Goal: Task Accomplishment & Management: Use online tool/utility

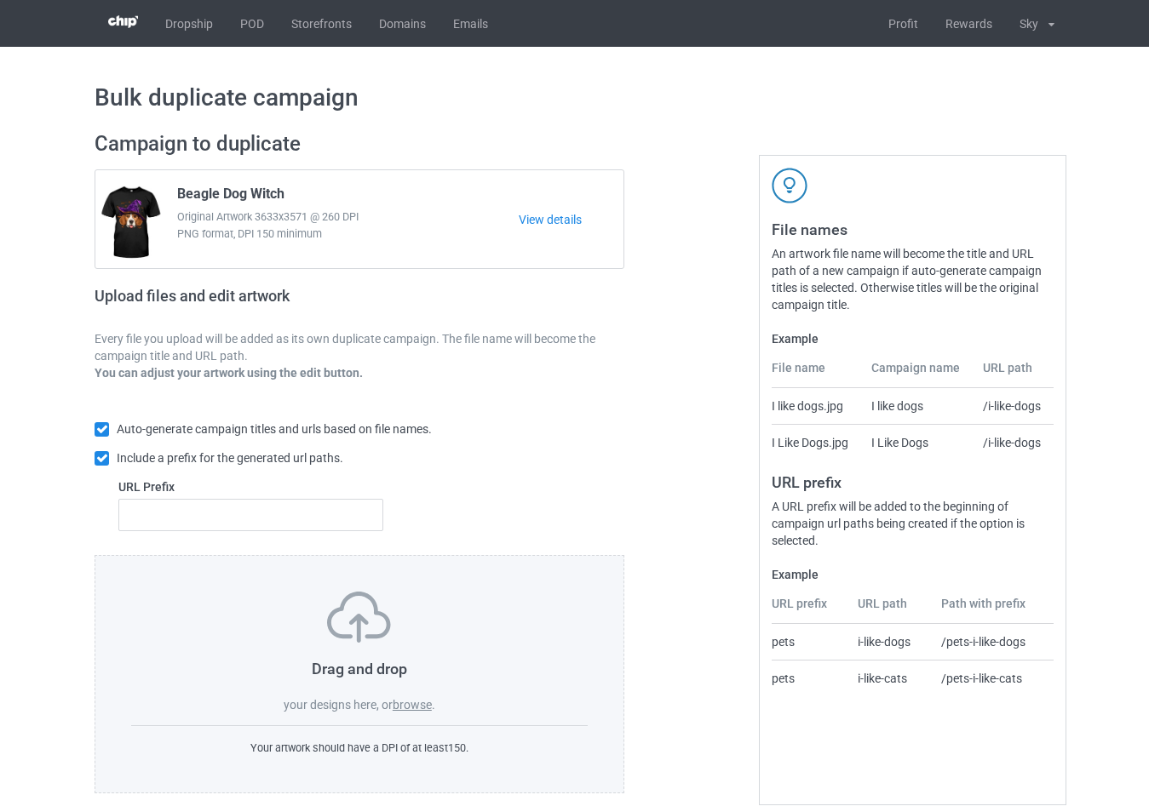
click at [425, 711] on label "browse" at bounding box center [412, 705] width 39 height 14
click at [0, 0] on input "browse" at bounding box center [0, 0] width 0 height 0
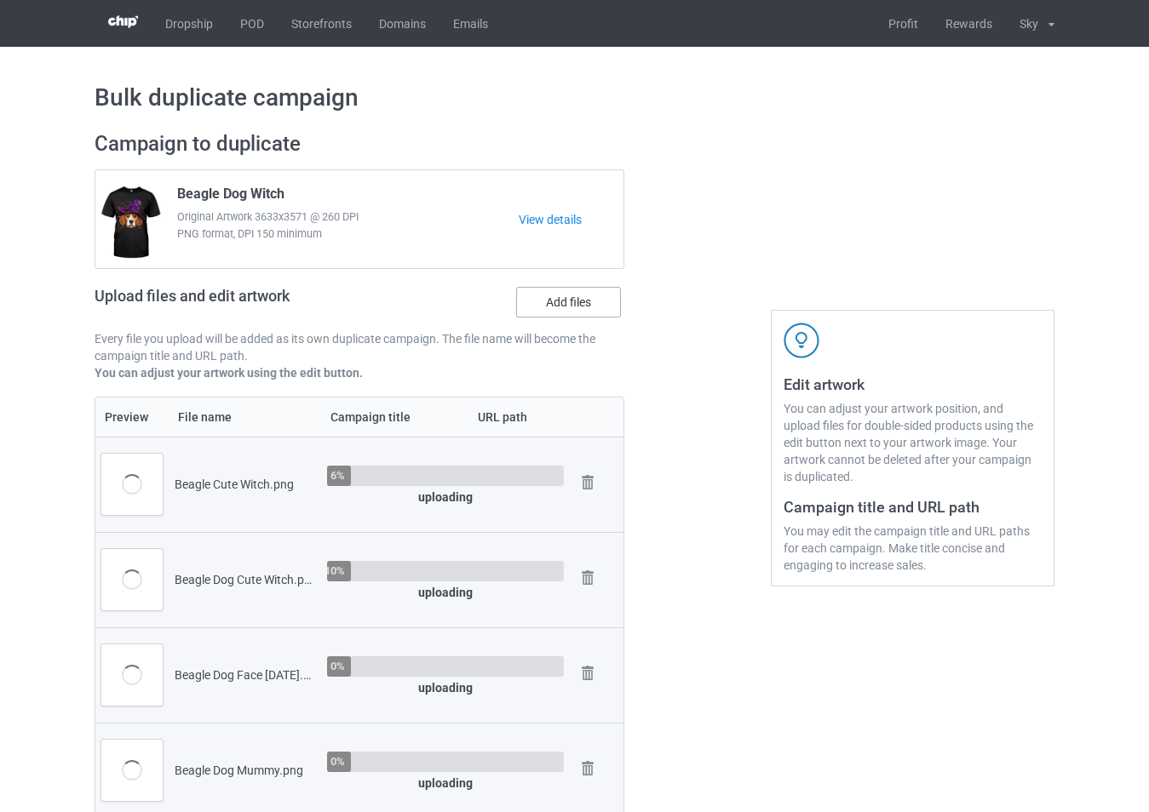
click at [567, 299] on label "Add files" at bounding box center [568, 302] width 105 height 31
click at [0, 0] on input "Add files" at bounding box center [0, 0] width 0 height 0
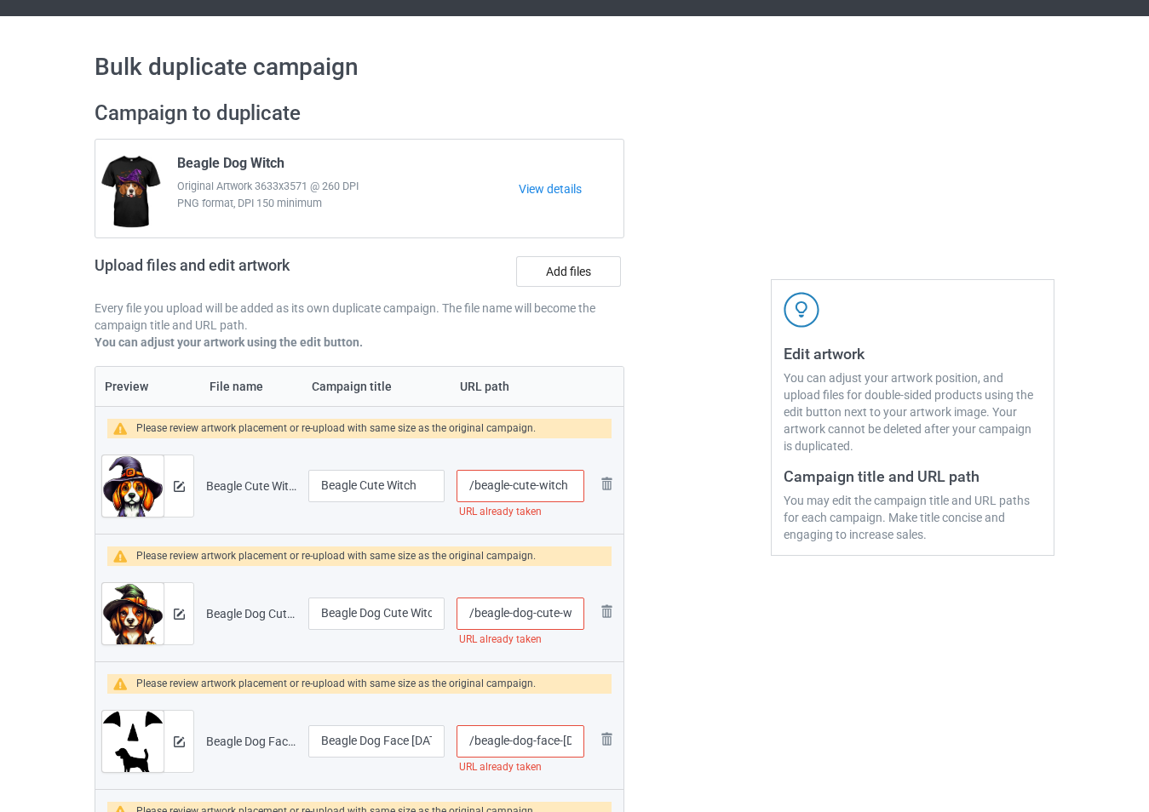
scroll to position [85, 0]
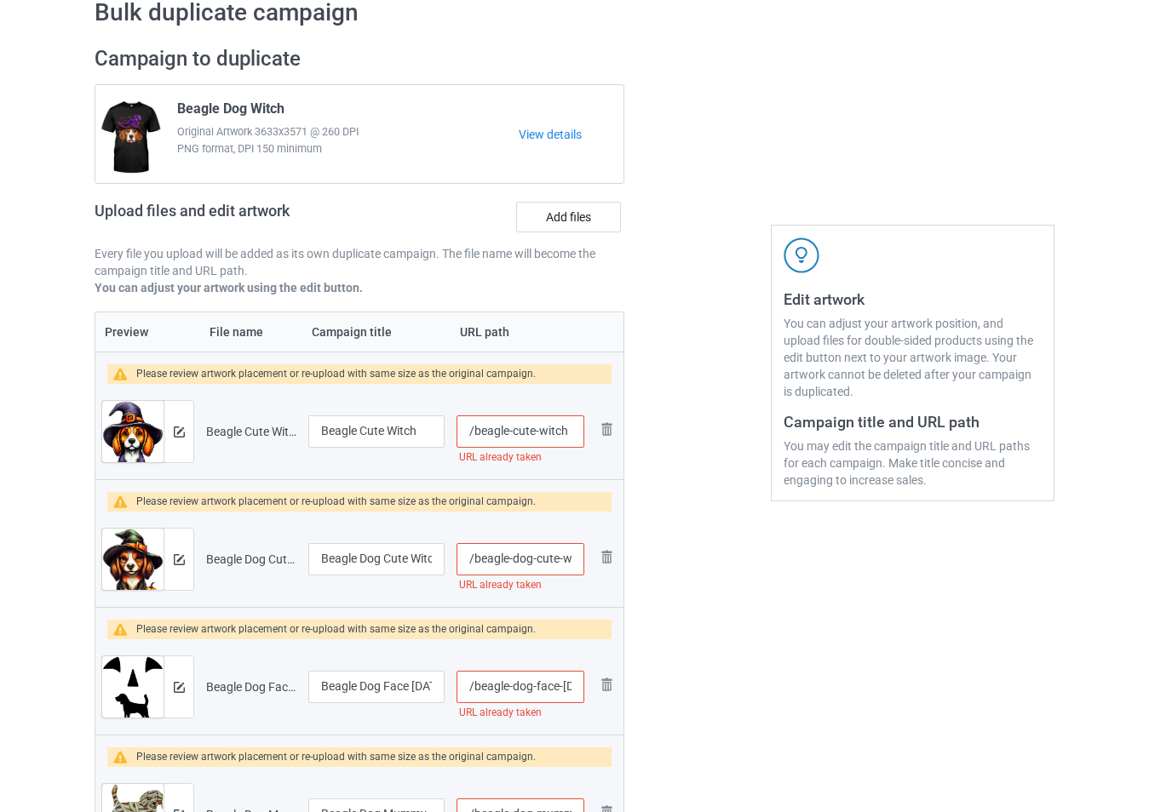
click at [576, 433] on input "/beagle-cute-witch" at bounding box center [520, 432] width 128 height 32
type input "/beagle-cute-witch1"
click at [565, 555] on input "/beagle-dog-cute-witch" at bounding box center [520, 559] width 128 height 32
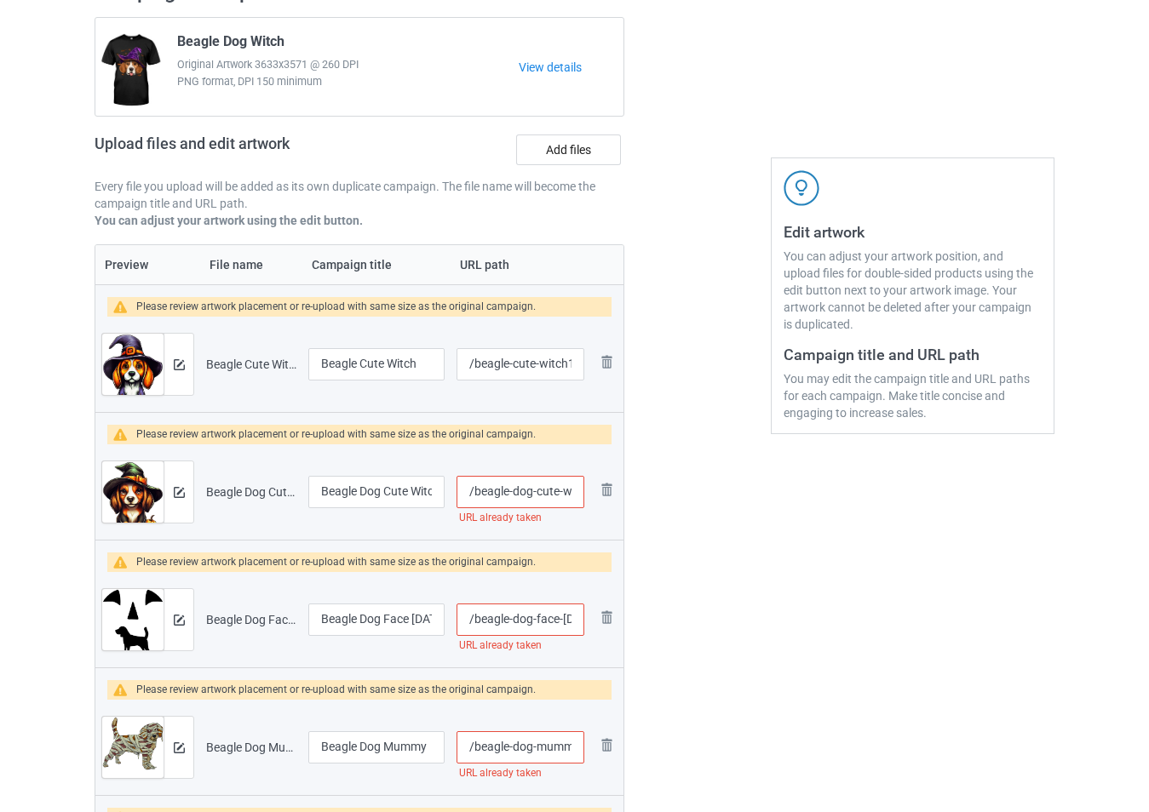
scroll to position [255, 0]
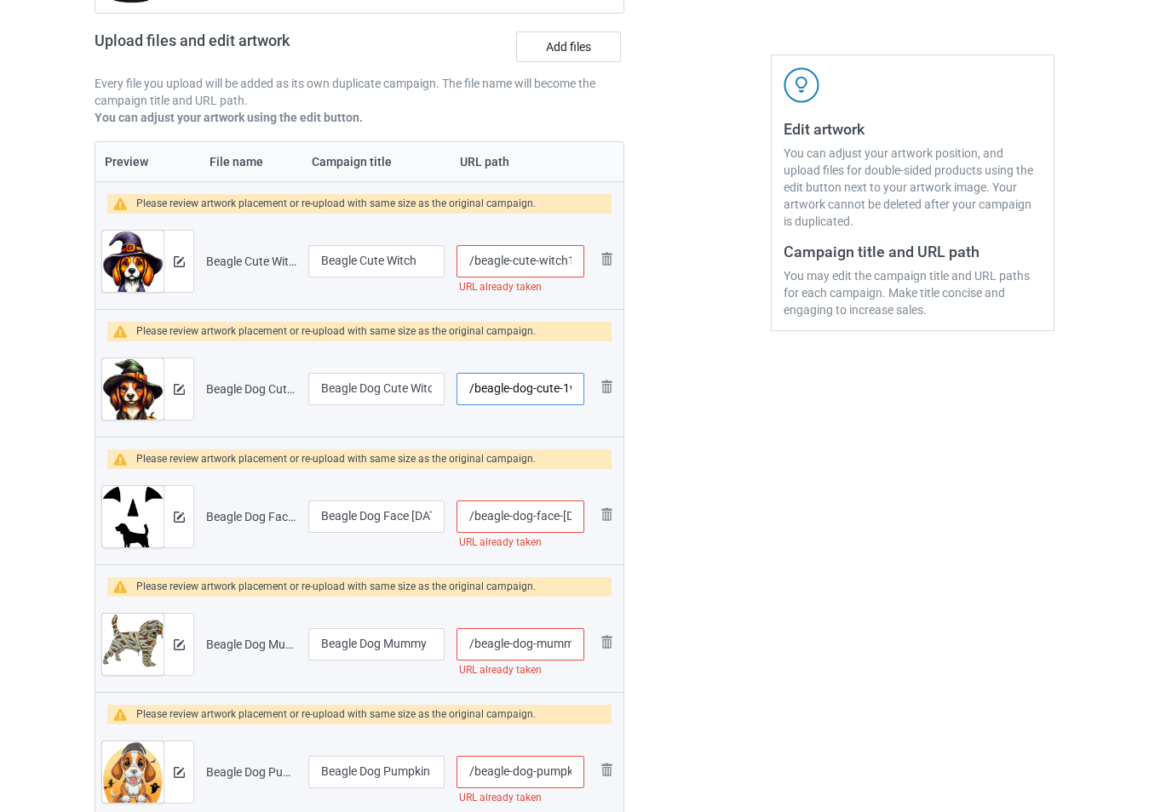
type input "/beagle-dog-cute-1witch"
click at [559, 526] on input "/beagle-dog-face-halloween" at bounding box center [520, 517] width 128 height 32
type input "/beagle-dog-face1-halloween"
click at [554, 636] on input "/beagle-dog-mummy" at bounding box center [520, 645] width 128 height 32
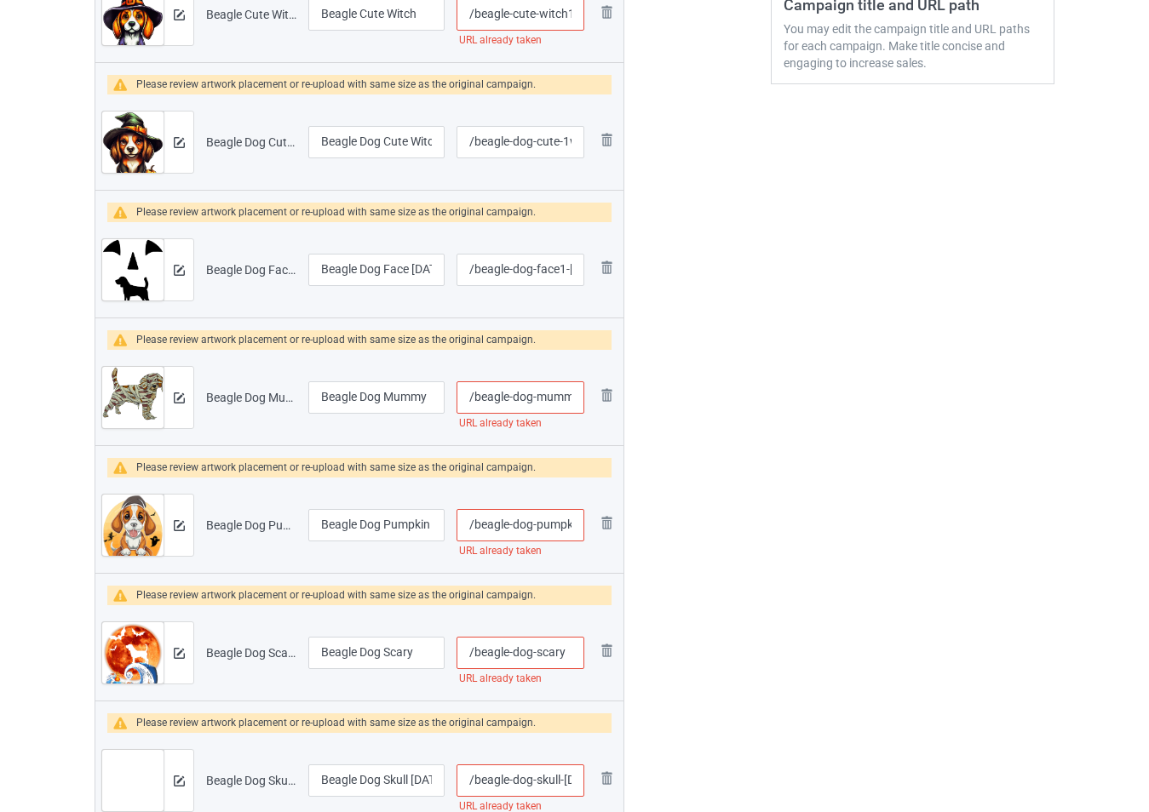
scroll to position [511, 0]
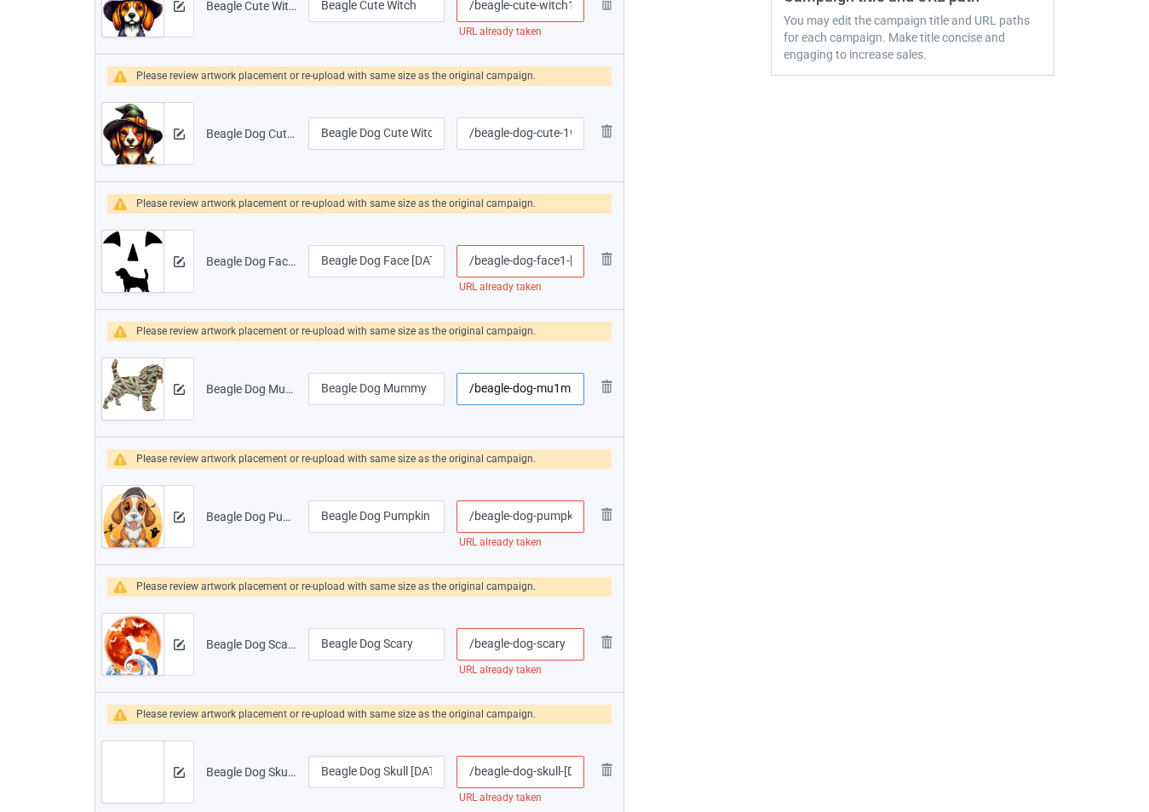
type input "/beagle-dog-mu1mmy"
click at [561, 517] on input "/beagle-dog-pumpkin" at bounding box center [520, 517] width 128 height 32
type input "/beagle-dog-pum1pkin"
click at [554, 647] on input "/beagle-dog-scary" at bounding box center [520, 645] width 128 height 32
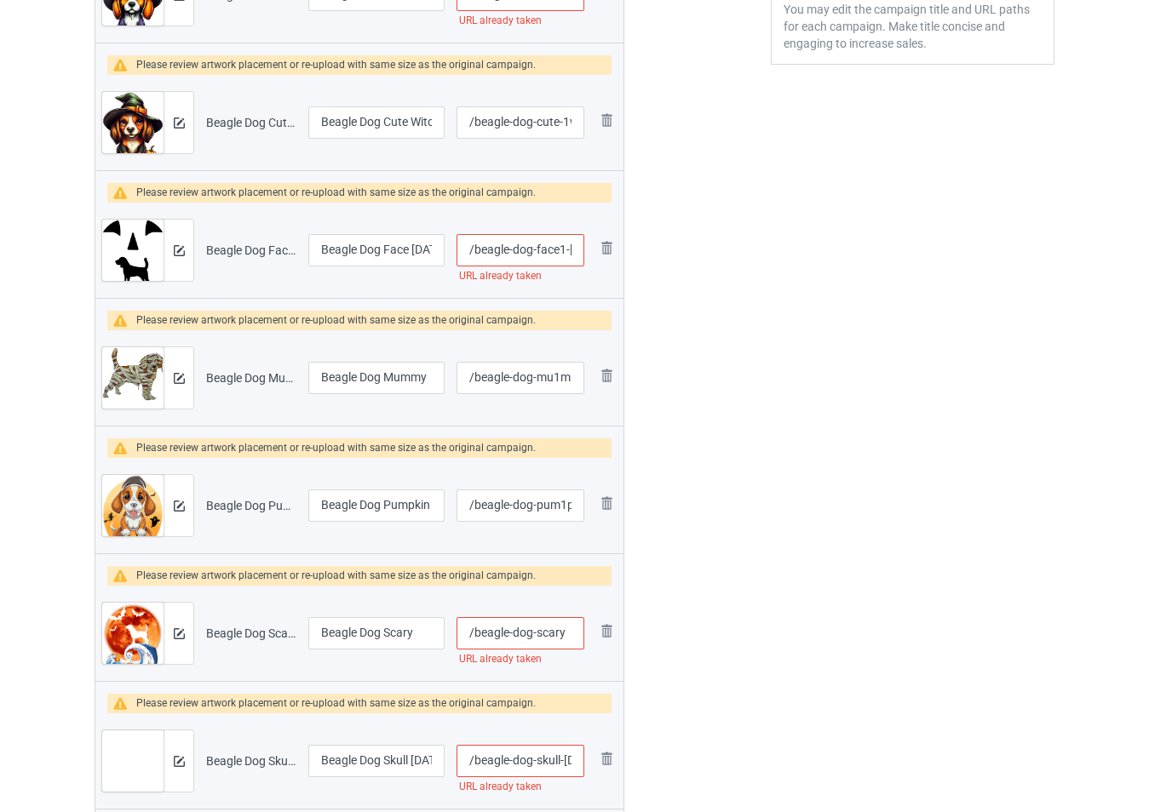
scroll to position [681, 0]
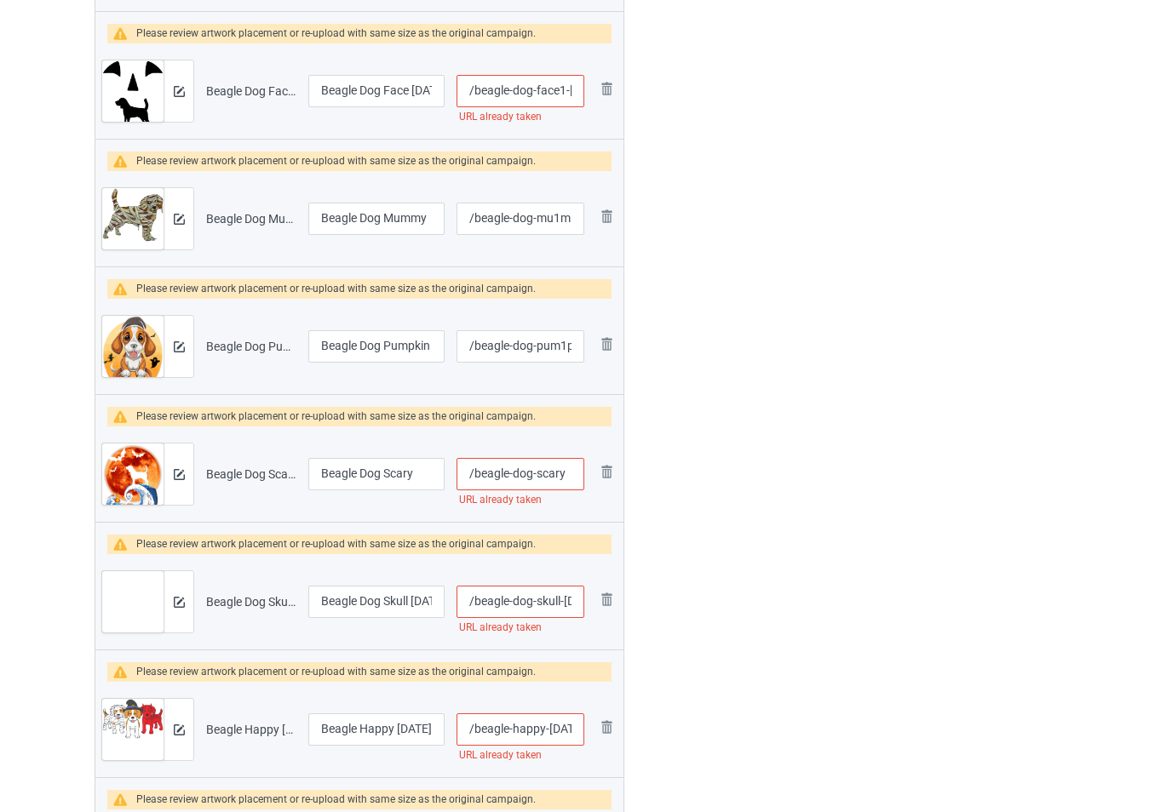
click at [560, 591] on input "/beagle-dog-skull-halloween" at bounding box center [520, 602] width 128 height 32
type input "/beagle-dog-sca1ry"
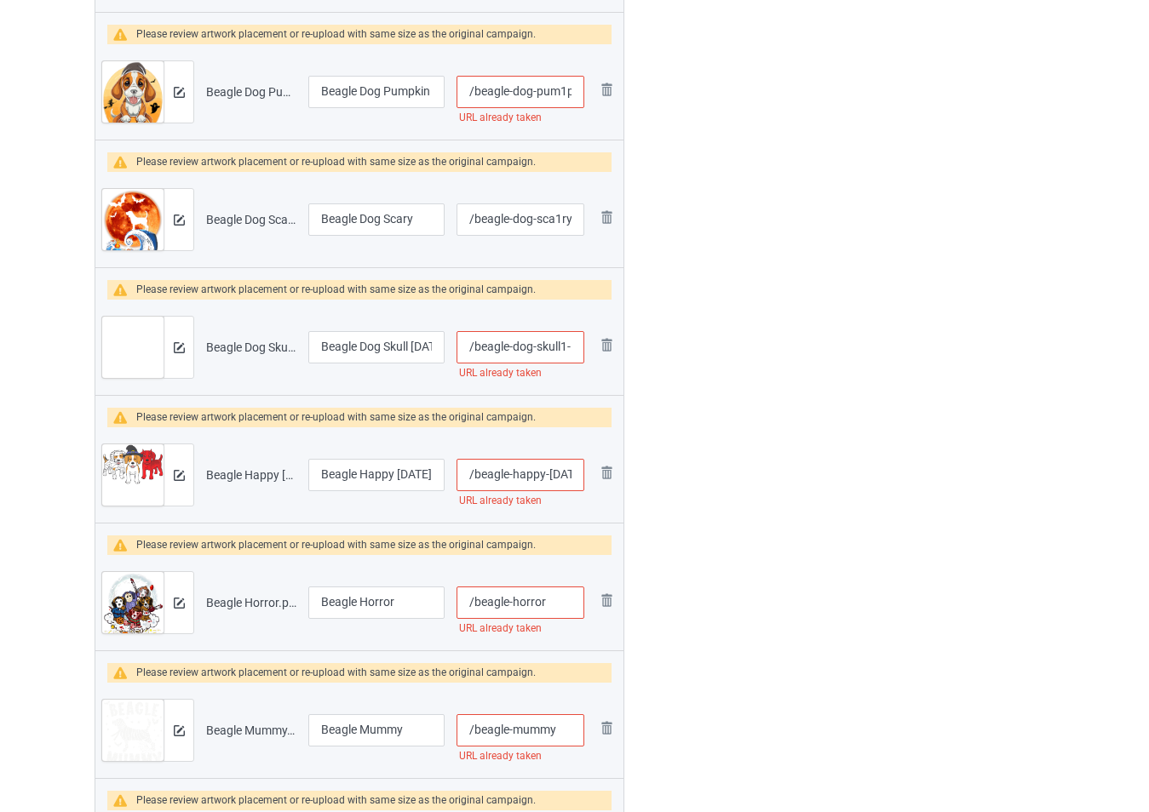
scroll to position [937, 0]
type input "/beagle-dog-skull1-halloween"
click at [566, 474] on input "/beagle-happy-halloween" at bounding box center [520, 474] width 128 height 32
type input "/beagle-happy-hall1oween"
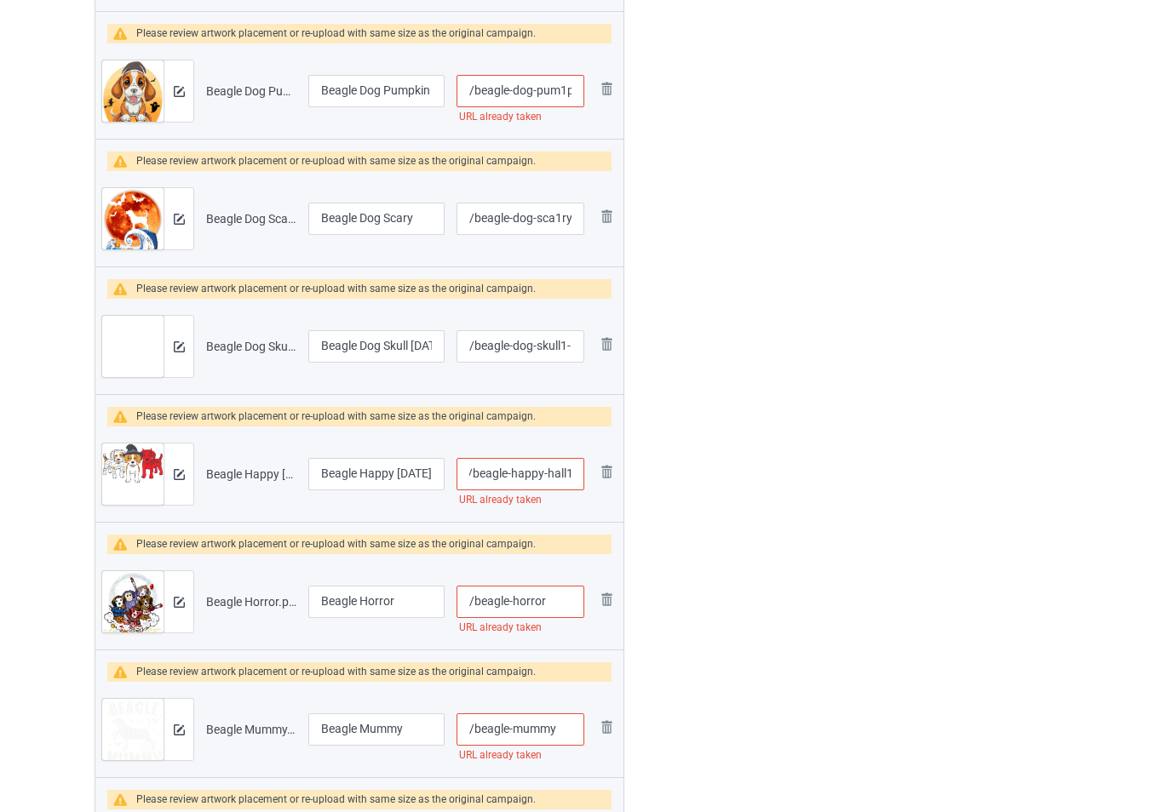
click at [553, 605] on input "/beagle-horror" at bounding box center [520, 602] width 128 height 32
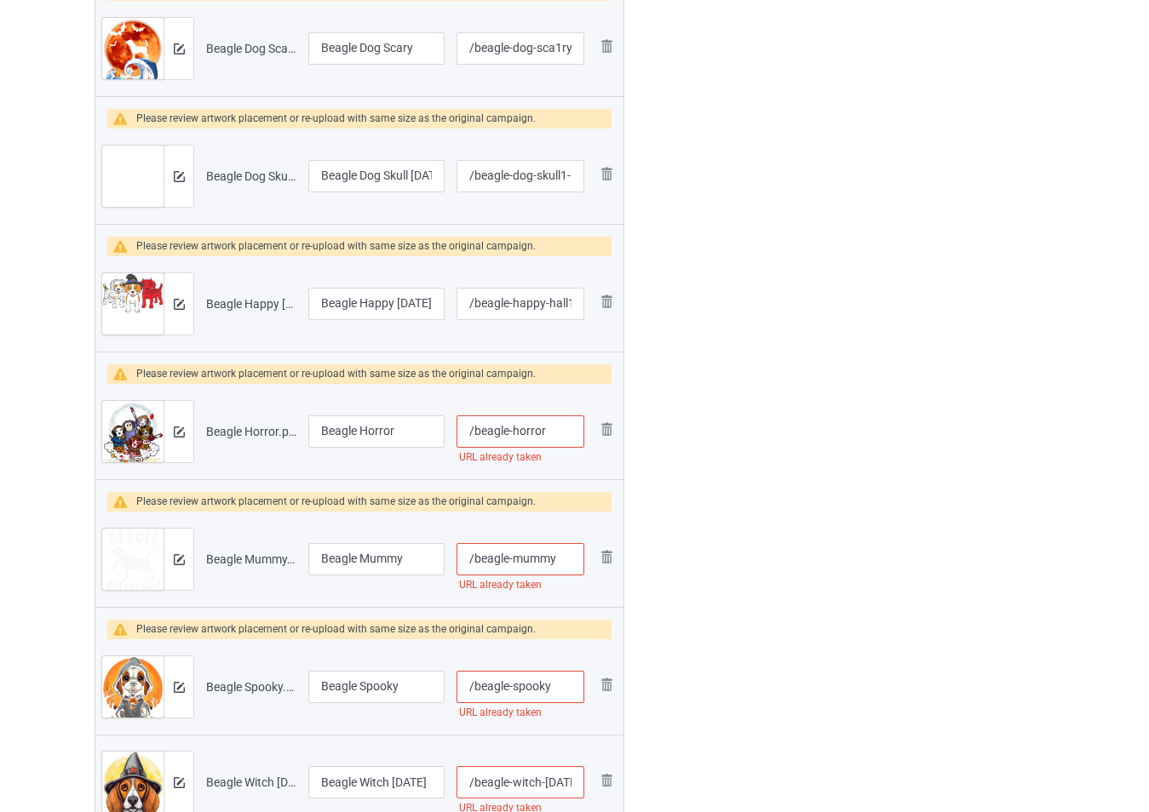
click at [559, 562] on input "/beagle-mummy" at bounding box center [520, 559] width 128 height 32
type input "/beagle-horror1"
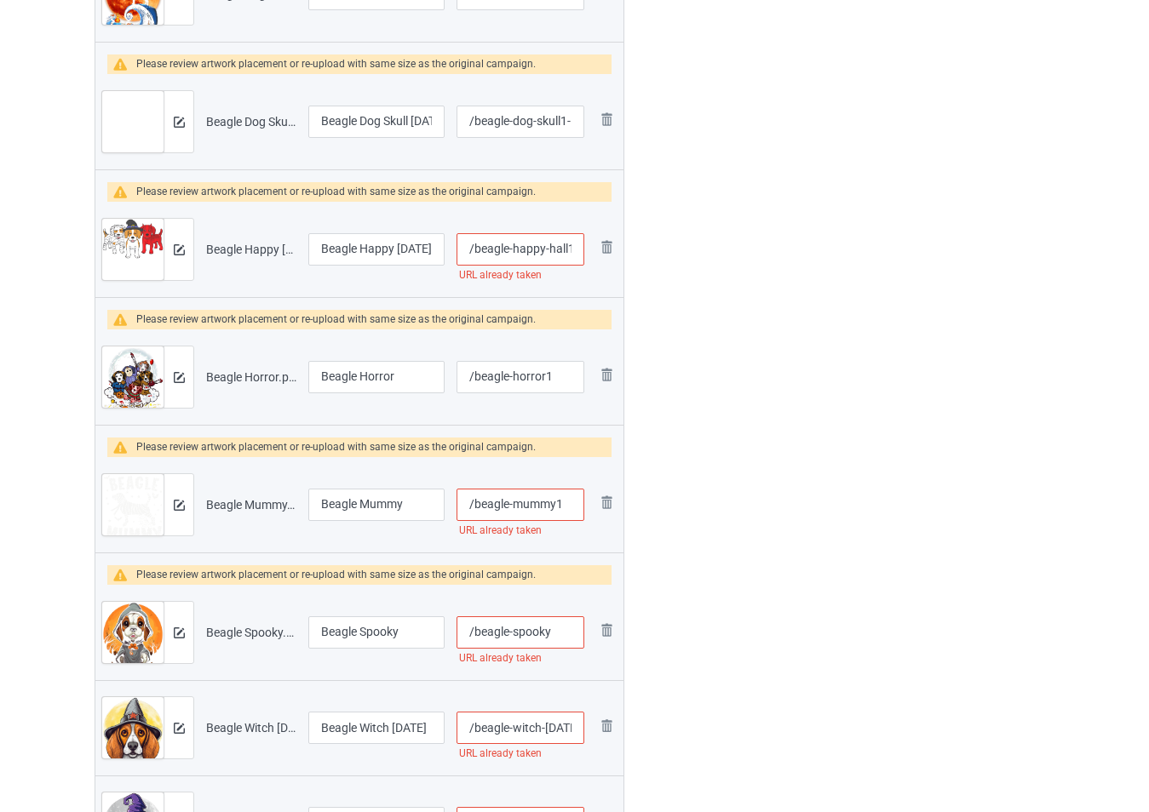
scroll to position [1192, 0]
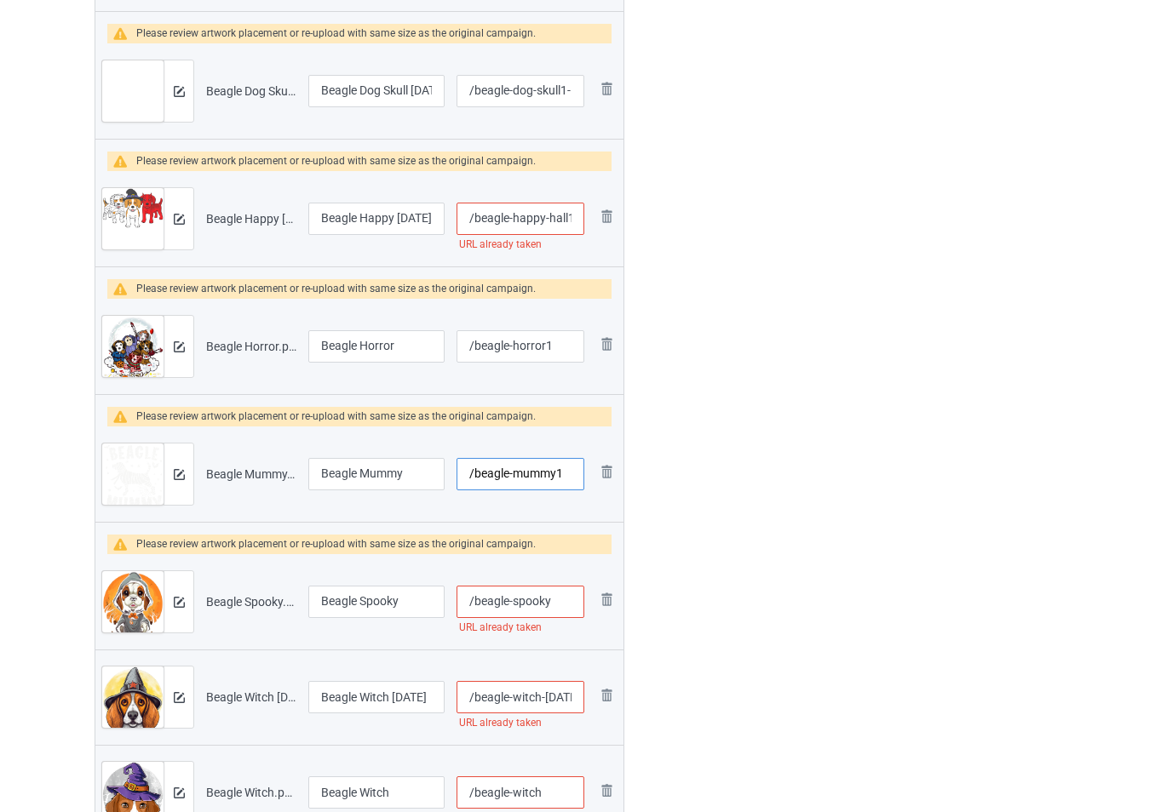
type input "/beagle-mummy1"
click at [560, 604] on input "/beagle-spooky" at bounding box center [520, 602] width 128 height 32
type input "/beagle-spooky1"
click at [554, 709] on input "/beagle-witch-halloween" at bounding box center [520, 697] width 128 height 32
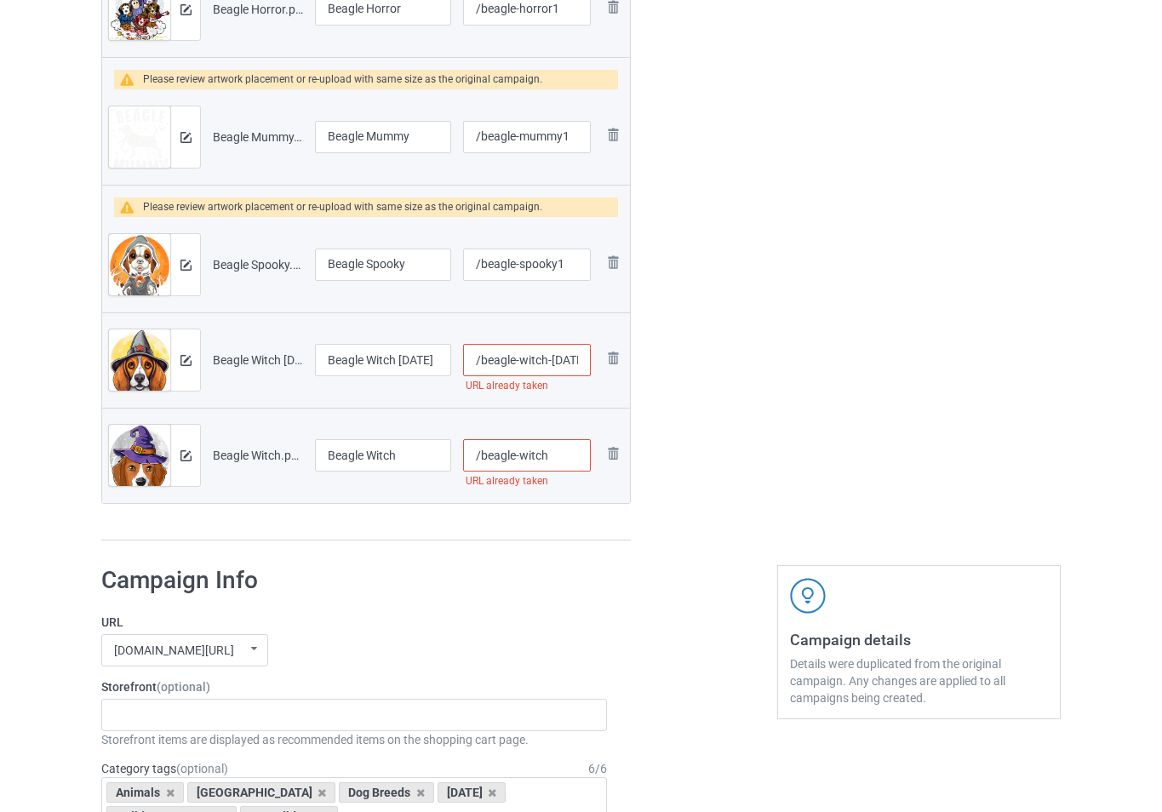
scroll to position [1533, 0]
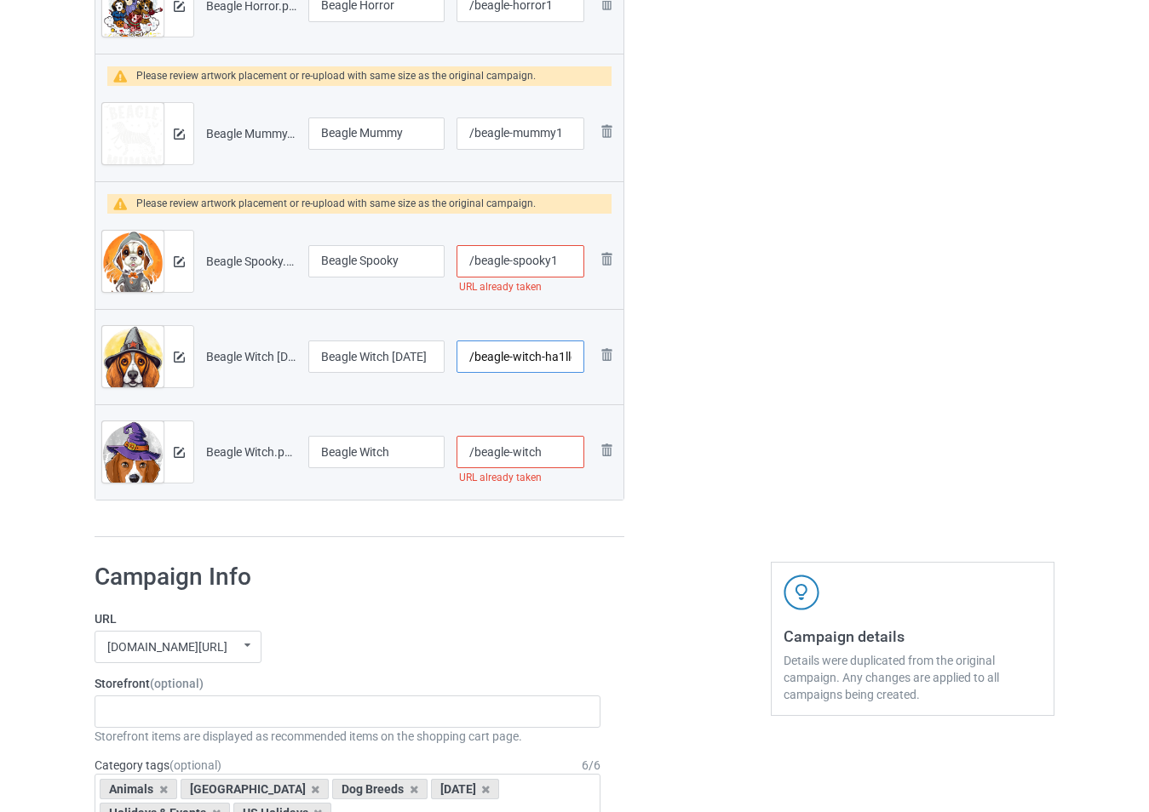
type input "/beagle-witch-ha1lloween"
click at [559, 455] on input "/beagle-witch" at bounding box center [520, 452] width 128 height 32
type input "/beagle-witch1"
click at [184, 453] on img at bounding box center [179, 452] width 11 height 11
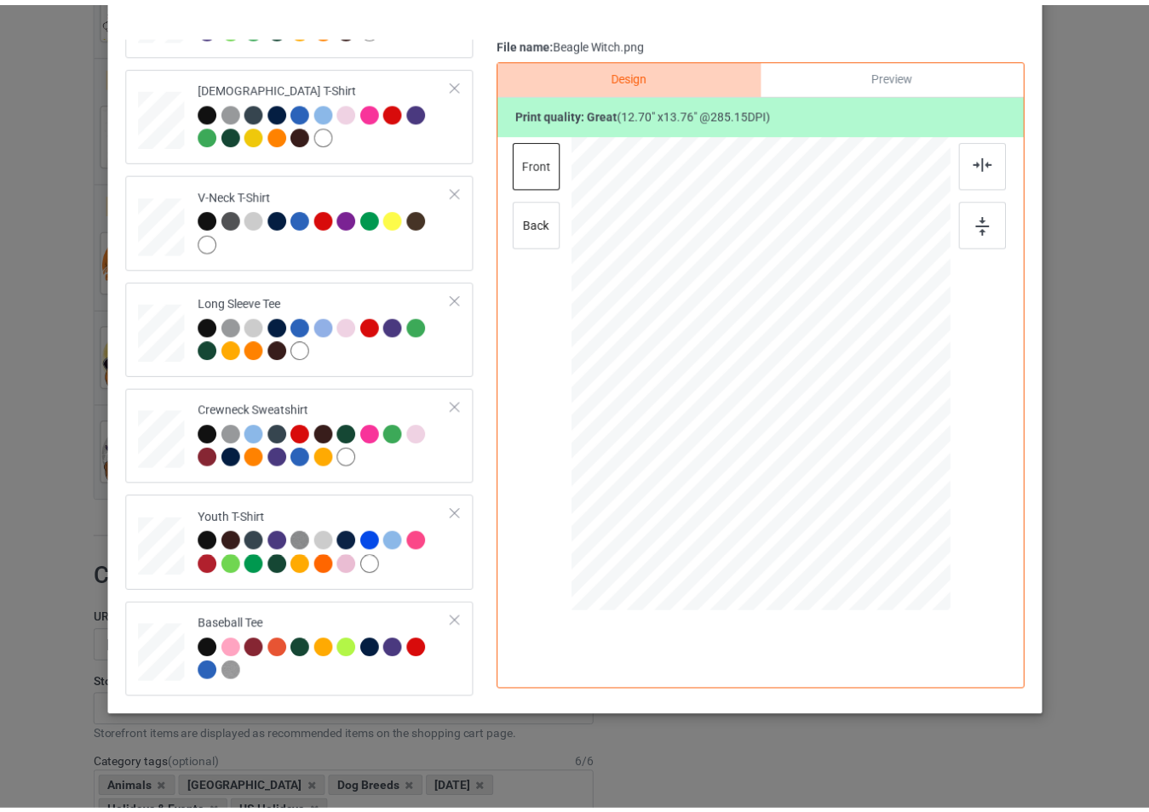
scroll to position [0, 0]
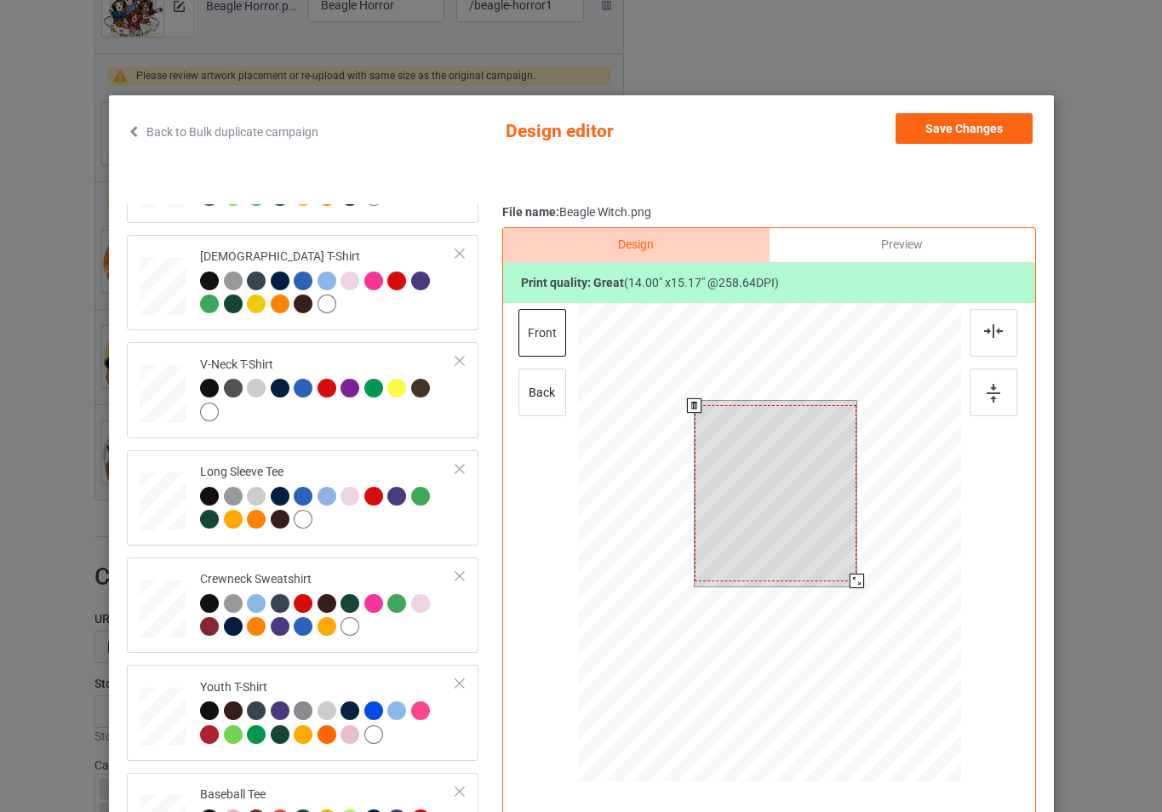
click at [892, 589] on div at bounding box center [768, 545] width 383 height 484
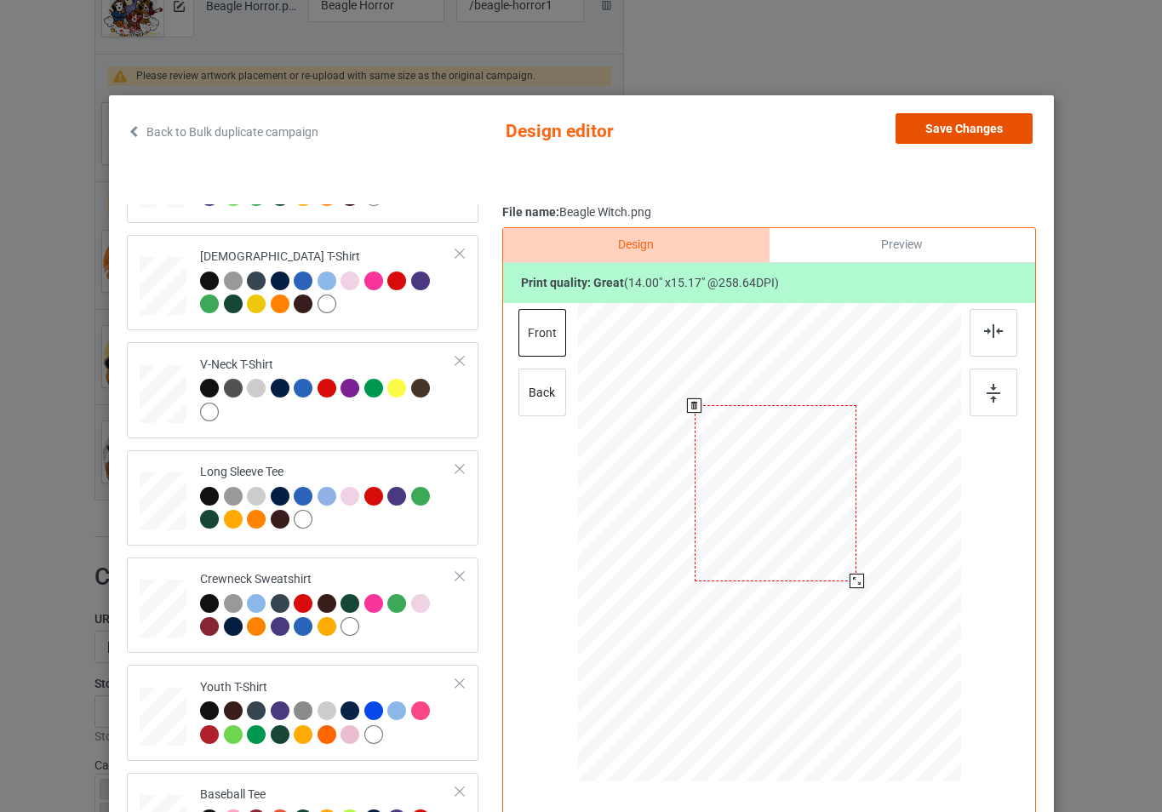
click at [947, 133] on button "Save Changes" at bounding box center [964, 128] width 137 height 31
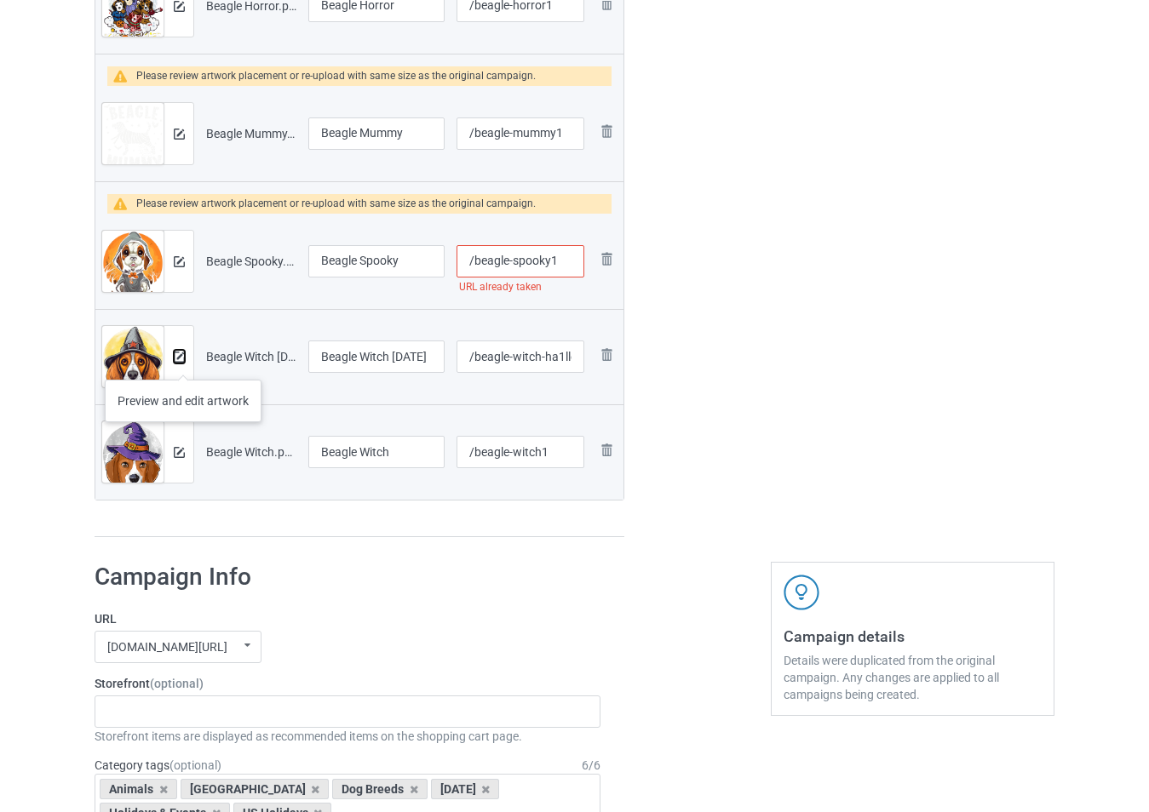
click at [180, 352] on img at bounding box center [179, 357] width 11 height 11
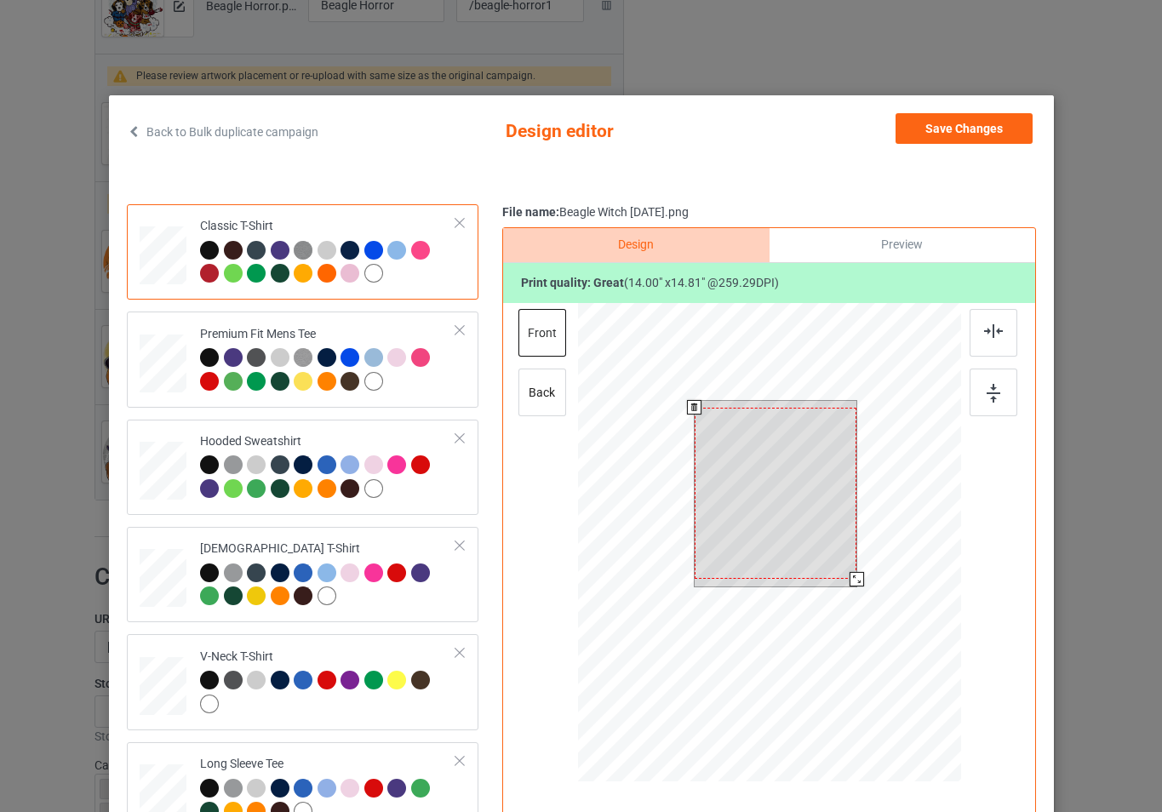
click at [885, 589] on div at bounding box center [768, 545] width 383 height 484
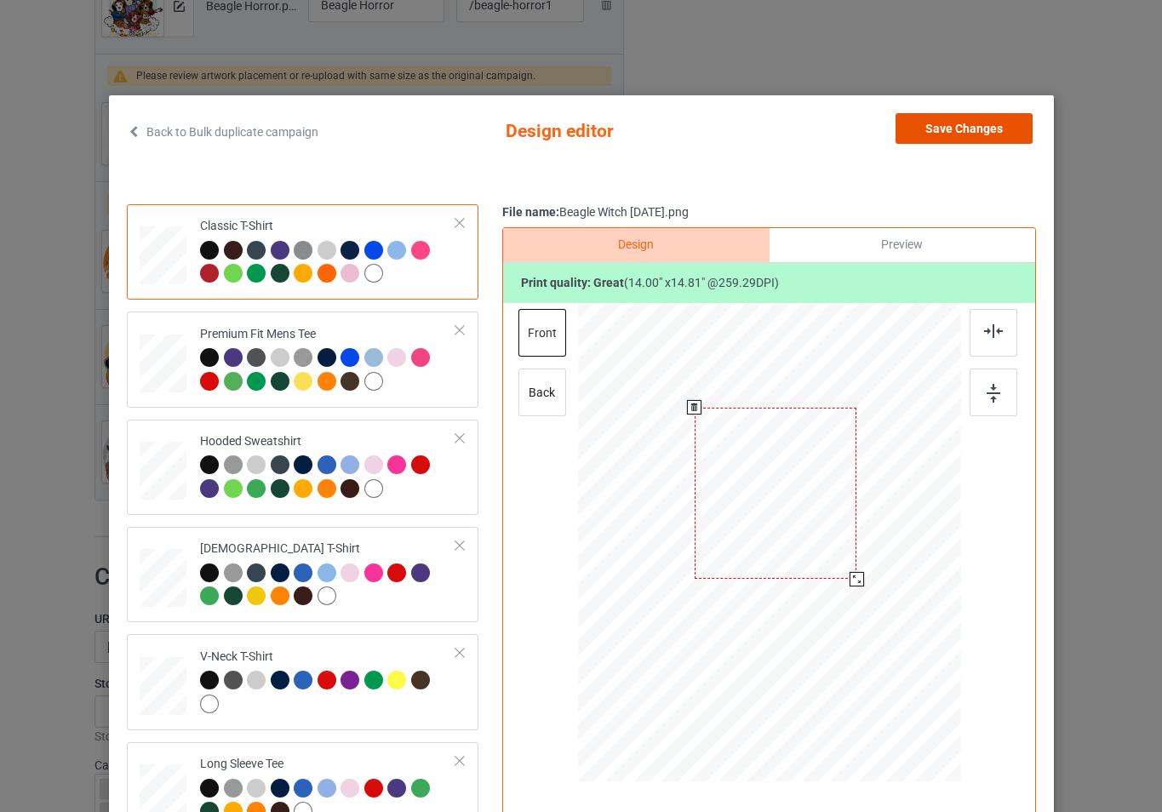
click at [988, 131] on button "Save Changes" at bounding box center [964, 128] width 137 height 31
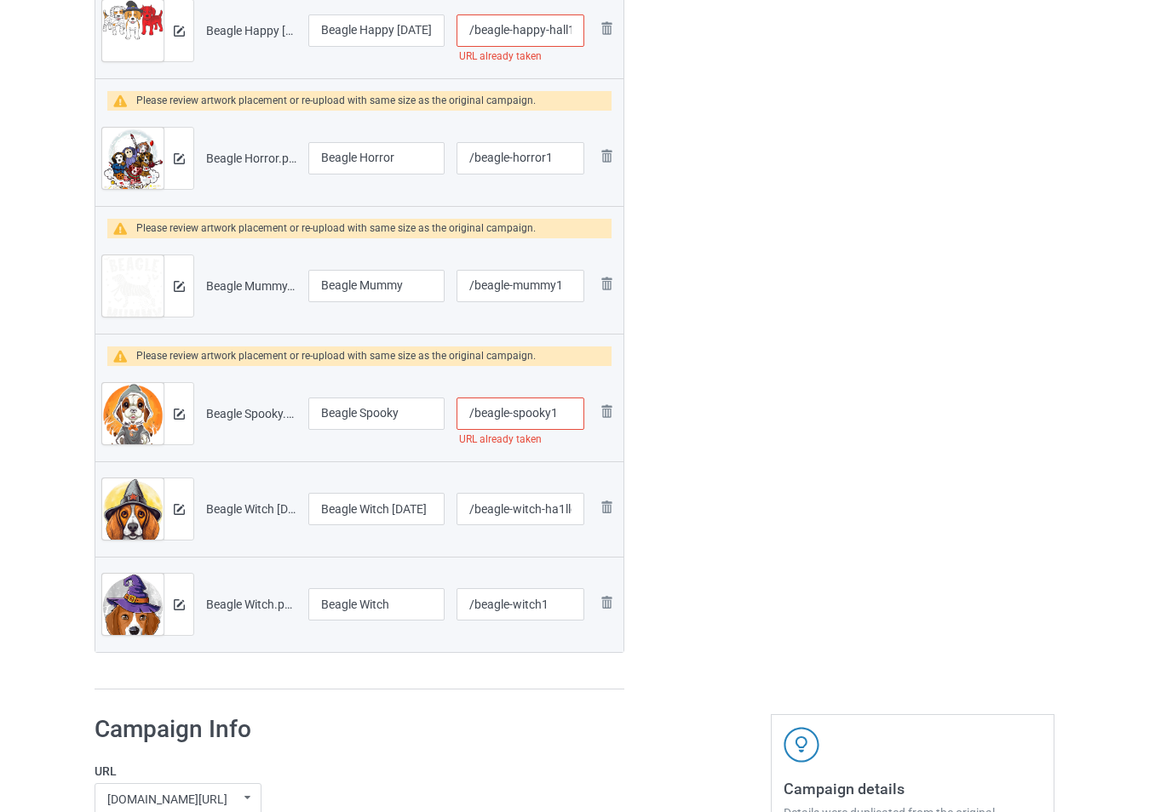
scroll to position [1363, 0]
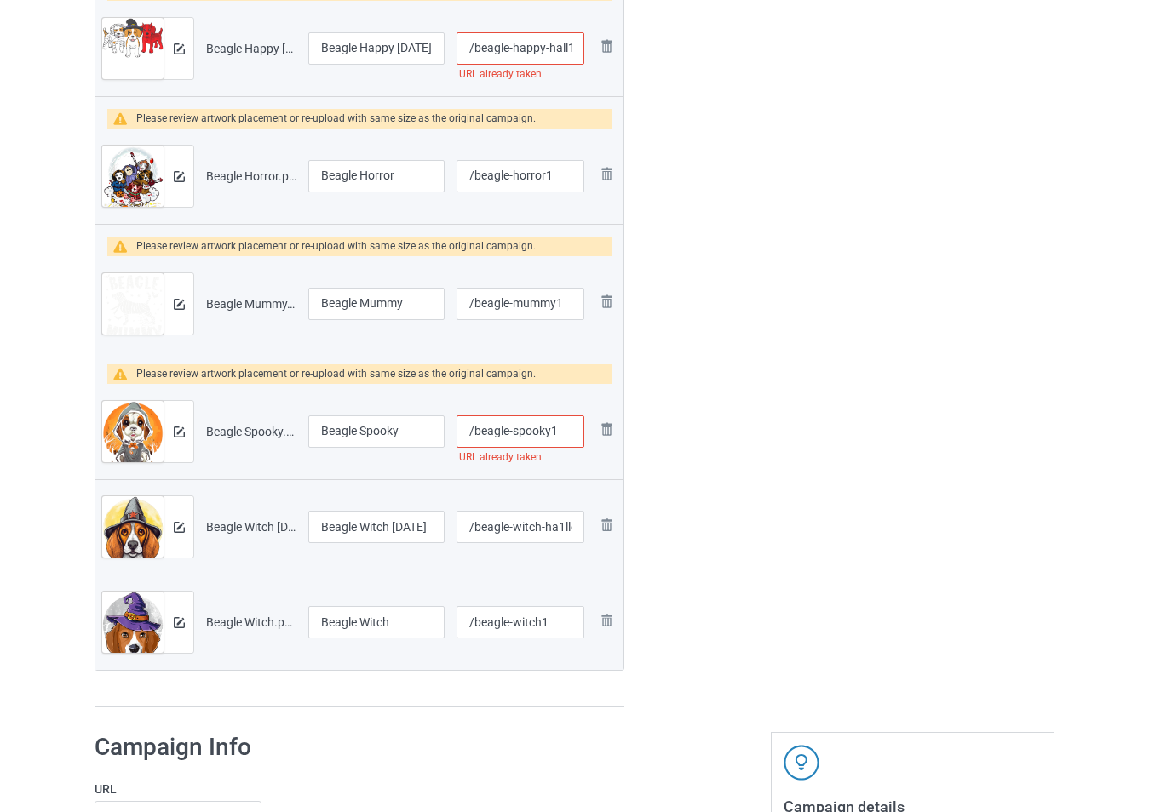
click at [561, 434] on input "/beagle-spooky1" at bounding box center [520, 432] width 128 height 32
type input "/beagle-spooky111"
click at [184, 436] on img at bounding box center [179, 432] width 11 height 11
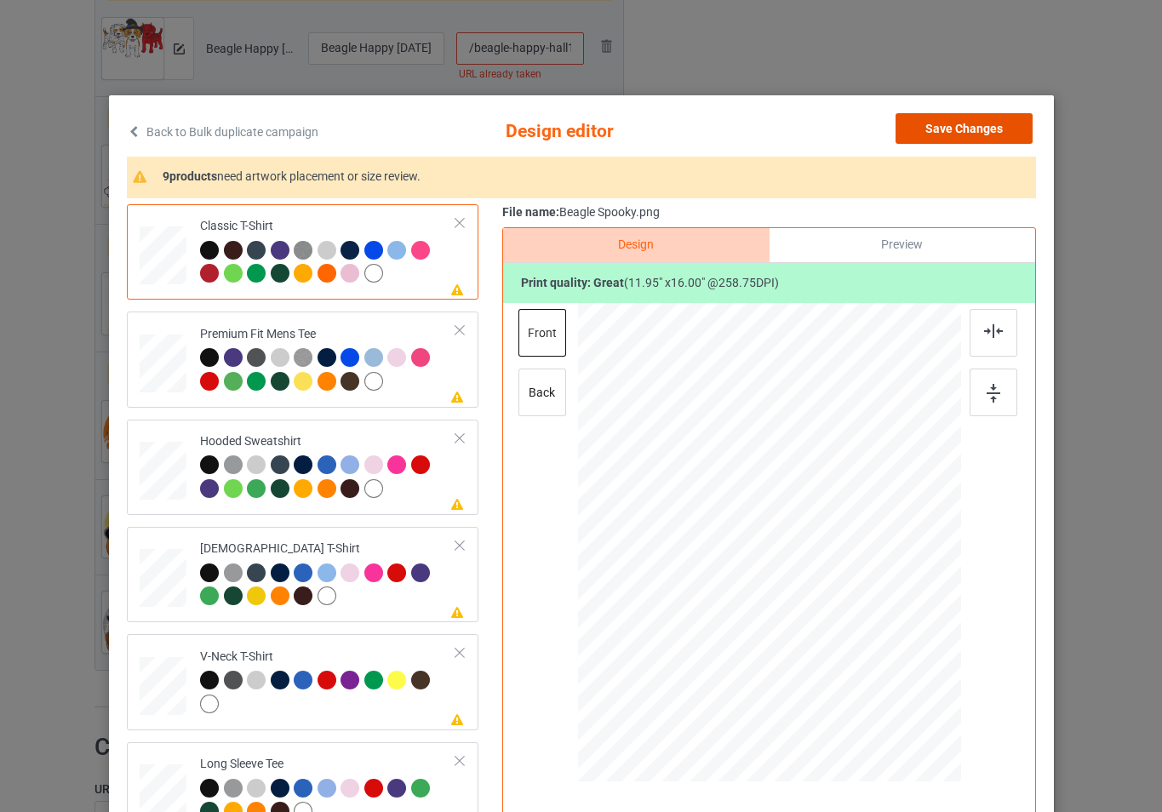
click at [952, 141] on button "Save Changes" at bounding box center [964, 128] width 137 height 31
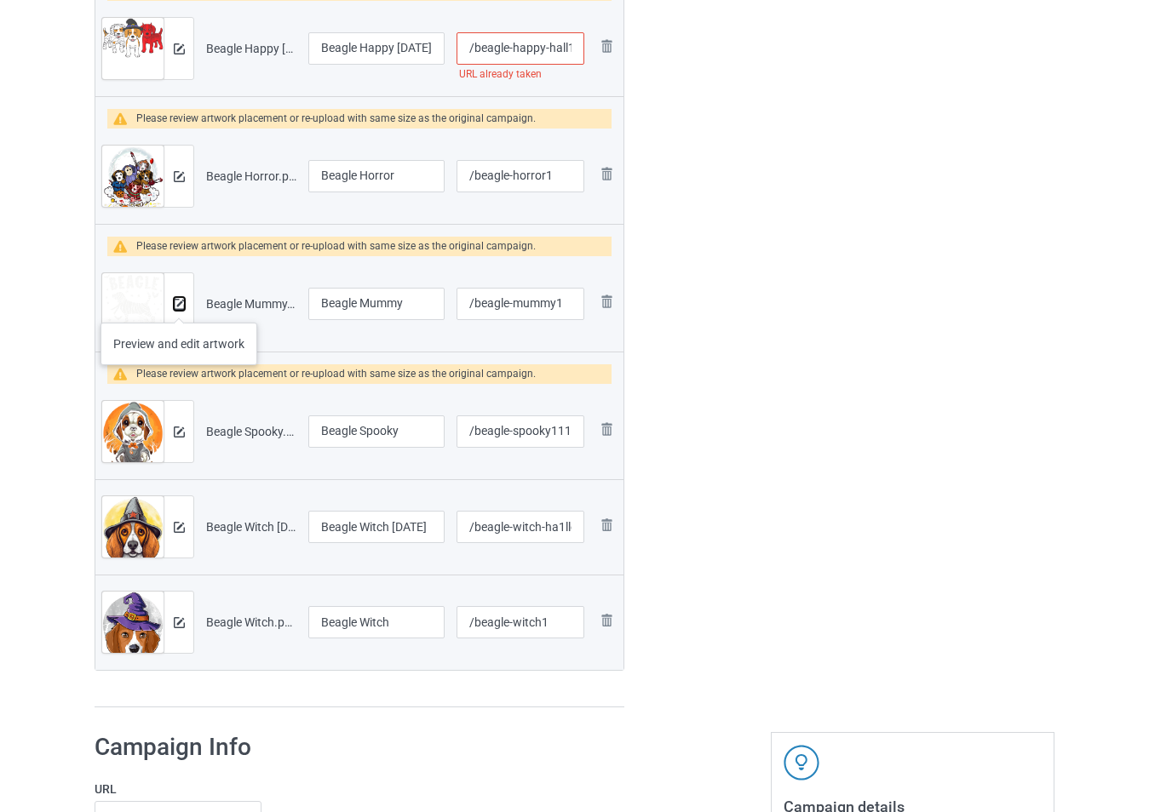
click at [179, 306] on img at bounding box center [179, 304] width 11 height 11
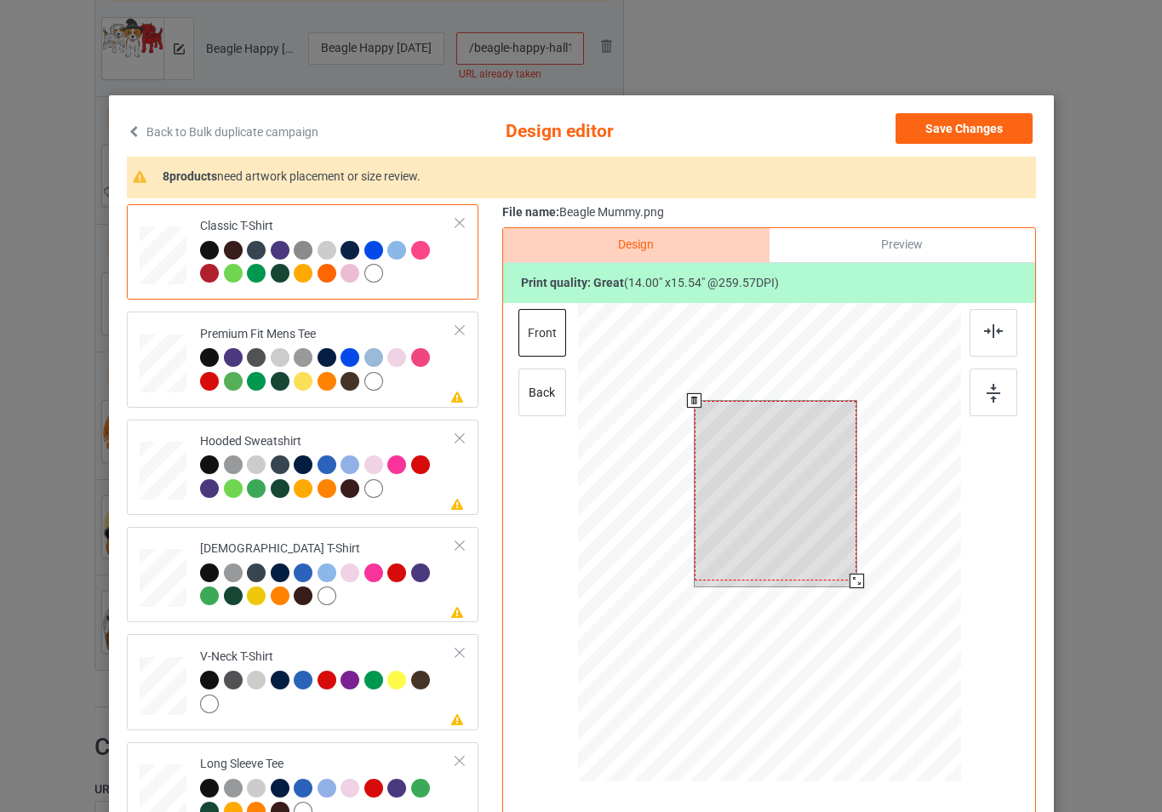
click at [867, 608] on div at bounding box center [768, 545] width 383 height 484
click at [898, 600] on div at bounding box center [768, 545] width 383 height 484
click at [871, 617] on div at bounding box center [768, 545] width 383 height 484
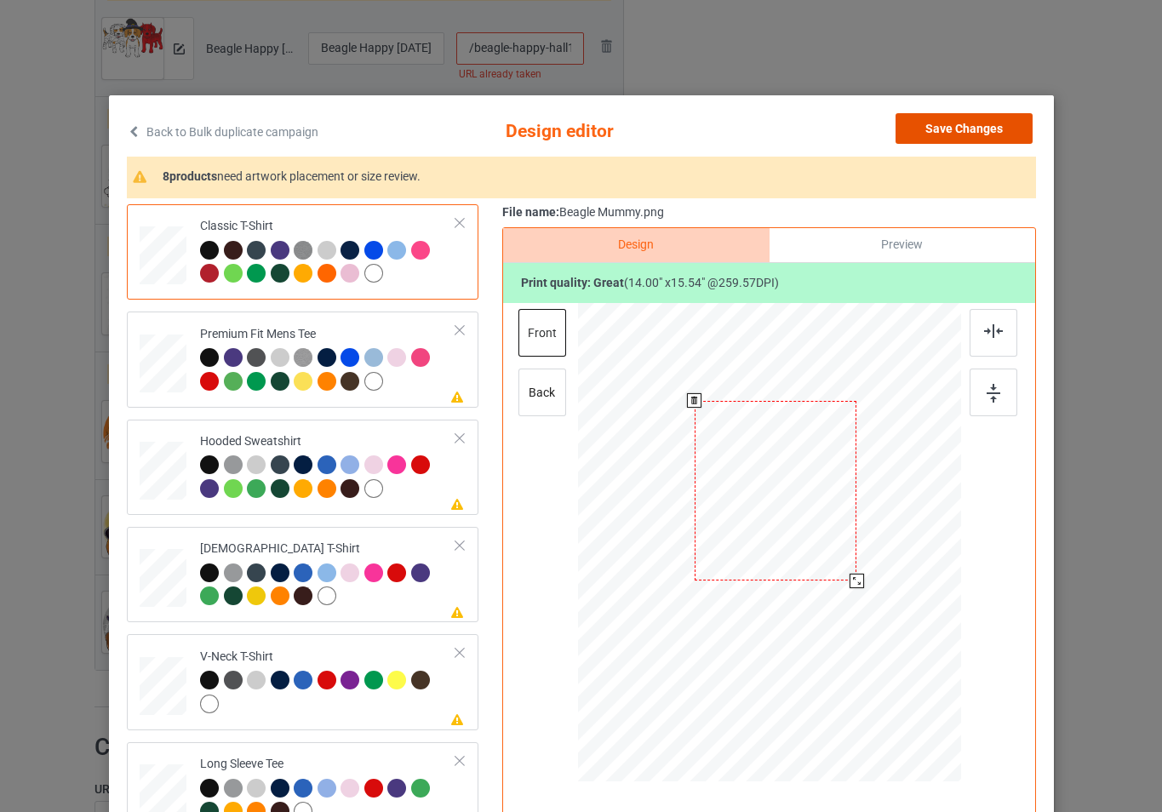
click at [984, 131] on button "Save Changes" at bounding box center [964, 128] width 137 height 31
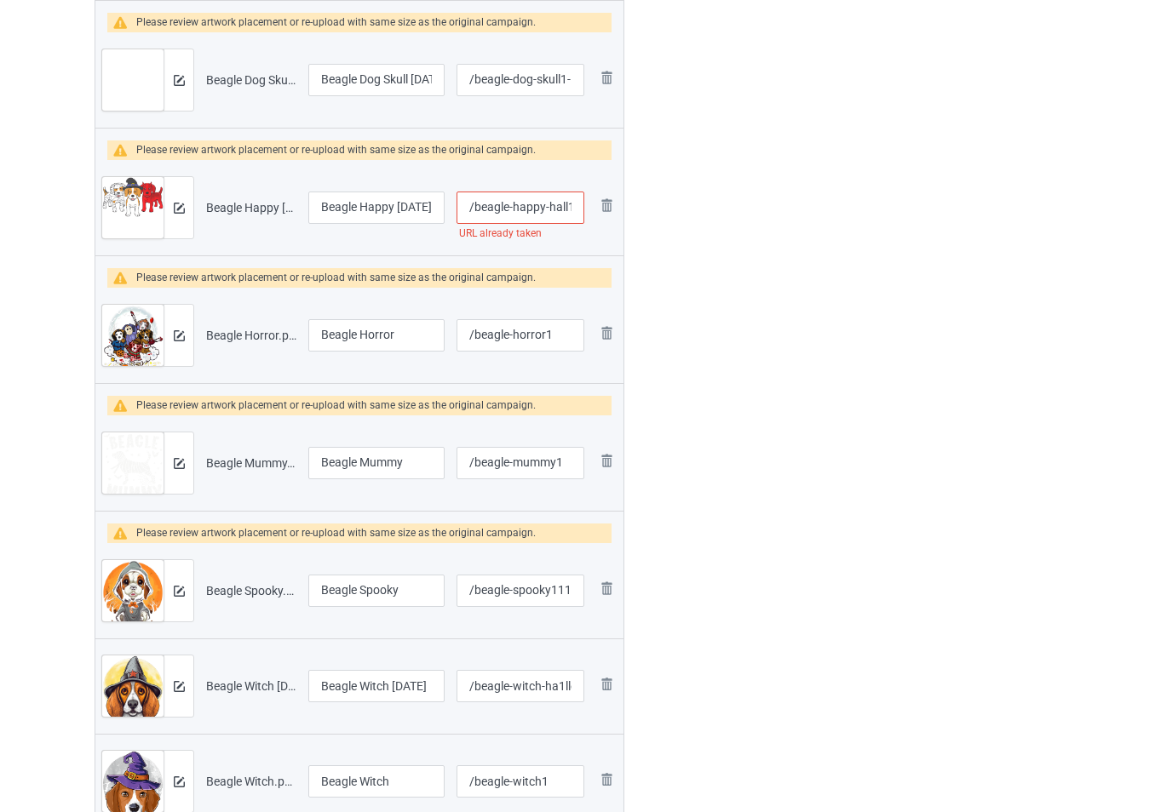
scroll to position [1192, 0]
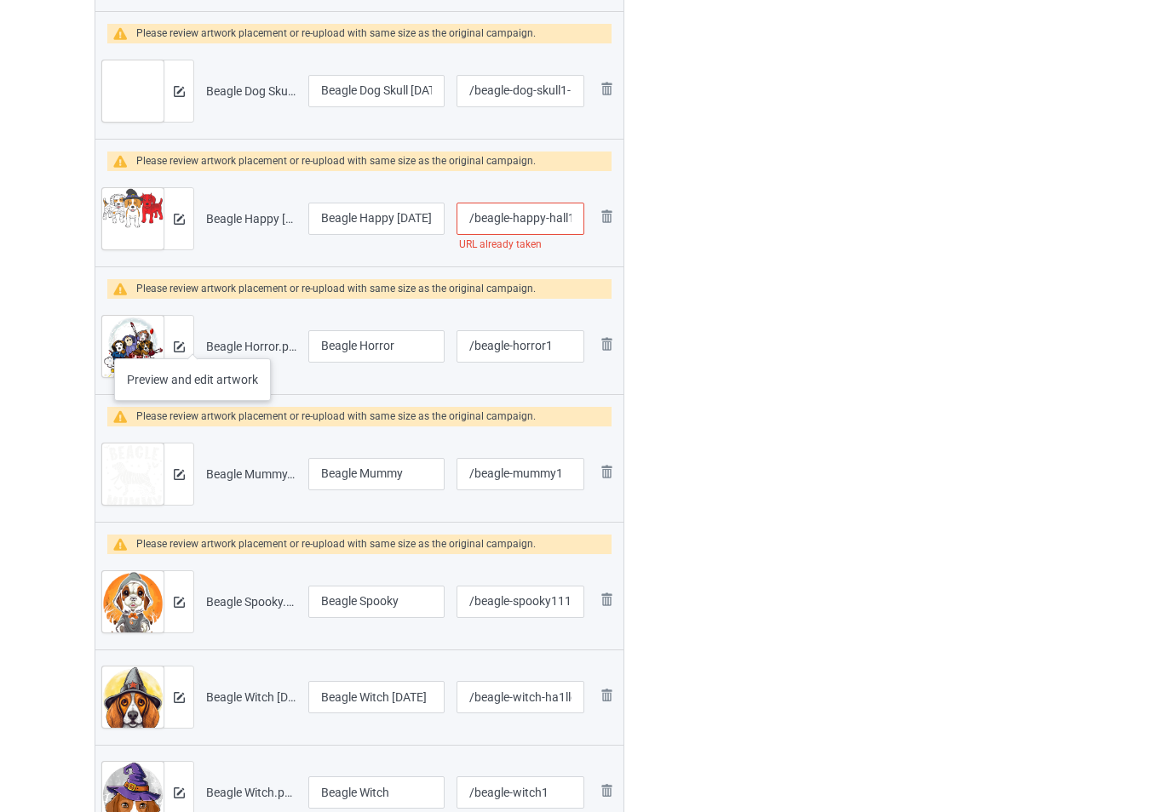
click at [192, 342] on div at bounding box center [179, 346] width 30 height 61
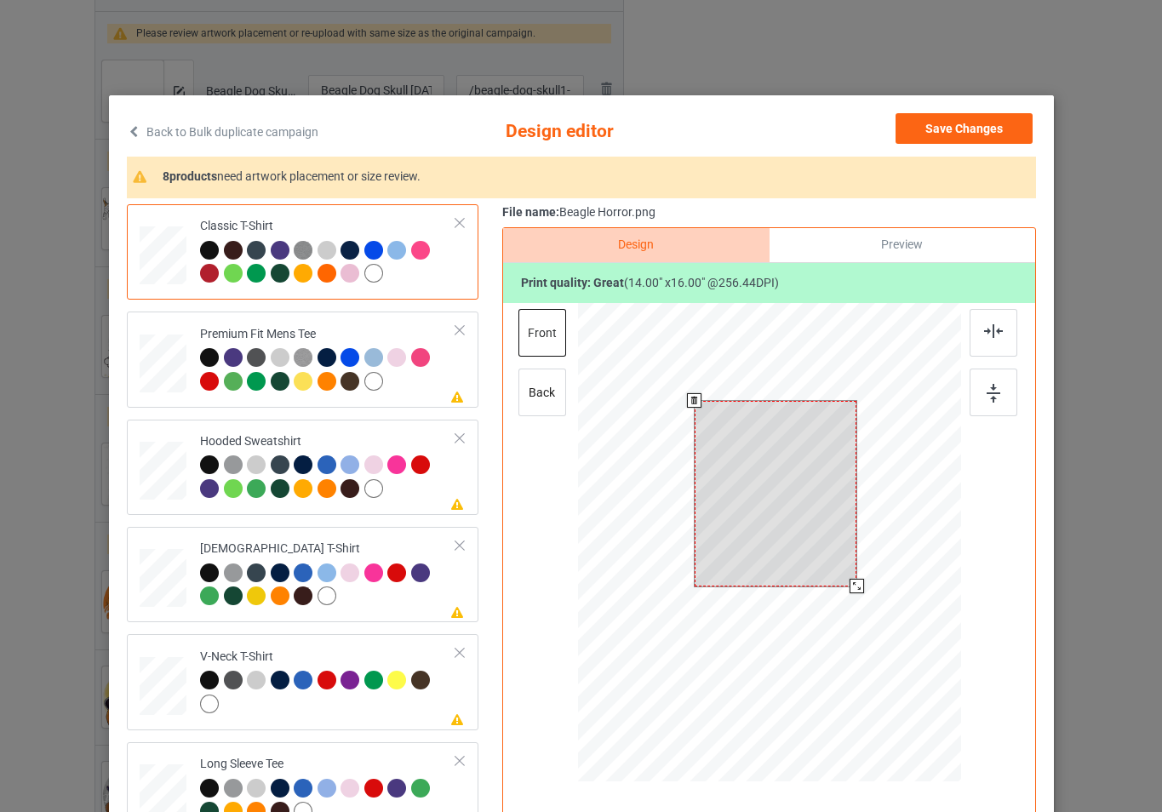
click at [880, 597] on div at bounding box center [768, 545] width 383 height 484
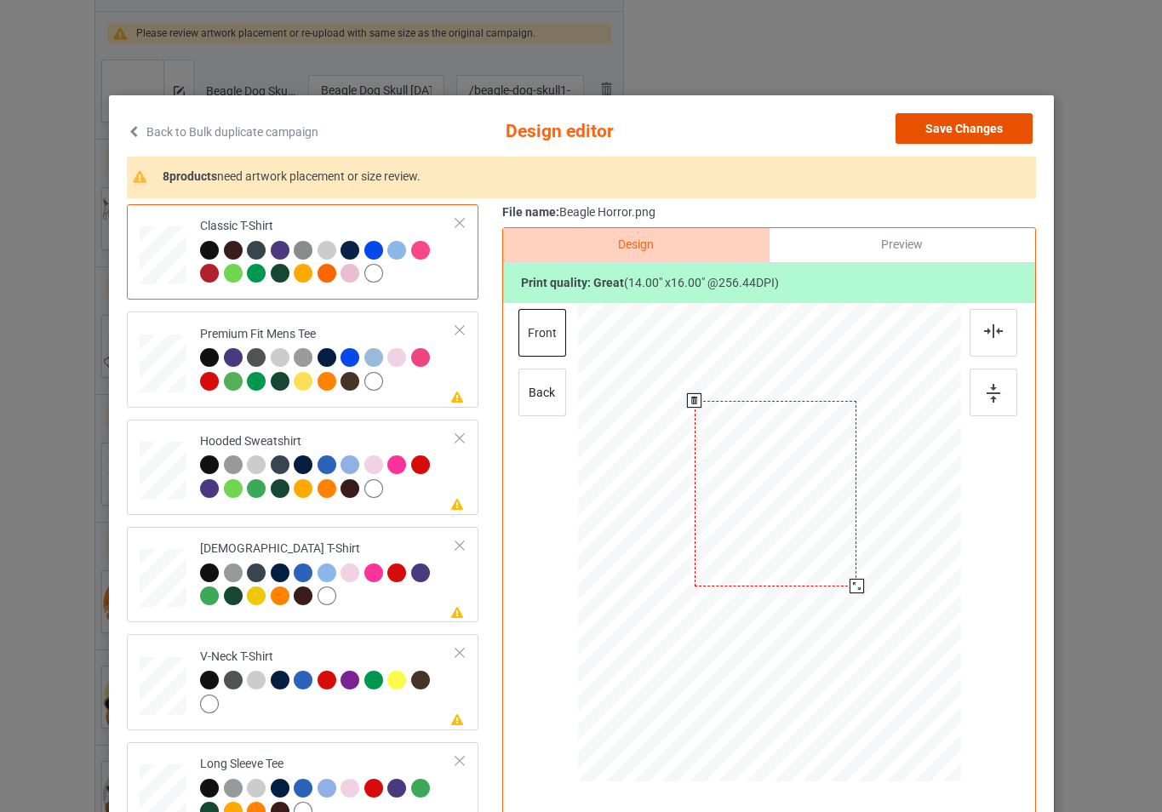
click at [920, 132] on button "Save Changes" at bounding box center [964, 128] width 137 height 31
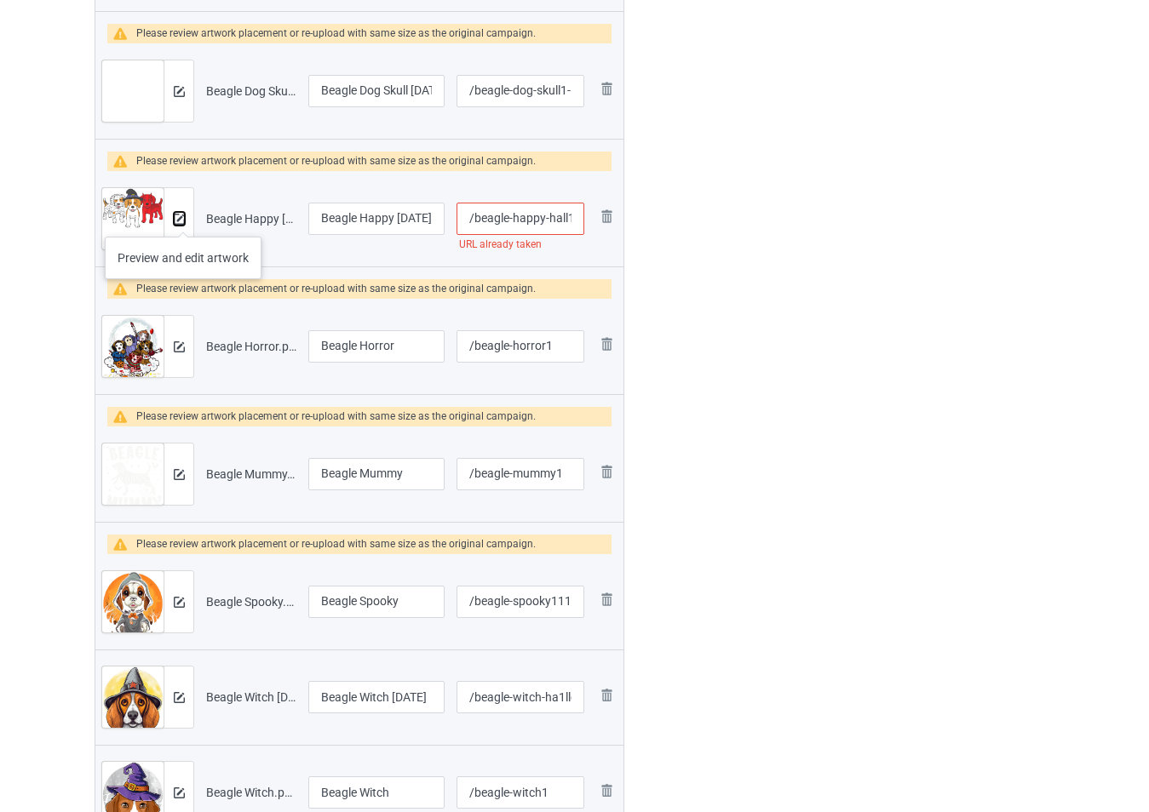
click at [181, 219] on img at bounding box center [179, 219] width 11 height 11
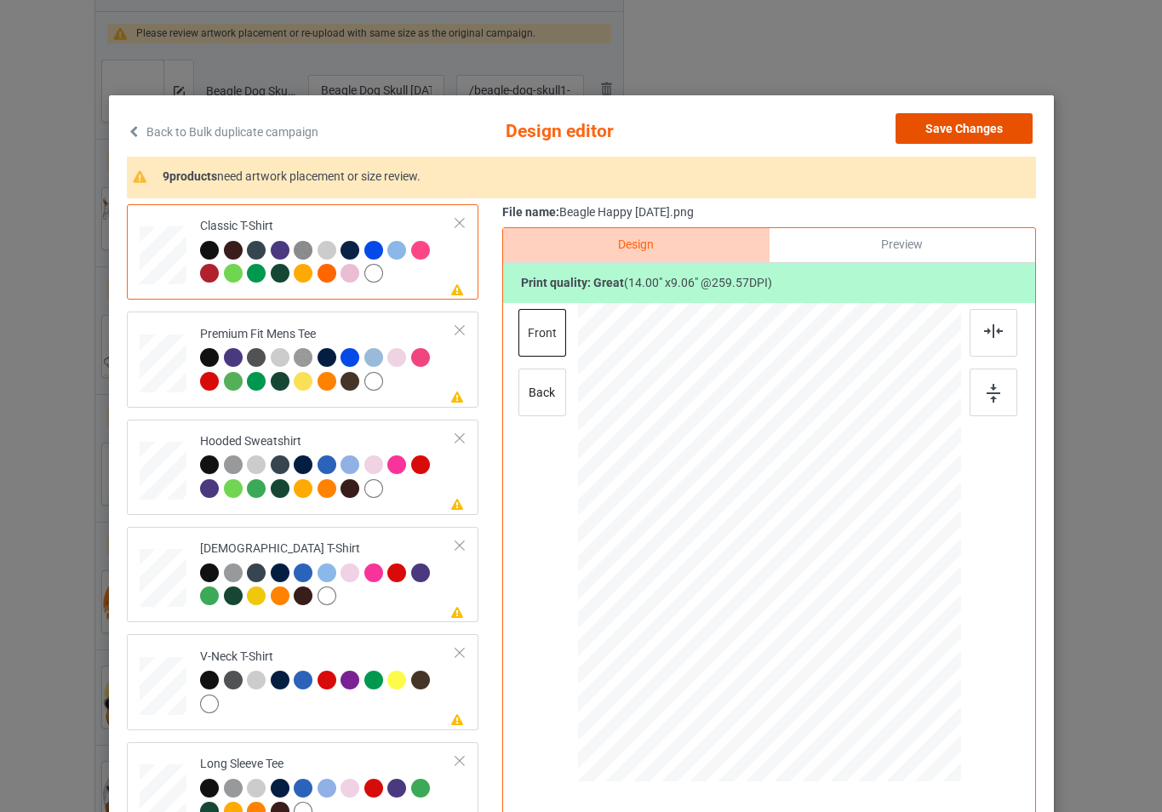
click at [991, 121] on button "Save Changes" at bounding box center [964, 128] width 137 height 31
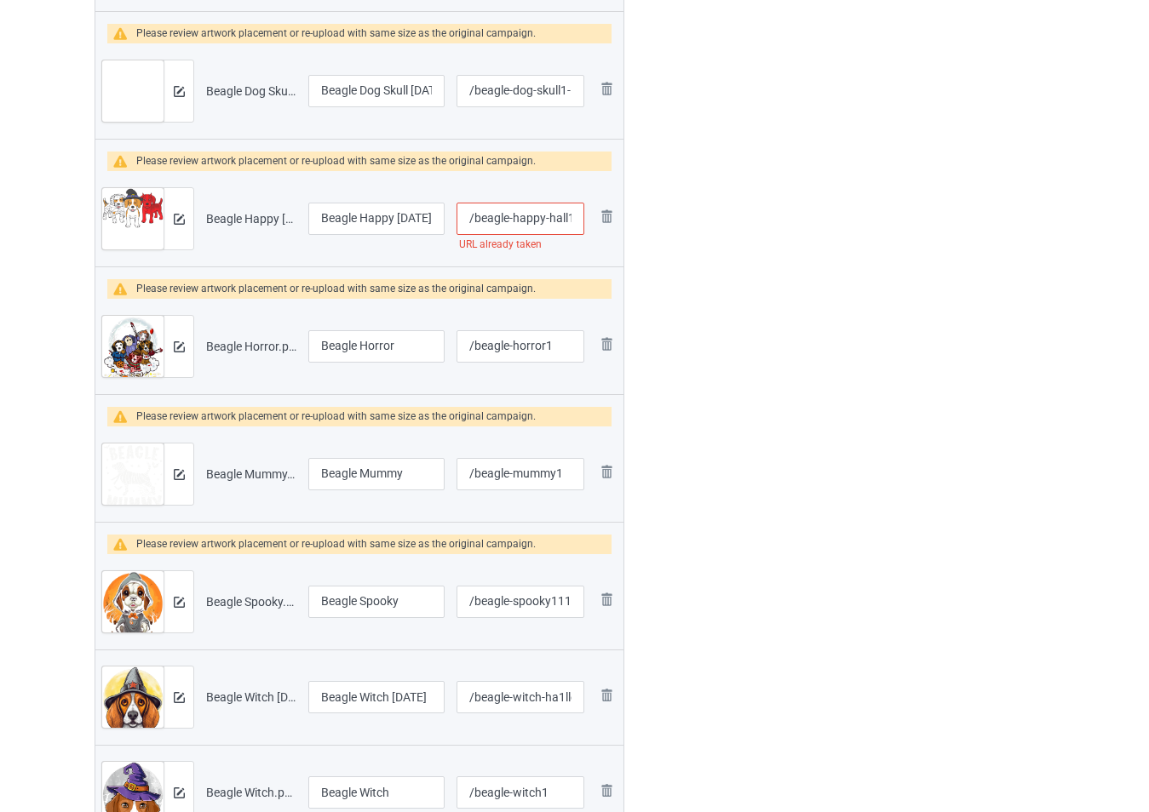
click at [529, 220] on input "/beagle-happy-hall1oween" at bounding box center [520, 219] width 128 height 32
type input "/beagle-hap1py-hall1oween"
click at [177, 218] on img at bounding box center [179, 219] width 11 height 11
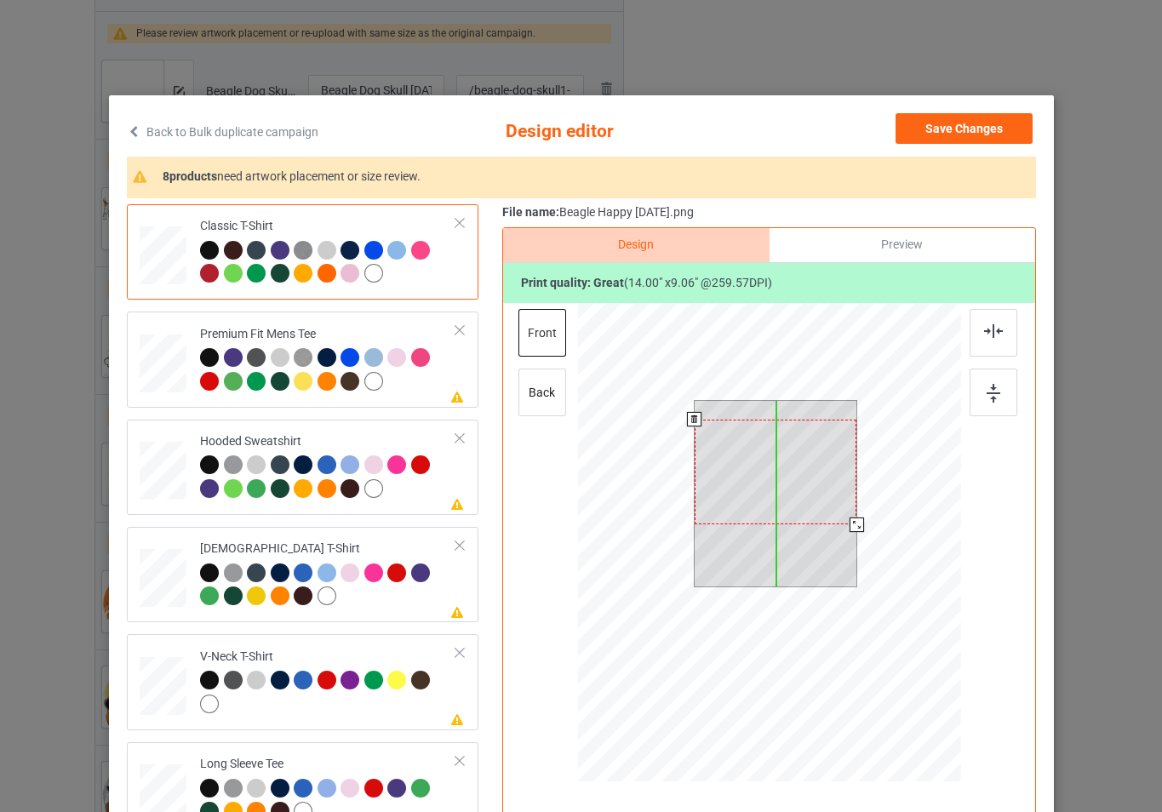
drag, startPoint x: 824, startPoint y: 471, endPoint x: 822, endPoint y: 490, distance: 18.8
click at [822, 490] on div at bounding box center [775, 472] width 163 height 105
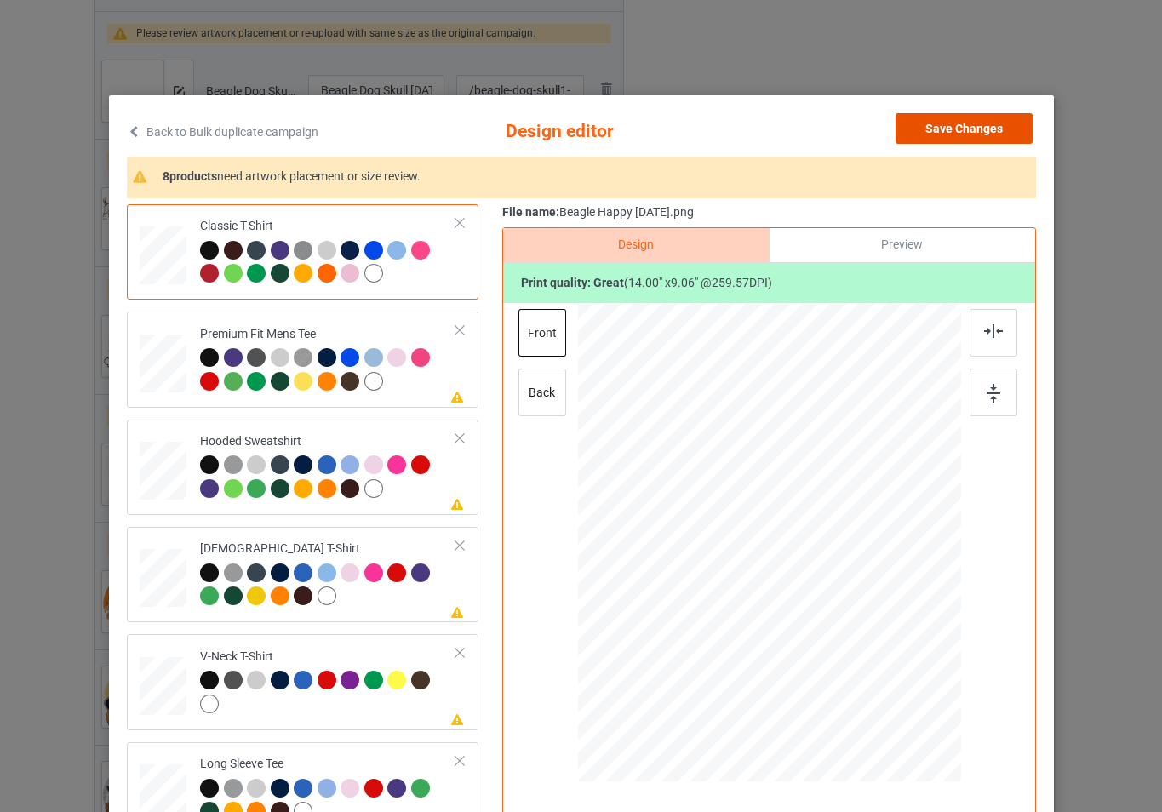
click at [950, 133] on button "Save Changes" at bounding box center [964, 128] width 137 height 31
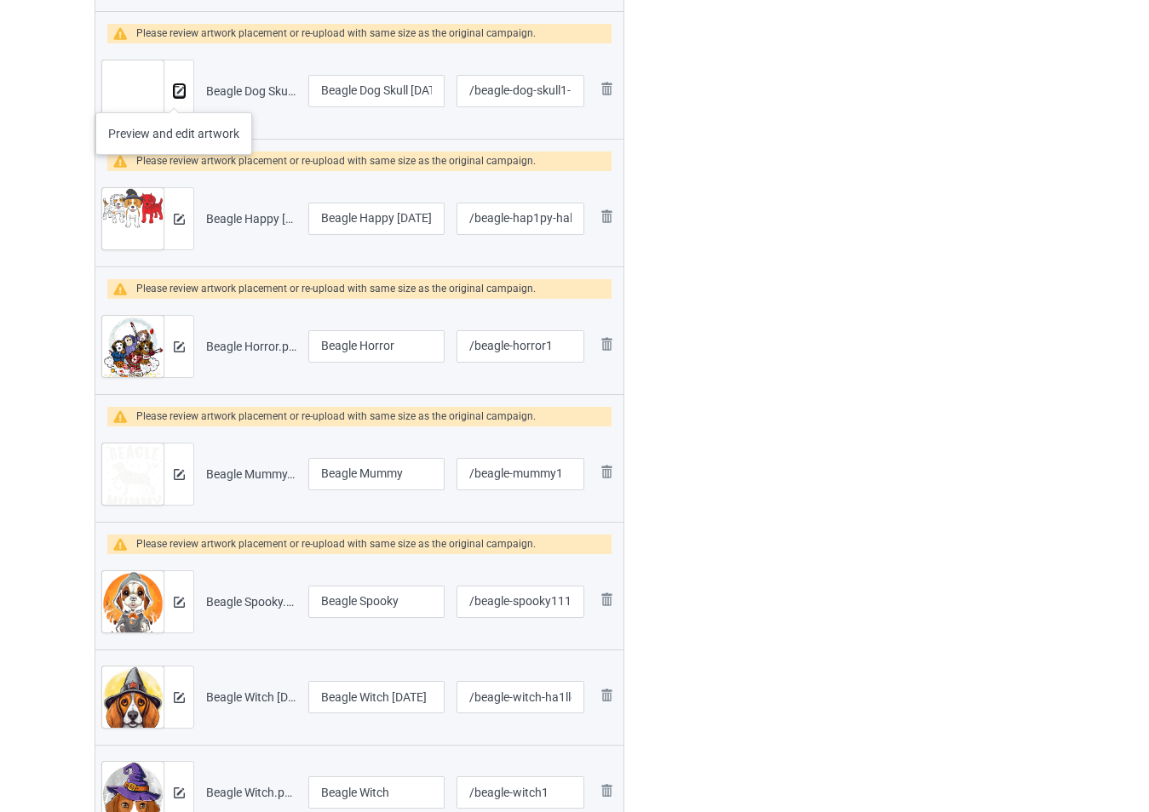
click at [174, 89] on img at bounding box center [179, 91] width 11 height 11
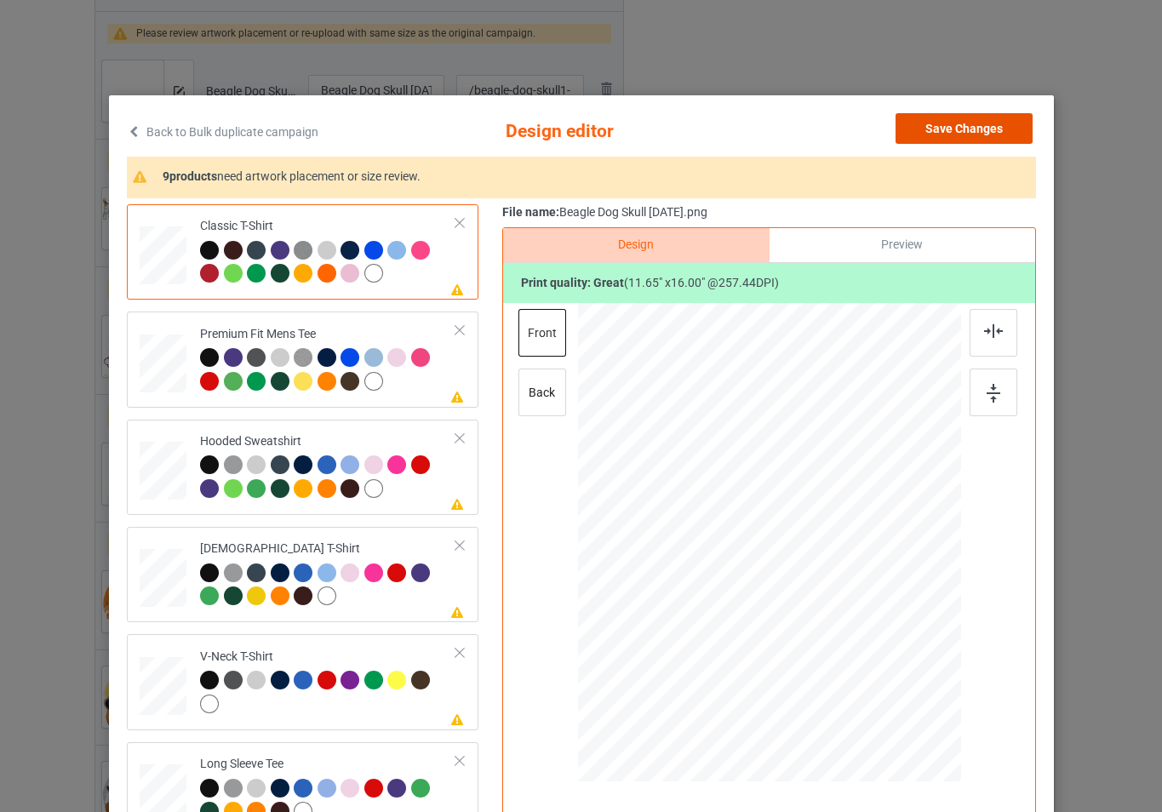
click at [984, 133] on button "Save Changes" at bounding box center [964, 128] width 137 height 31
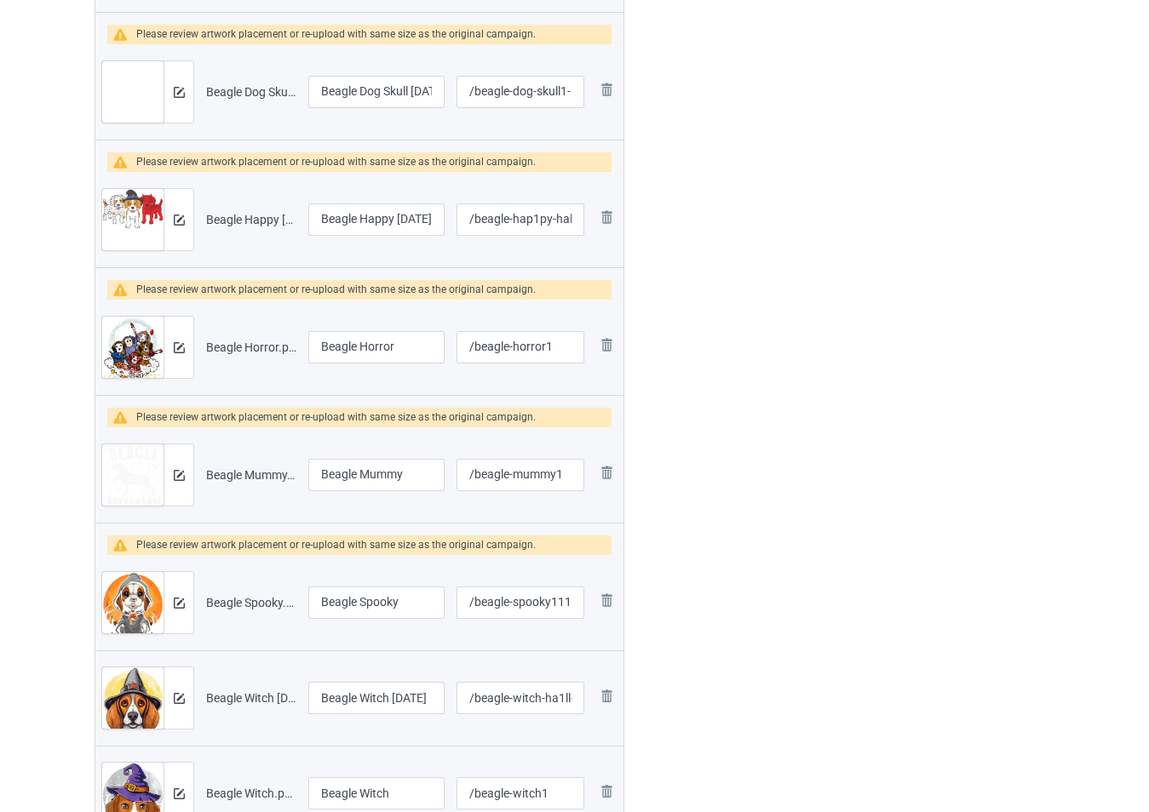
scroll to position [1022, 0]
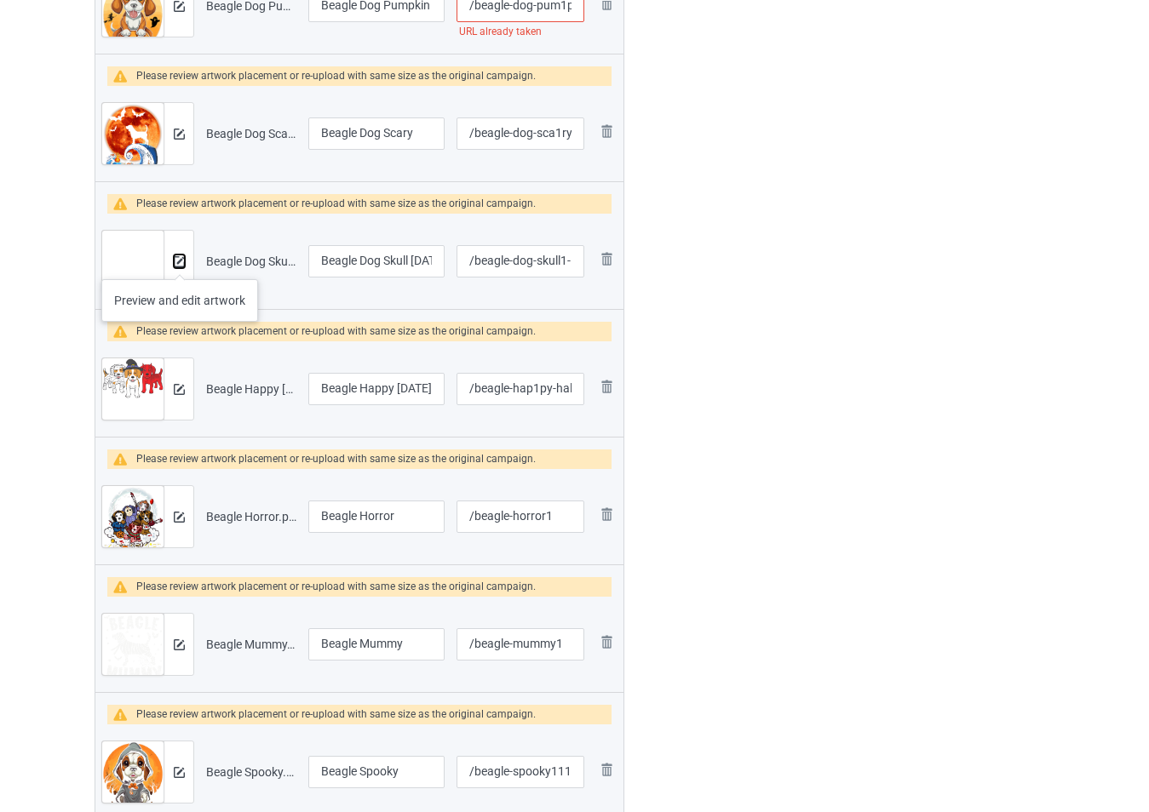
click at [180, 262] on img at bounding box center [179, 261] width 11 height 11
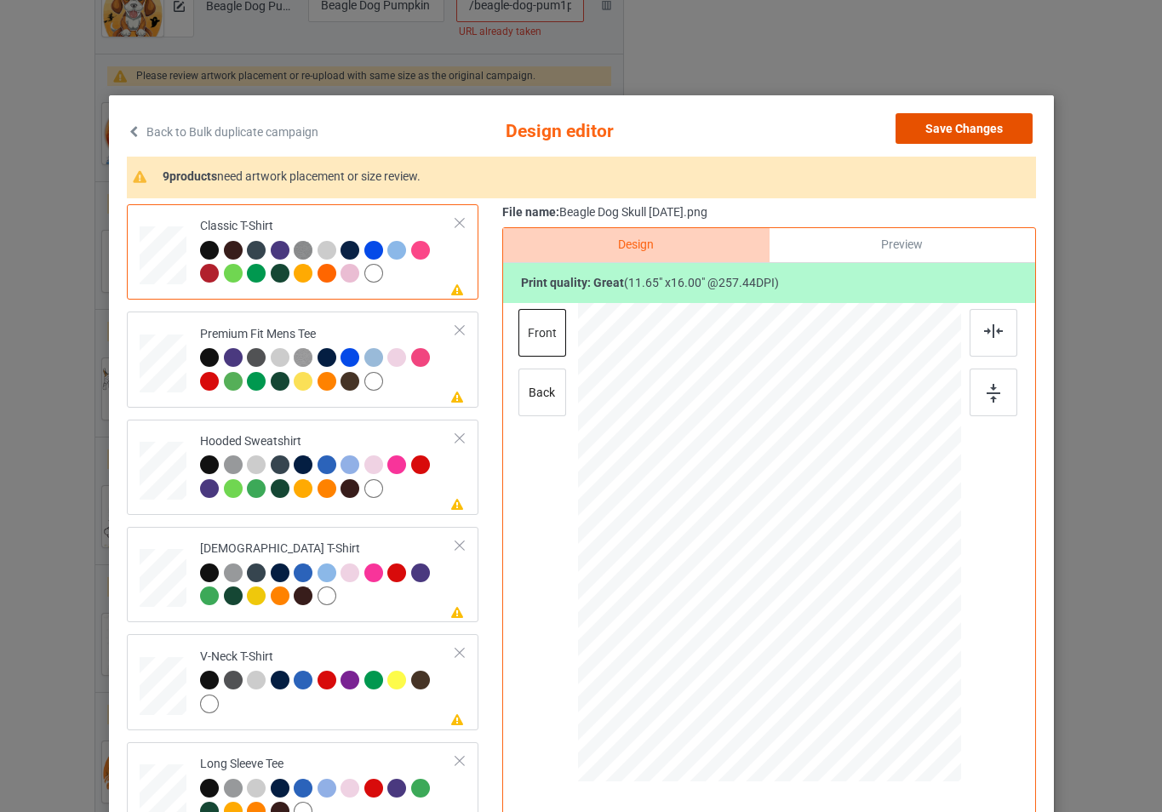
click at [953, 143] on button "Save Changes" at bounding box center [964, 128] width 137 height 31
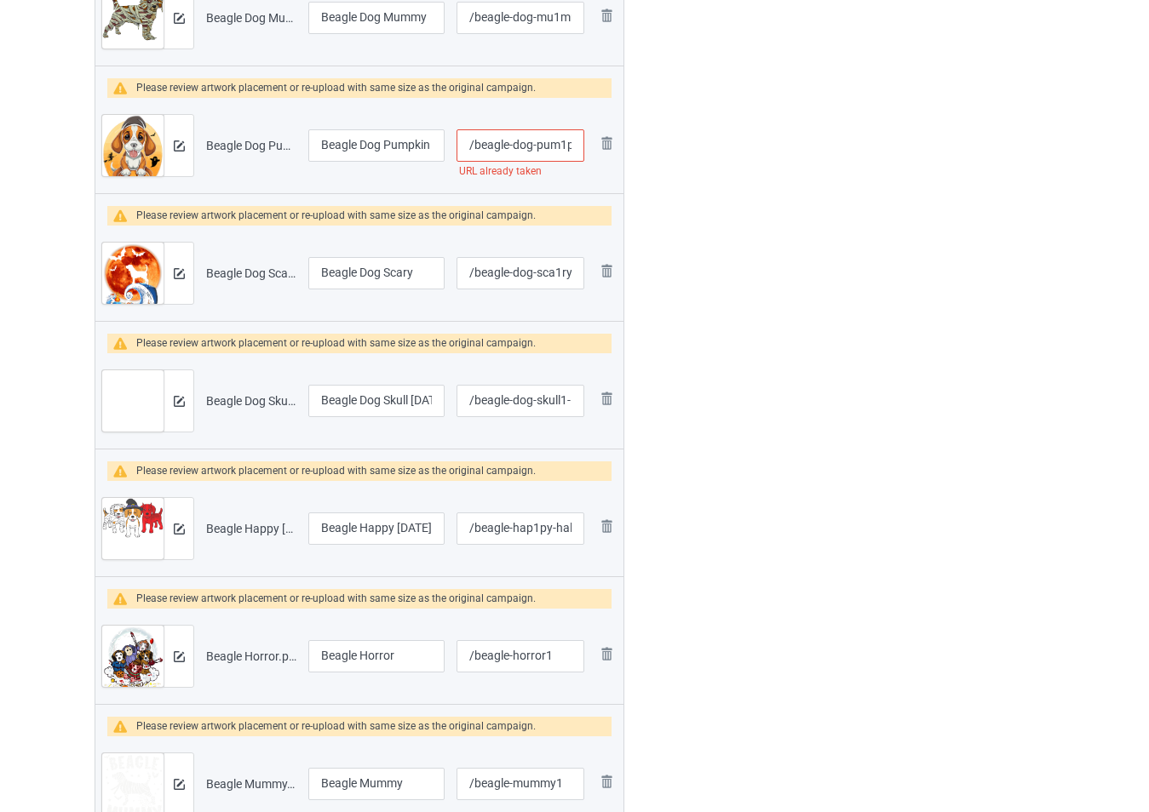
scroll to position [852, 0]
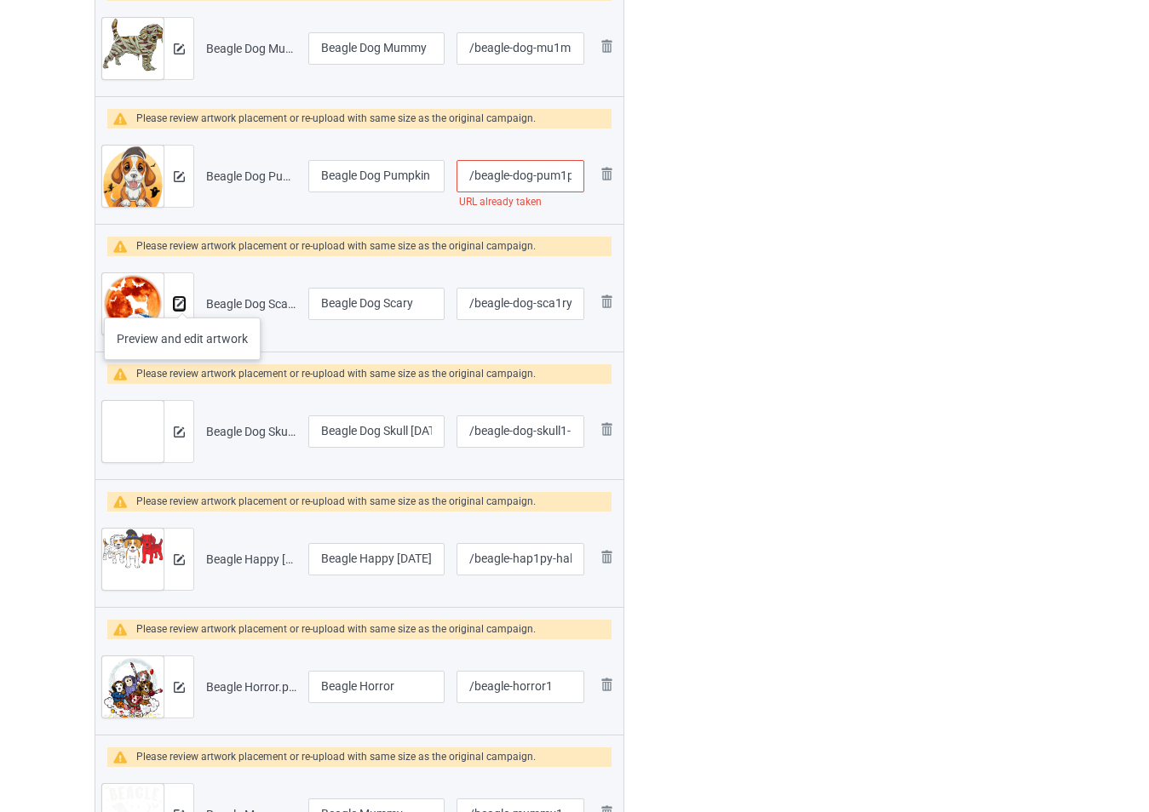
click at [182, 301] on img at bounding box center [179, 304] width 11 height 11
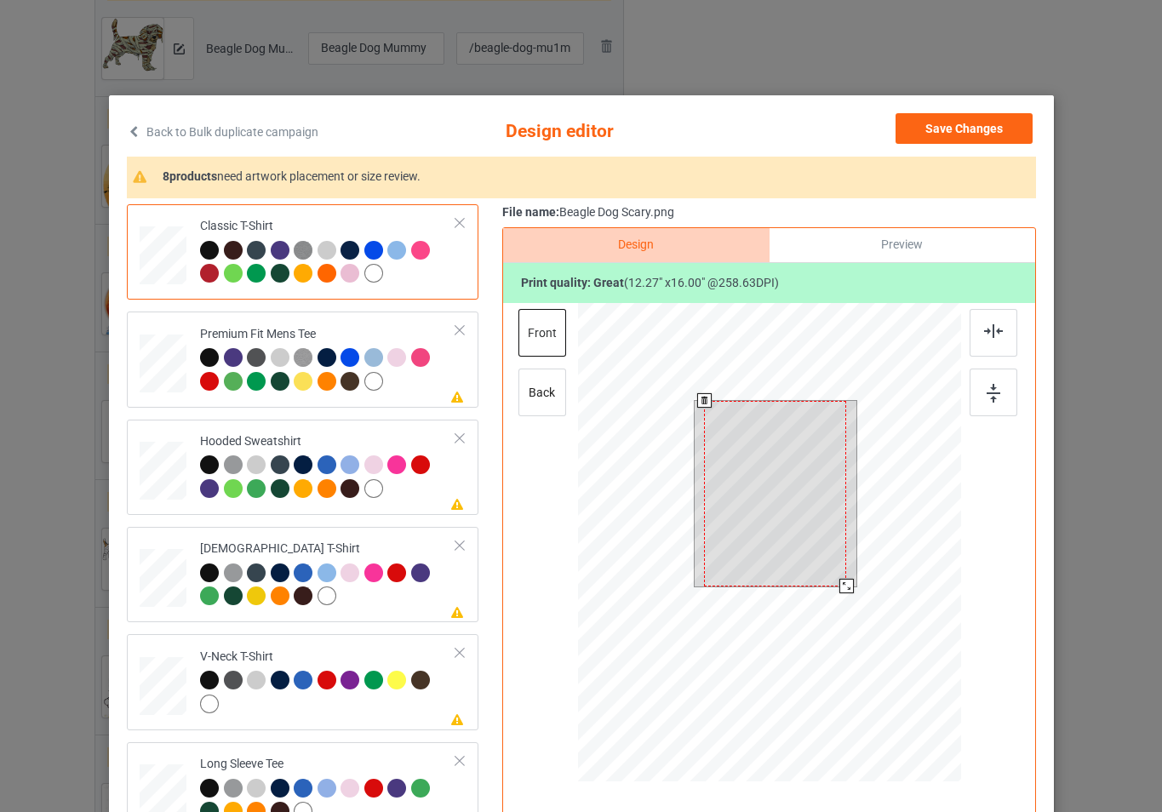
click at [848, 589] on div at bounding box center [768, 545] width 383 height 484
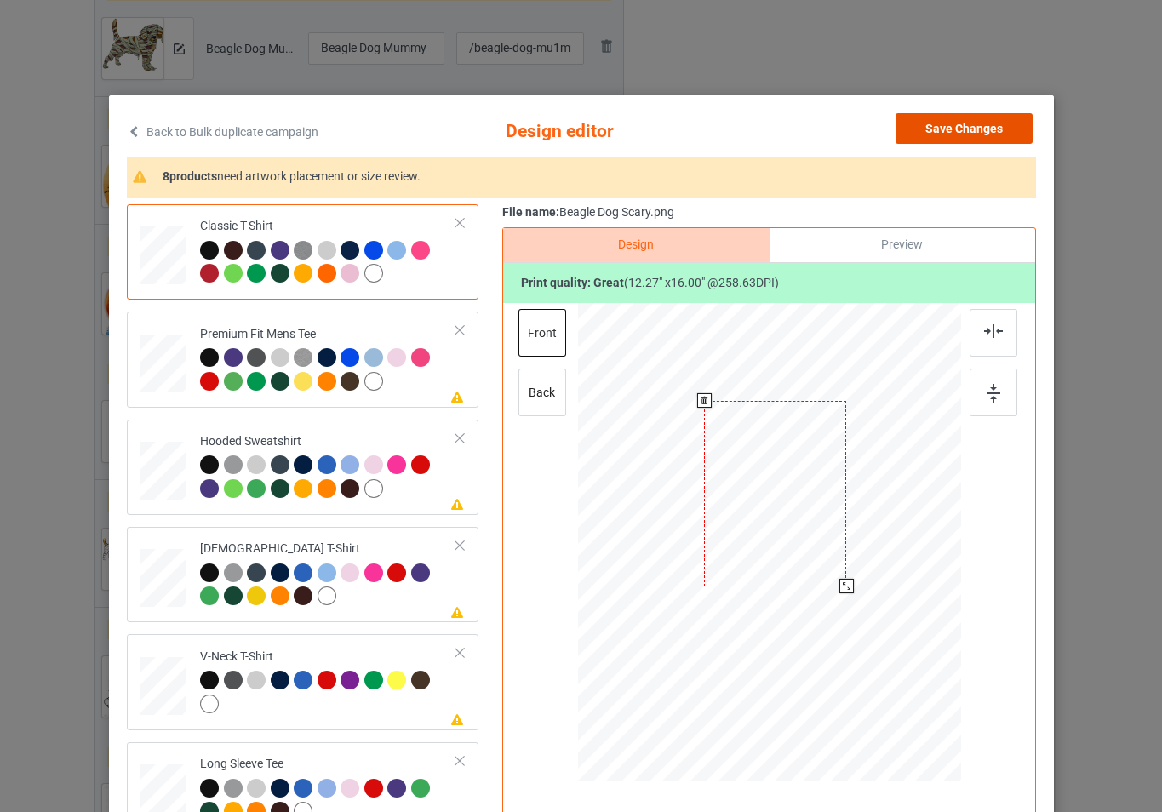
click at [936, 137] on button "Save Changes" at bounding box center [964, 128] width 137 height 31
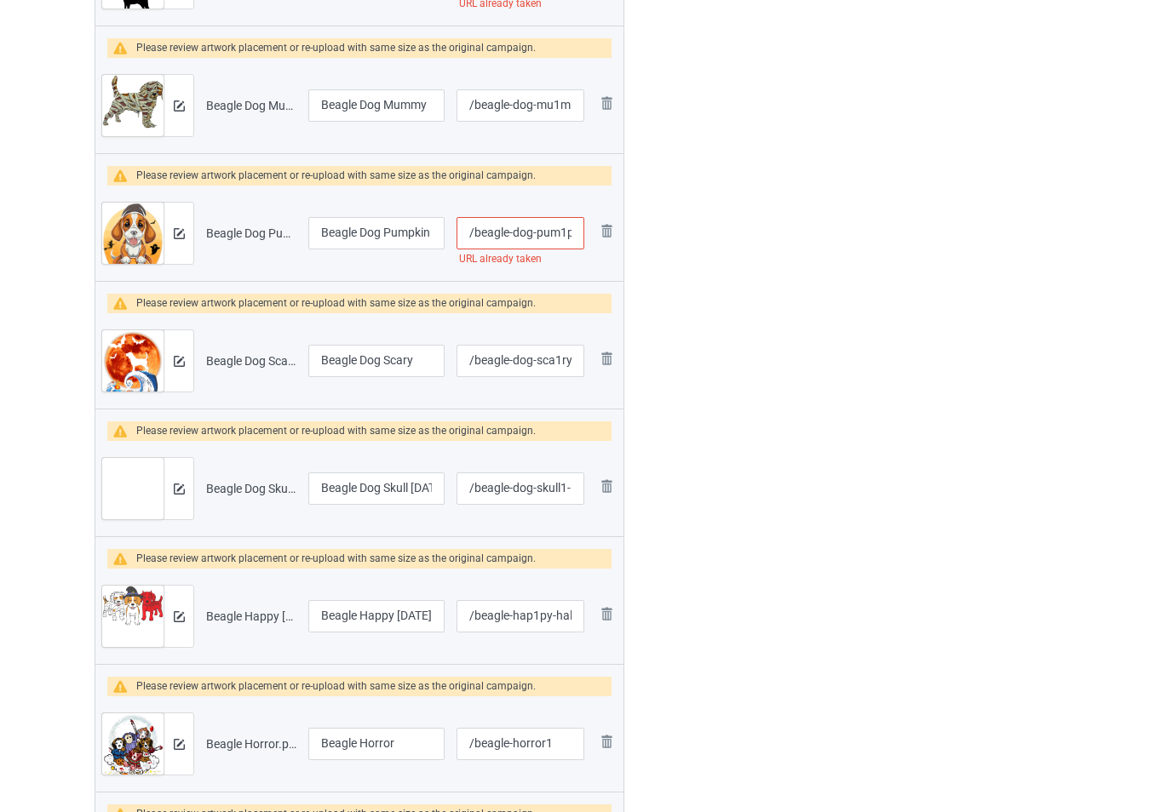
scroll to position [766, 0]
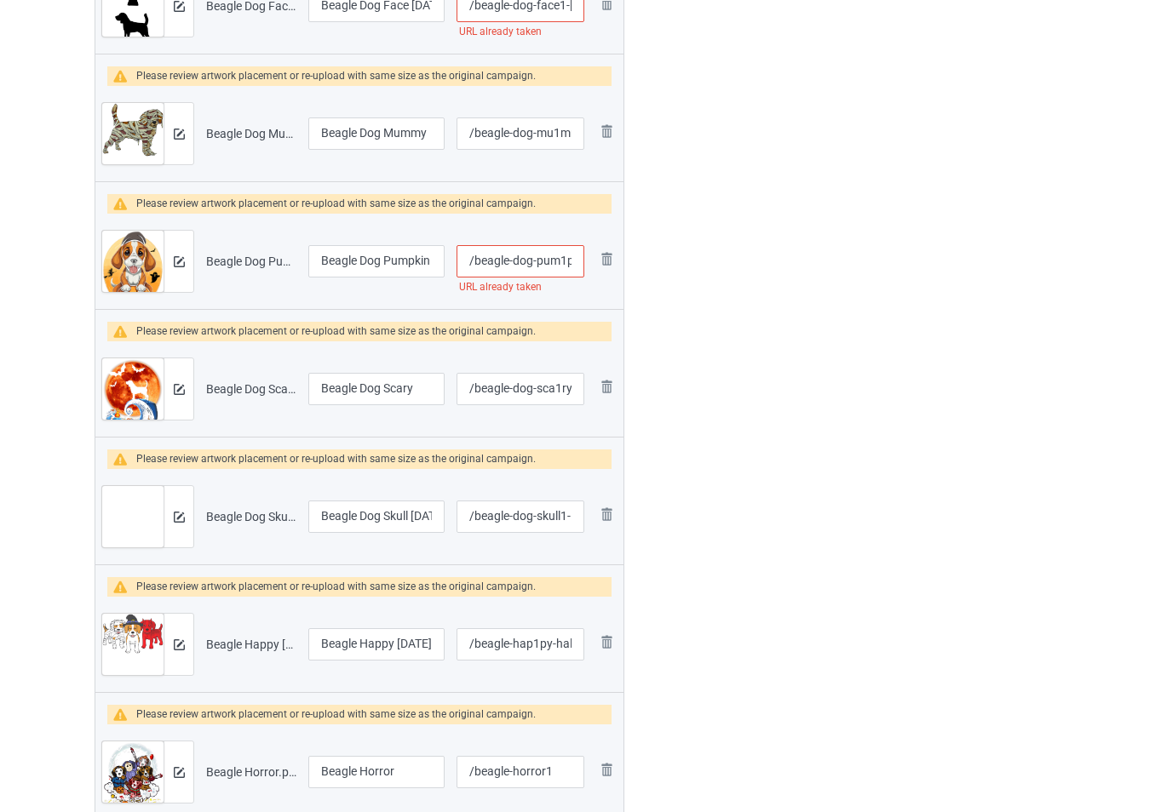
click at [564, 263] on input "/beagle-dog-pum1pkin" at bounding box center [520, 261] width 128 height 32
type input "/beagle-dog-pum111pkin"
click at [174, 263] on img at bounding box center [179, 261] width 11 height 11
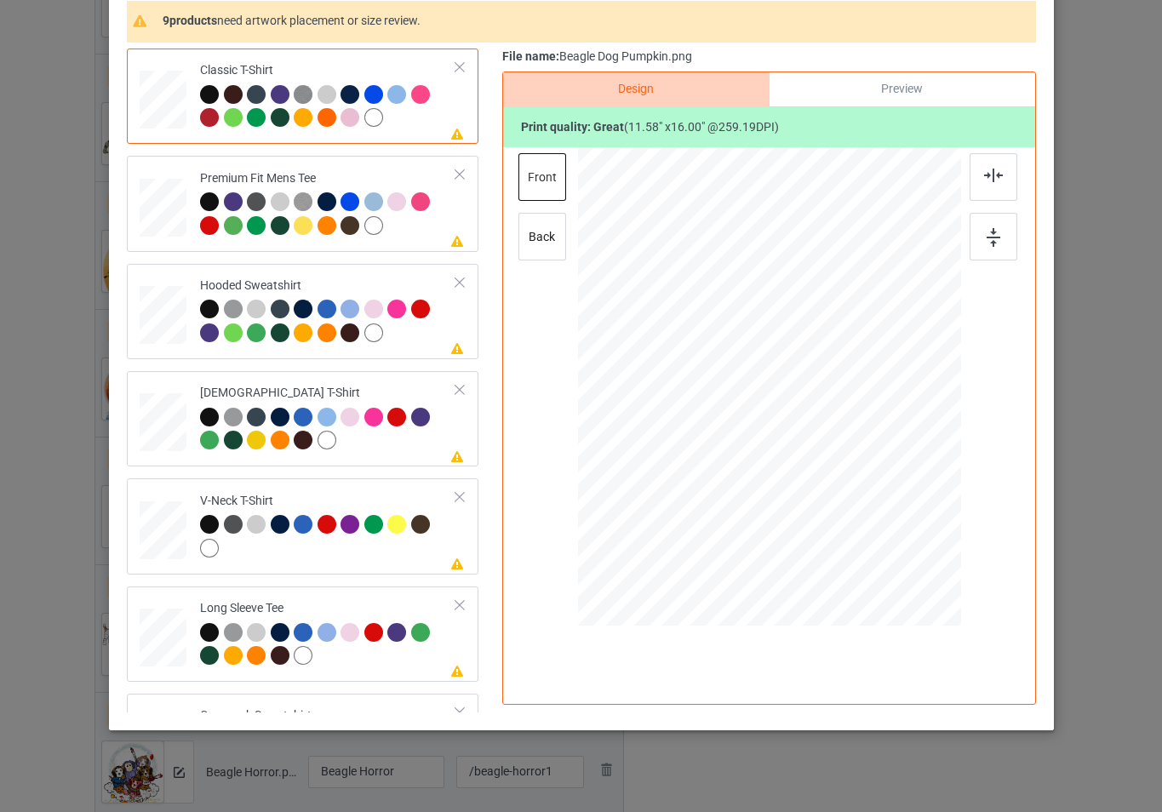
scroll to position [170, 0]
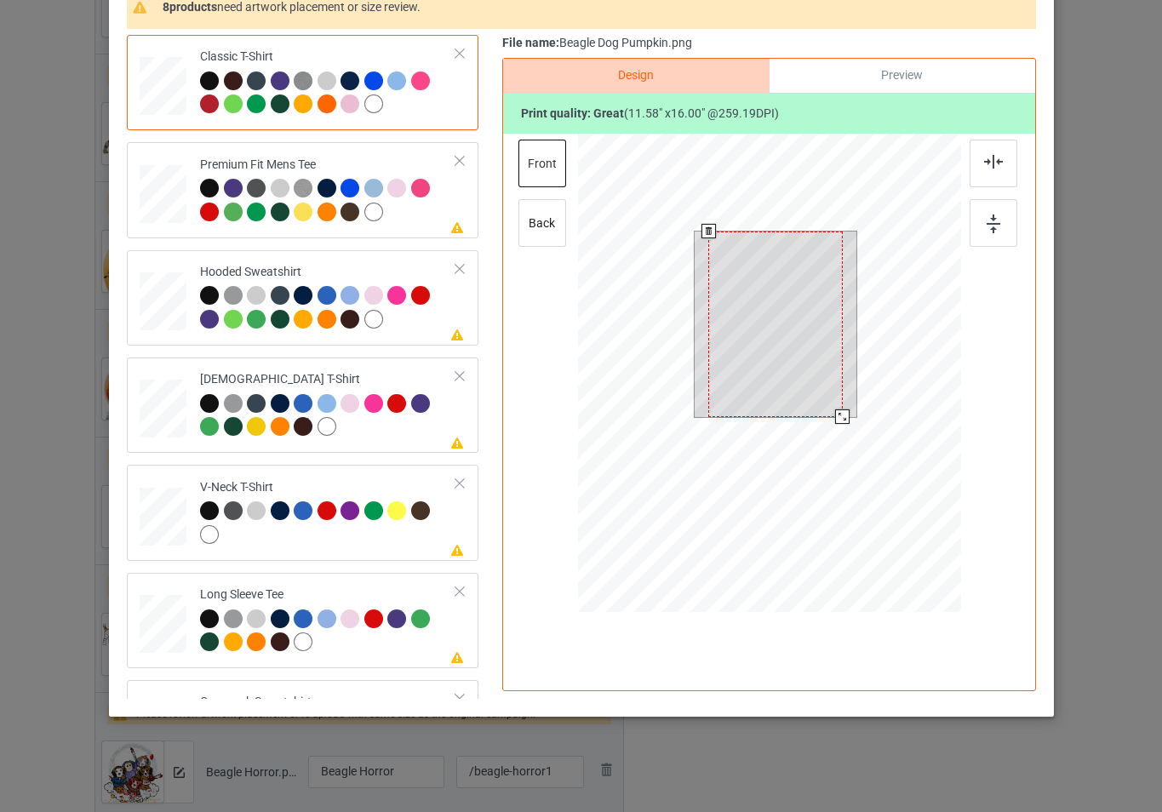
click at [849, 430] on div at bounding box center [768, 376] width 383 height 484
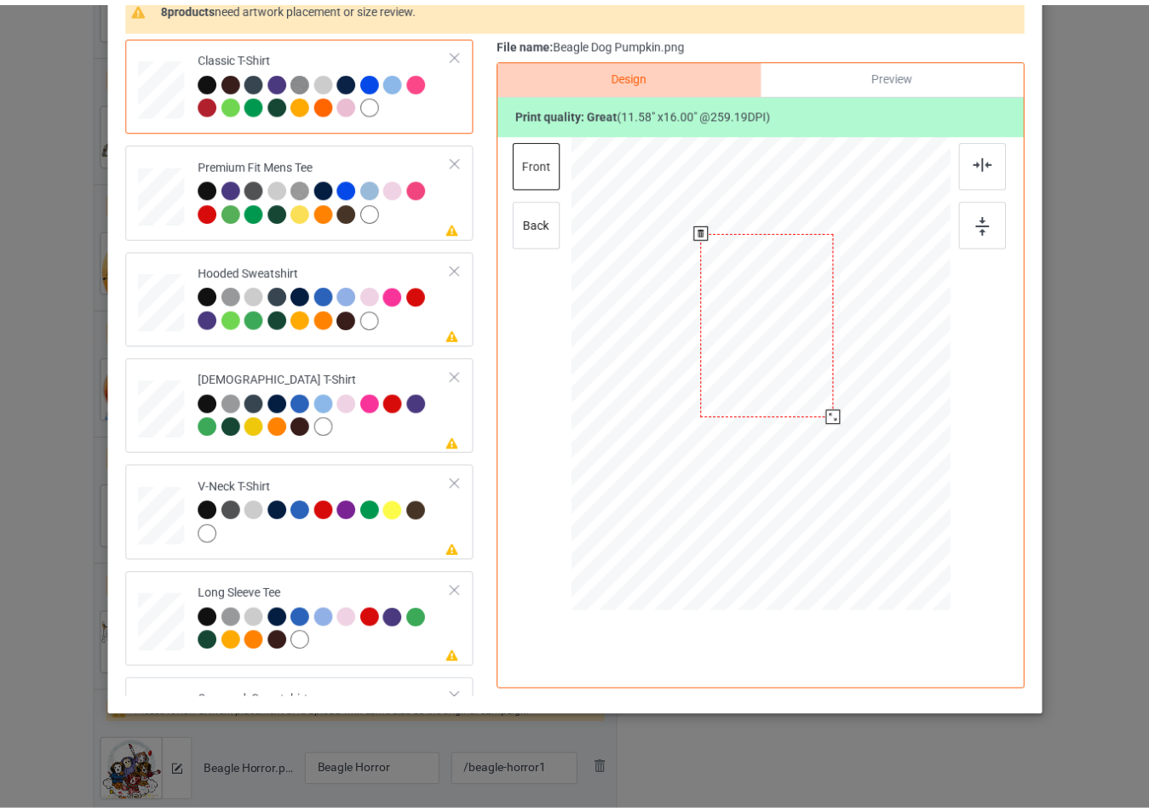
scroll to position [0, 0]
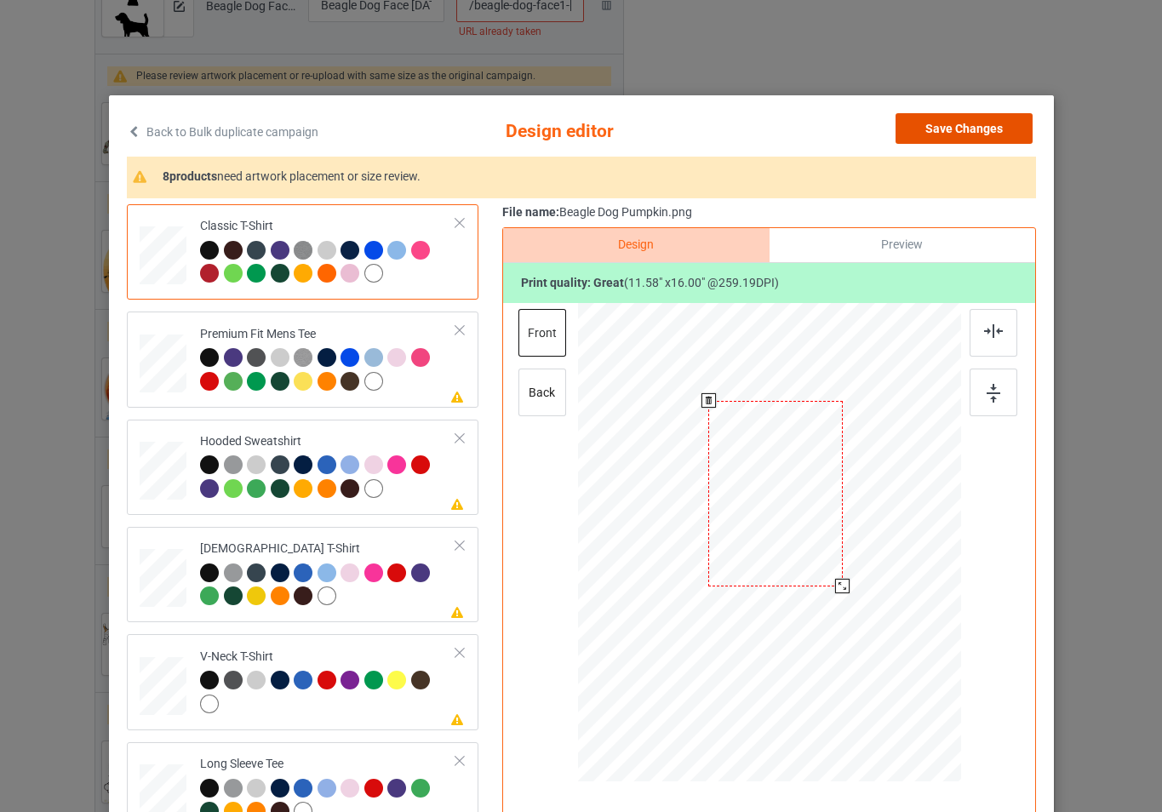
click at [954, 137] on button "Save Changes" at bounding box center [964, 128] width 137 height 31
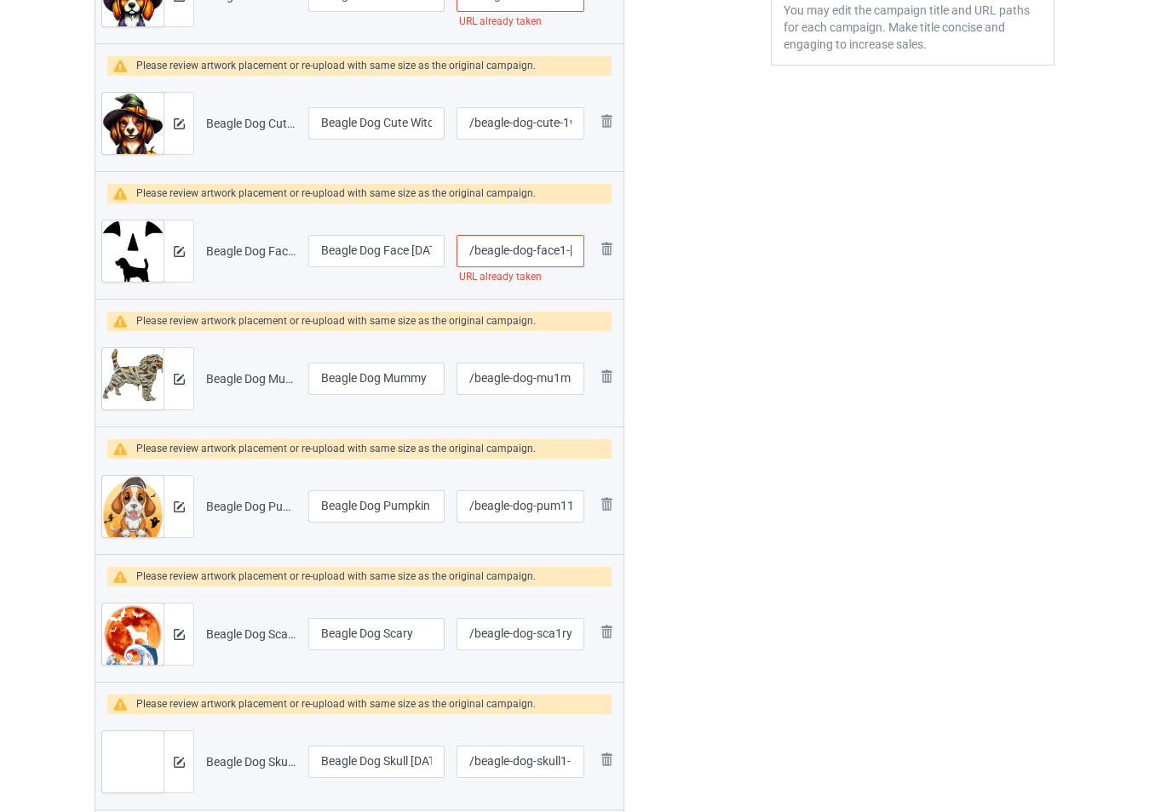
scroll to position [511, 0]
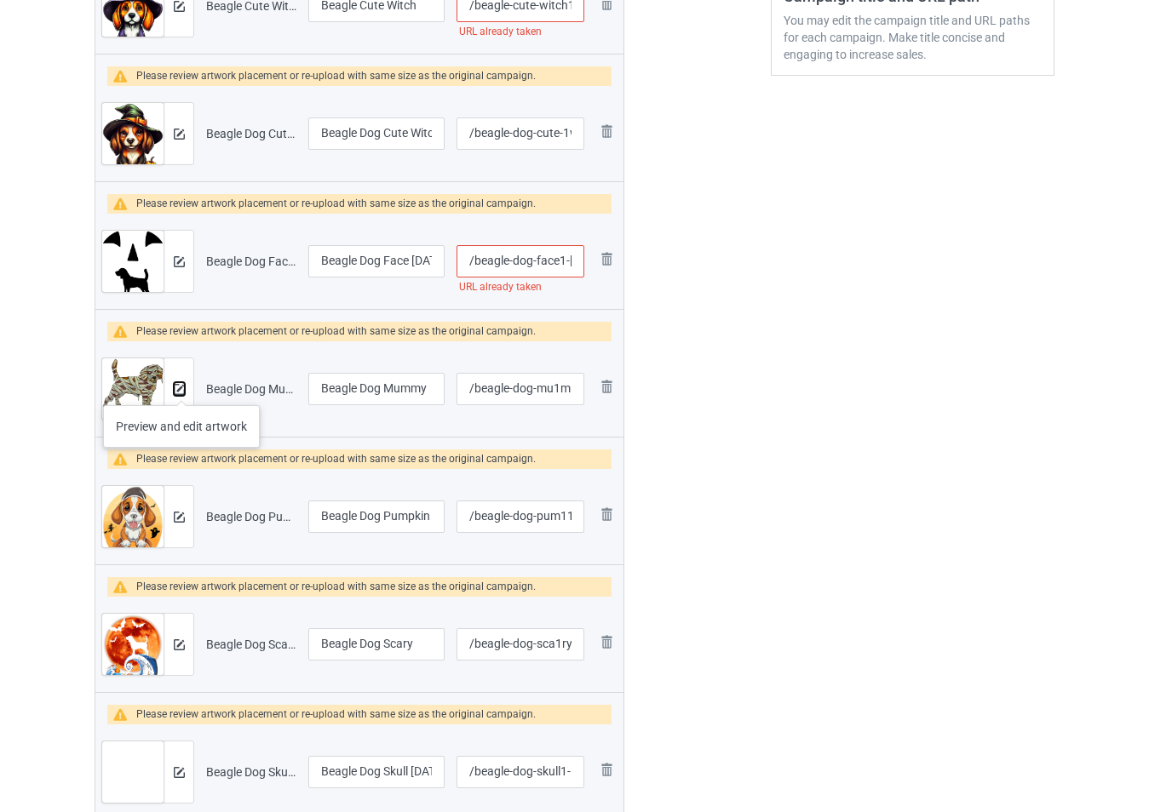
click at [181, 388] on img at bounding box center [179, 389] width 11 height 11
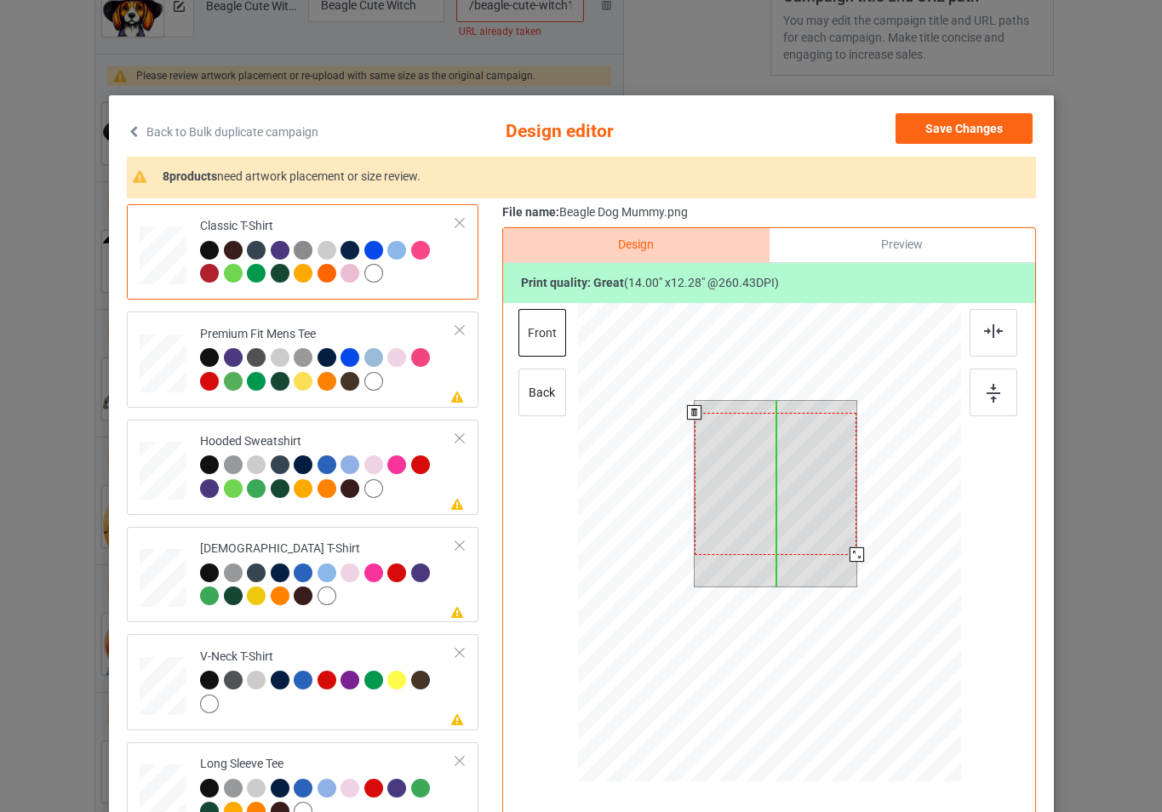
drag, startPoint x: 819, startPoint y: 515, endPoint x: 820, endPoint y: 527, distance: 12.0
click at [820, 527] on div at bounding box center [775, 484] width 163 height 142
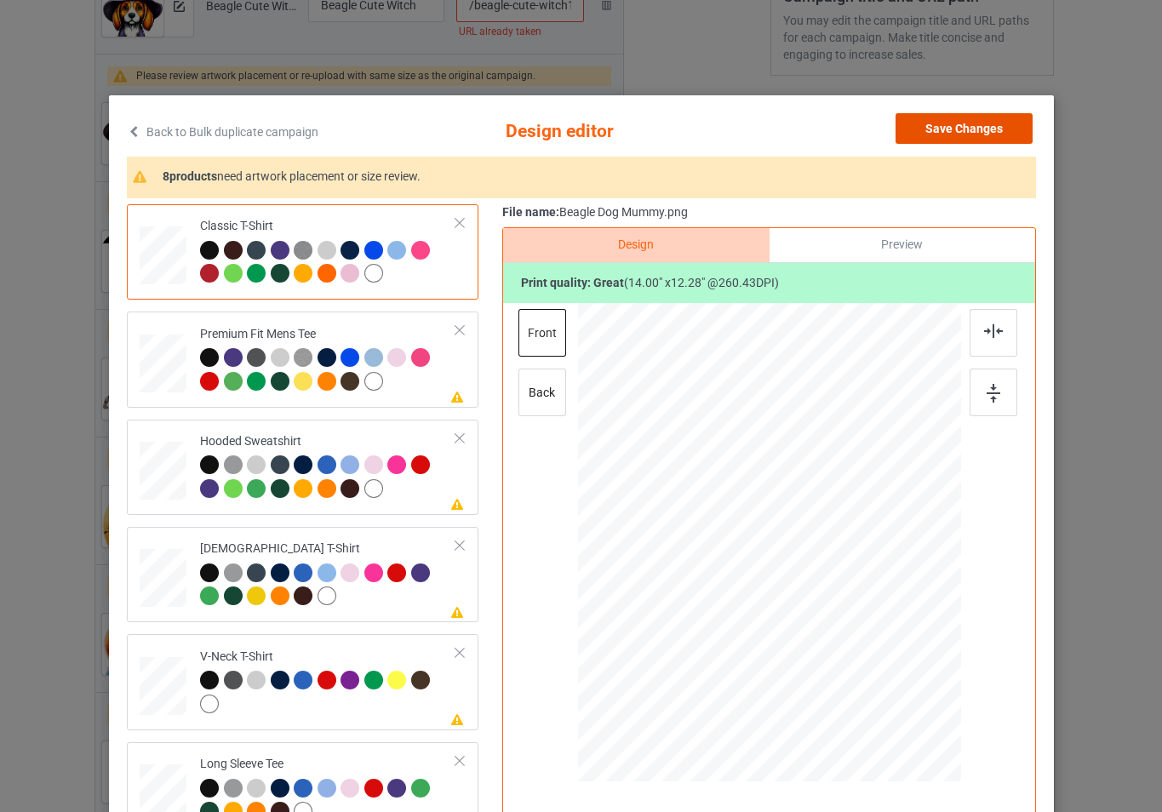
click at [968, 116] on button "Save Changes" at bounding box center [964, 128] width 137 height 31
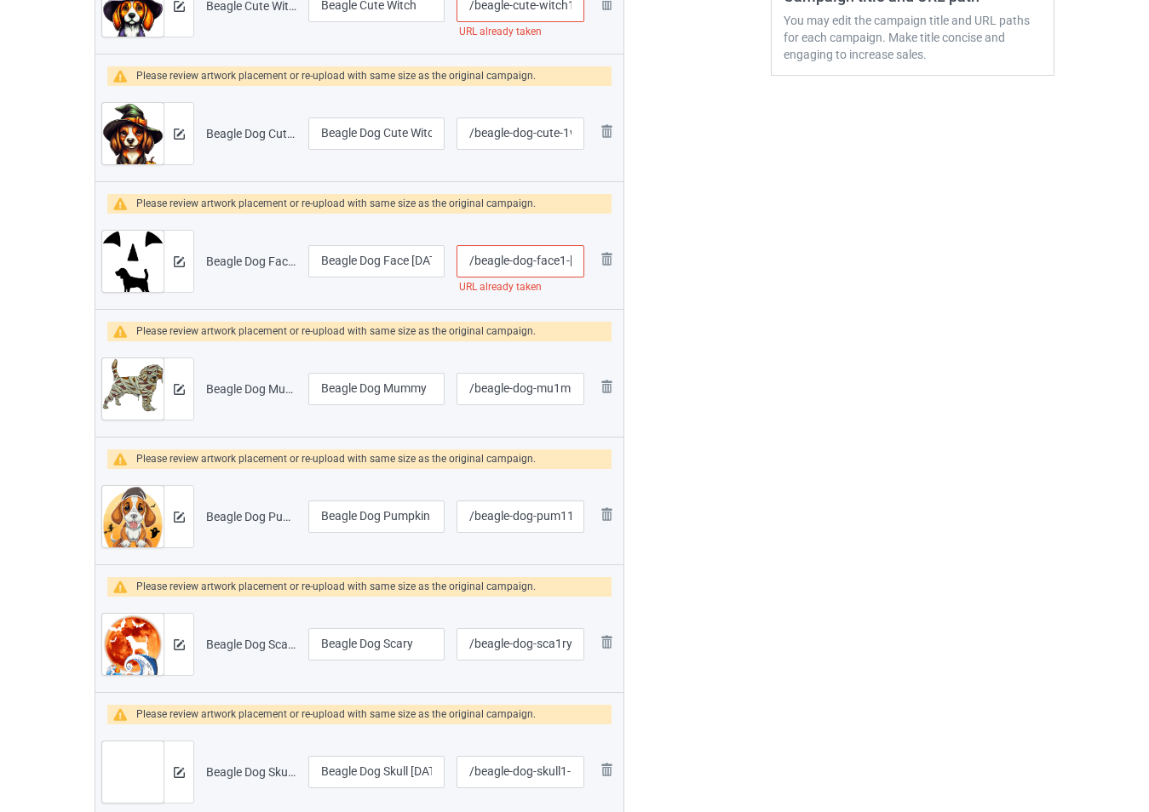
click at [557, 264] on input "/beagle-dog-face1-halloween" at bounding box center [520, 261] width 128 height 32
type input "/beagle-dog-face111-halloween"
click at [177, 259] on img at bounding box center [179, 261] width 11 height 11
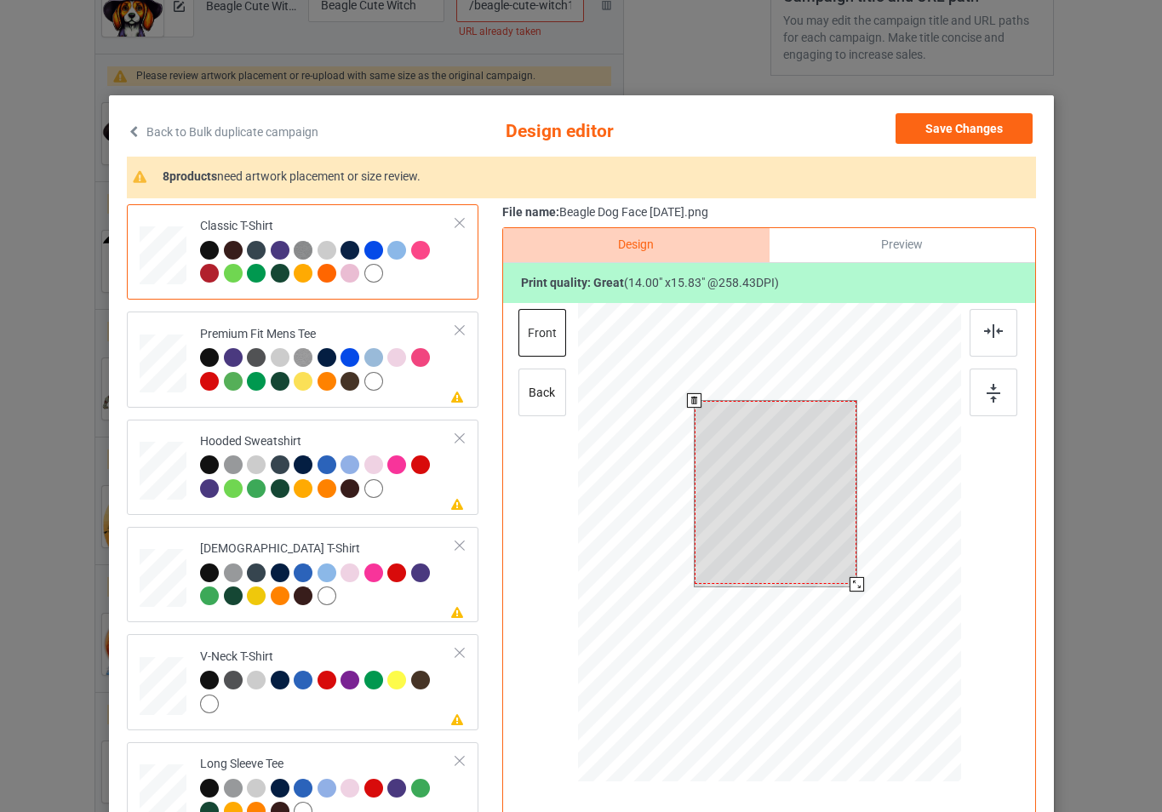
click at [863, 602] on div at bounding box center [768, 545] width 383 height 484
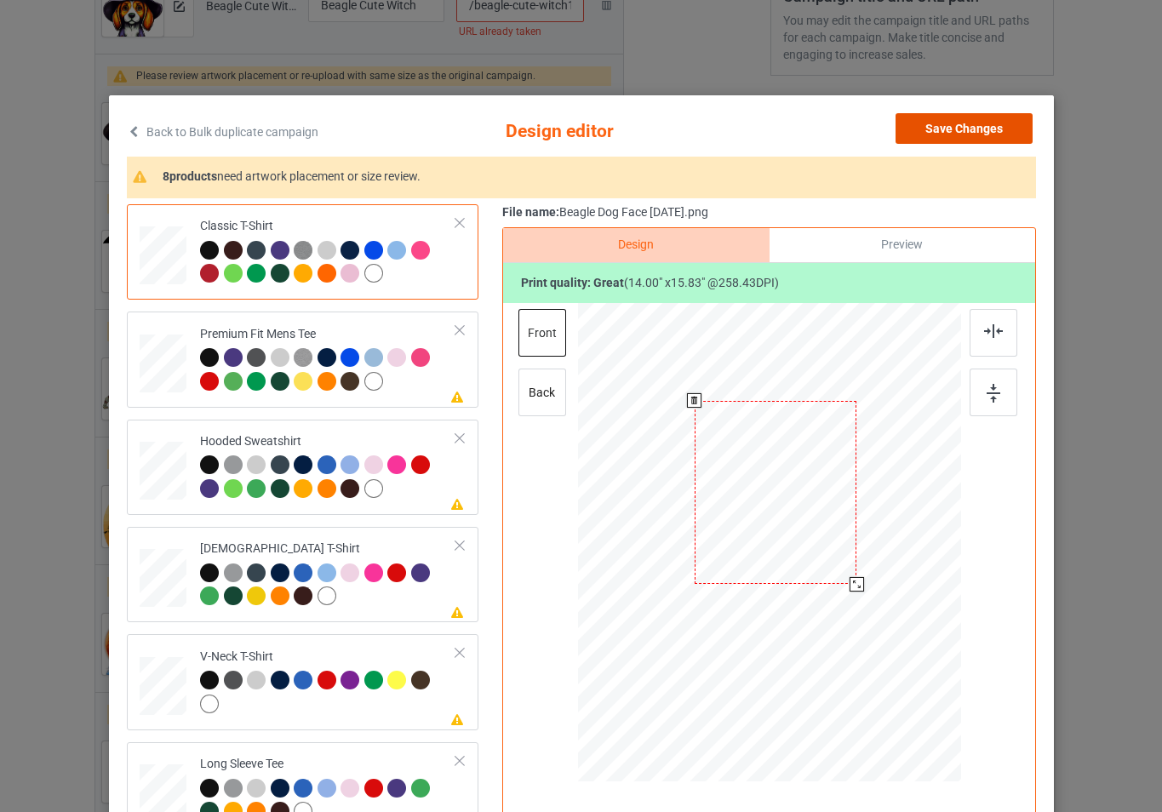
click at [916, 135] on button "Save Changes" at bounding box center [964, 128] width 137 height 31
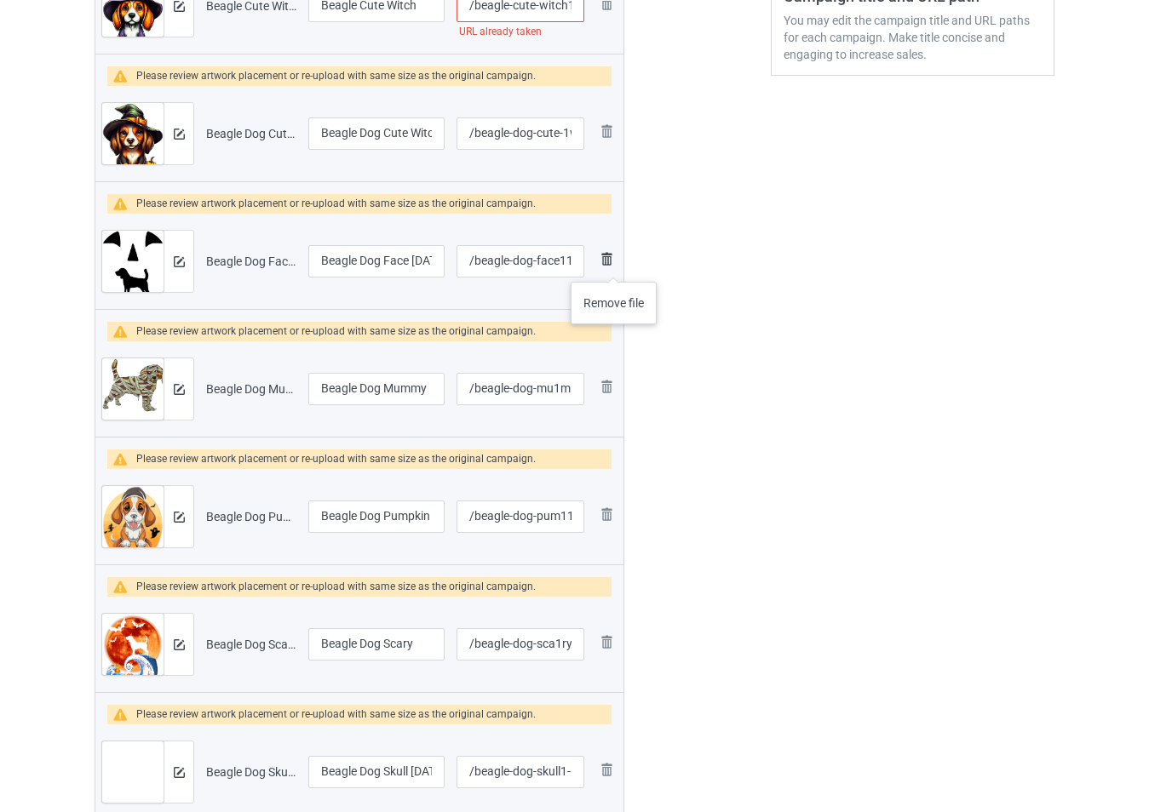
click at [611, 264] on img at bounding box center [606, 259] width 20 height 20
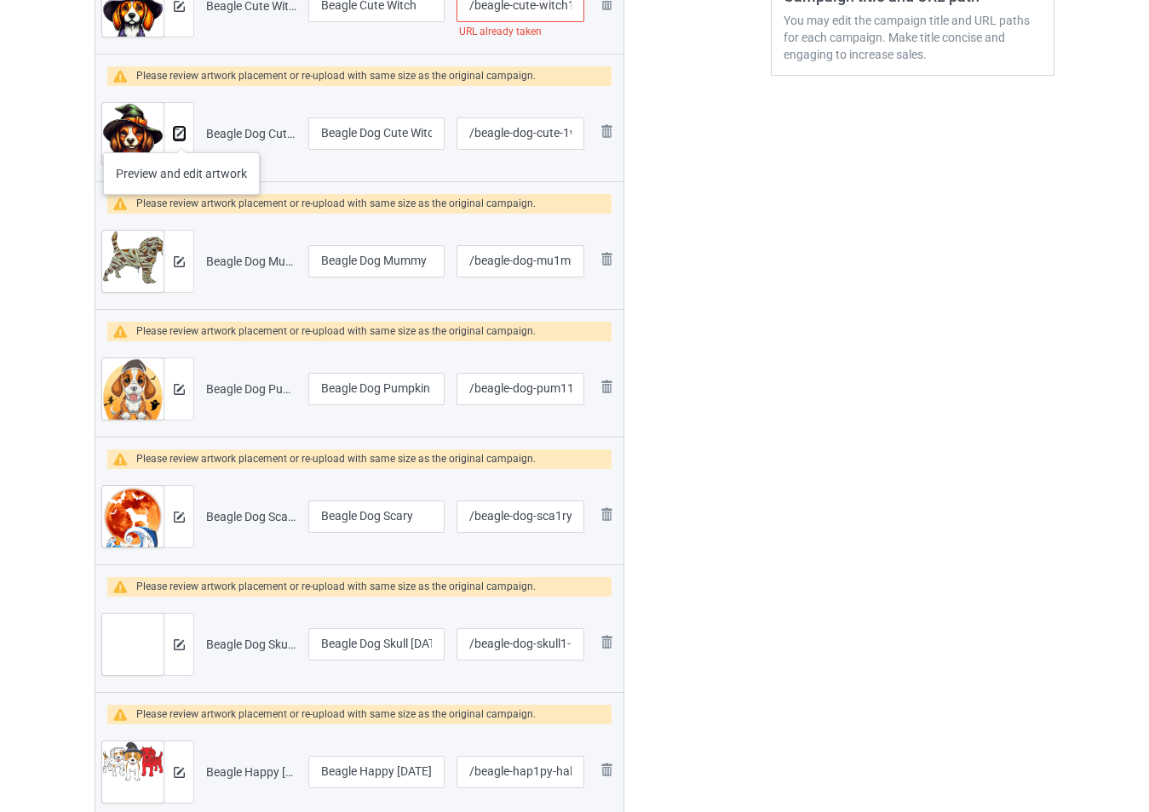
click at [181, 135] on img at bounding box center [179, 134] width 11 height 11
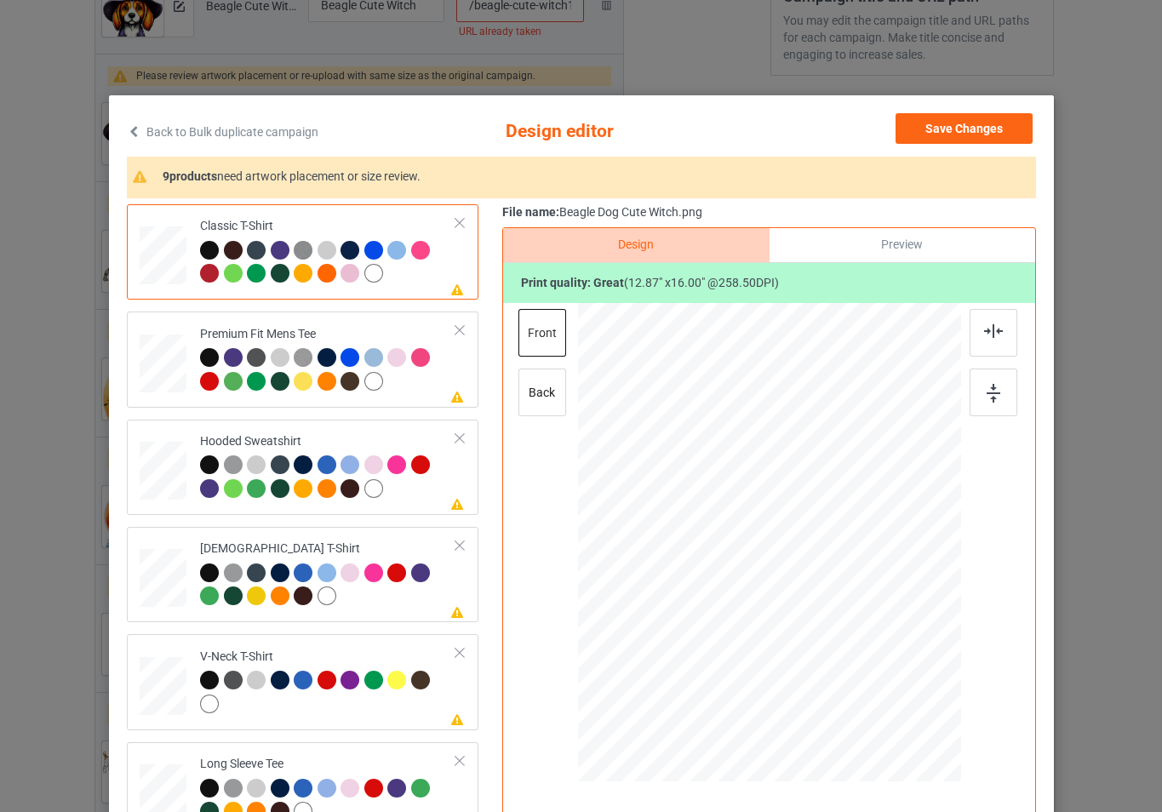
click at [944, 144] on div "Save Changes" at bounding box center [966, 131] width 141 height 37
click at [949, 127] on button "Save Changes" at bounding box center [964, 128] width 137 height 31
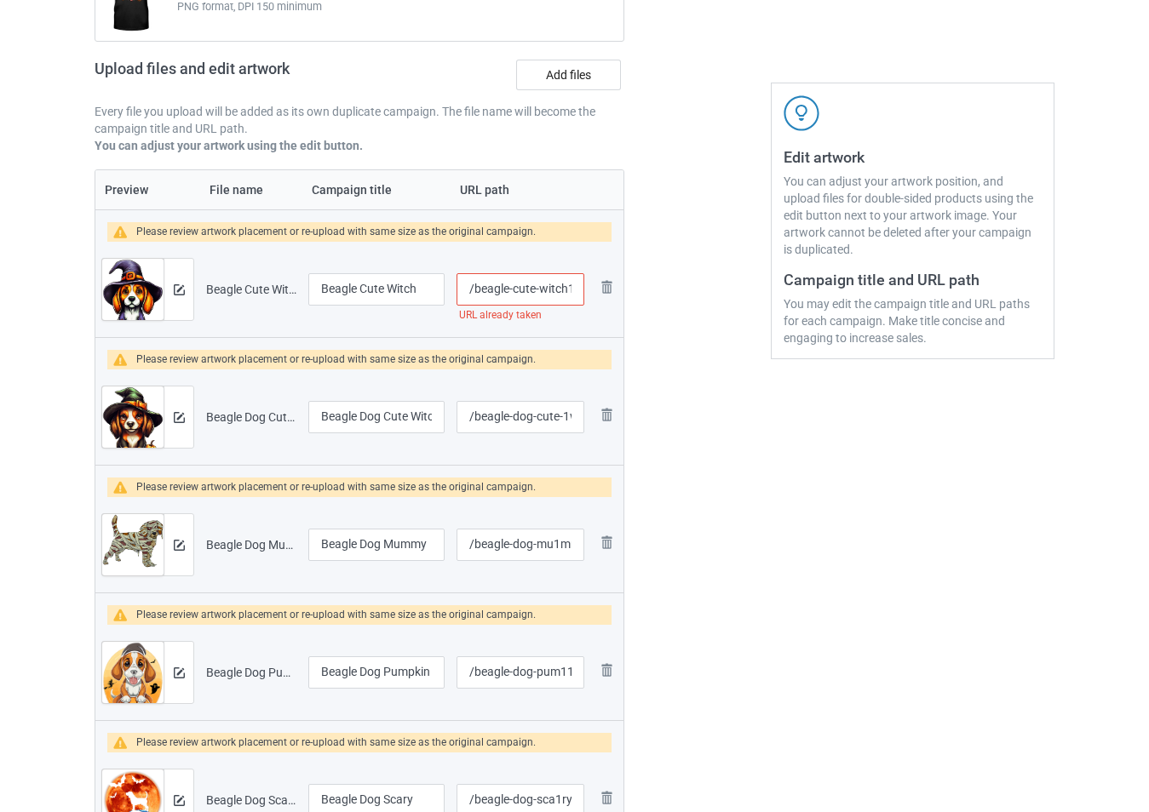
scroll to position [170, 0]
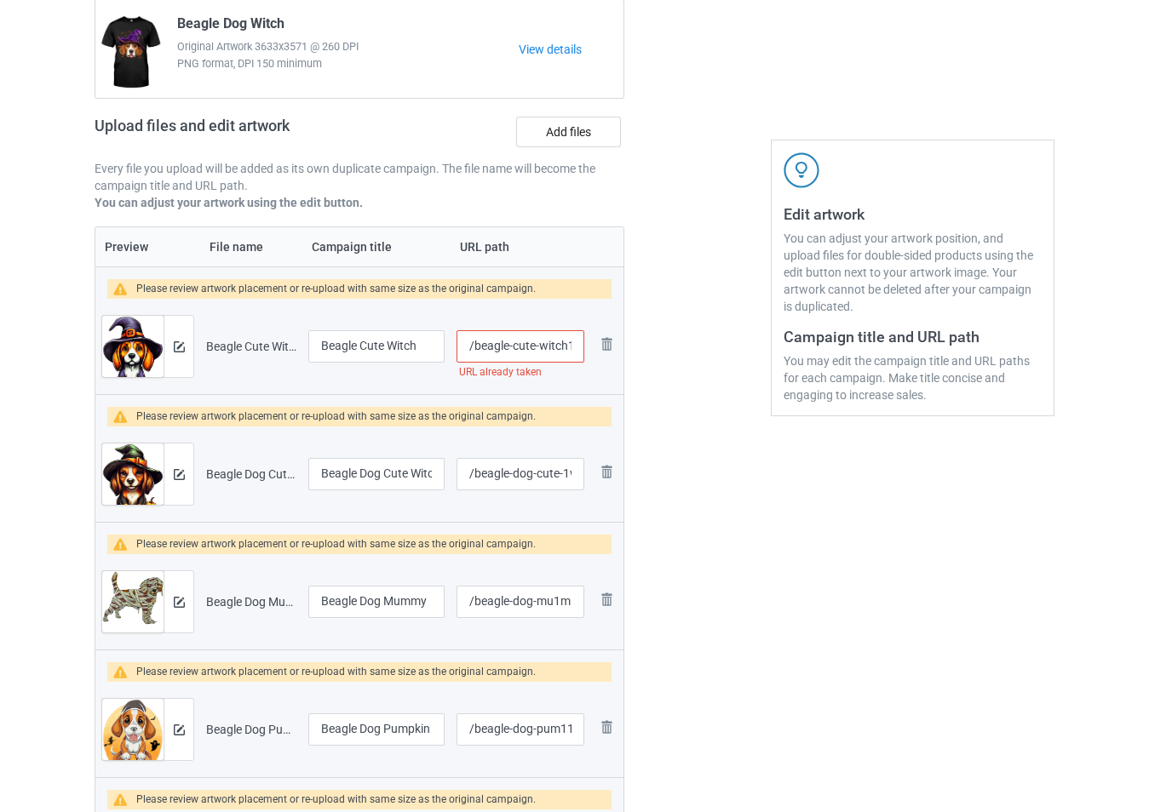
click at [555, 353] on input "/beagle-cute-witch1" at bounding box center [520, 346] width 128 height 32
type input "/beagle-cute-wit111ch1"
click at [178, 352] on img at bounding box center [179, 347] width 11 height 11
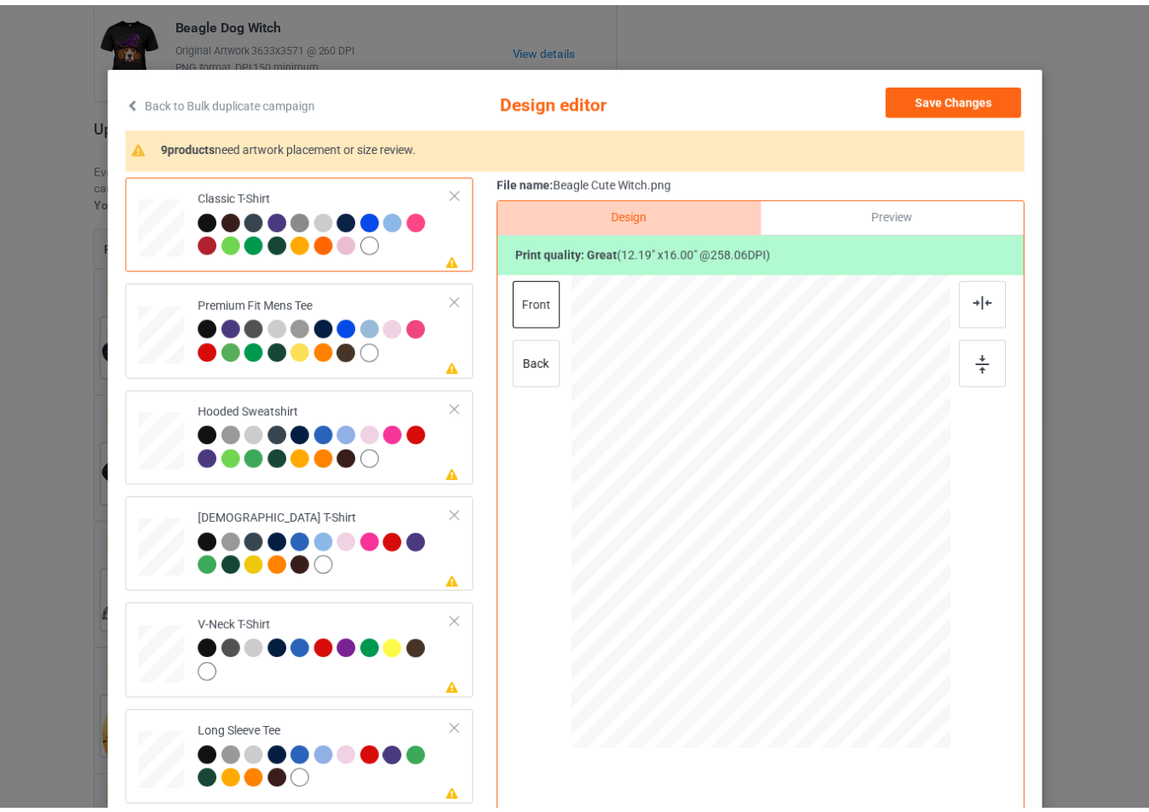
scroll to position [0, 0]
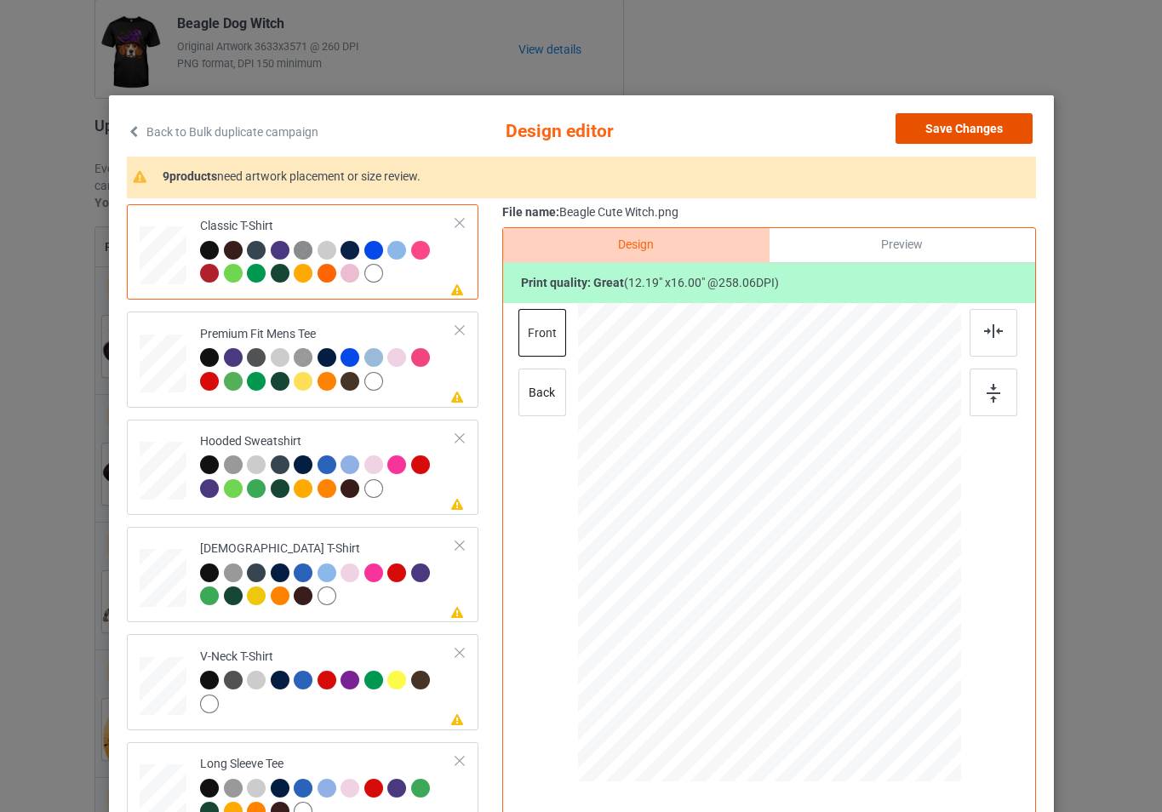
click at [944, 124] on button "Save Changes" at bounding box center [964, 128] width 137 height 31
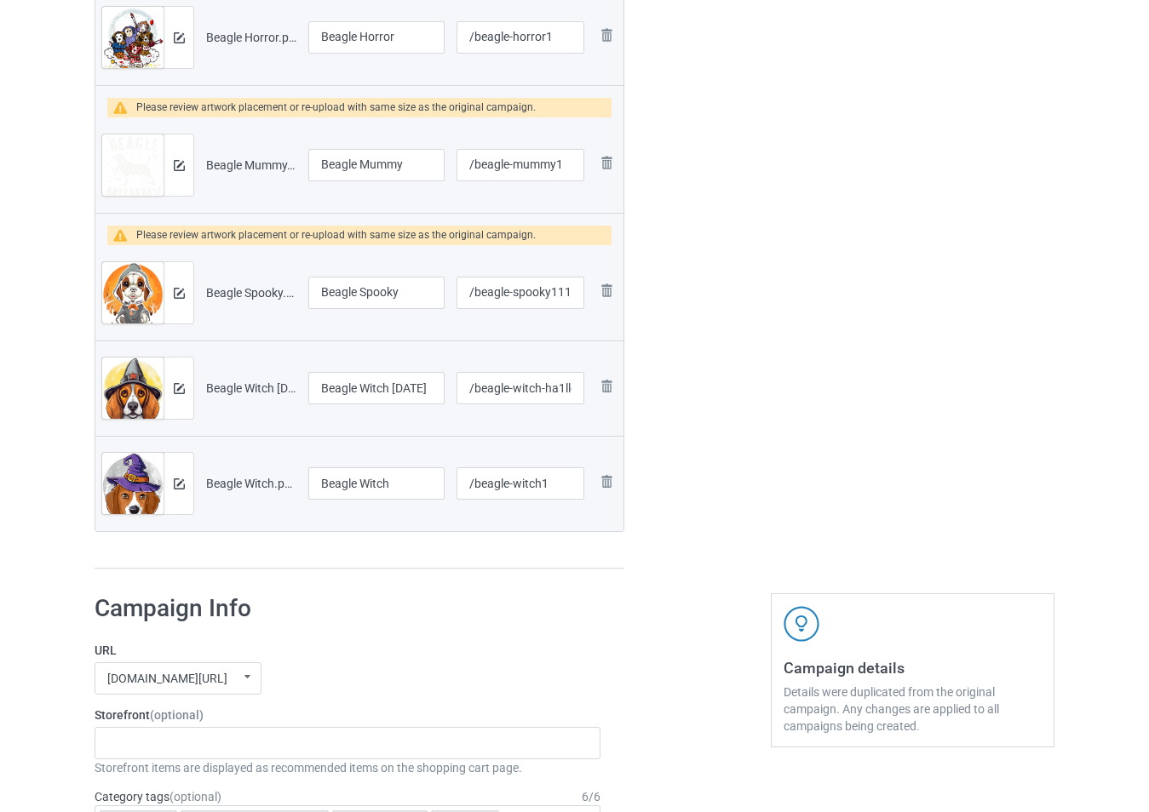
scroll to position [1618, 0]
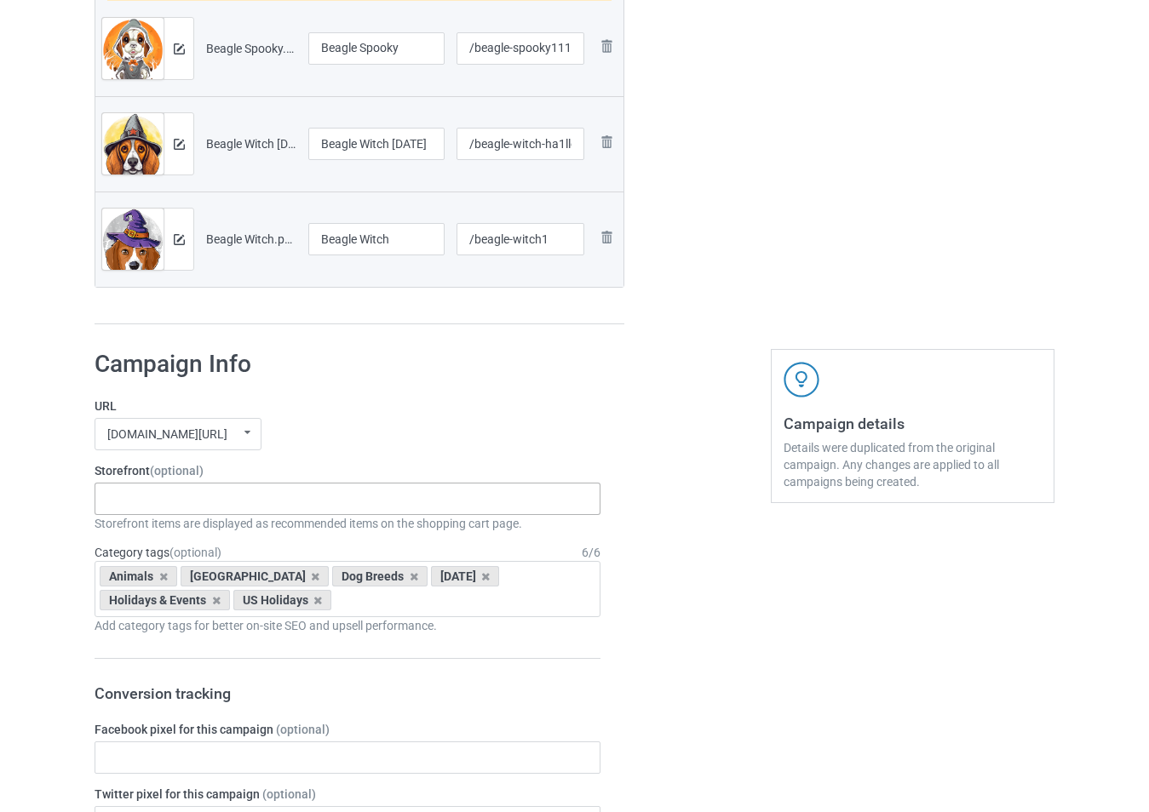
click at [327, 497] on div "-------------------------------------------------- Gifts For Christmas Teacher …" at bounding box center [348, 499] width 506 height 32
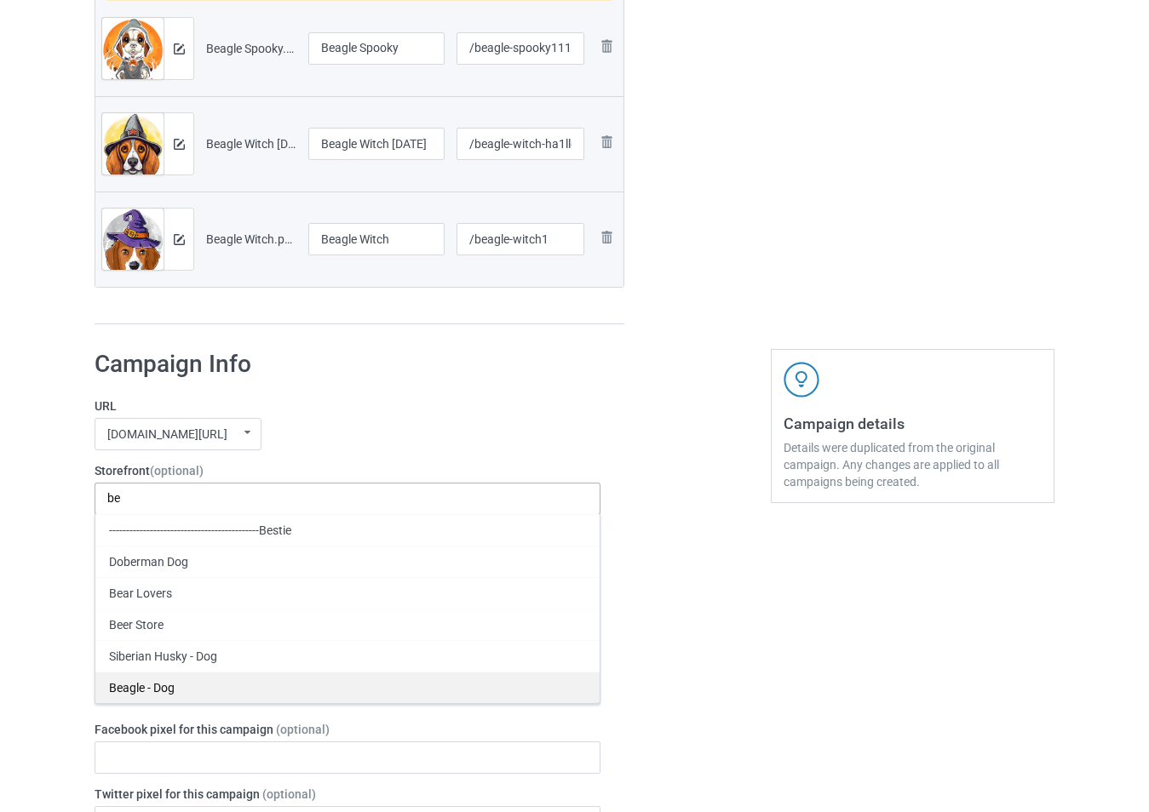
type input "be"
click at [219, 686] on div "Beagle - Dog" at bounding box center [347, 688] width 504 height 32
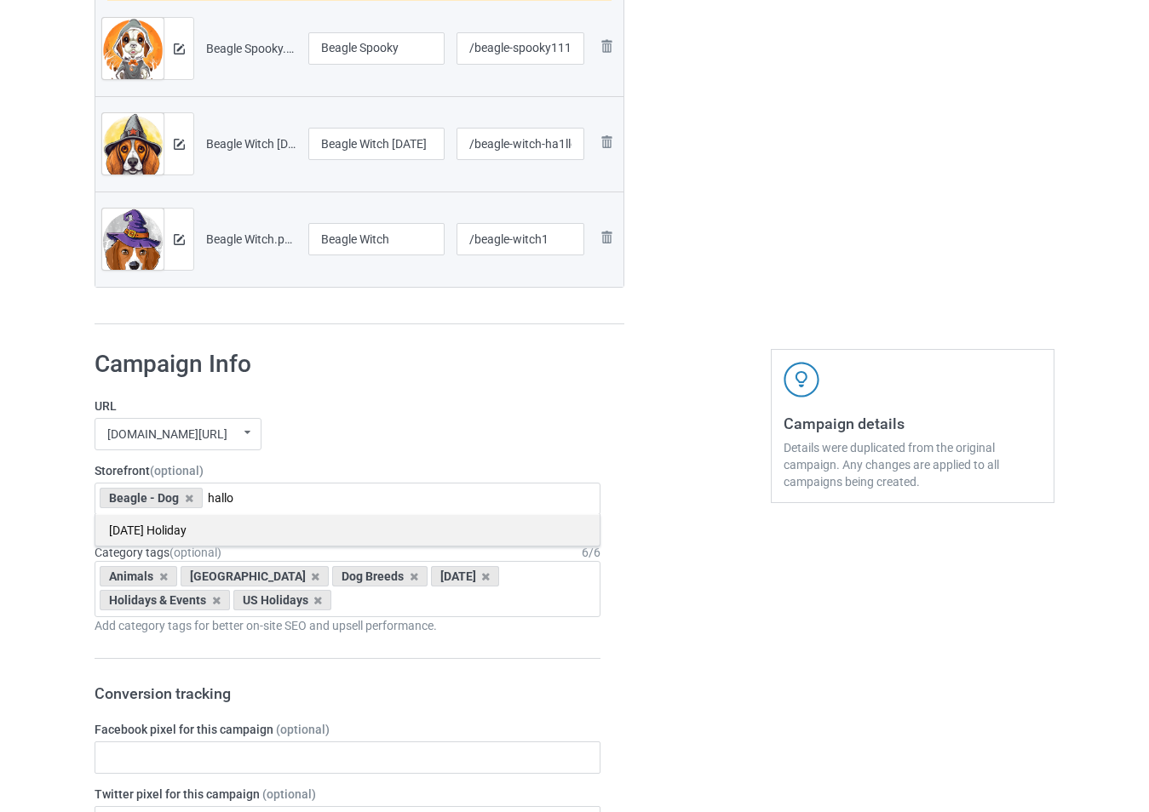
type input "hallo"
click at [234, 531] on div "[DATE] Holiday" at bounding box center [347, 530] width 504 height 32
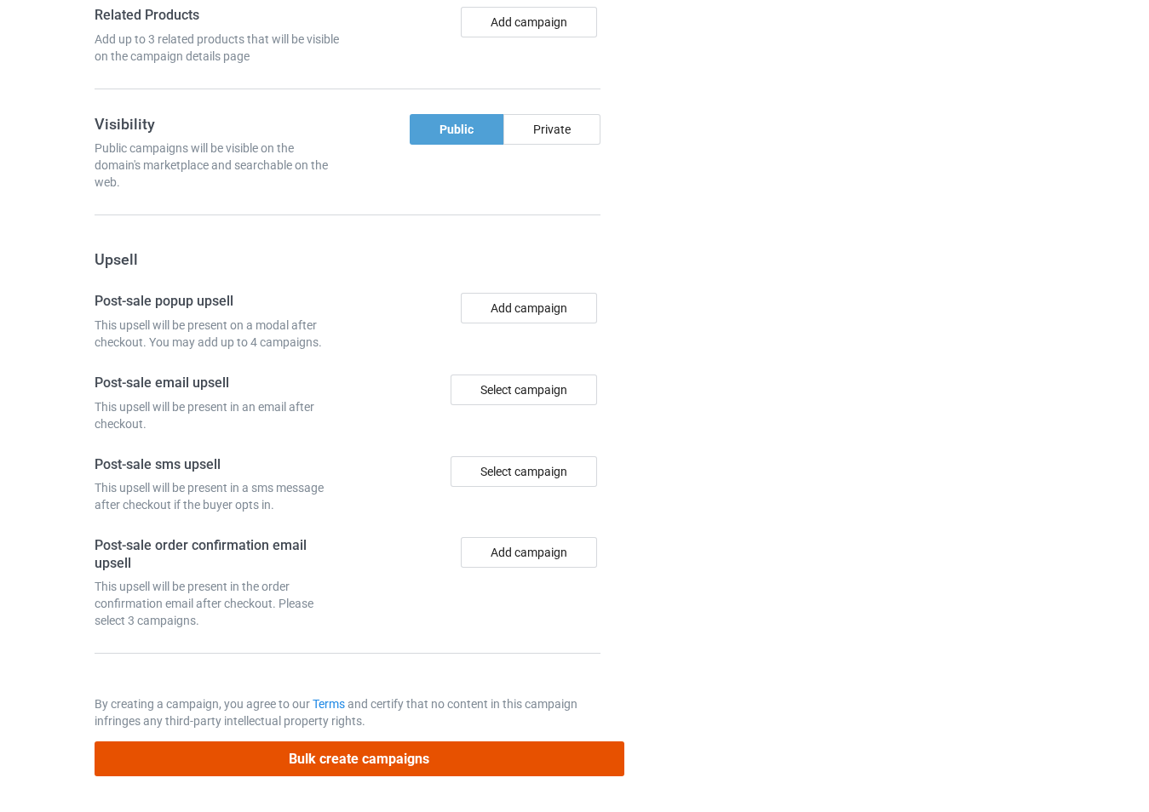
click at [451, 749] on button "Bulk create campaigns" at bounding box center [360, 759] width 530 height 35
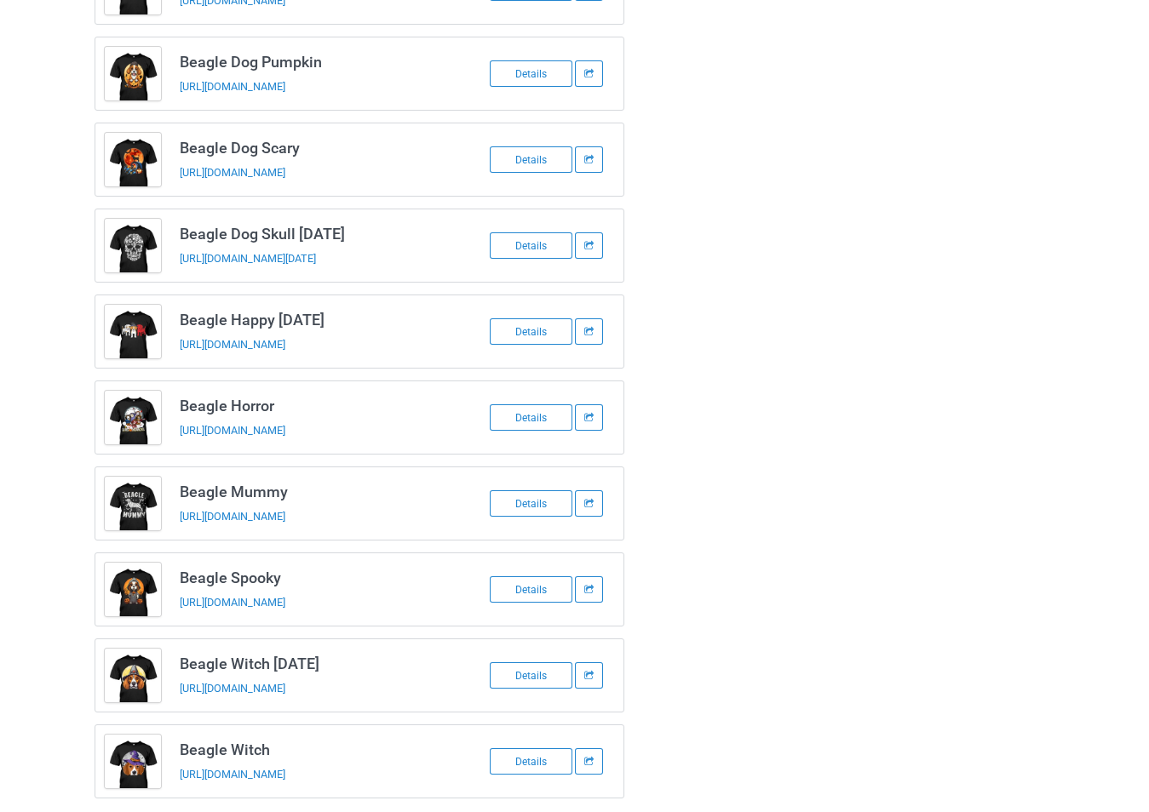
scroll to position [376, 0]
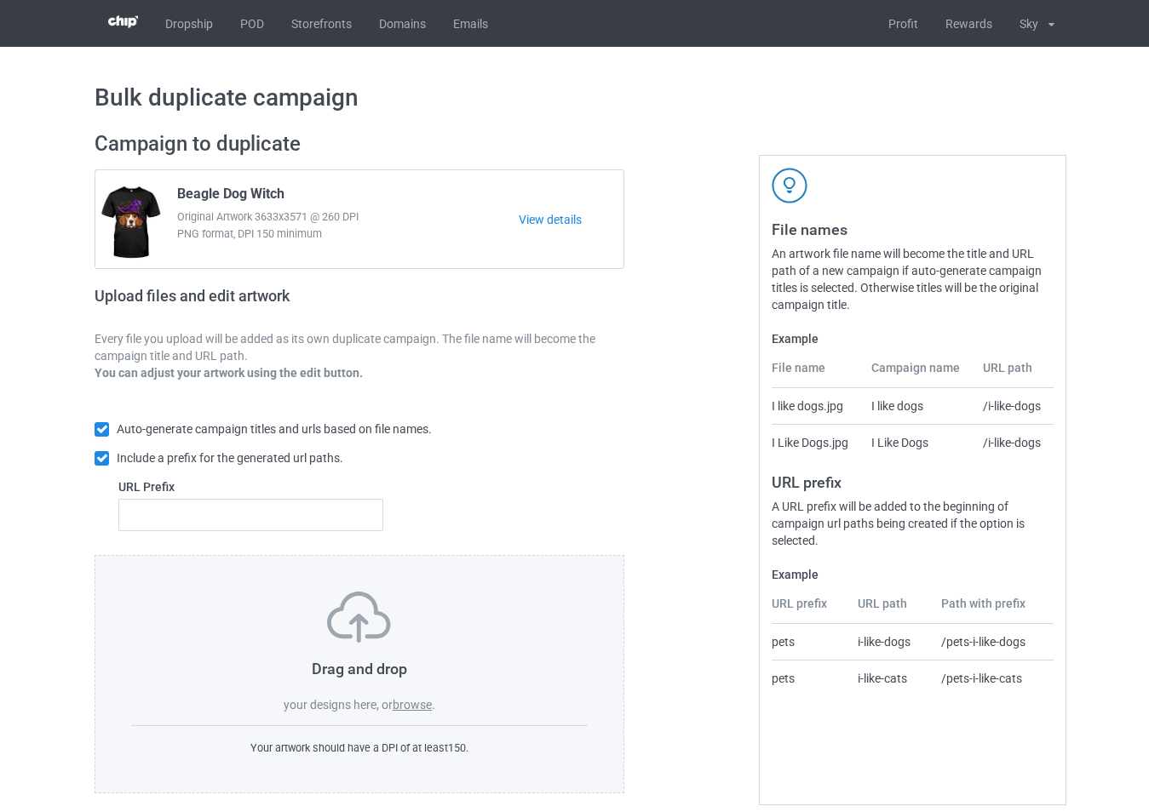
click at [405, 714] on div "Drag and drop your designs here, or browse ." at bounding box center [359, 653] width 456 height 122
click at [405, 710] on label "browse" at bounding box center [412, 705] width 39 height 14
click at [0, 0] on input "browse" at bounding box center [0, 0] width 0 height 0
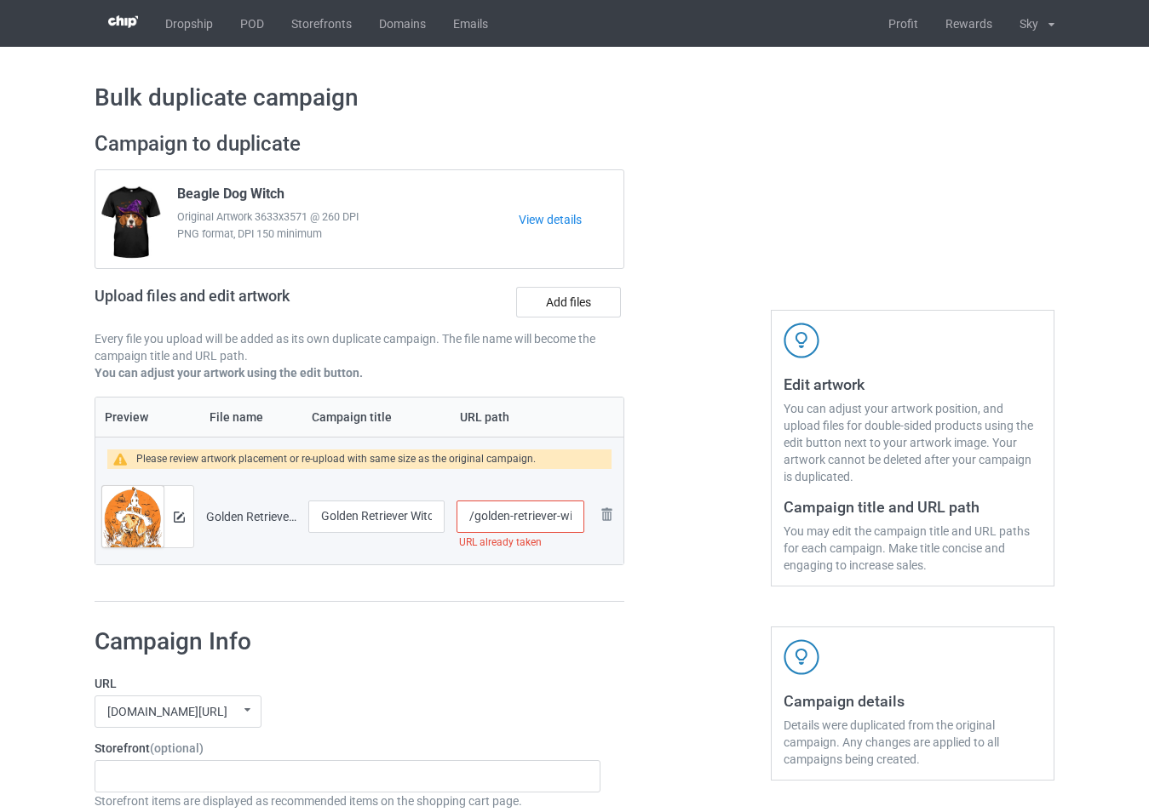
click at [573, 518] on input "/golden-retriever-witch-love-halloween" at bounding box center [520, 517] width 128 height 32
click at [571, 522] on input "/golden-retriever-witch-love-halloween" at bounding box center [520, 517] width 128 height 32
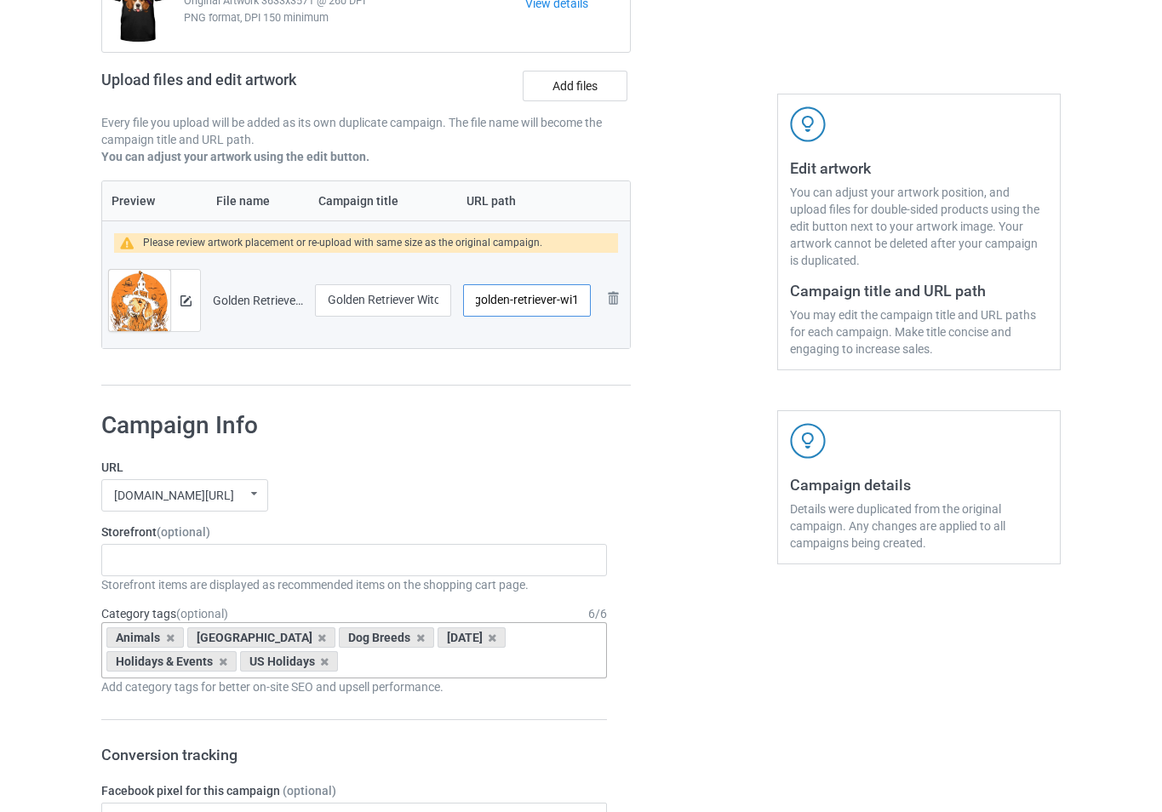
scroll to position [255, 0]
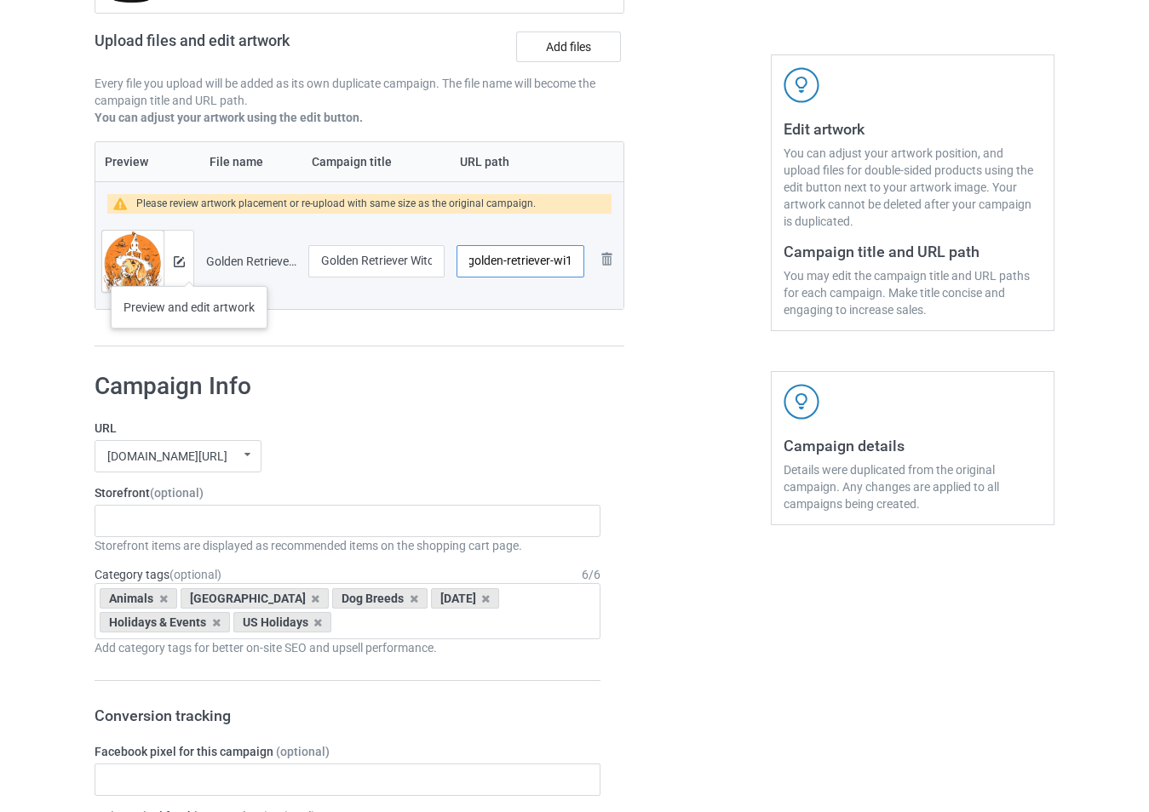
type input "/golden-retriever-wi1tch-love-halloween"
click at [178, 265] on img at bounding box center [179, 261] width 11 height 11
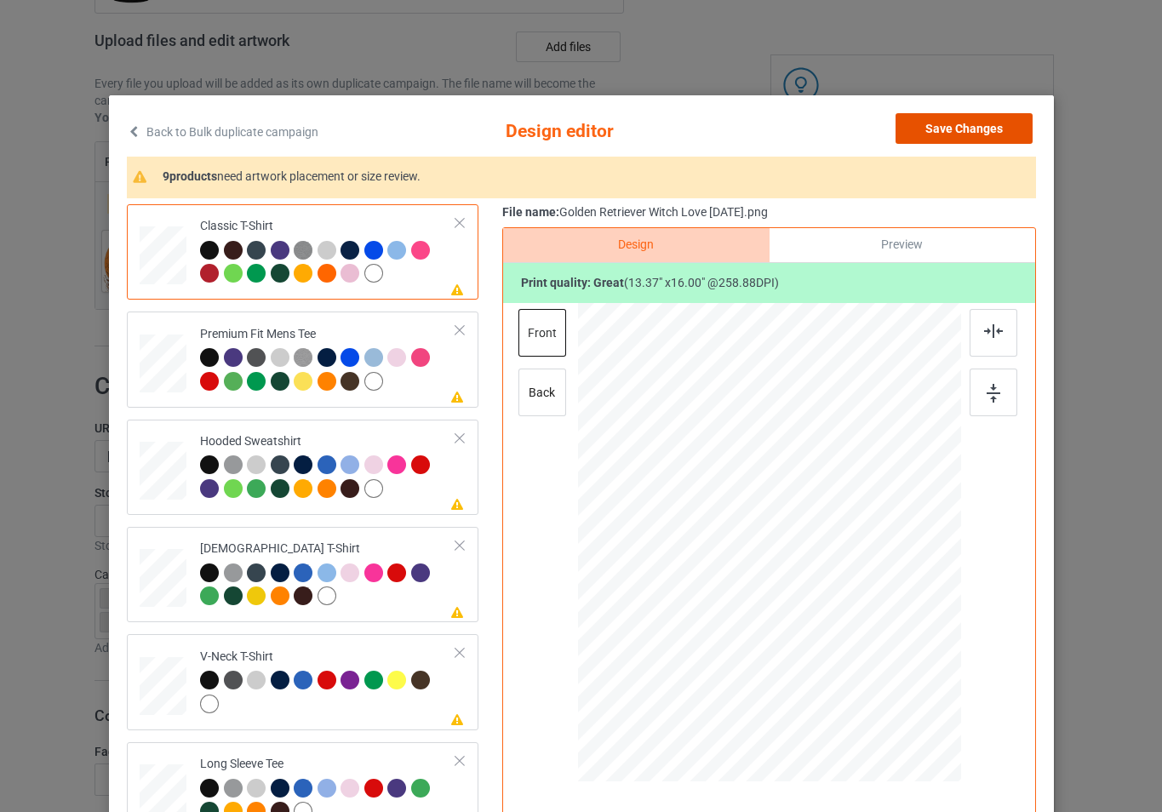
click at [929, 115] on button "Save Changes" at bounding box center [964, 128] width 137 height 31
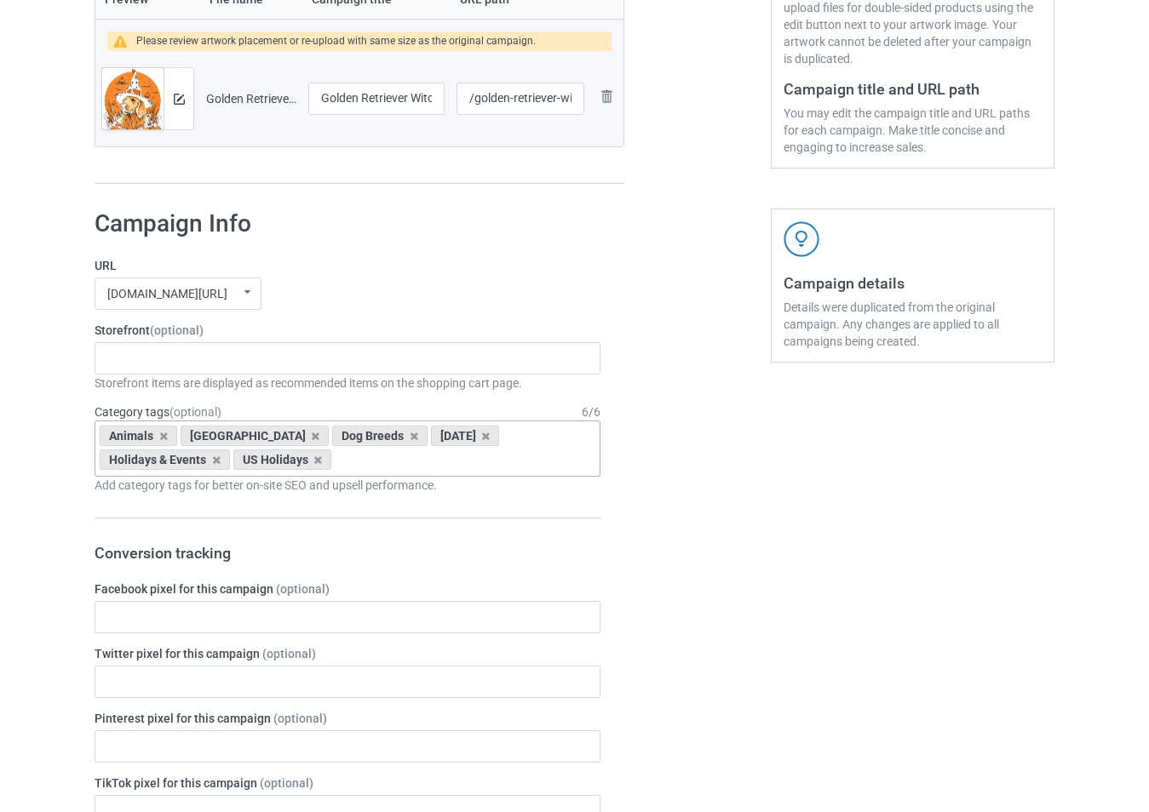
scroll to position [426, 0]
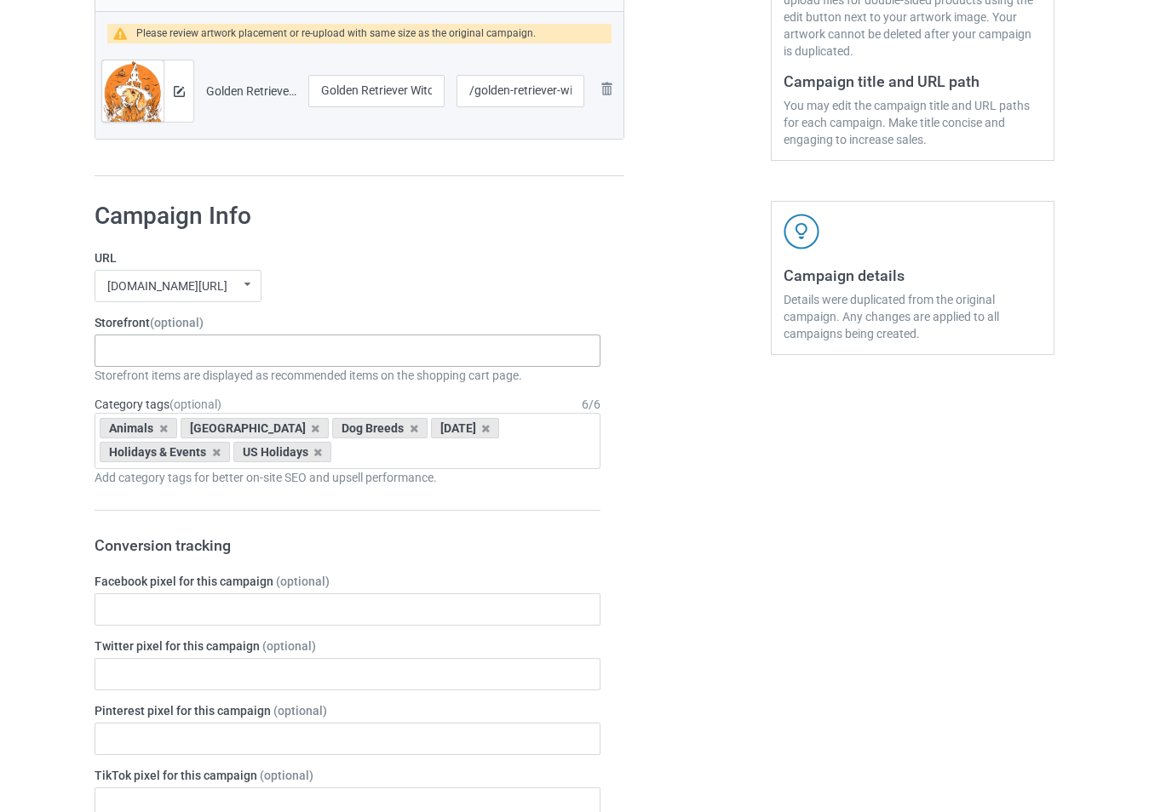
click at [267, 352] on div "-------------------------------------------------- Gifts For Christmas Teacher …" at bounding box center [348, 351] width 506 height 32
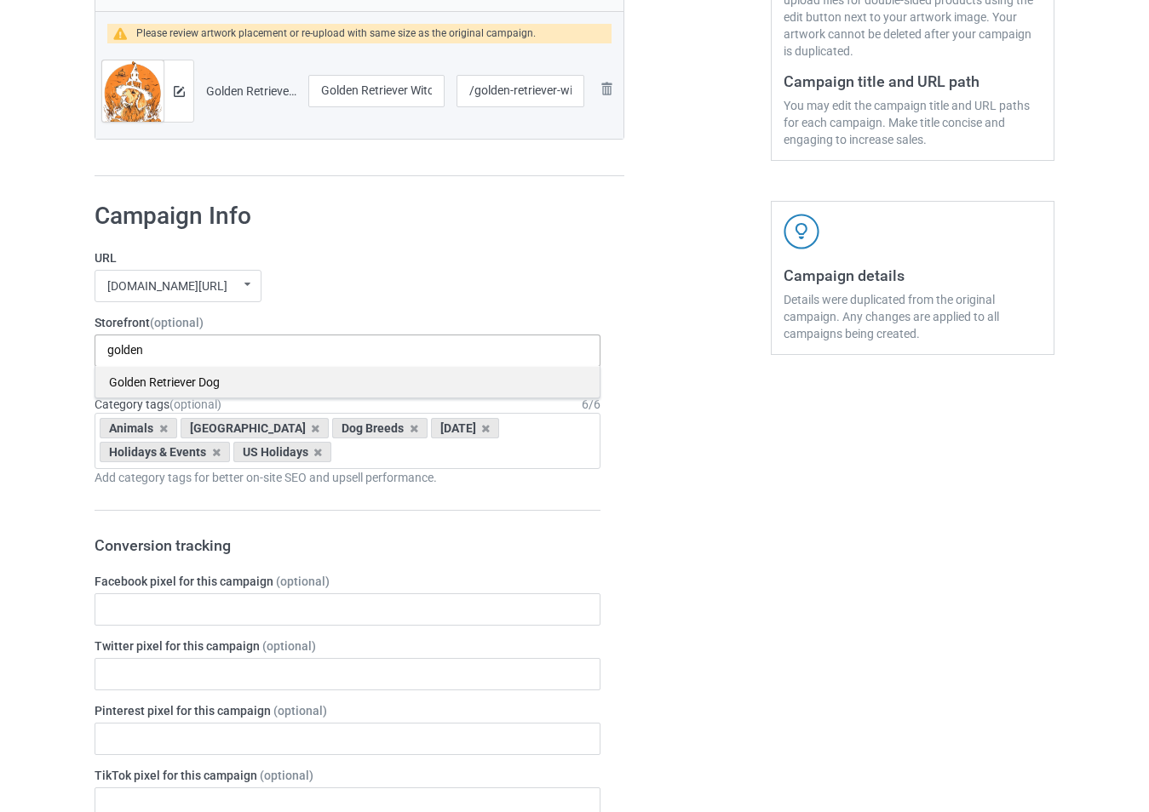
type input "golden"
click at [237, 376] on div "Golden Retriever Dog" at bounding box center [347, 382] width 504 height 32
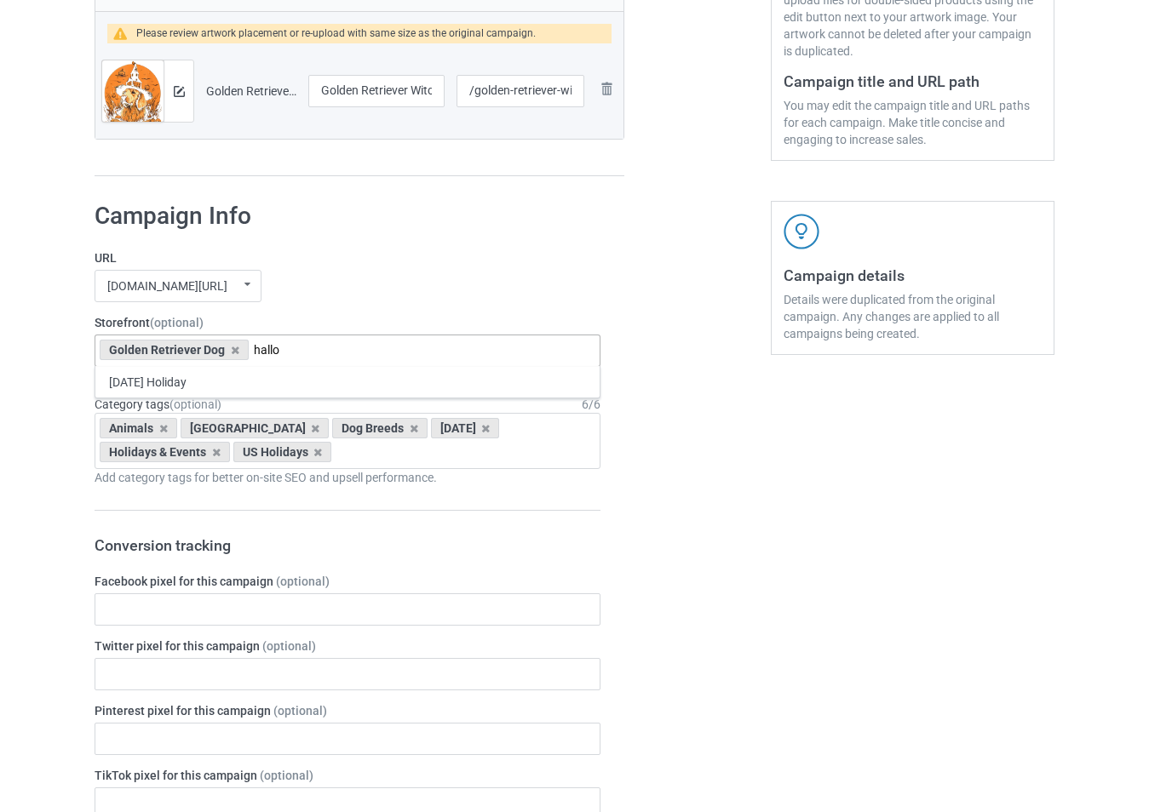
type input "hallo"
click at [237, 376] on div "[DATE] Holiday" at bounding box center [347, 382] width 504 height 32
click at [311, 432] on icon at bounding box center [315, 428] width 9 height 11
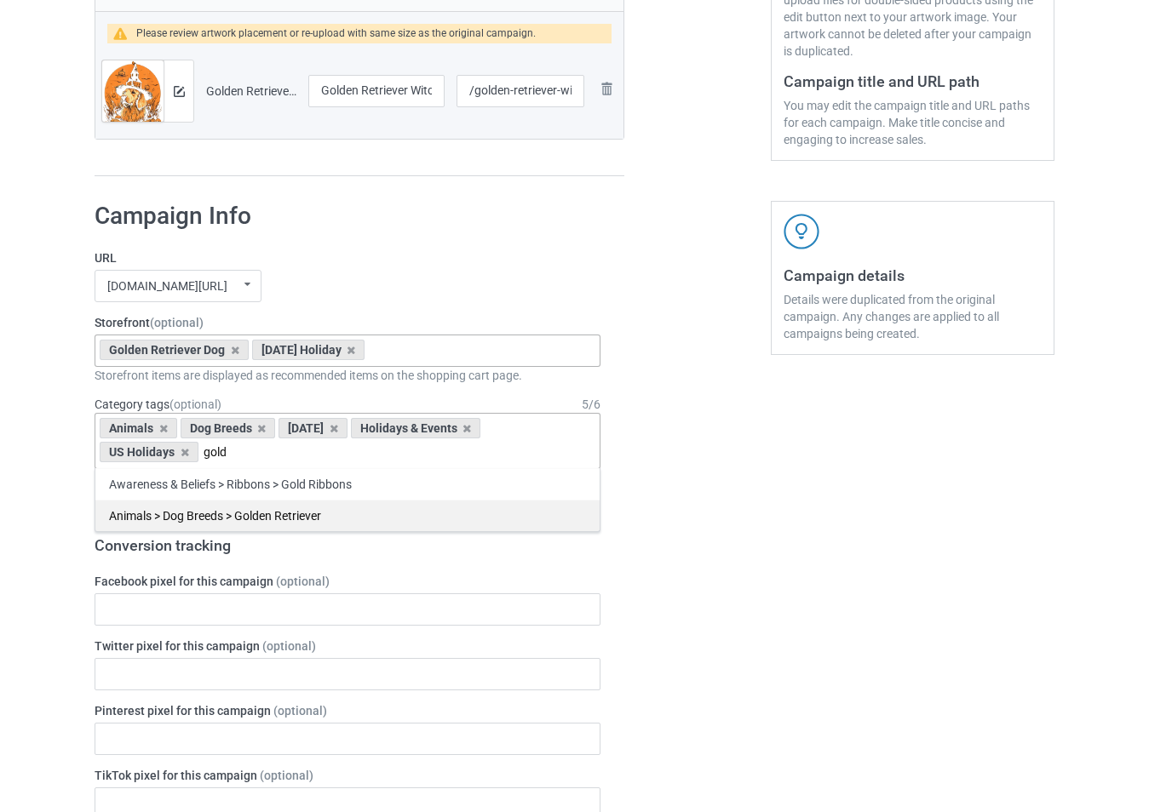
type input "gold"
click at [221, 514] on div "Animals > Dog Breeds > Golden Retriever" at bounding box center [347, 516] width 504 height 32
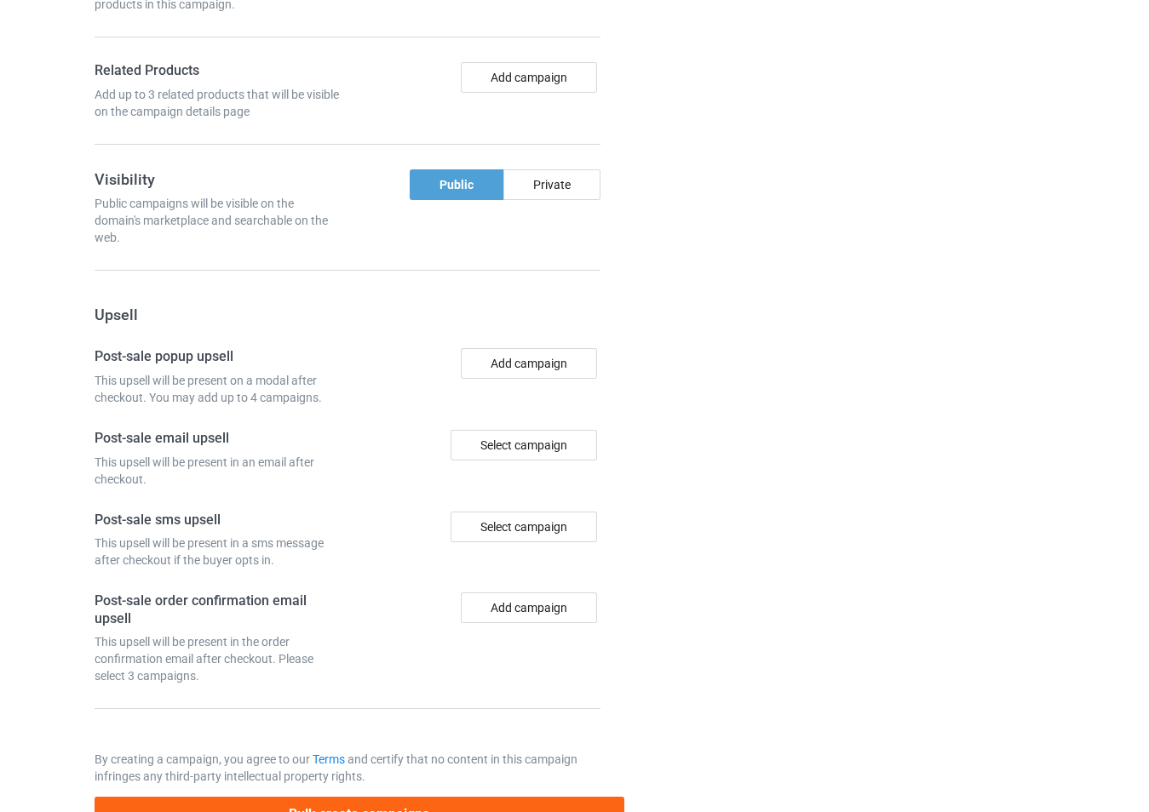
scroll to position [1413, 0]
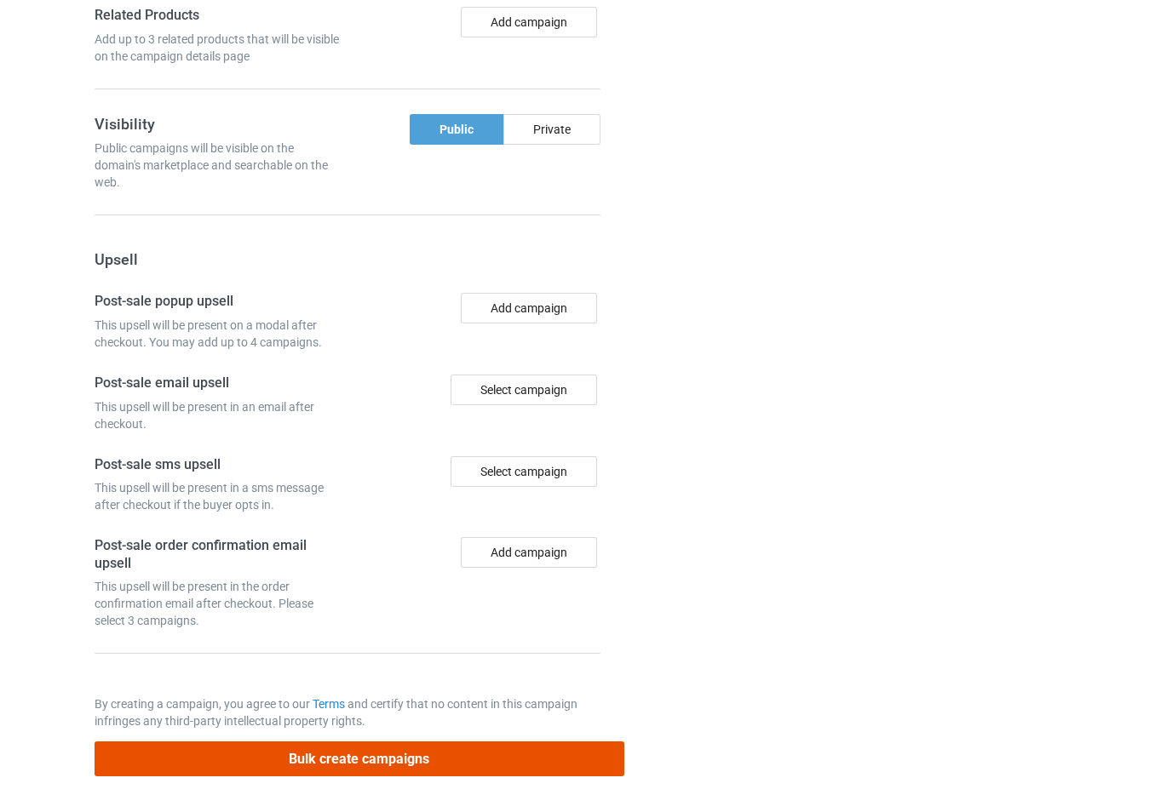
click at [385, 755] on button "Bulk create campaigns" at bounding box center [360, 759] width 530 height 35
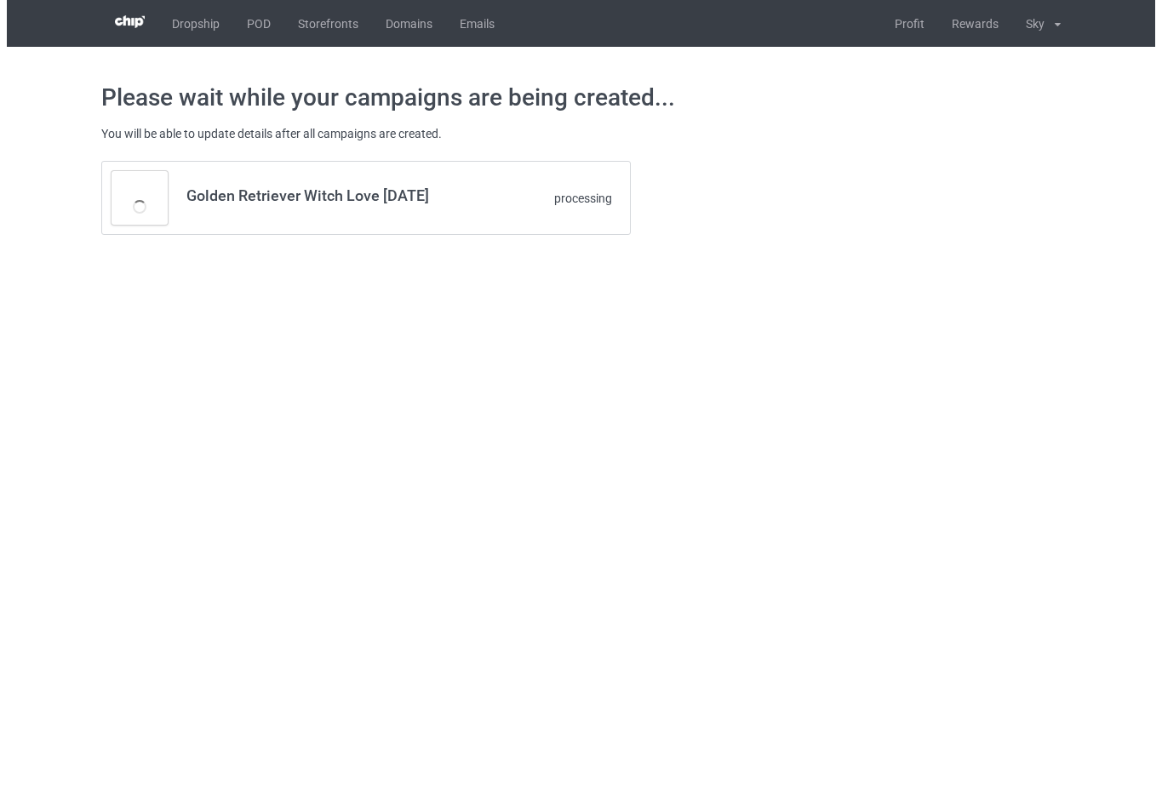
scroll to position [0, 0]
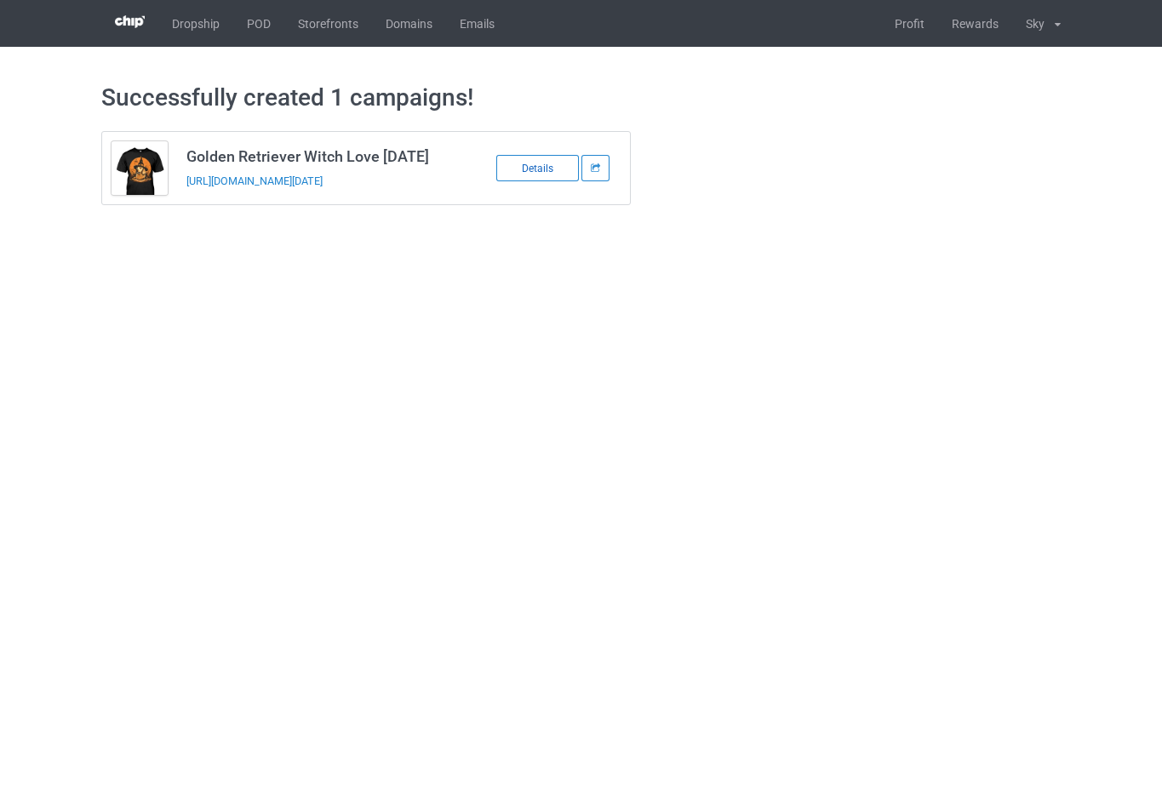
click at [539, 175] on div "Details" at bounding box center [538, 168] width 83 height 26
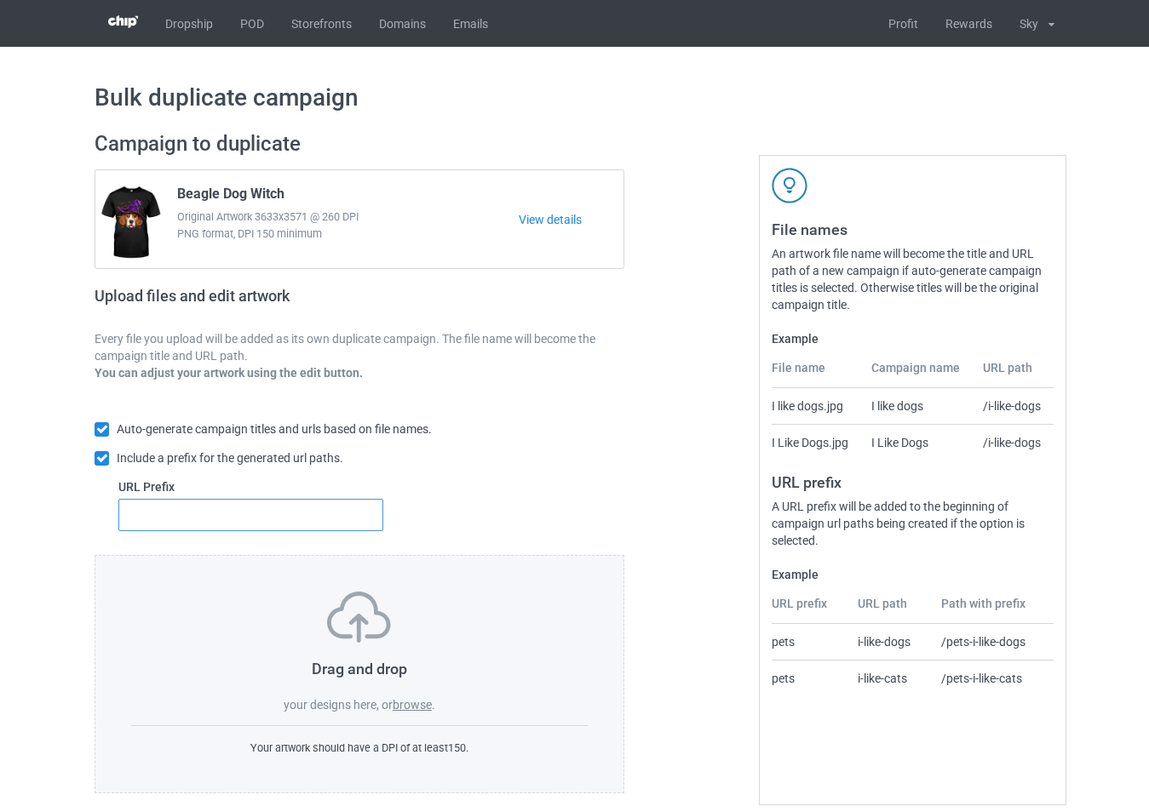
click at [330, 522] on input "text" at bounding box center [250, 515] width 265 height 32
click at [411, 709] on label "browse" at bounding box center [412, 705] width 39 height 14
click at [0, 0] on input "browse" at bounding box center [0, 0] width 0 height 0
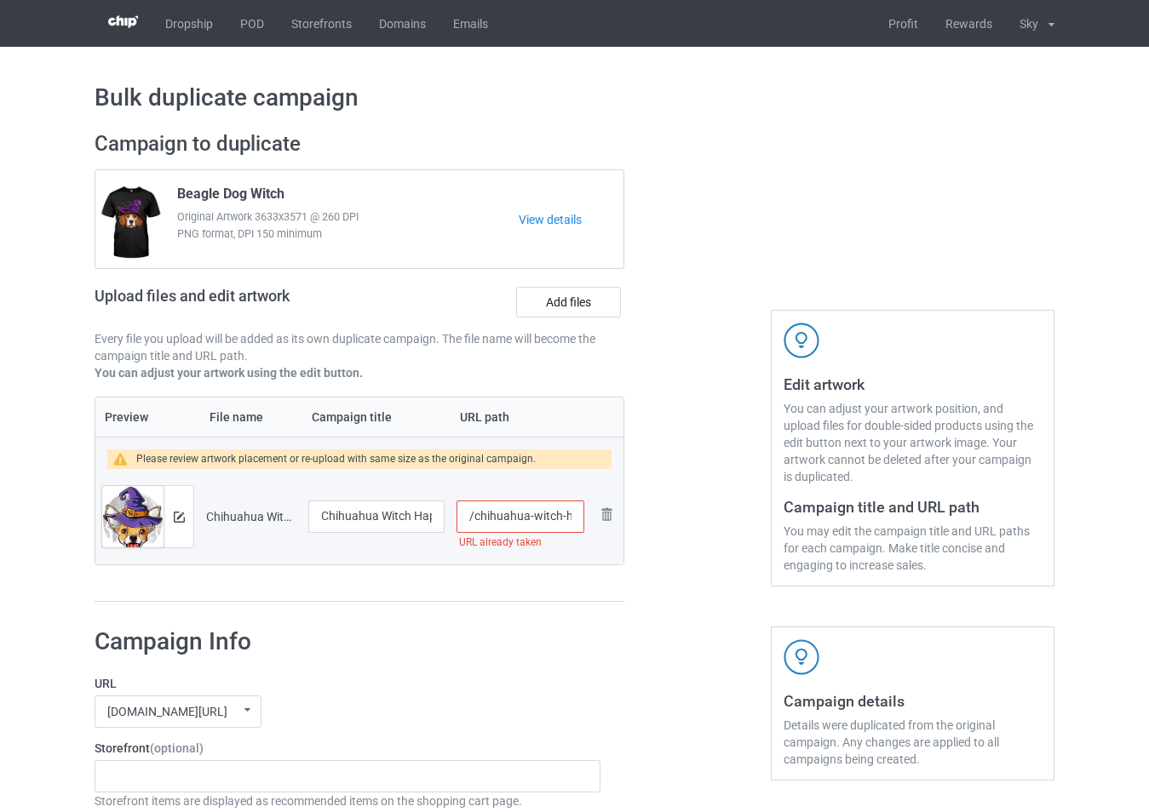
click at [567, 523] on input "/chihuahua-witch-happy-halloween" at bounding box center [520, 517] width 128 height 32
type input "/chihuahua-witch-h1111appy-halloween"
click at [175, 521] on img at bounding box center [179, 517] width 11 height 11
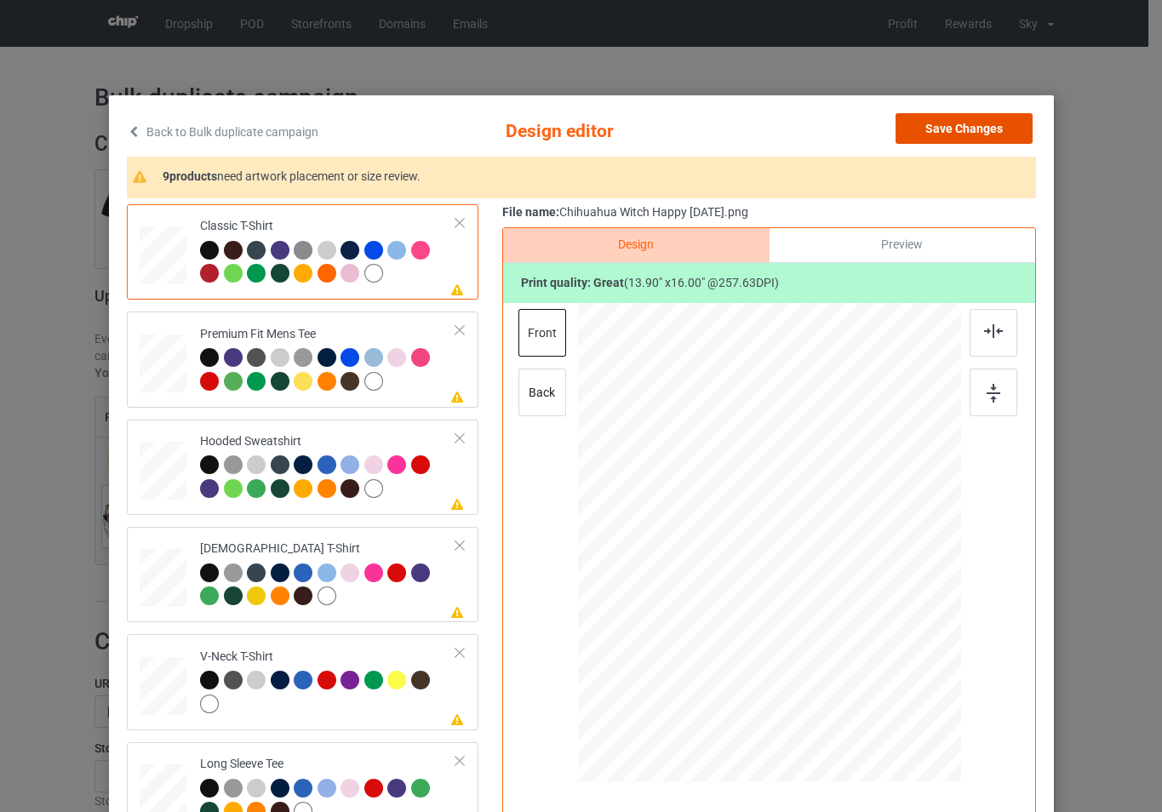
click at [944, 133] on button "Save Changes" at bounding box center [964, 128] width 137 height 31
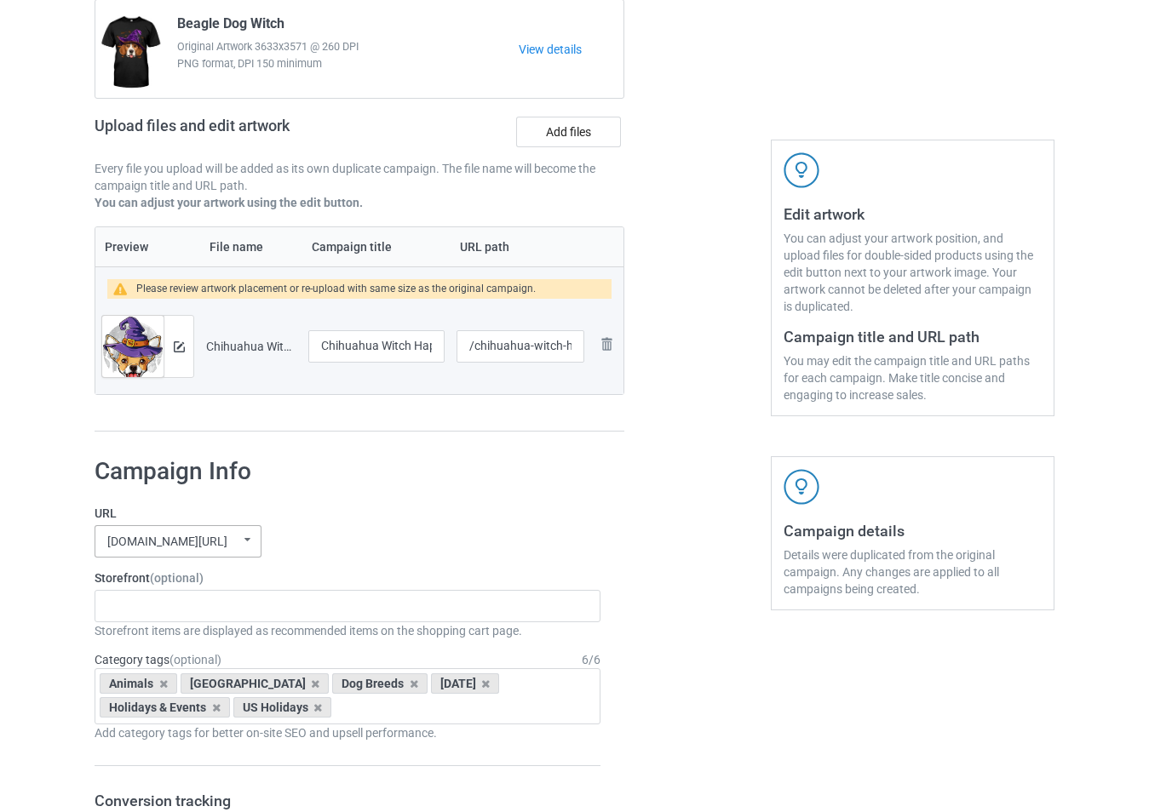
scroll to position [341, 0]
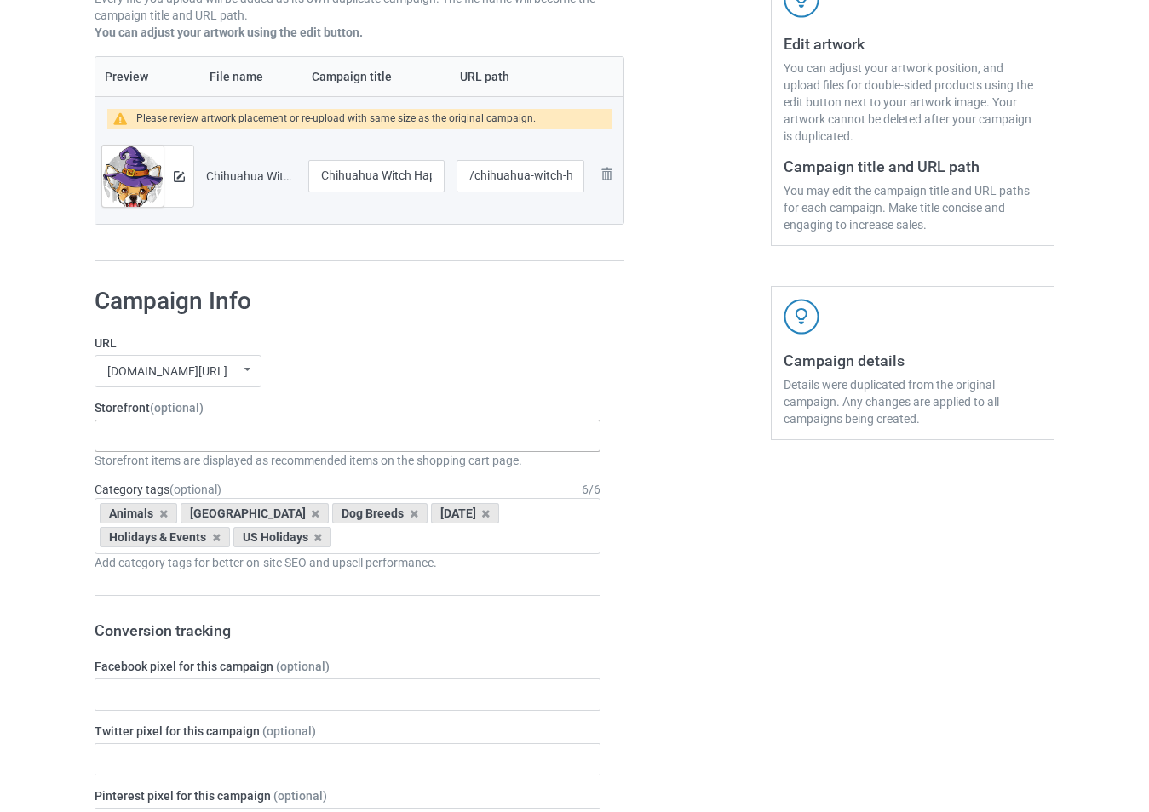
click at [233, 443] on div "-------------------------------------------------- Gifts For Christmas Teacher …" at bounding box center [348, 436] width 506 height 32
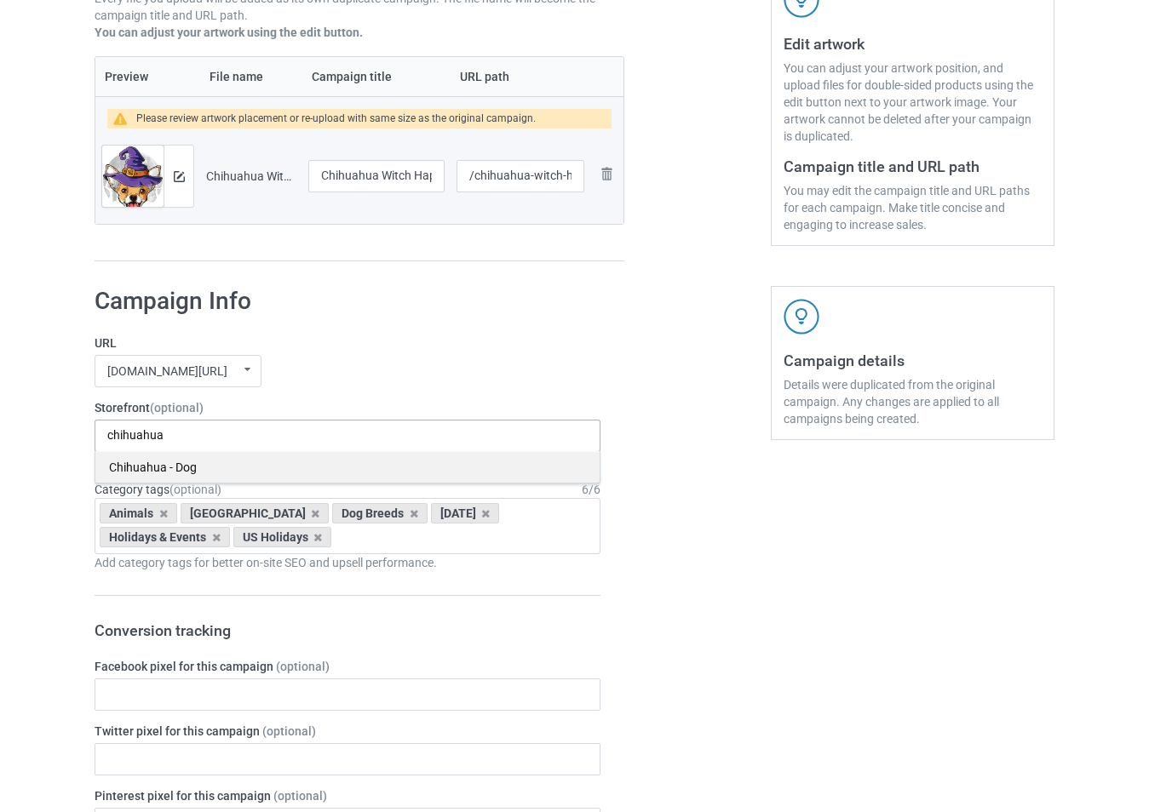
type input "chihuahua"
click at [230, 464] on div "Chihuahua - Dog" at bounding box center [347, 467] width 504 height 32
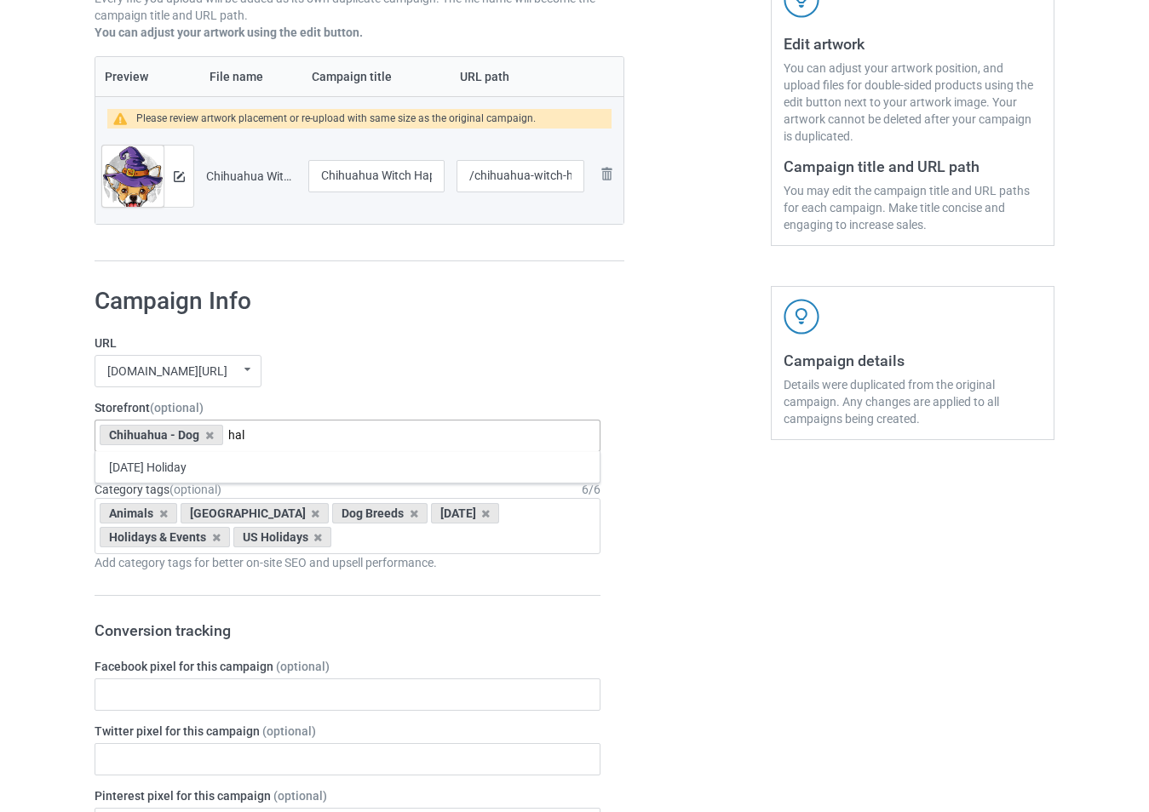
type input "hal"
click at [230, 464] on div "[DATE] Holiday" at bounding box center [347, 467] width 504 height 32
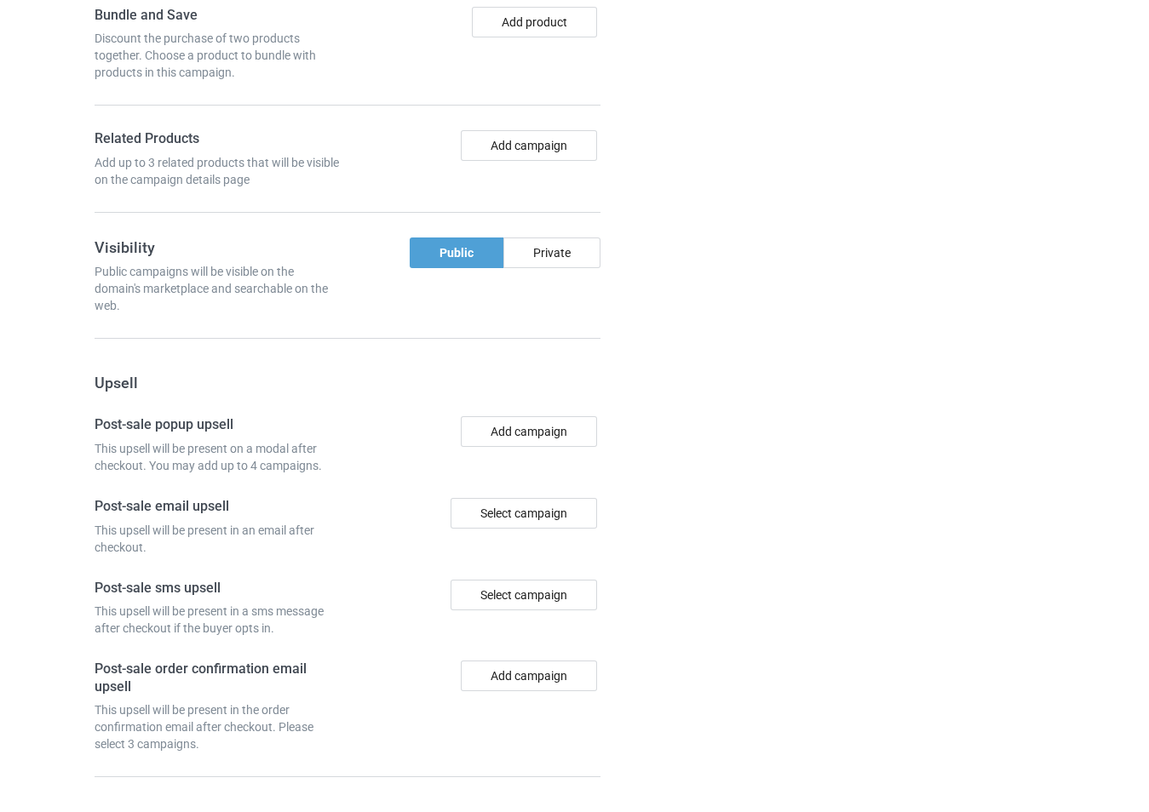
scroll to position [1413, 0]
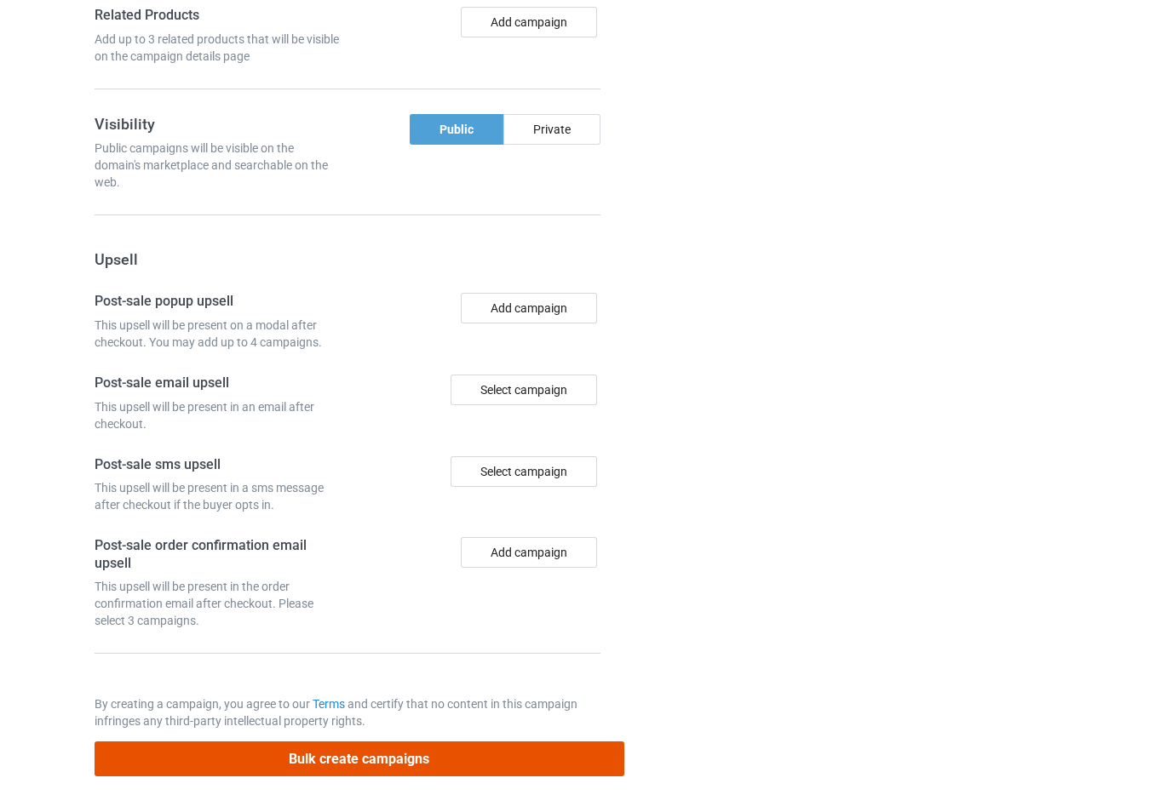
click at [525, 761] on button "Bulk create campaigns" at bounding box center [360, 759] width 530 height 35
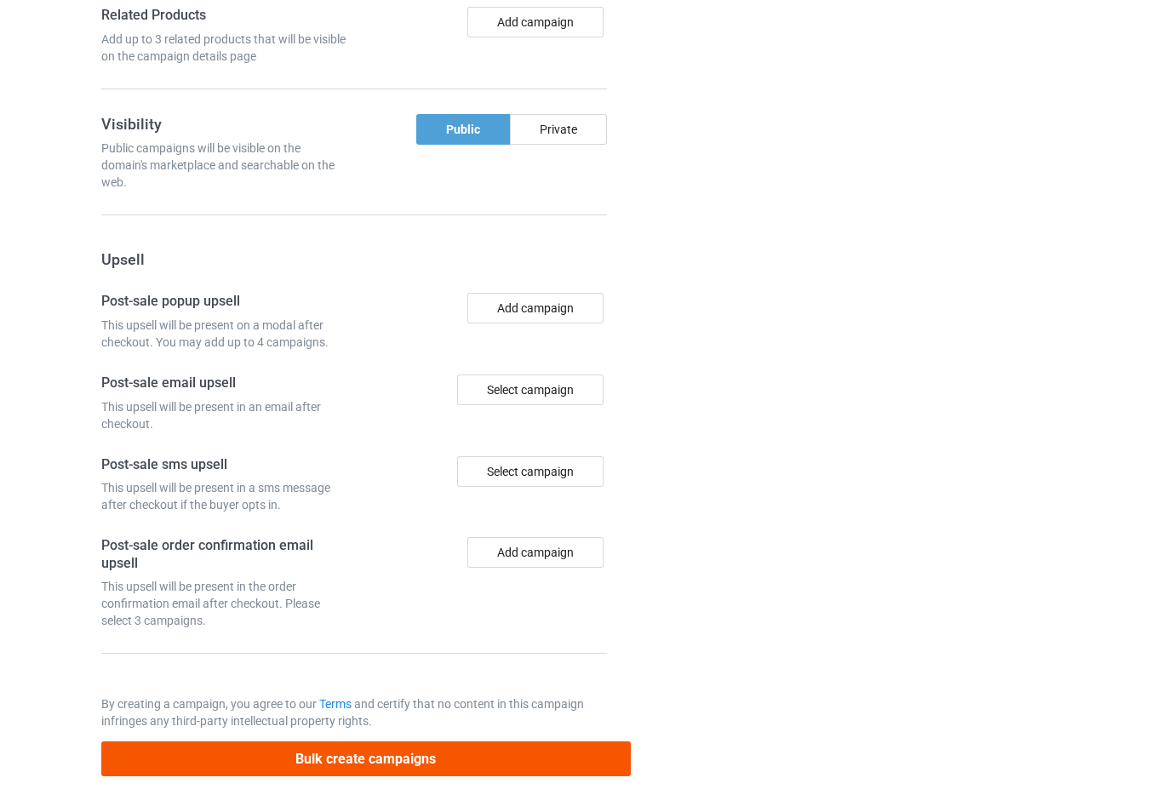
scroll to position [0, 0]
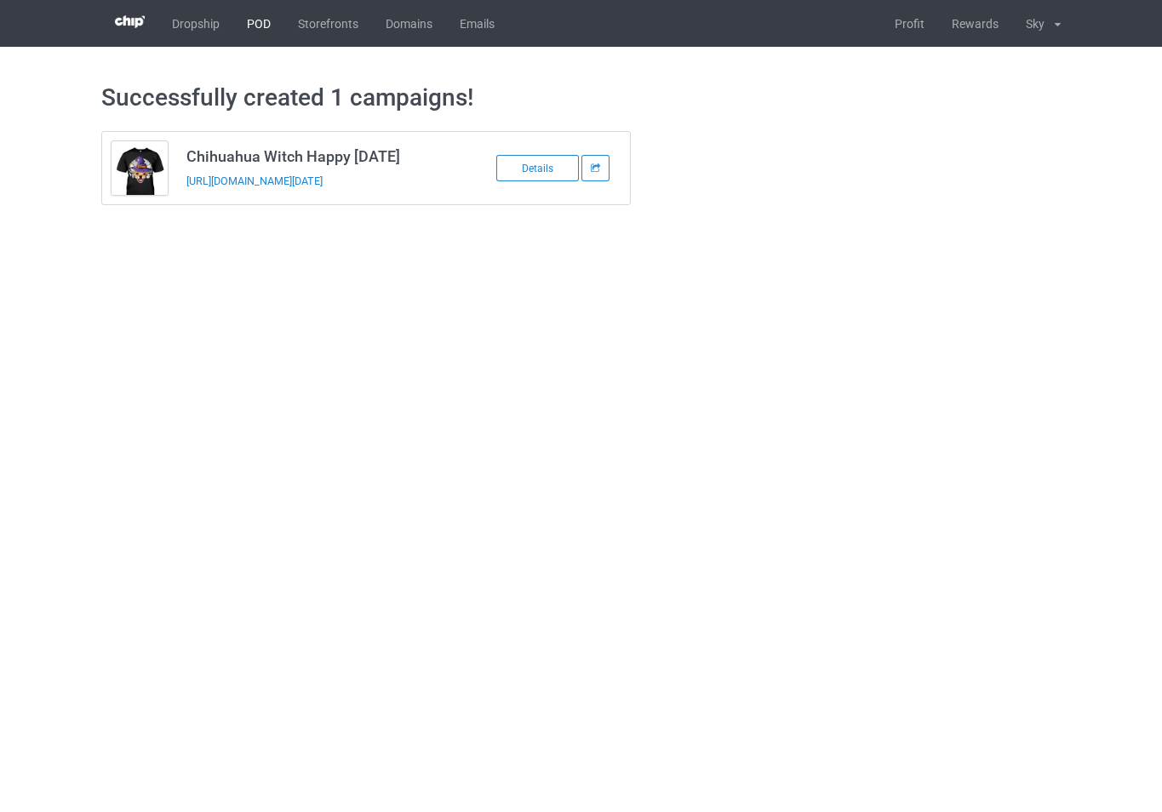
click at [258, 32] on link "POD" at bounding box center [258, 23] width 51 height 47
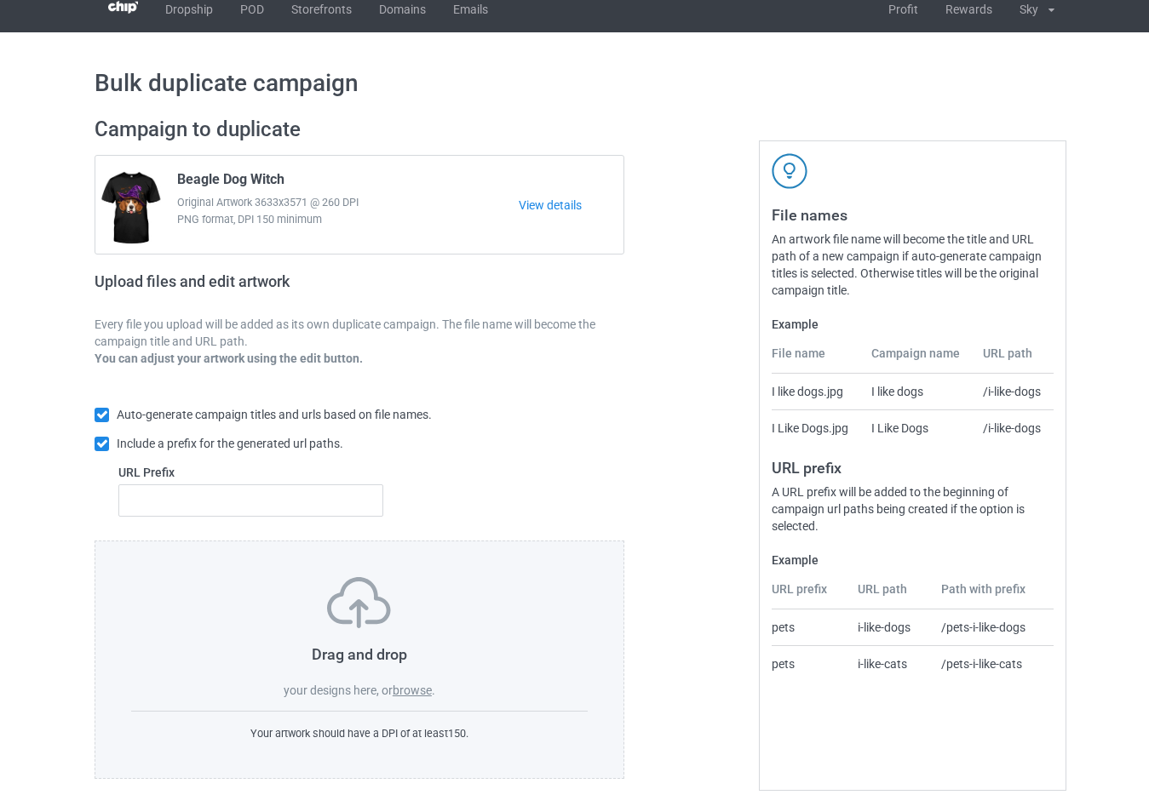
scroll to position [18, 0]
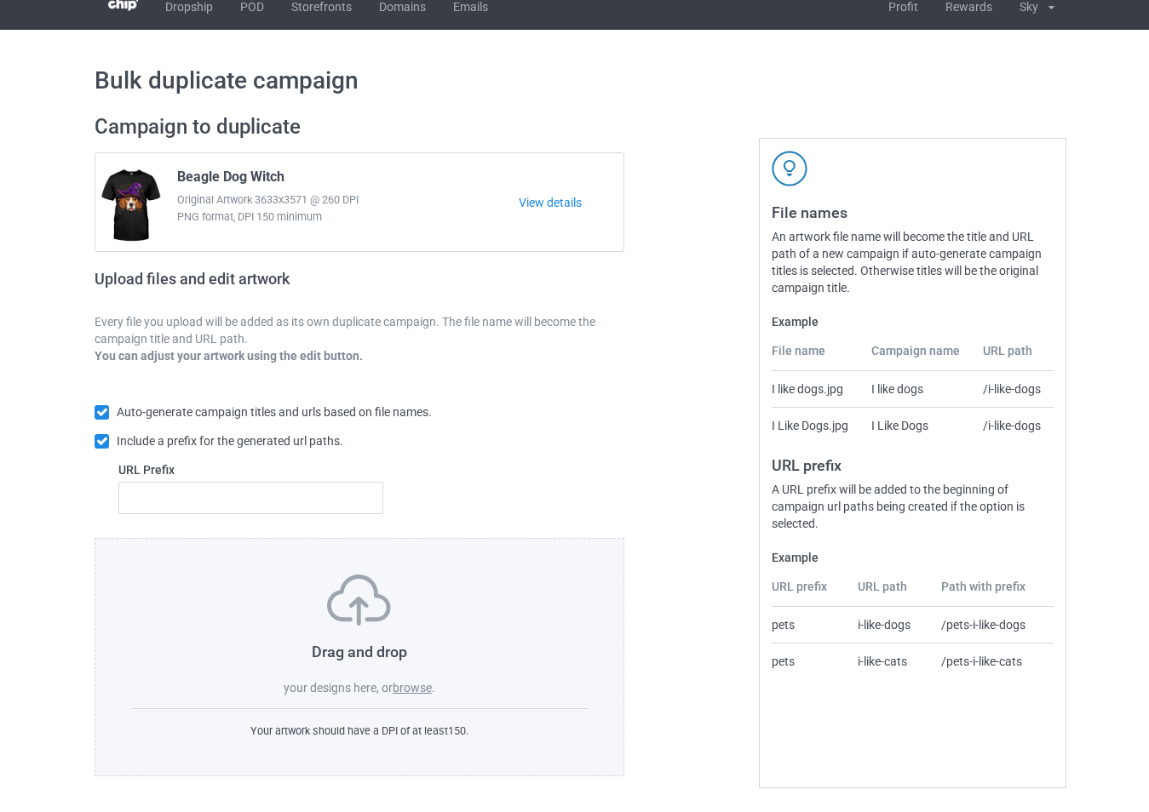
click at [406, 697] on div "Drag and drop your designs here, or browse ." at bounding box center [359, 636] width 456 height 122
click at [410, 690] on label "browse" at bounding box center [412, 688] width 39 height 14
click at [0, 0] on input "browse" at bounding box center [0, 0] width 0 height 0
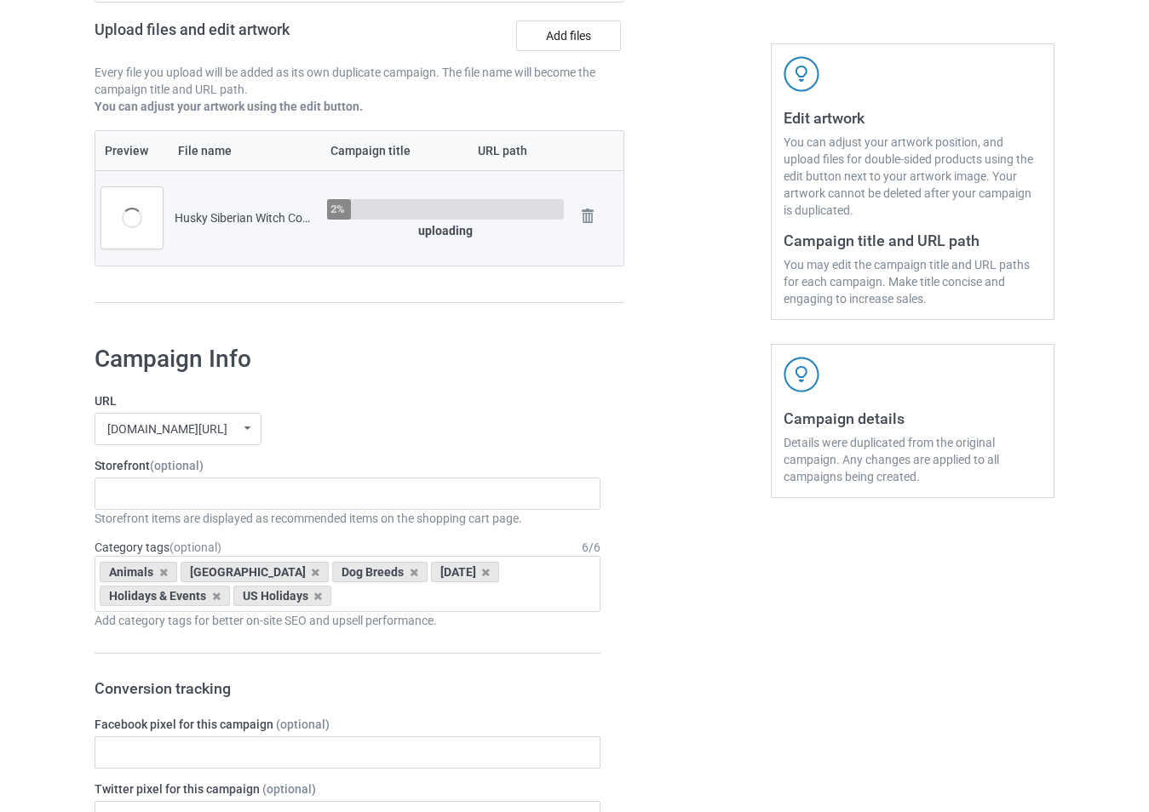
scroll to position [273, 0]
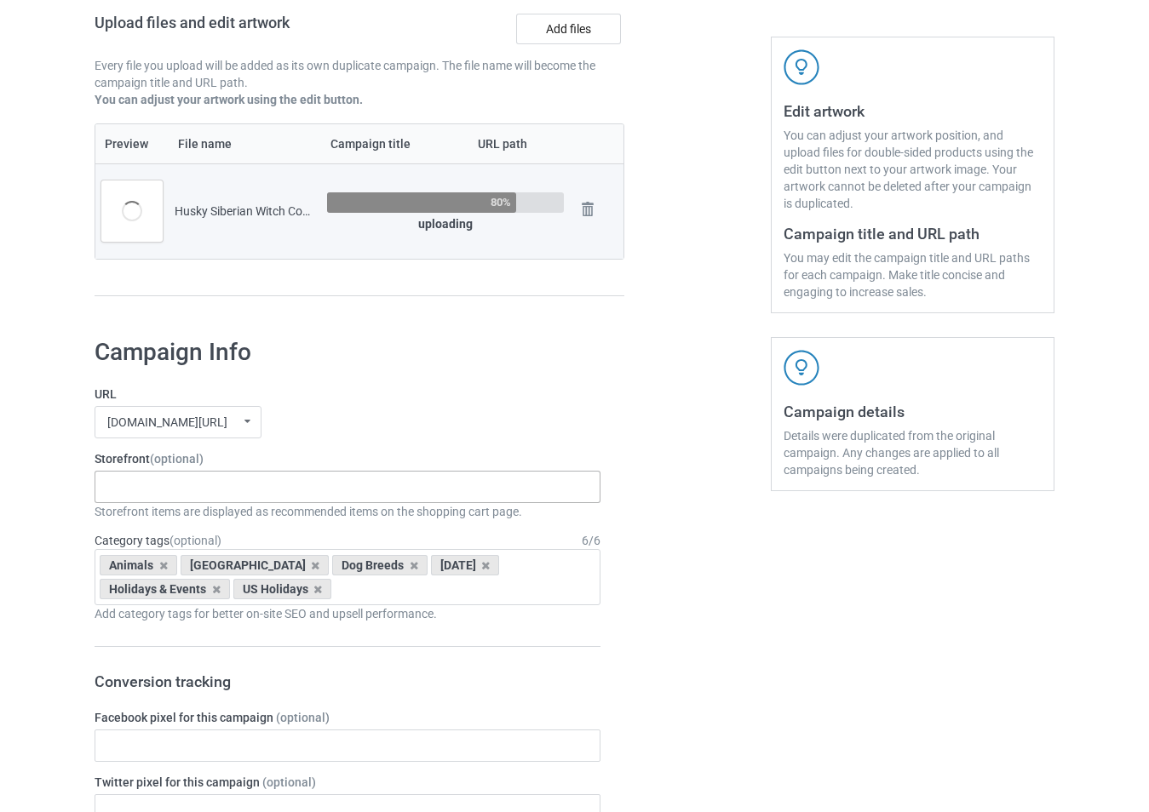
click at [205, 497] on div "-------------------------------------------------- Gifts For Christmas Teacher …" at bounding box center [348, 487] width 506 height 32
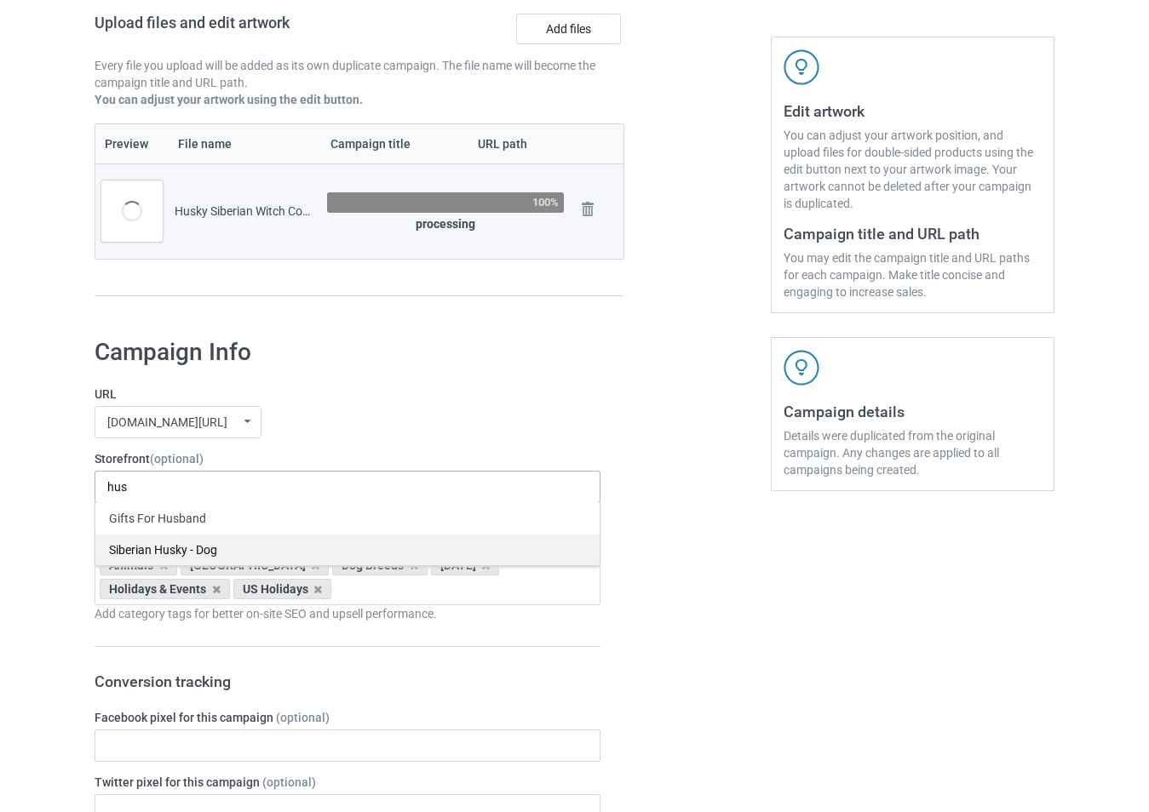
type input "hus"
click at [211, 547] on div "Siberian Husky - Dog" at bounding box center [347, 550] width 504 height 32
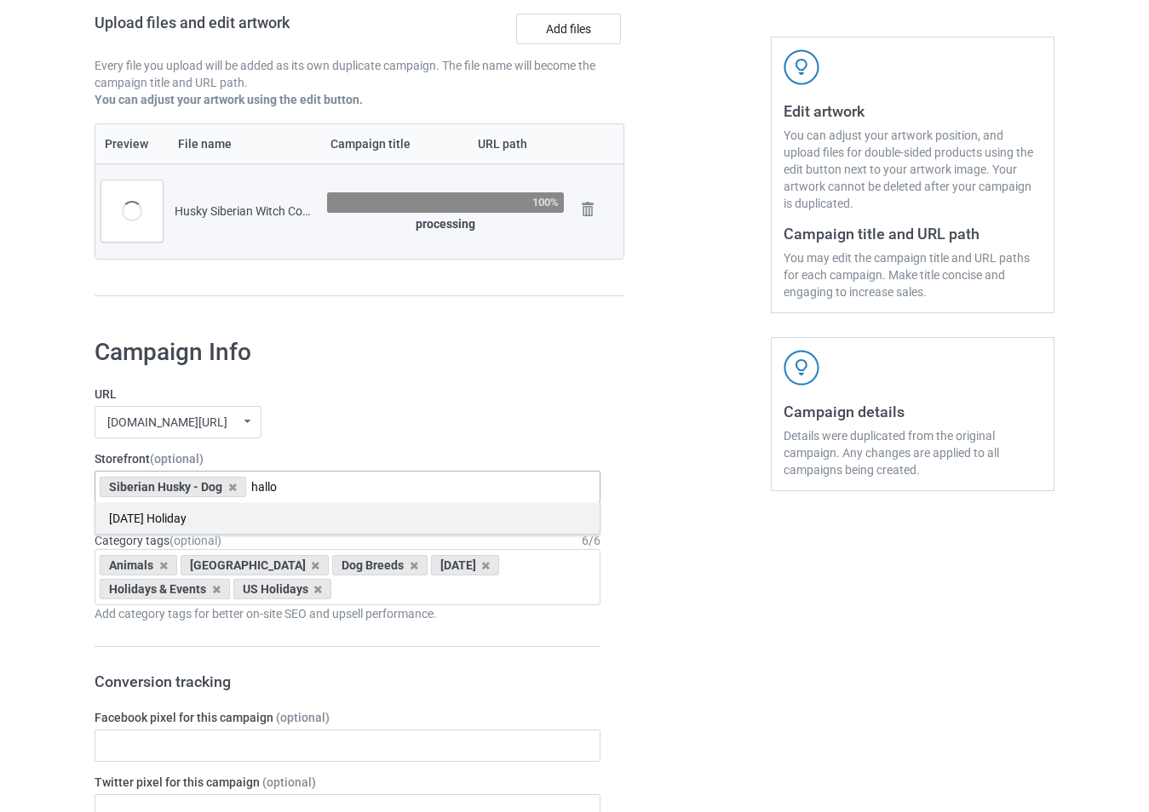
type input "hallo"
click at [299, 519] on div "[DATE] Holiday" at bounding box center [347, 518] width 504 height 32
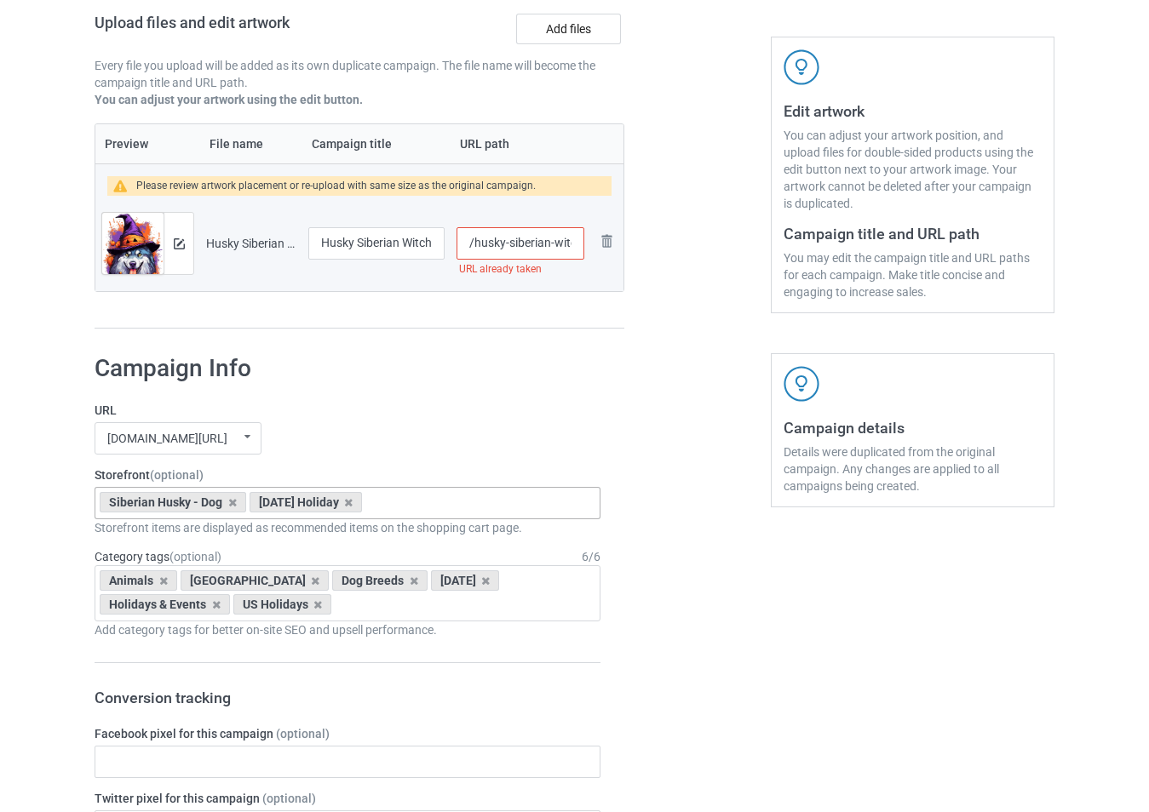
click at [569, 242] on input "/husky-siberian-witch-cool" at bounding box center [520, 243] width 128 height 32
click at [569, 243] on input "/husky-siberian-witâch-cool" at bounding box center [520, 243] width 128 height 32
click at [564, 244] on input "/husky-siberian-witâch-cool" at bounding box center [520, 243] width 128 height 32
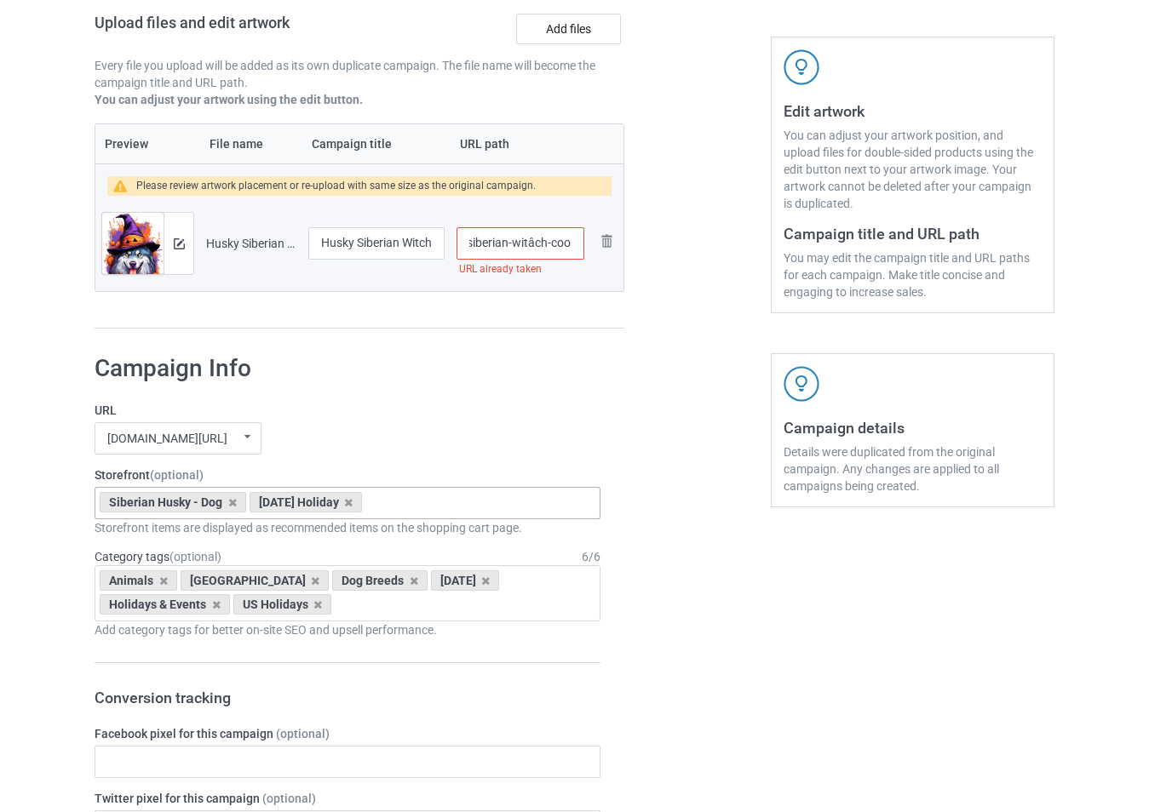
click at [564, 244] on input "/husky-siberian-witâch-cool" at bounding box center [520, 243] width 128 height 32
click at [532, 244] on input "/husky-siberian-witâch-cool" at bounding box center [520, 243] width 128 height 32
click at [526, 244] on input "/husky-siberian-witâch-cool" at bounding box center [520, 243] width 128 height 32
click at [535, 244] on input "/husky-siberian-witâch-cool" at bounding box center [520, 243] width 128 height 32
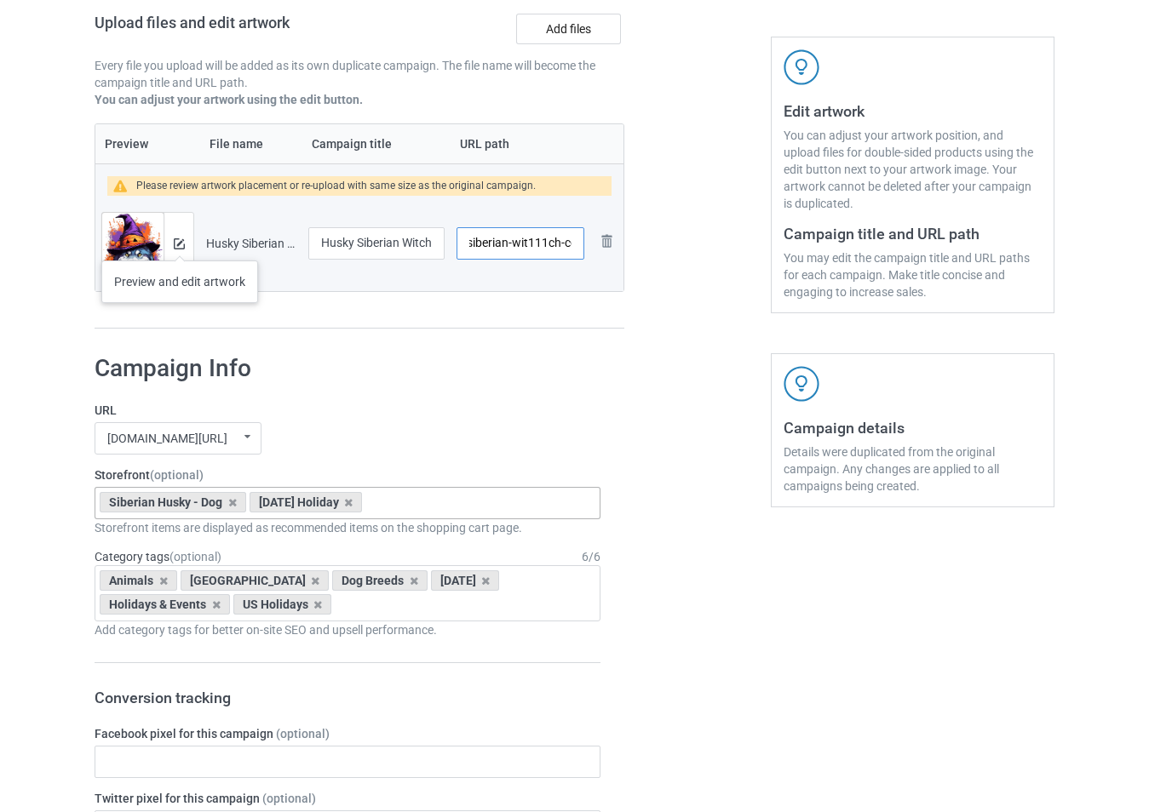
type input "/husky-siberian-wit111ch-cool"
click at [180, 244] on img at bounding box center [179, 243] width 11 height 11
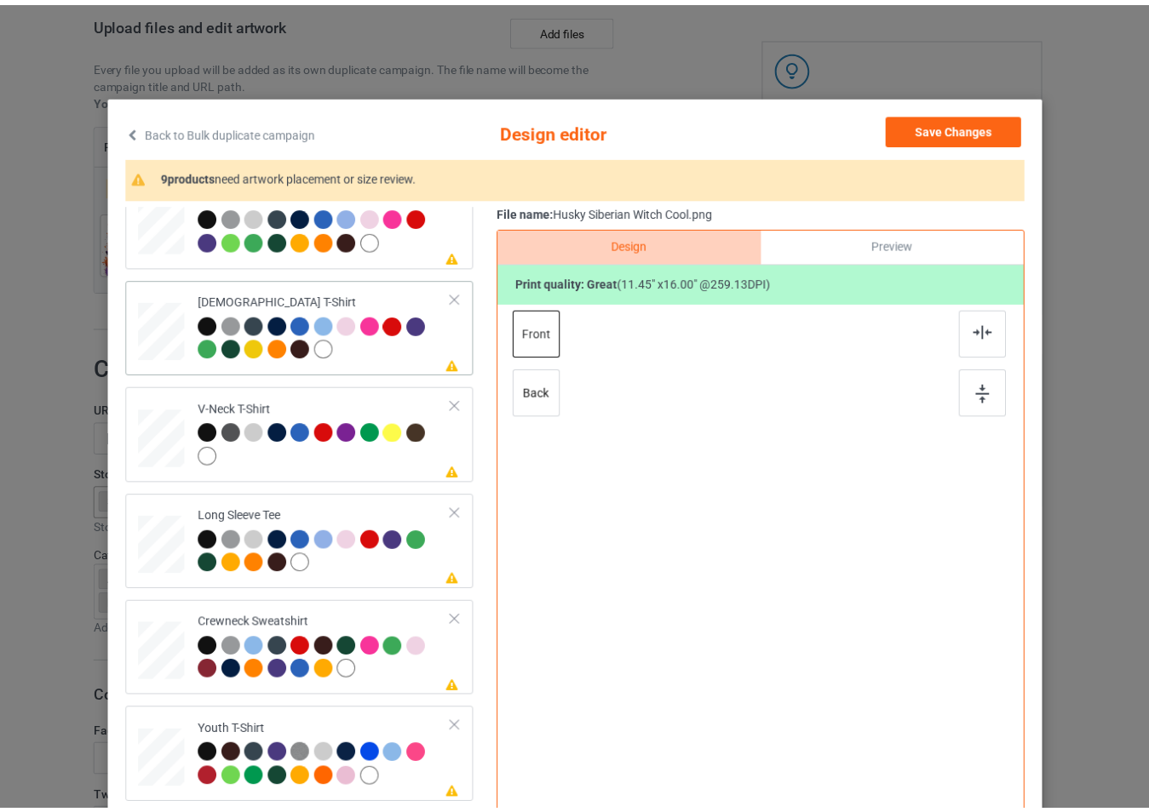
scroll to position [292, 0]
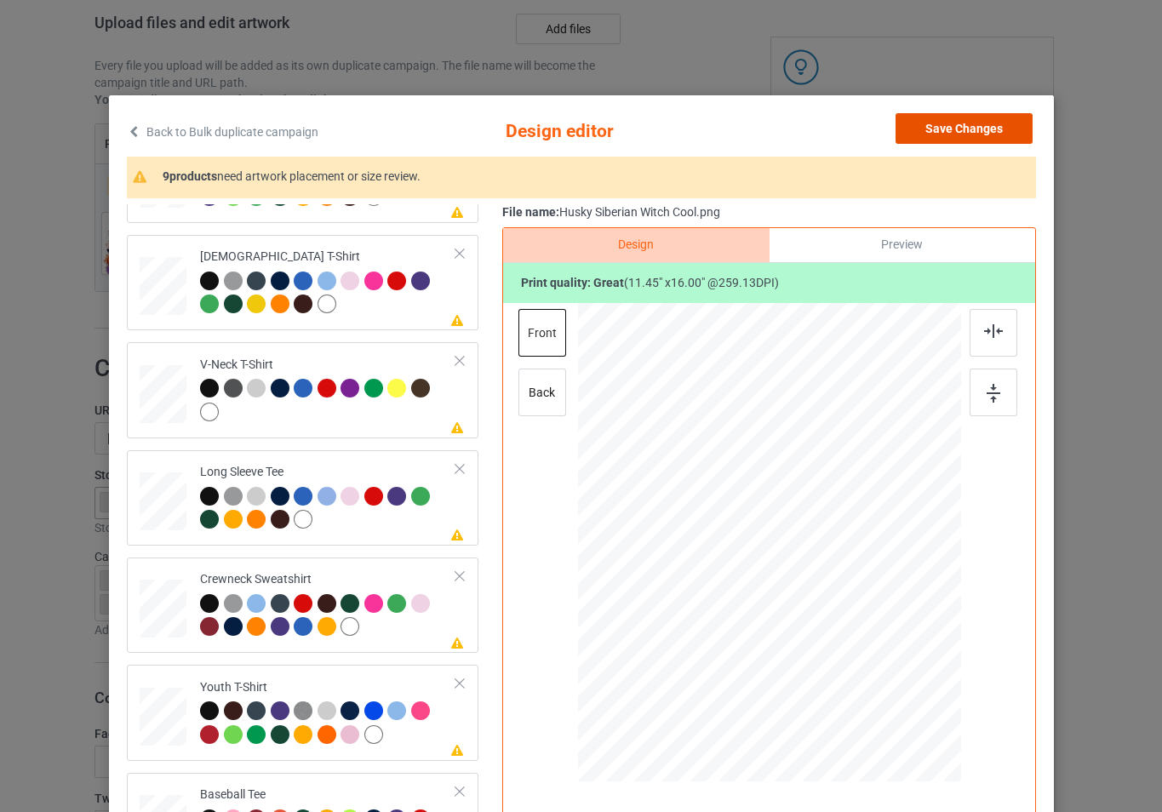
click at [940, 136] on button "Save Changes" at bounding box center [964, 128] width 137 height 31
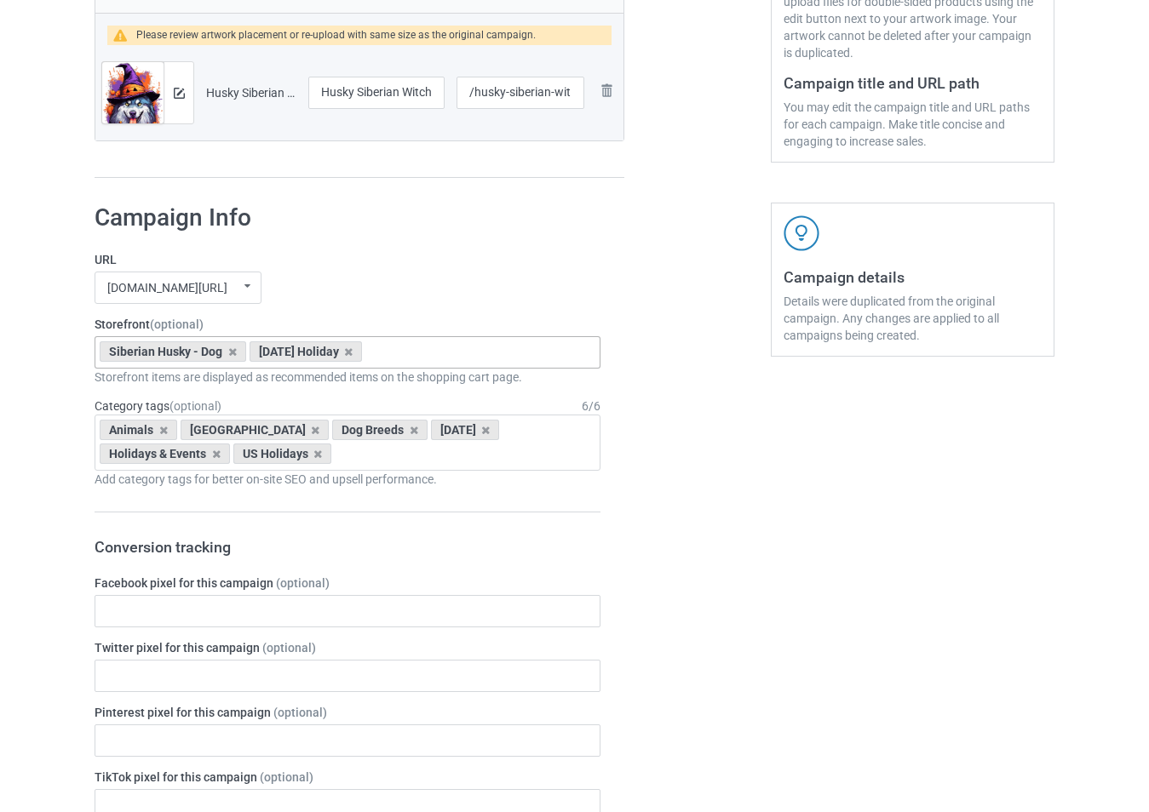
scroll to position [444, 0]
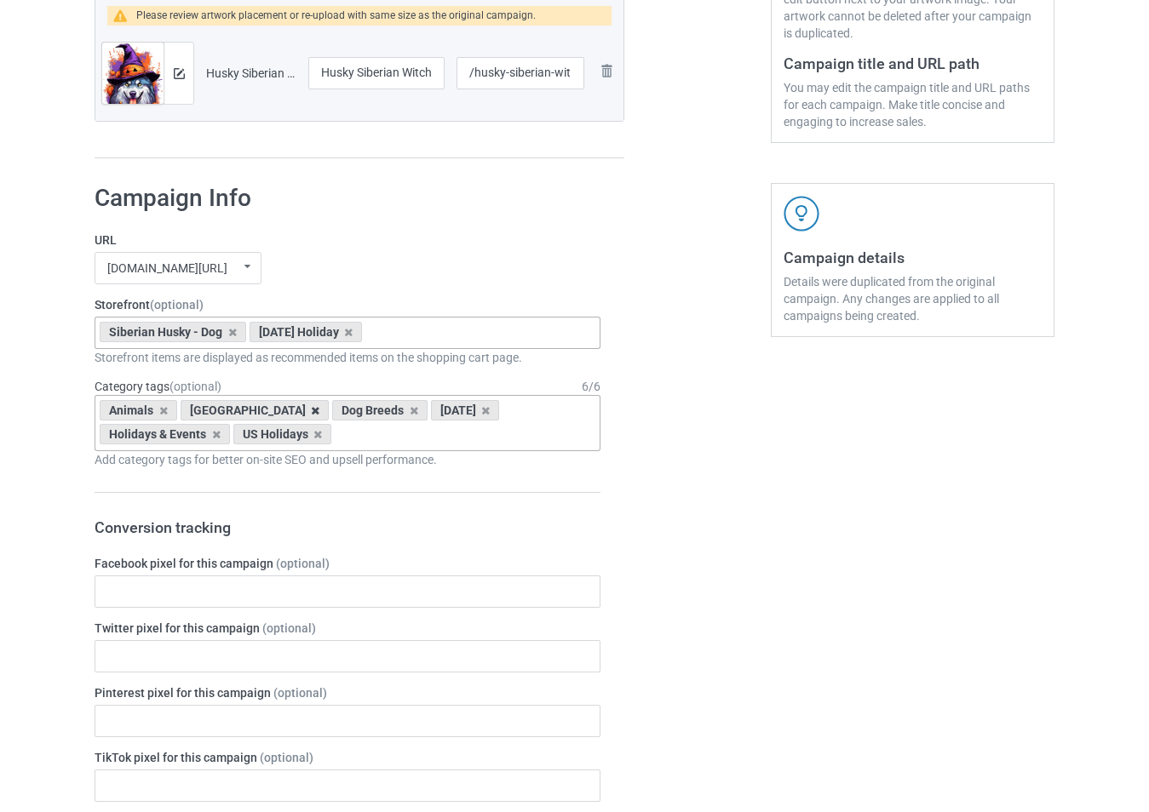
click at [311, 410] on icon at bounding box center [315, 410] width 9 height 11
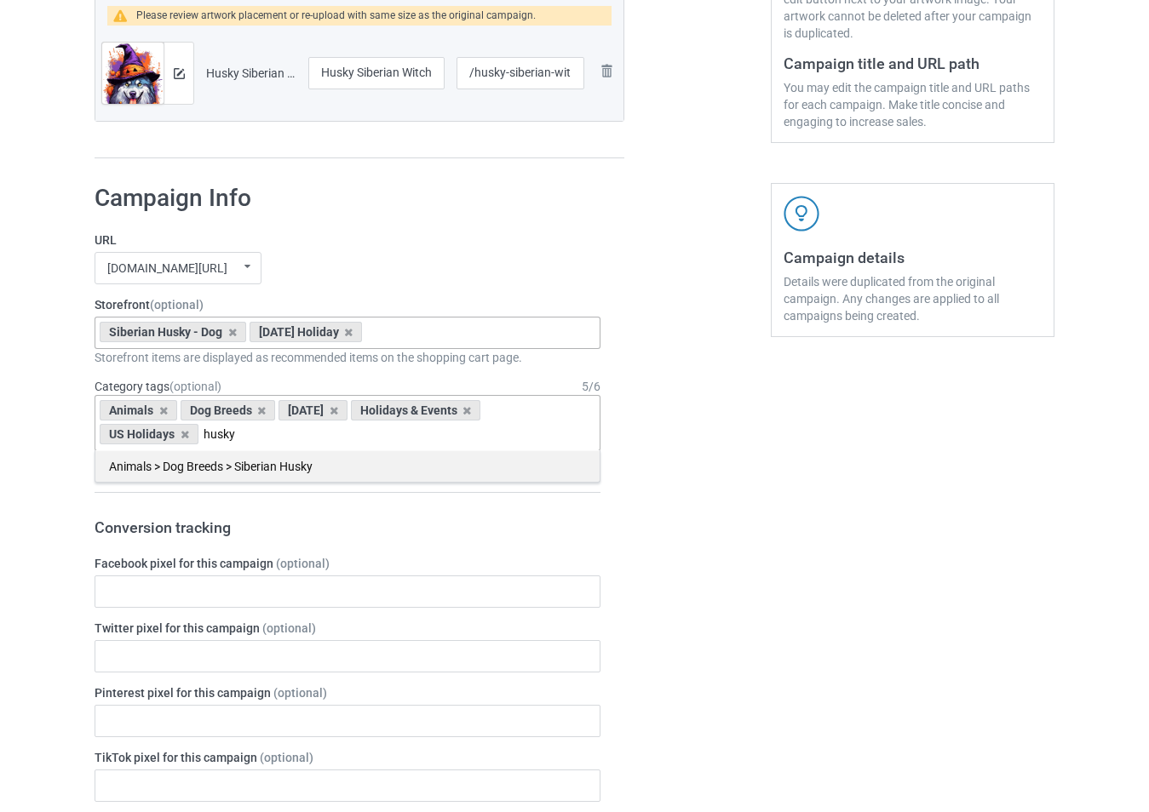
type input "husky"
click at [250, 478] on div "Animals > Dog Breeds > Siberian Husky" at bounding box center [347, 467] width 504 height 32
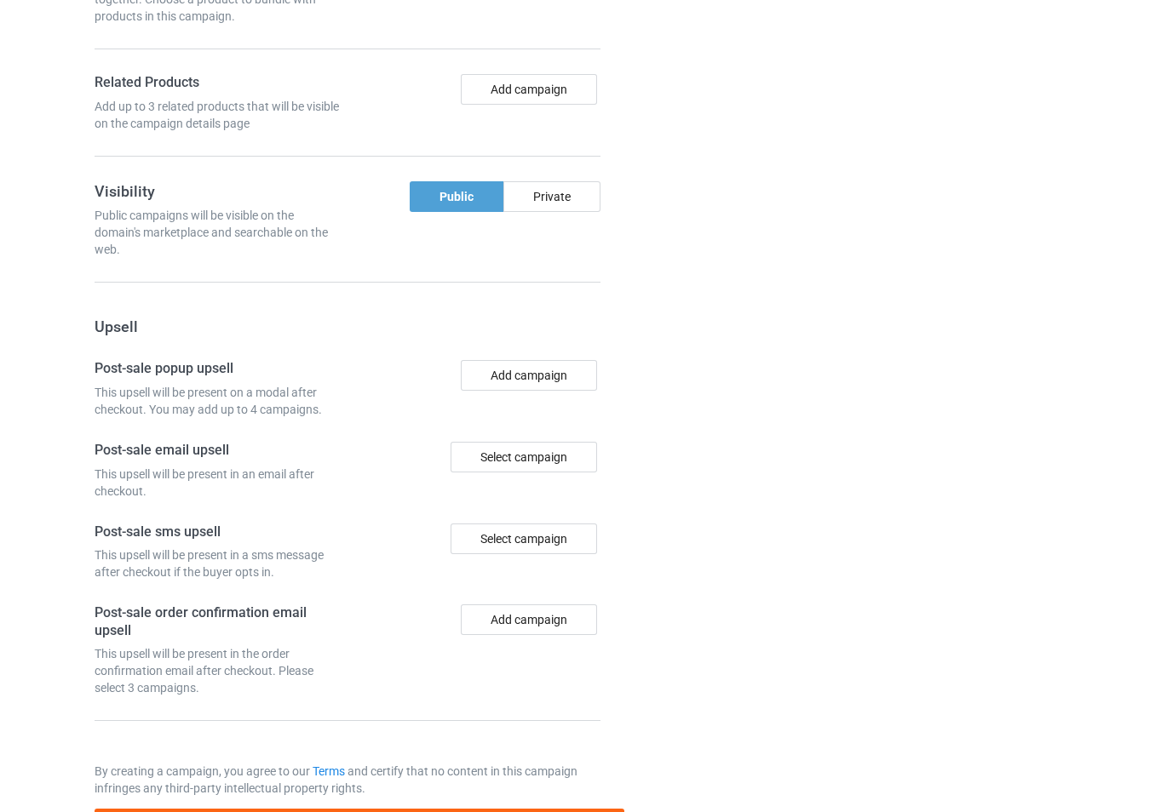
scroll to position [1413, 0]
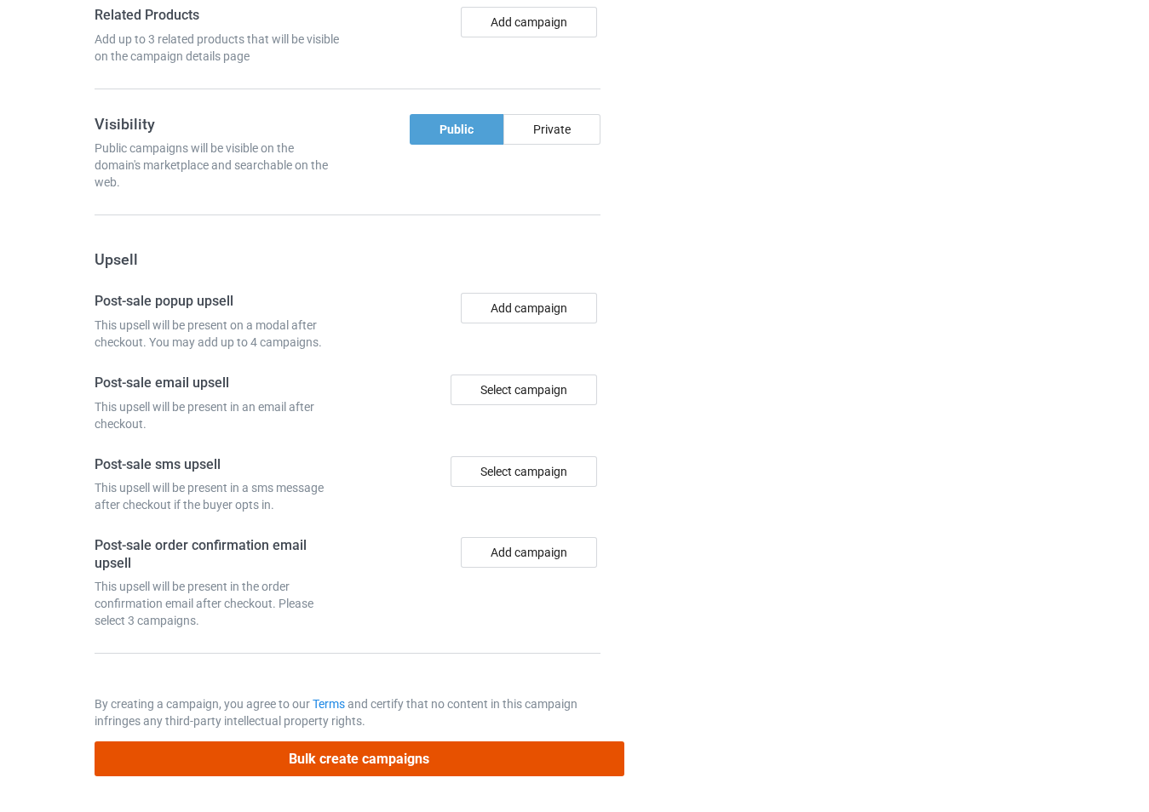
click at [553, 772] on button "Bulk create campaigns" at bounding box center [360, 759] width 530 height 35
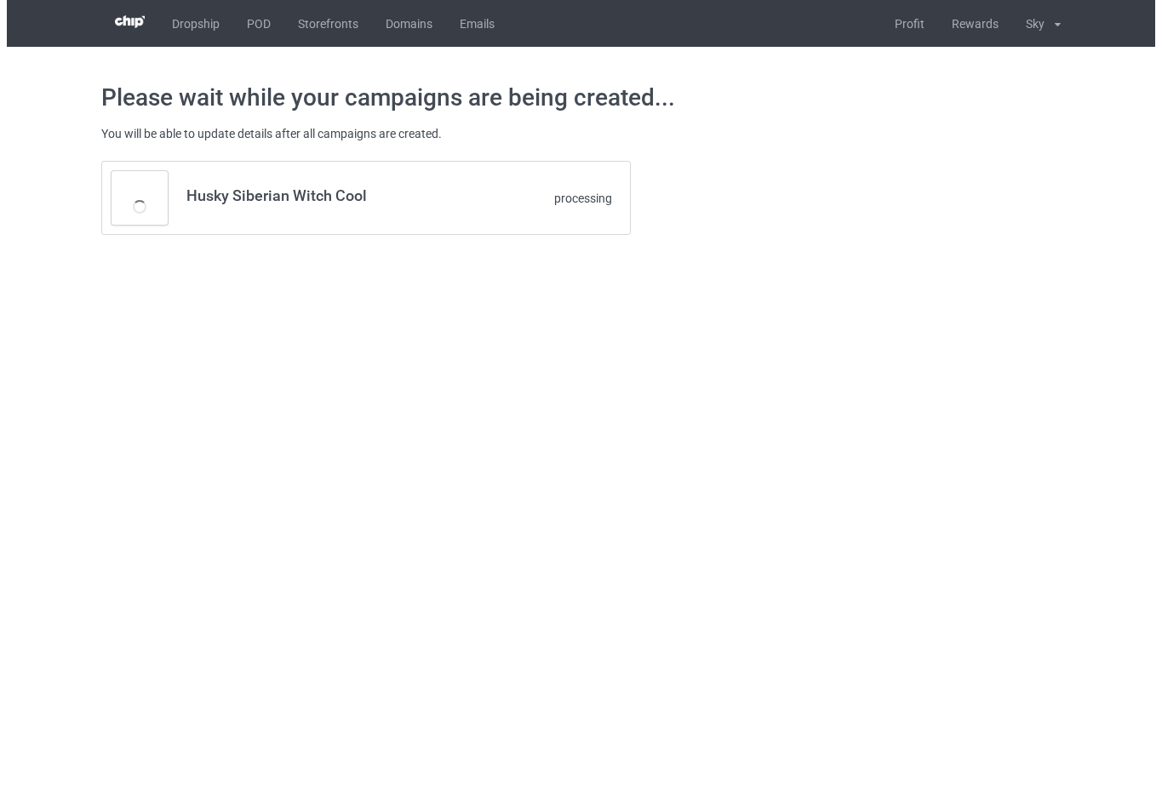
scroll to position [0, 0]
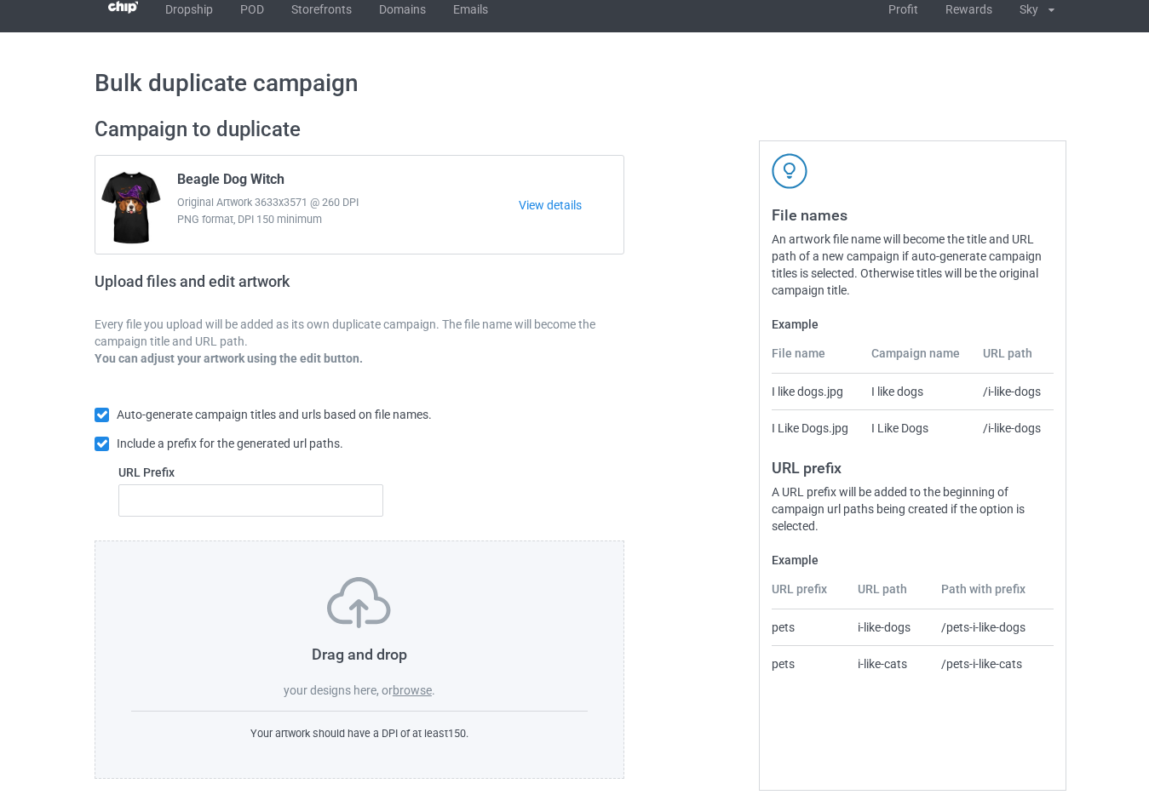
scroll to position [18, 0]
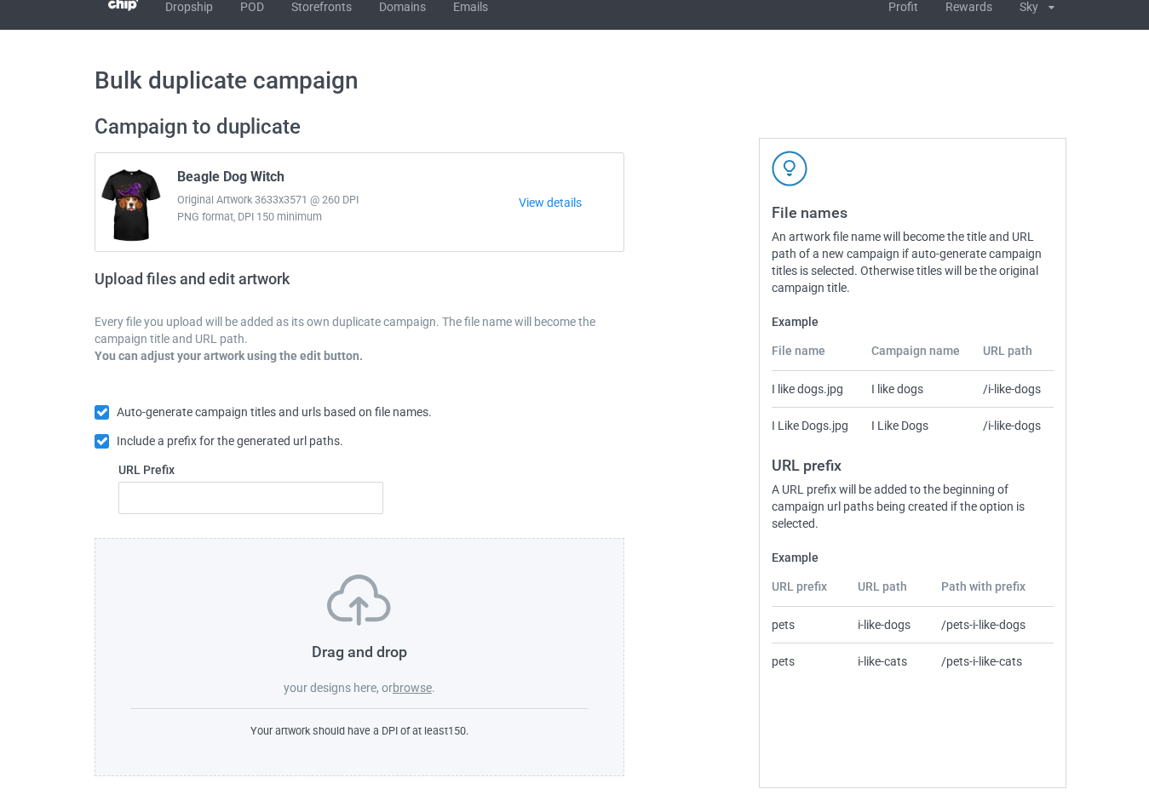
click at [422, 686] on label "browse" at bounding box center [412, 688] width 39 height 14
click at [0, 0] on input "browse" at bounding box center [0, 0] width 0 height 0
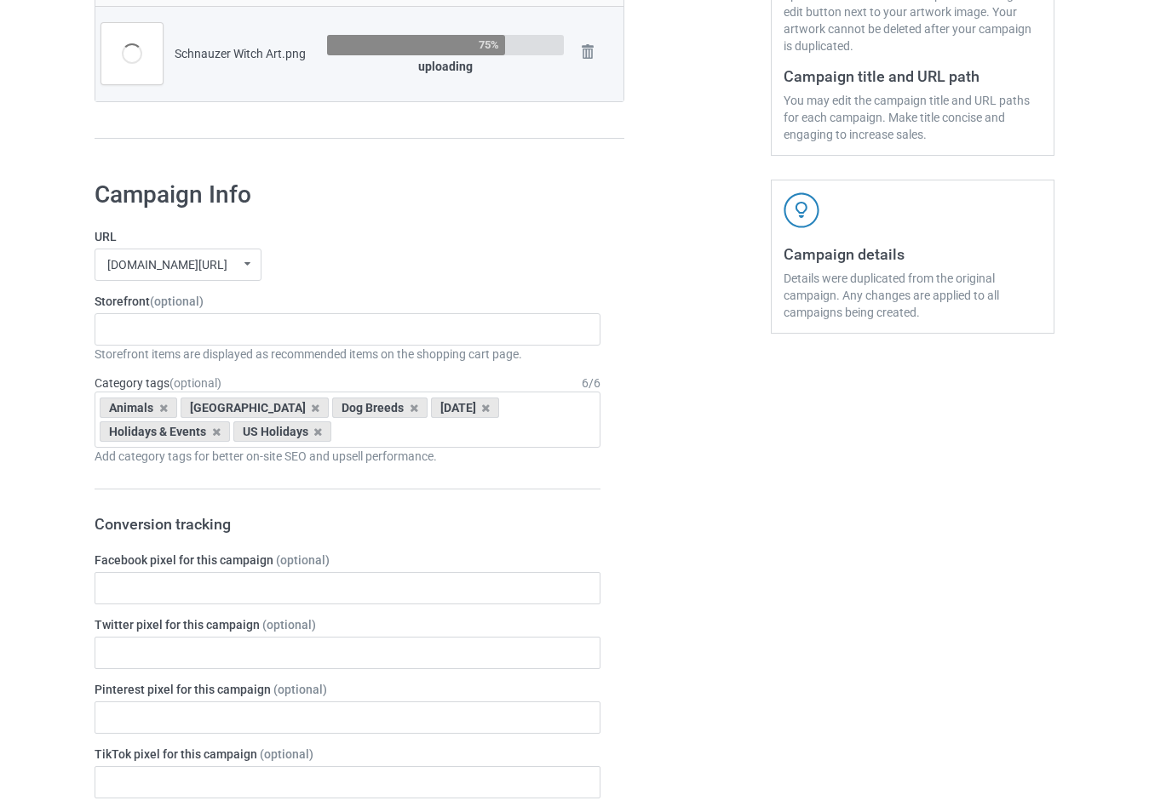
scroll to position [444, 0]
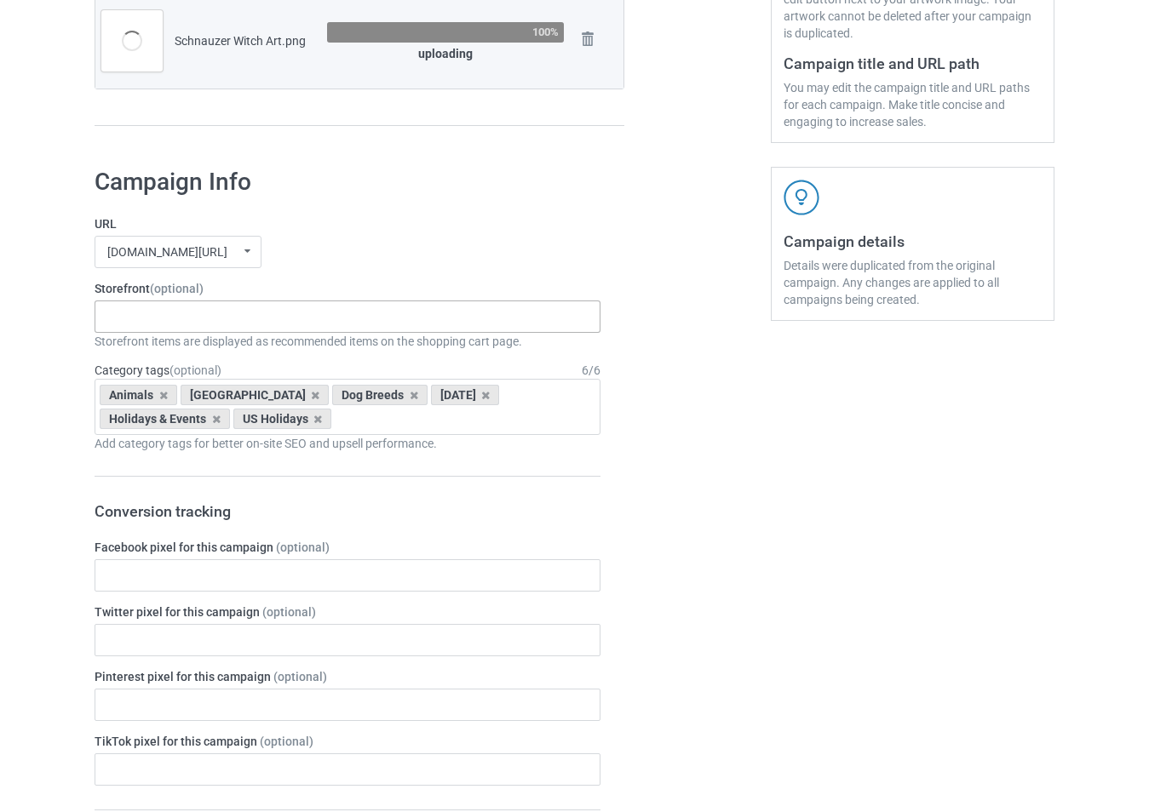
click at [347, 310] on div "-------------------------------------------------- Gifts For Christmas Teacher …" at bounding box center [348, 317] width 506 height 32
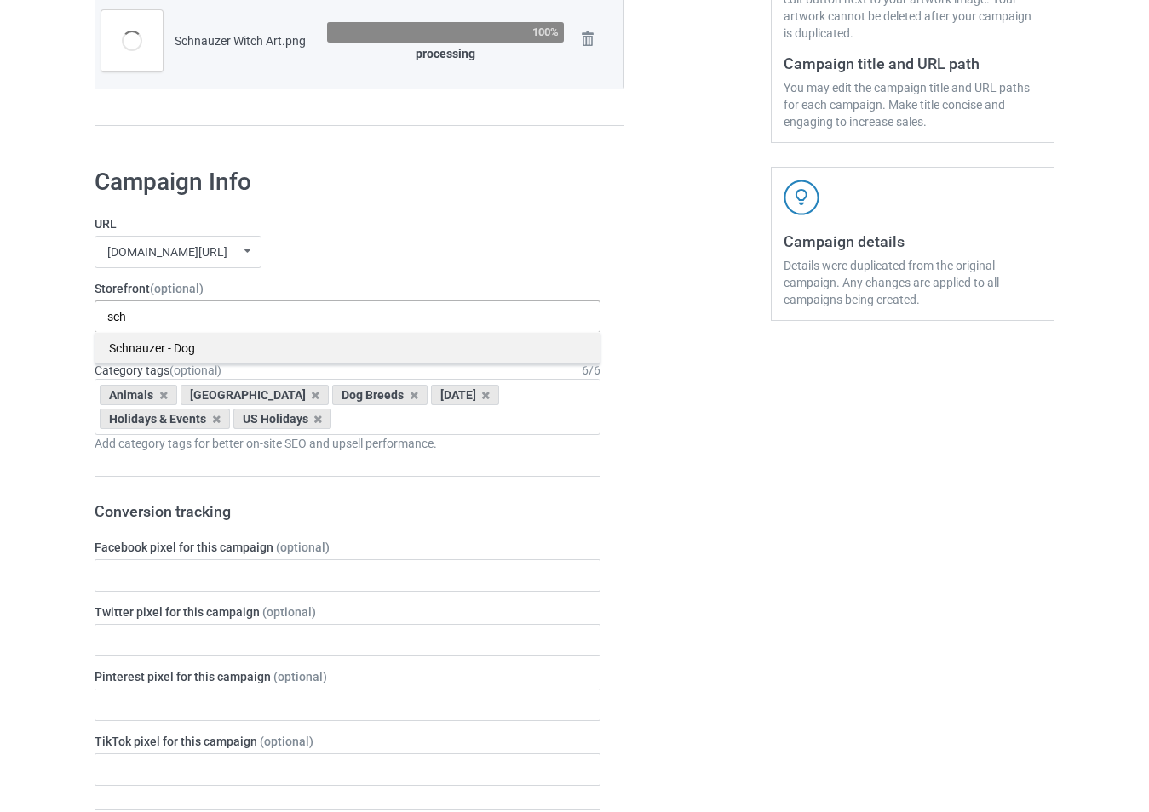
type input "sch"
click at [302, 348] on div "Schnauzer - Dog" at bounding box center [347, 348] width 504 height 32
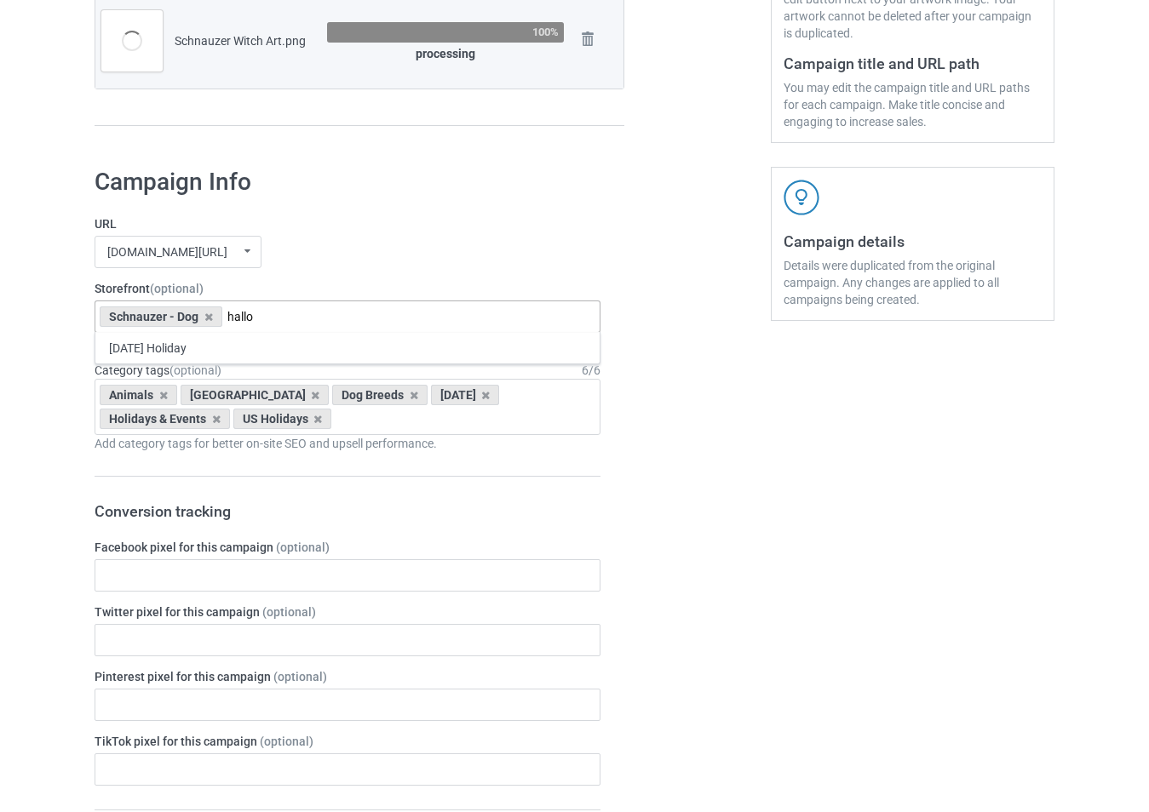
type input "hallo"
click at [302, 348] on div "[DATE] Holiday" at bounding box center [347, 348] width 504 height 32
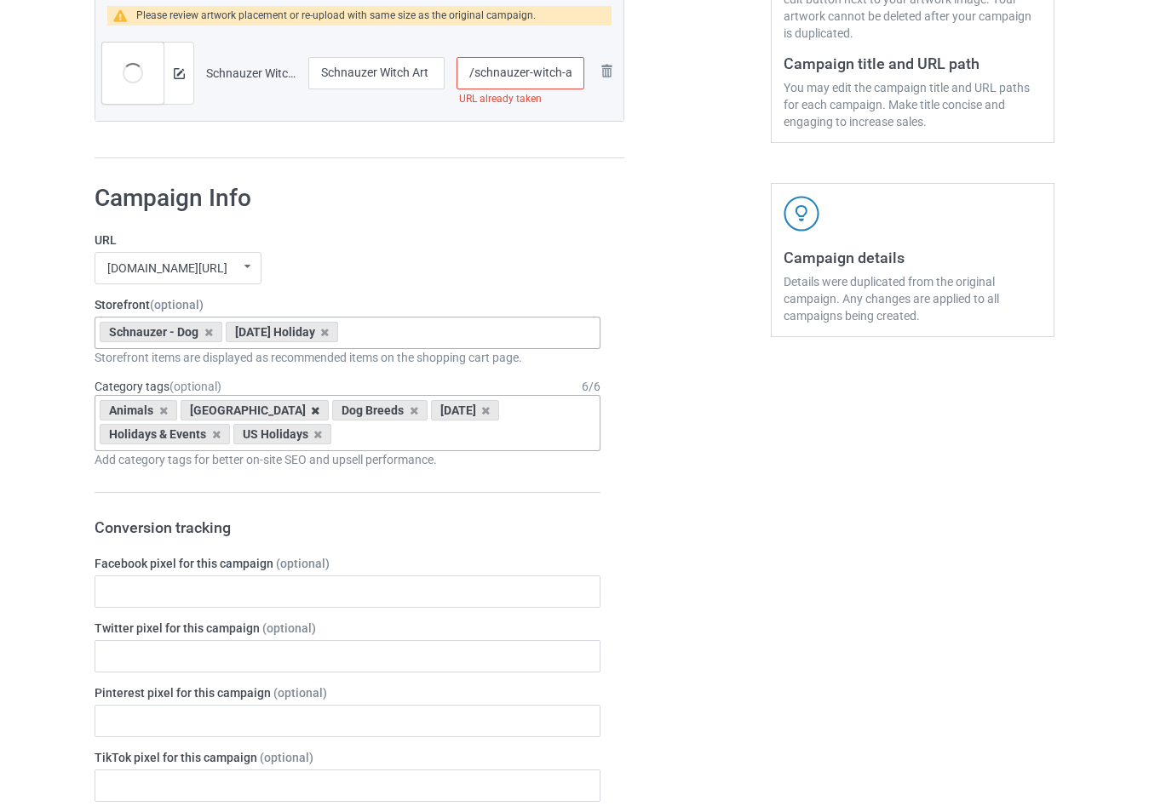
click at [311, 414] on icon at bounding box center [315, 410] width 9 height 11
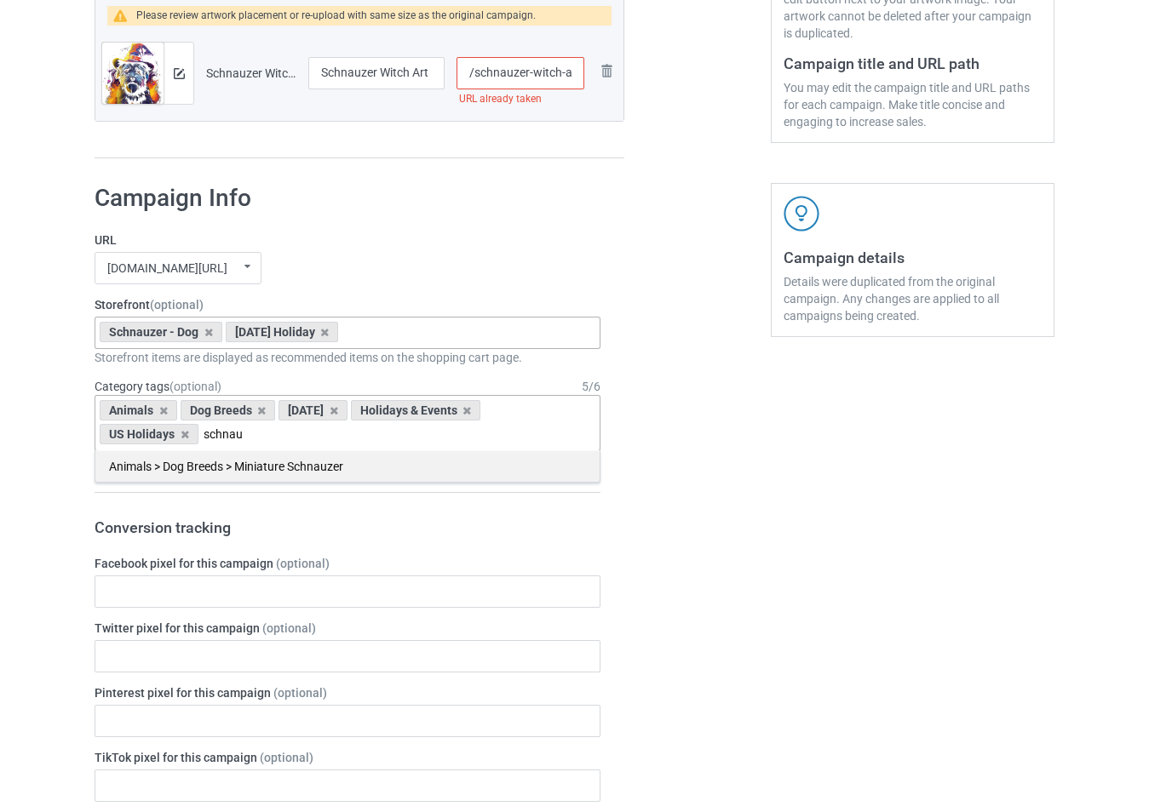
type input "schnau"
click at [333, 474] on div "Animals > Dog Breeds > Miniature Schnauzer" at bounding box center [347, 467] width 504 height 32
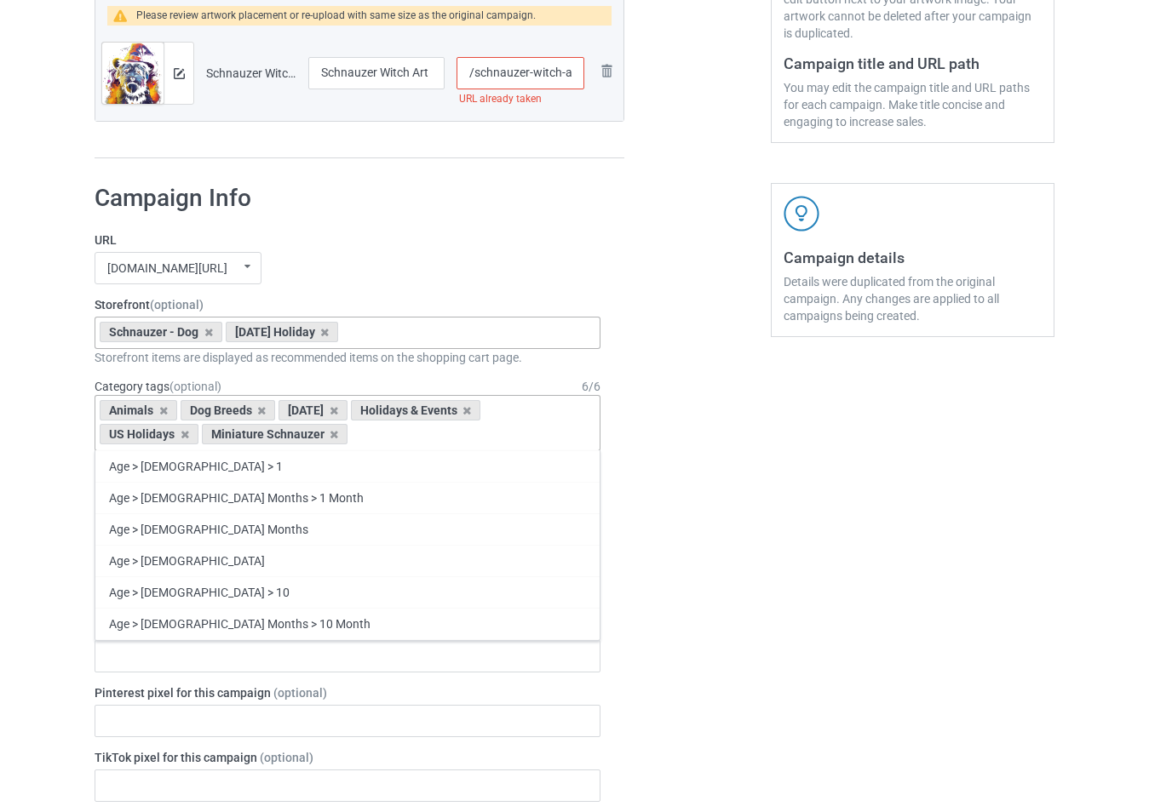
click at [565, 77] on input "/schnauzer-witch-art" at bounding box center [520, 73] width 128 height 32
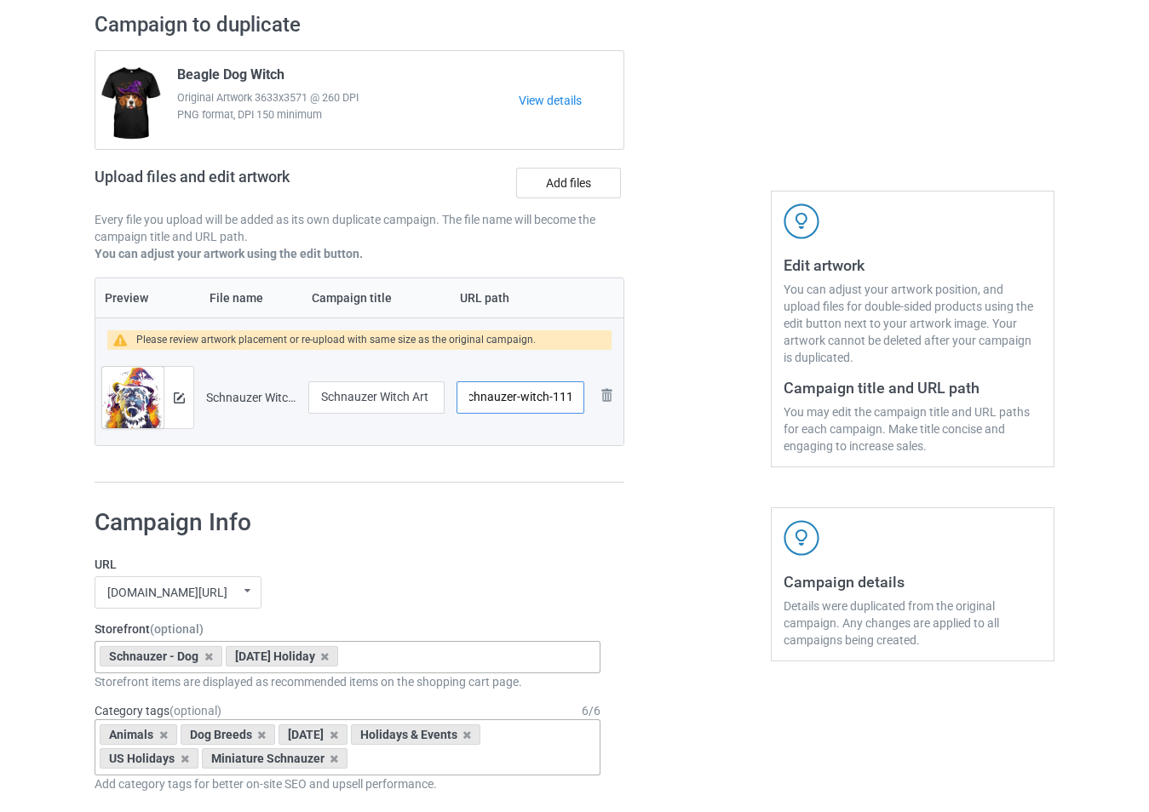
scroll to position [103, 0]
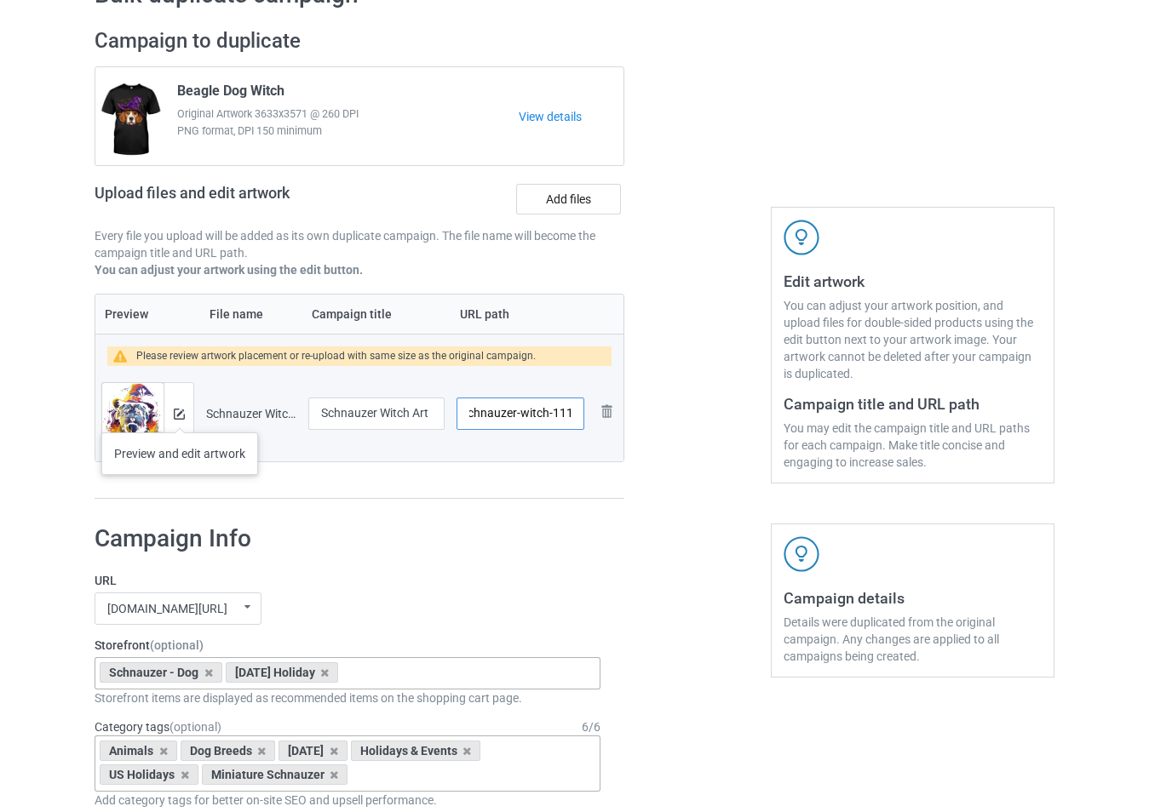
type input "/schnauzer-witch-111art"
click at [179, 416] on img at bounding box center [179, 414] width 11 height 11
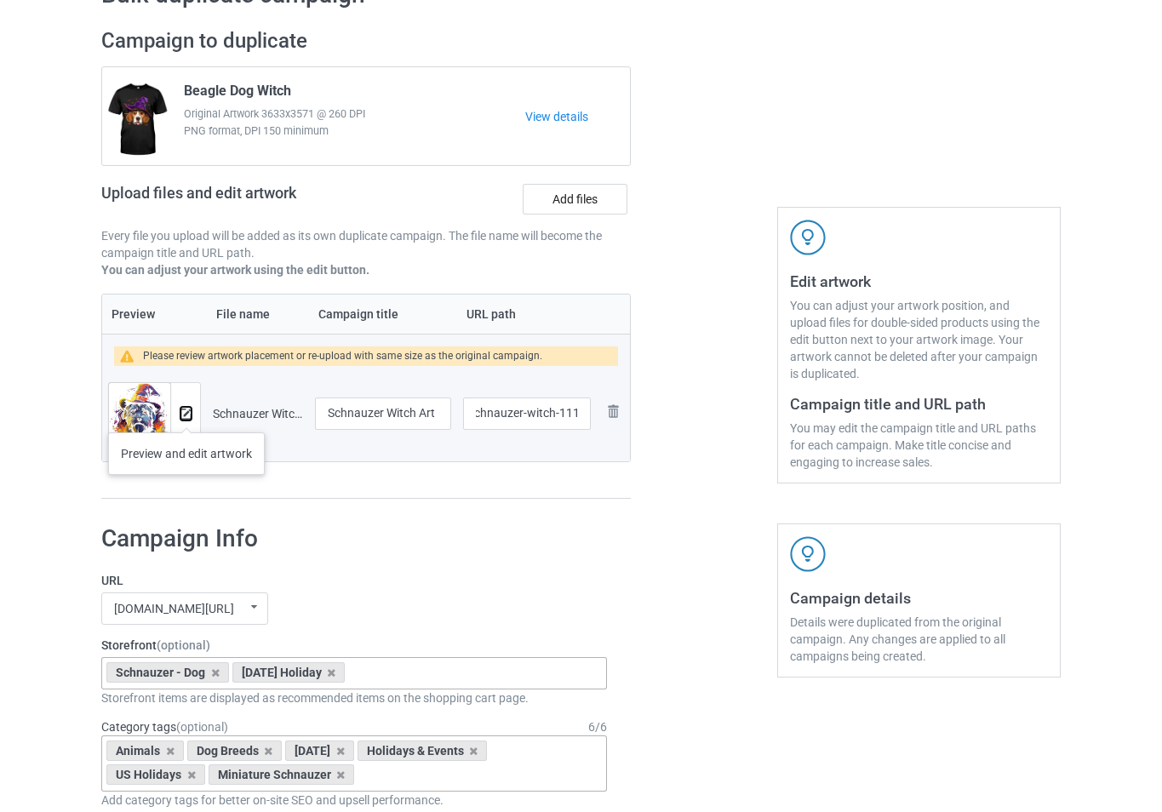
scroll to position [0, 0]
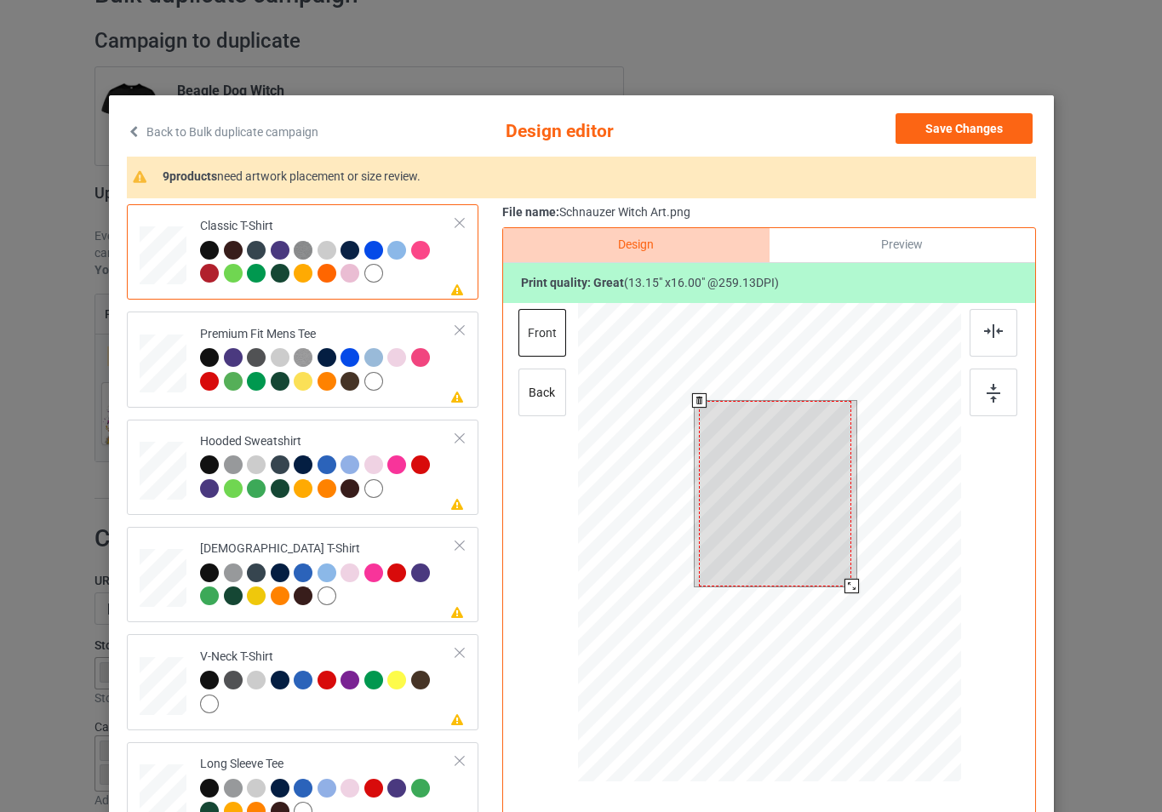
click at [851, 596] on div at bounding box center [768, 545] width 383 height 484
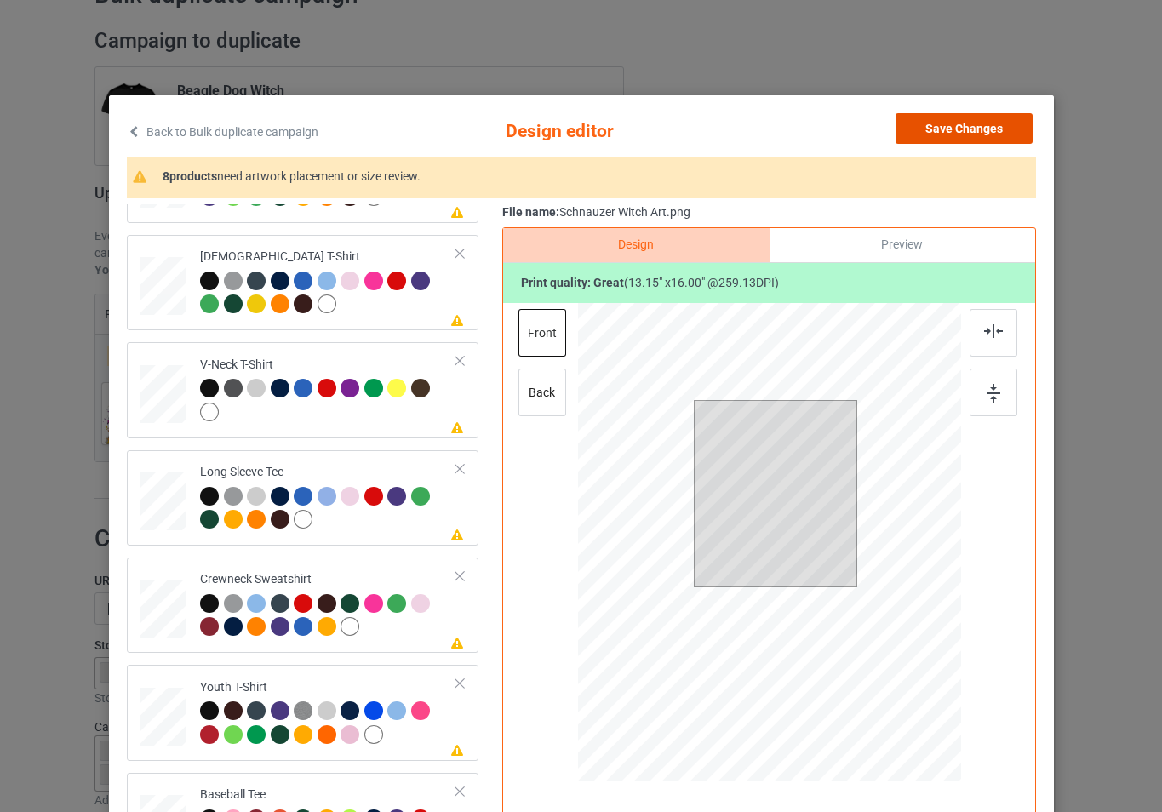
click at [967, 116] on button "Save Changes" at bounding box center [964, 128] width 137 height 31
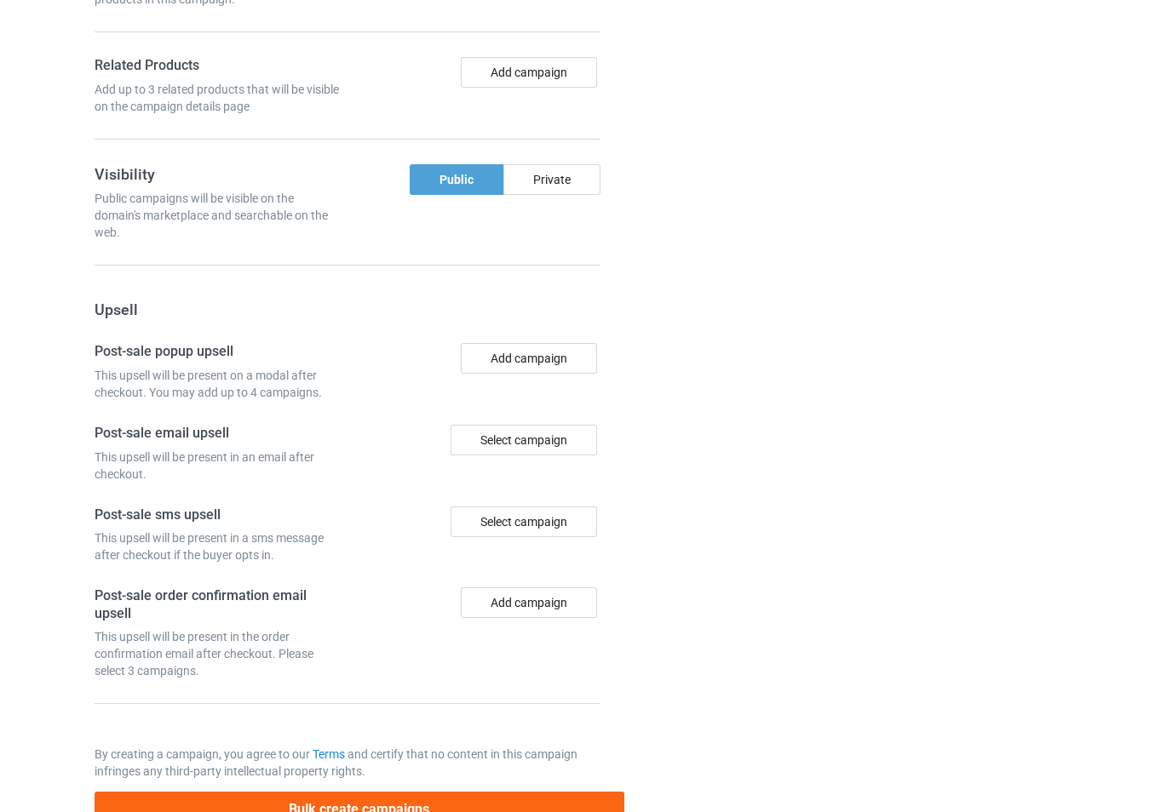
scroll to position [1413, 0]
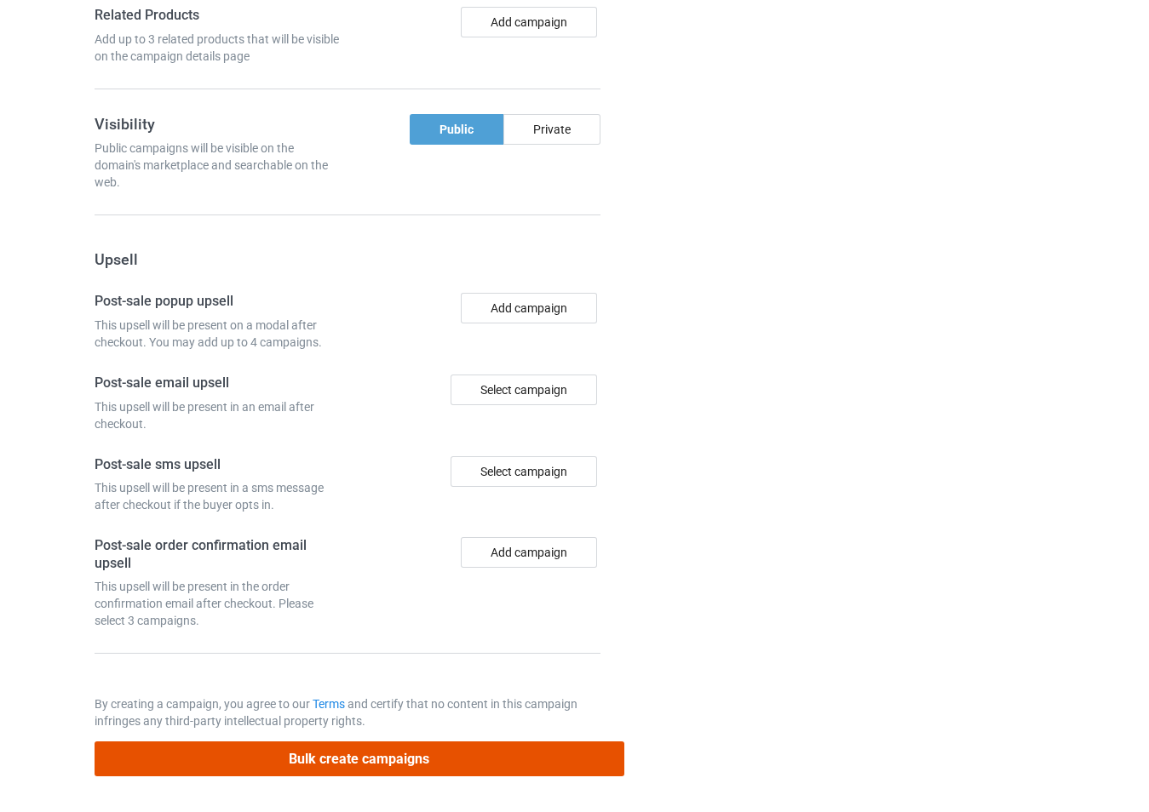
click at [411, 761] on button "Bulk create campaigns" at bounding box center [360, 759] width 530 height 35
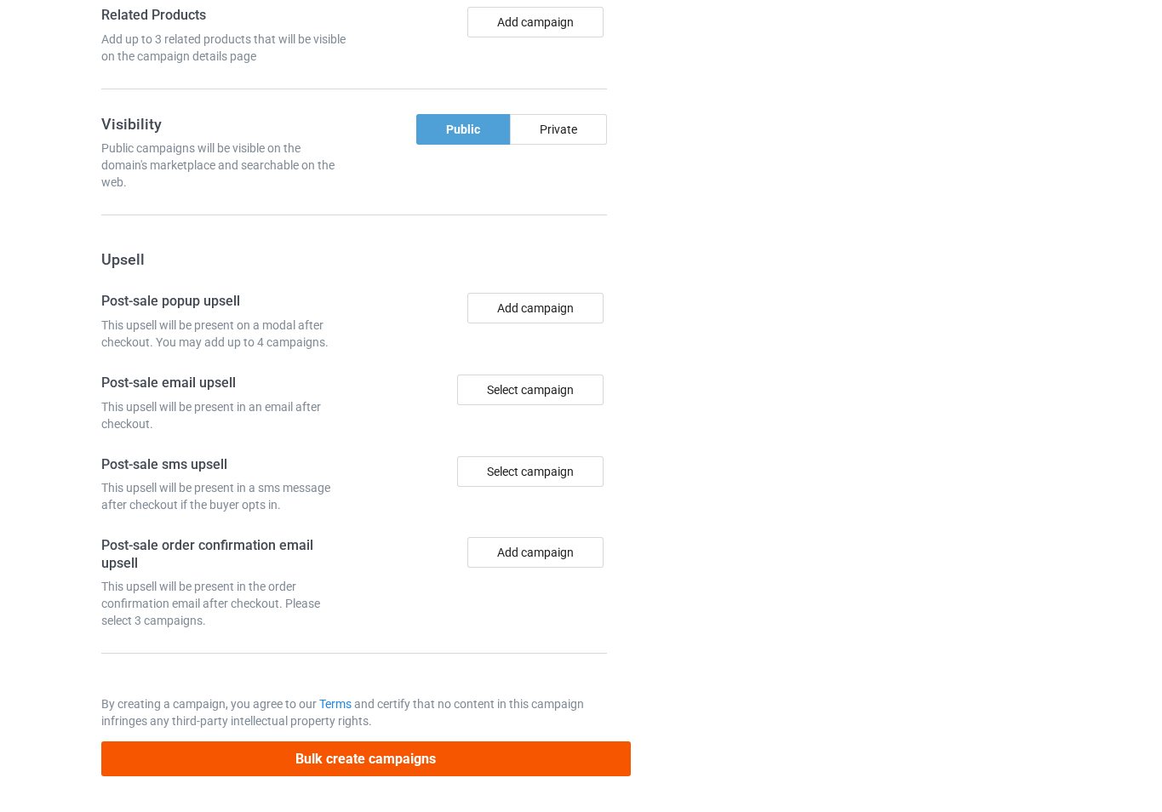
scroll to position [0, 0]
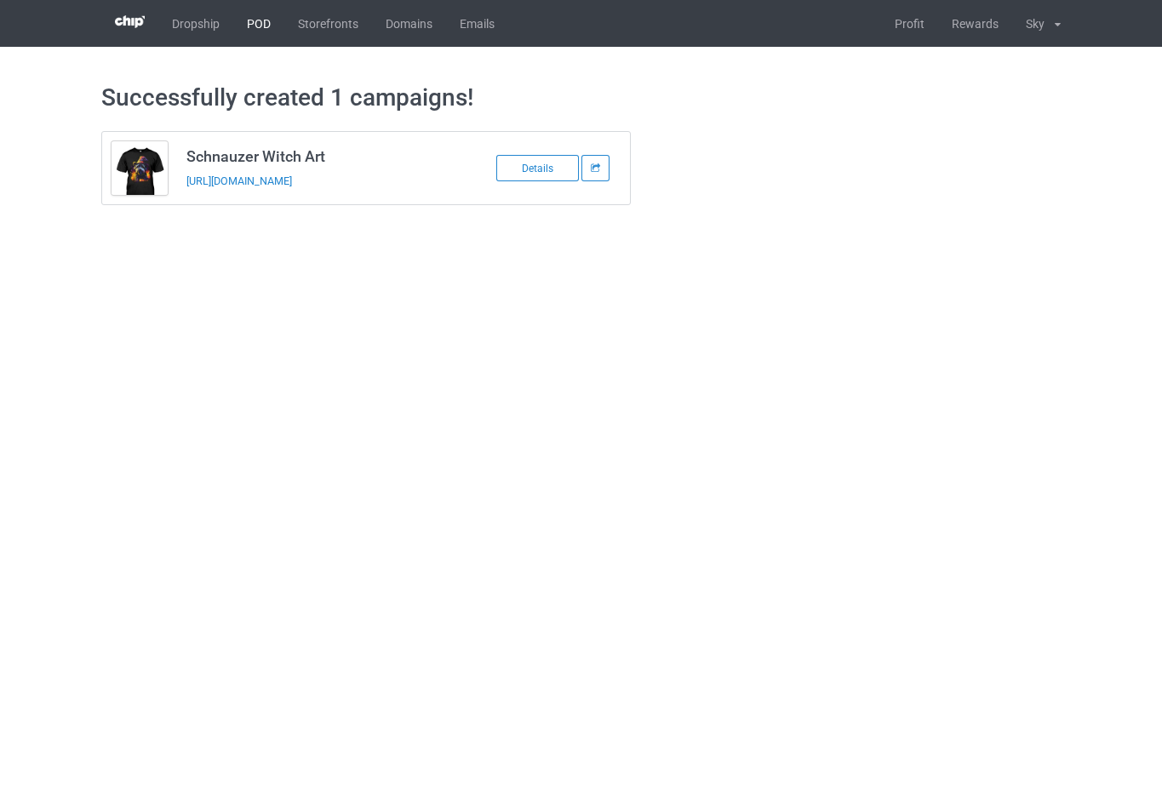
click at [261, 24] on link "POD" at bounding box center [258, 23] width 51 height 47
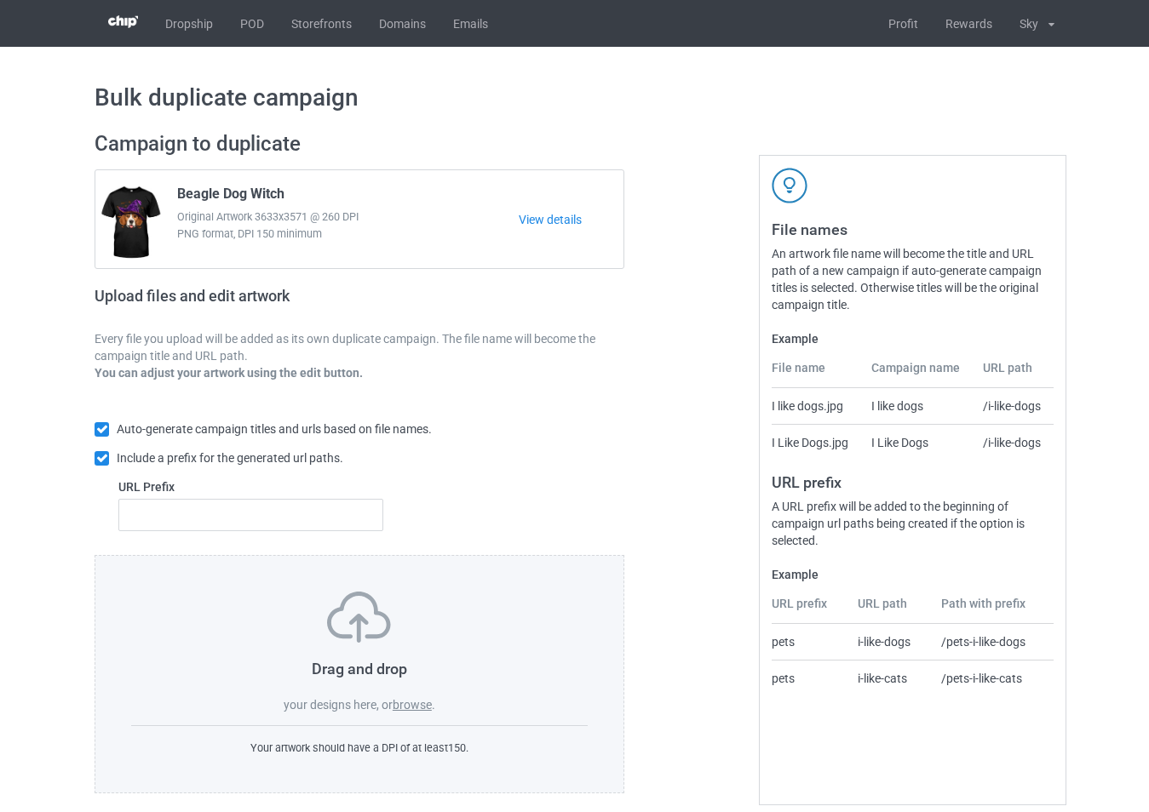
click at [417, 702] on label "browse" at bounding box center [412, 705] width 39 height 14
click at [0, 0] on input "browse" at bounding box center [0, 0] width 0 height 0
click at [414, 714] on div "Drag and drop your designs here, or browse ." at bounding box center [359, 653] width 456 height 122
click at [312, 508] on input "text" at bounding box center [250, 515] width 265 height 32
click at [417, 709] on label "browse" at bounding box center [412, 705] width 39 height 14
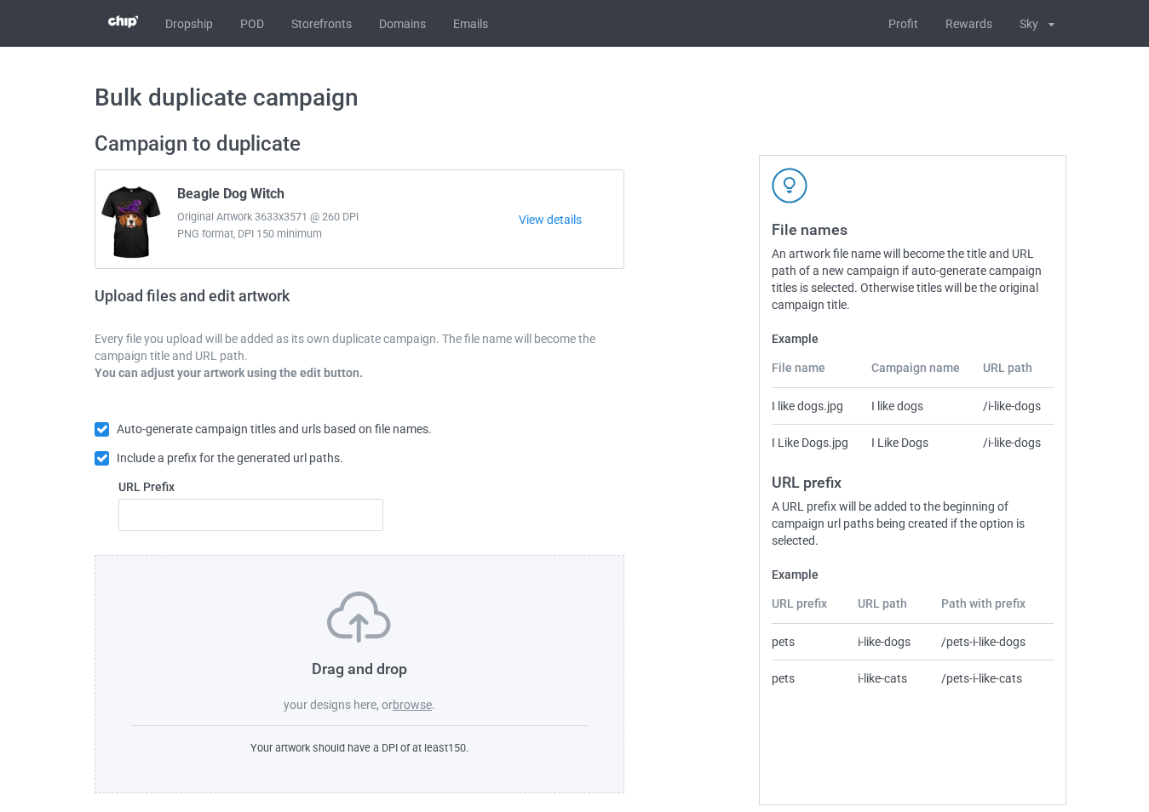
click at [0, 0] on input "browse" at bounding box center [0, 0] width 0 height 0
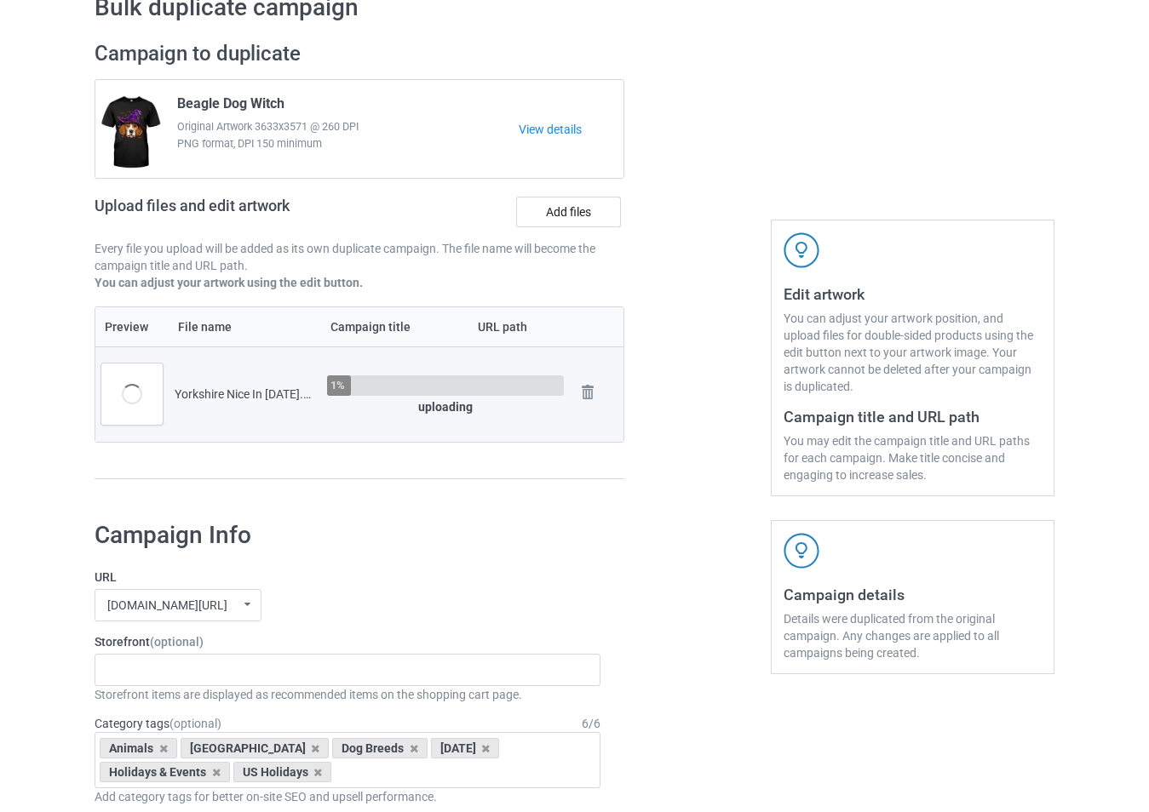
scroll to position [255, 0]
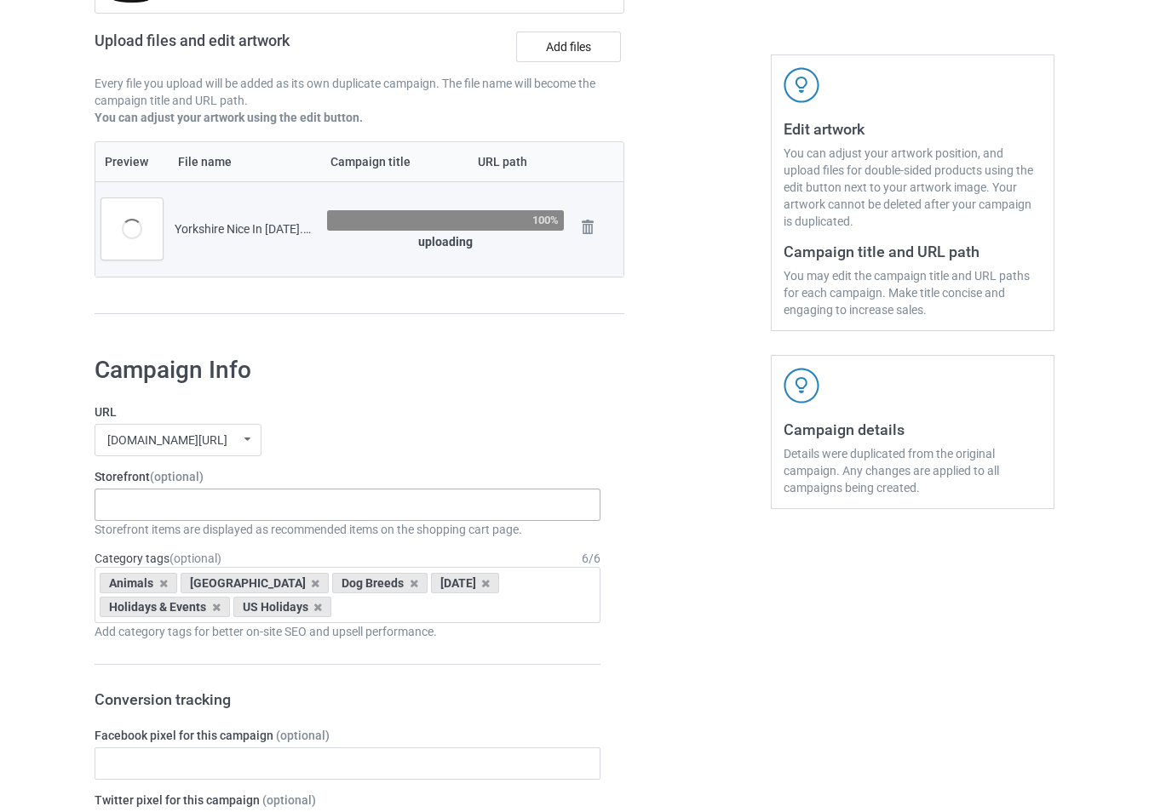
click at [224, 505] on div "-------------------------------------------------- Gifts For Christmas Teacher …" at bounding box center [348, 505] width 506 height 32
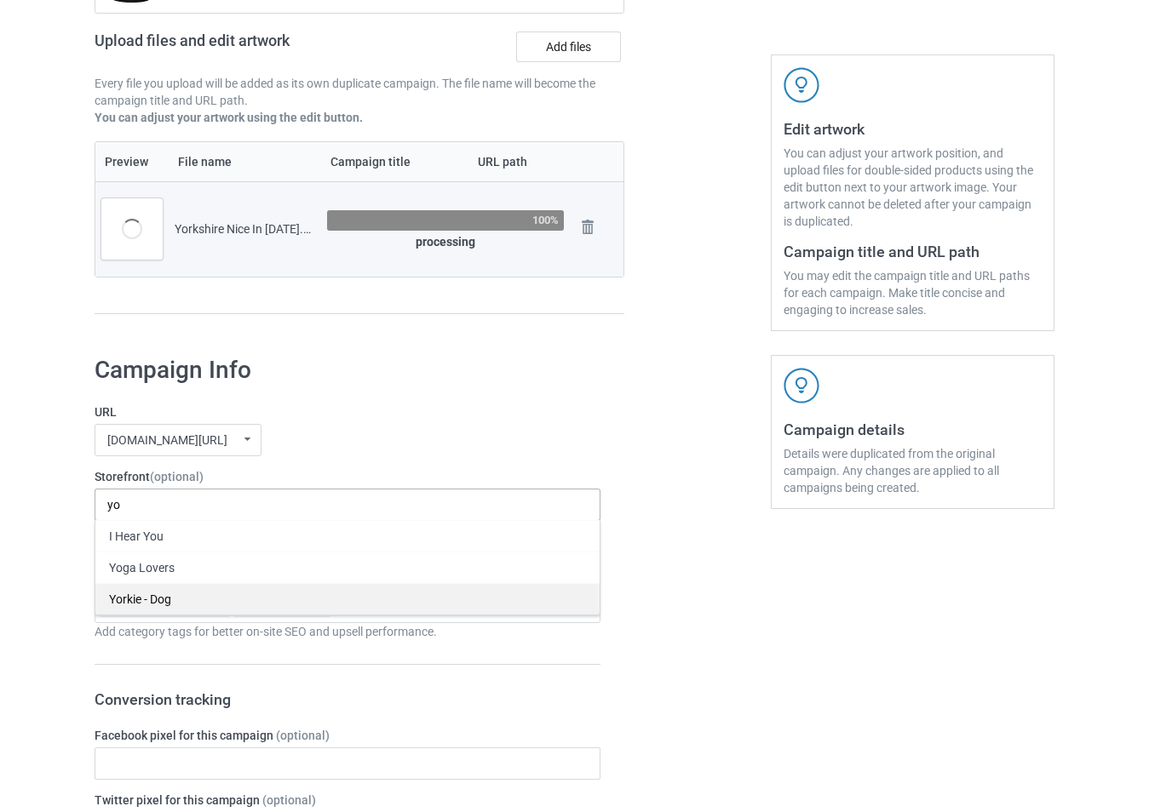
type input "yo"
click at [222, 593] on div "Yorkie - Dog" at bounding box center [347, 599] width 504 height 32
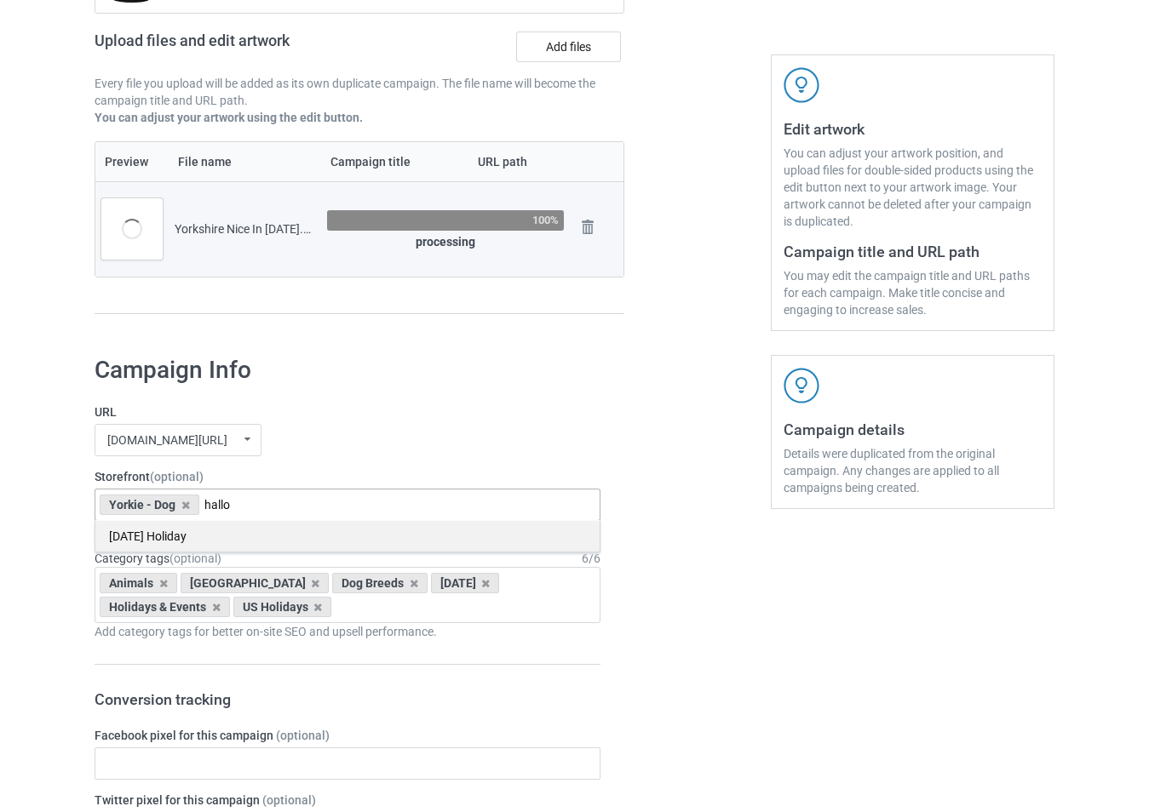
type input "hallo"
click at [254, 539] on div "[DATE] Holiday" at bounding box center [347, 536] width 504 height 32
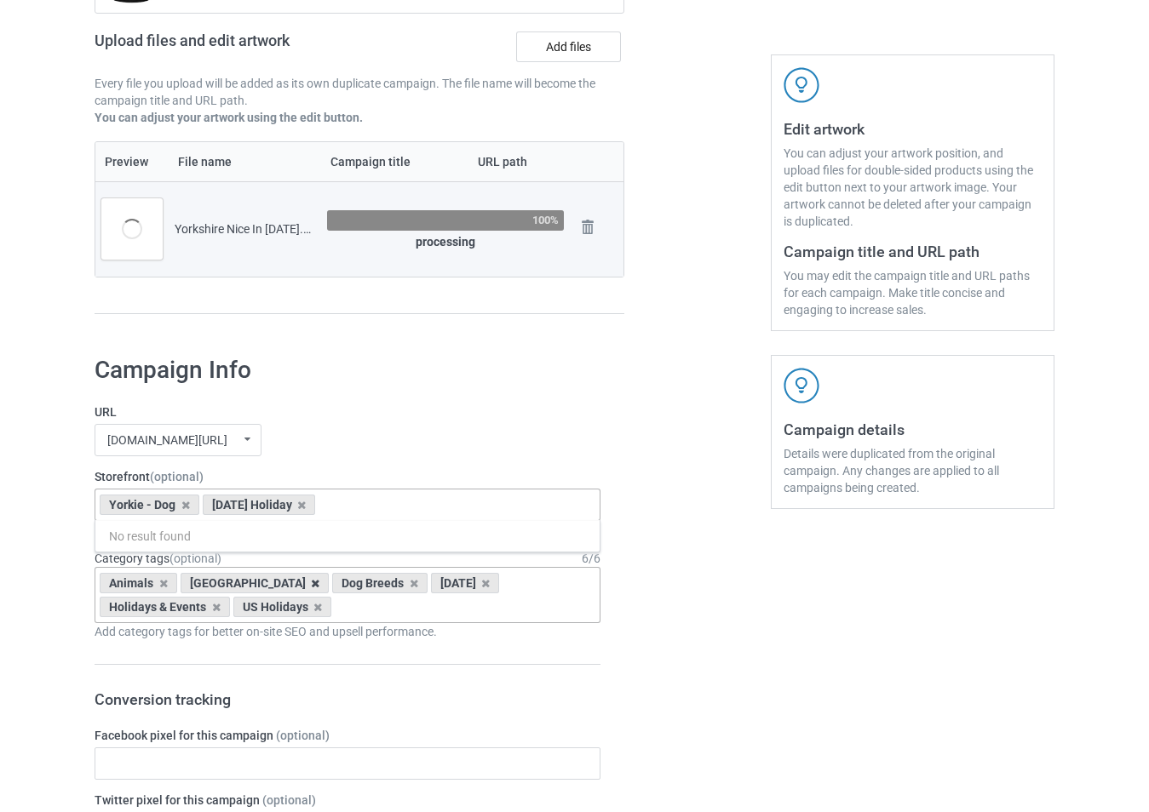
click at [311, 587] on icon at bounding box center [315, 583] width 9 height 11
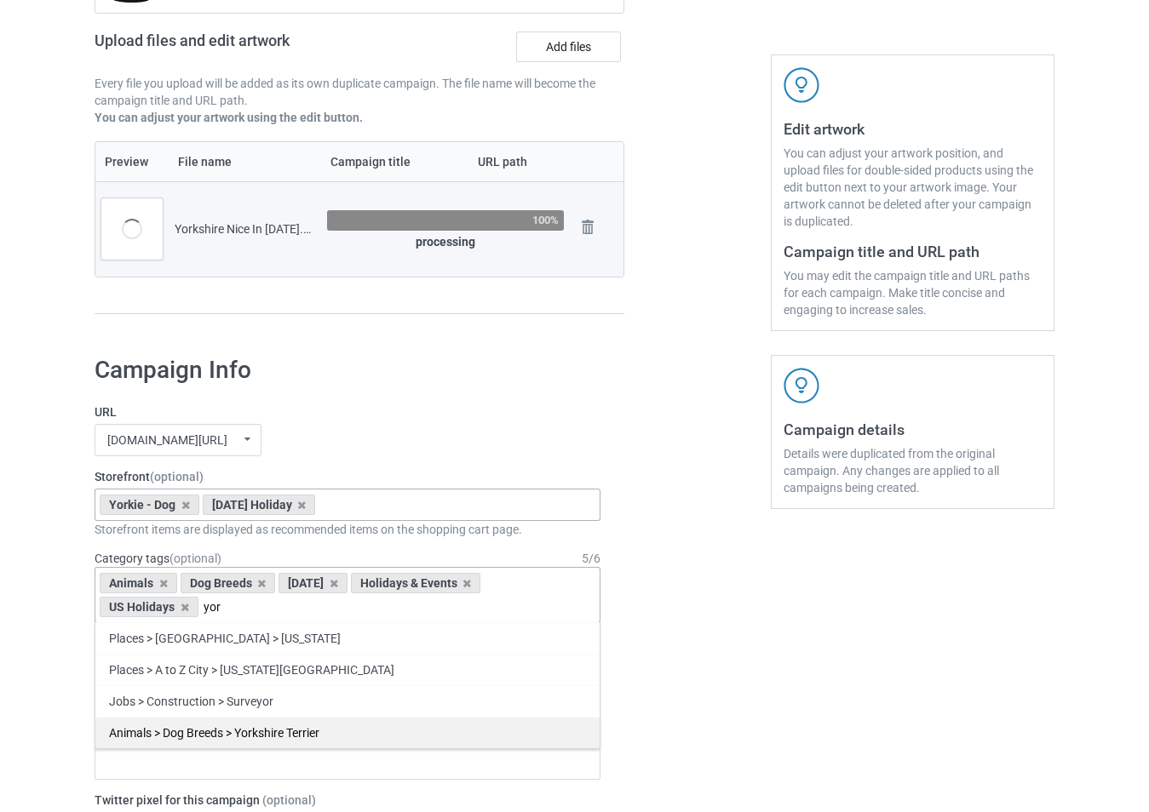
type input "yor"
click at [303, 736] on div "Animals > Dog Breeds > Yorkshire Terrier" at bounding box center [347, 733] width 504 height 32
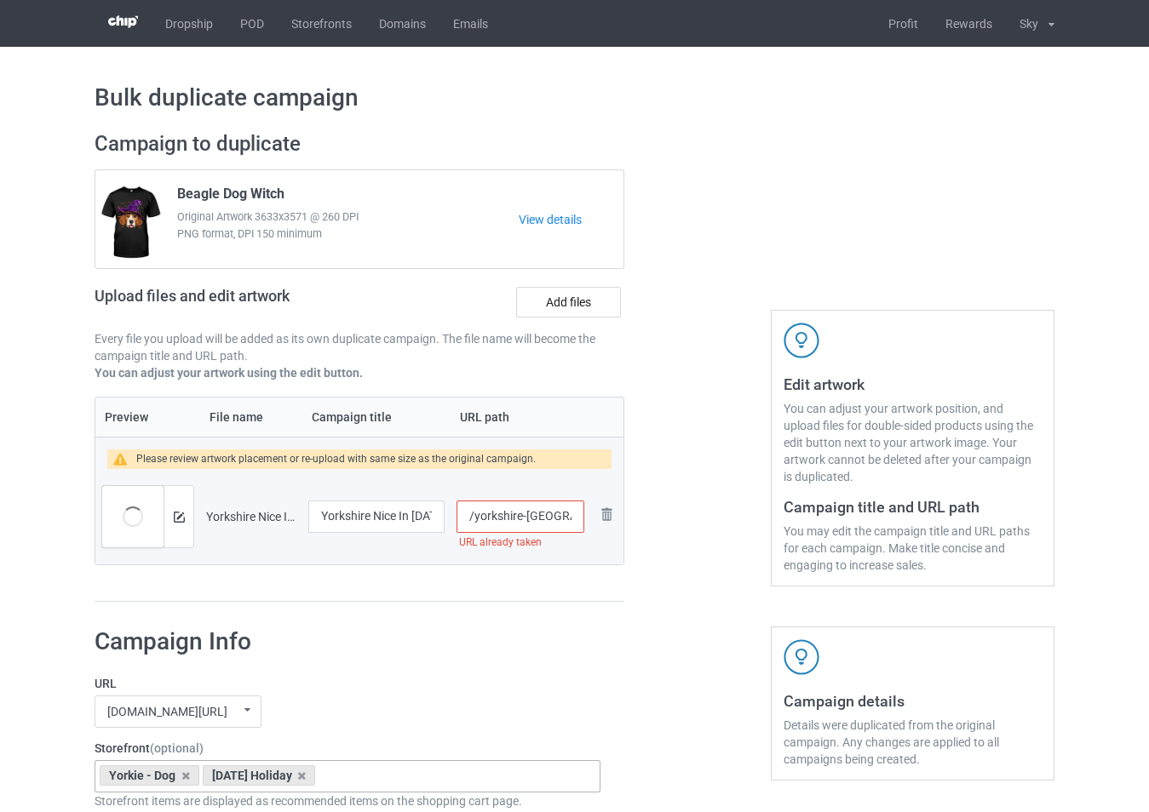
click at [570, 520] on input "/yorkshire-nice-in-halloween" at bounding box center [520, 517] width 128 height 32
type input "/yorkshire-nice-in-h111alloween"
click at [176, 519] on img at bounding box center [179, 517] width 11 height 11
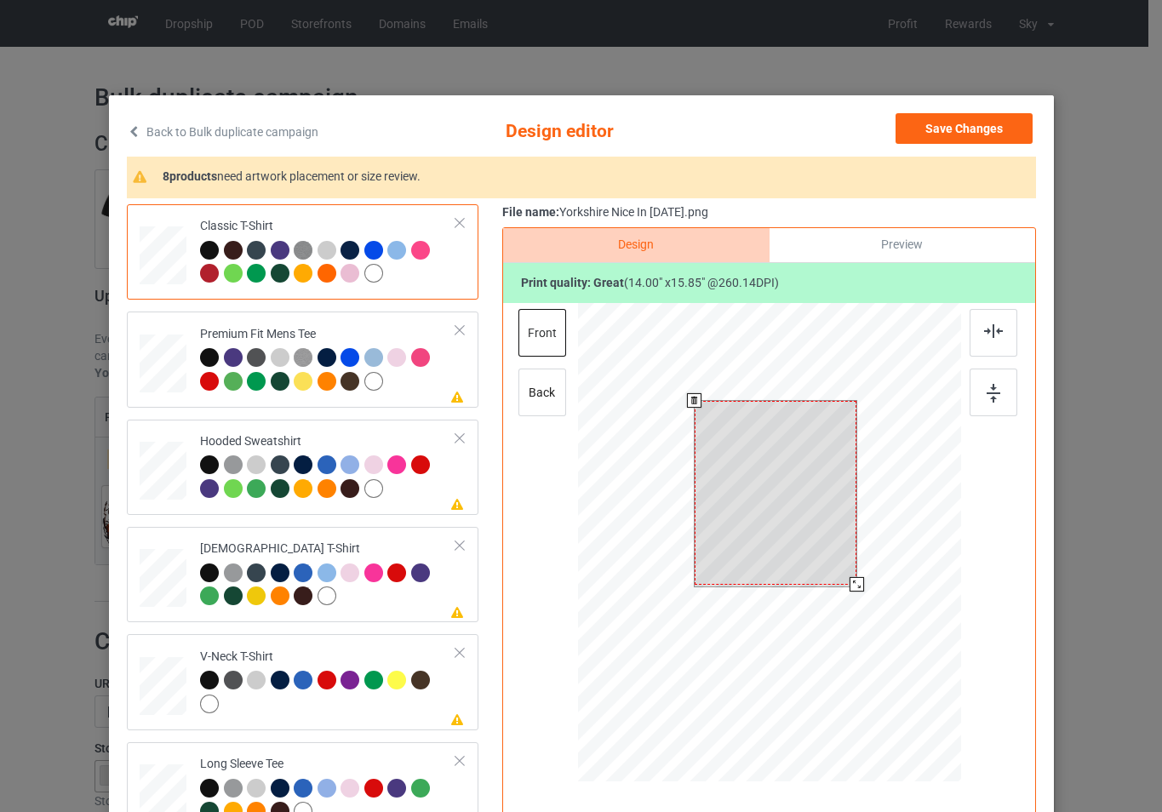
click at [883, 606] on div at bounding box center [768, 545] width 383 height 484
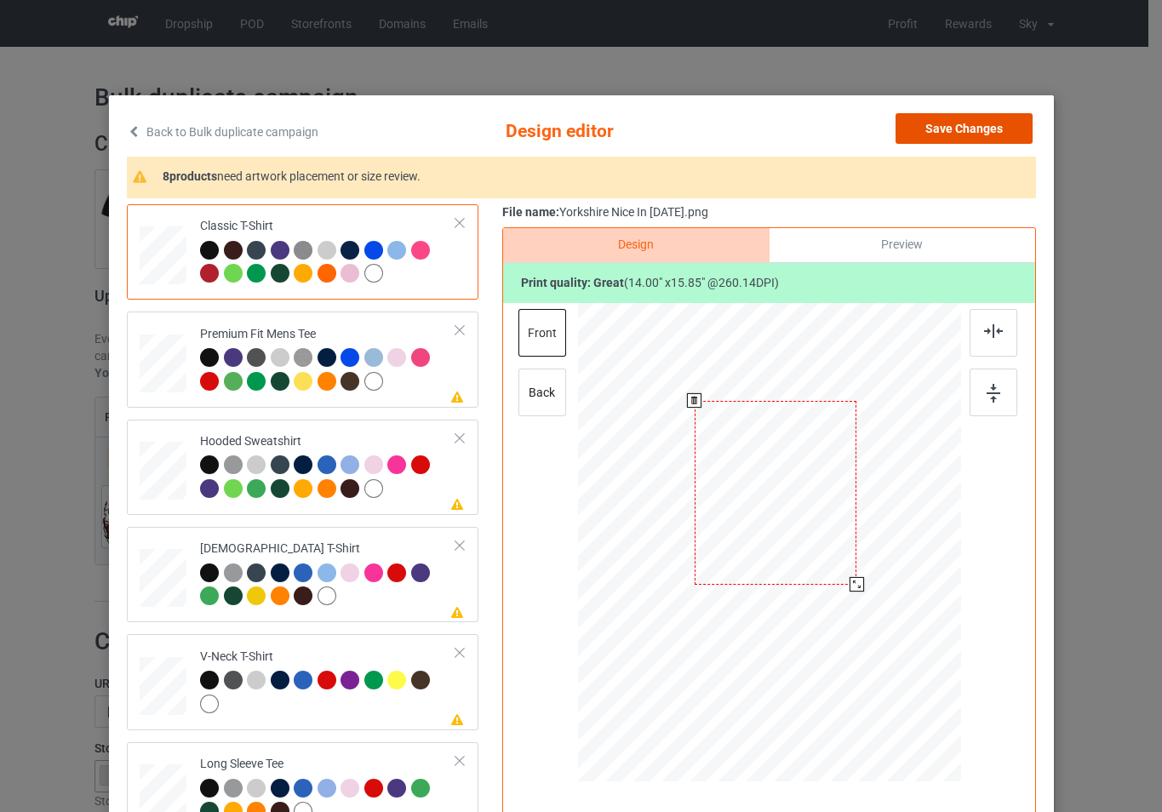
click at [974, 134] on button "Save Changes" at bounding box center [964, 128] width 137 height 31
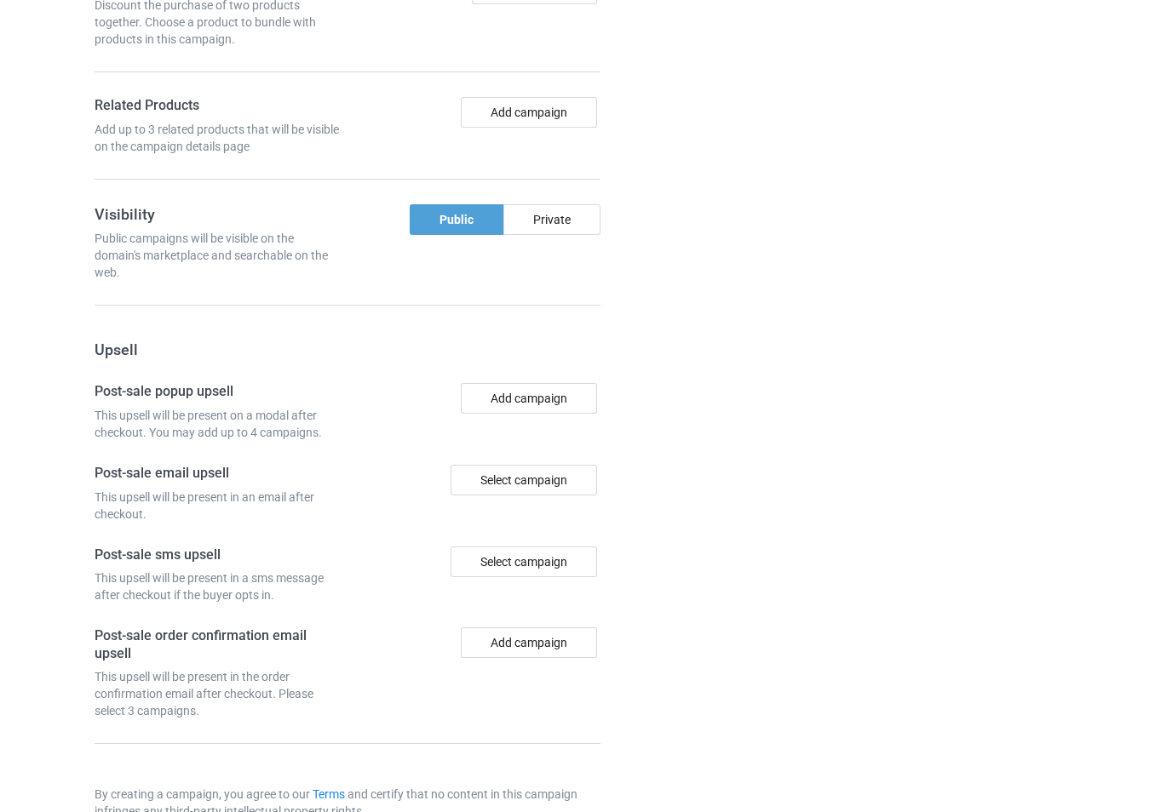
scroll to position [1413, 0]
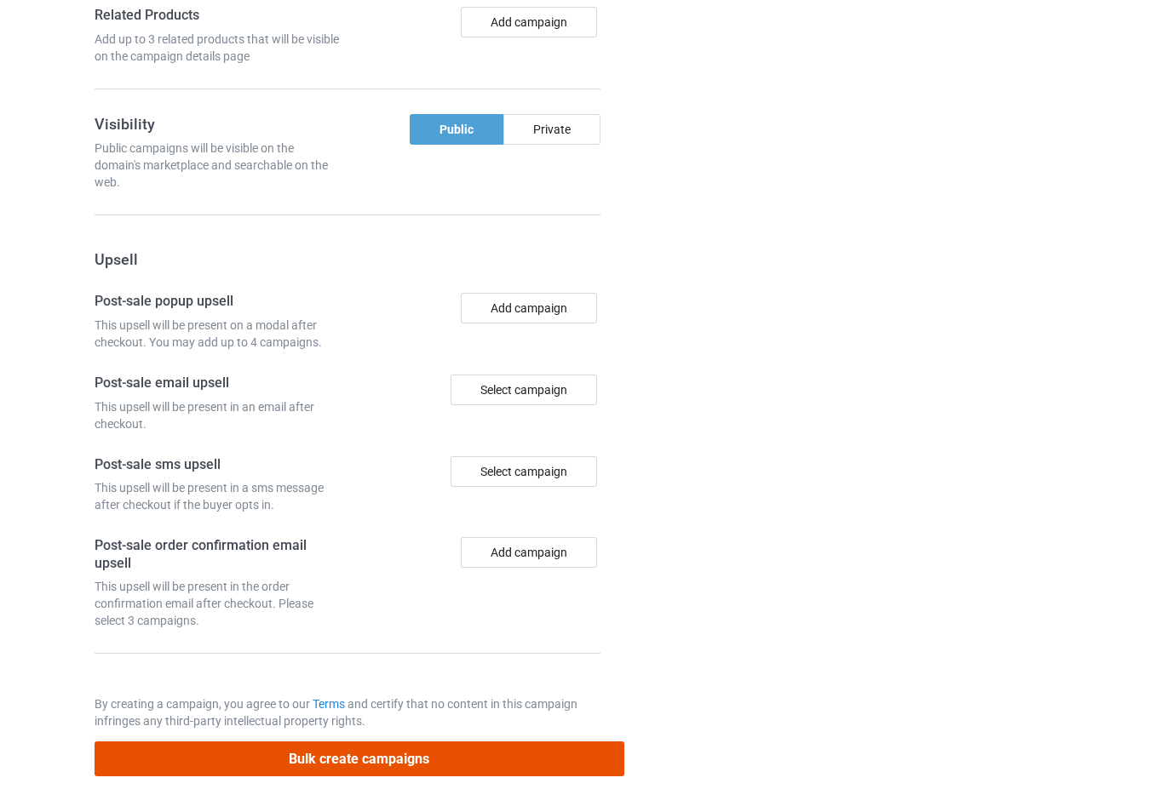
click at [453, 766] on button "Bulk create campaigns" at bounding box center [360, 759] width 530 height 35
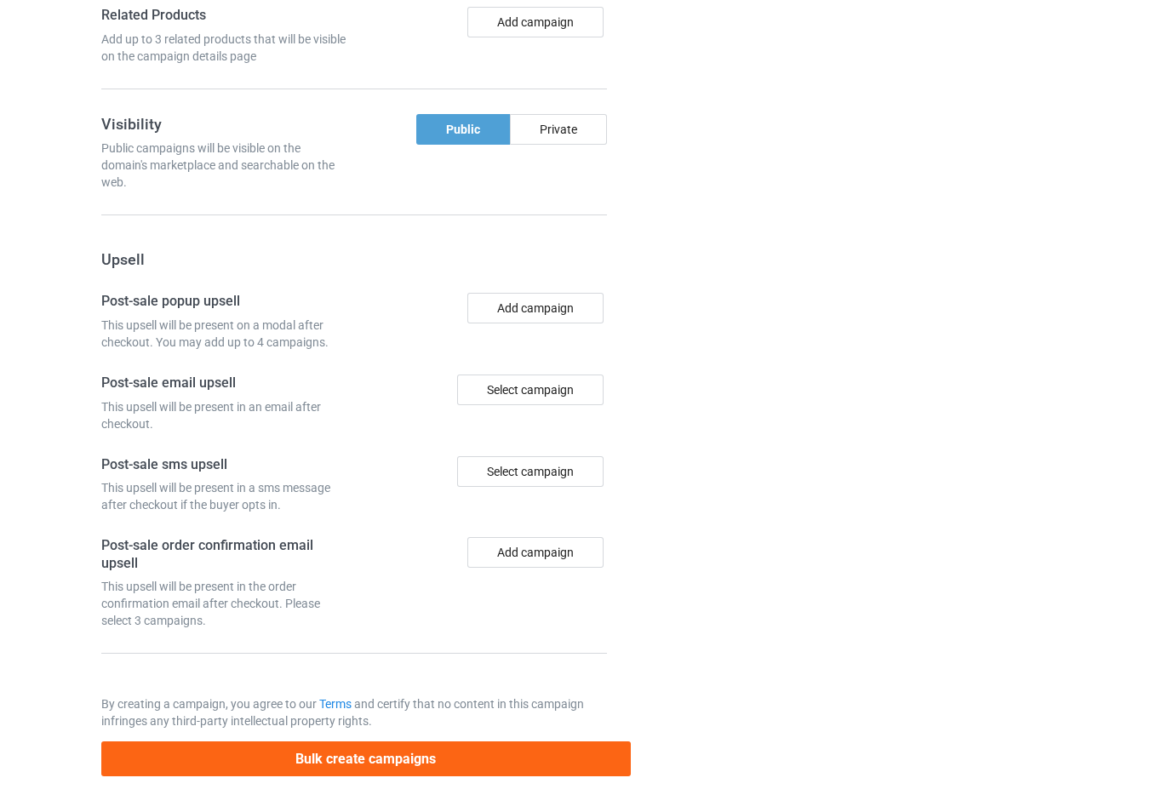
scroll to position [0, 0]
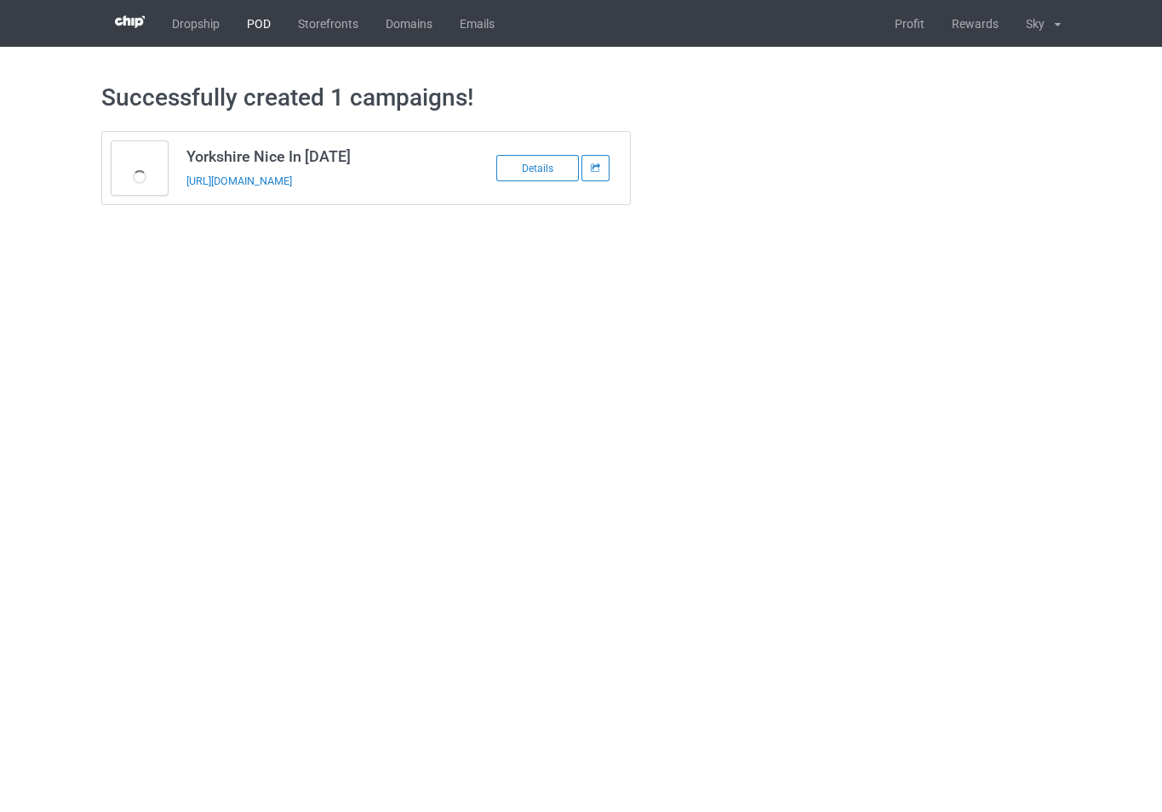
click at [258, 27] on link "POD" at bounding box center [258, 23] width 51 height 47
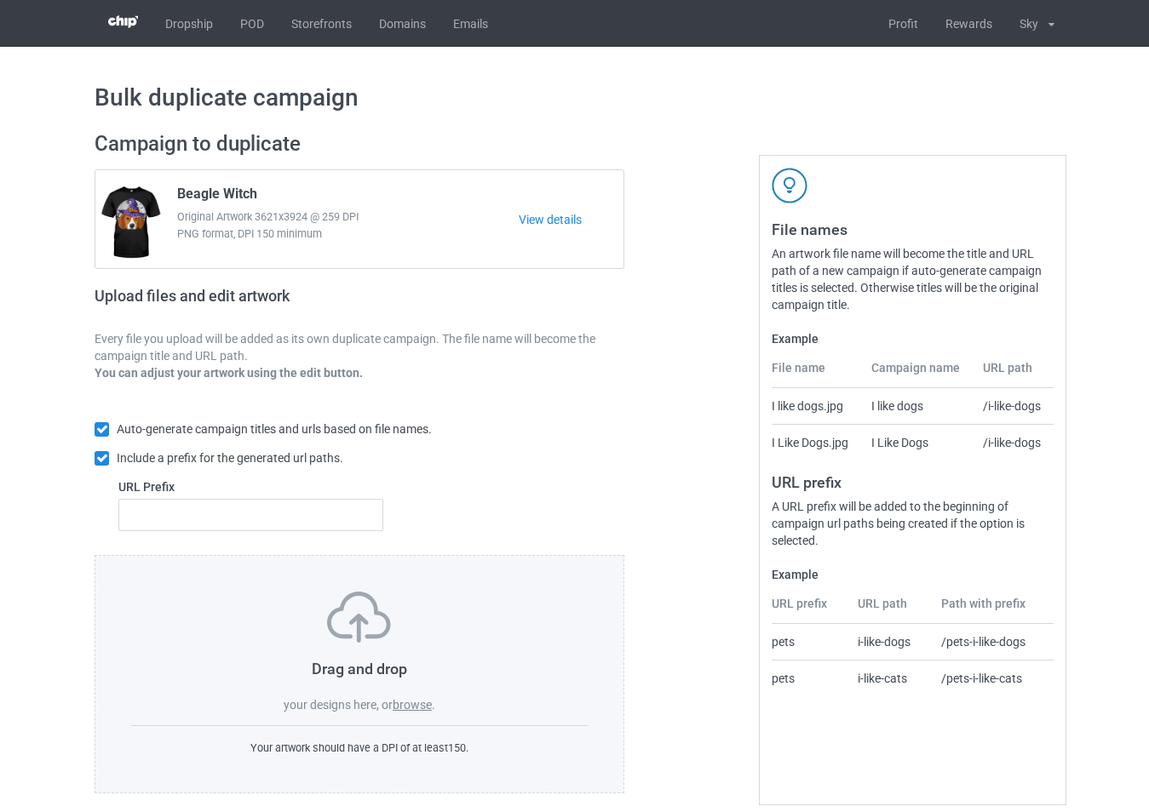
click at [431, 708] on label "browse" at bounding box center [412, 705] width 39 height 14
click at [0, 0] on input "browse" at bounding box center [0, 0] width 0 height 0
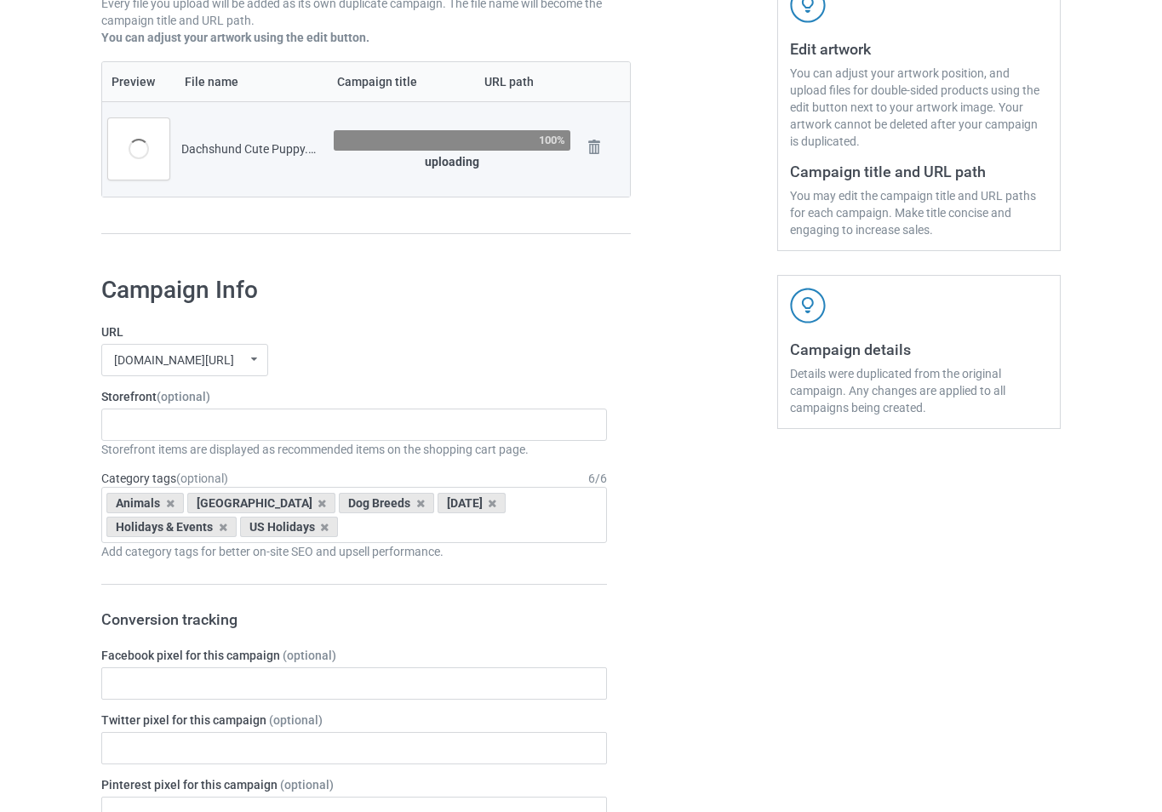
scroll to position [341, 0]
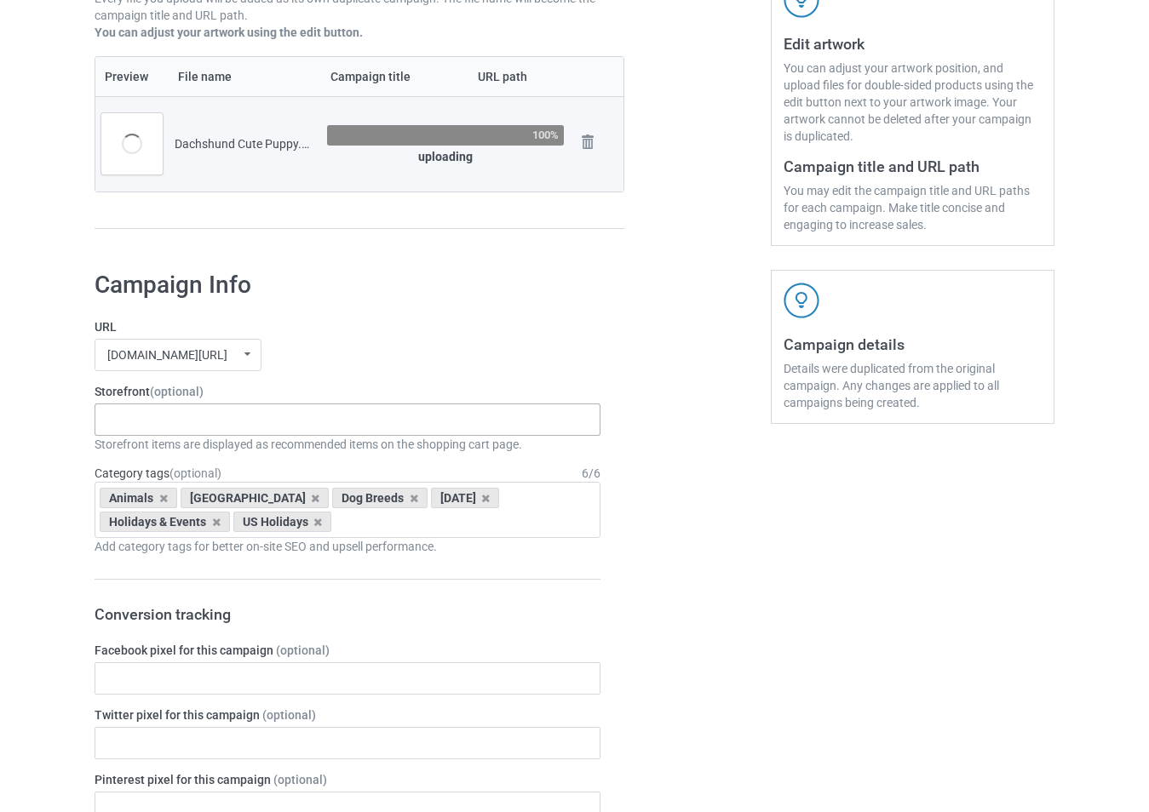
click at [196, 424] on div "-------------------------------------------------- Gifts For Christmas Teacher …" at bounding box center [348, 420] width 506 height 32
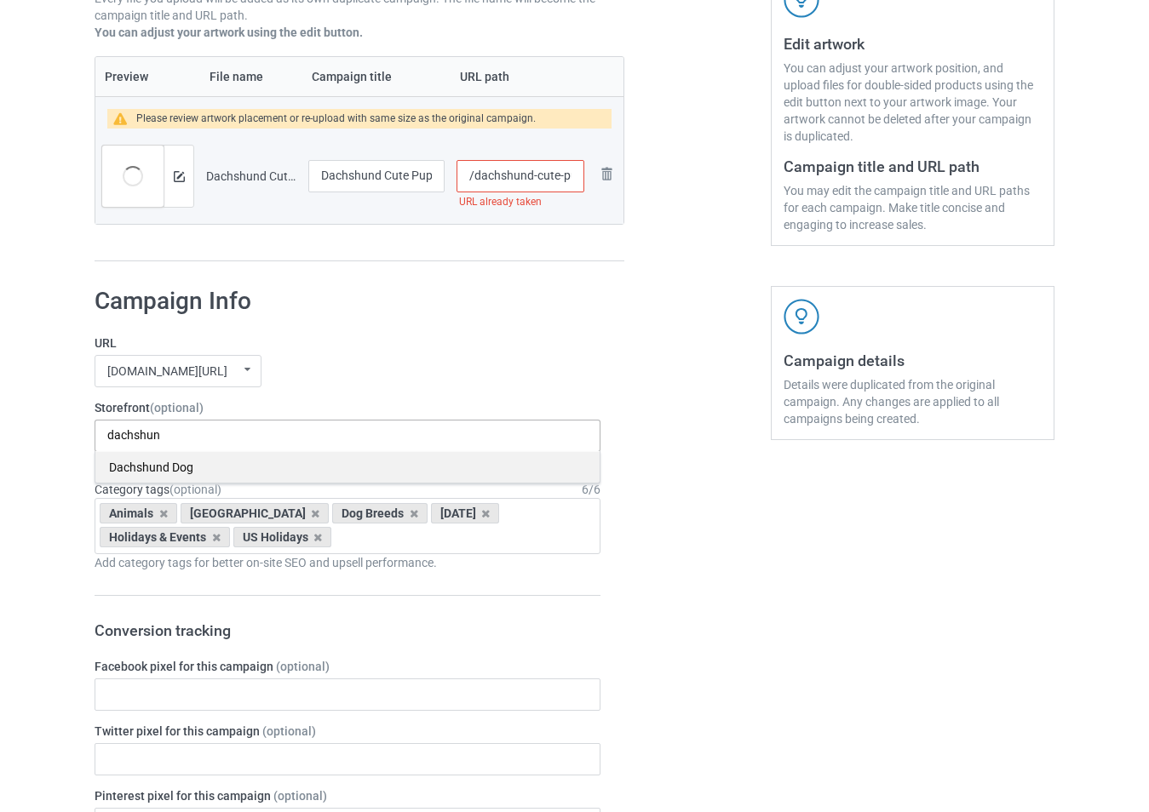
type input "dachshun"
click at [220, 475] on div "Dachshund Dog" at bounding box center [347, 467] width 504 height 32
type input "hallo"
click at [260, 471] on div "[DATE] Holiday" at bounding box center [347, 467] width 504 height 32
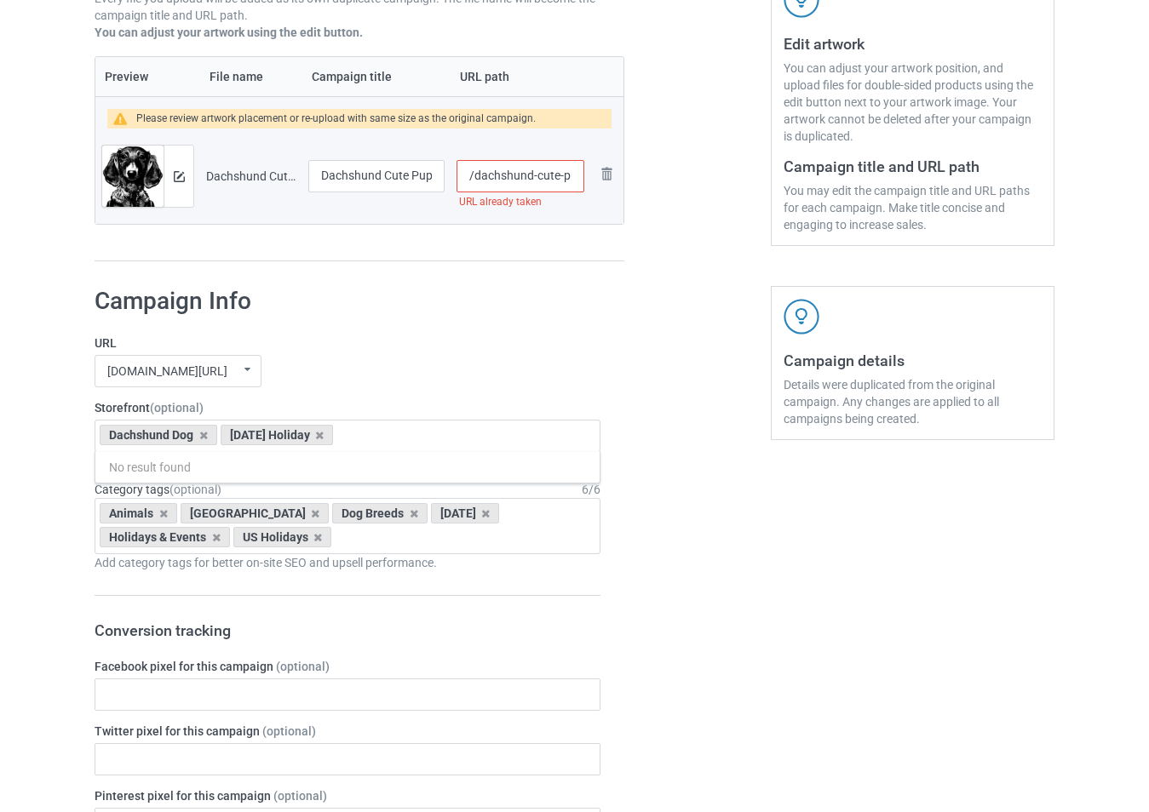
click at [535, 182] on input "/dachshund-cute-puppy" at bounding box center [520, 176] width 128 height 32
type input "/dachshund-2aacute-puppy"
click at [311, 516] on icon at bounding box center [315, 513] width 9 height 11
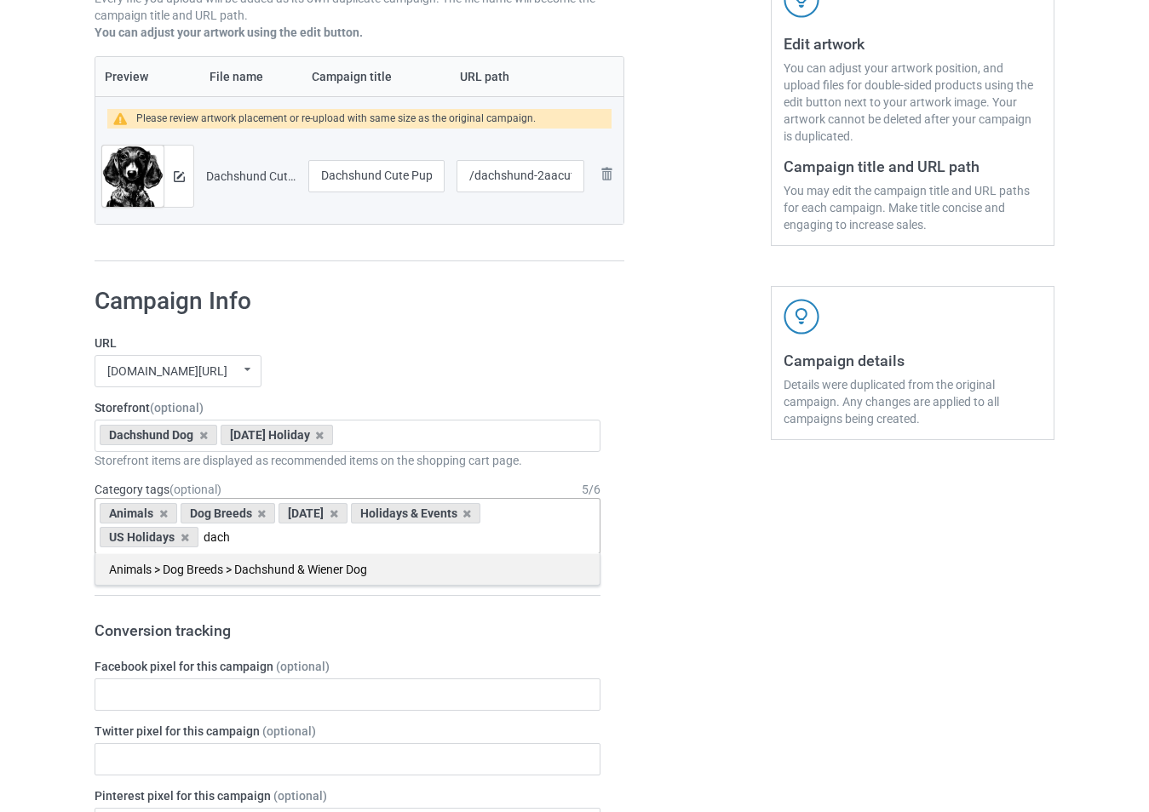
type input "dach"
click at [284, 563] on div "Animals > Dog Breeds > Dachshund & Wiener Dog" at bounding box center [347, 570] width 504 height 32
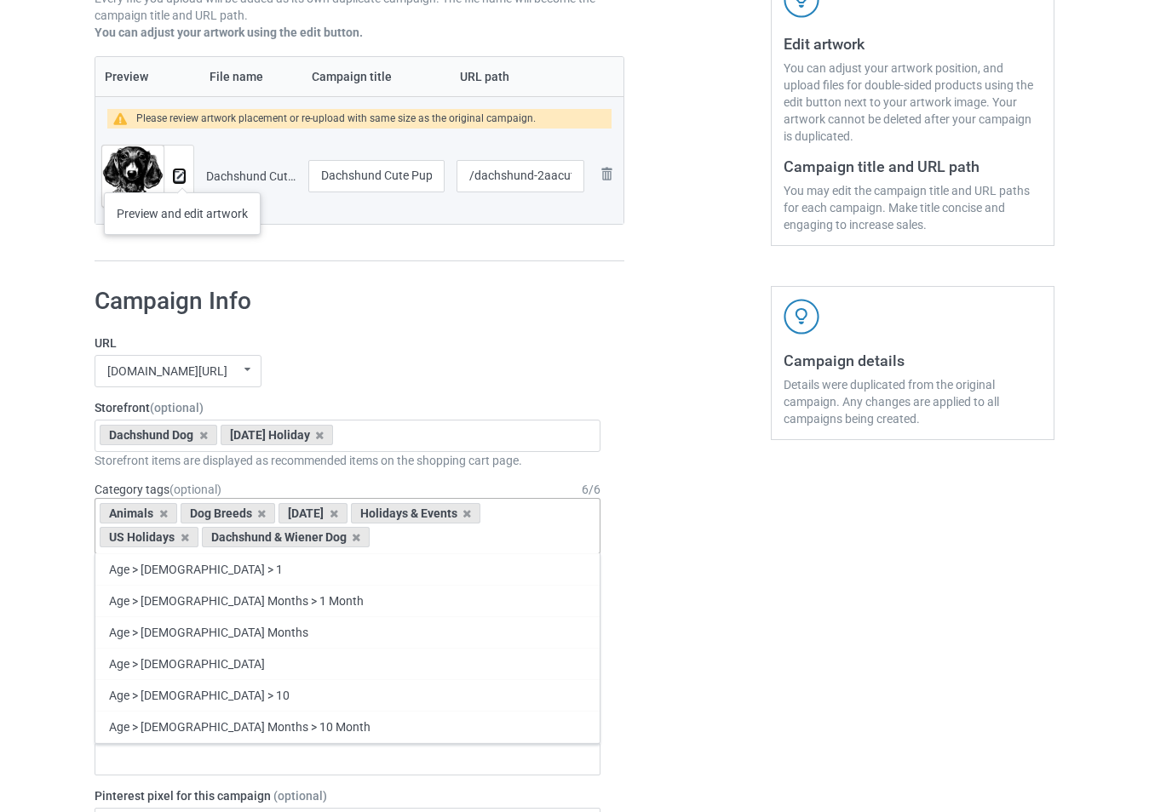
click at [184, 176] on img at bounding box center [179, 176] width 11 height 11
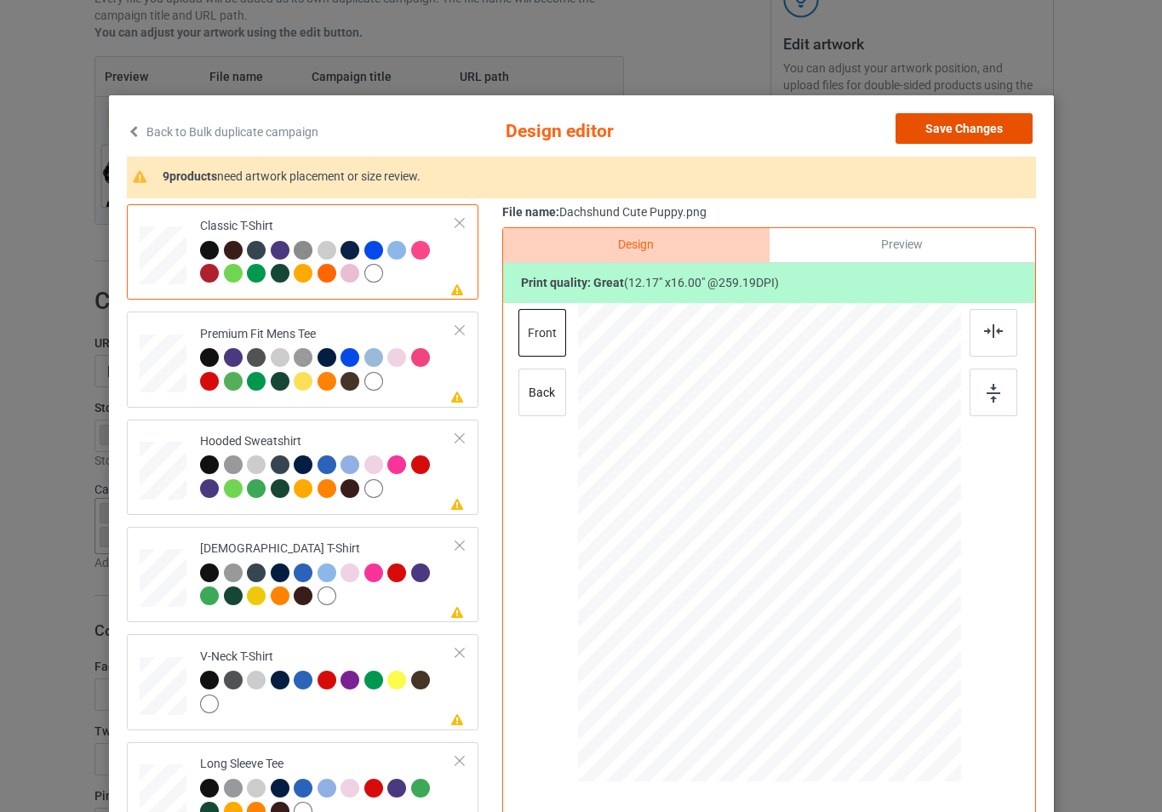
click at [947, 129] on button "Save Changes" at bounding box center [964, 128] width 137 height 31
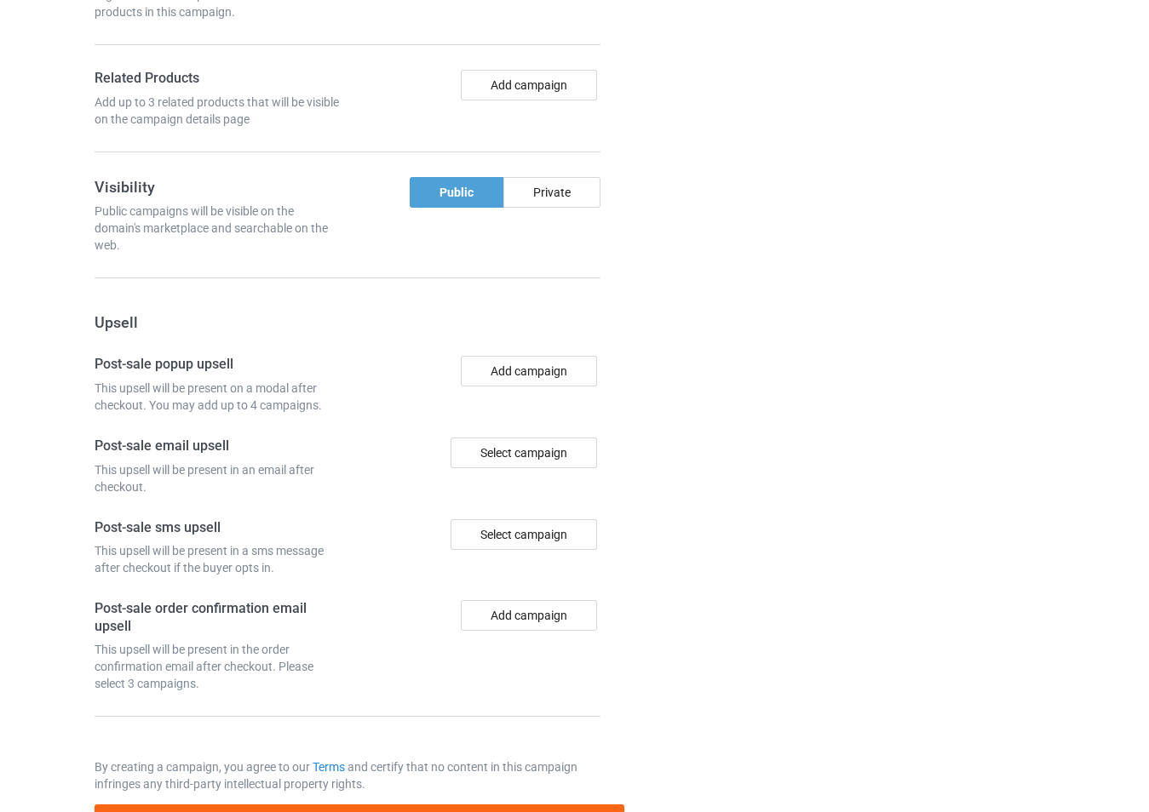
scroll to position [1413, 0]
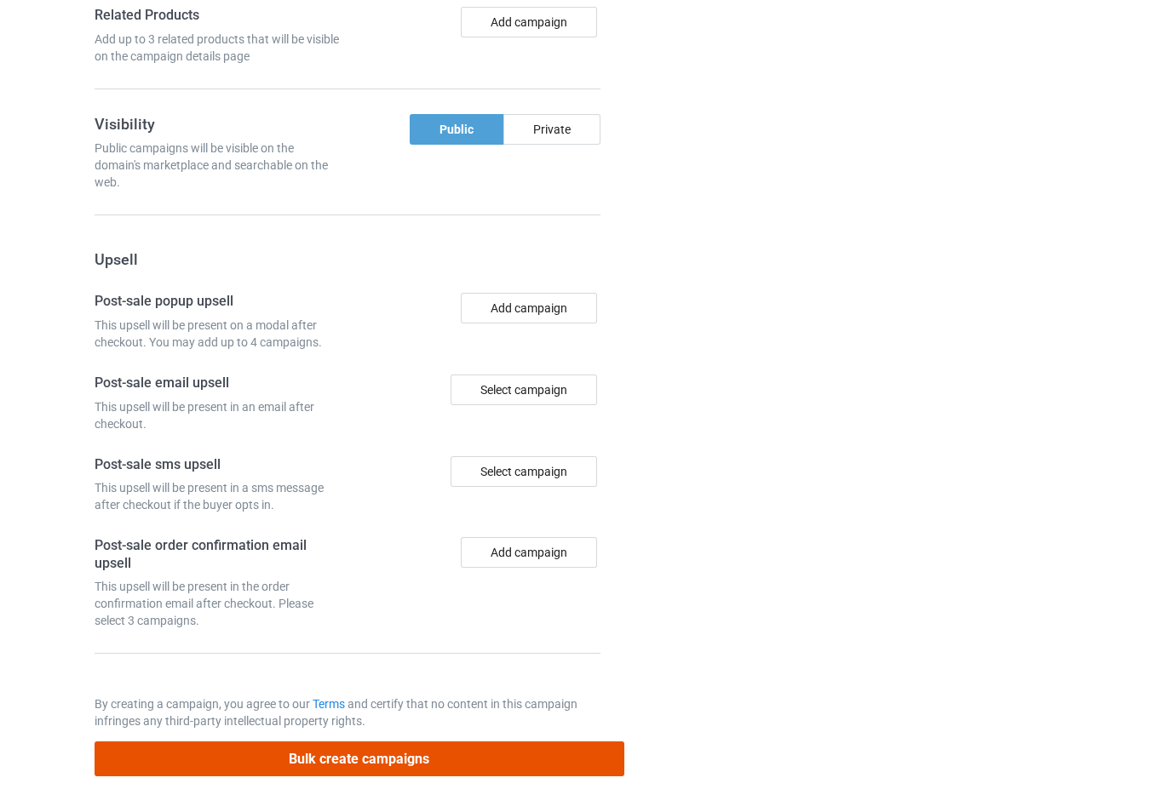
click at [522, 760] on button "Bulk create campaigns" at bounding box center [360, 759] width 530 height 35
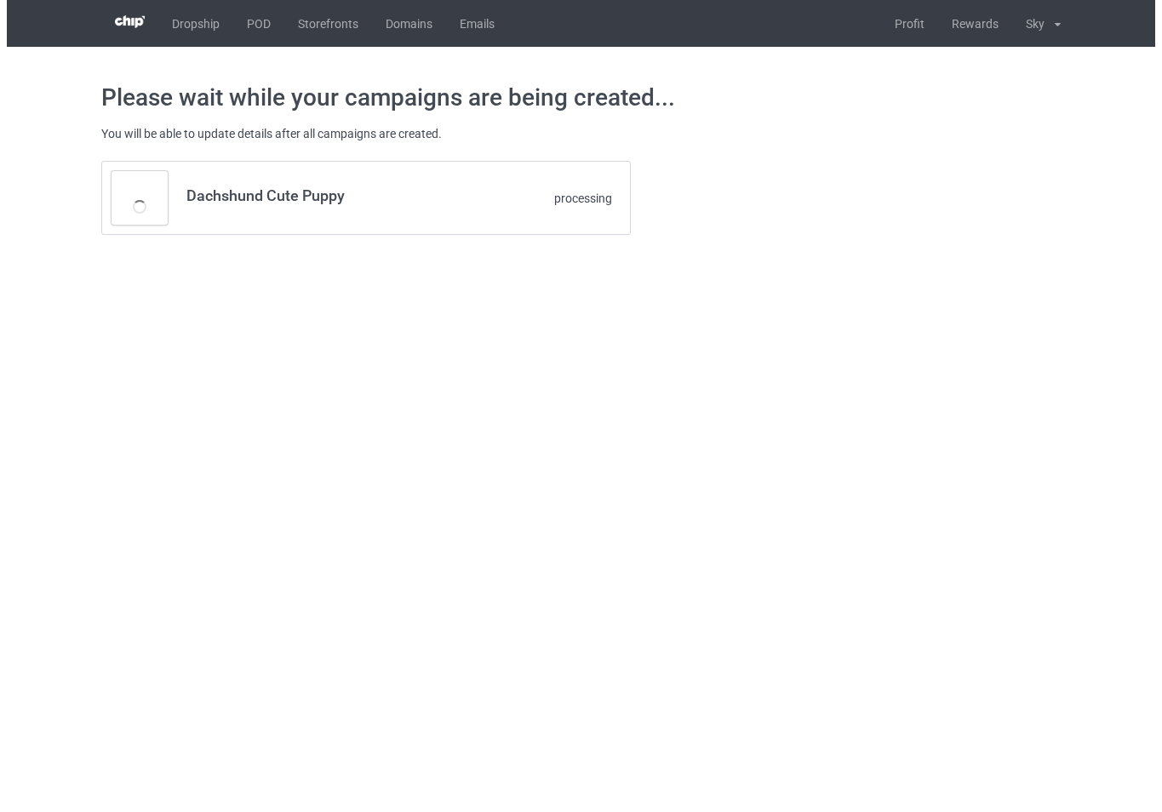
scroll to position [0, 0]
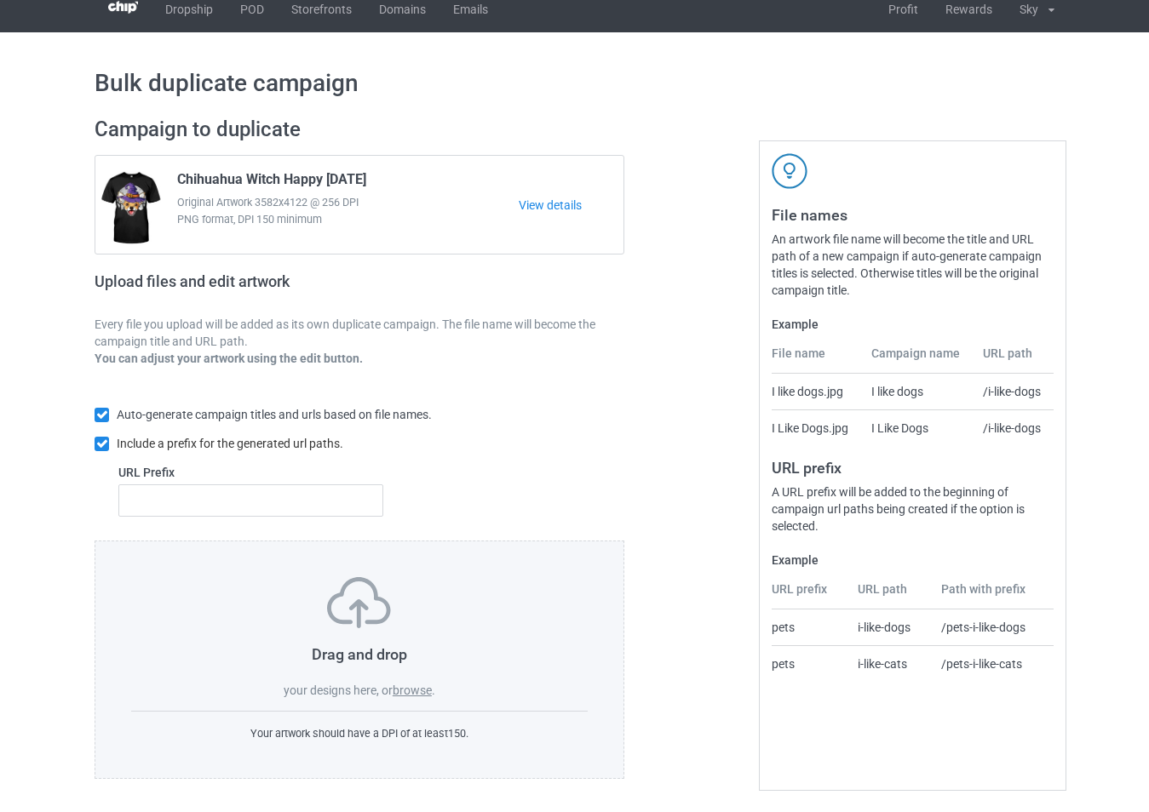
scroll to position [18, 0]
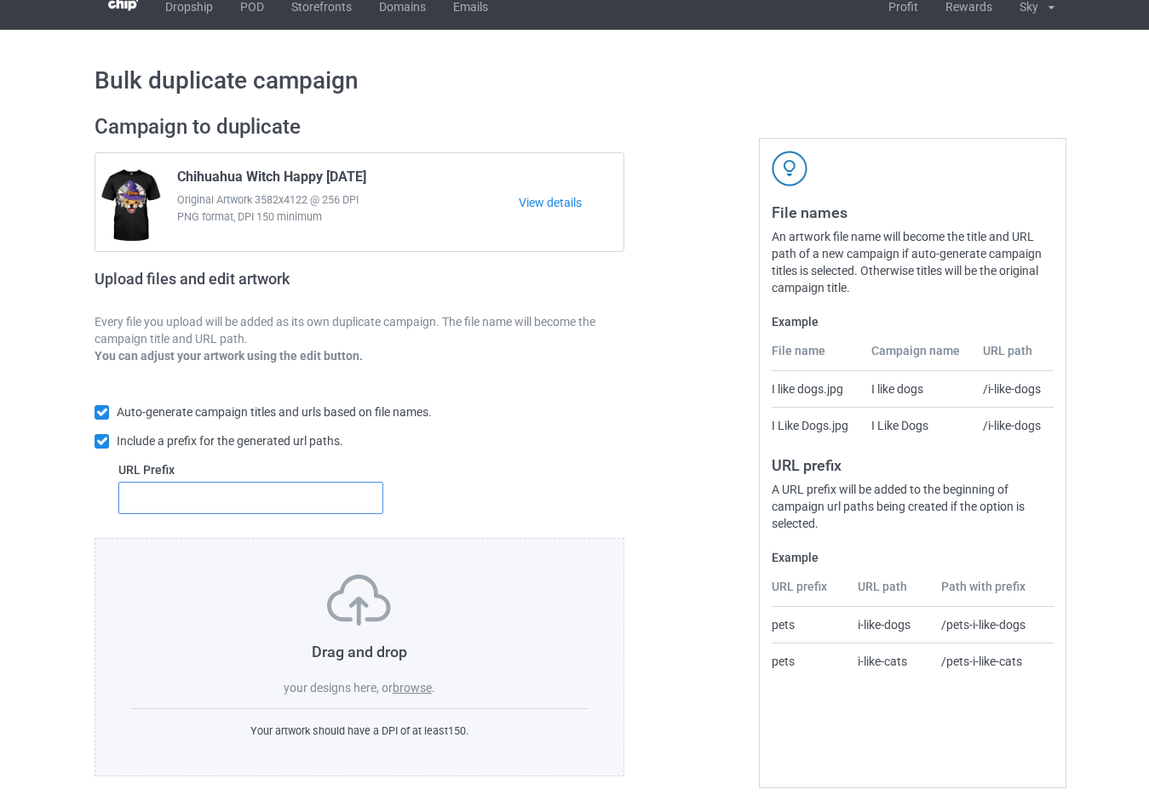
click at [284, 497] on input "text" at bounding box center [250, 498] width 265 height 32
click at [422, 693] on label "browse" at bounding box center [412, 688] width 39 height 14
click at [0, 0] on input "browse" at bounding box center [0, 0] width 0 height 0
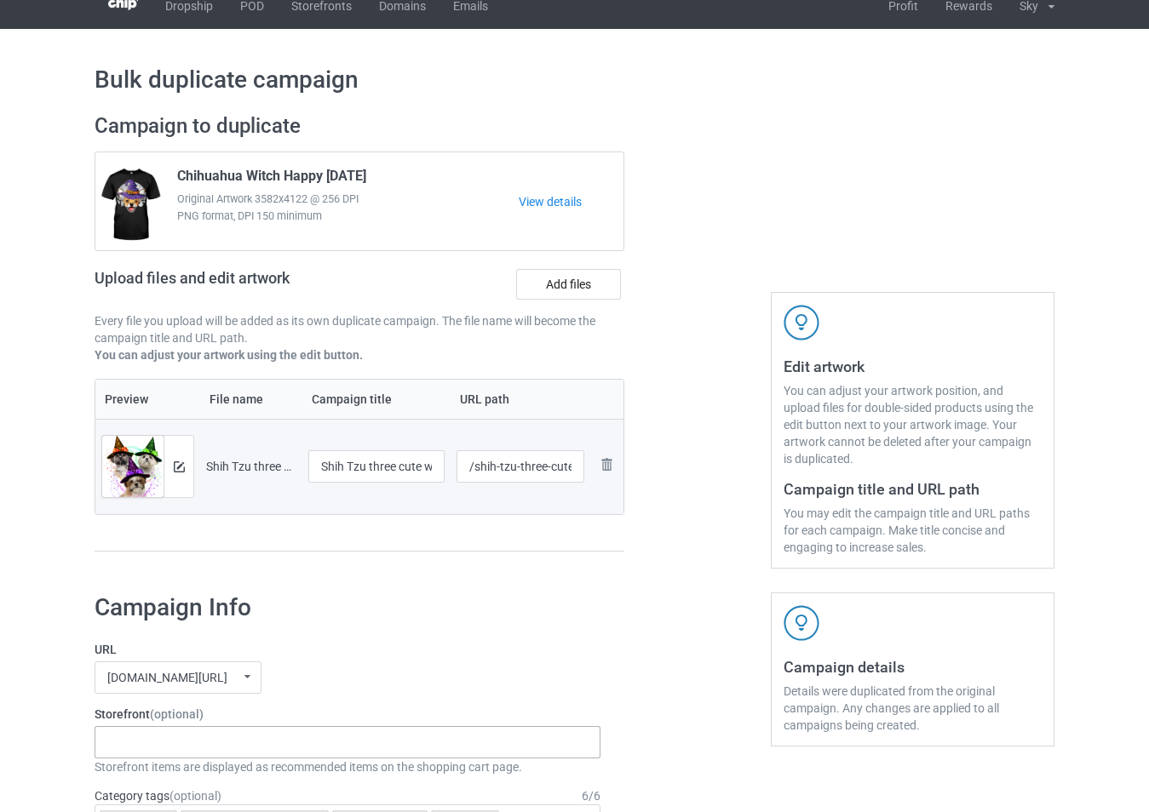
click at [201, 749] on div "-------------------------------------------------- Gifts For Christmas Teacher …" at bounding box center [348, 742] width 506 height 32
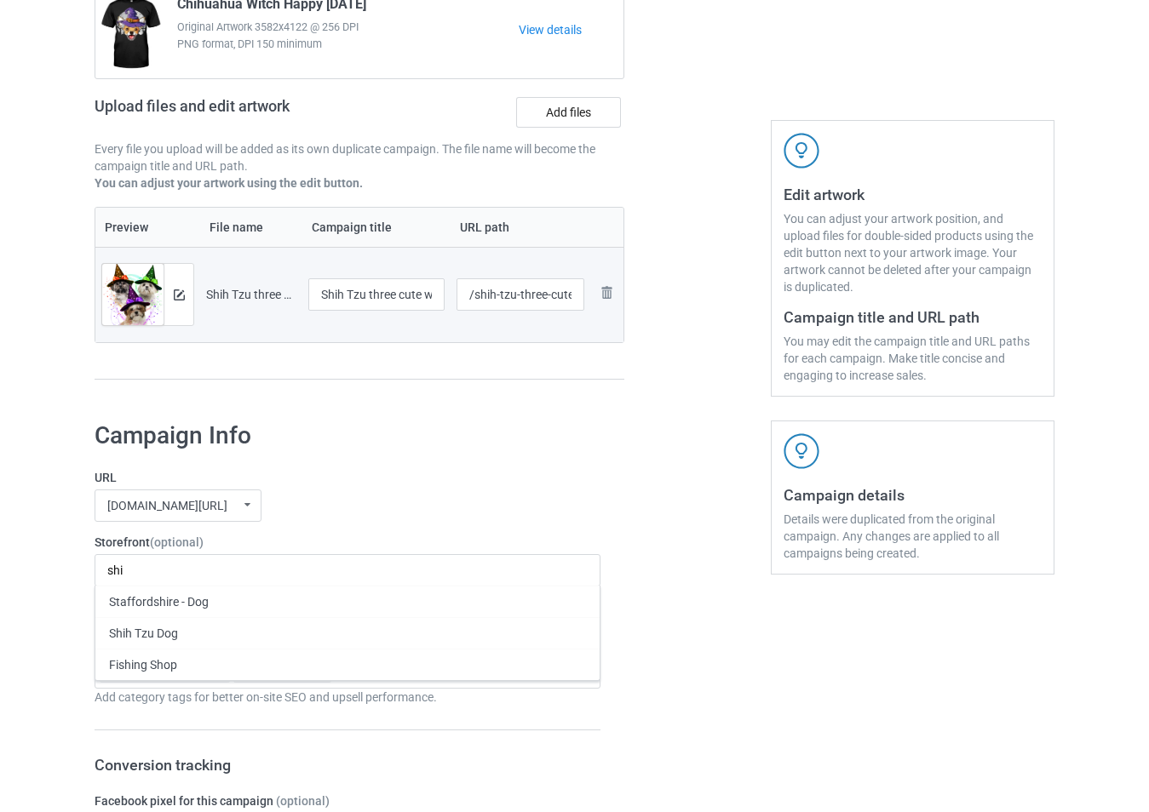
scroll to position [273, 0]
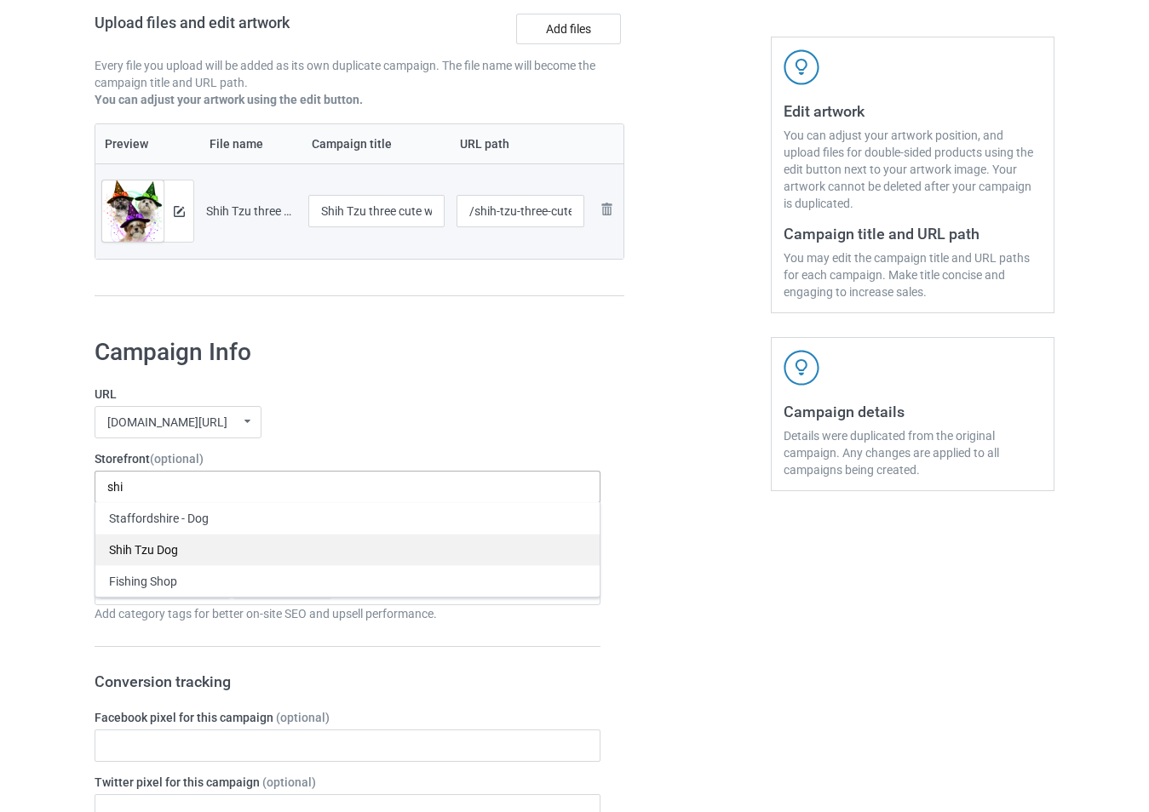
type input "shi"
click at [231, 549] on div "Shih Tzu Dog" at bounding box center [347, 550] width 504 height 32
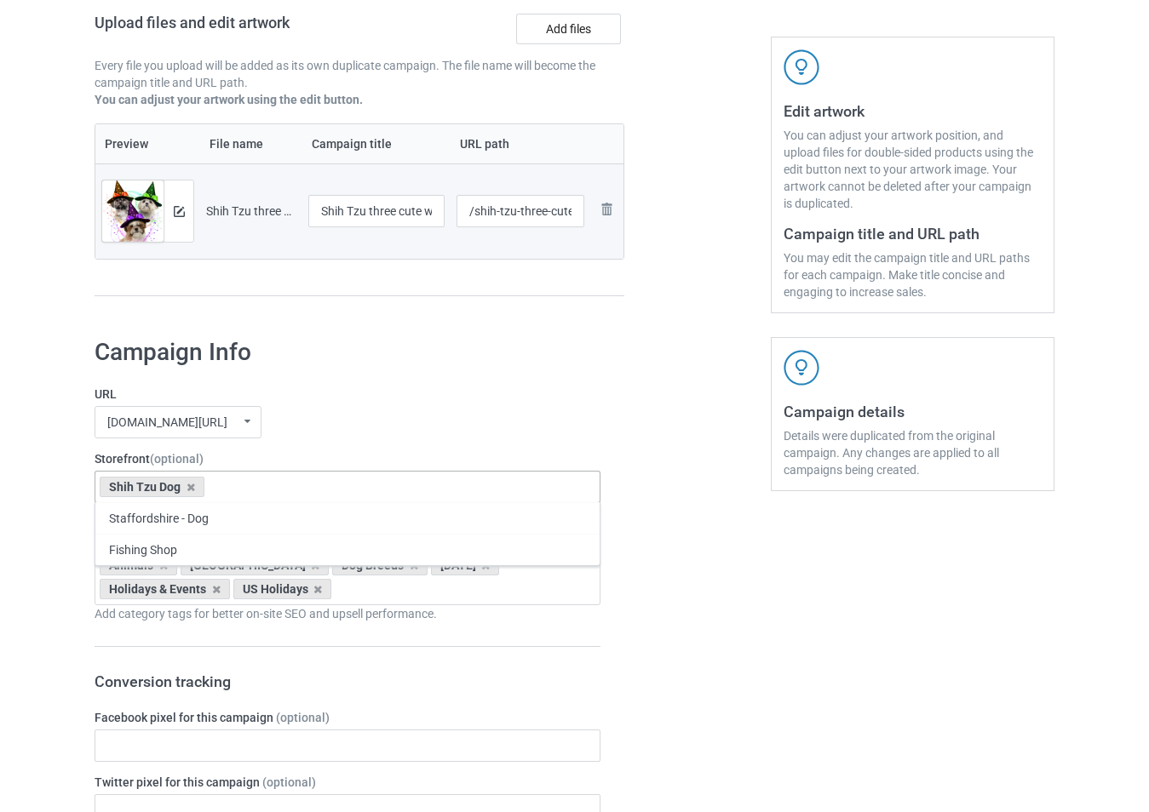
click at [255, 494] on div "Shih Tzu Dog Staffordshire - Dog Fishing Shop 611be1cd88bcdf51c7d55fe8 61094427…" at bounding box center [348, 487] width 506 height 32
type input "g"
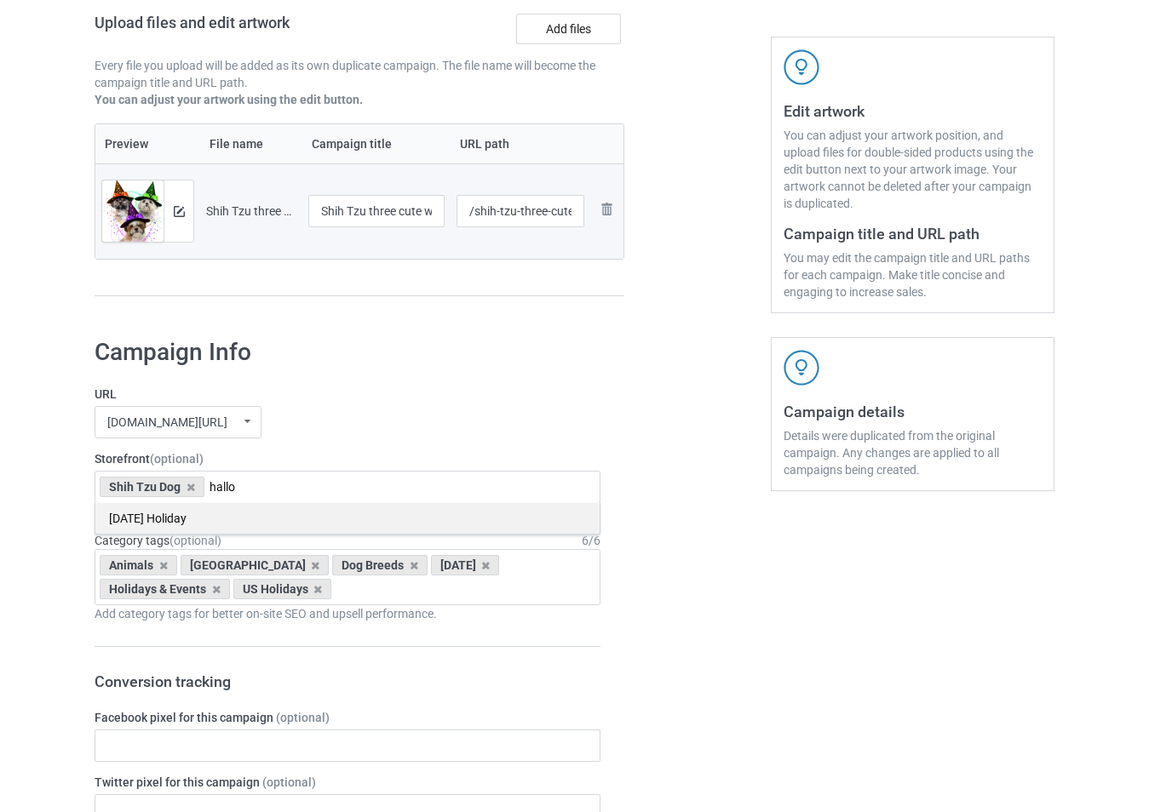
type input "hallo"
click at [239, 523] on div "[DATE] Holiday" at bounding box center [347, 518] width 504 height 32
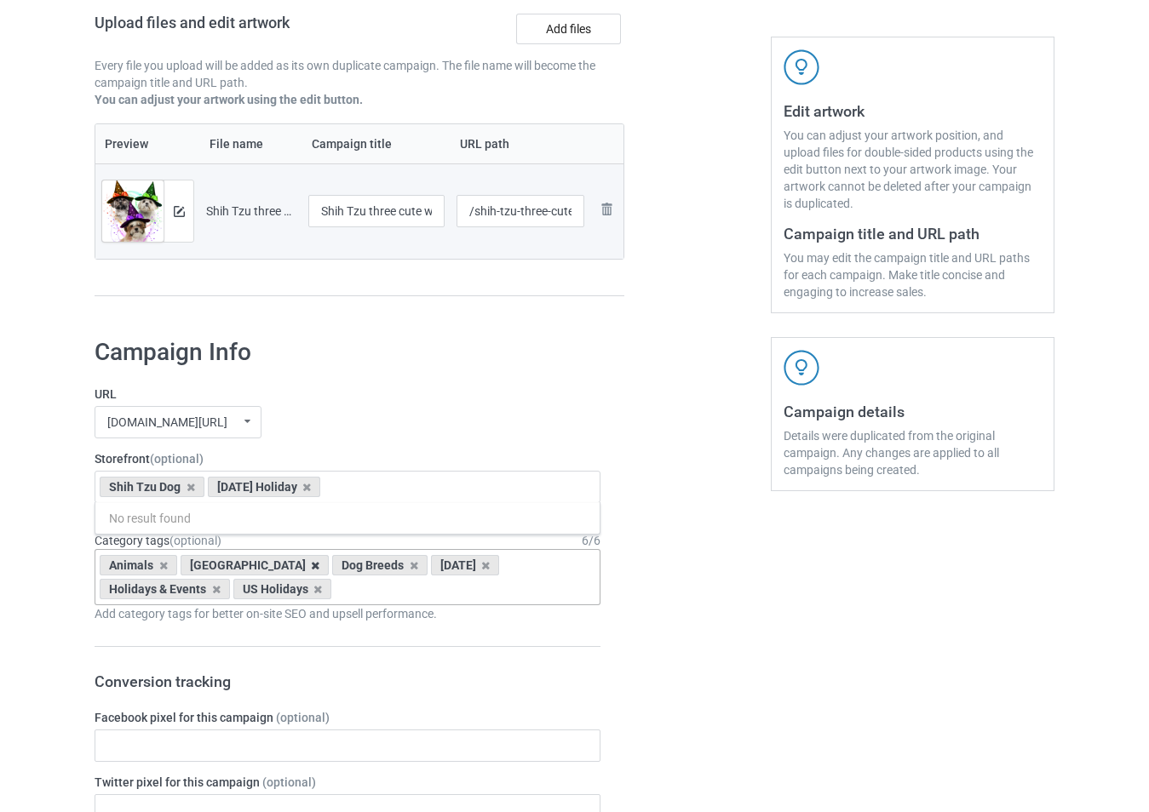
click at [311, 571] on icon at bounding box center [315, 565] width 9 height 11
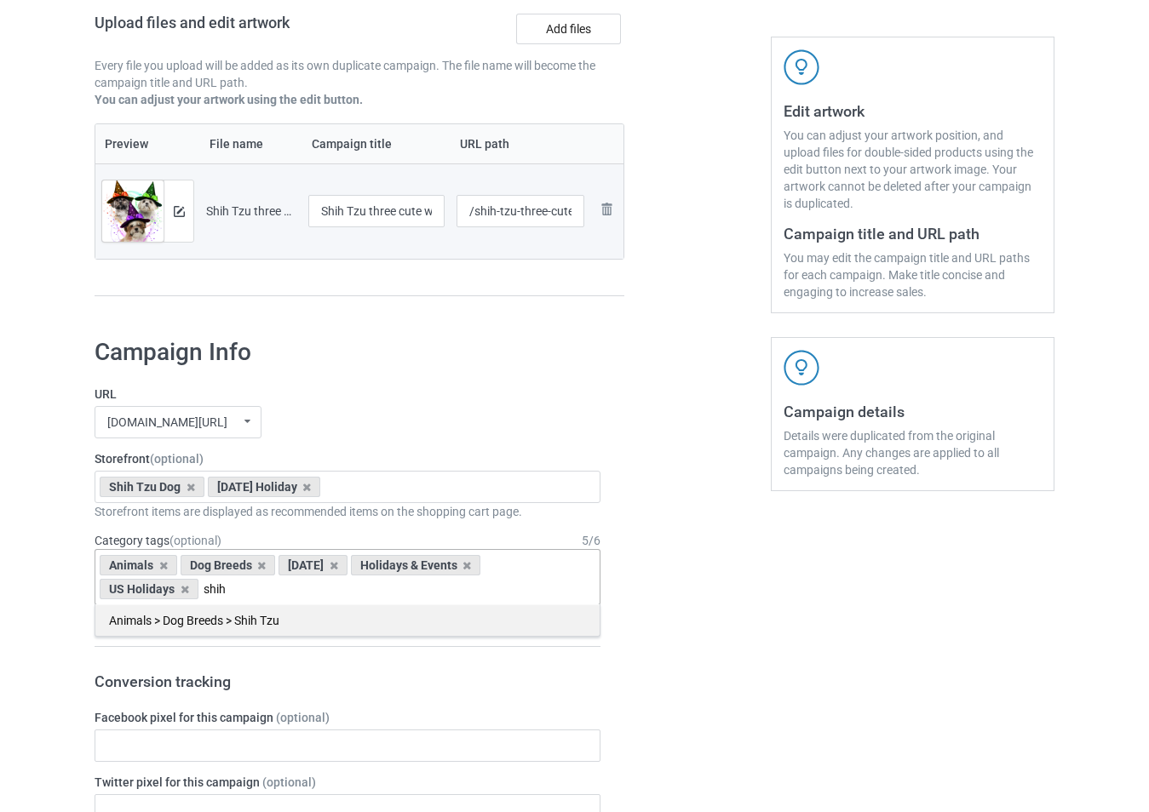
type input "shih"
click at [251, 624] on div "Animals > Dog Breeds > Shih Tzu" at bounding box center [347, 621] width 504 height 32
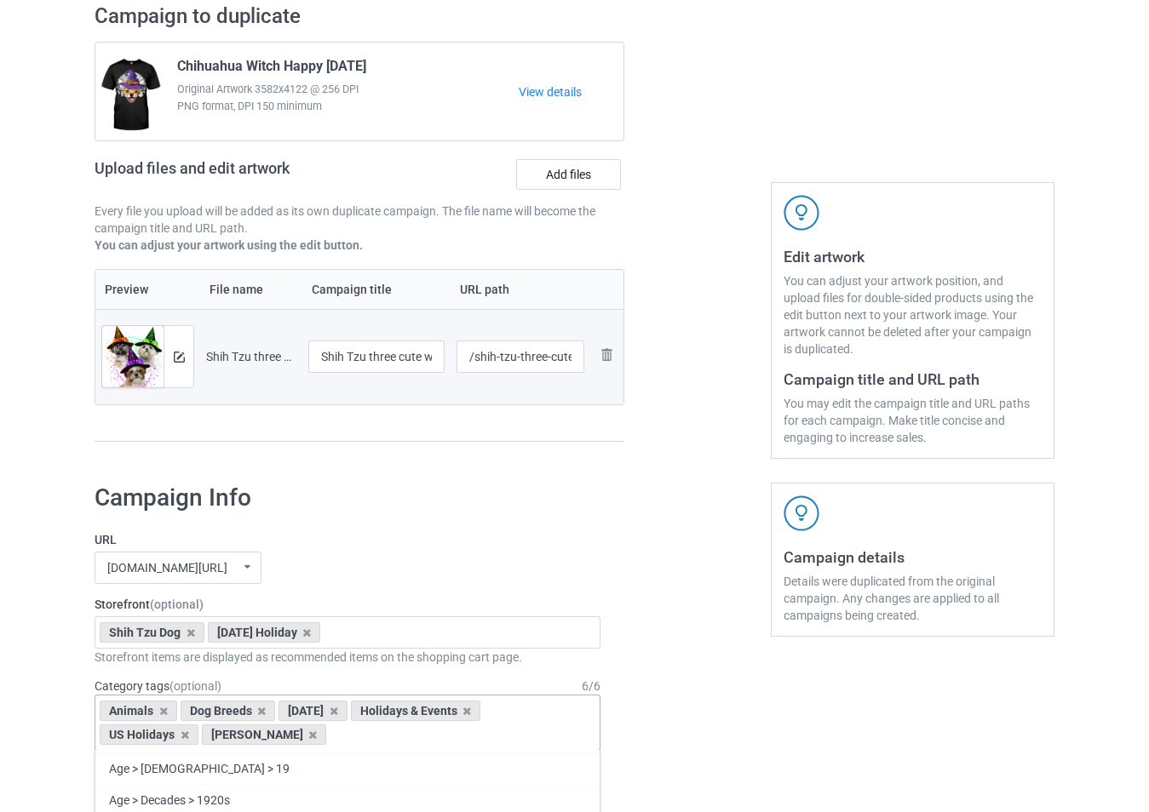
scroll to position [121, 0]
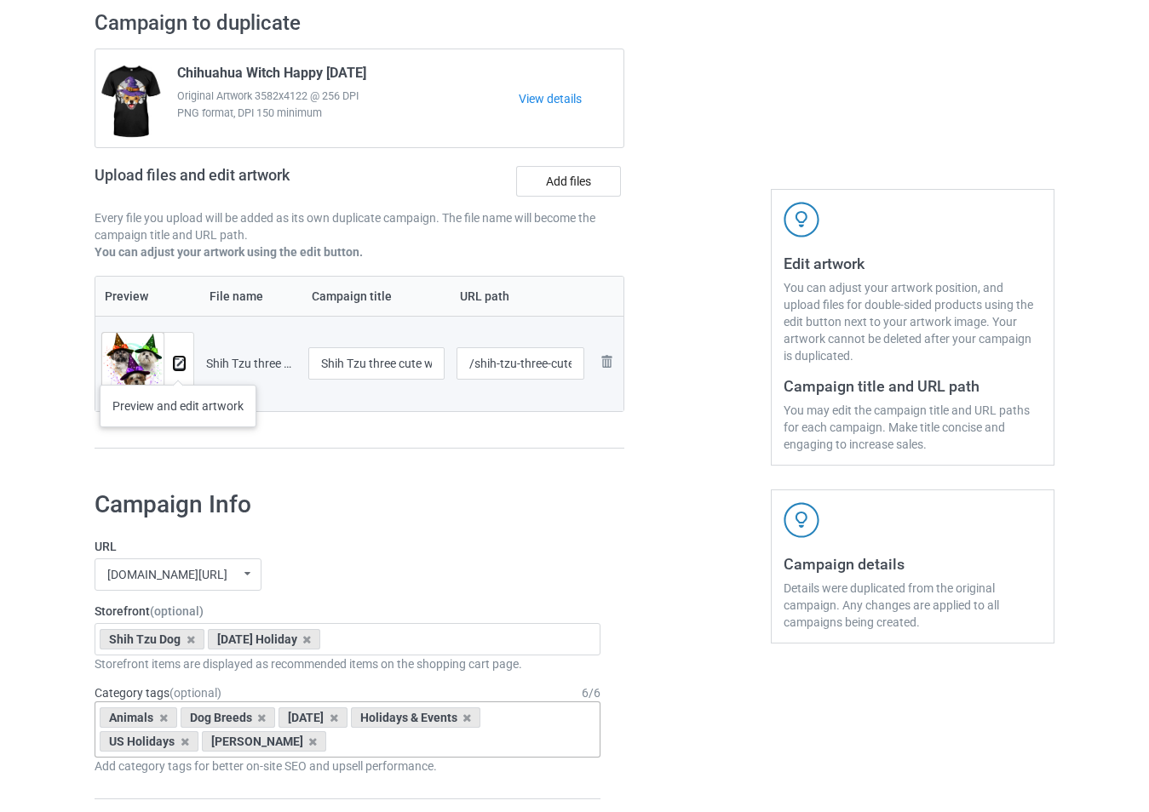
click at [178, 368] on img at bounding box center [179, 364] width 11 height 11
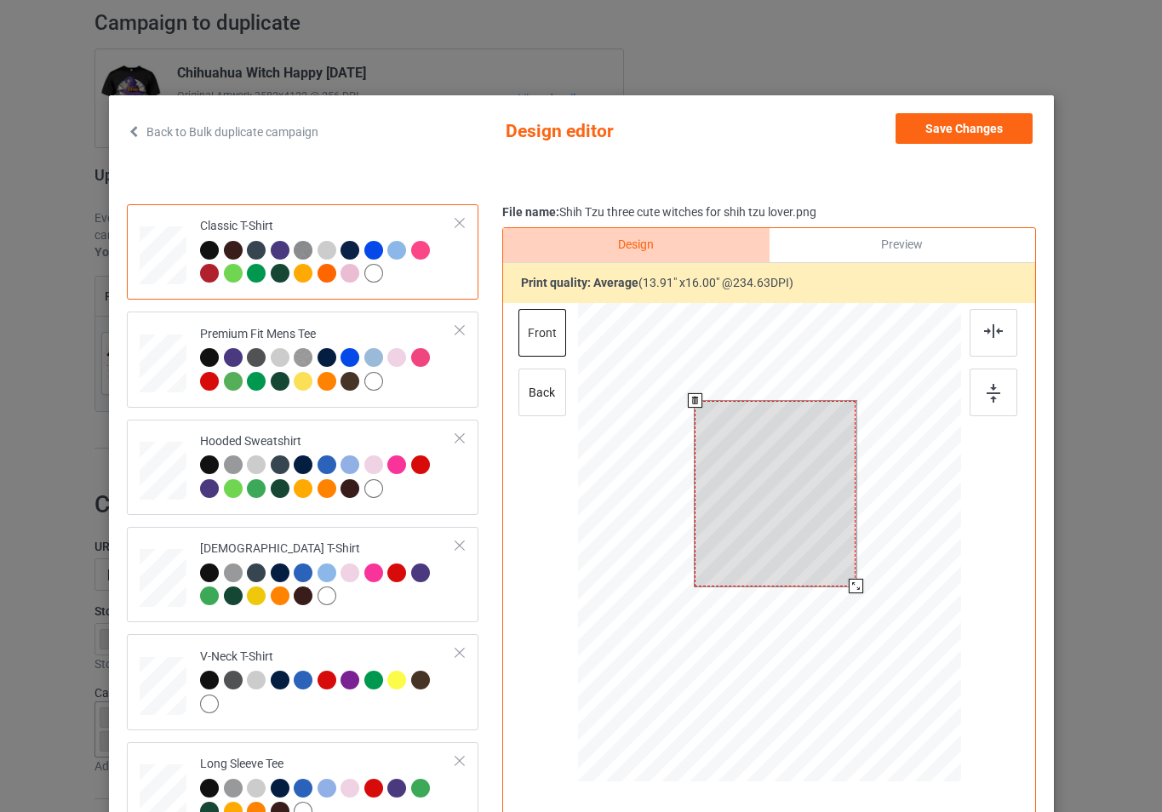
click at [865, 602] on div at bounding box center [768, 545] width 383 height 484
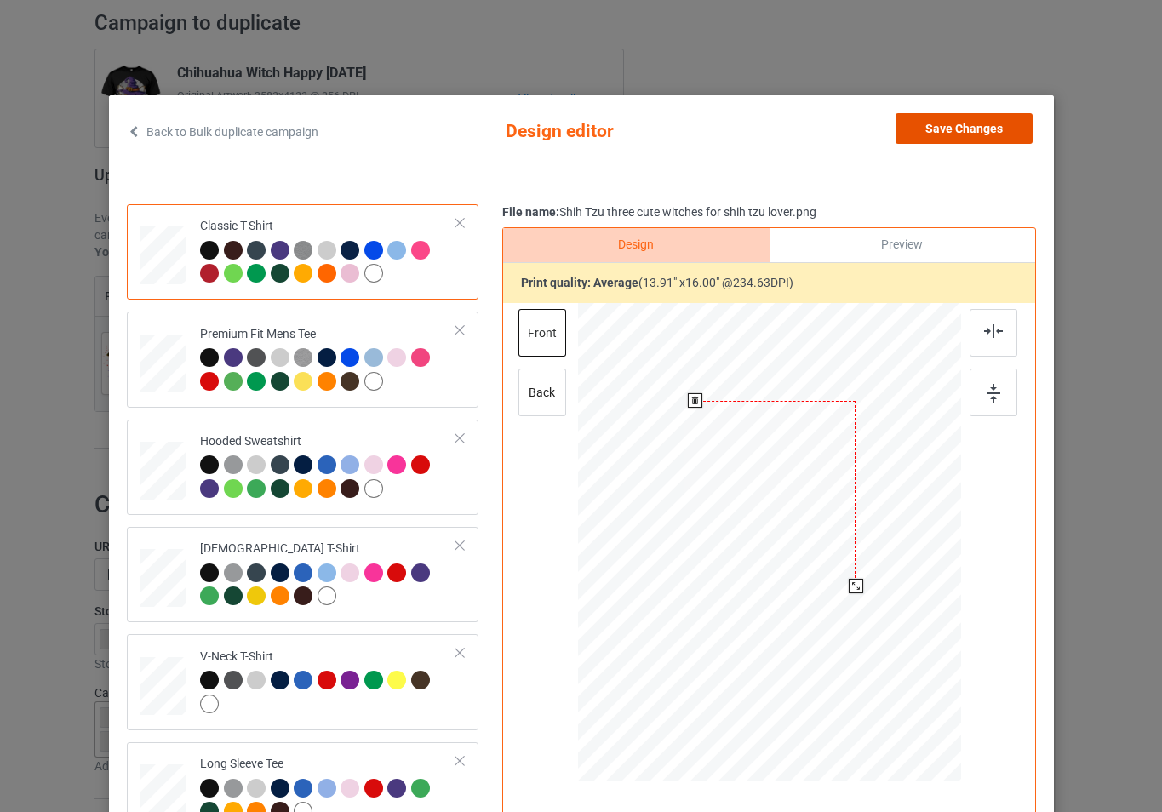
click at [974, 126] on button "Save Changes" at bounding box center [964, 128] width 137 height 31
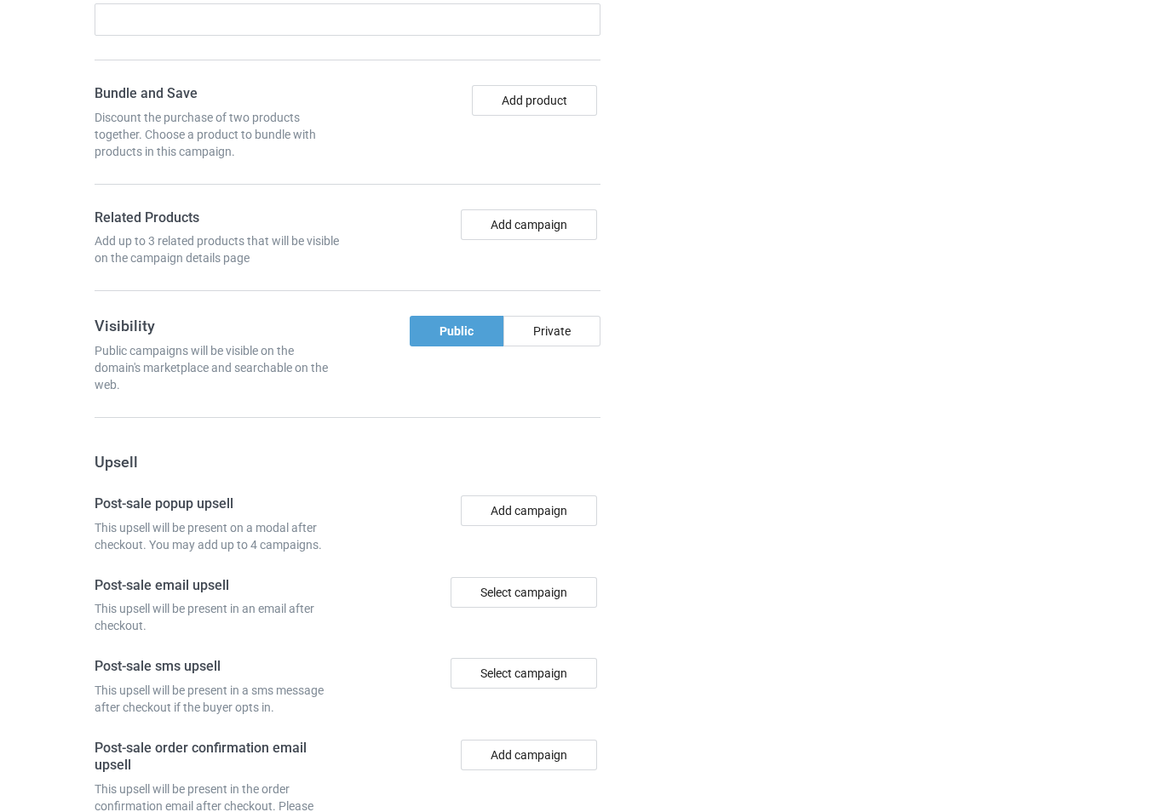
scroll to position [1398, 0]
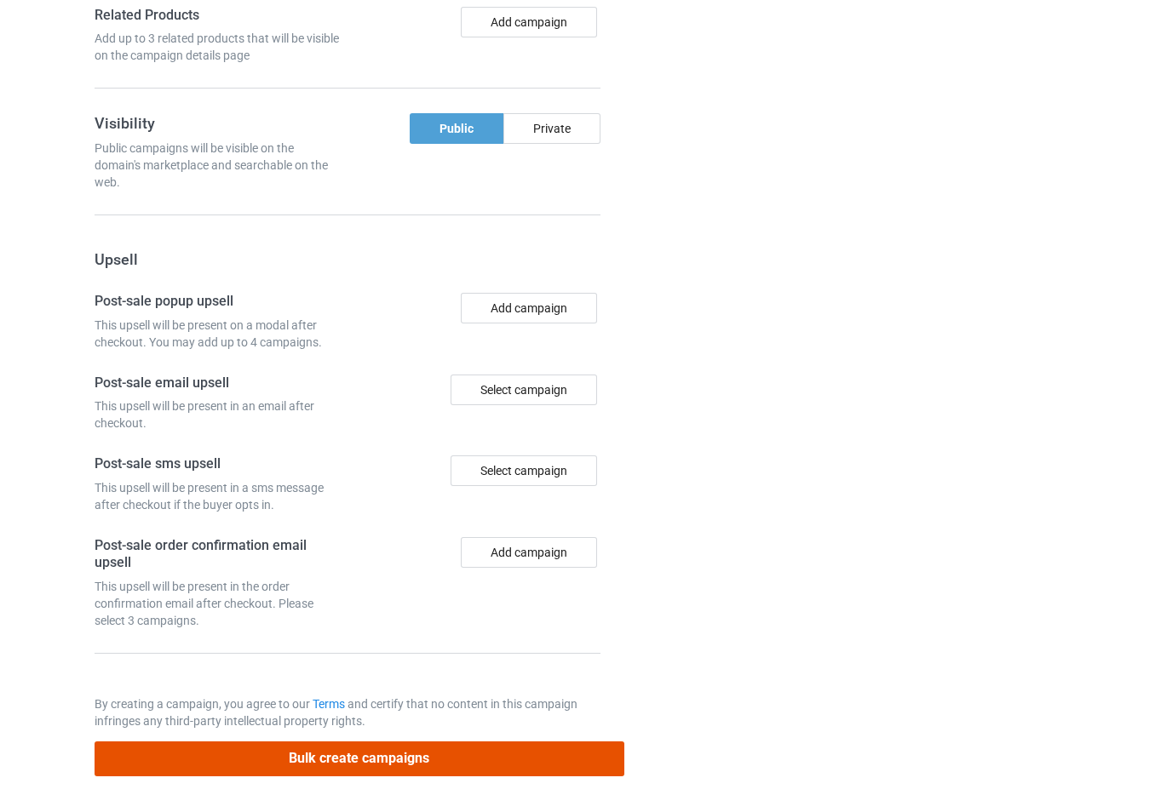
click at [479, 763] on button "Bulk create campaigns" at bounding box center [360, 759] width 530 height 35
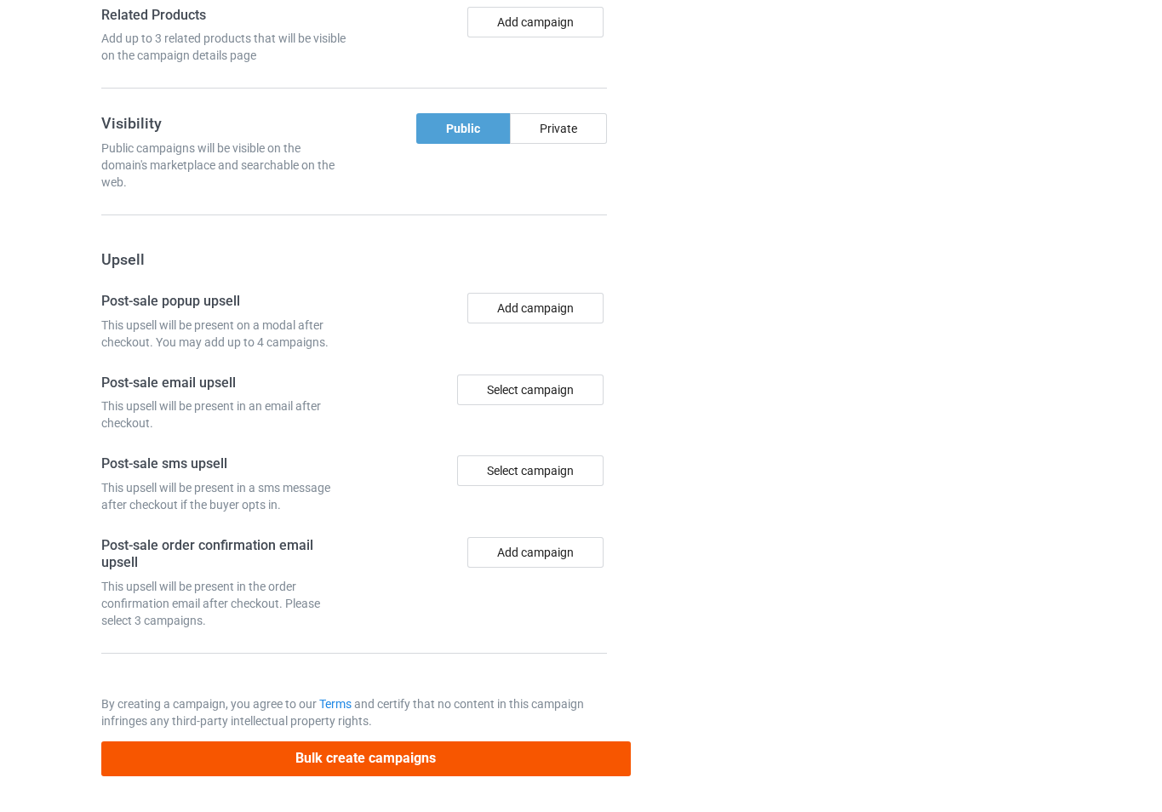
scroll to position [0, 0]
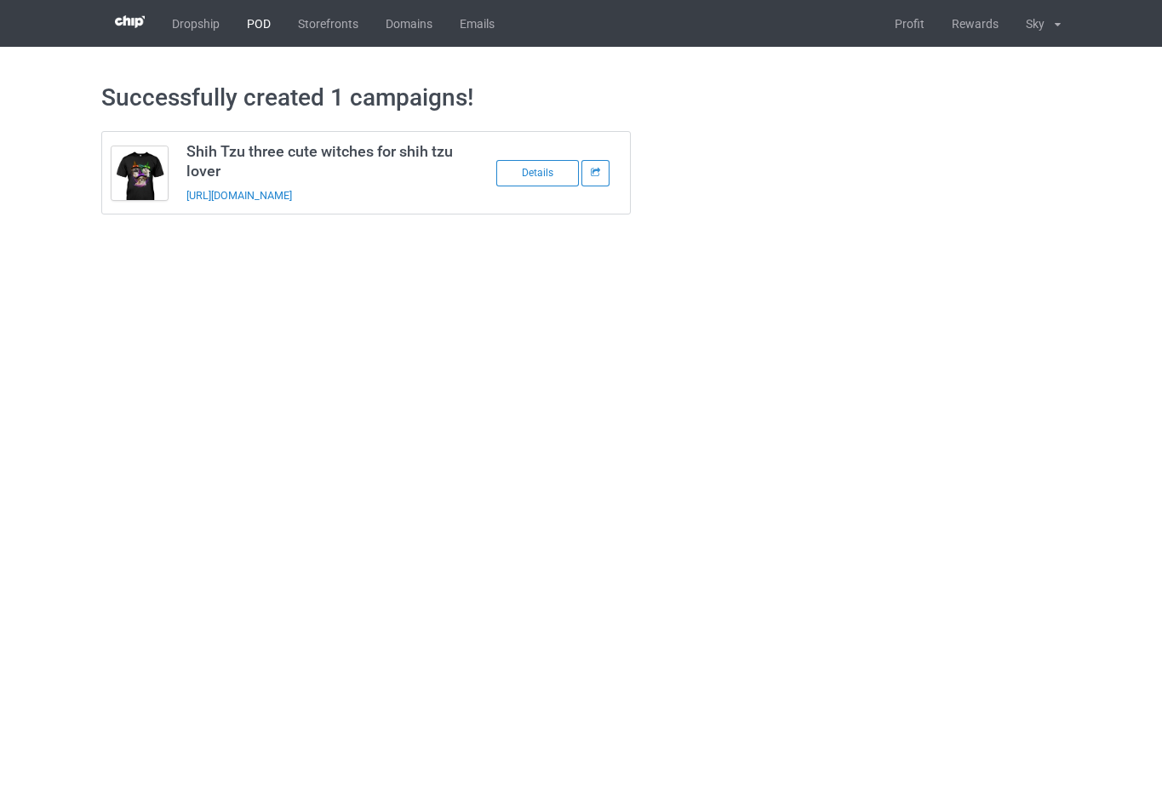
click at [266, 22] on link "POD" at bounding box center [258, 23] width 51 height 47
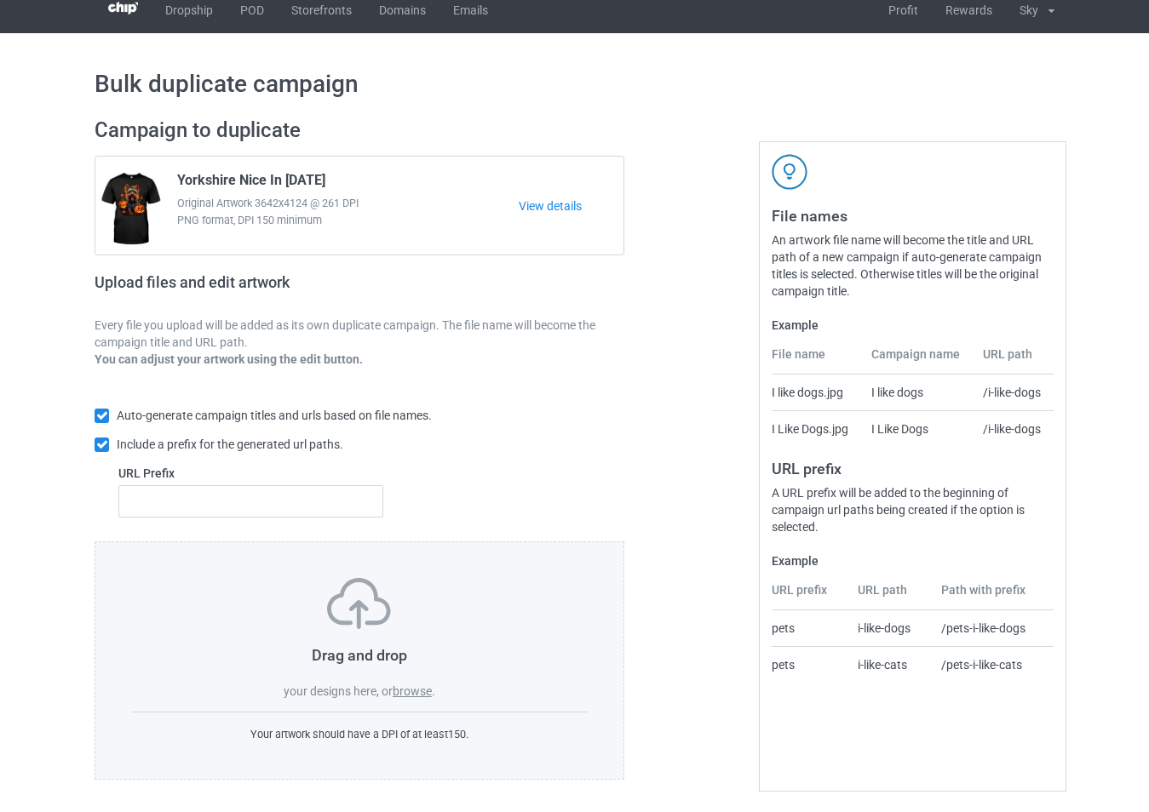
scroll to position [18, 0]
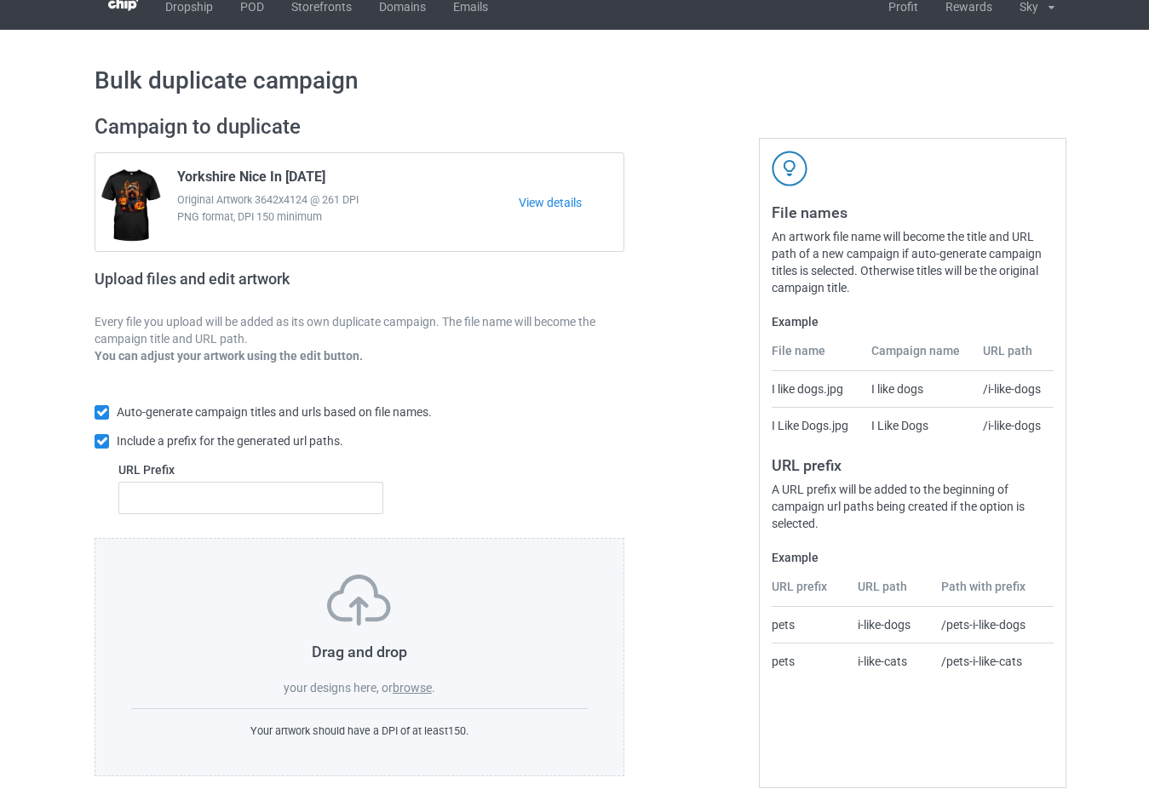
click at [423, 687] on label "browse" at bounding box center [412, 688] width 39 height 14
click at [0, 0] on input "browse" at bounding box center [0, 0] width 0 height 0
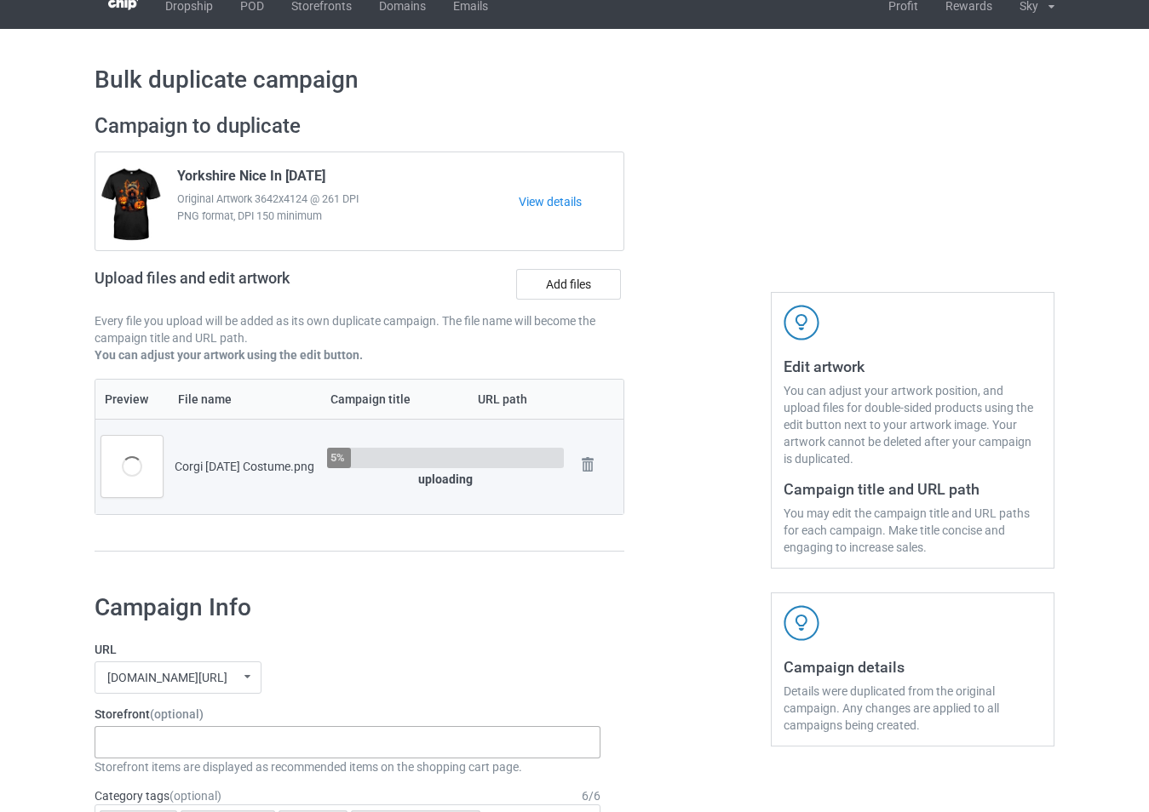
click at [239, 747] on div "-------------------------------------------------- Gifts For Christmas Teacher …" at bounding box center [348, 742] width 506 height 32
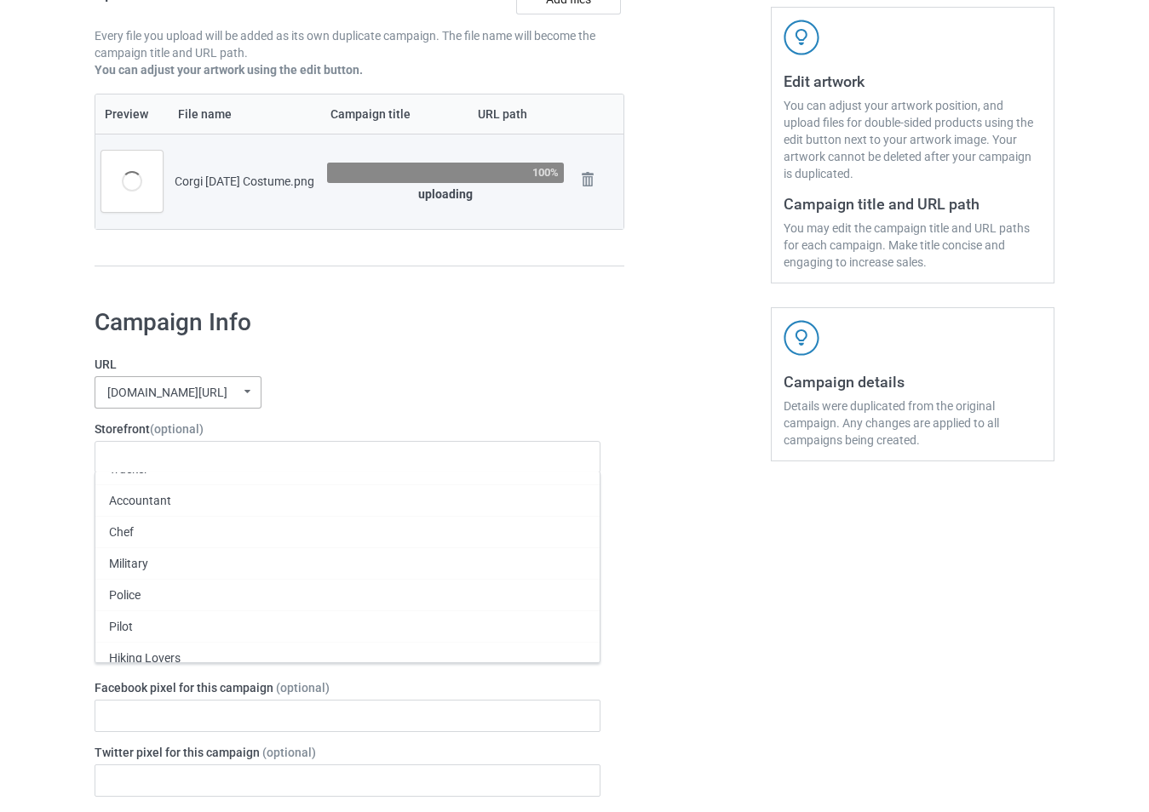
scroll to position [188, 0]
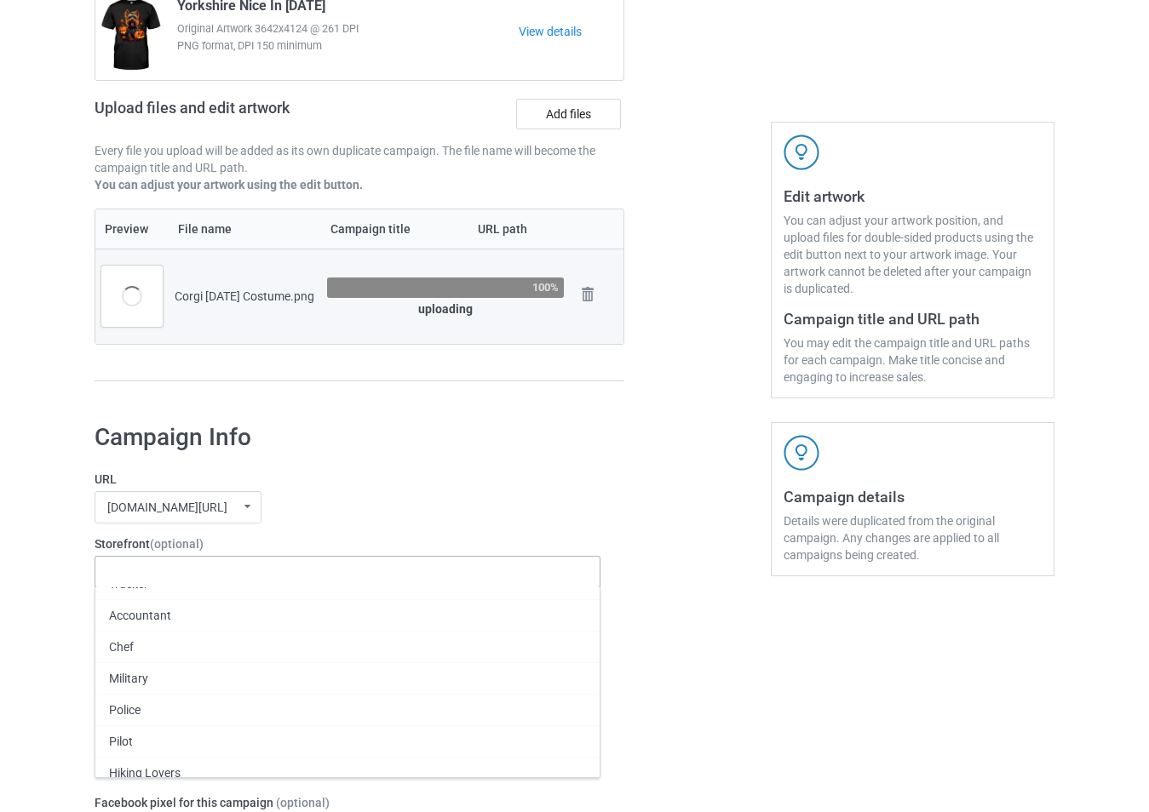
click at [184, 582] on div "-------------------------------------------------- Gifts For Christmas Teacher …" at bounding box center [348, 572] width 506 height 32
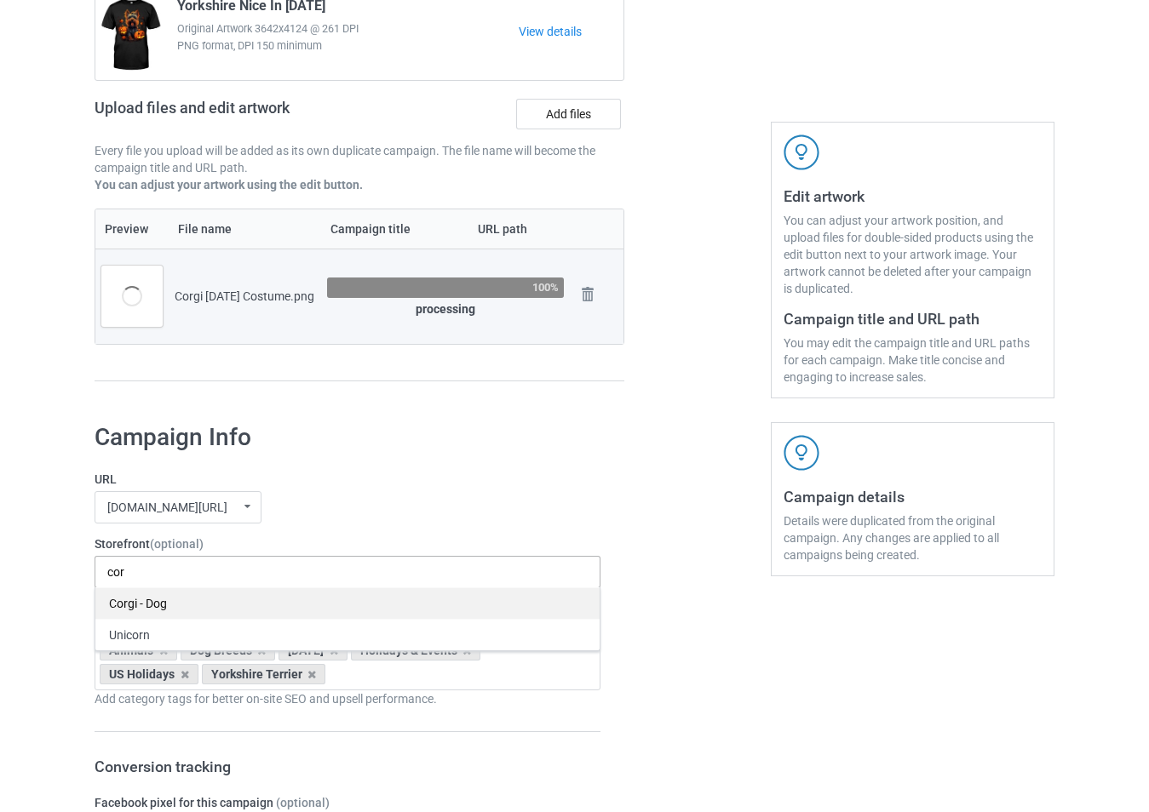
type input "cor"
click at [172, 602] on div "Corgi - Dog" at bounding box center [347, 604] width 504 height 32
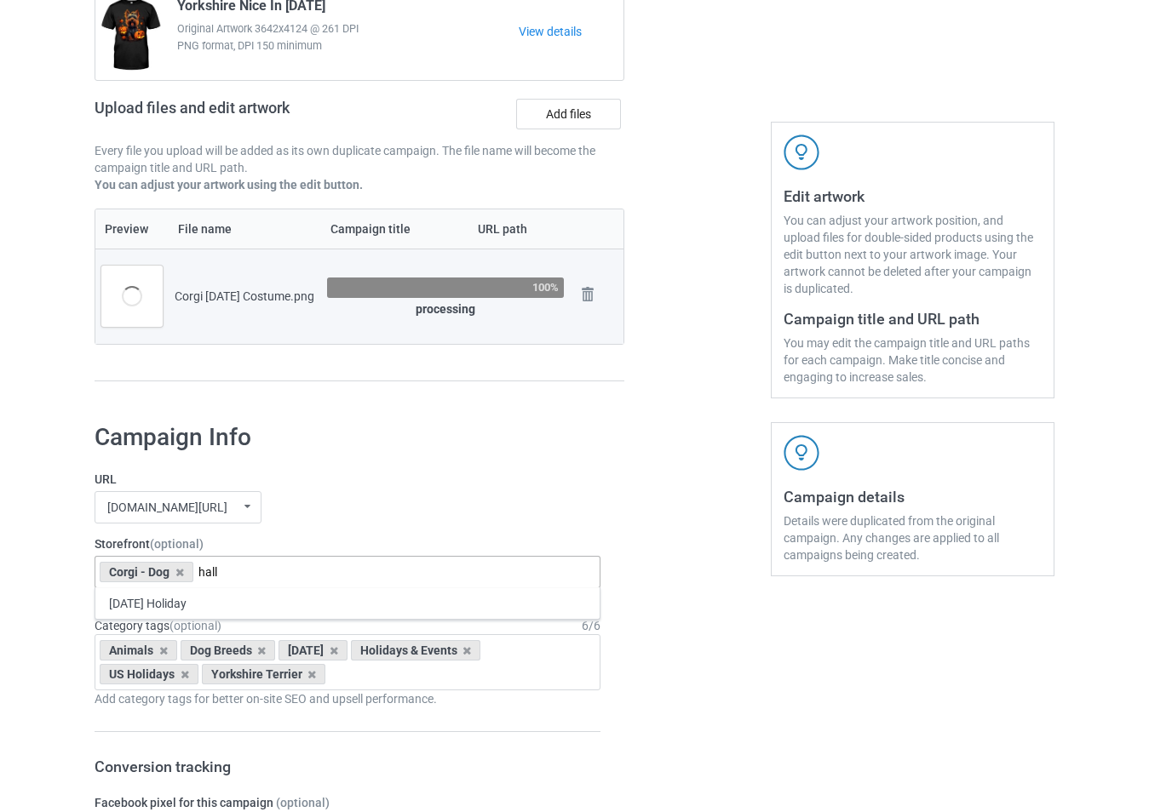
type input "hall"
click at [168, 600] on div "[DATE] Holiday" at bounding box center [347, 604] width 504 height 32
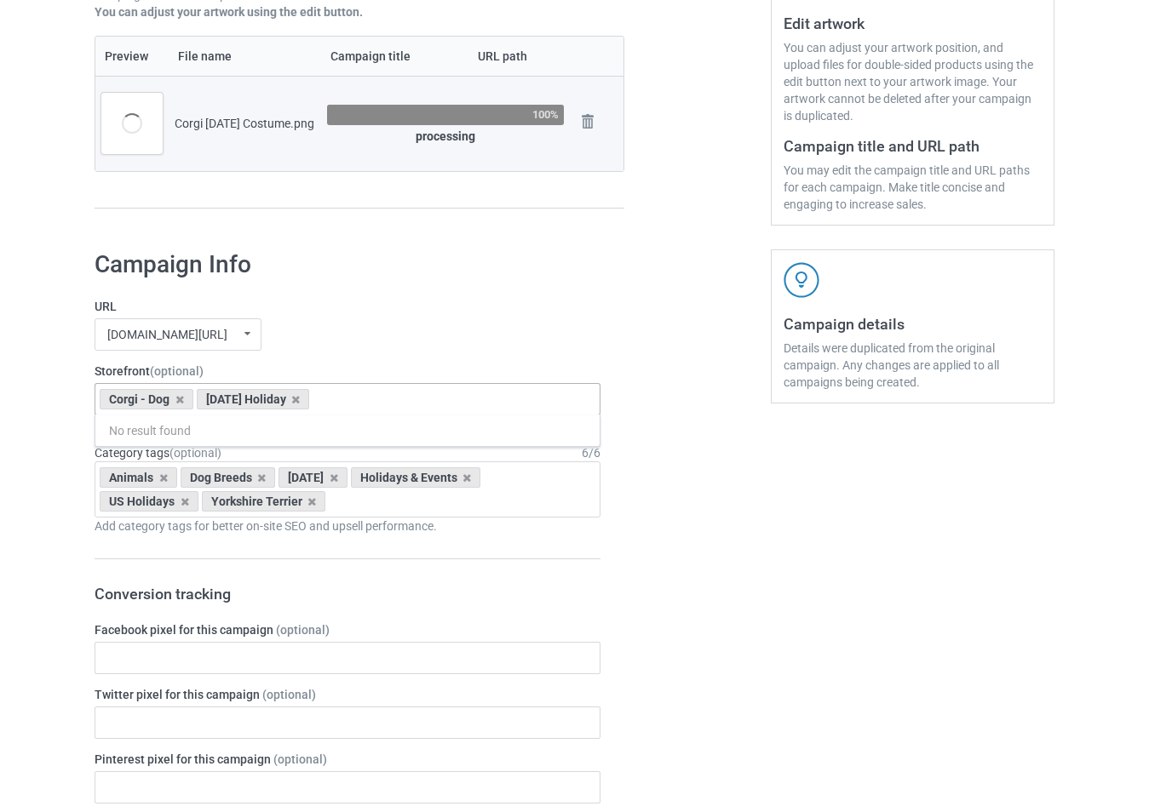
scroll to position [444, 0]
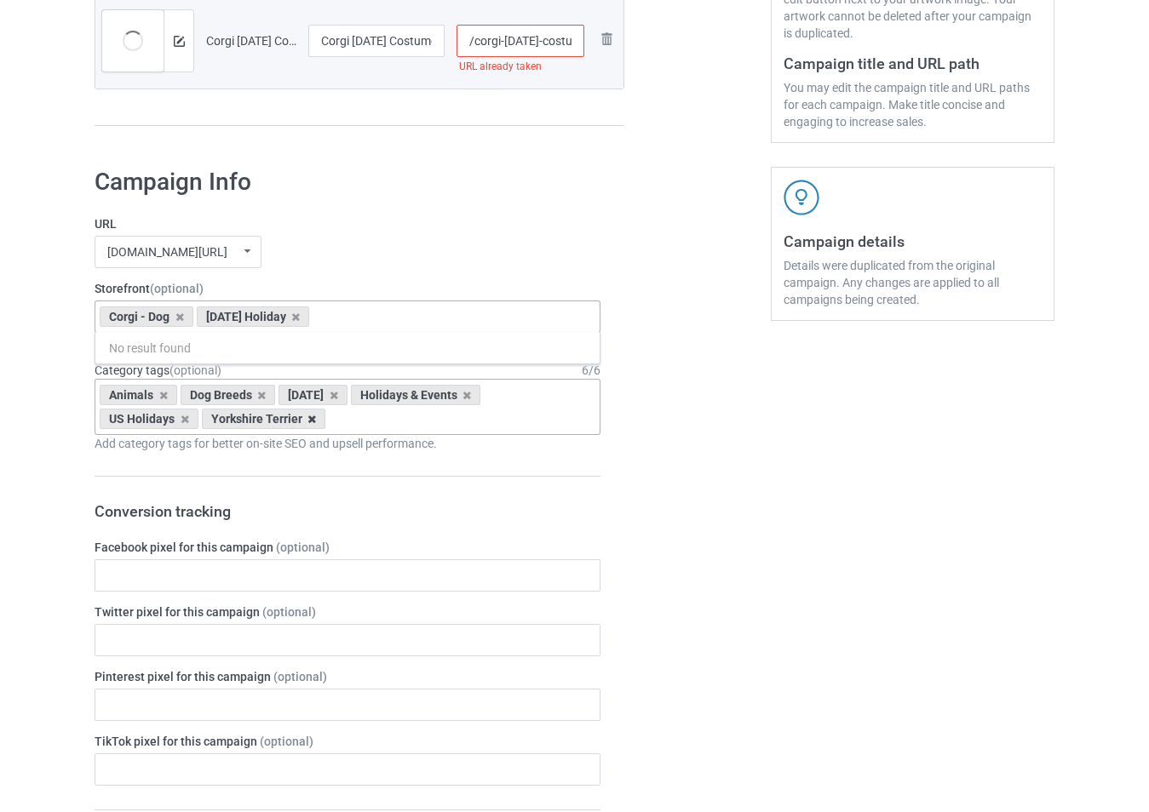
click at [310, 422] on icon at bounding box center [311, 419] width 9 height 11
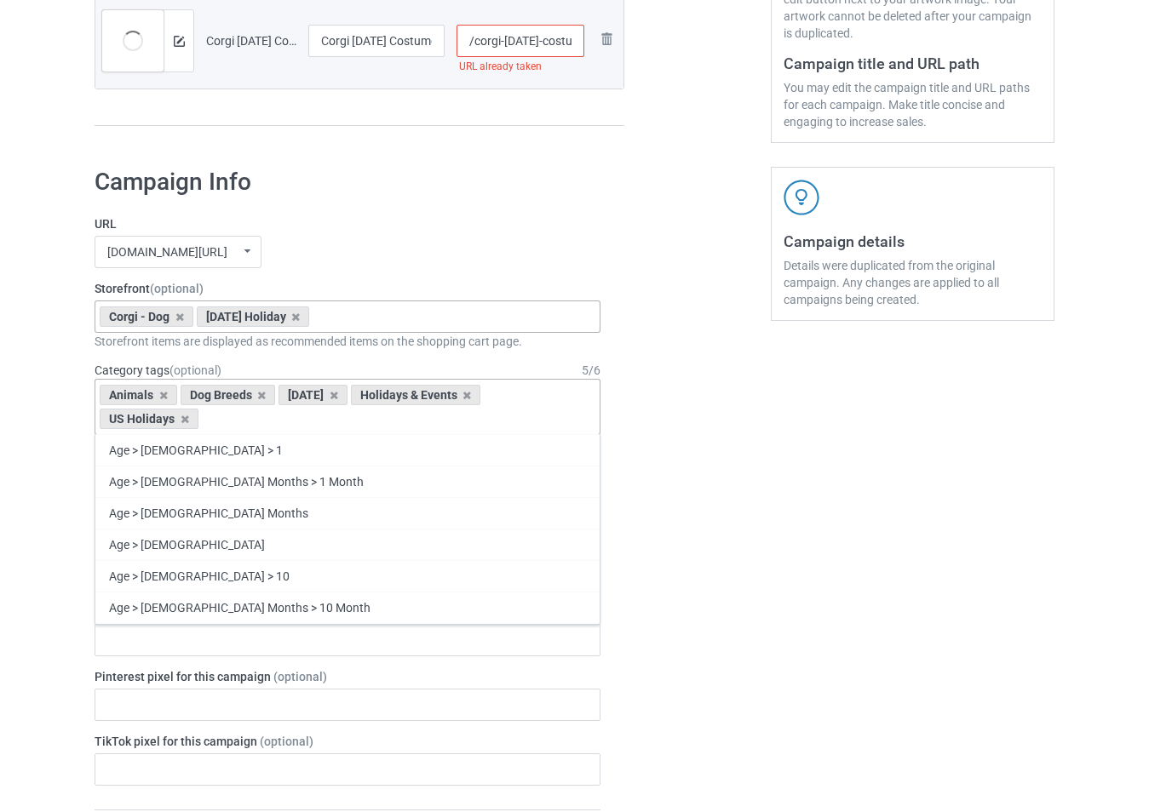
click at [305, 431] on div "Animals Dog Breeds [DATE] Holidays & Events US Holidays Age > [DEMOGRAPHIC_DATA…" at bounding box center [348, 407] width 506 height 56
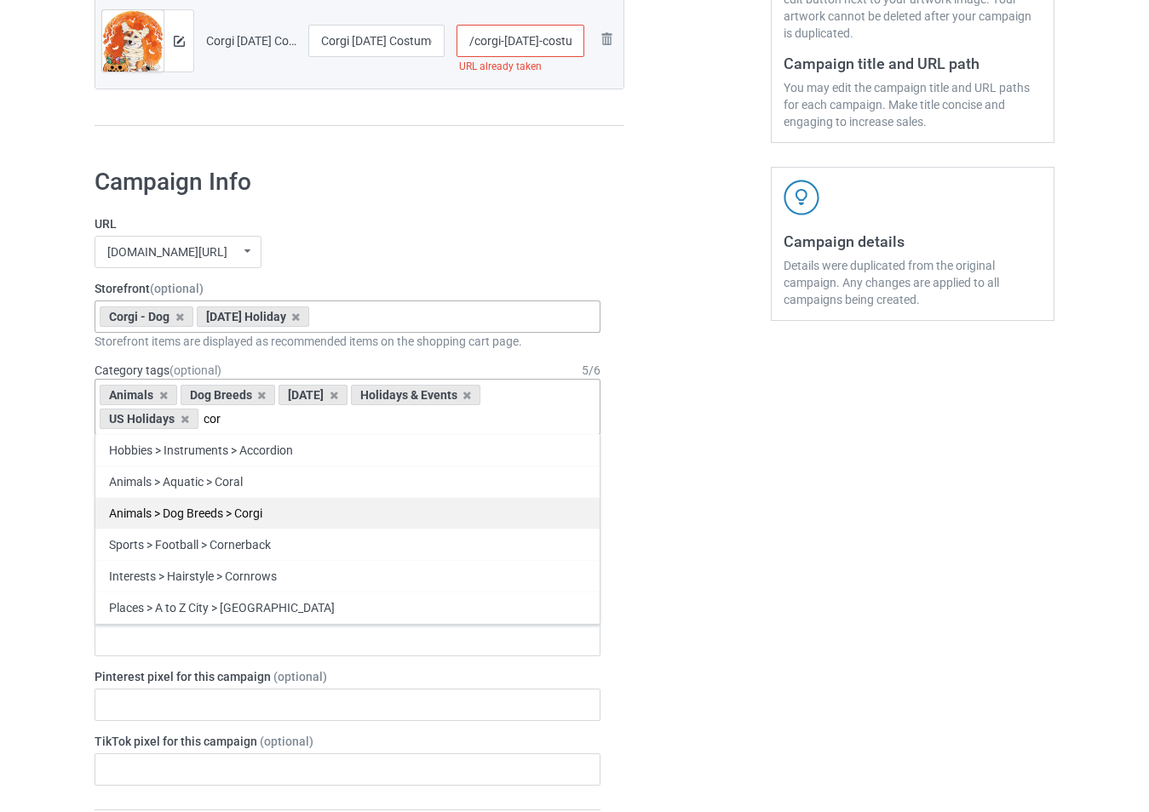
type input "cor"
click at [277, 519] on div "Animals > Dog Breeds > Corgi" at bounding box center [347, 513] width 504 height 32
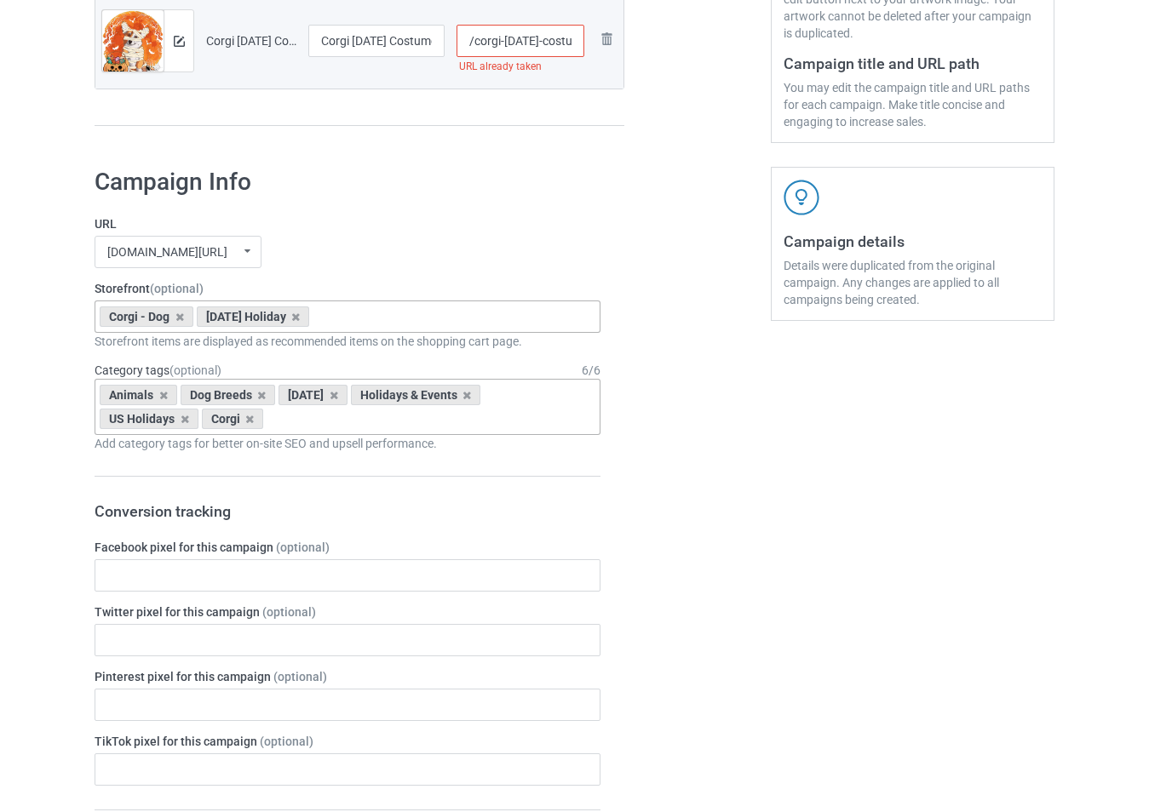
click at [566, 45] on input "/corgi-[DATE]-costume" at bounding box center [520, 41] width 129 height 32
type input "/corgi-[DATE]-cssostume"
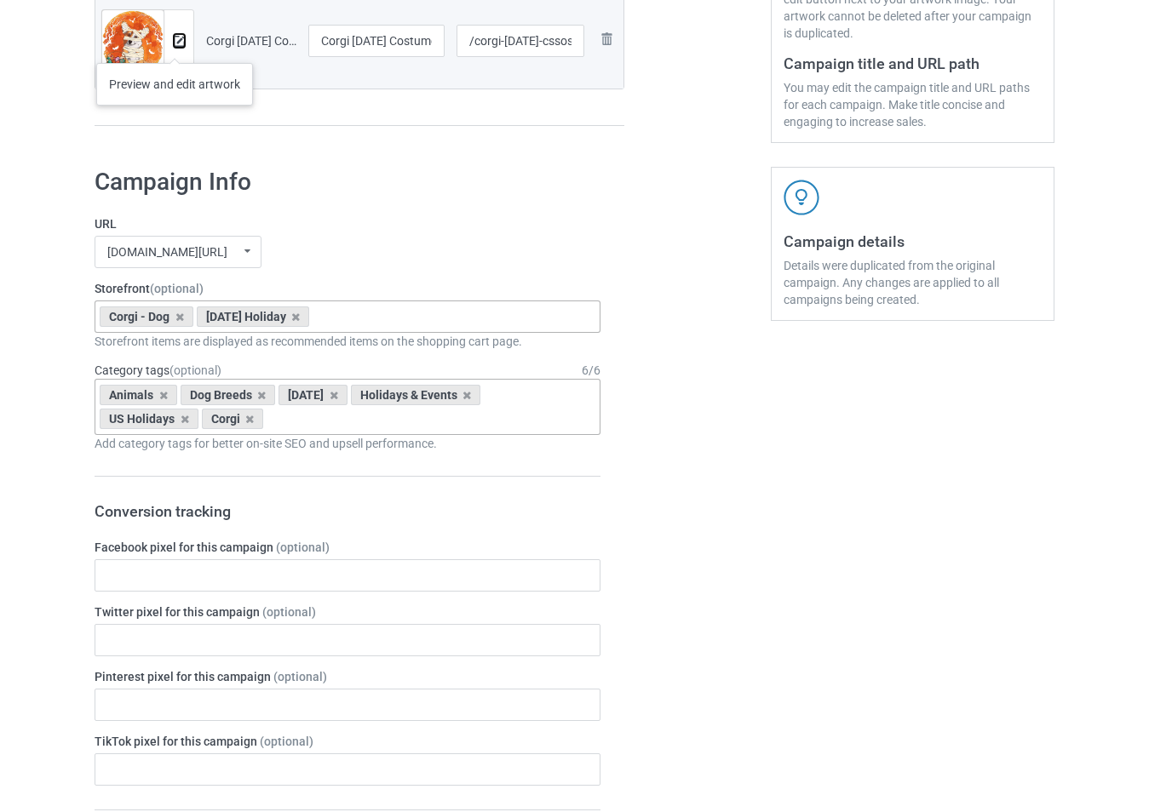
click at [175, 43] on img at bounding box center [179, 41] width 11 height 11
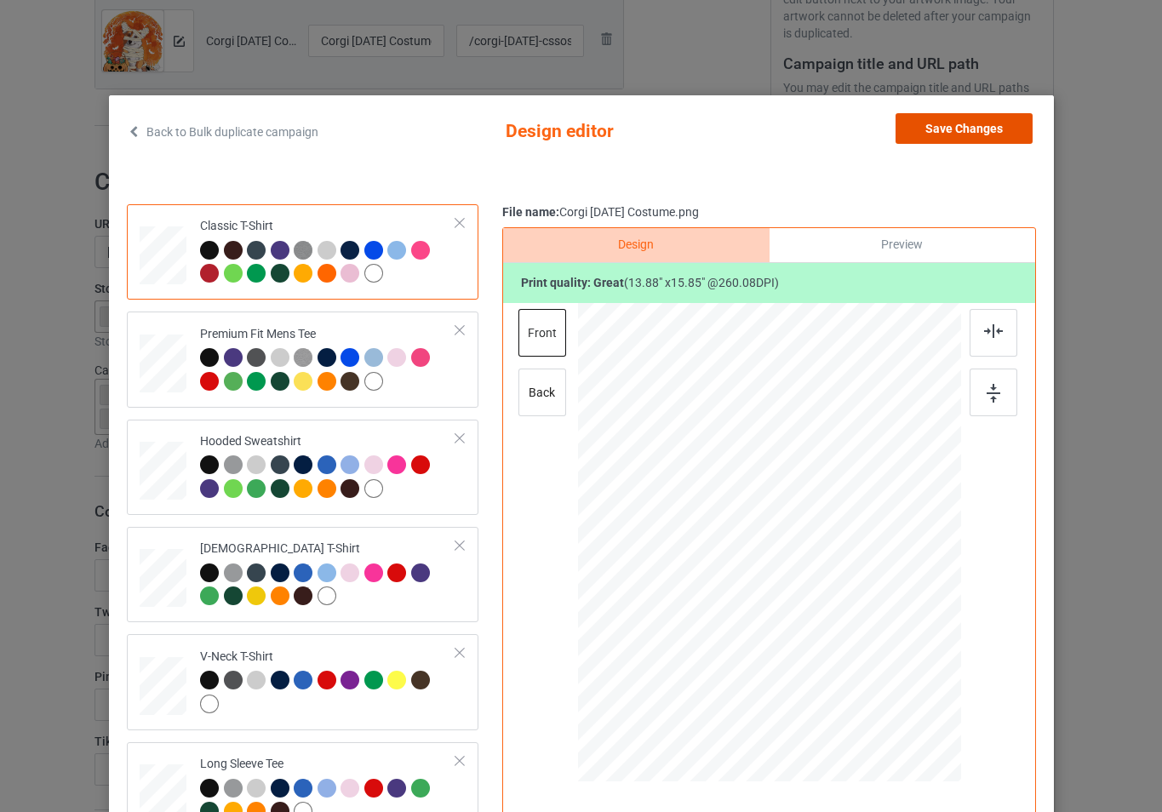
click at [969, 120] on button "Save Changes" at bounding box center [964, 128] width 137 height 31
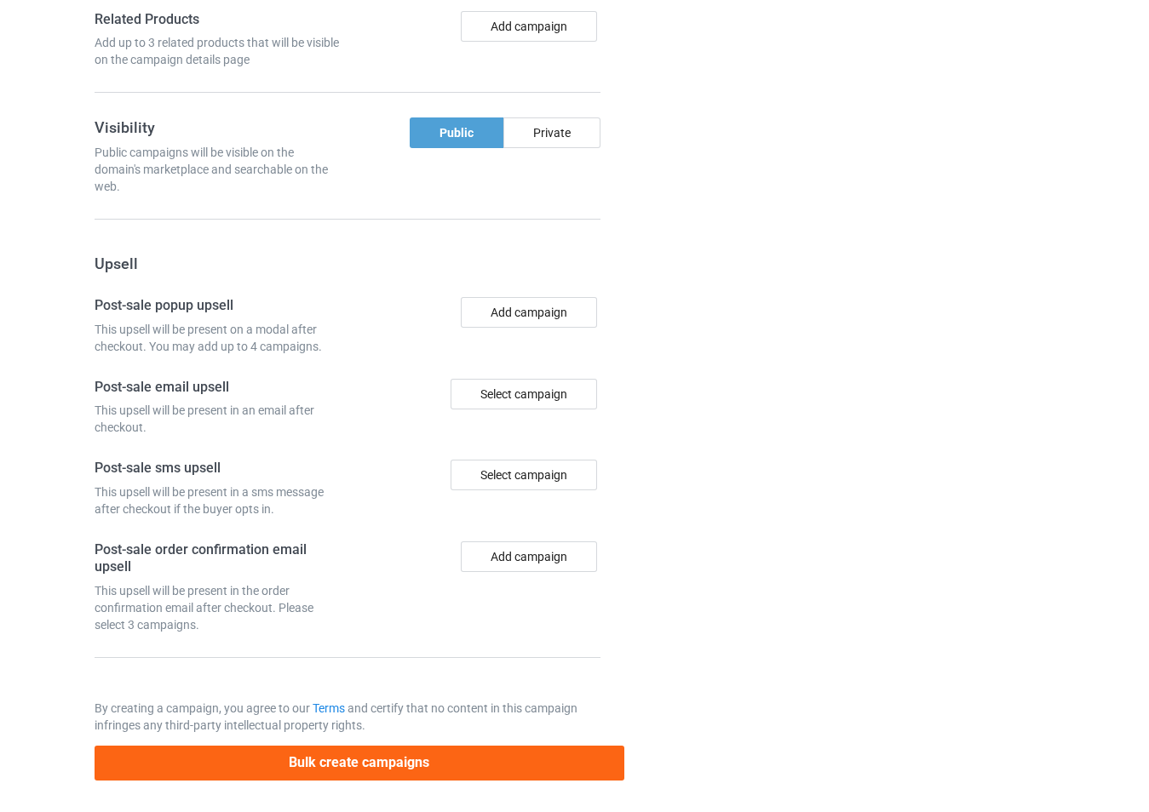
scroll to position [1398, 0]
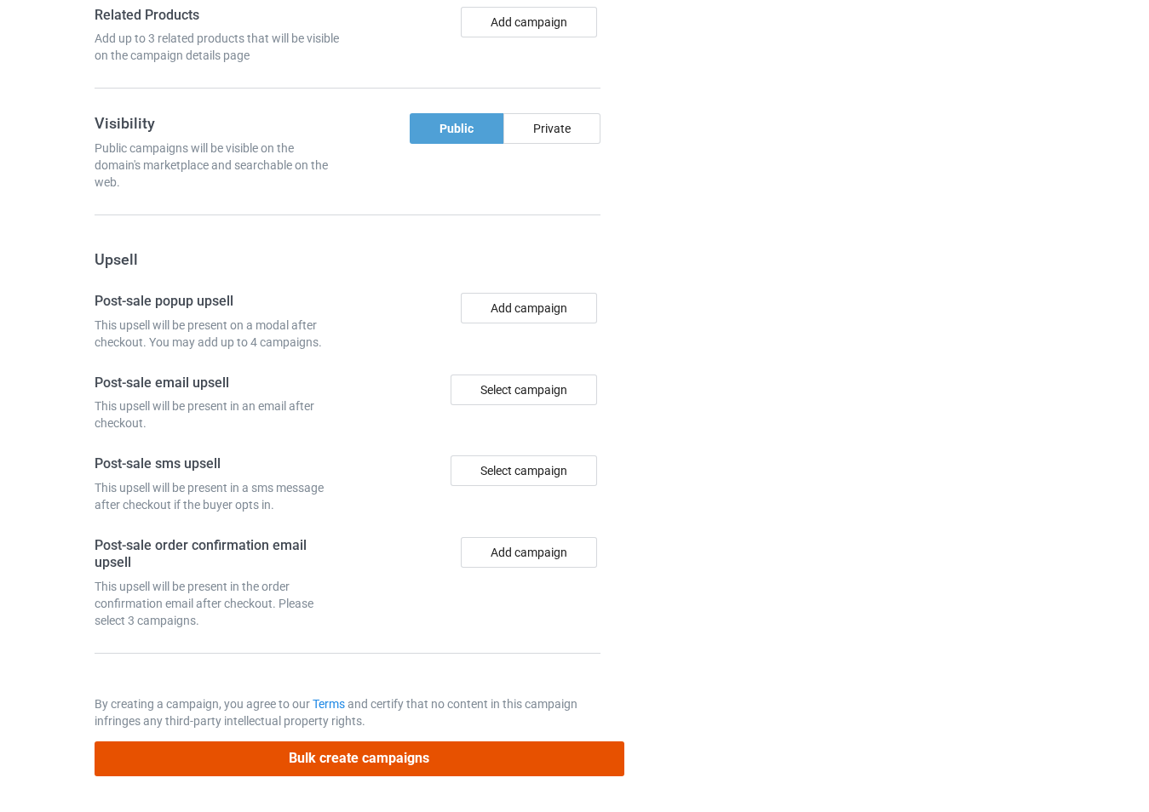
click at [468, 762] on button "Bulk create campaigns" at bounding box center [360, 759] width 530 height 35
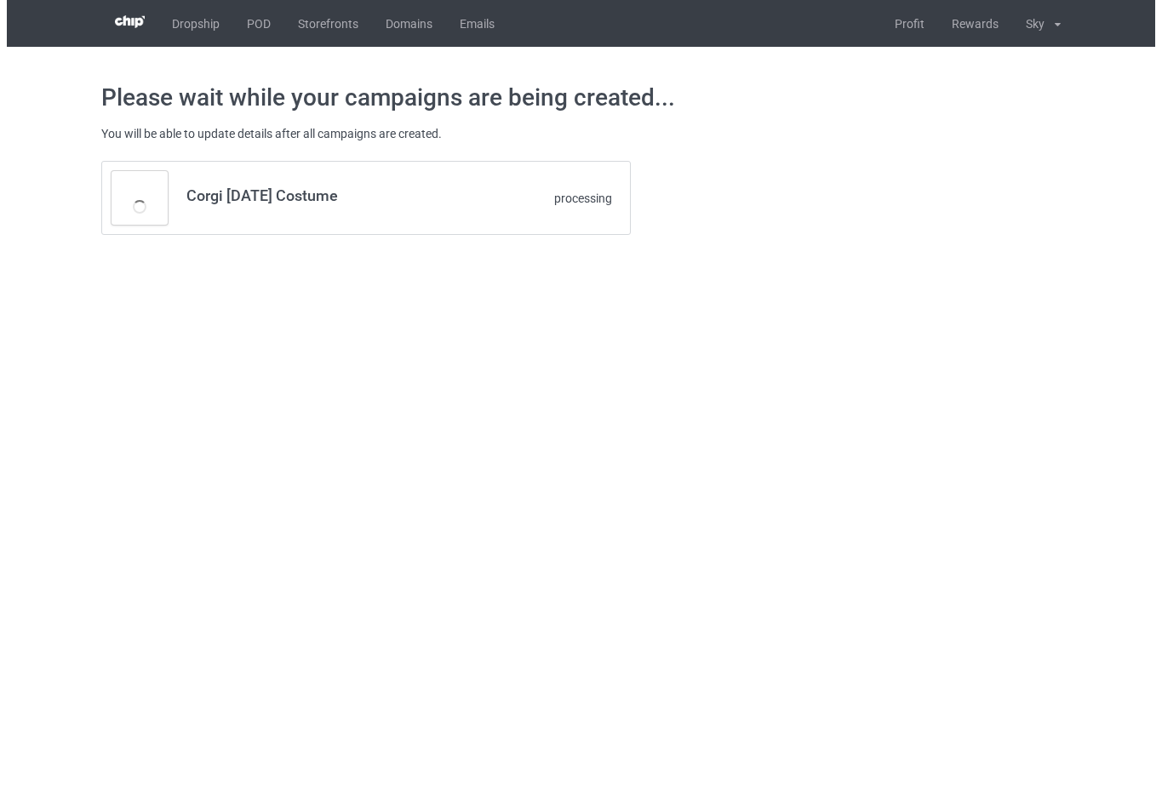
scroll to position [0, 0]
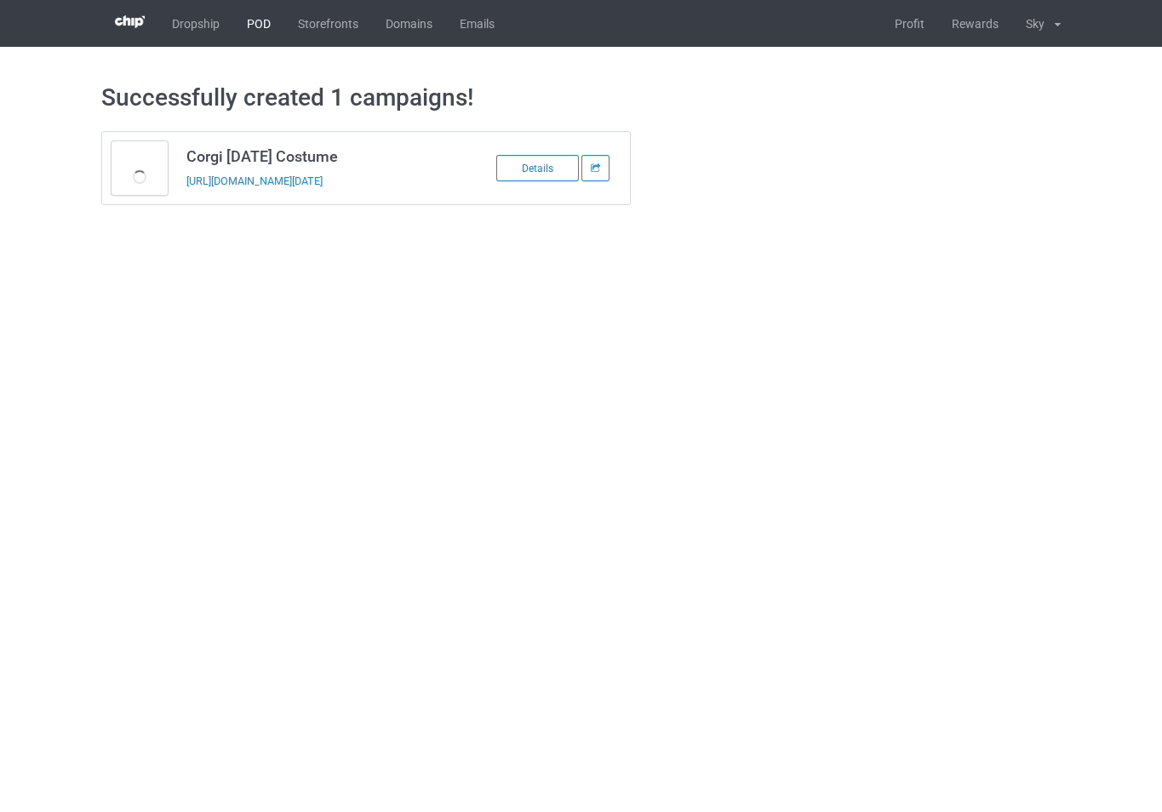
click at [260, 15] on link "POD" at bounding box center [258, 23] width 51 height 47
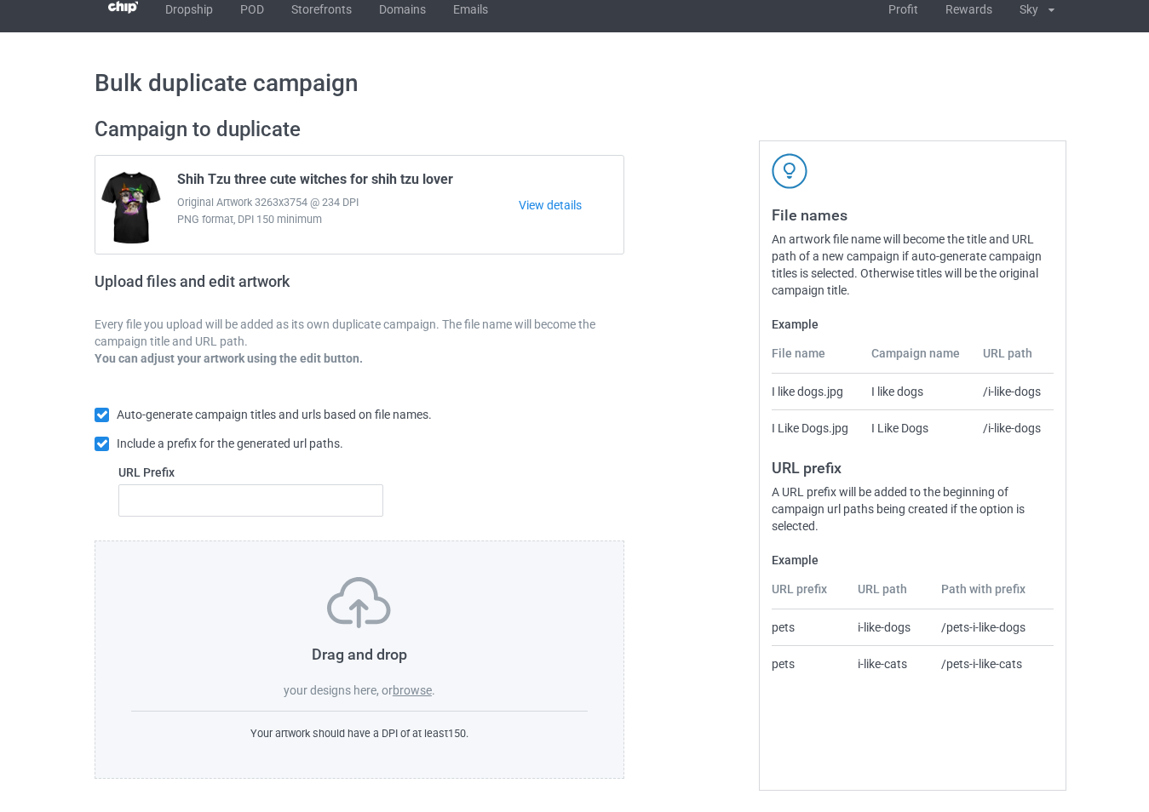
scroll to position [18, 0]
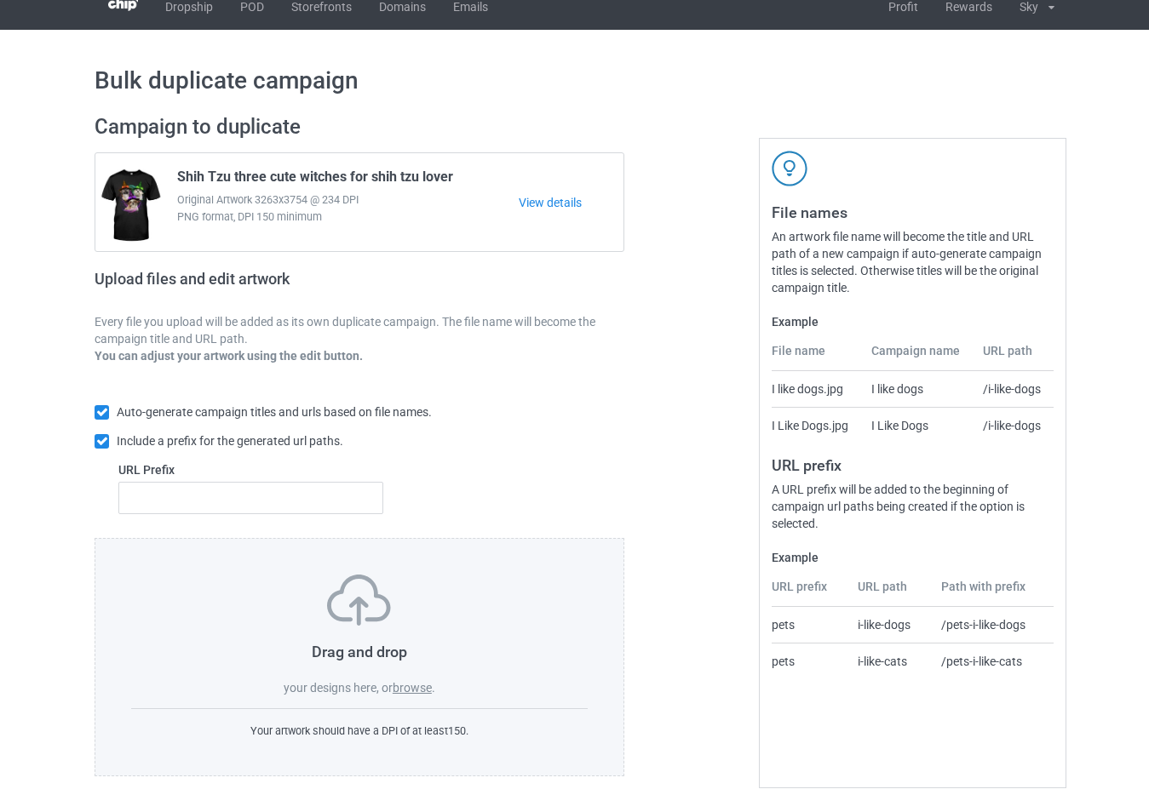
click at [427, 695] on label "browse" at bounding box center [412, 688] width 39 height 14
click at [0, 0] on input "browse" at bounding box center [0, 0] width 0 height 0
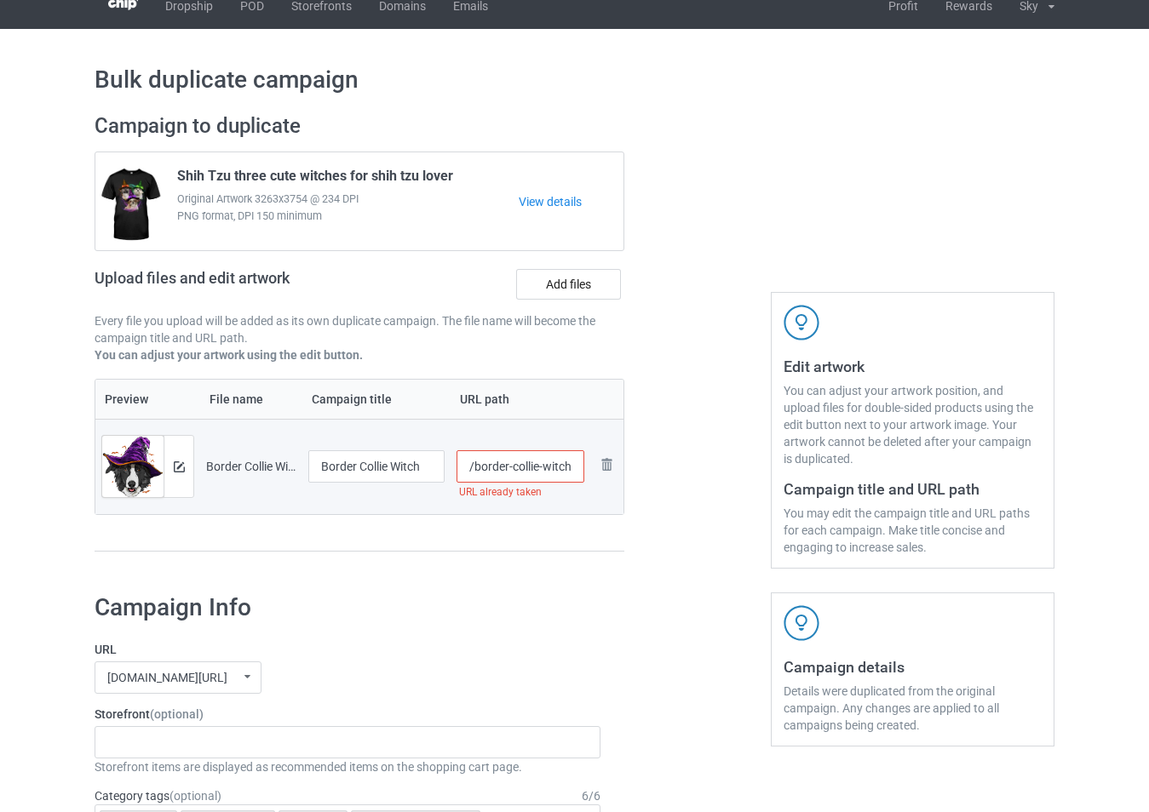
click at [562, 466] on input "/border-collie-witch" at bounding box center [520, 467] width 129 height 32
type input "/border-collie-witcdfdh"
click at [184, 466] on img at bounding box center [179, 467] width 11 height 11
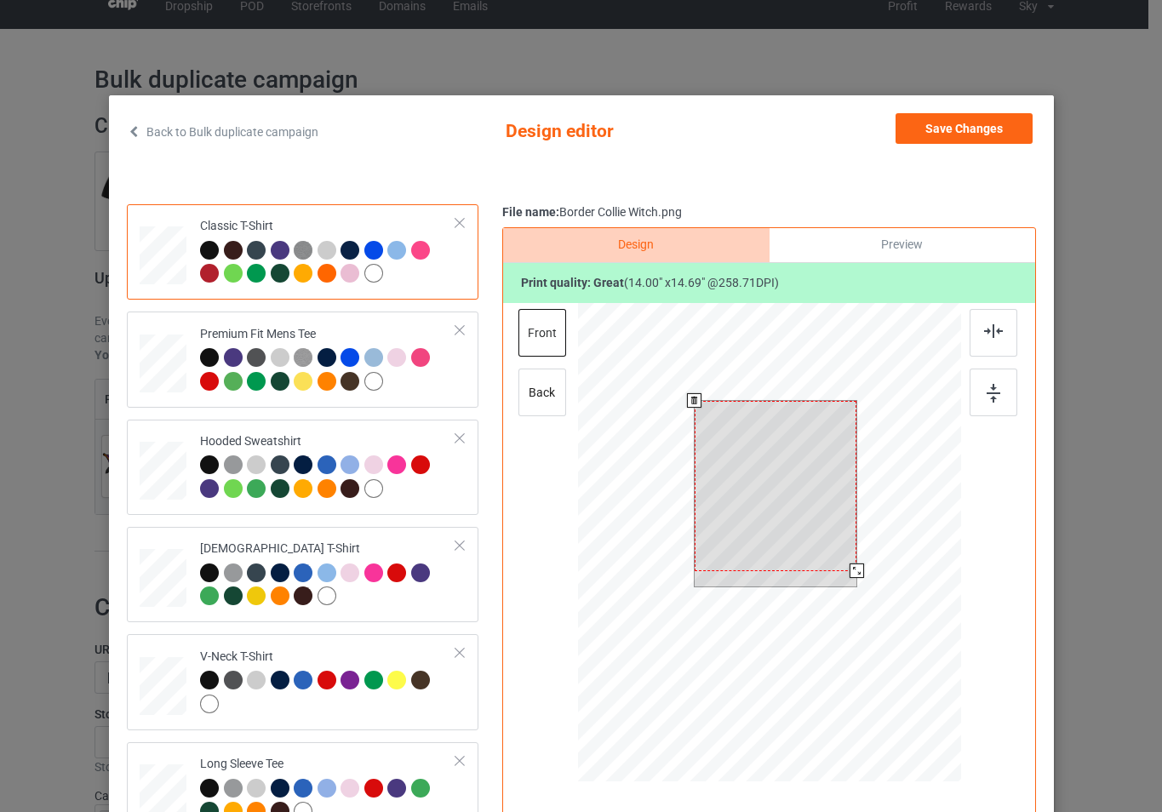
click at [870, 604] on div at bounding box center [768, 545] width 383 height 484
click at [837, 528] on div at bounding box center [775, 495] width 163 height 170
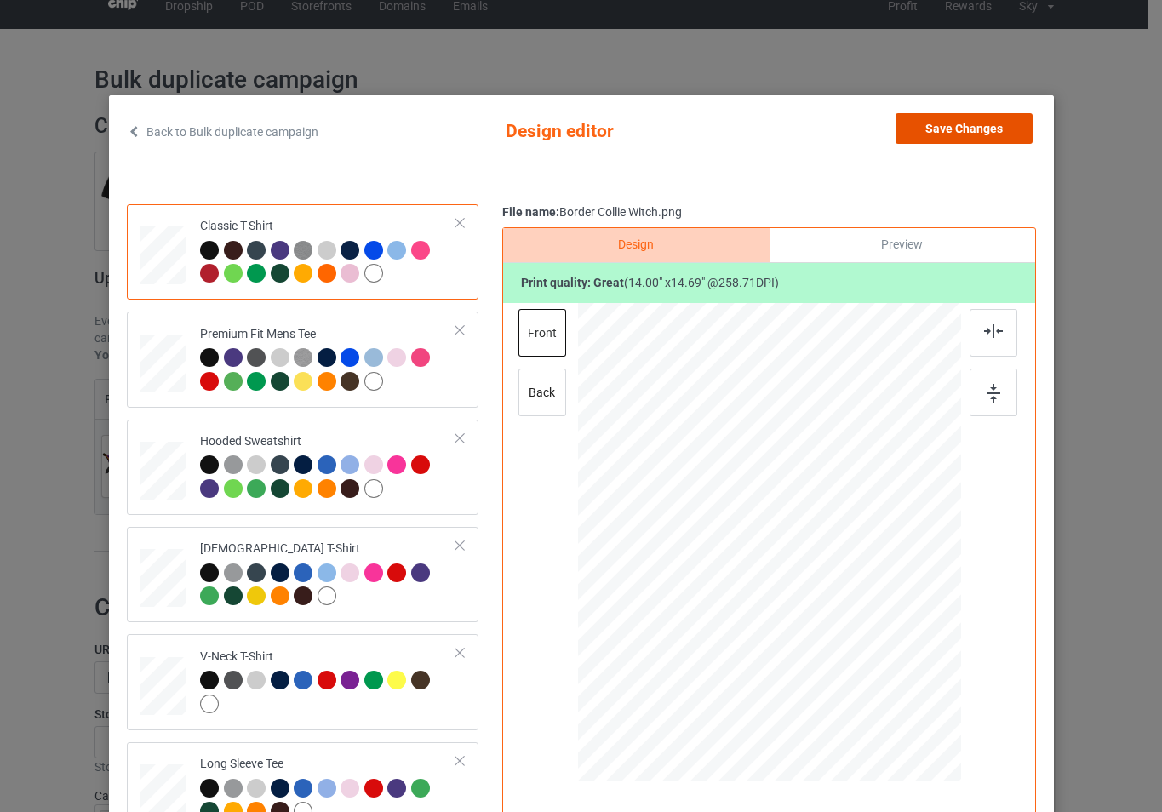
click at [954, 118] on button "Save Changes" at bounding box center [964, 128] width 137 height 31
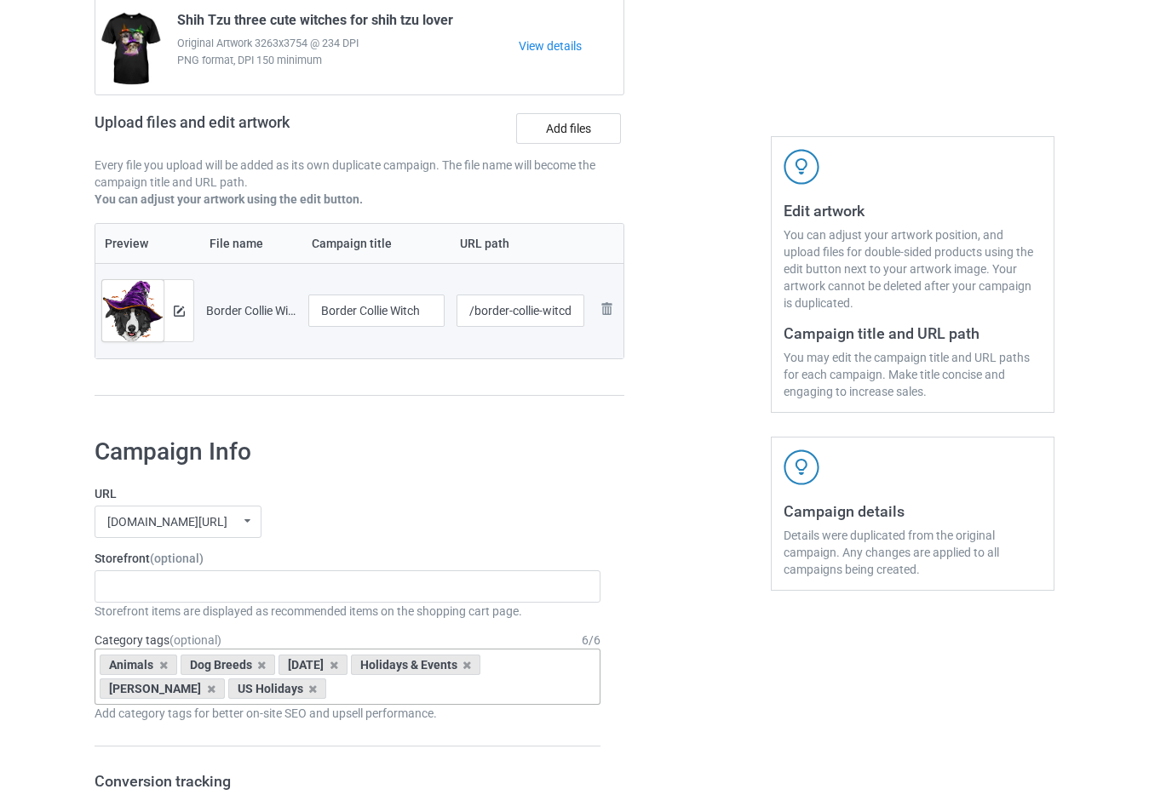
scroll to position [359, 0]
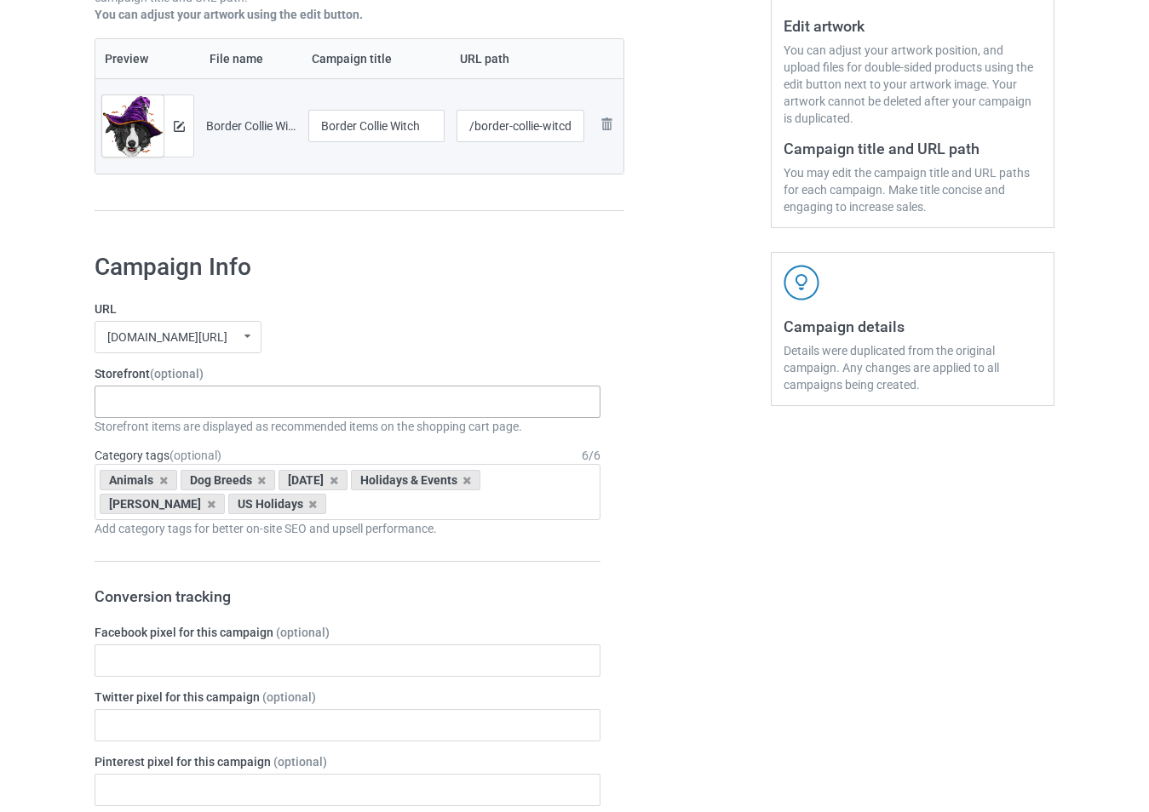
click at [226, 412] on div "-------------------------------------------------- Gifts For Christmas Teacher …" at bounding box center [348, 402] width 506 height 32
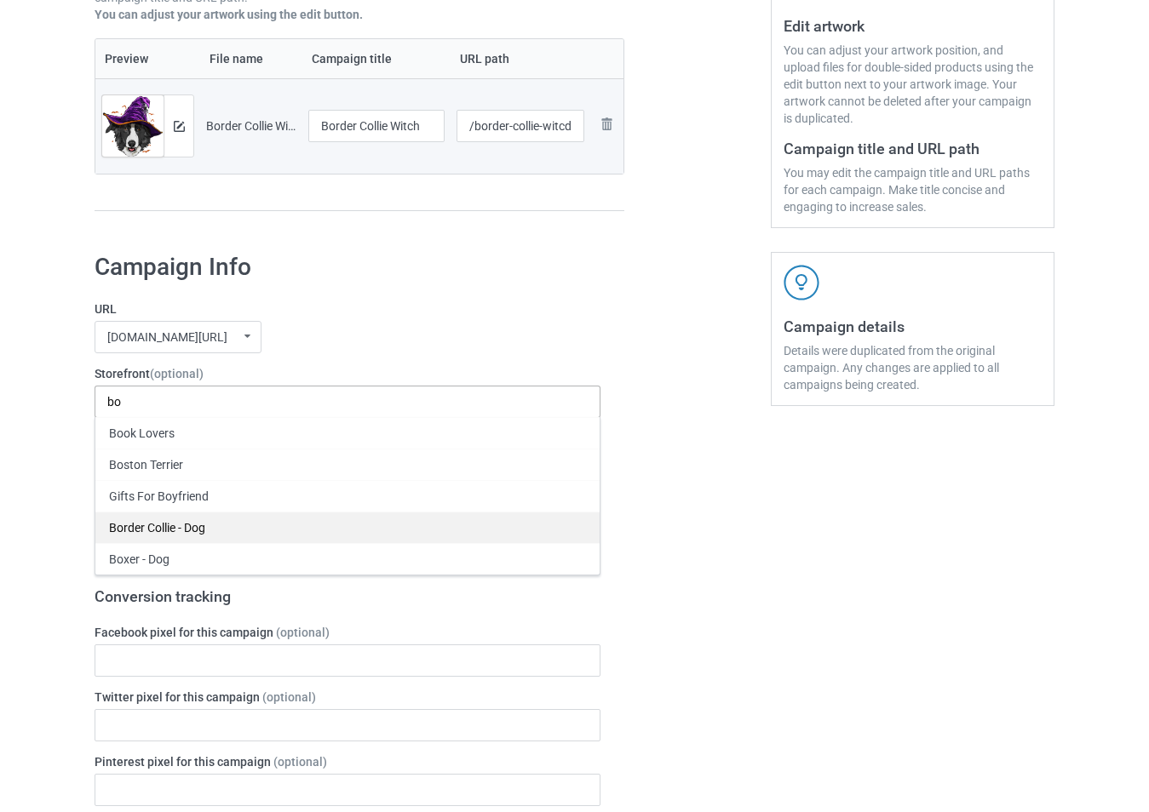
type input "bo"
click at [220, 536] on div "Border Collie - Dog" at bounding box center [347, 528] width 504 height 32
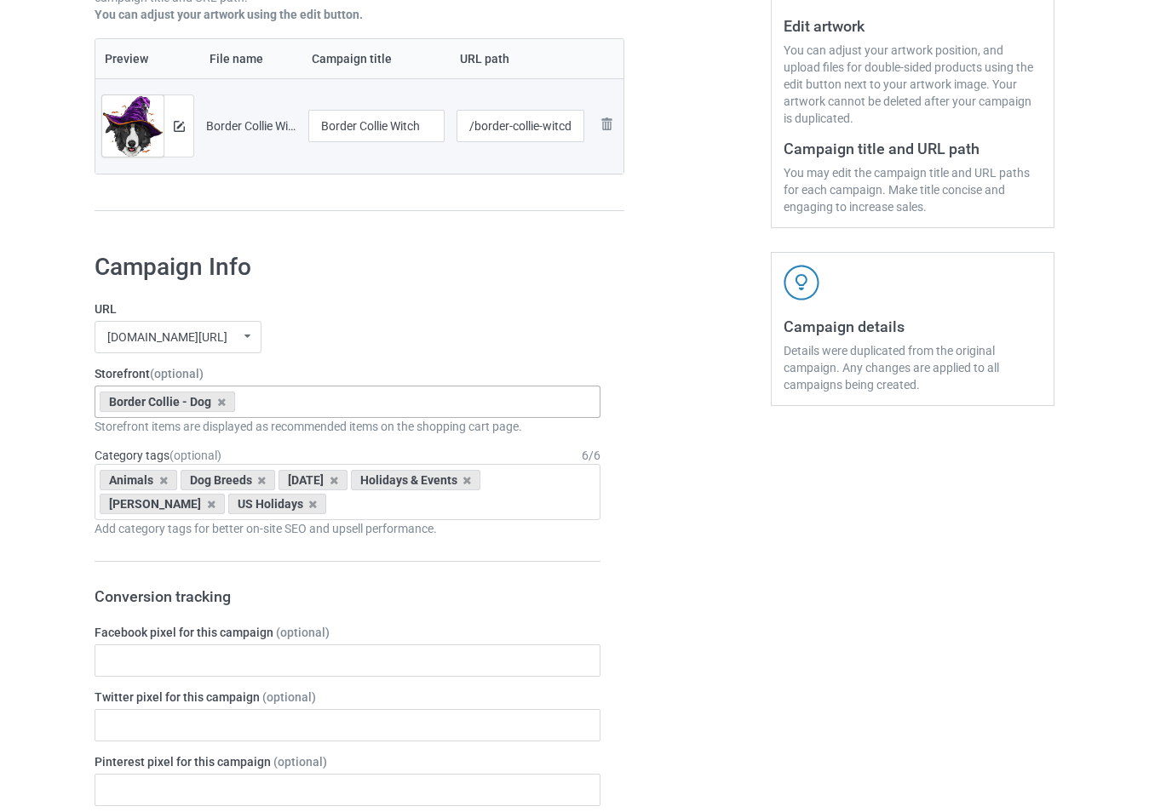
click at [207, 504] on icon at bounding box center [211, 504] width 9 height 11
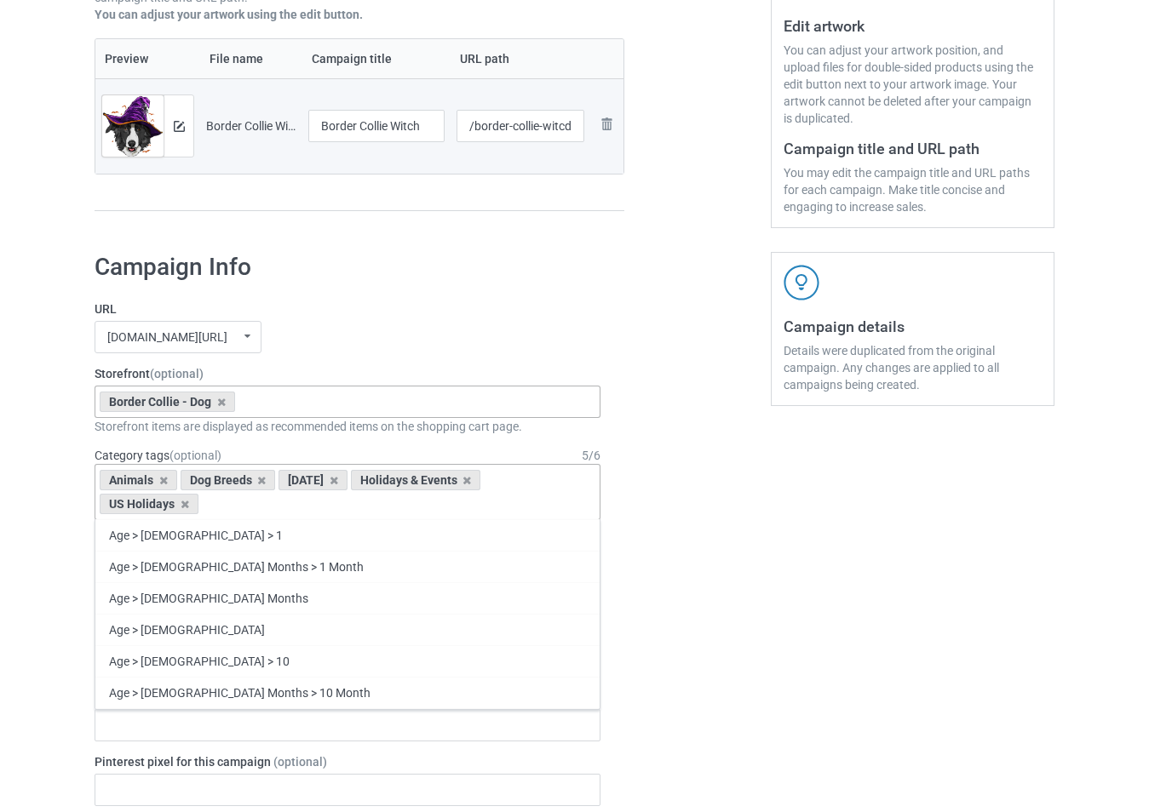
click at [298, 510] on div "Animals Dog Breeds Halloween Holidays & Events US Holidays Age > 1-19 > 1 Age >…" at bounding box center [348, 492] width 506 height 56
type input "b"
type input "d"
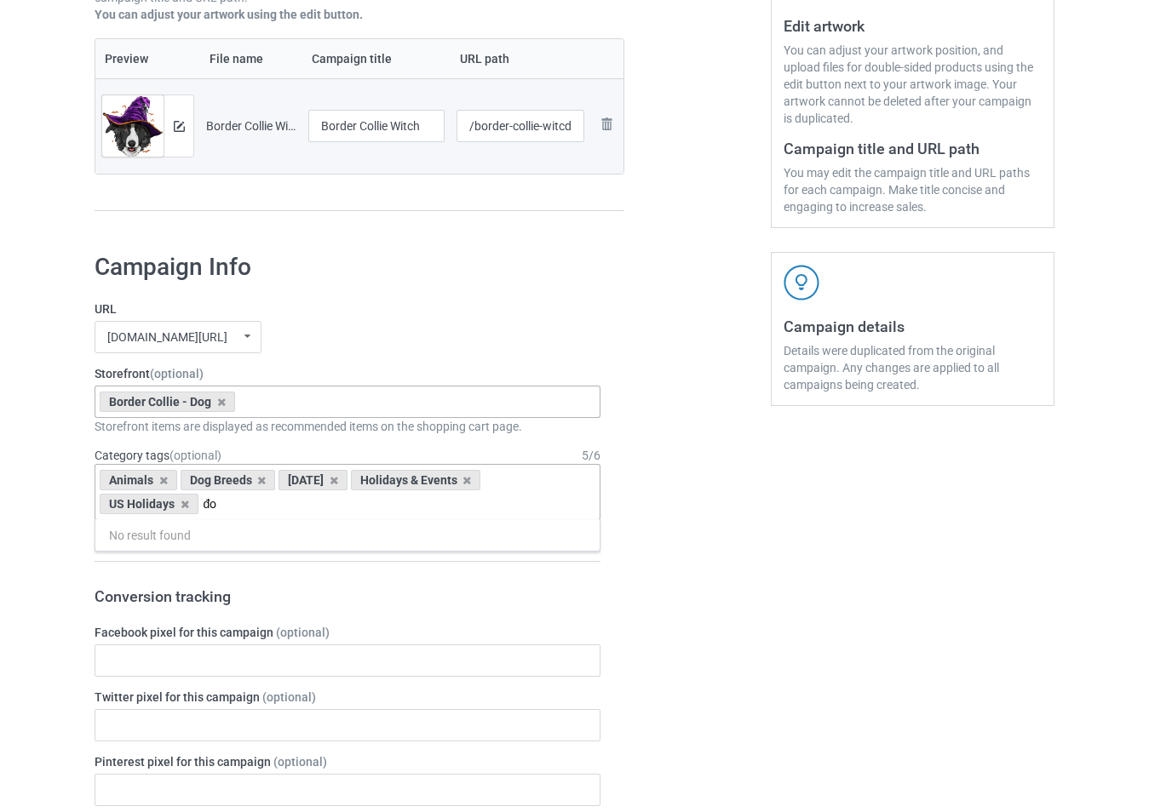
type input "đ"
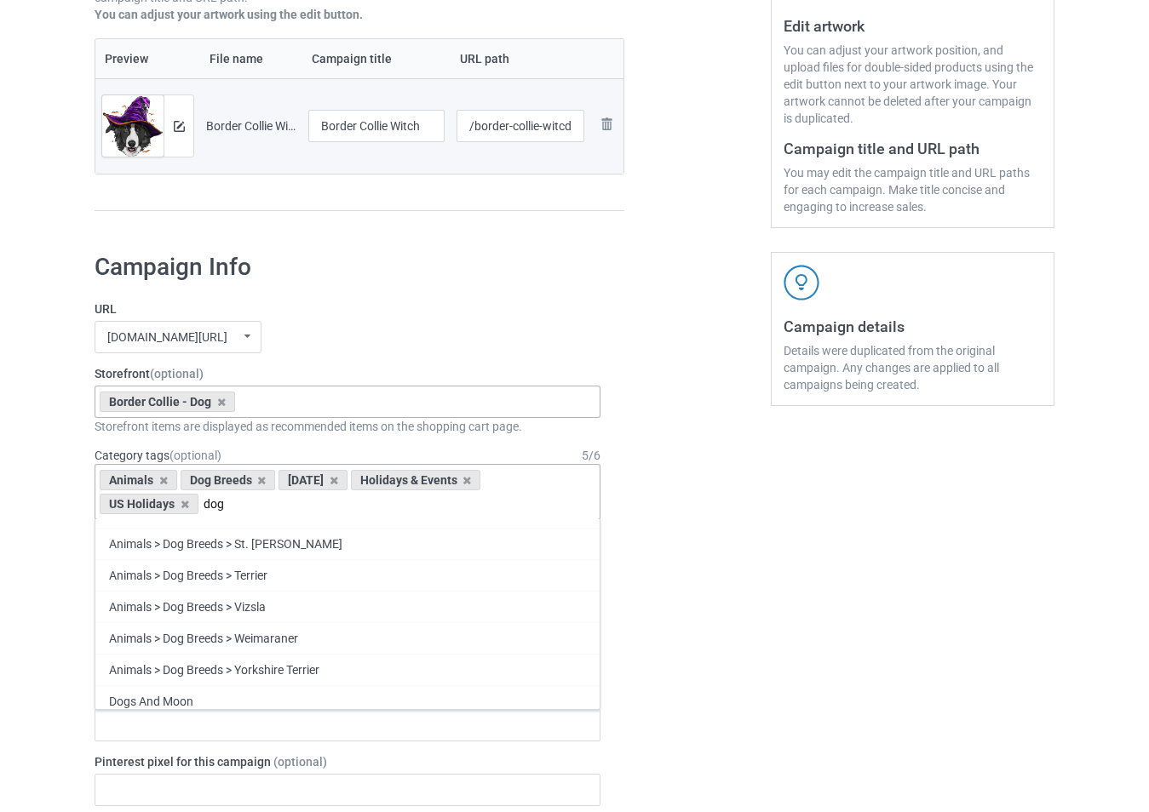
scroll to position [1197, 0]
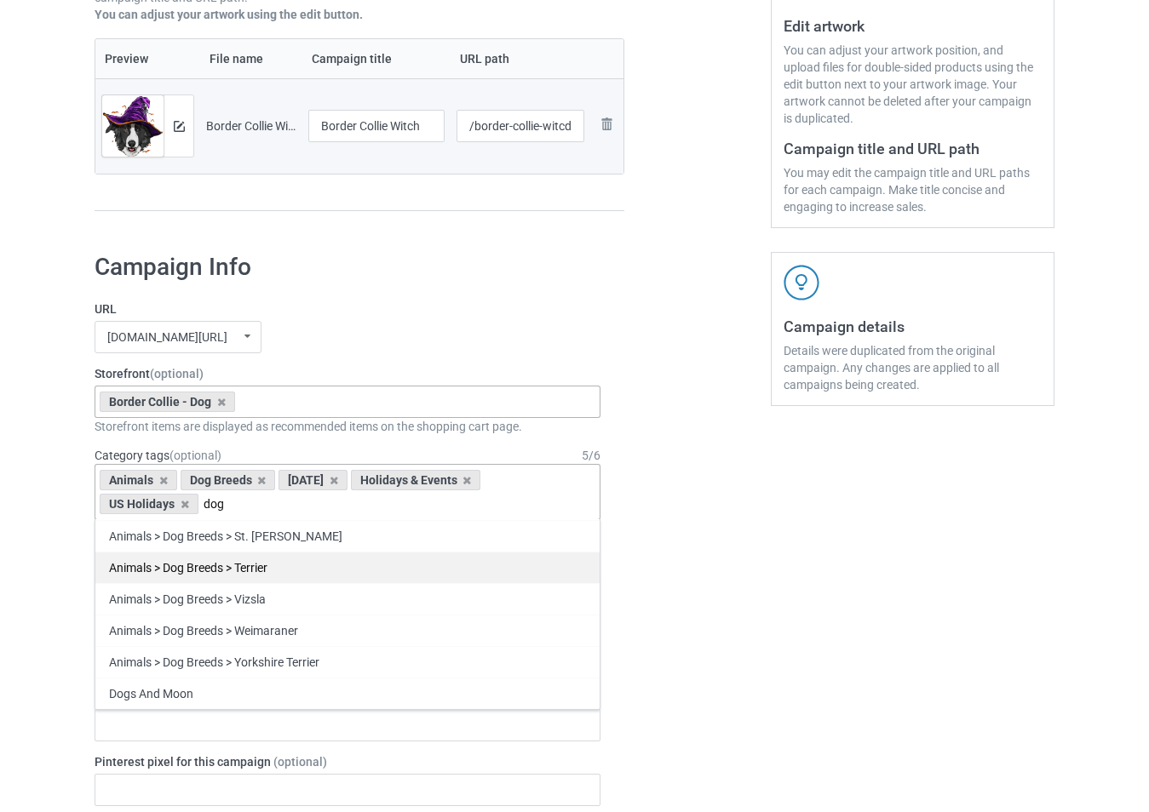
type input "dog"
click at [290, 573] on div "Animals > Dog Breeds > Terrier" at bounding box center [347, 568] width 504 height 32
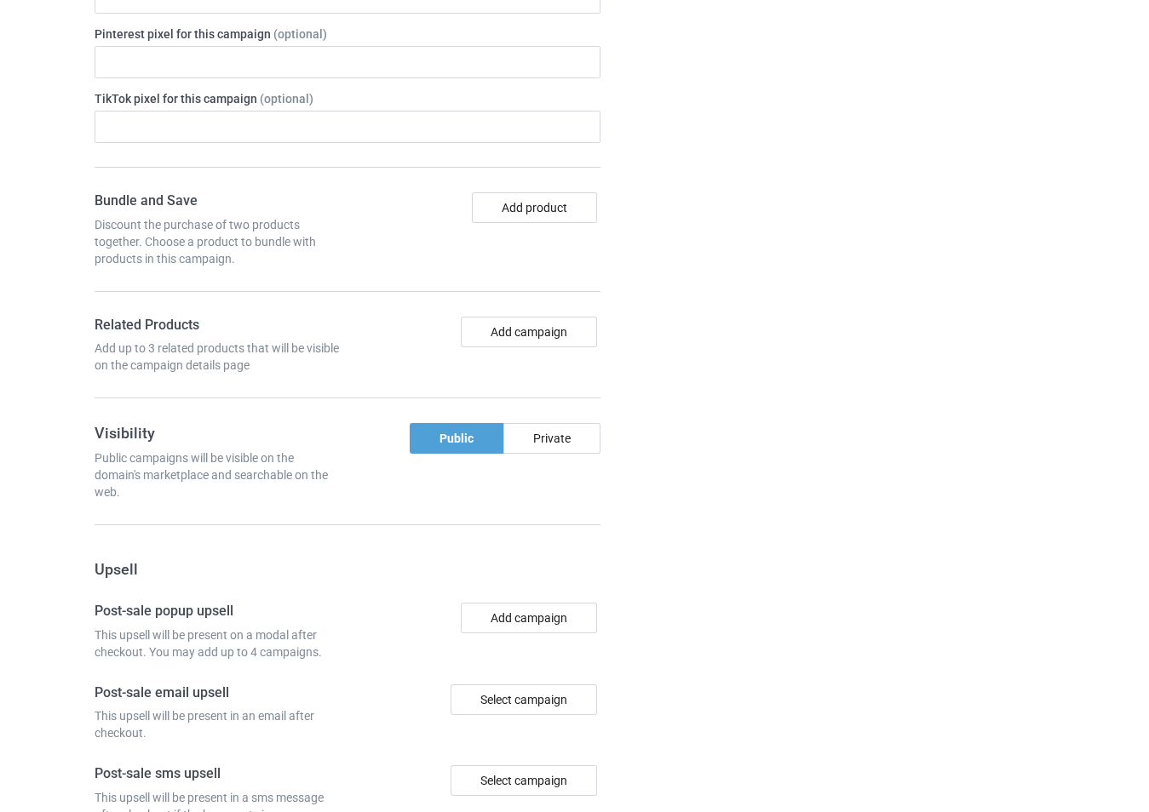
scroll to position [1380, 0]
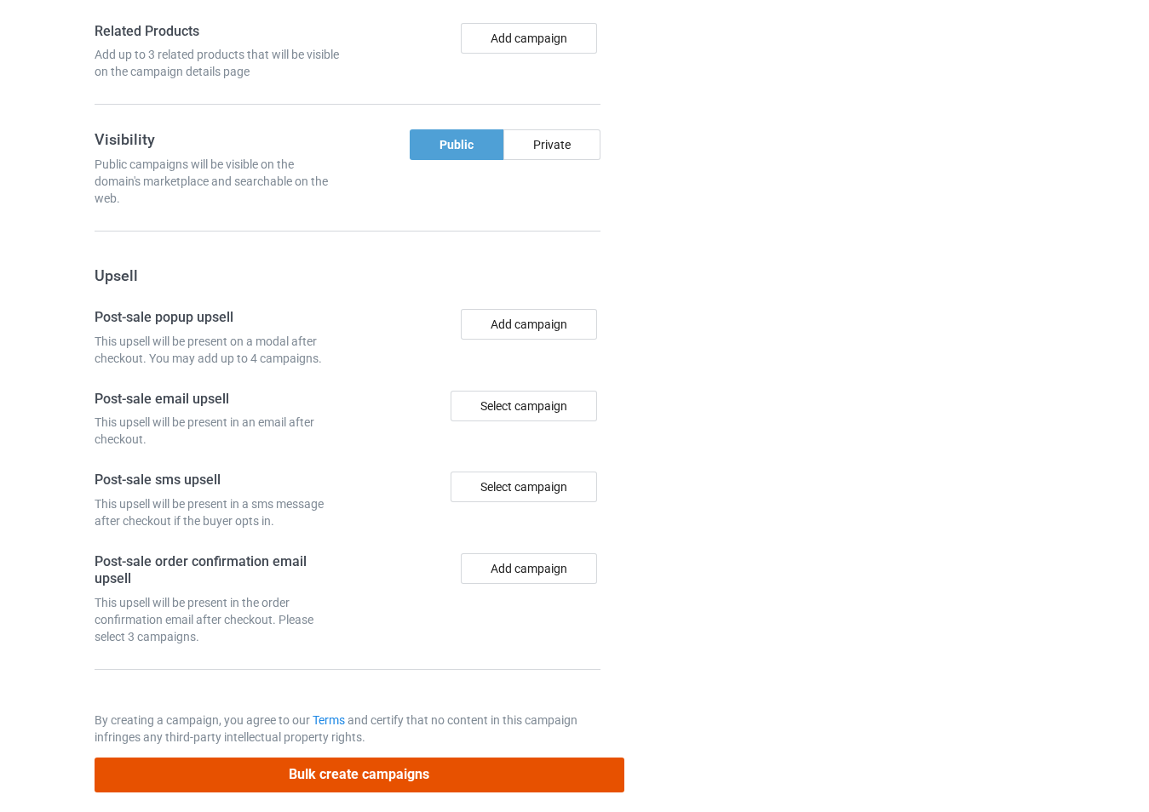
click at [500, 768] on button "Bulk create campaigns" at bounding box center [360, 775] width 530 height 35
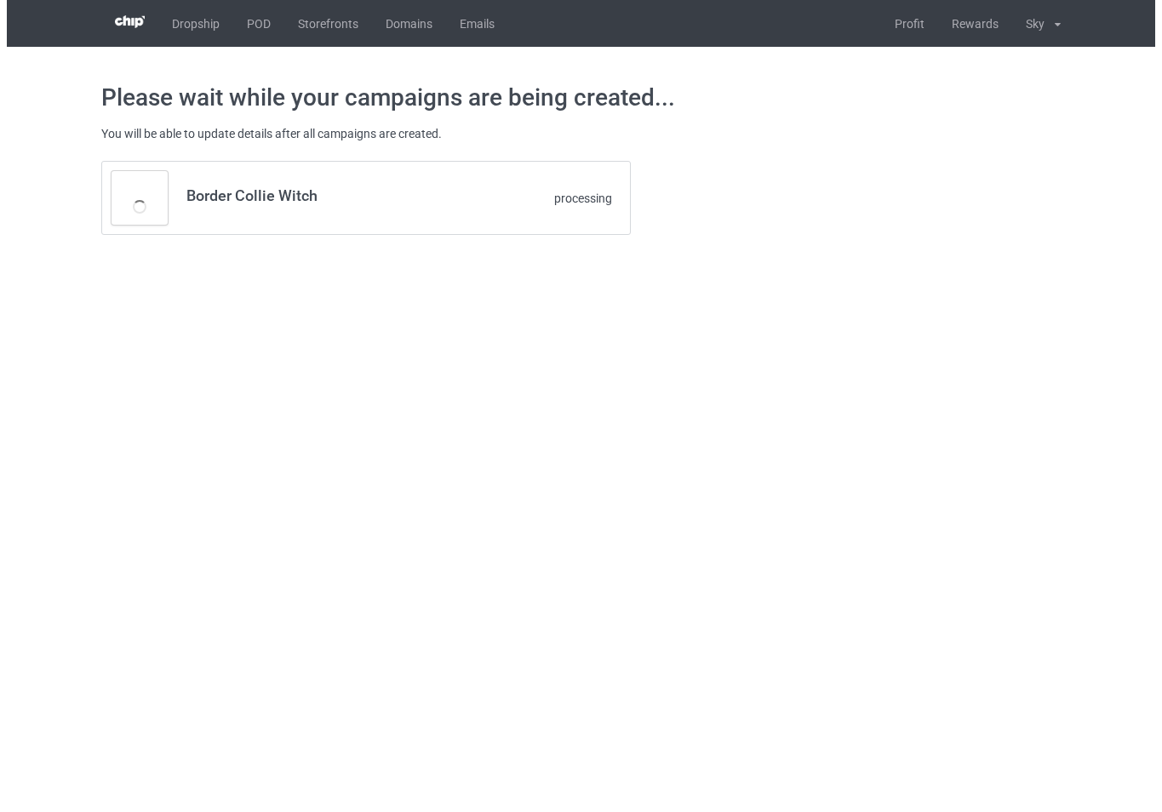
scroll to position [0, 0]
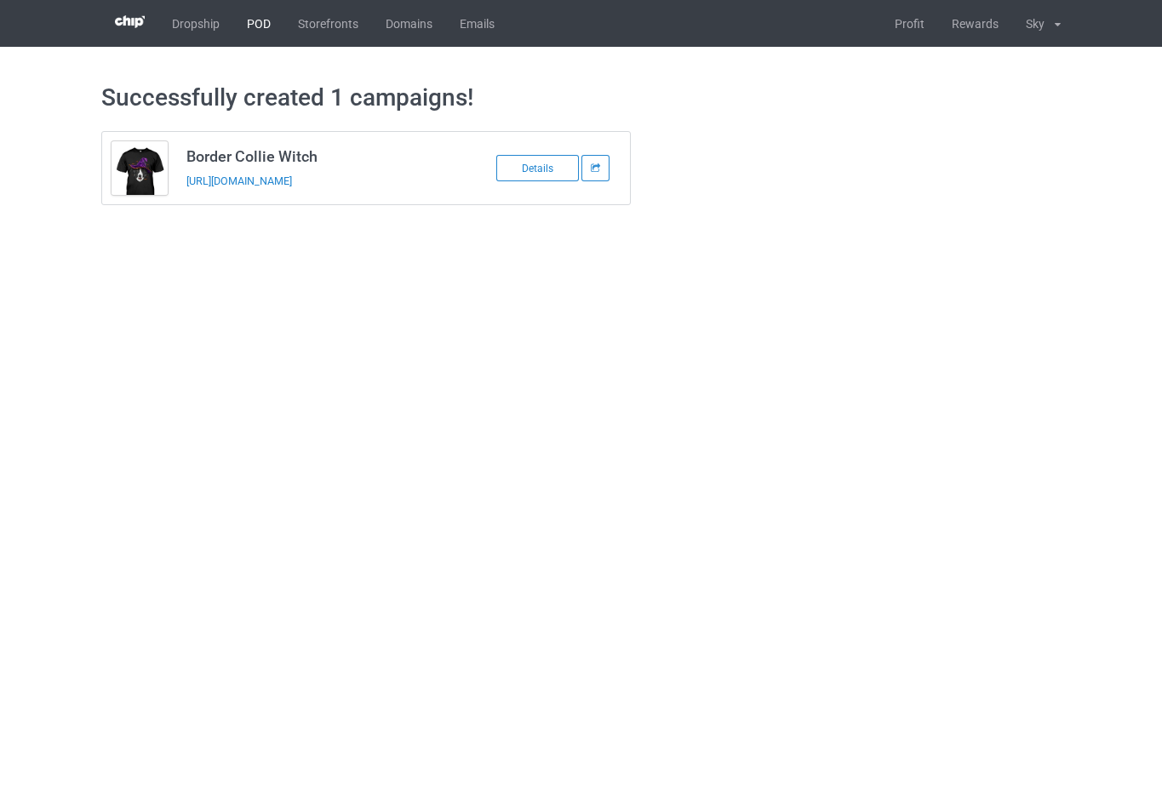
click at [267, 16] on link "POD" at bounding box center [258, 23] width 51 height 47
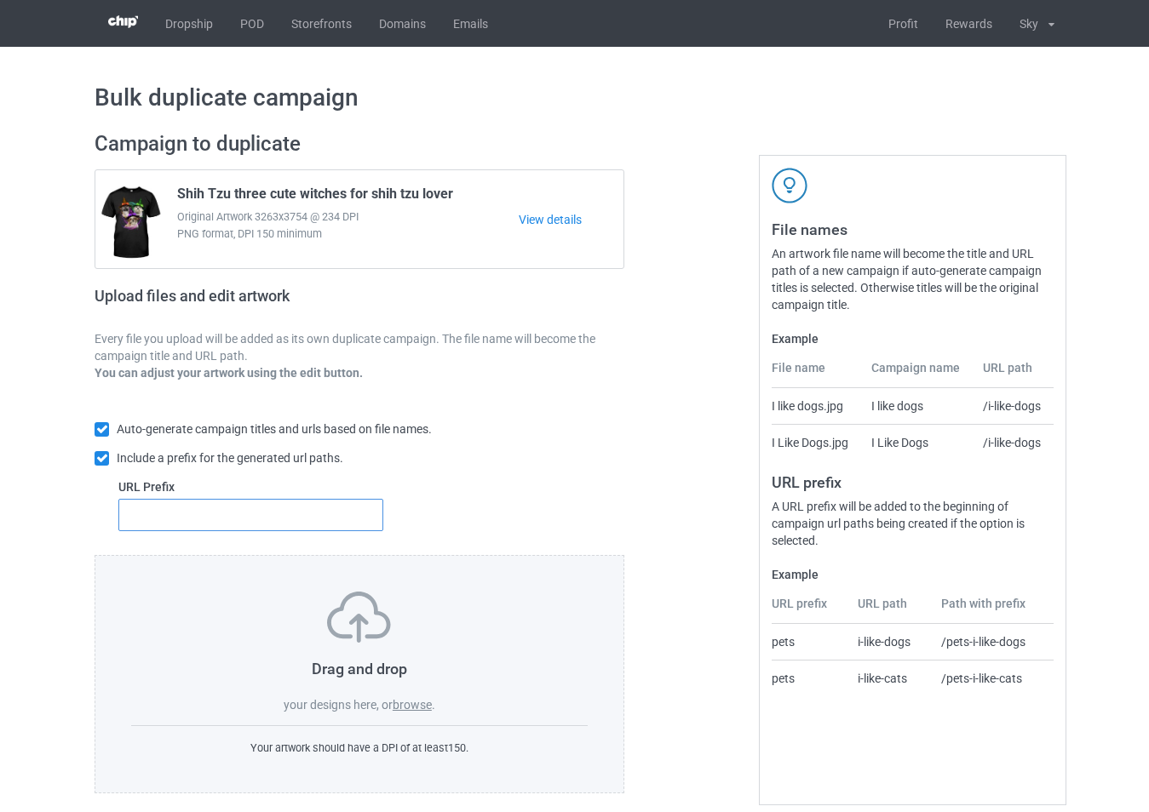
click at [301, 513] on input "text" at bounding box center [250, 515] width 265 height 32
type input "l"
click at [428, 710] on label "browse" at bounding box center [412, 705] width 39 height 14
click at [0, 0] on input "browse" at bounding box center [0, 0] width 0 height 0
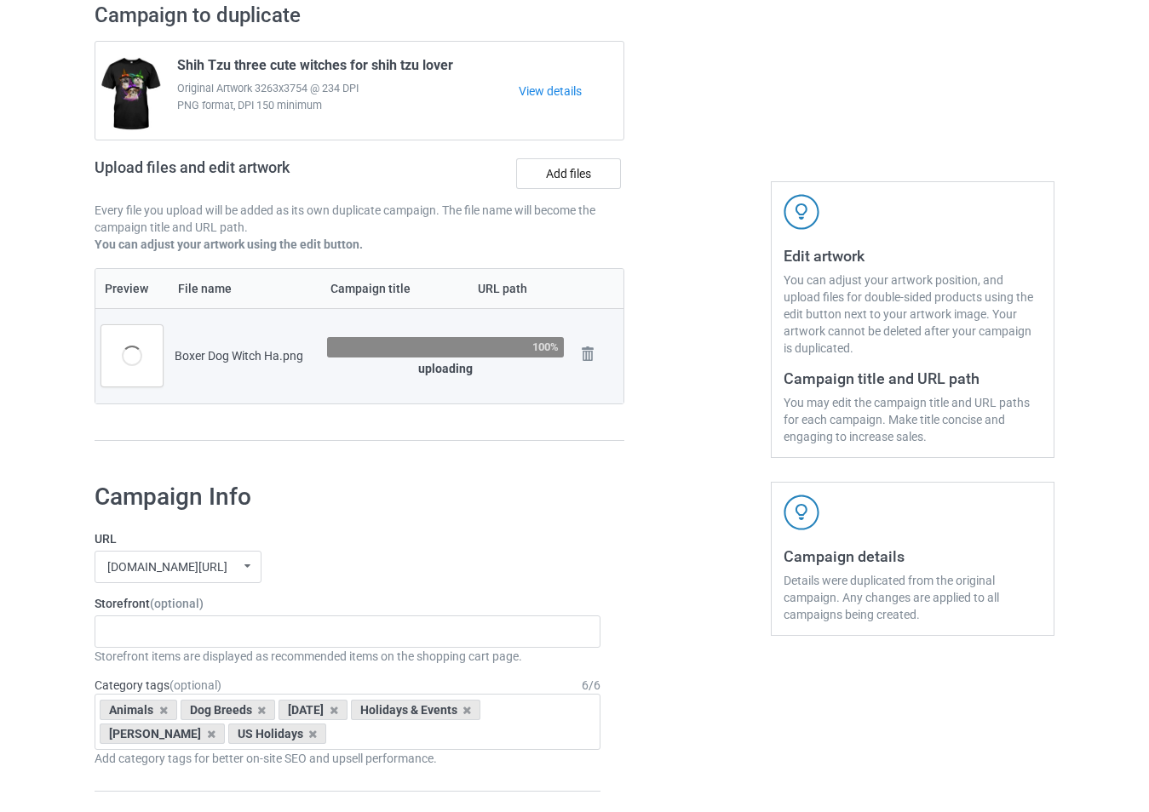
scroll to position [341, 0]
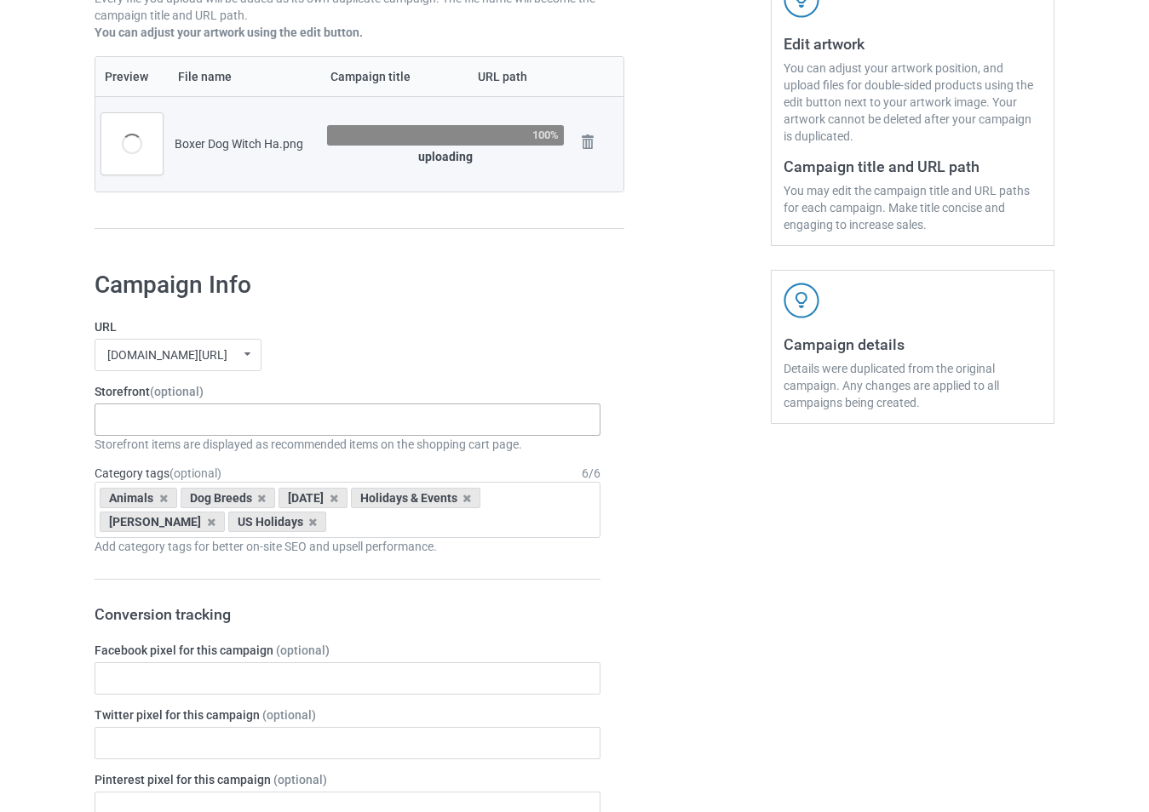
click at [284, 423] on div "-------------------------------------------------- Gifts For Christmas Teacher …" at bounding box center [348, 420] width 506 height 32
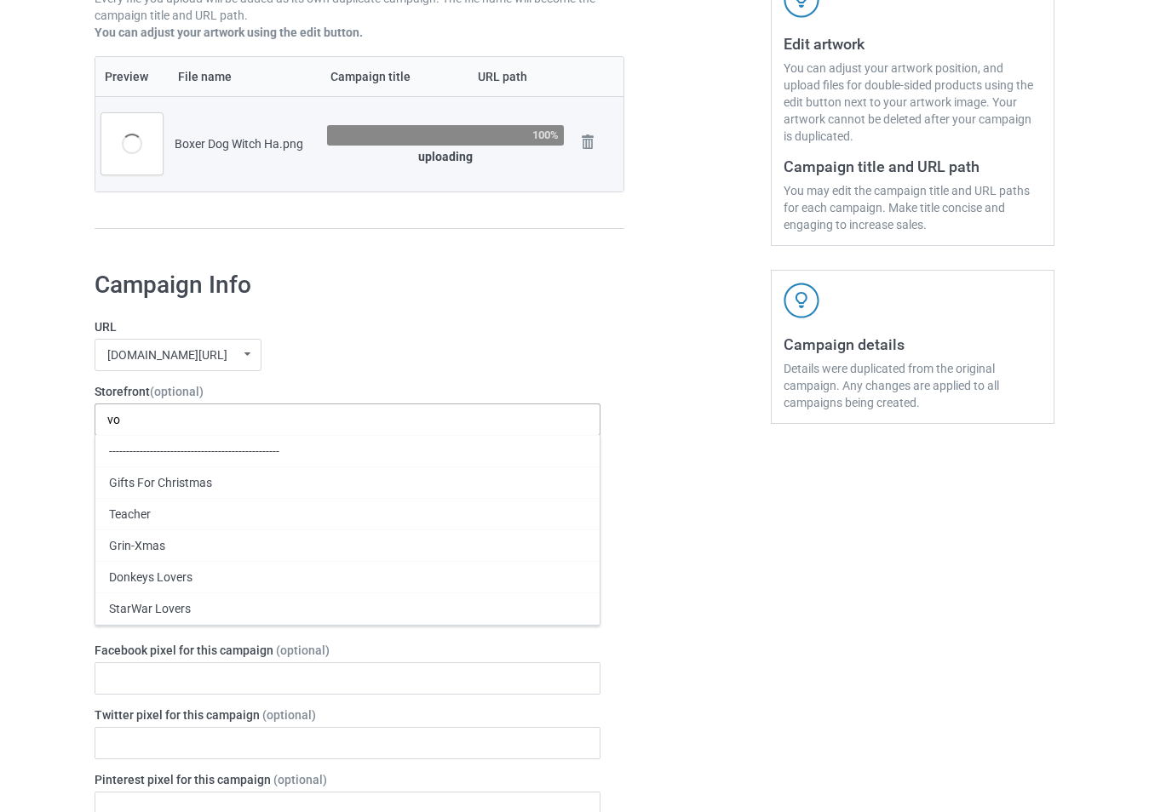
type input "v"
type input "n"
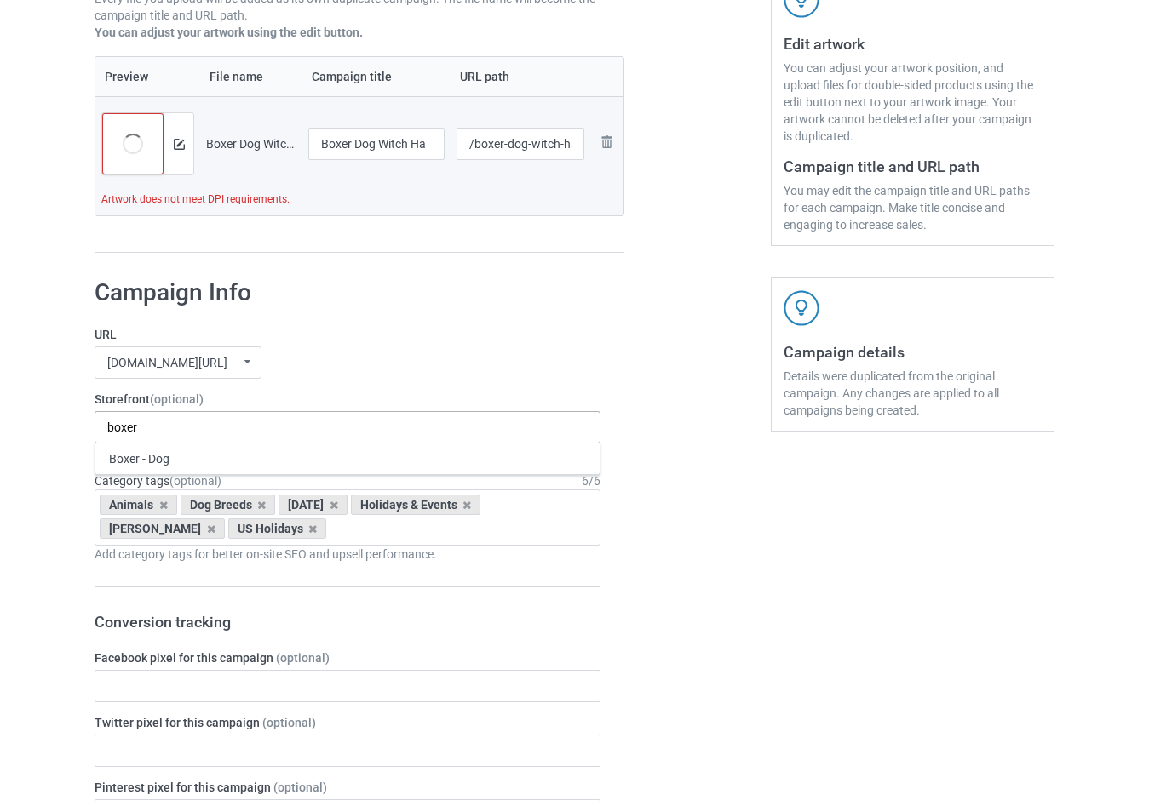
type input "boxer"
click at [218, 450] on div "Boxer - Dog" at bounding box center [347, 459] width 504 height 32
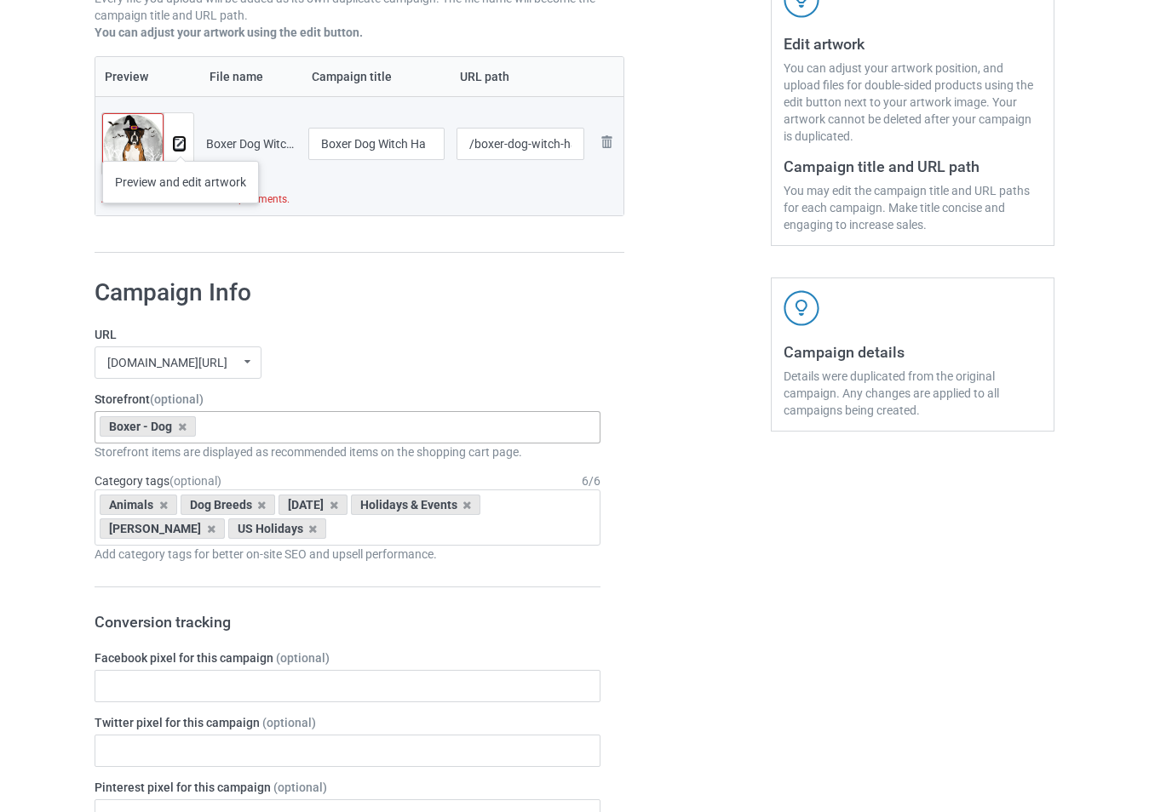
click at [181, 144] on img at bounding box center [179, 144] width 11 height 11
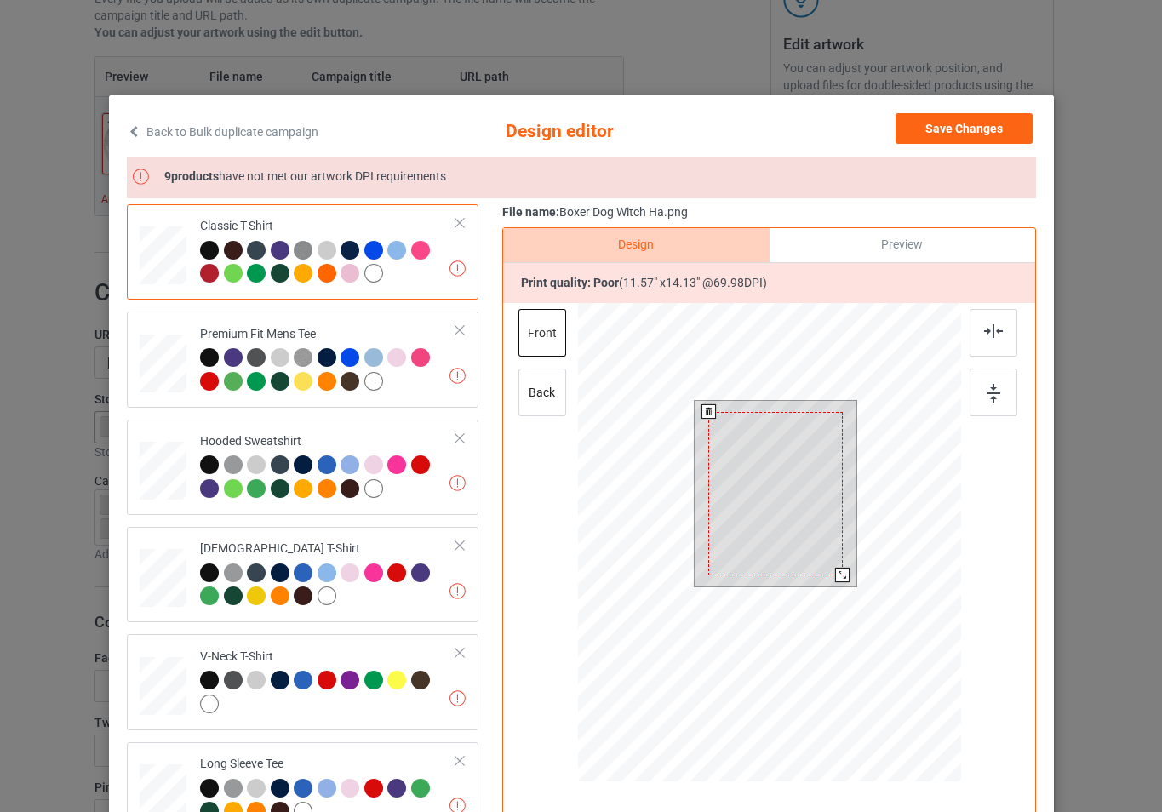
click at [844, 583] on div at bounding box center [842, 575] width 14 height 14
click at [935, 123] on button "Save Changes" at bounding box center [964, 128] width 137 height 31
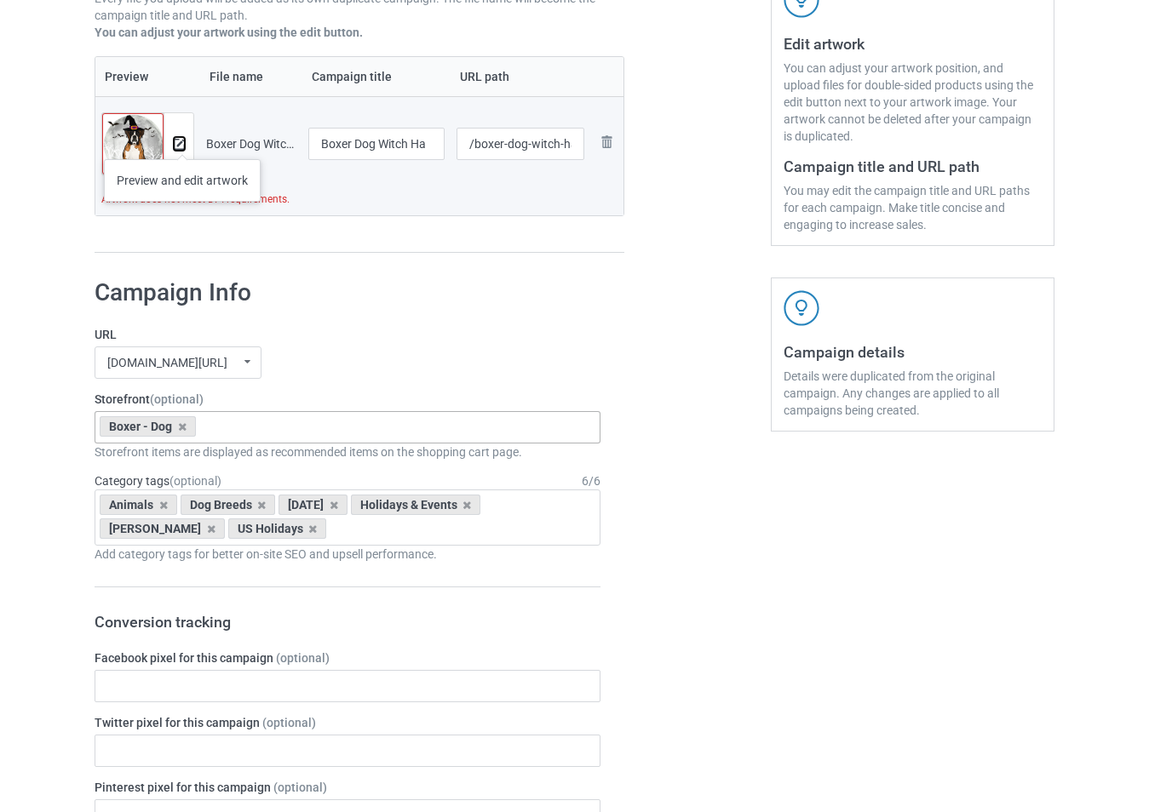
click at [182, 142] on img at bounding box center [179, 144] width 11 height 11
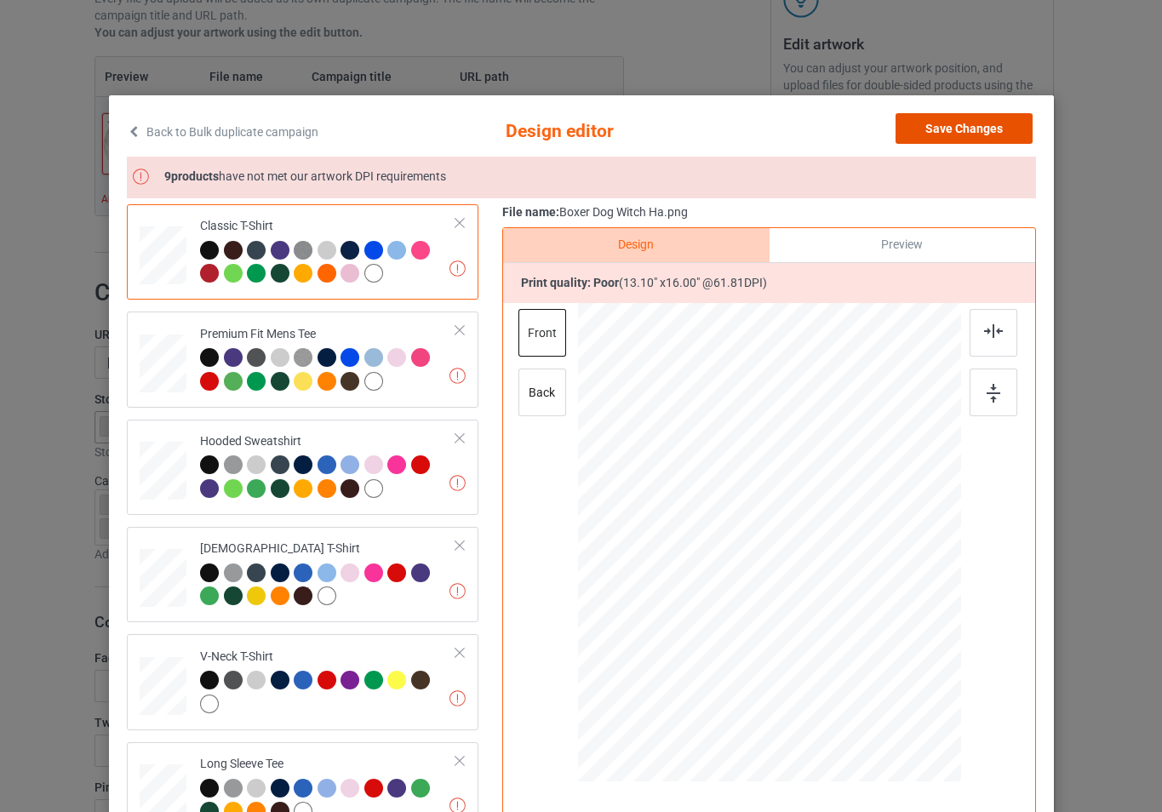
click at [914, 117] on button "Save Changes" at bounding box center [964, 128] width 137 height 31
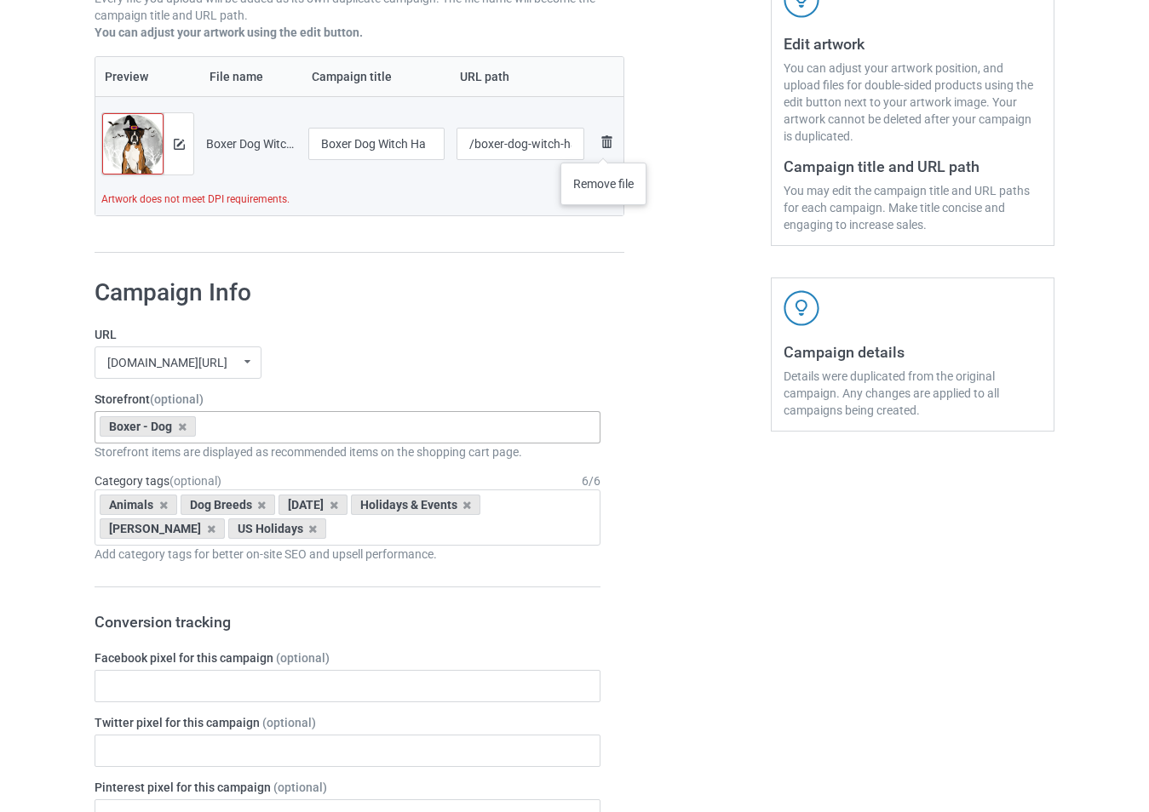
click at [604, 146] on img at bounding box center [606, 142] width 20 height 20
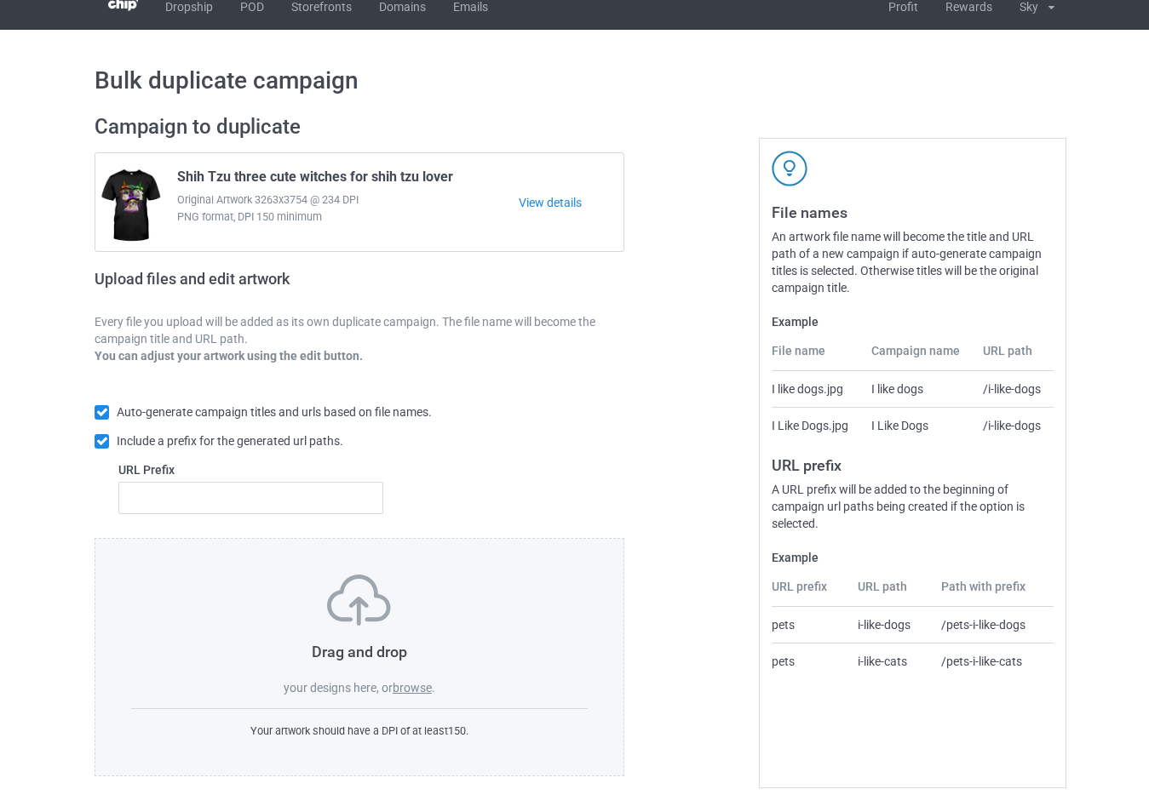
click at [421, 686] on label "browse" at bounding box center [412, 688] width 39 height 14
click at [0, 0] on input "browse" at bounding box center [0, 0] width 0 height 0
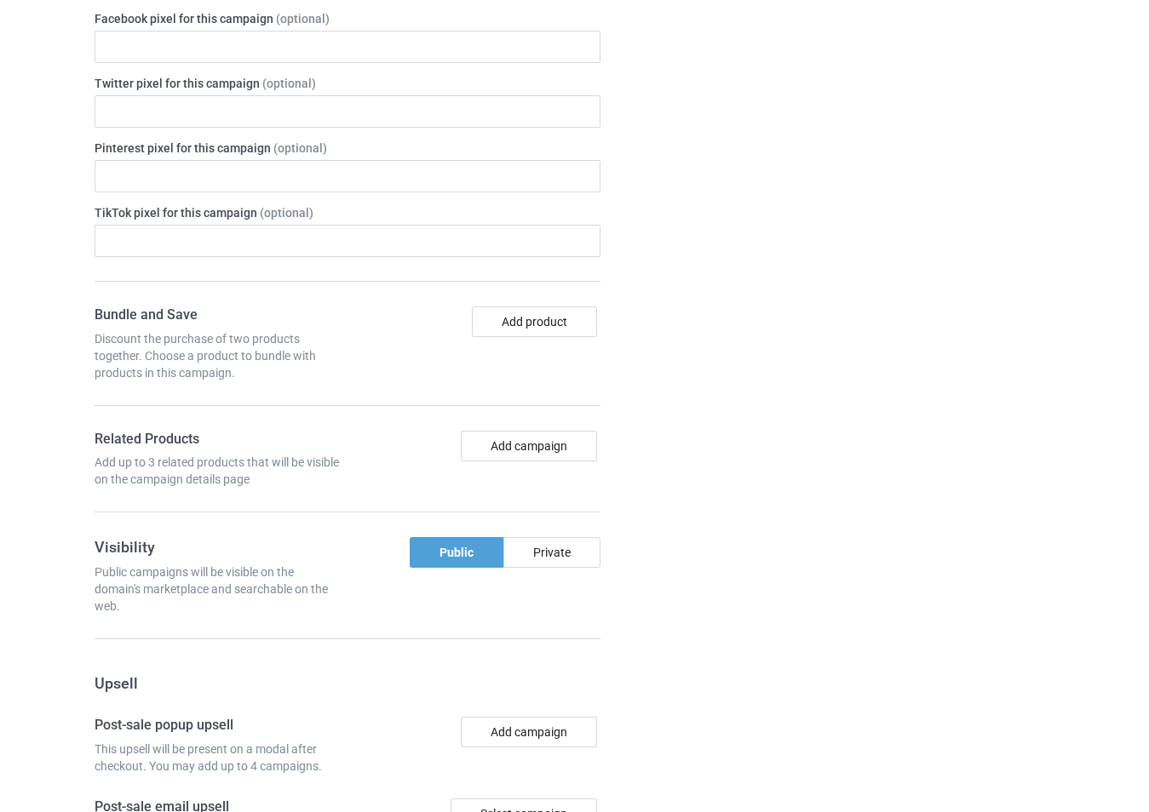
scroll to position [547, 0]
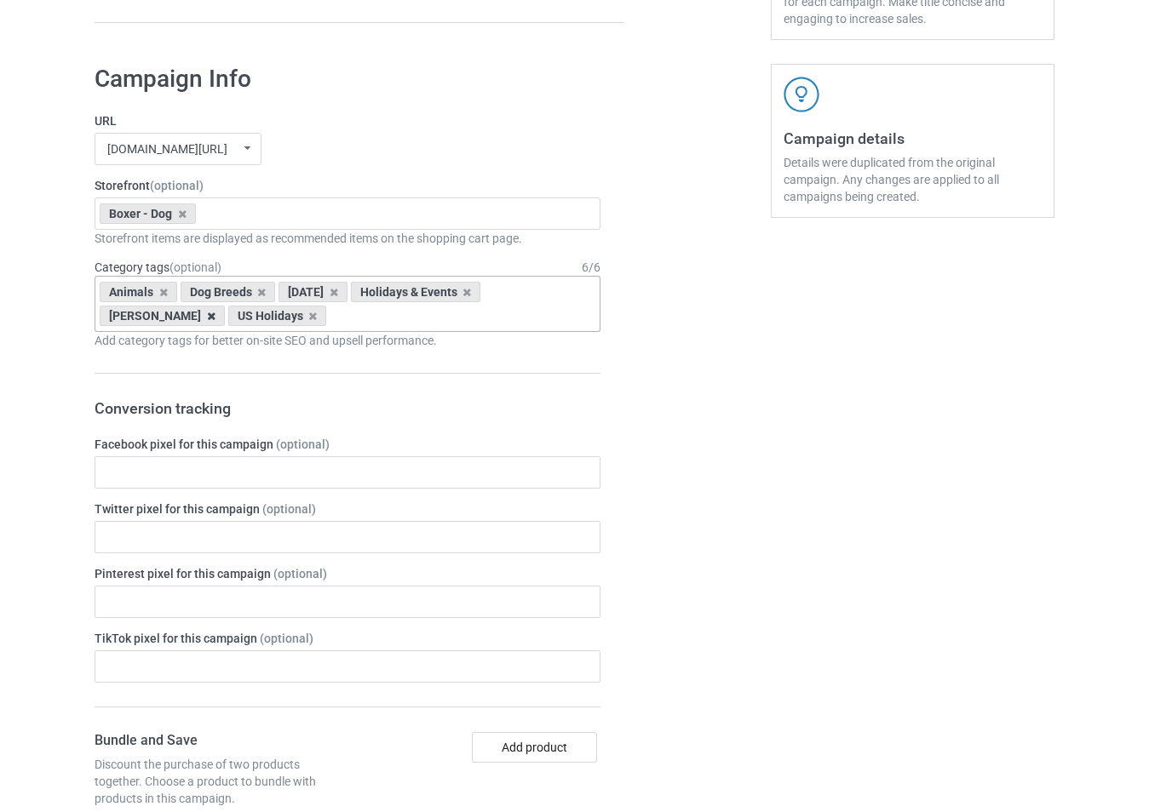
click at [207, 313] on icon at bounding box center [211, 316] width 9 height 11
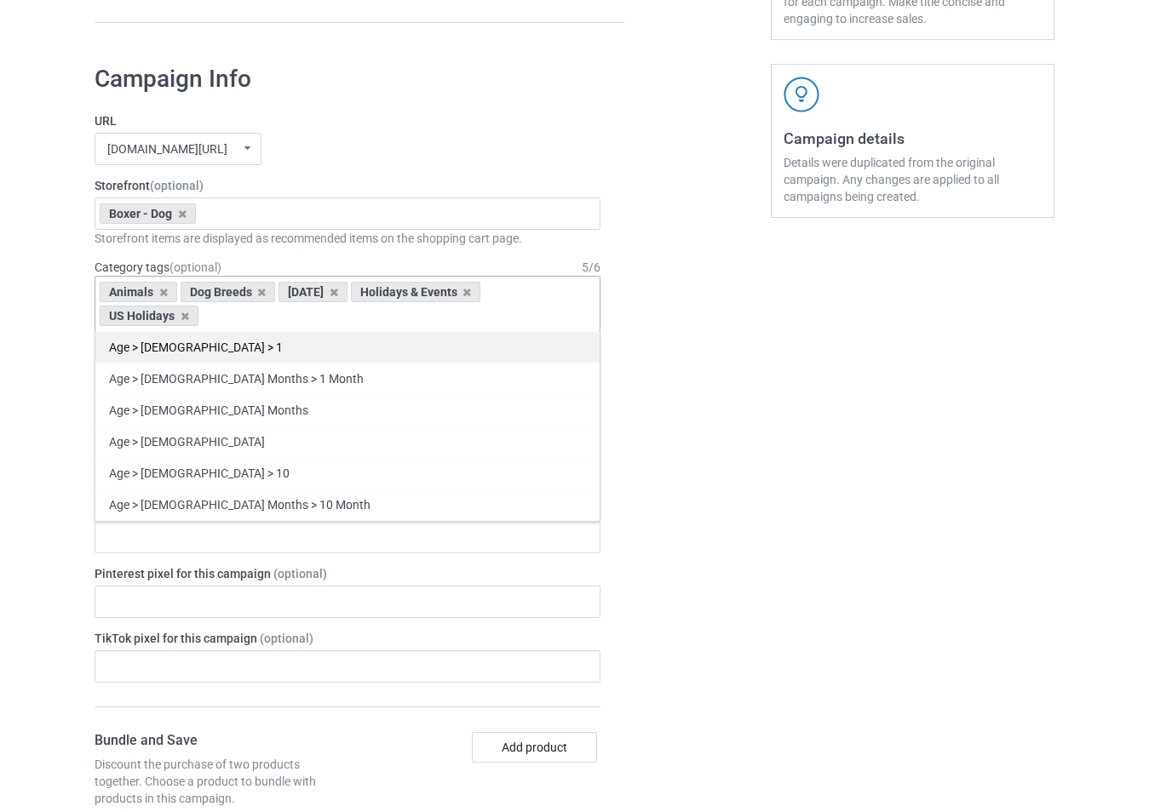
type input "v"
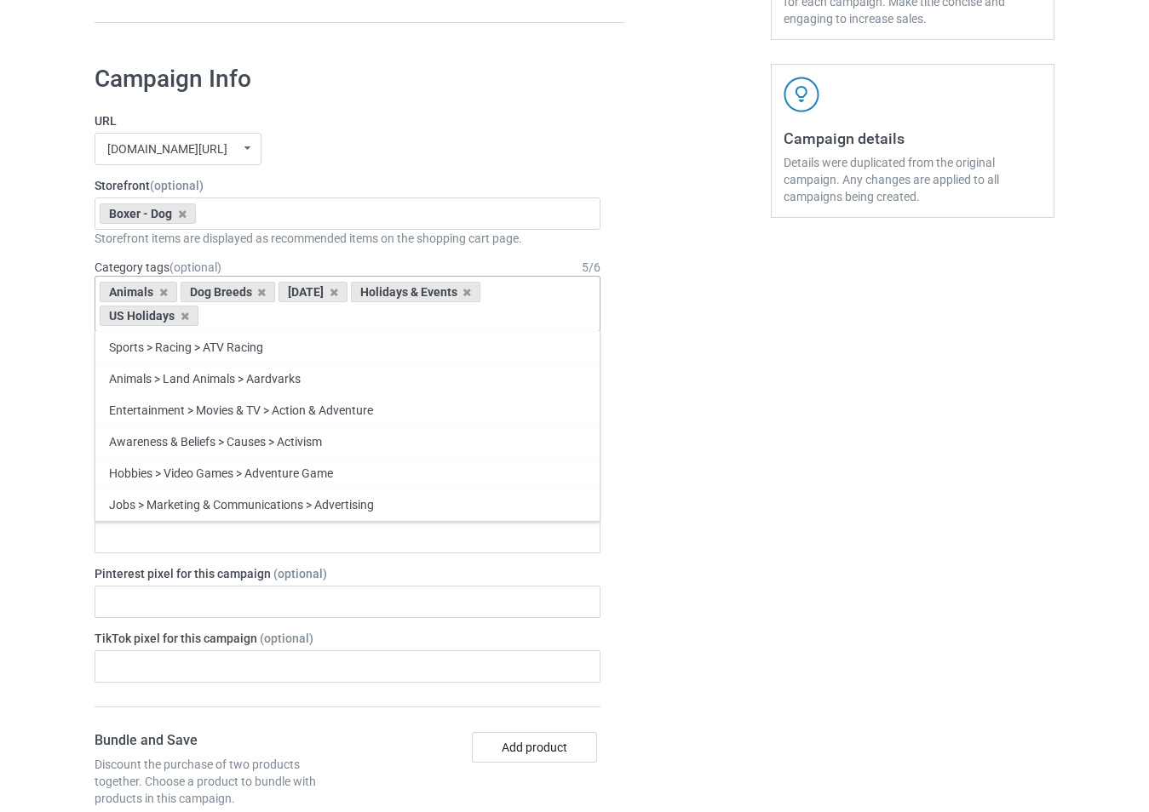
type input "v"
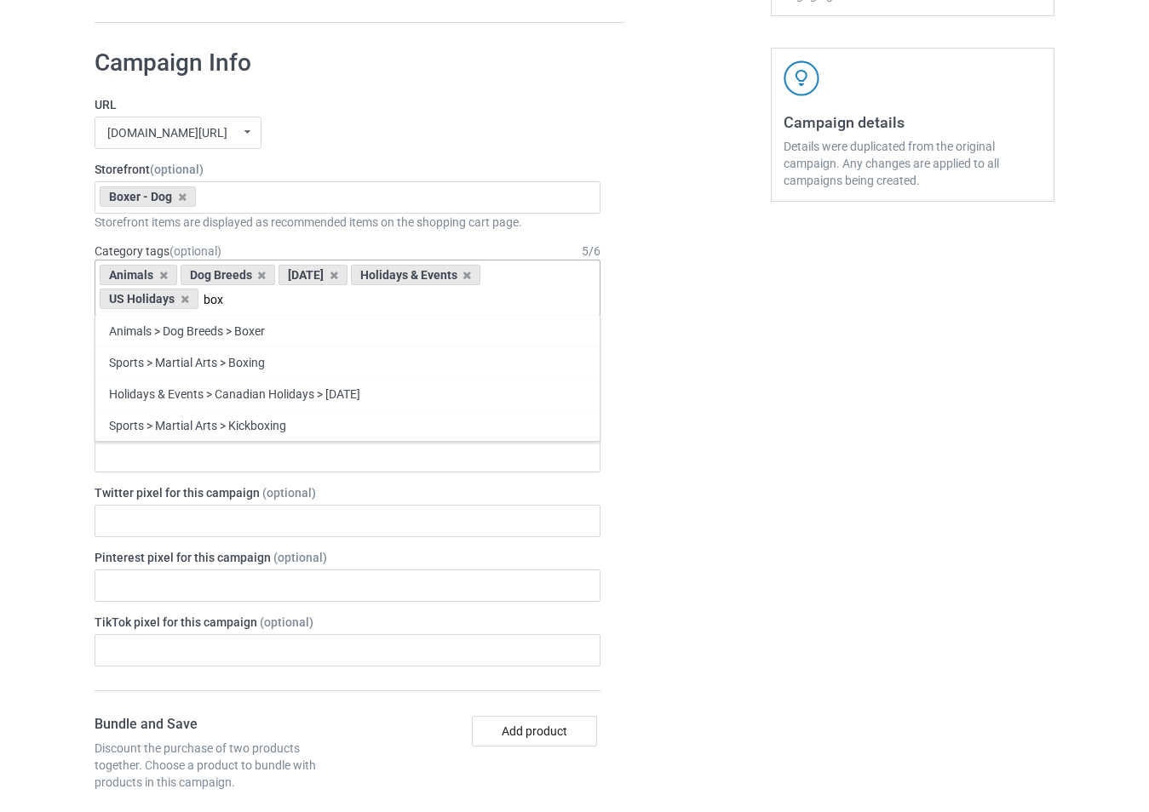
type input "box"
click at [209, 334] on div "Animals > Dog Breeds > Boxer" at bounding box center [347, 331] width 504 height 32
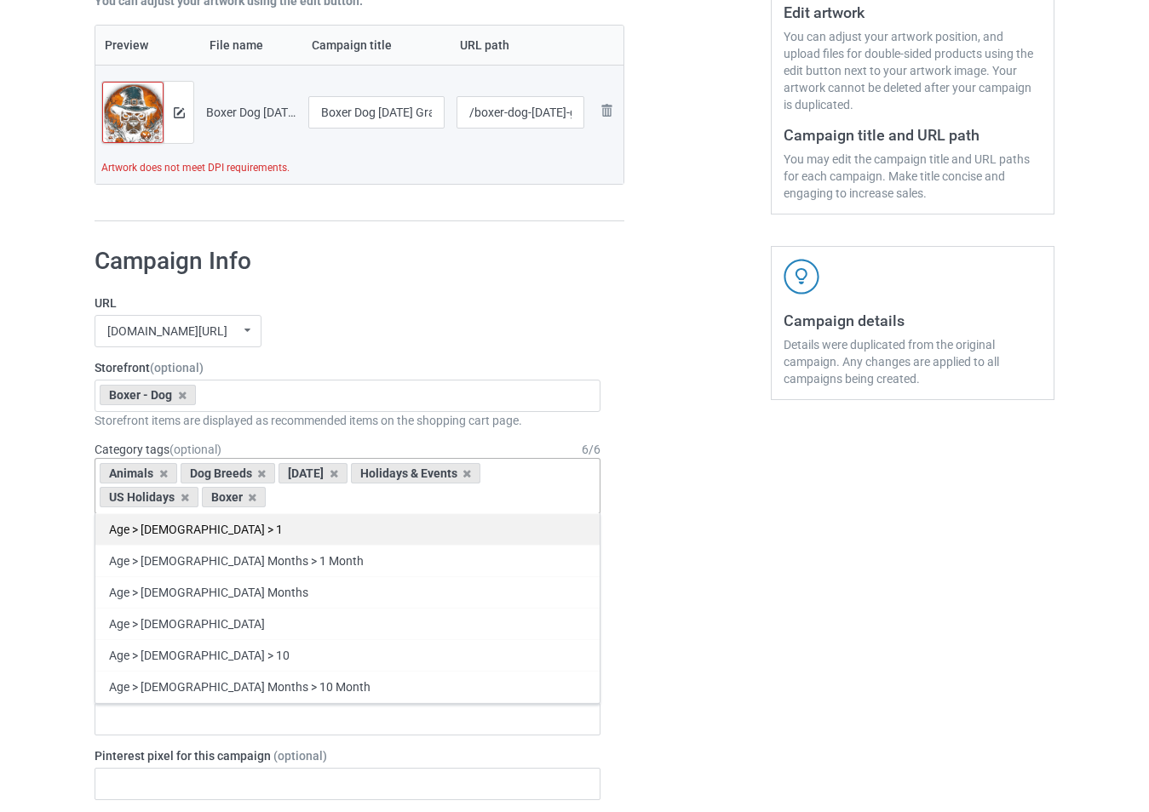
scroll to position [230, 0]
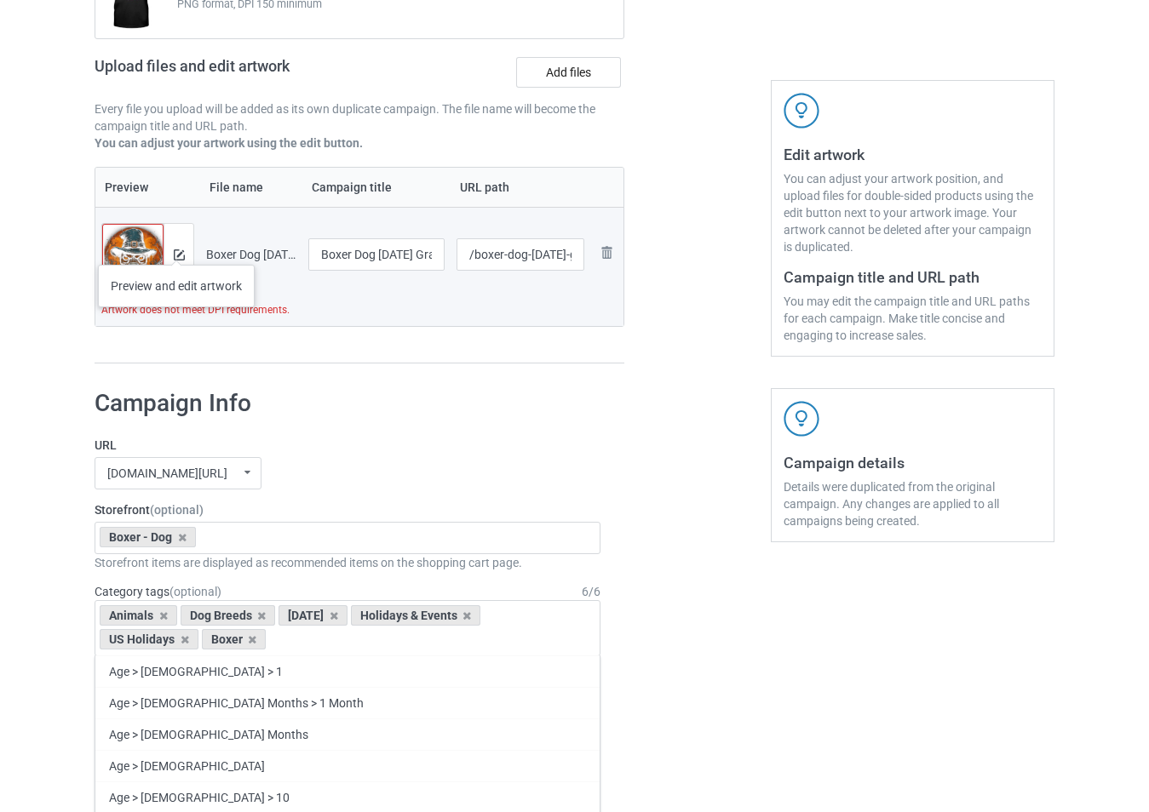
click at [176, 248] on div at bounding box center [179, 254] width 30 height 61
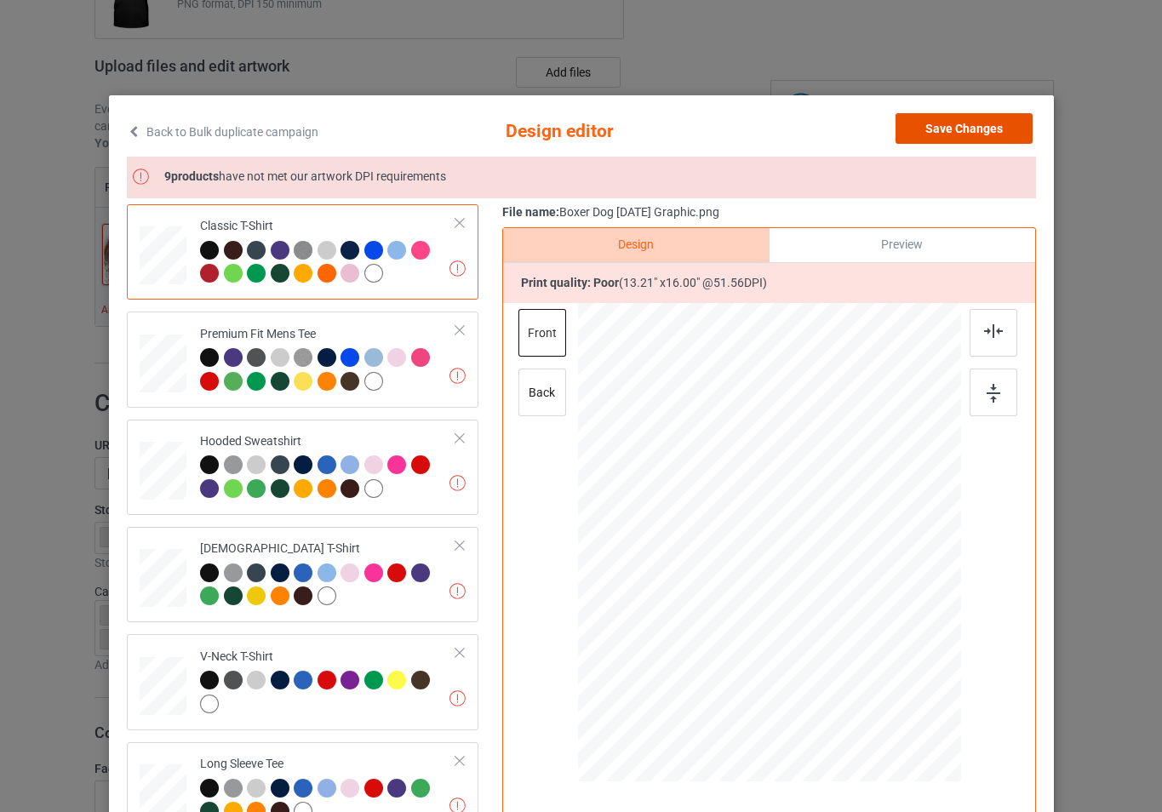
click at [957, 135] on button "Save Changes" at bounding box center [964, 128] width 137 height 31
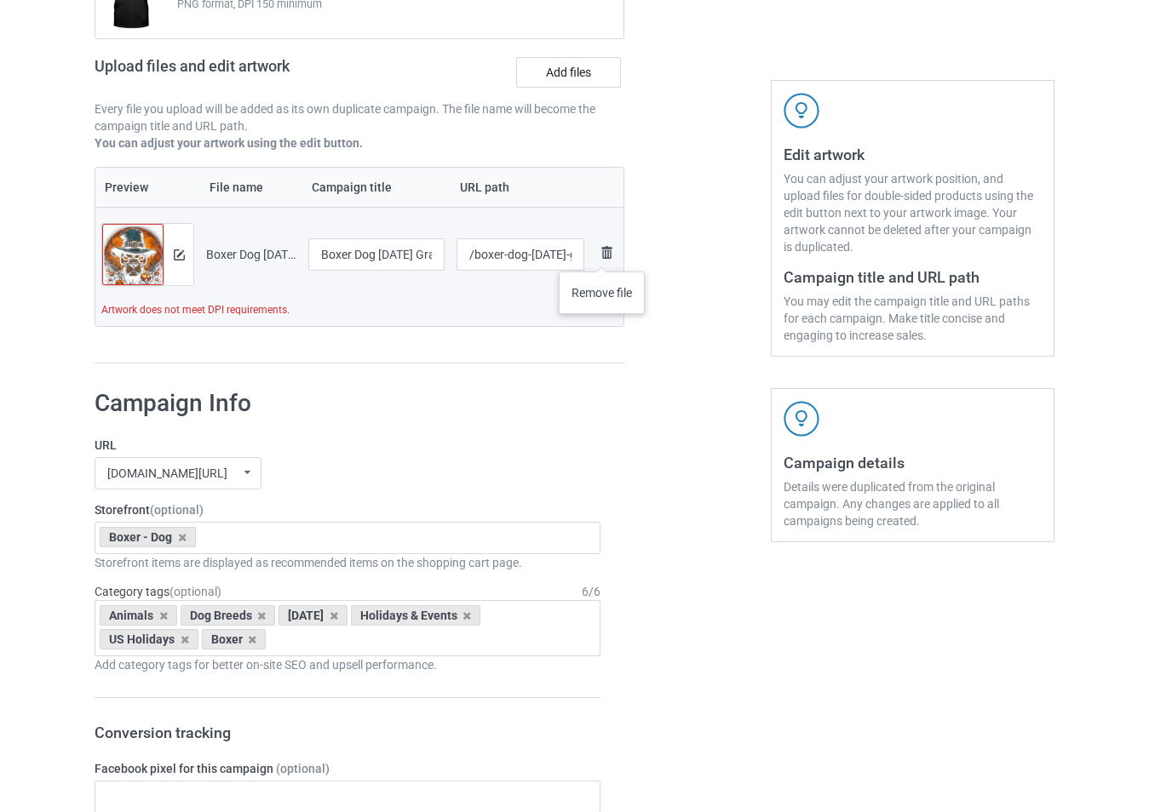
click at [603, 254] on img at bounding box center [606, 253] width 20 height 20
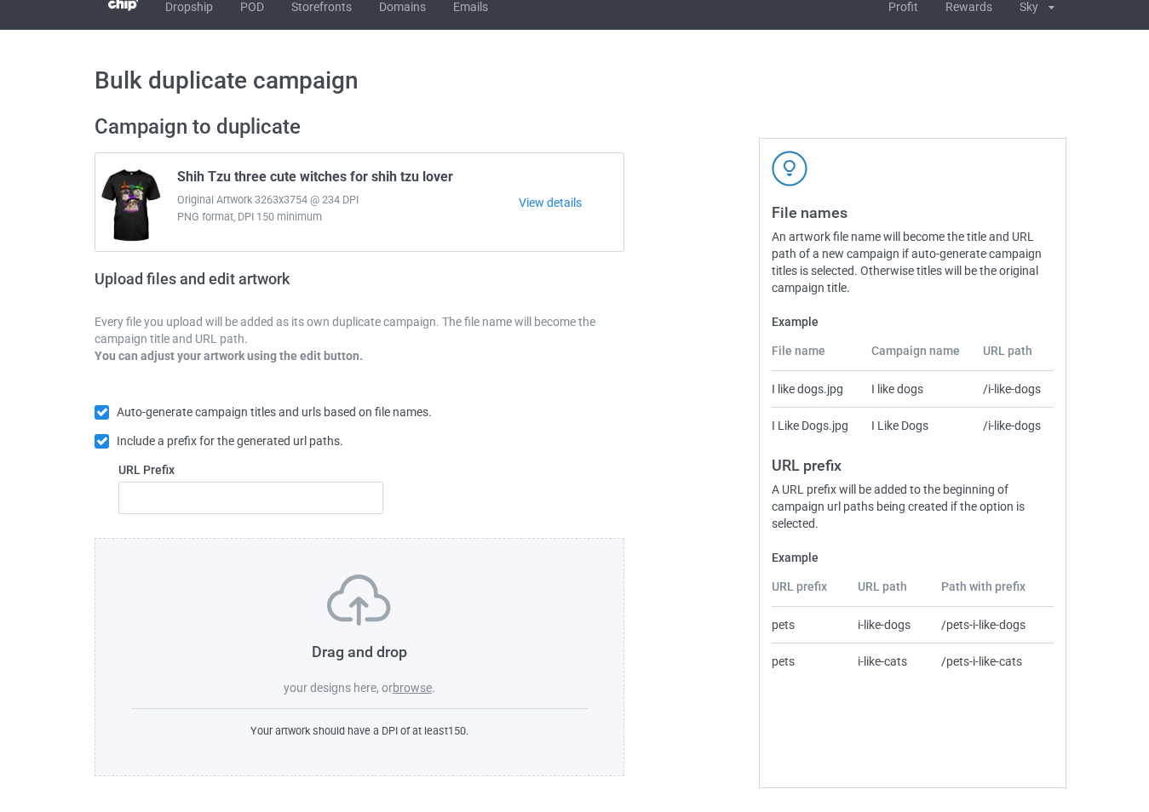
scroll to position [18, 0]
click at [405, 692] on label "browse" at bounding box center [412, 688] width 39 height 14
click at [0, 0] on input "browse" at bounding box center [0, 0] width 0 height 0
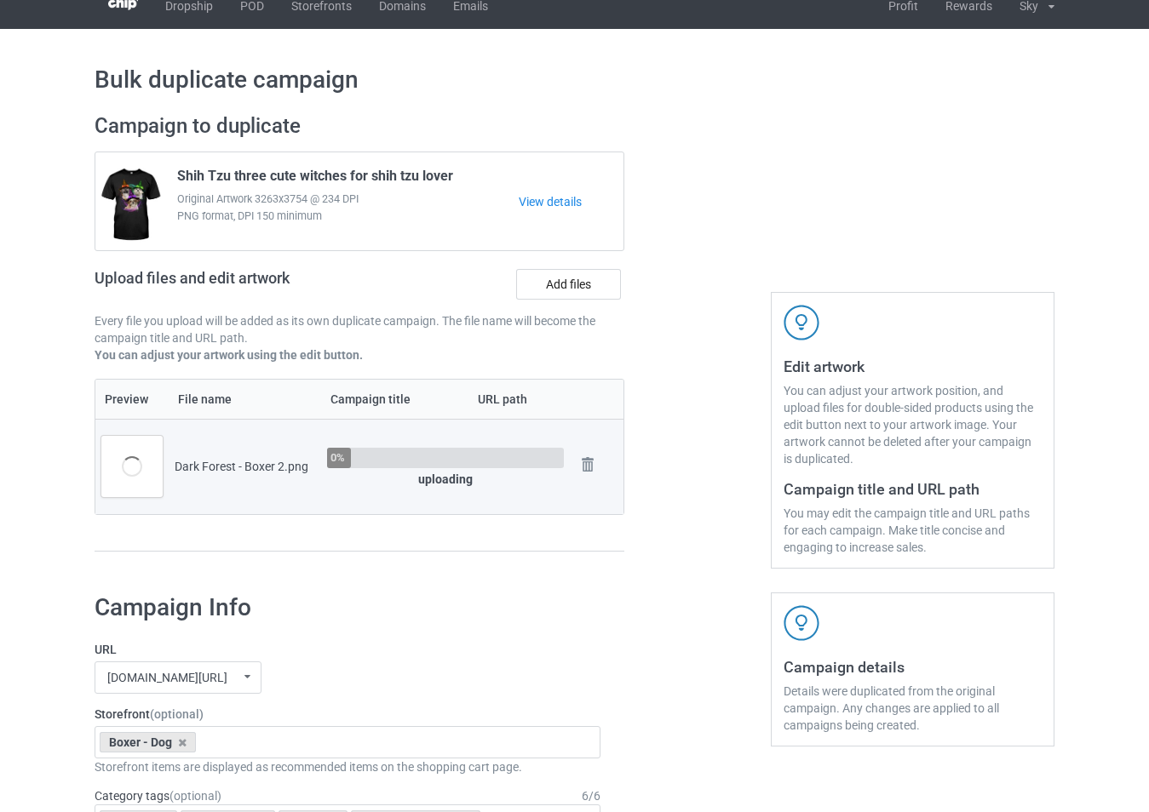
scroll to position [230, 0]
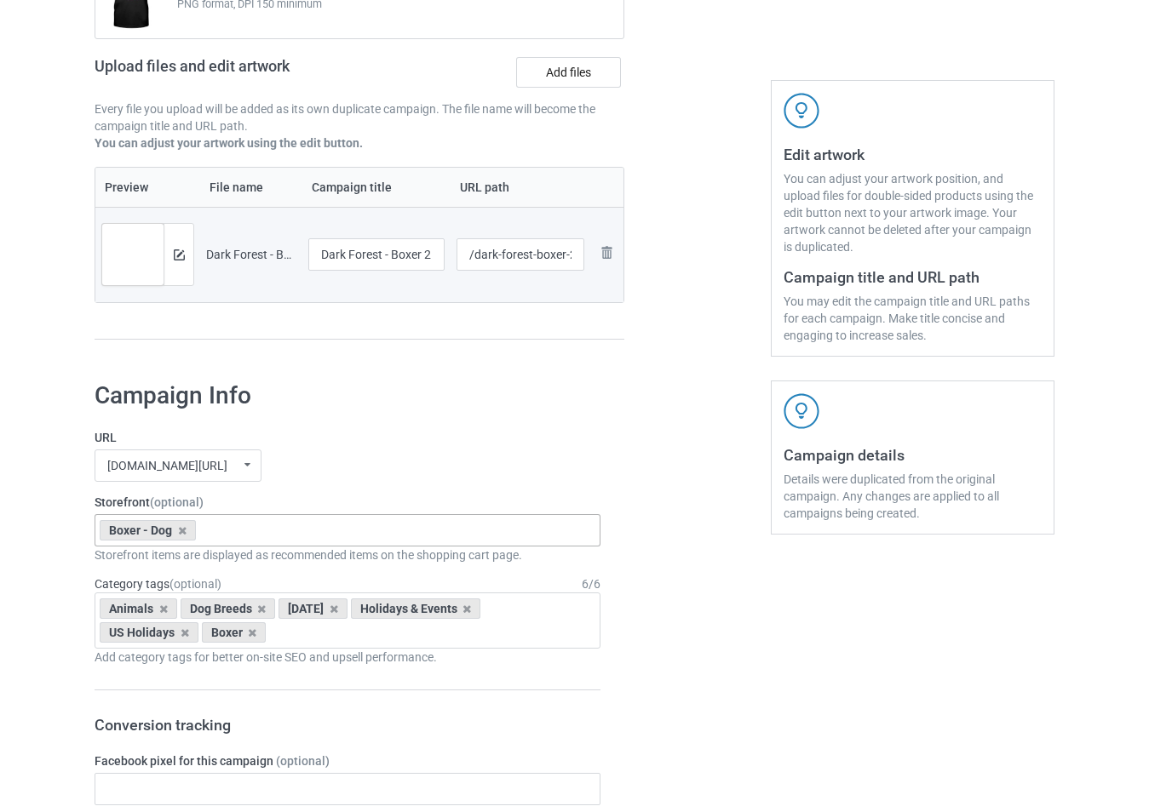
click at [353, 538] on div "Boxer - Dog No result found 610fed8c20c3685076cf6fa8" at bounding box center [348, 530] width 506 height 32
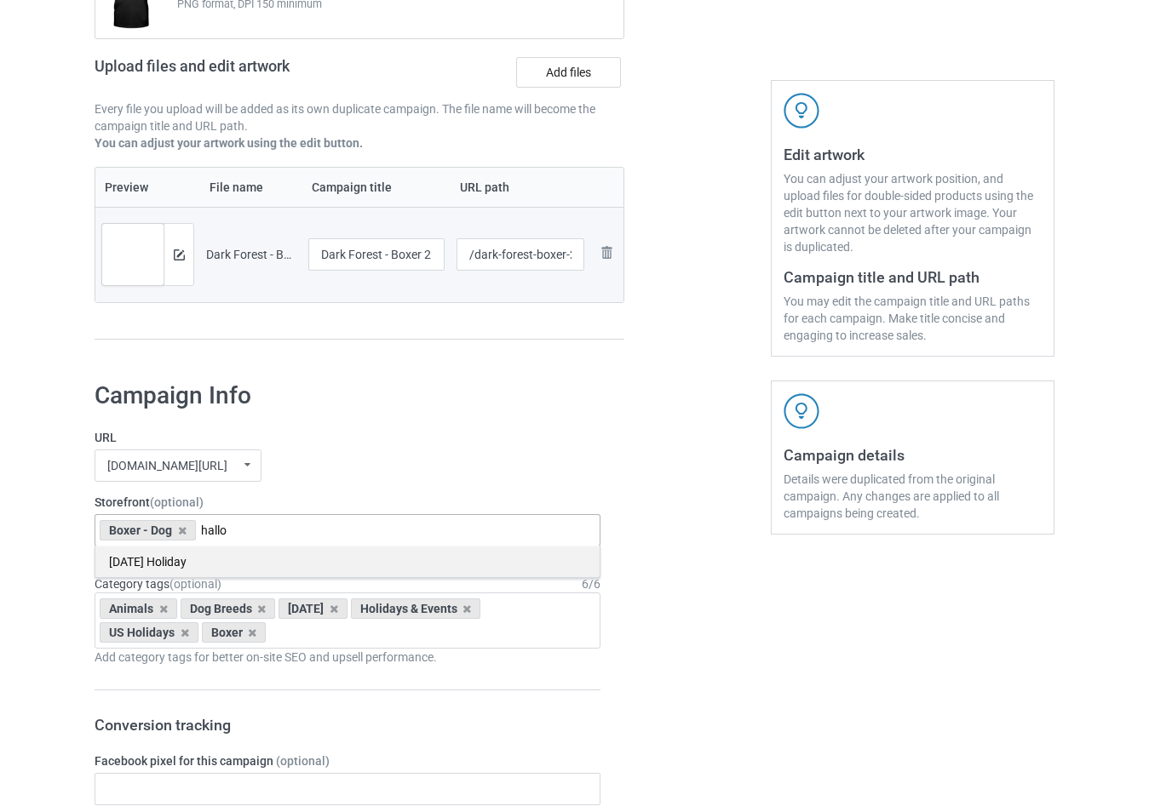
type input "hallo"
click at [342, 566] on div "[DATE] Holiday" at bounding box center [347, 562] width 504 height 32
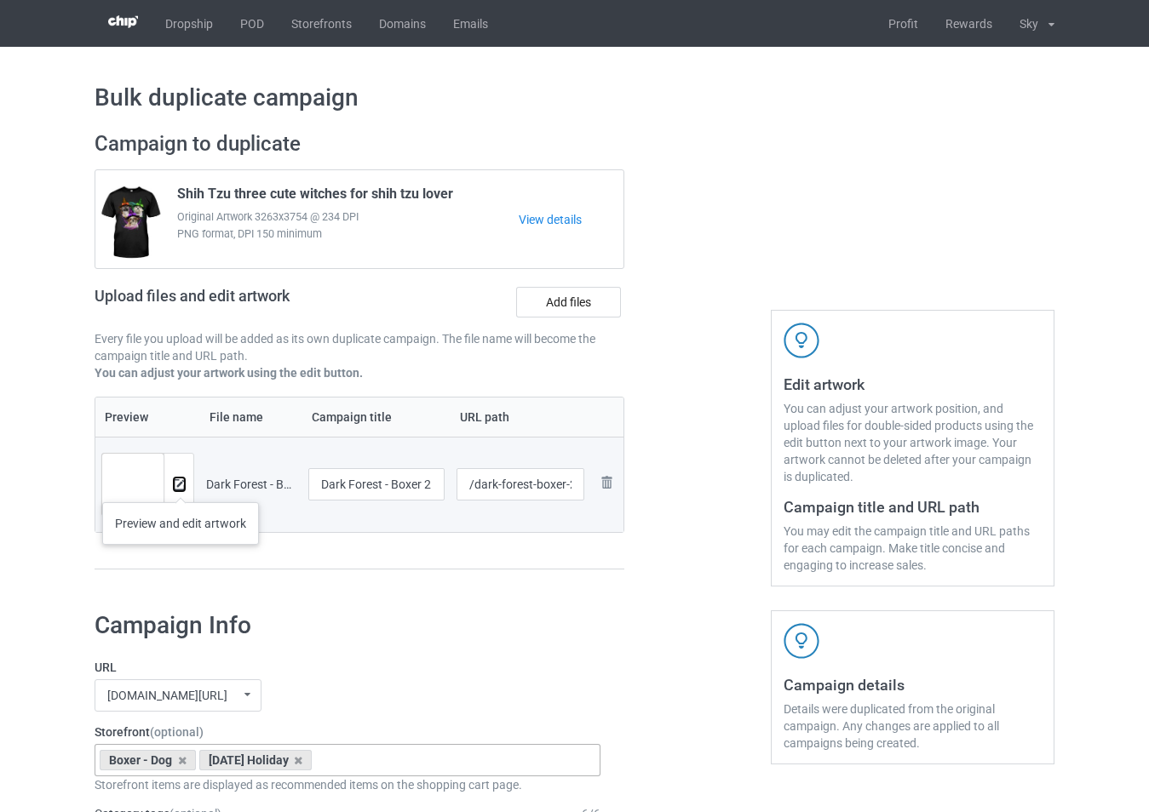
click at [181, 485] on img at bounding box center [179, 484] width 11 height 11
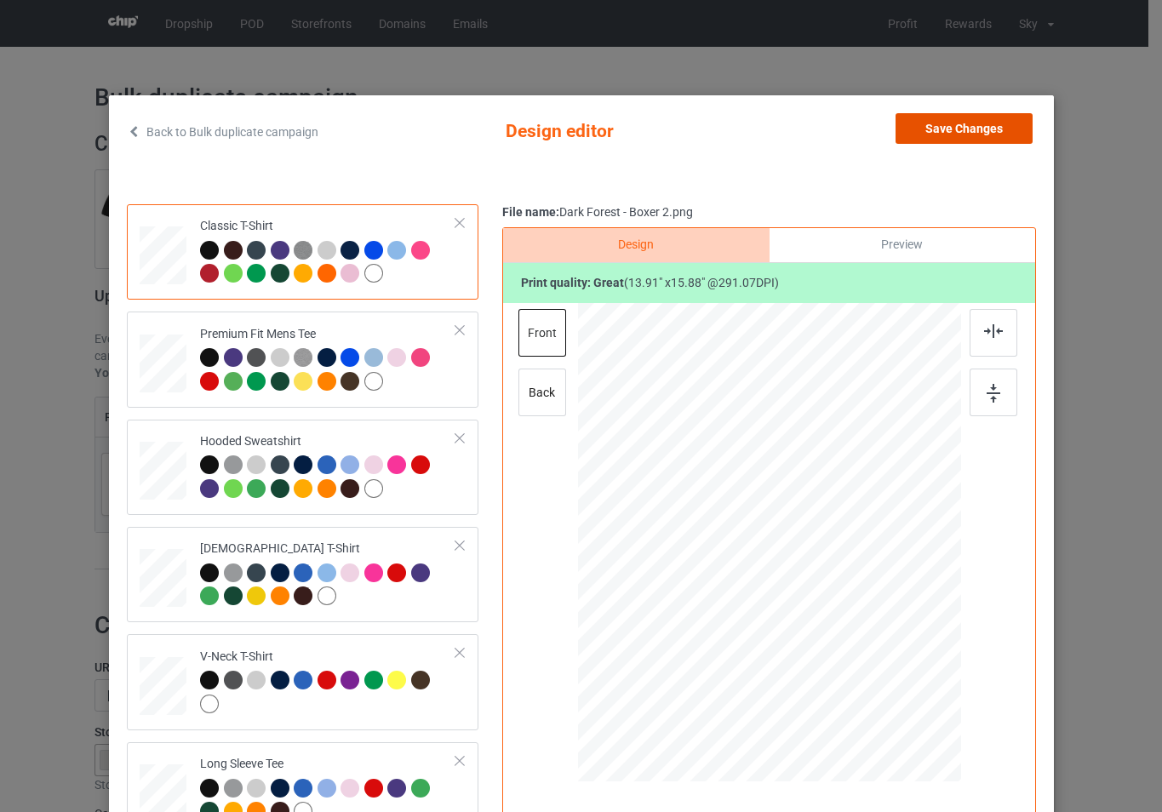
click at [994, 128] on button "Save Changes" at bounding box center [964, 128] width 137 height 31
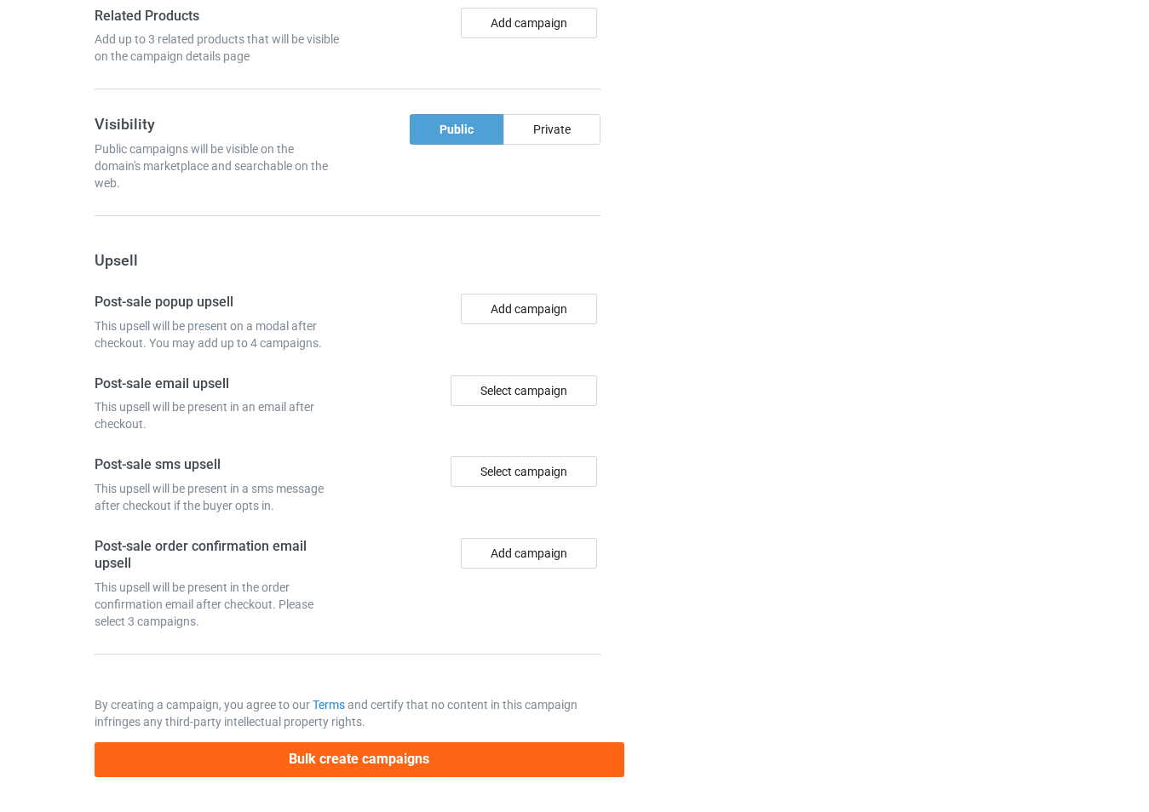
scroll to position [1398, 0]
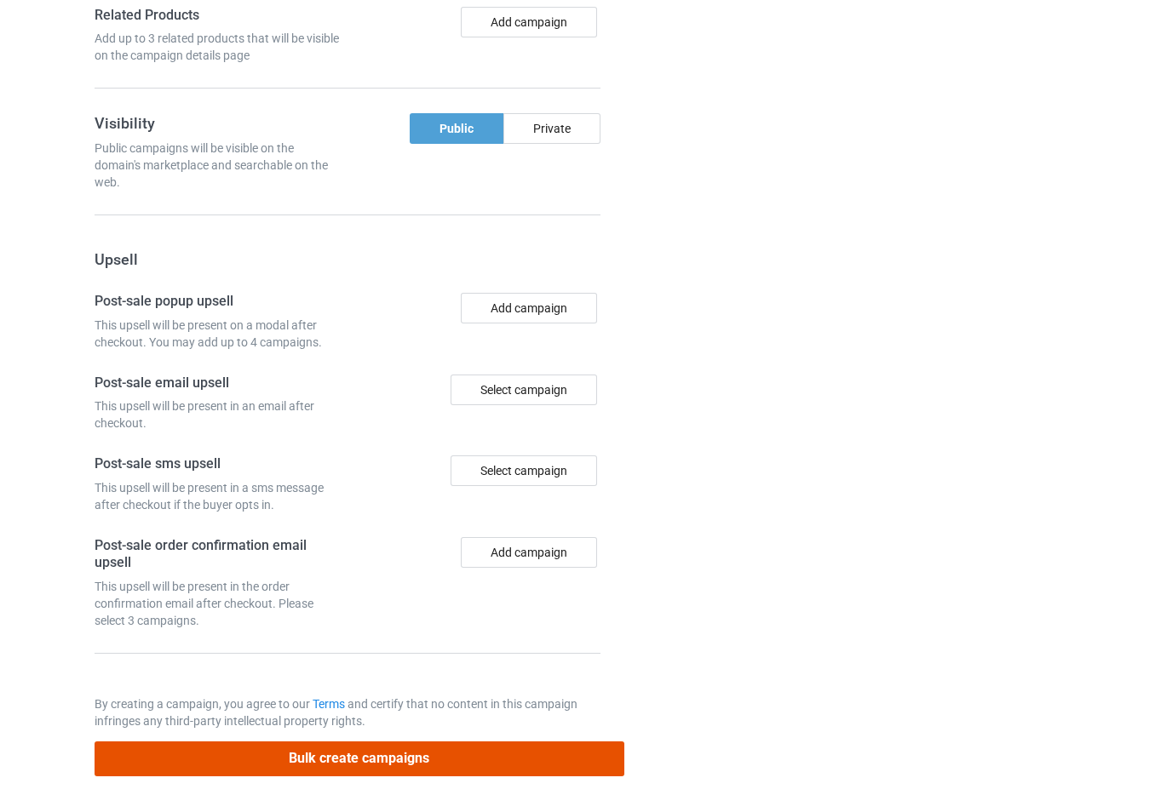
click at [425, 755] on button "Bulk create campaigns" at bounding box center [360, 759] width 530 height 35
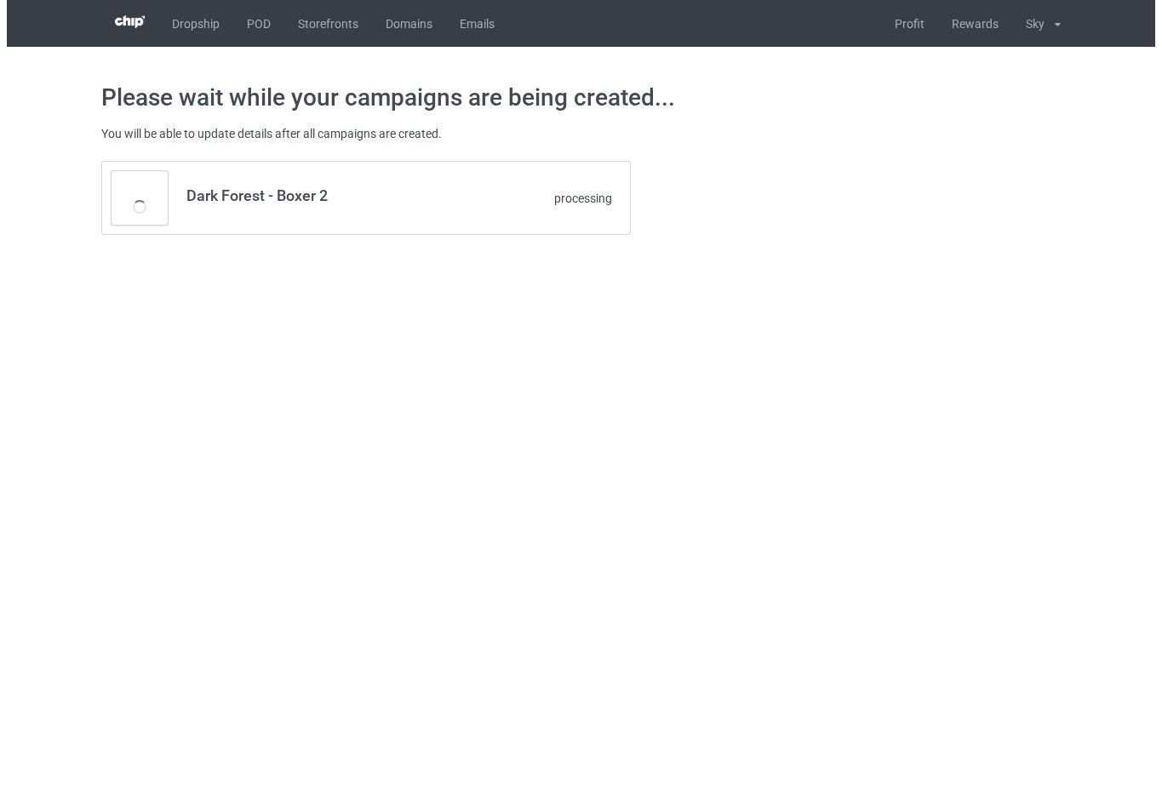
scroll to position [0, 0]
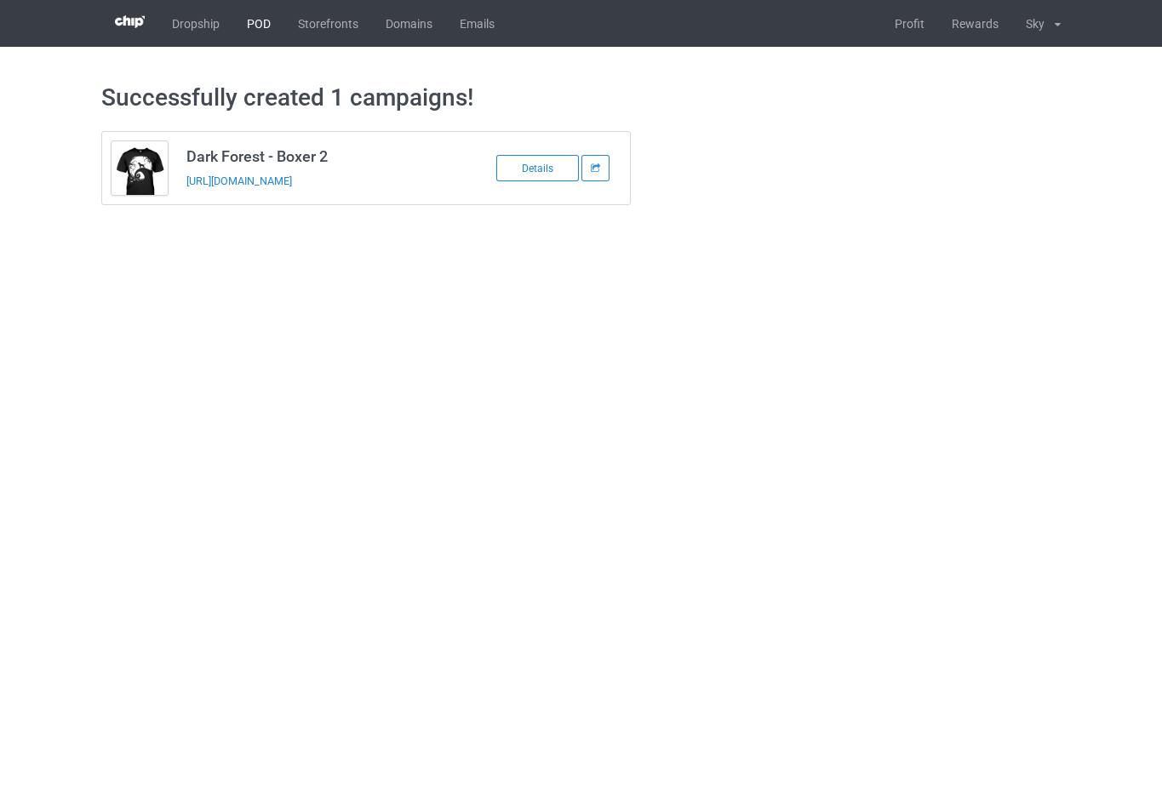
click at [269, 31] on link "POD" at bounding box center [258, 23] width 51 height 47
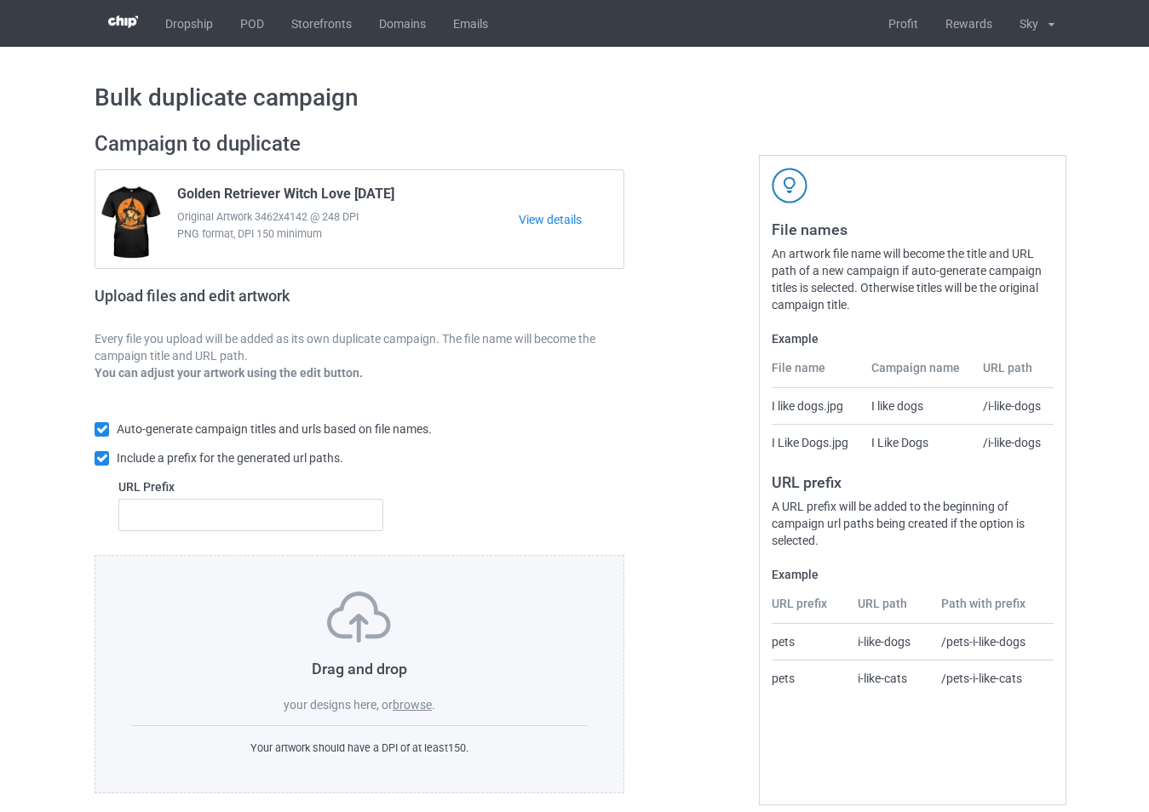
click at [415, 703] on label "browse" at bounding box center [412, 705] width 39 height 14
click at [0, 0] on input "browse" at bounding box center [0, 0] width 0 height 0
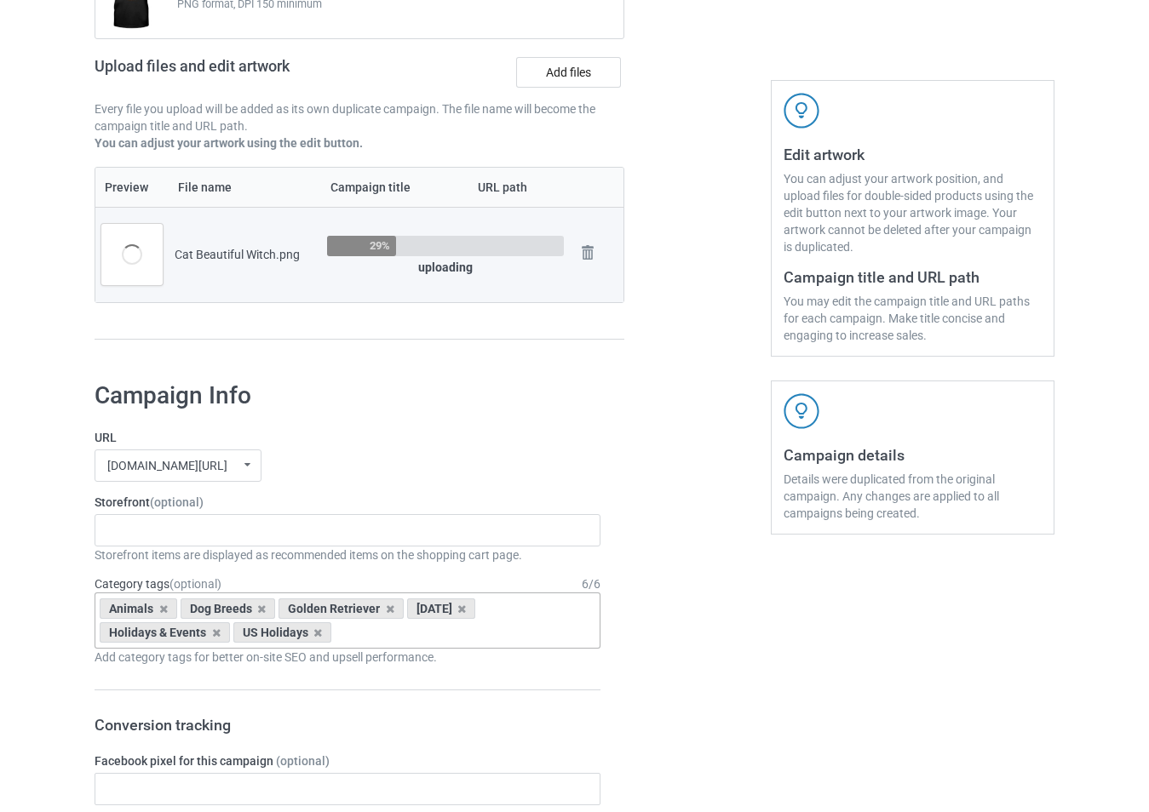
scroll to position [255, 0]
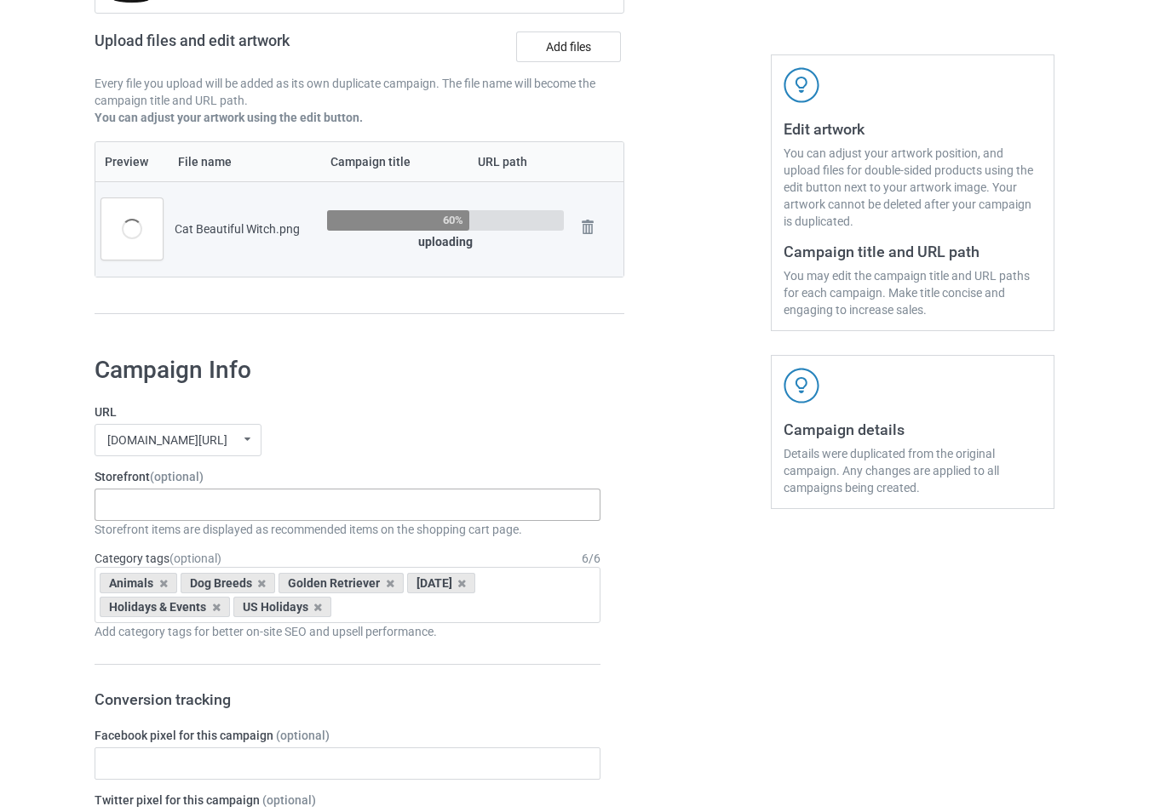
click at [330, 512] on div "-------------------------------------------------- Gifts For Christmas Teacher …" at bounding box center [348, 505] width 506 height 32
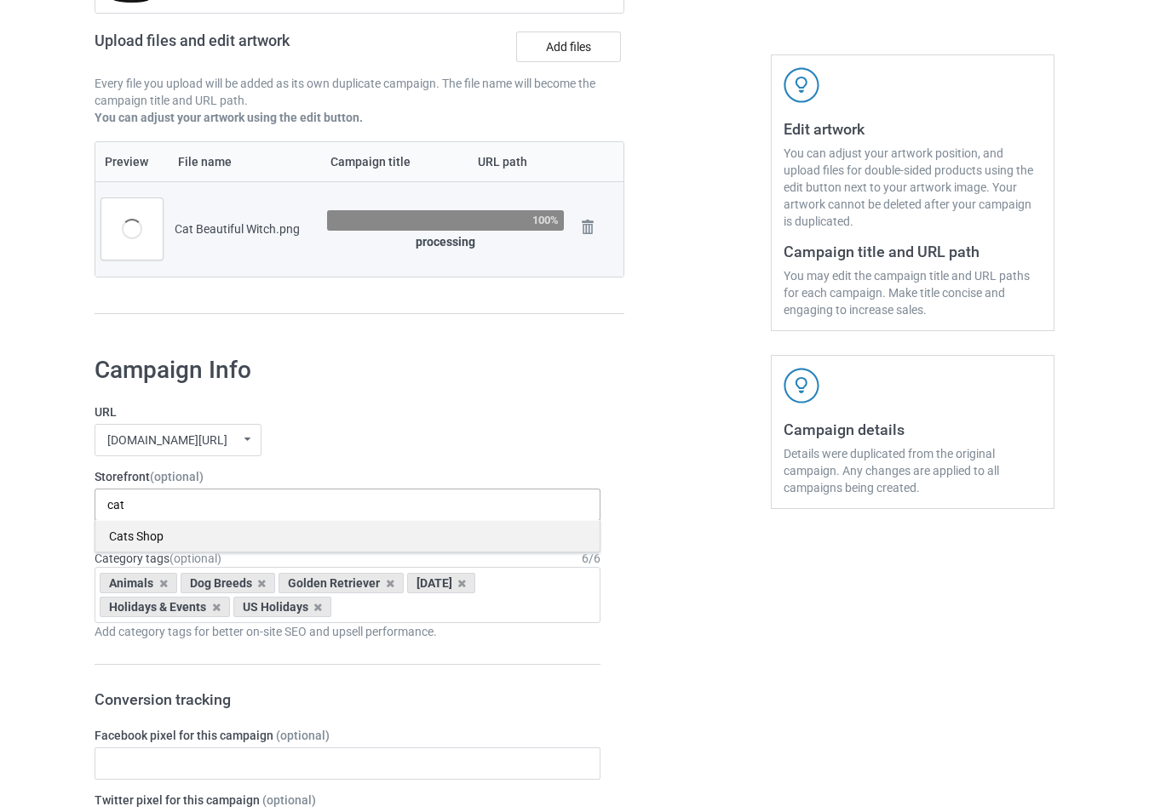
type input "cat"
click at [318, 536] on div "Cats Shop" at bounding box center [347, 536] width 504 height 32
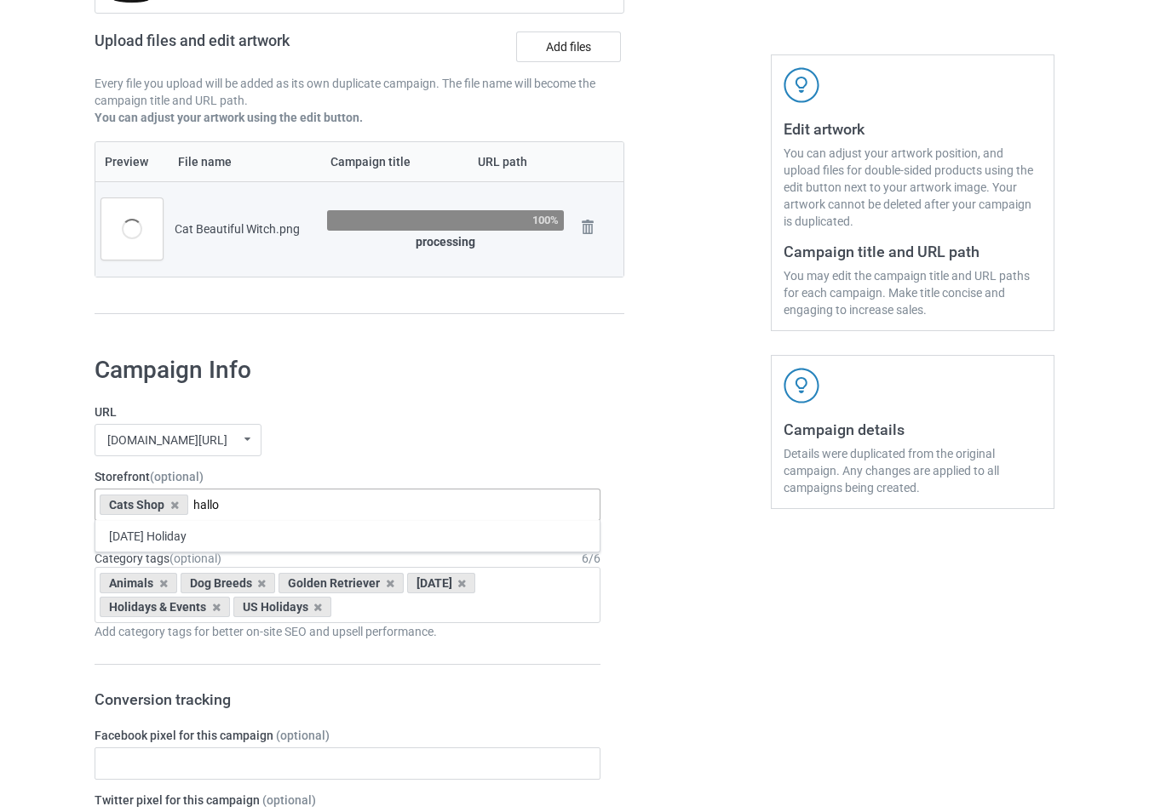
type input "hallo"
click at [324, 527] on div "[DATE] Holiday" at bounding box center [347, 536] width 504 height 32
click at [386, 583] on icon at bounding box center [390, 583] width 9 height 11
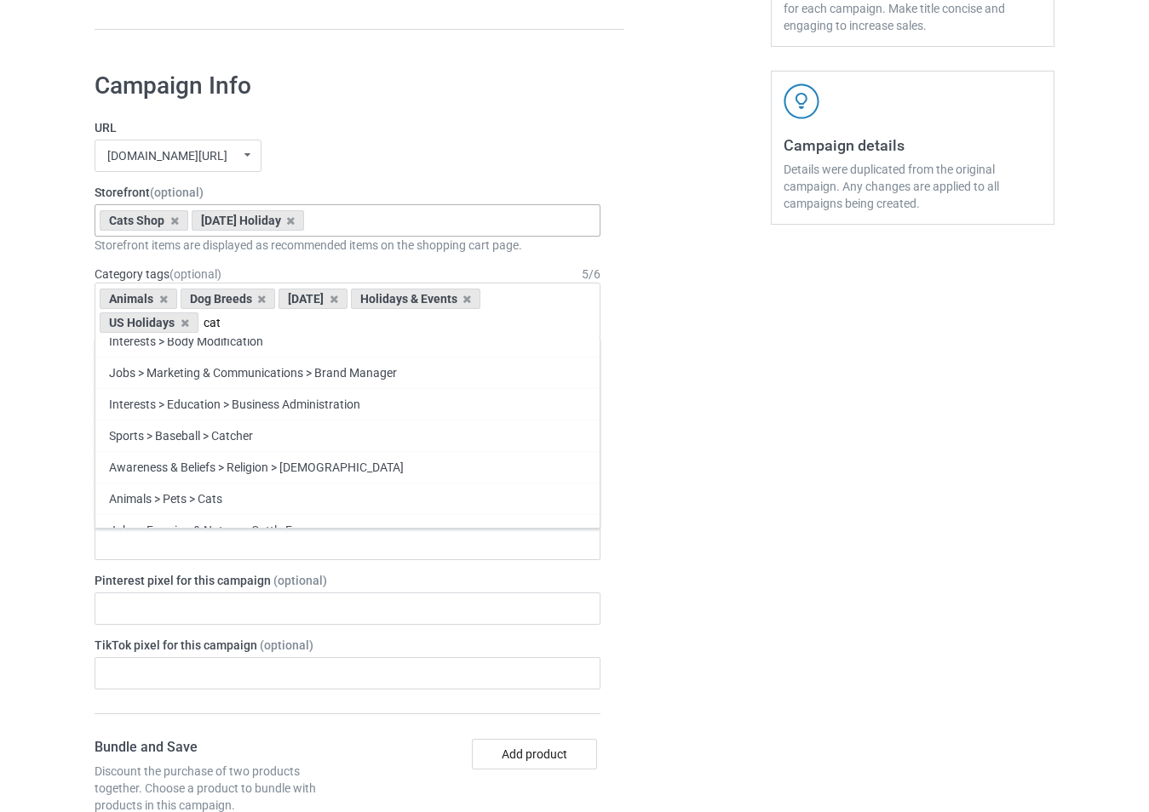
scroll to position [596, 0]
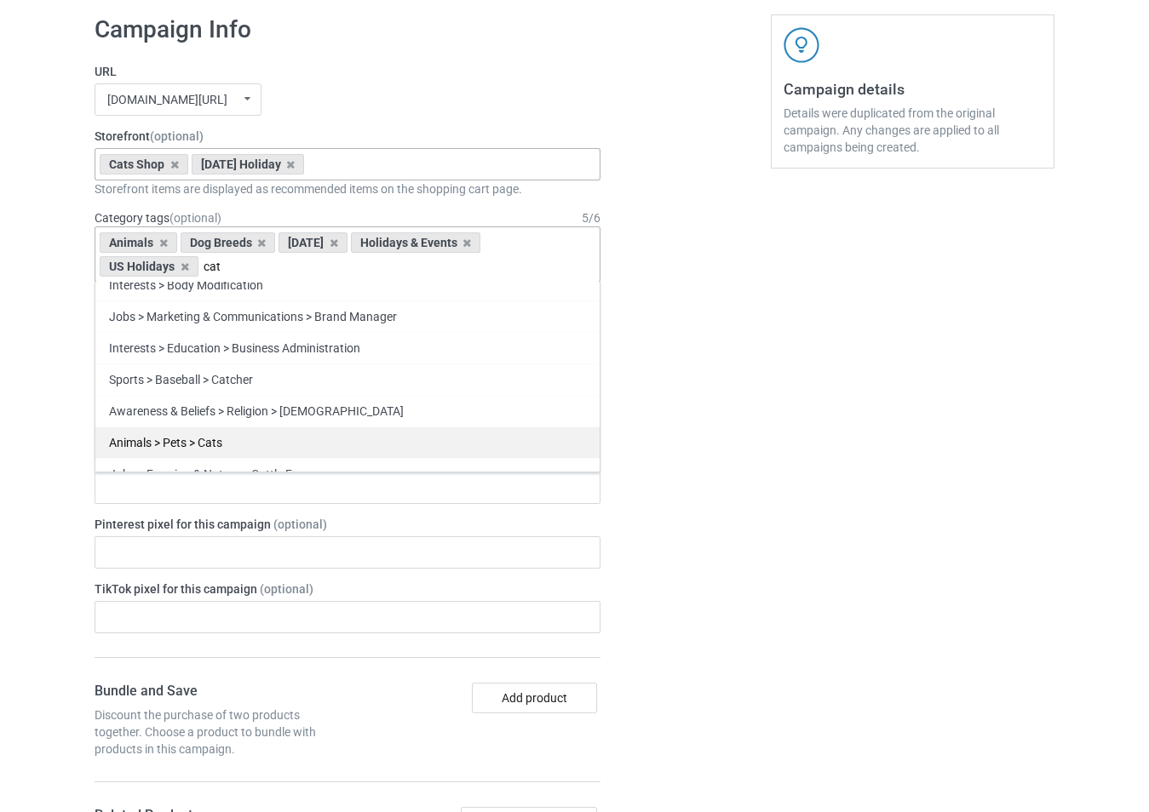
type input "cat"
click at [267, 449] on div "Animals > Pets > Cats" at bounding box center [347, 443] width 504 height 32
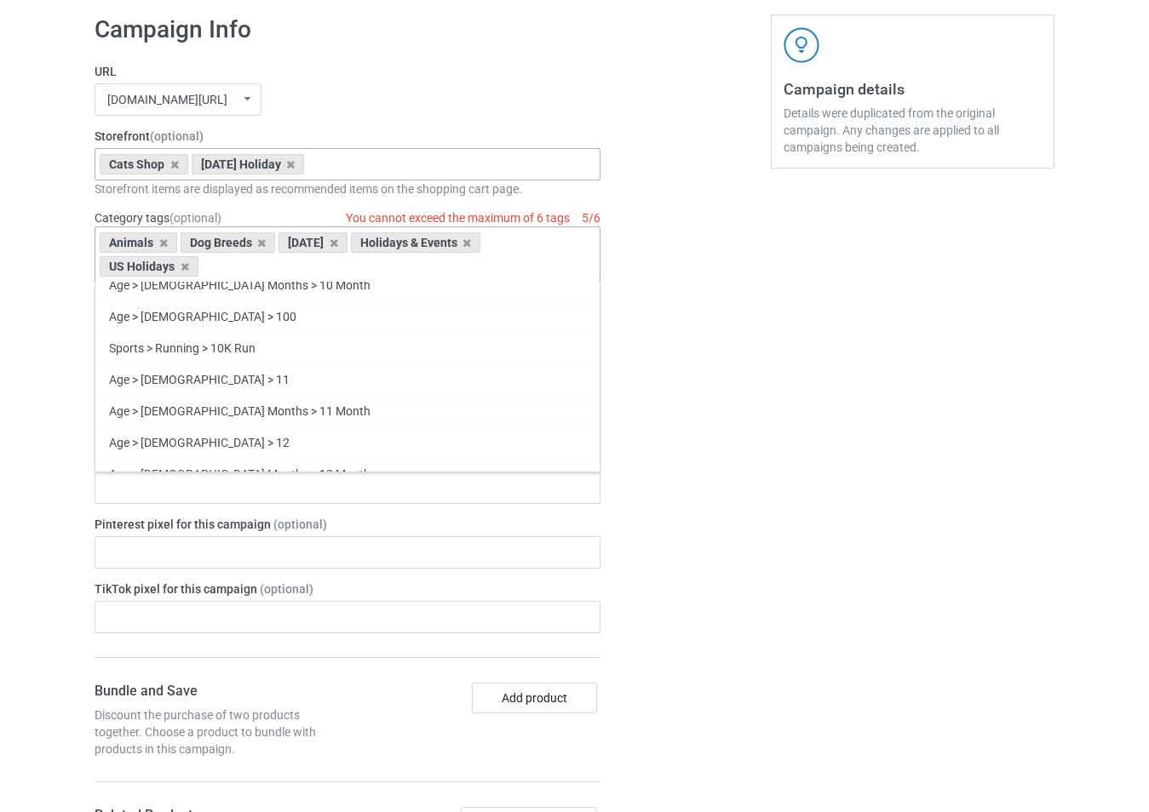
scroll to position [12144, 0]
click at [705, 468] on div at bounding box center [697, 796] width 123 height 1587
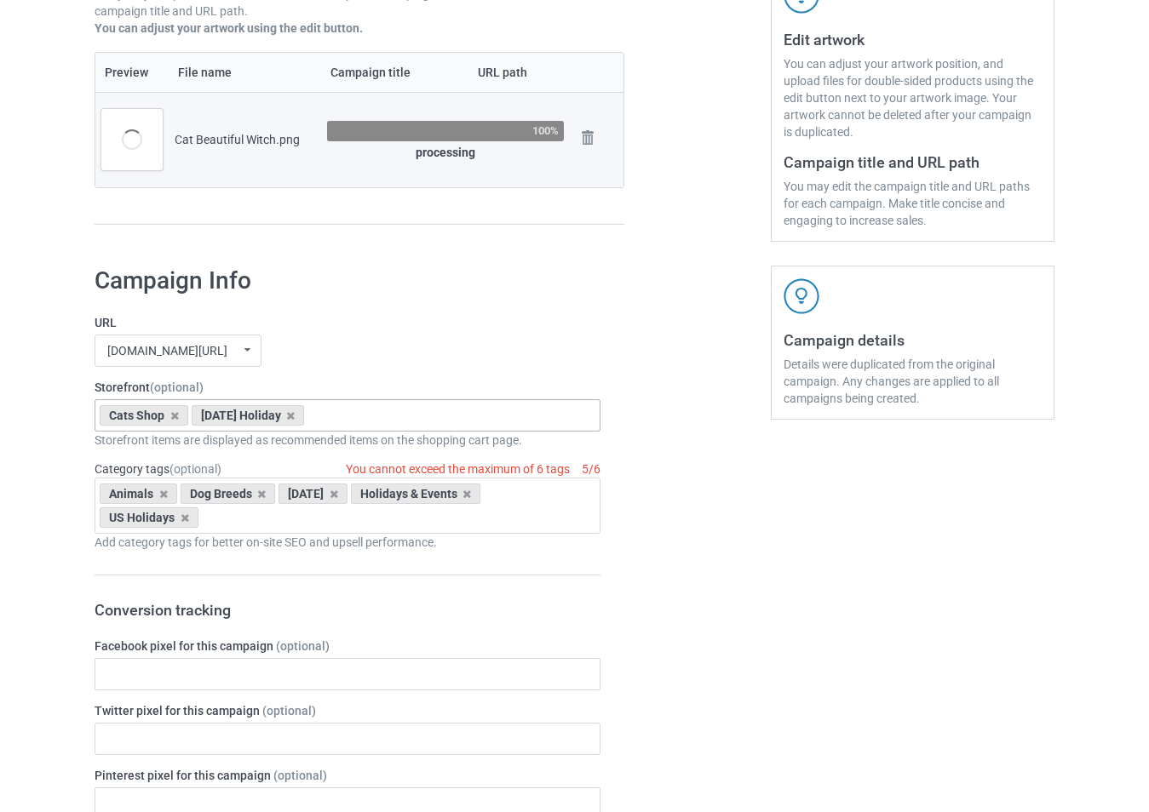
scroll to position [341, 0]
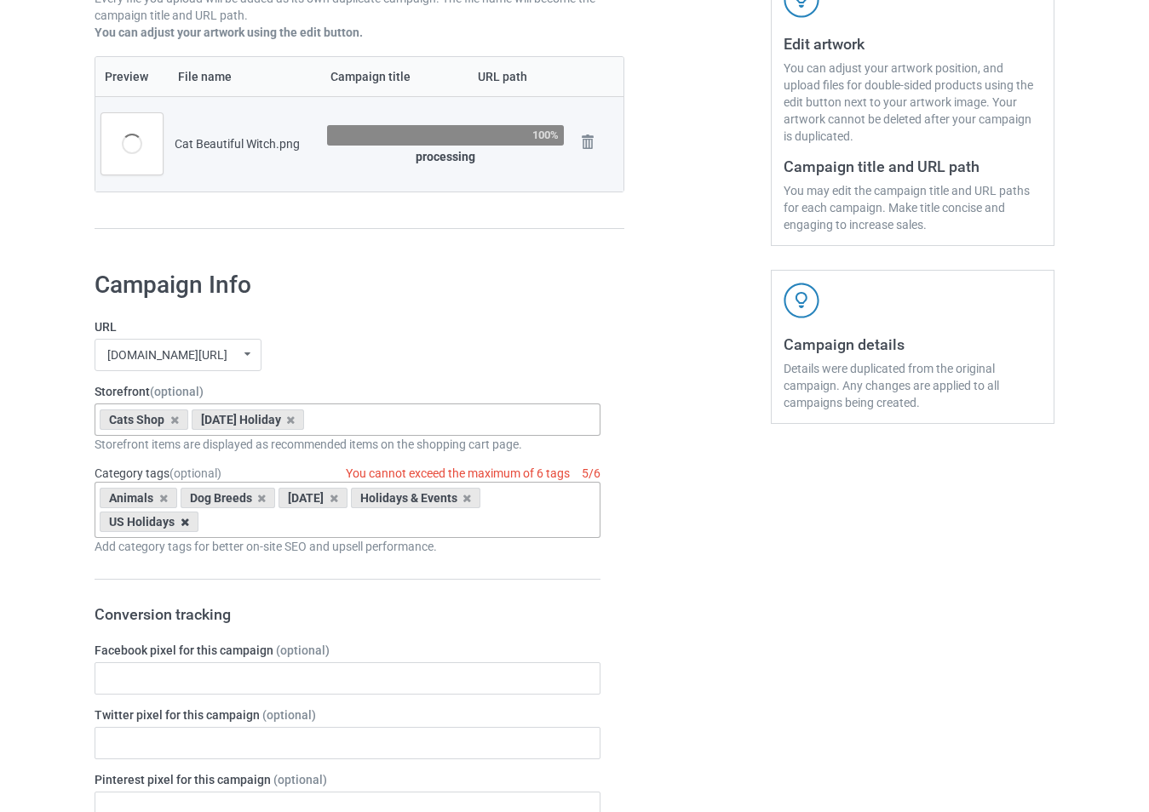
click at [184, 525] on icon at bounding box center [185, 522] width 9 height 11
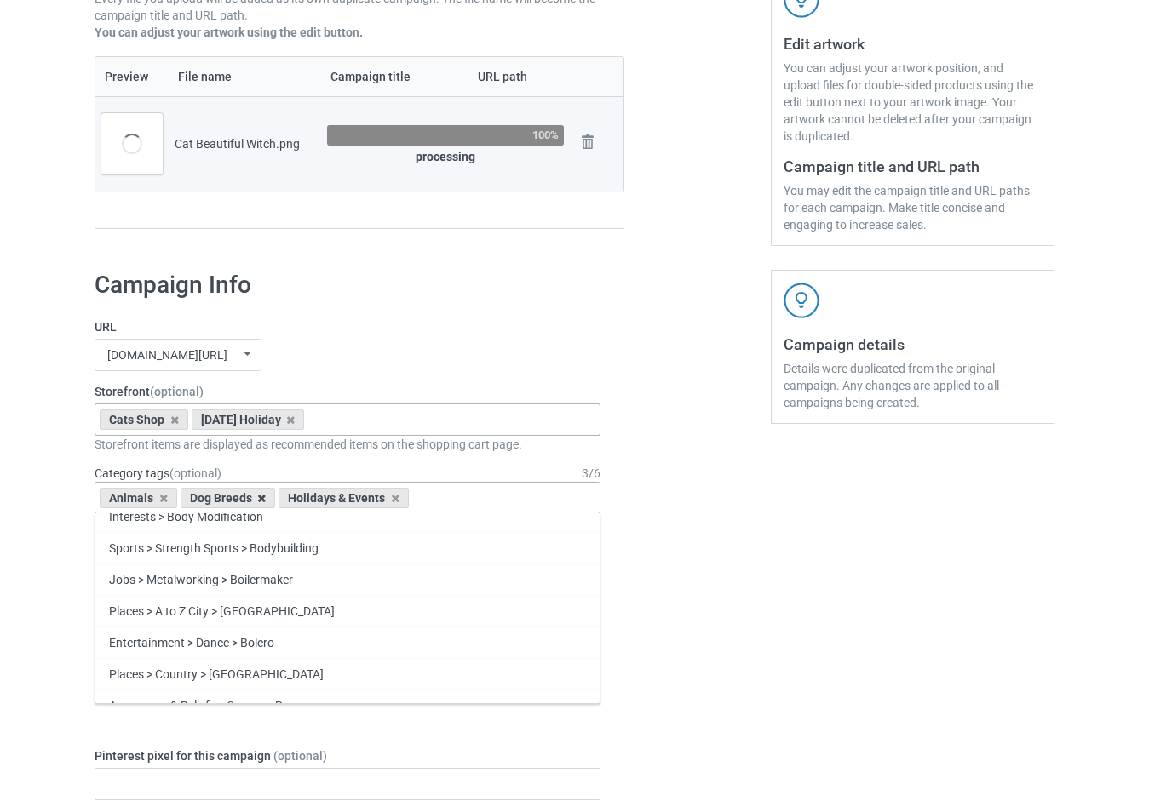
click at [260, 500] on icon at bounding box center [261, 498] width 9 height 11
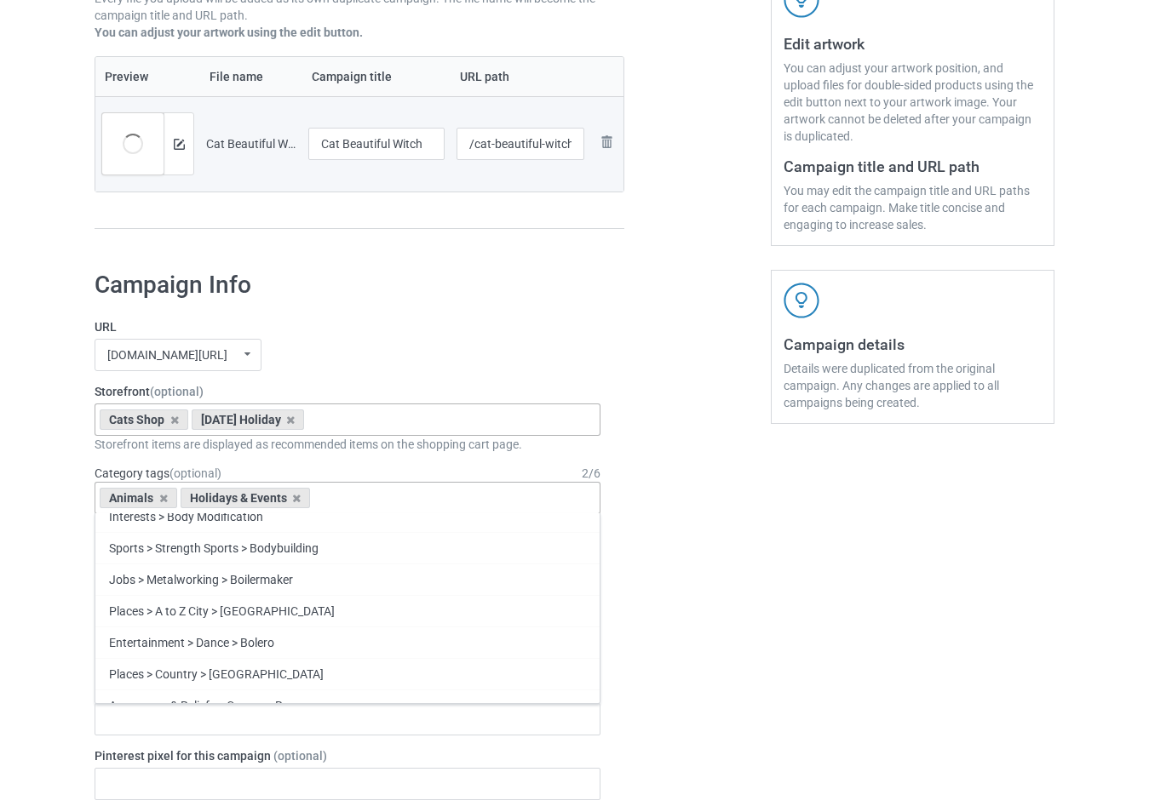
click at [296, 505] on div "Holidays & Events" at bounding box center [246, 498] width 130 height 20
click at [299, 500] on icon at bounding box center [296, 498] width 9 height 11
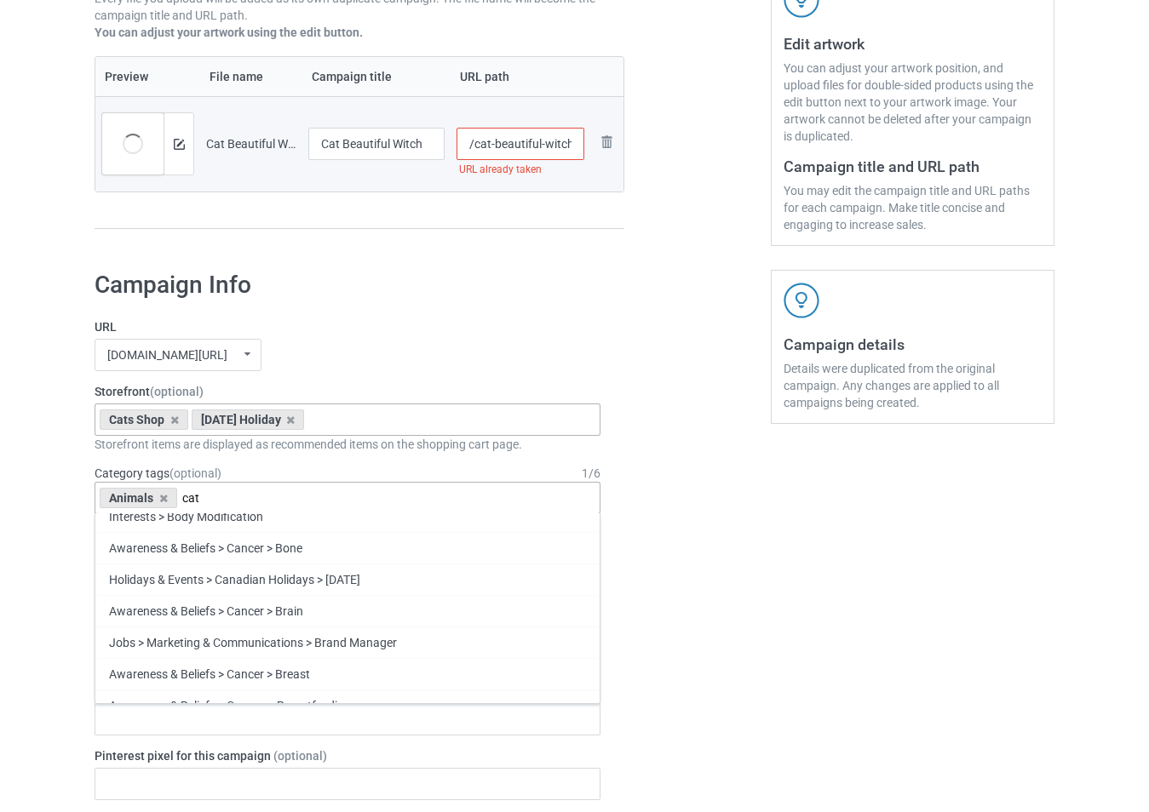
scroll to position [170, 0]
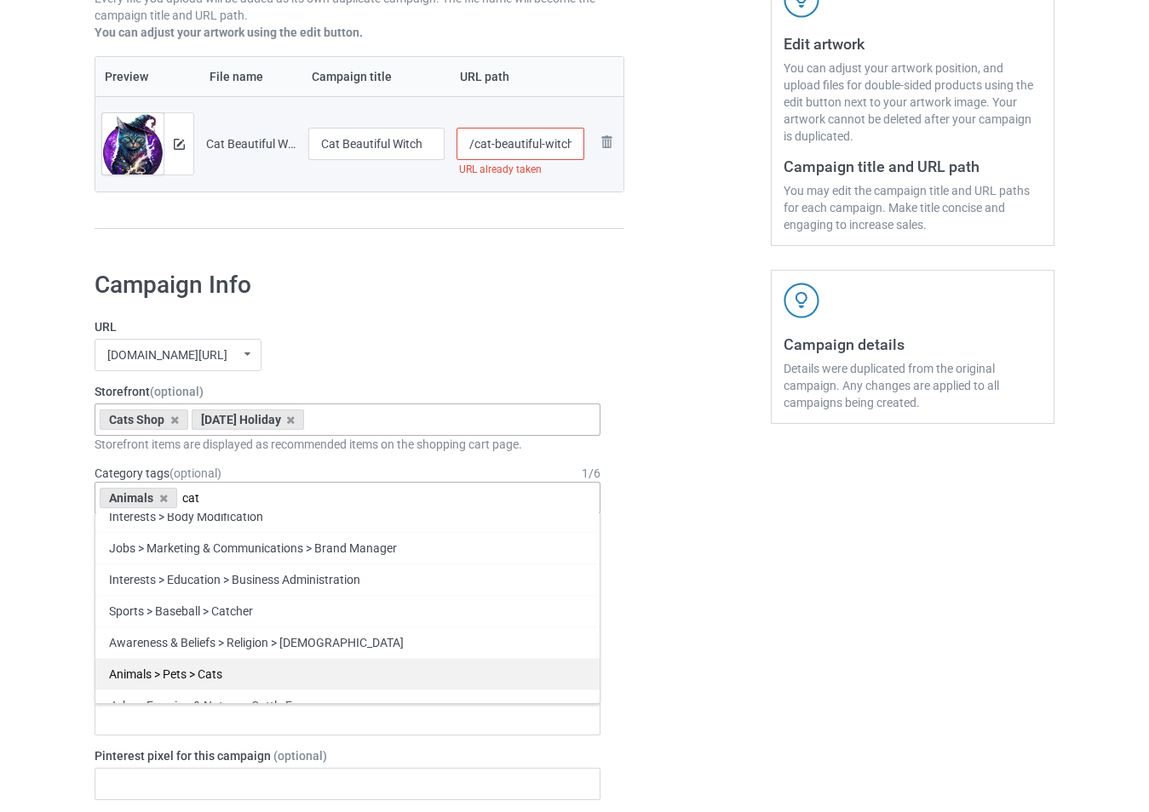
type input "cat"
click at [347, 678] on div "Animals > Pets > Cats" at bounding box center [347, 674] width 504 height 32
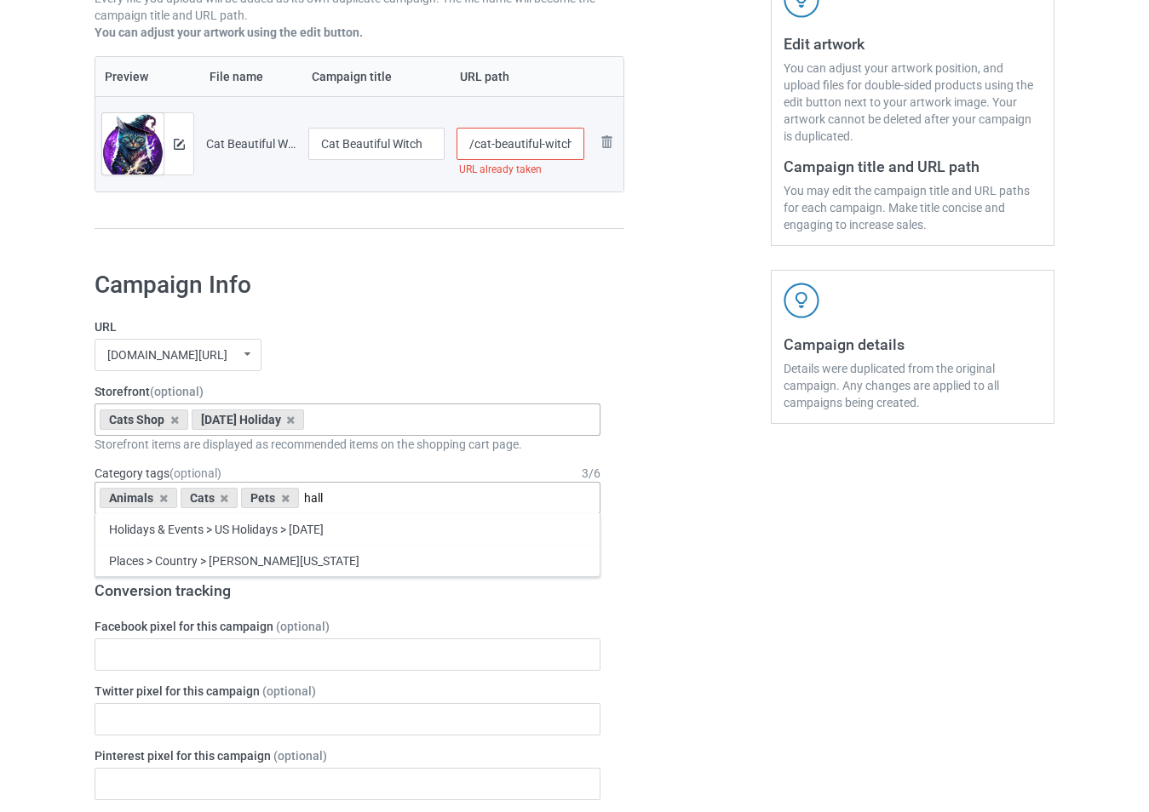
scroll to position [0, 0]
type input "hallo"
click at [326, 524] on div "Holidays & Events > US Holidays > [DATE]" at bounding box center [347, 530] width 504 height 32
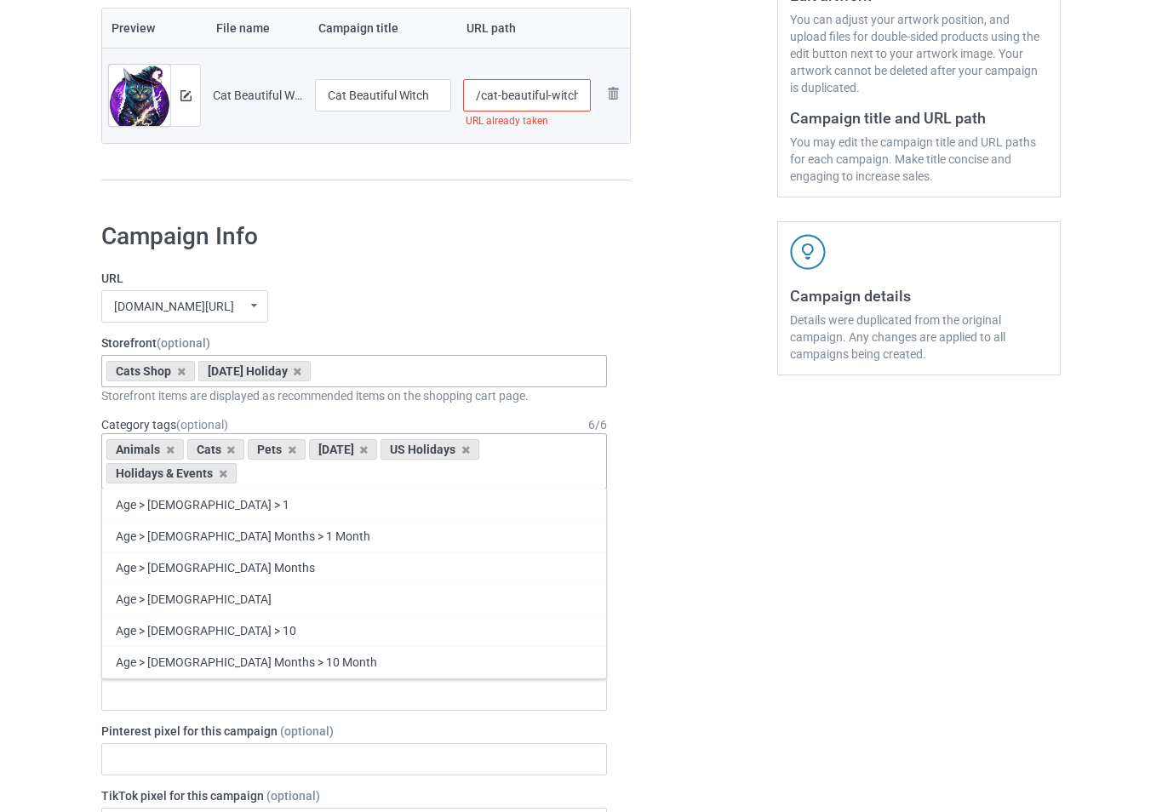
scroll to position [170, 0]
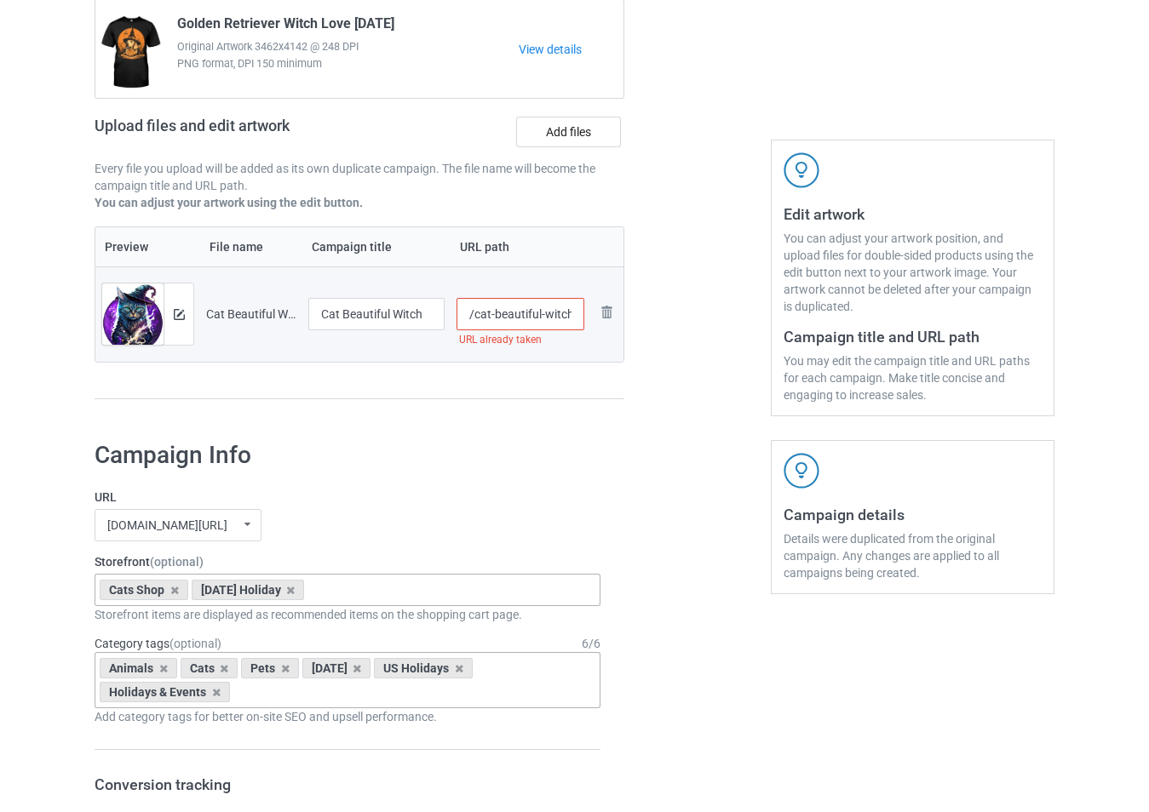
click at [529, 320] on input "/cat-beautiful-witch" at bounding box center [520, 314] width 129 height 32
type input "/cat-beautiffdul-witch"
click at [187, 312] on div at bounding box center [179, 314] width 30 height 61
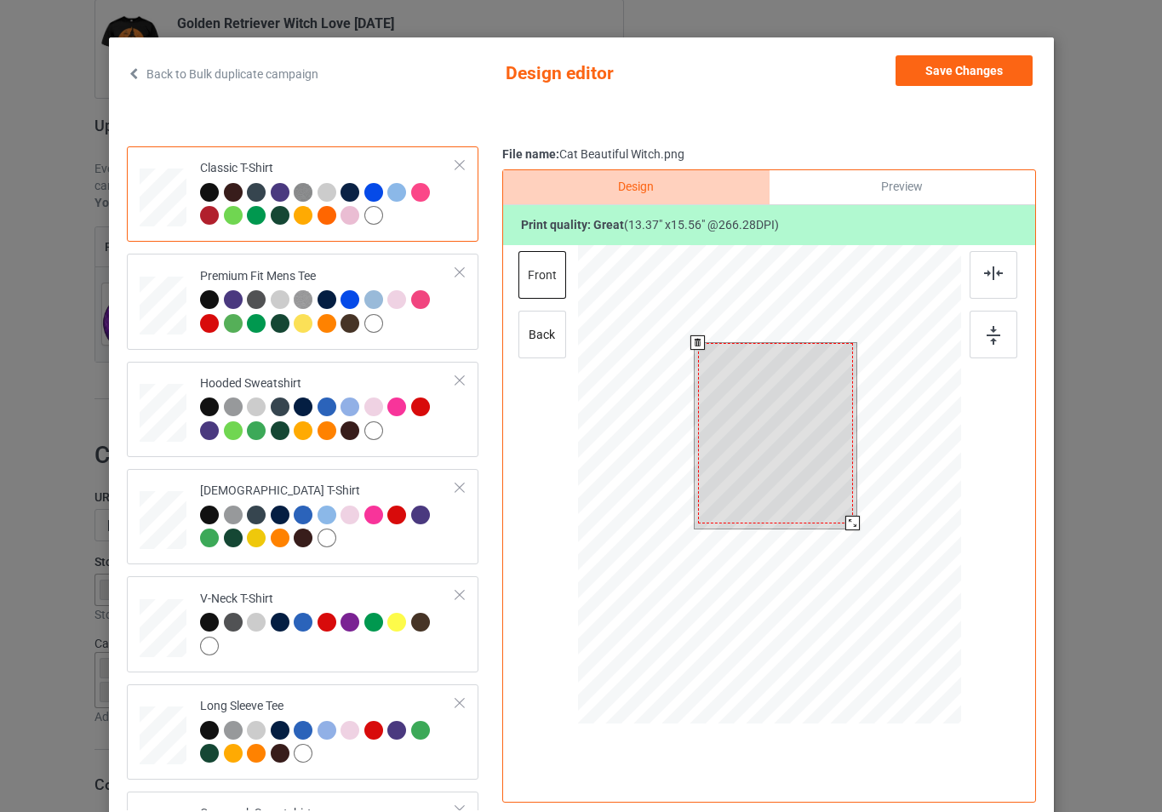
scroll to position [85, 0]
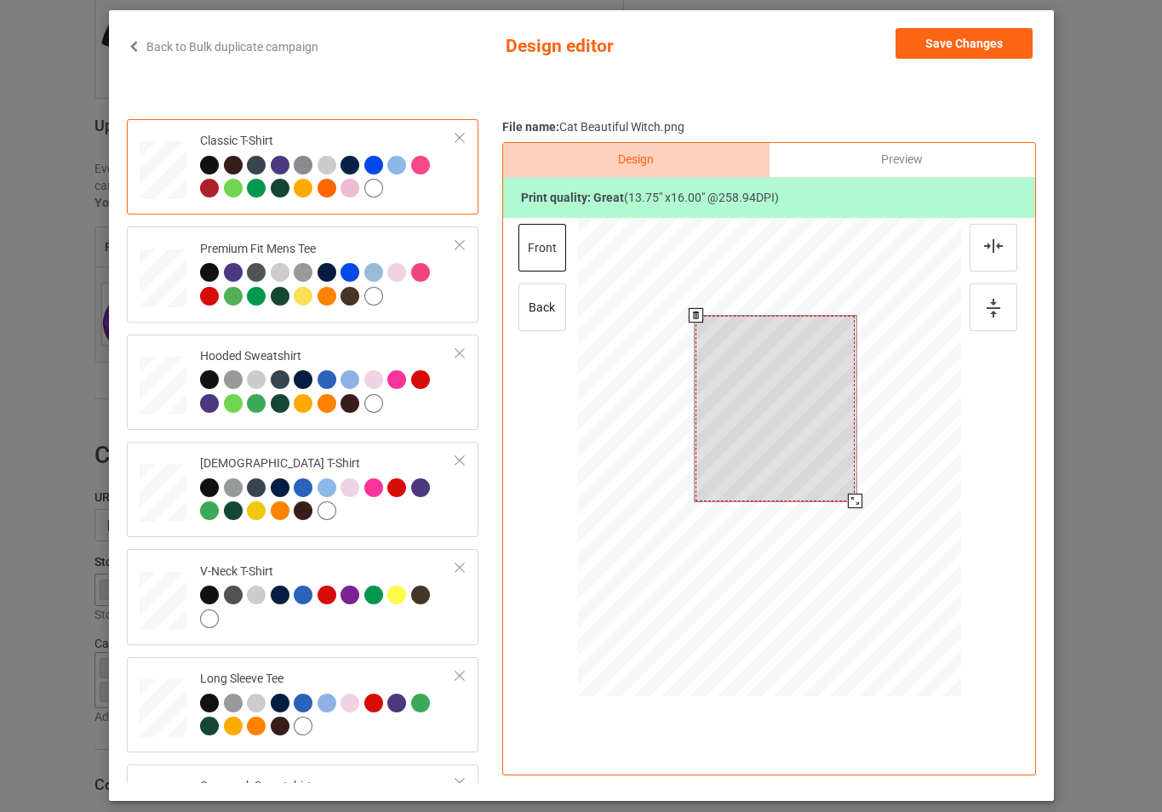
click at [863, 516] on div at bounding box center [768, 460] width 383 height 484
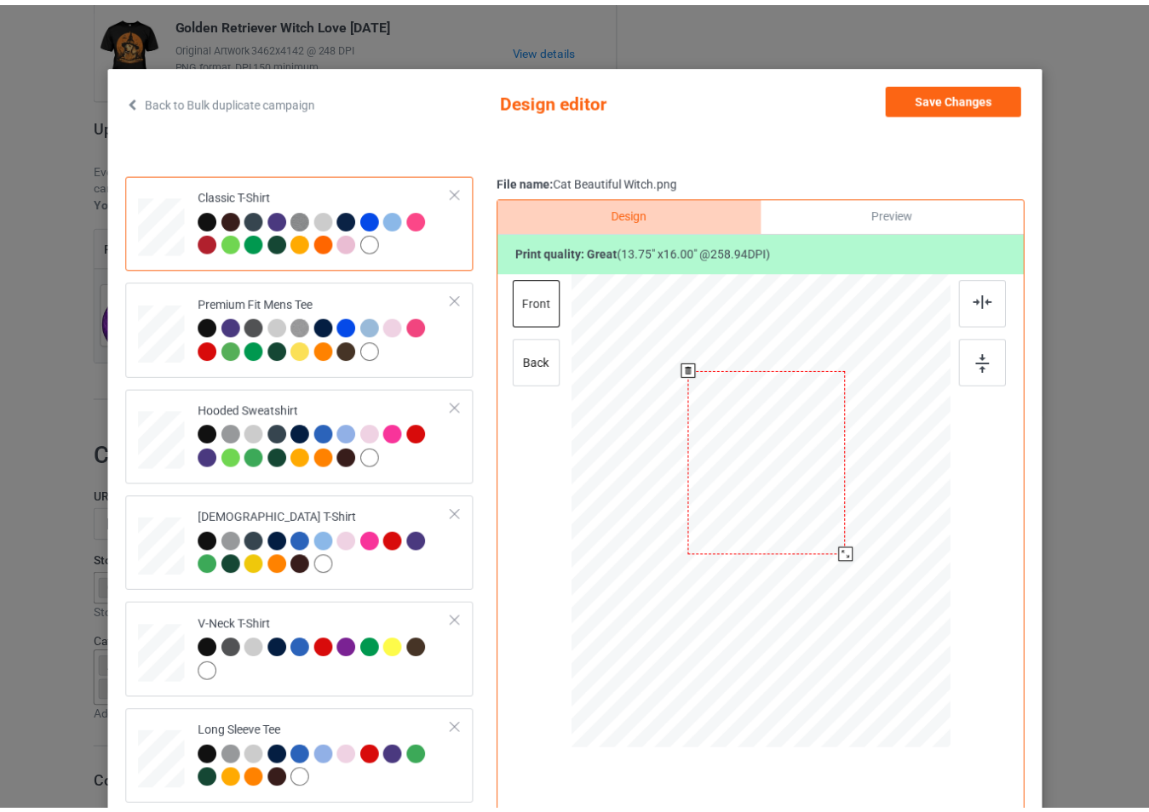
scroll to position [0, 0]
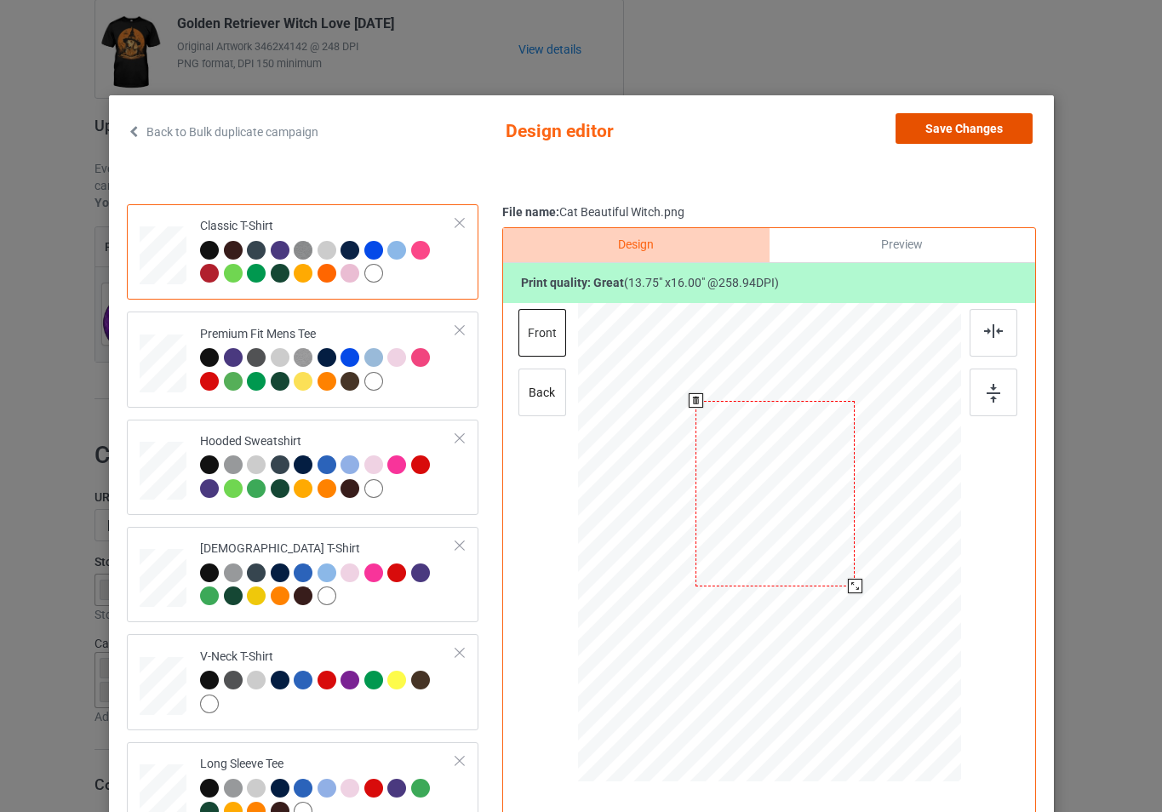
click at [992, 128] on button "Save Changes" at bounding box center [964, 128] width 137 height 31
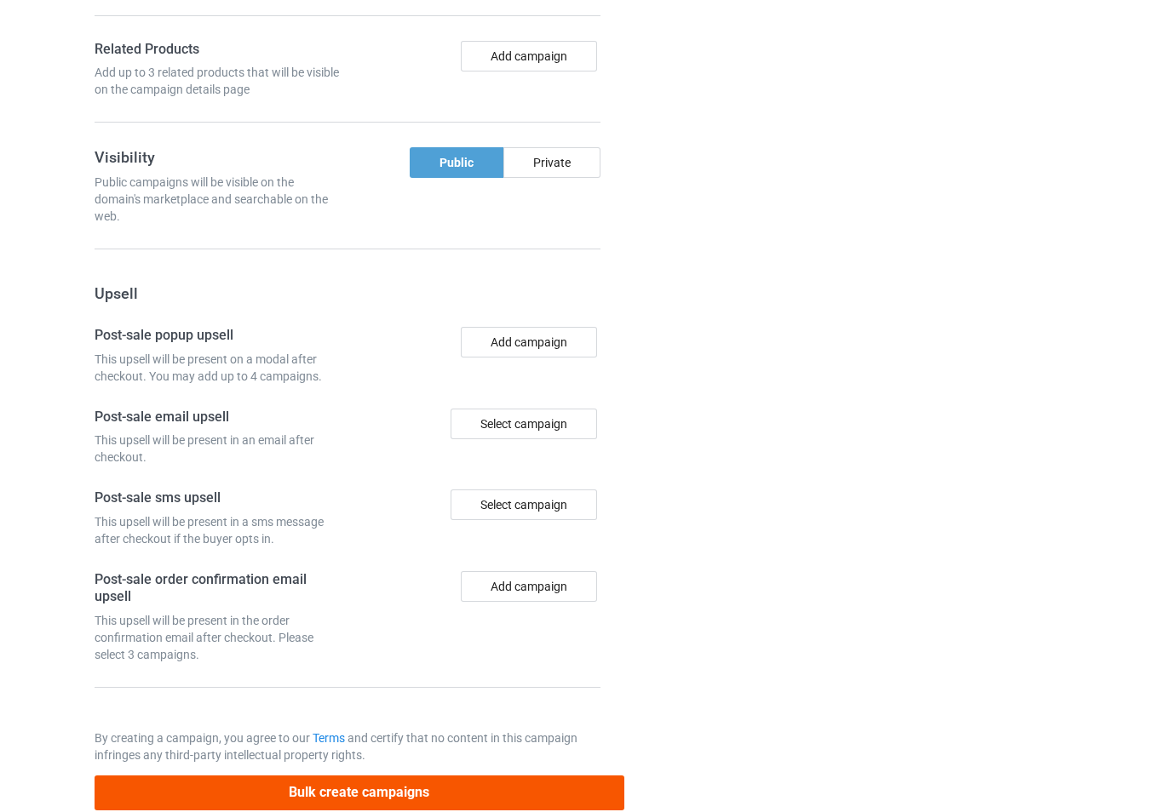
scroll to position [1398, 0]
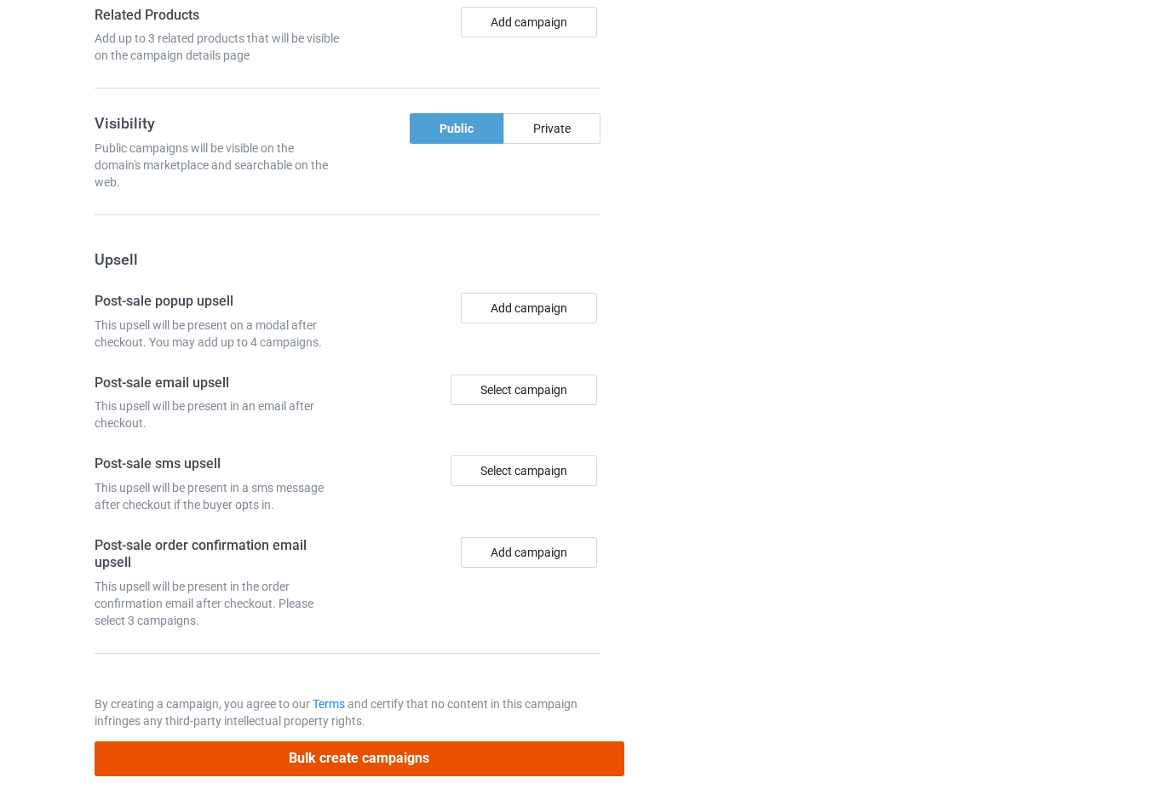
click at [410, 755] on button "Bulk create campaigns" at bounding box center [360, 759] width 530 height 35
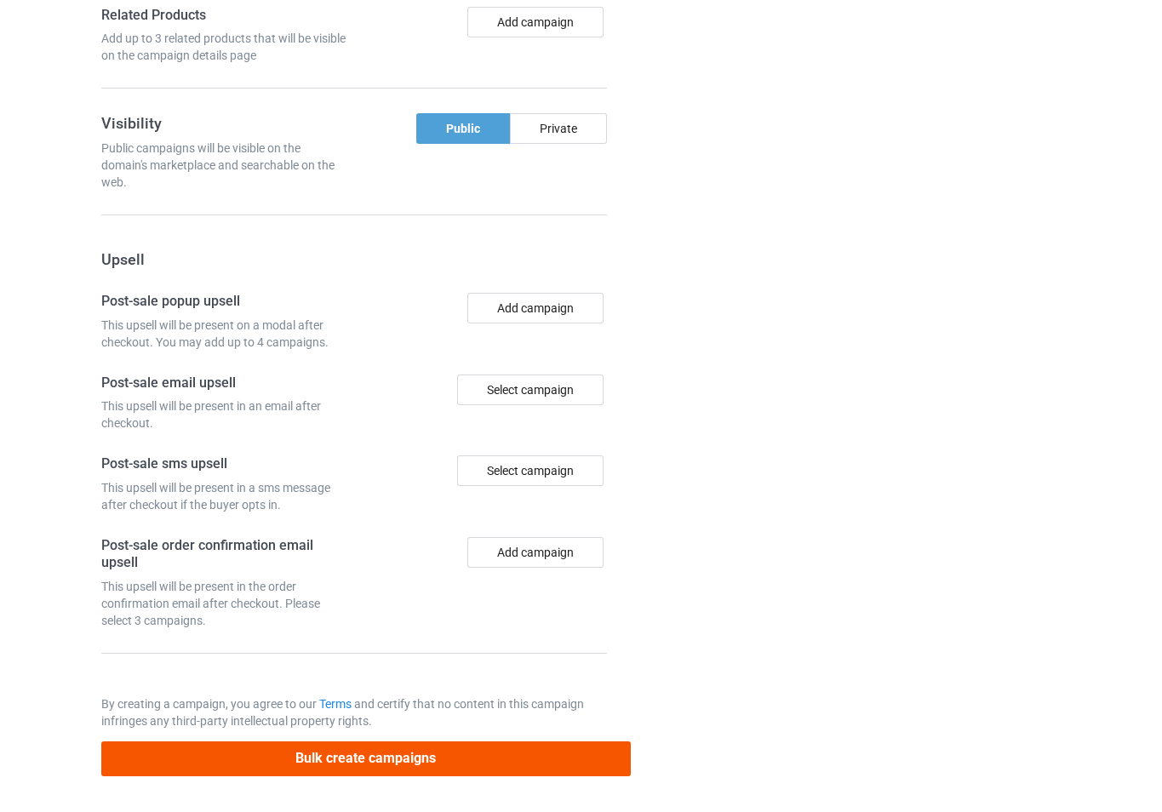
scroll to position [0, 0]
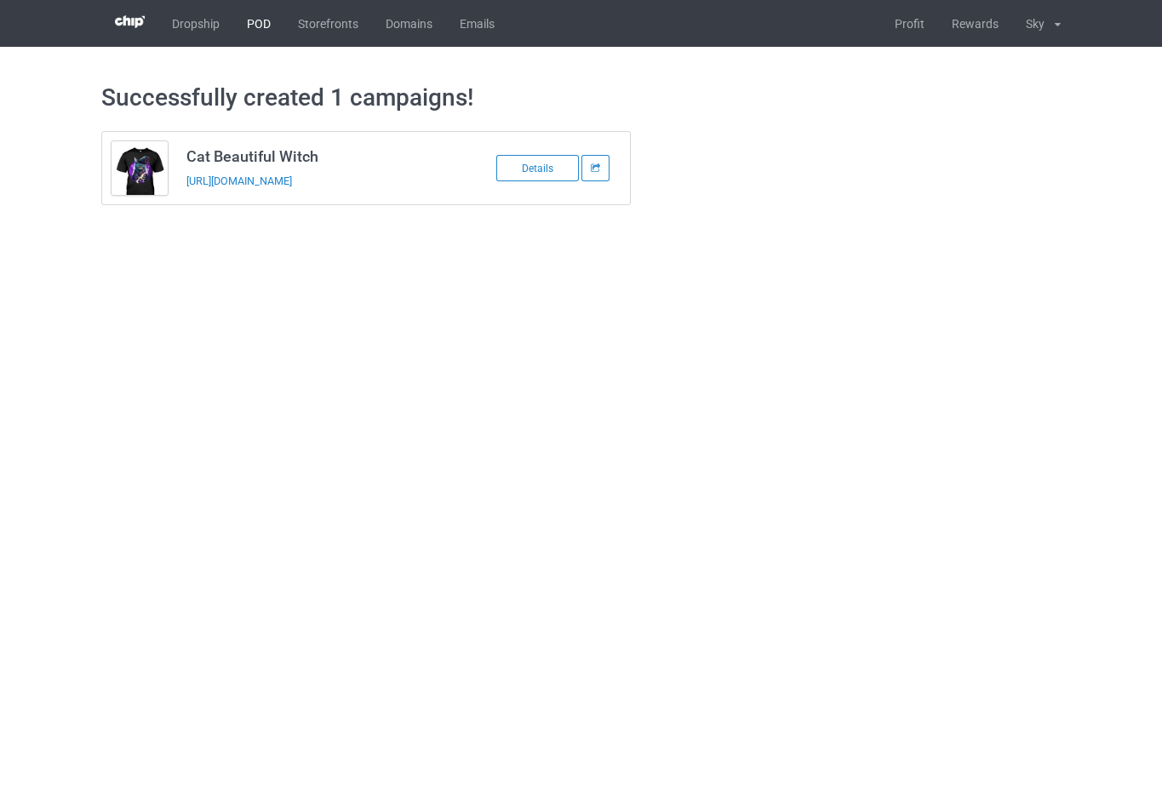
click at [273, 16] on link "POD" at bounding box center [258, 23] width 51 height 47
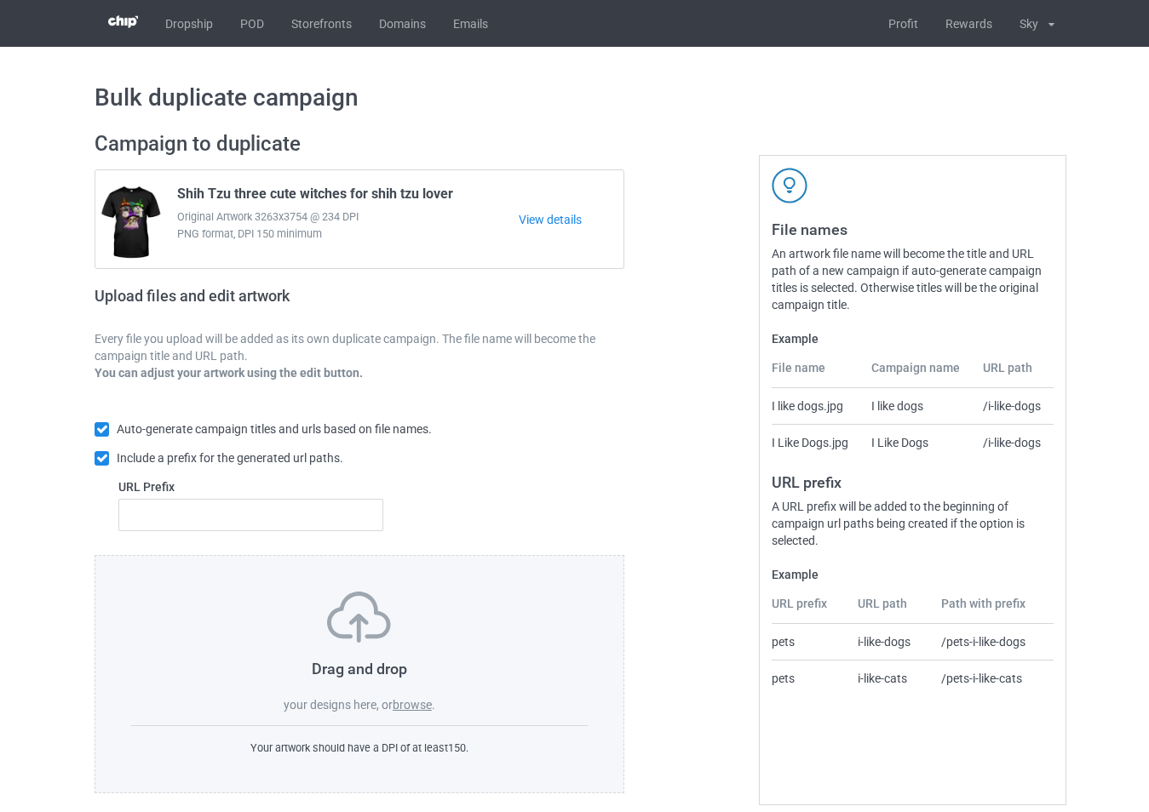
click at [424, 708] on label "browse" at bounding box center [412, 705] width 39 height 14
click at [0, 0] on input "browse" at bounding box center [0, 0] width 0 height 0
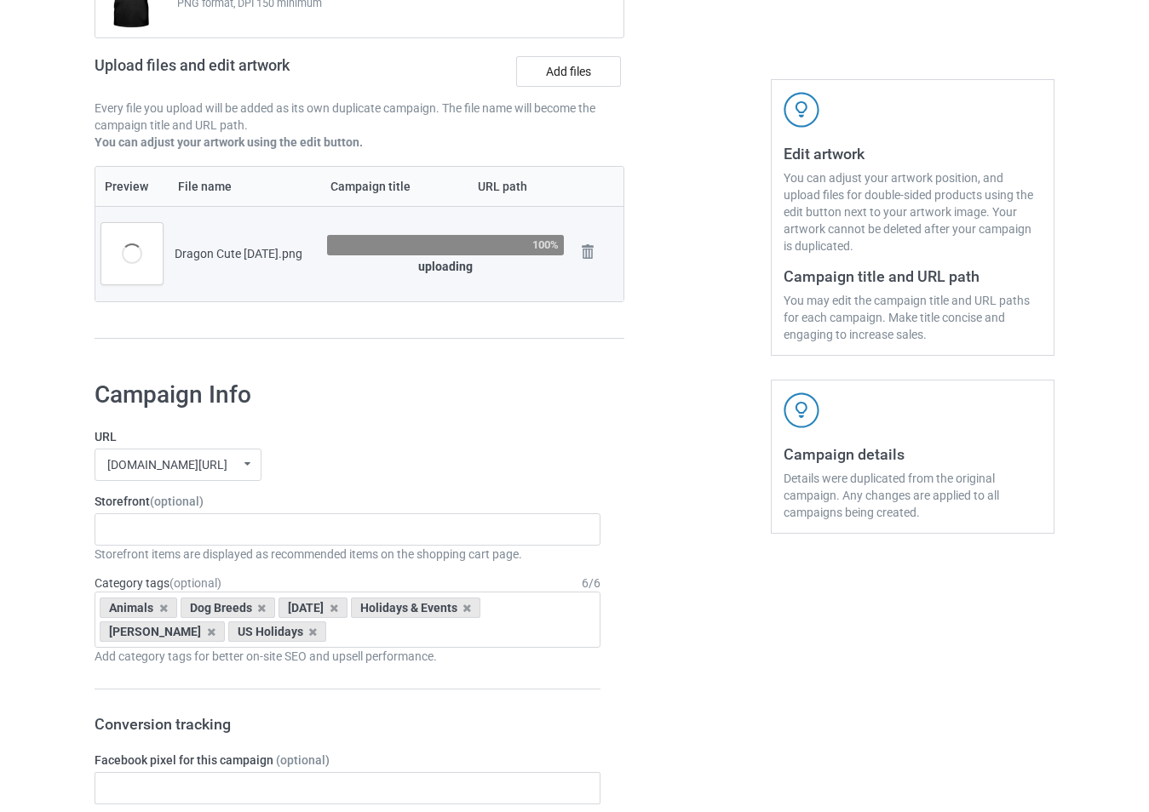
scroll to position [426, 0]
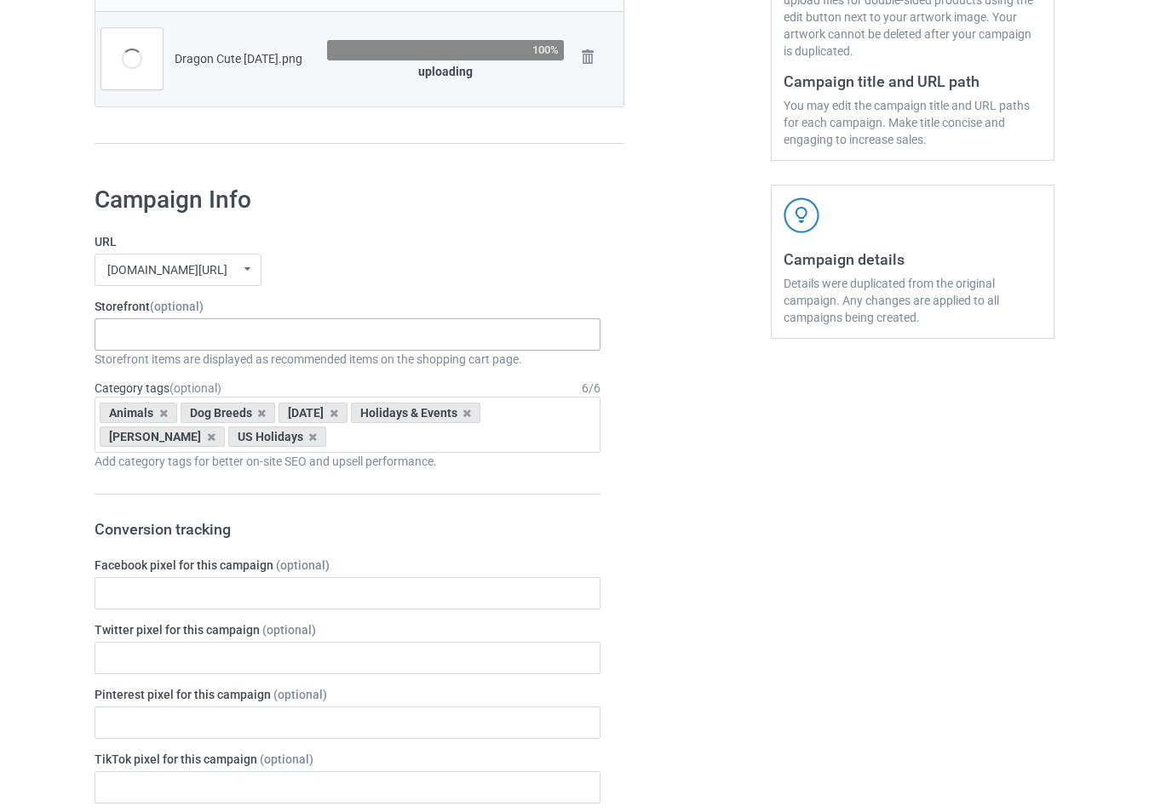
click at [294, 342] on div "-------------------------------------------------- Gifts For Christmas Teacher …" at bounding box center [348, 335] width 506 height 32
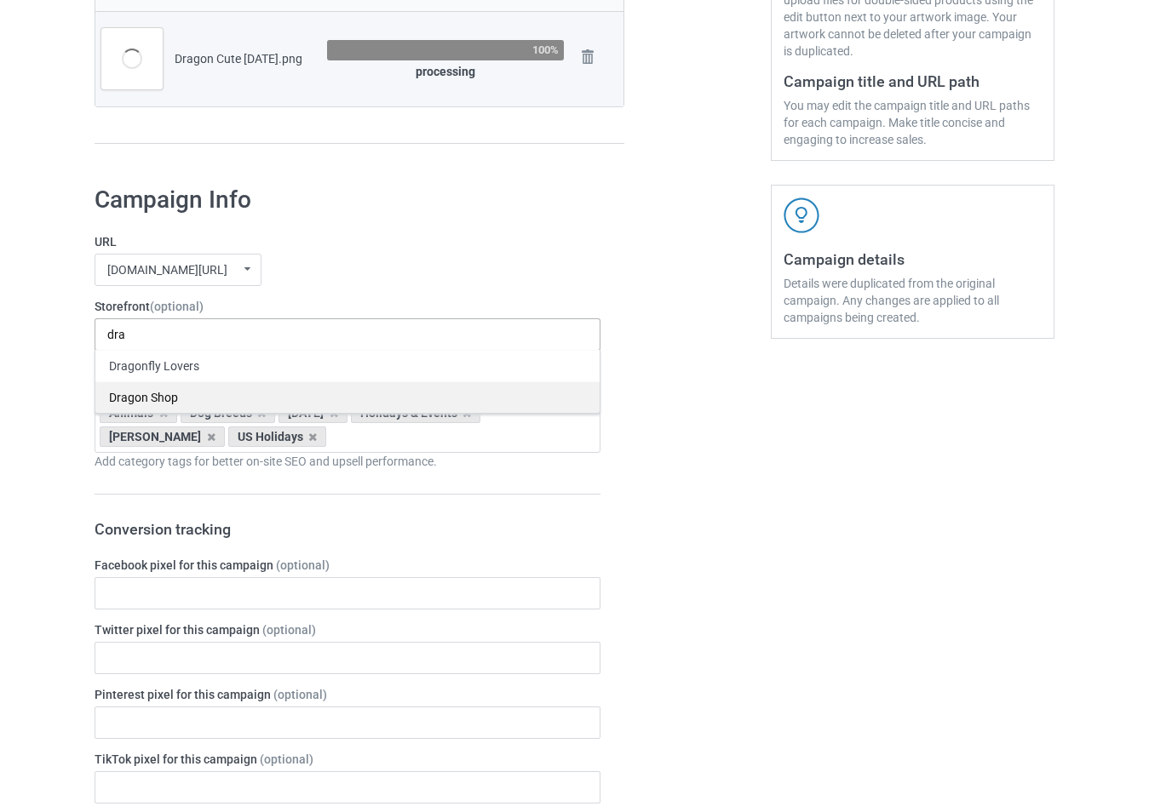
type input "dra"
click at [250, 395] on div "Dragon Shop" at bounding box center [347, 398] width 504 height 32
type input "hallo"
click at [321, 367] on div "[DATE] Holiday" at bounding box center [347, 366] width 504 height 32
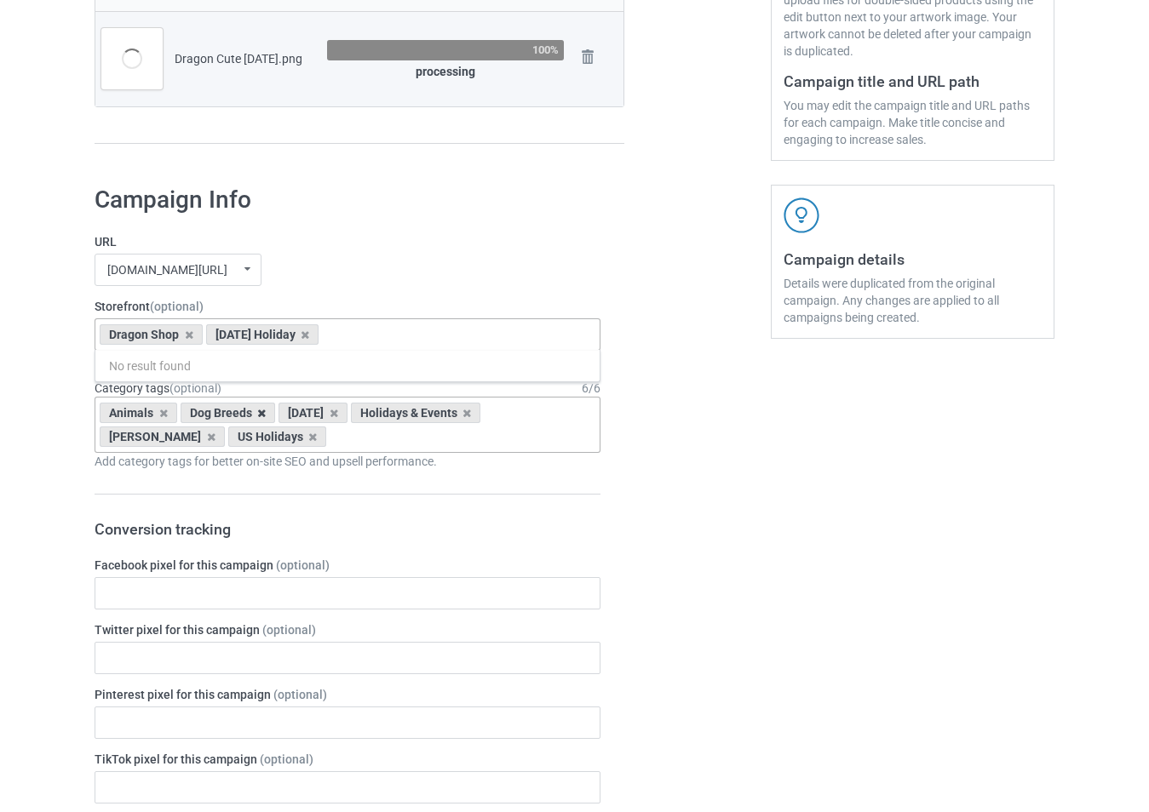
click at [257, 416] on icon at bounding box center [261, 413] width 9 height 11
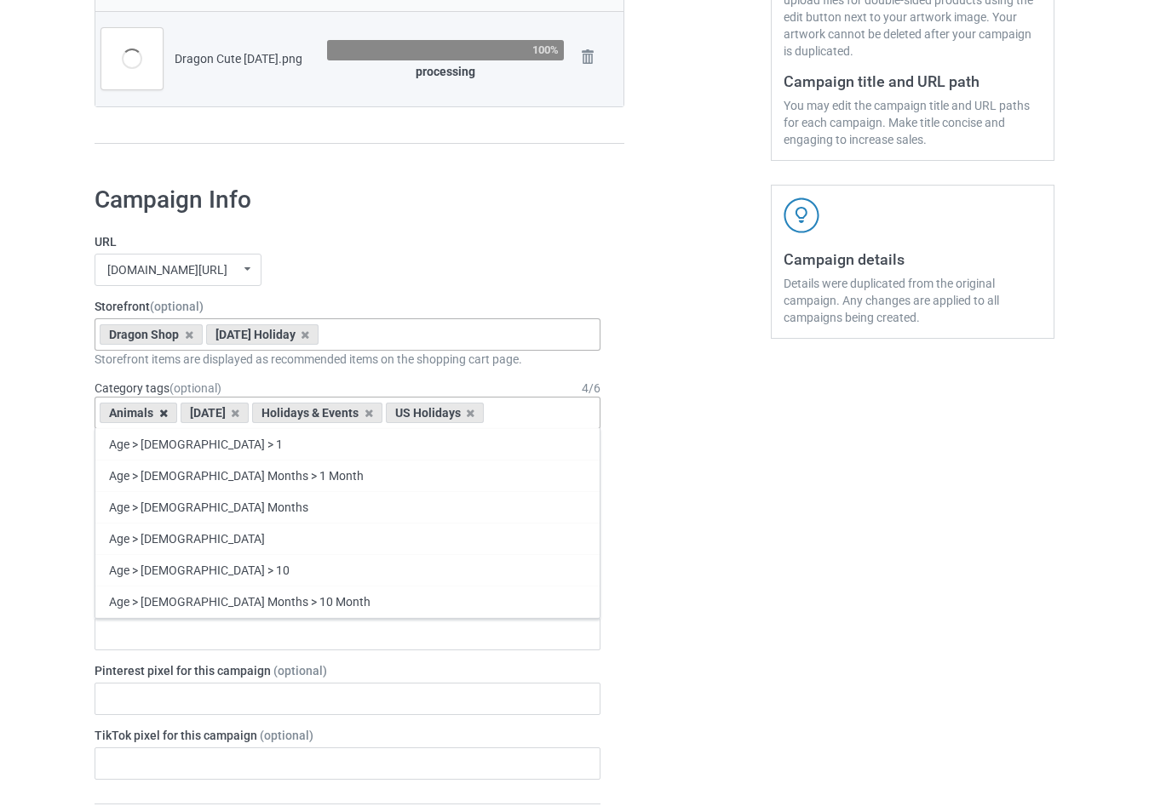
click at [161, 416] on icon at bounding box center [163, 413] width 9 height 11
click at [457, 414] on div "Halloween Holidays & Events US Holidays Age > 1-19 > 1 Age > 1-12 Months > 1 Mo…" at bounding box center [348, 413] width 506 height 32
type input "d"
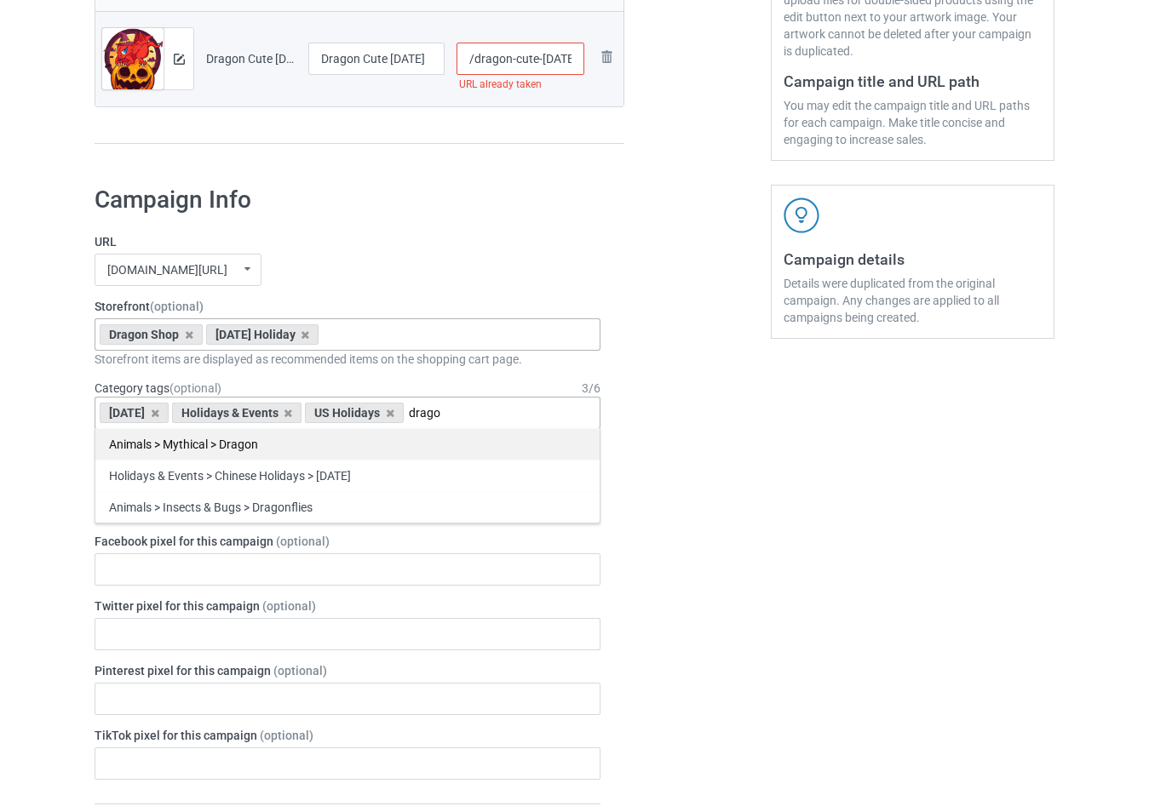
type input "drago"
click at [331, 451] on div "Animals > Mythical > Dragon" at bounding box center [347, 444] width 504 height 32
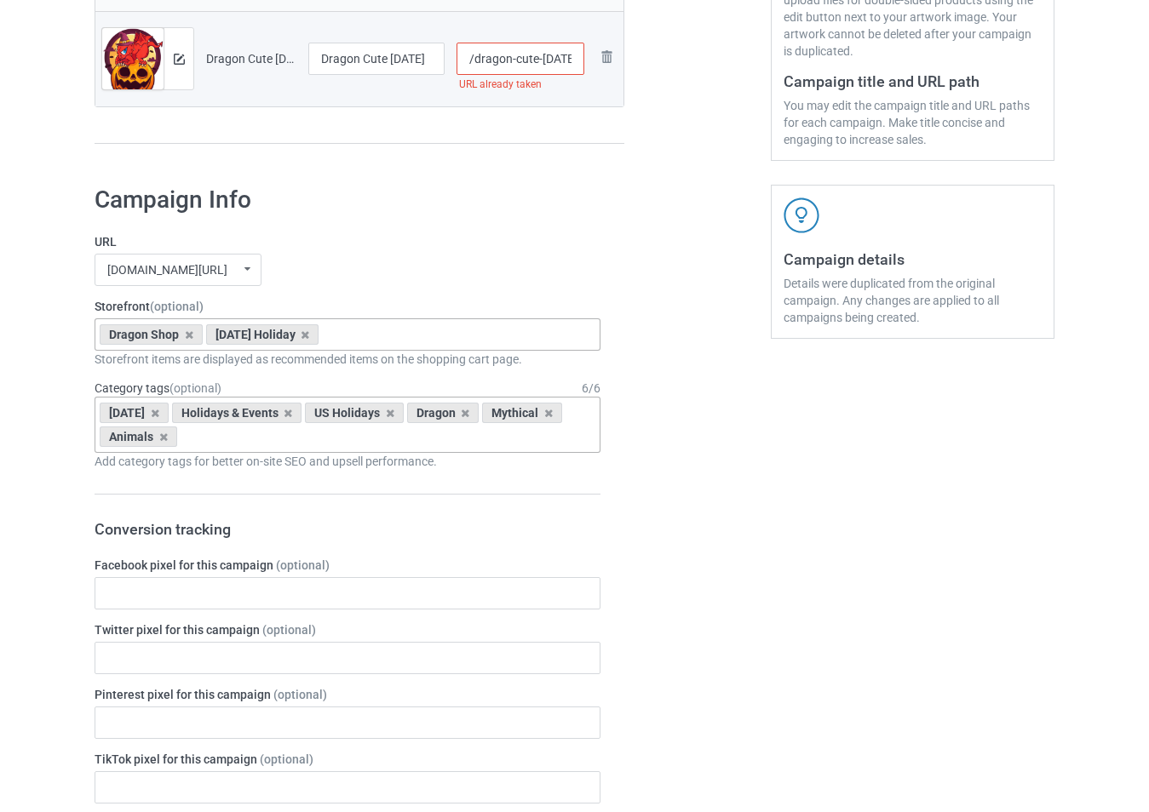
click at [563, 64] on input "/dragon-cute-halloween" at bounding box center [520, 59] width 129 height 32
type input "/dragon-cute-hallogsgween"
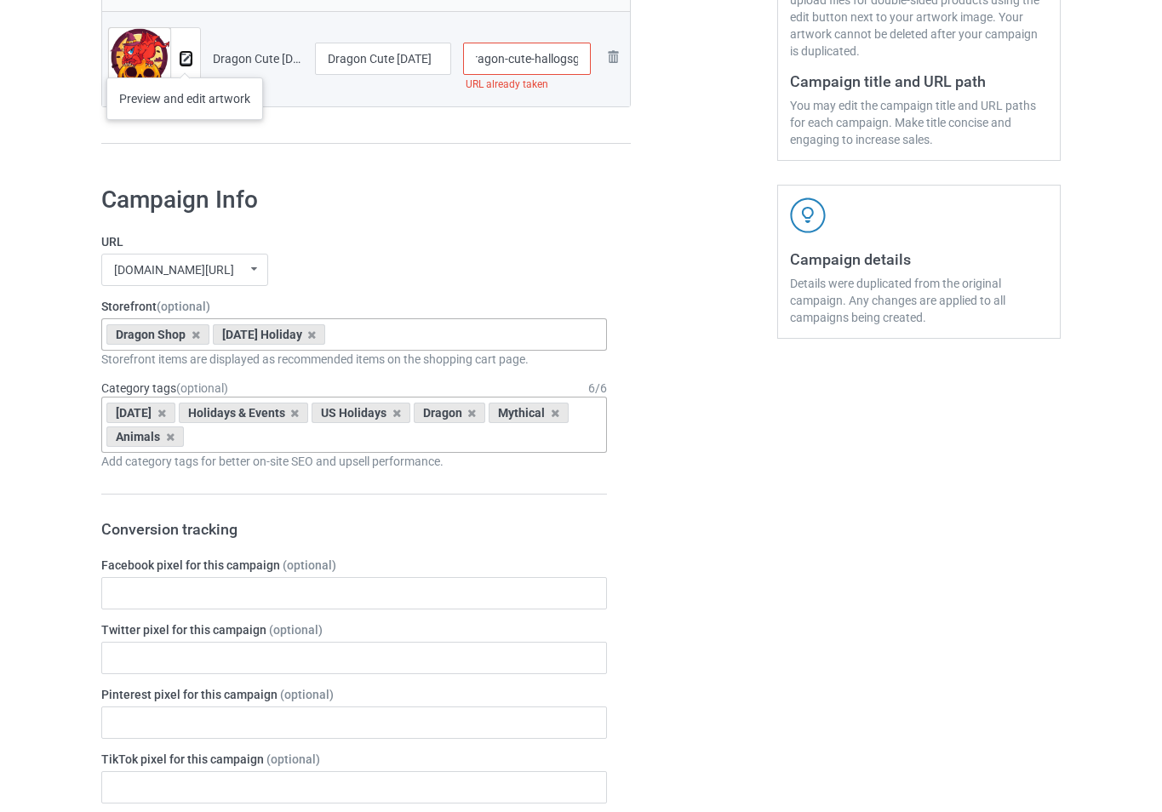
scroll to position [0, 0]
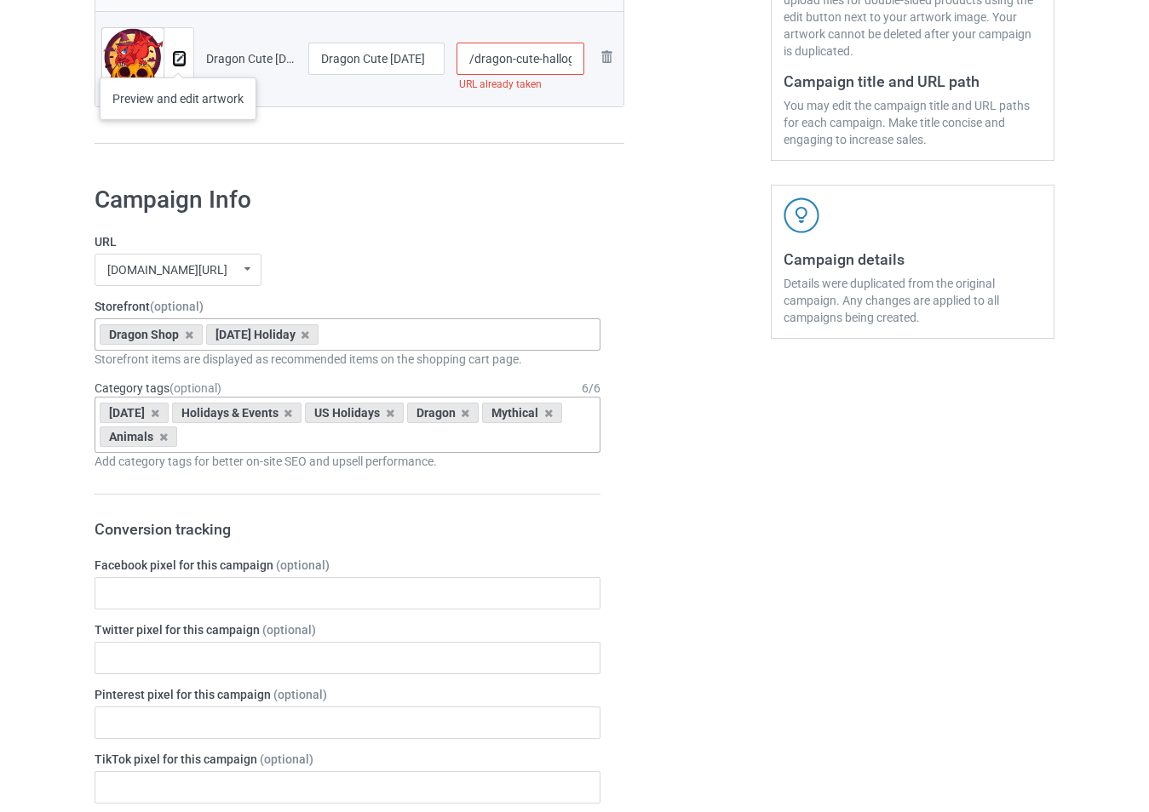
click at [178, 60] on img at bounding box center [179, 59] width 11 height 11
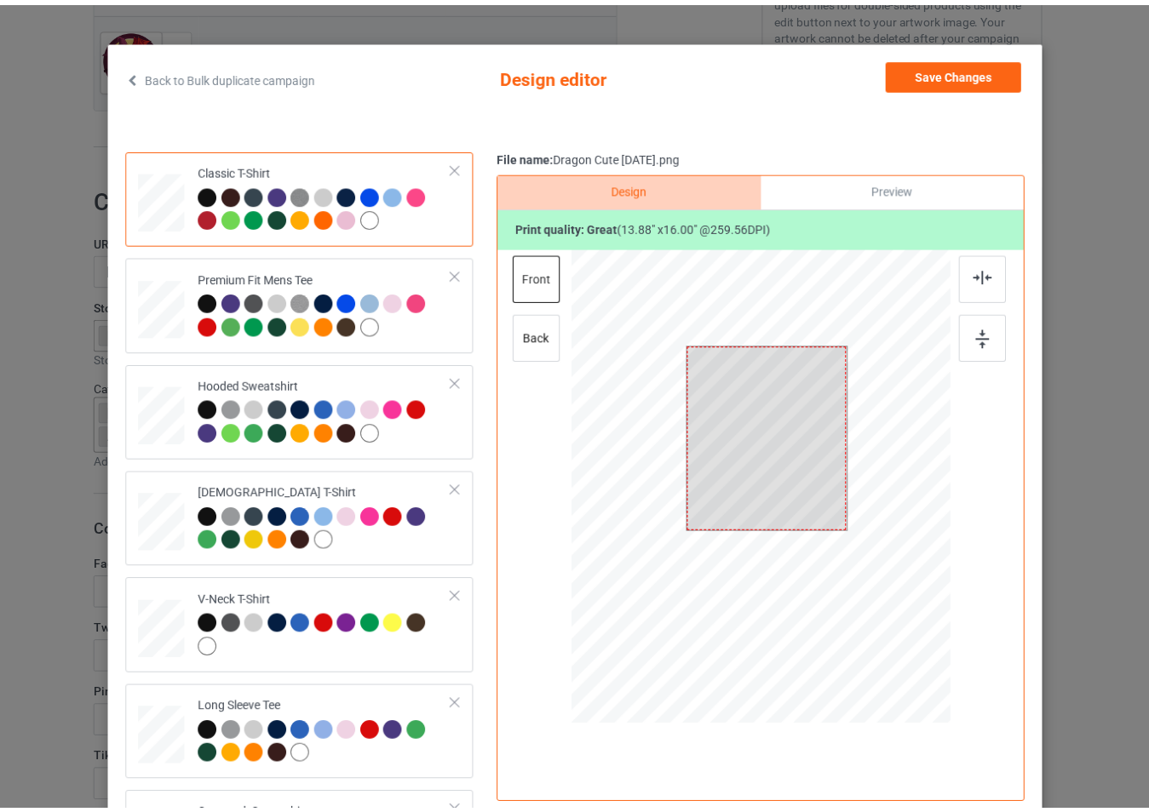
scroll to position [85, 0]
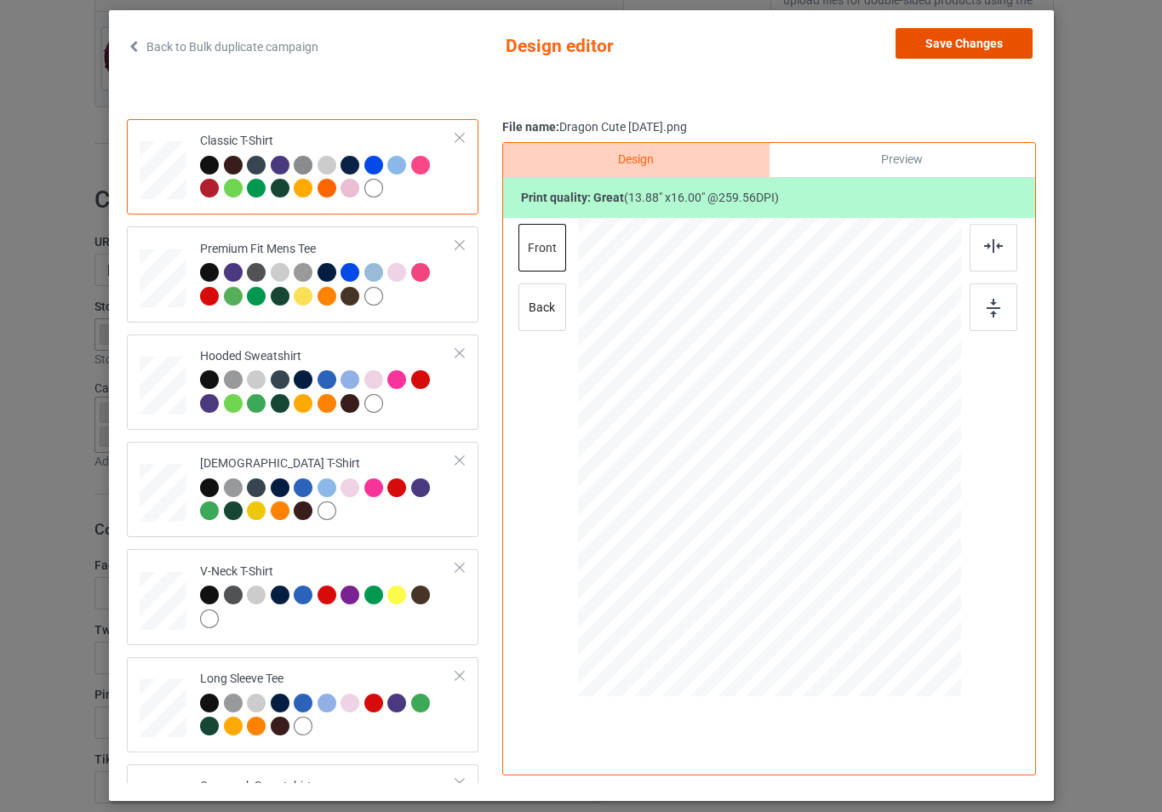
click at [955, 38] on button "Save Changes" at bounding box center [964, 43] width 137 height 31
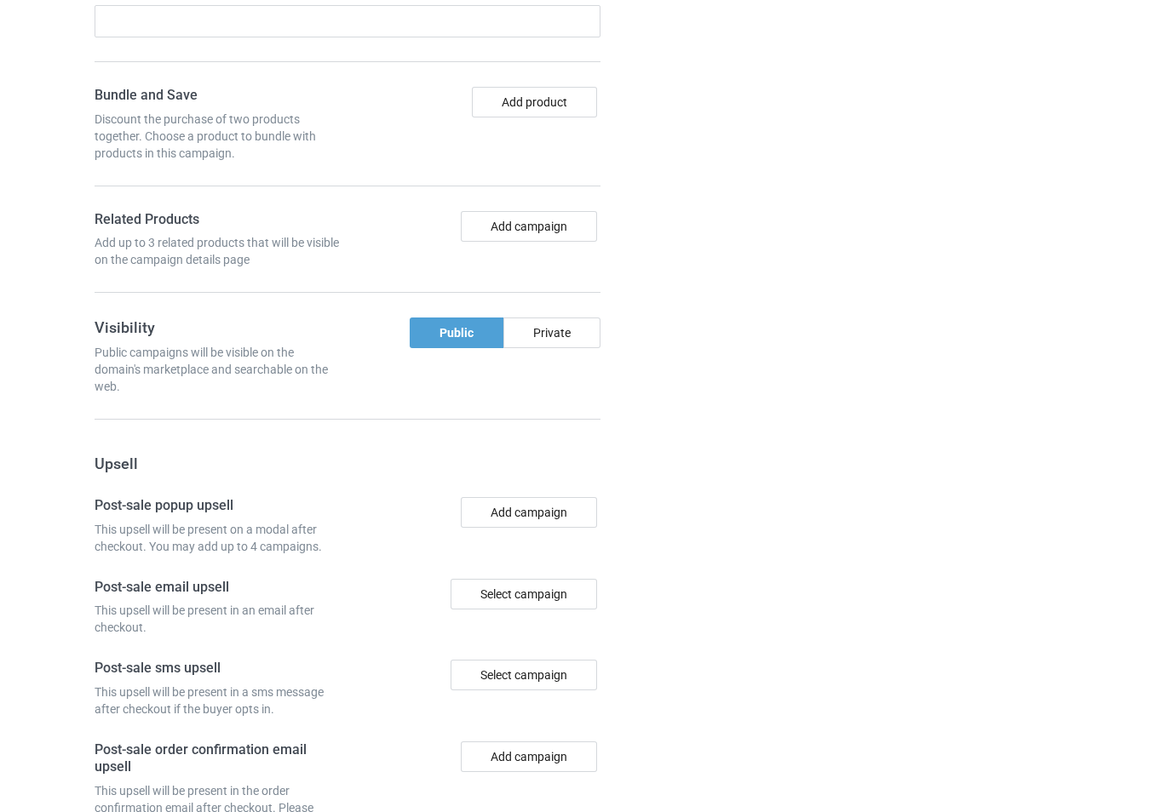
scroll to position [1398, 0]
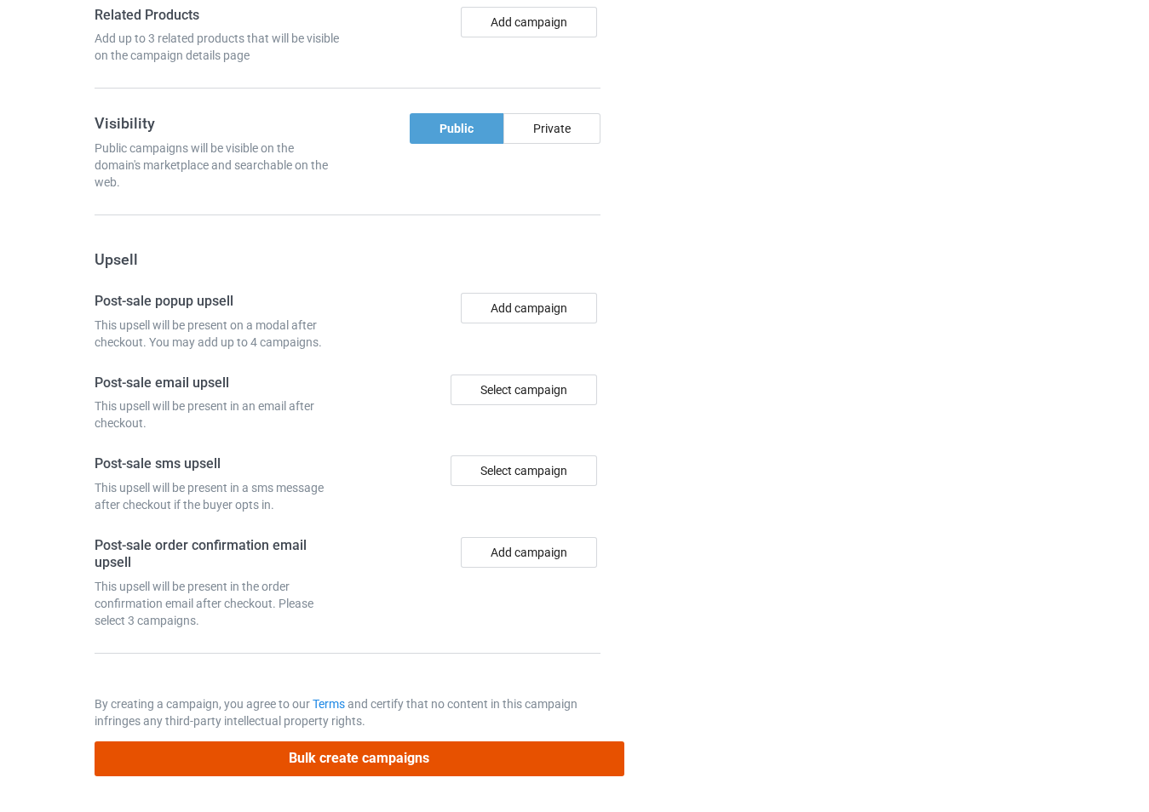
click at [444, 764] on button "Bulk create campaigns" at bounding box center [360, 759] width 530 height 35
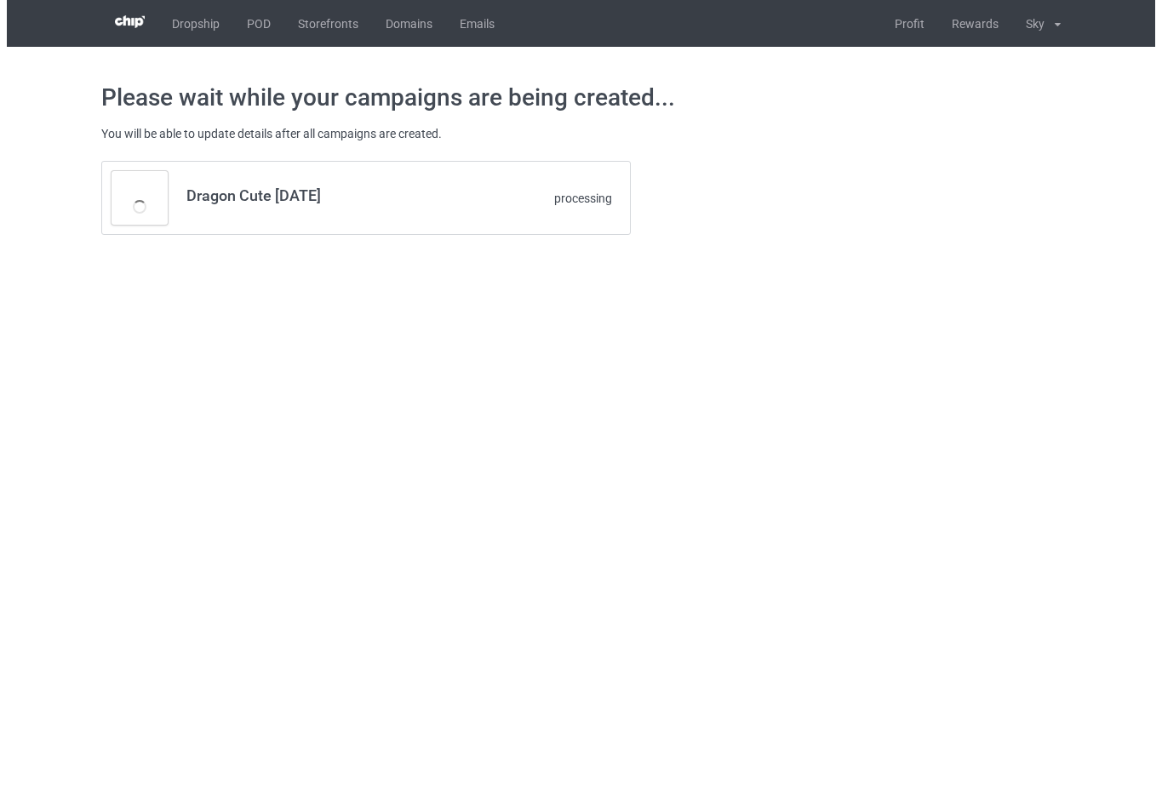
scroll to position [0, 0]
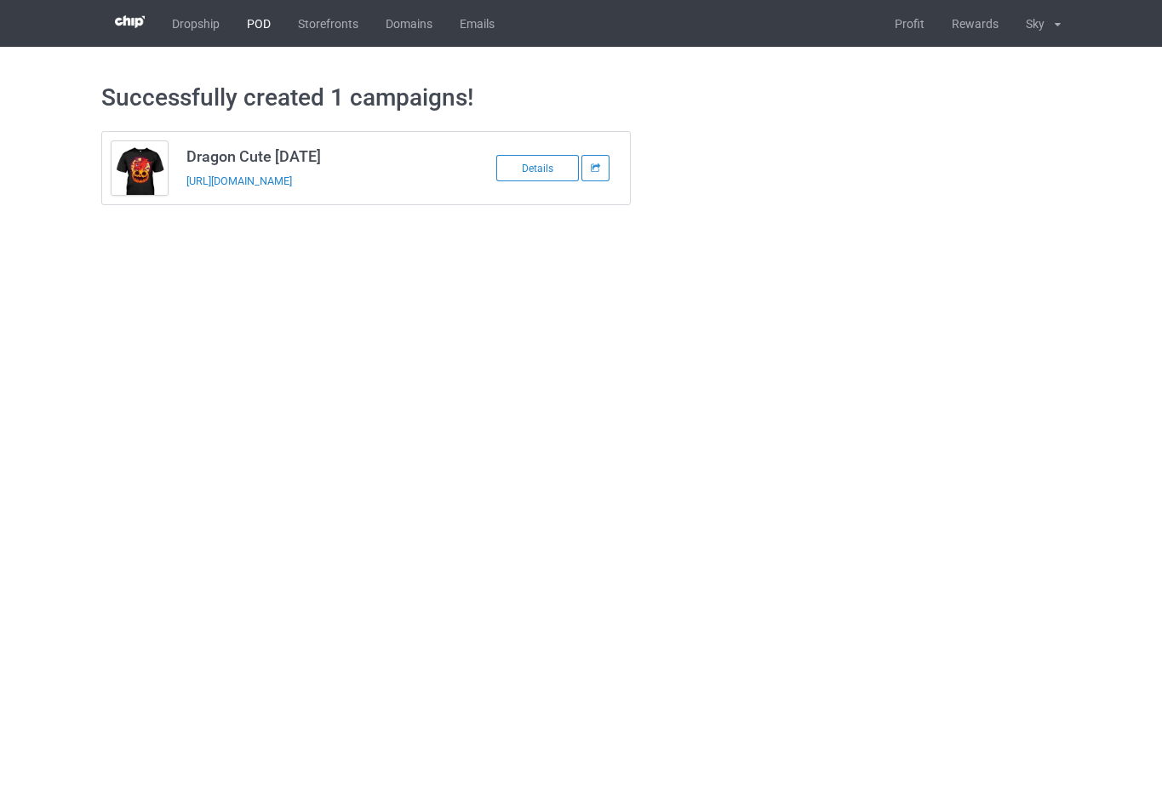
click at [259, 23] on link "POD" at bounding box center [258, 23] width 51 height 47
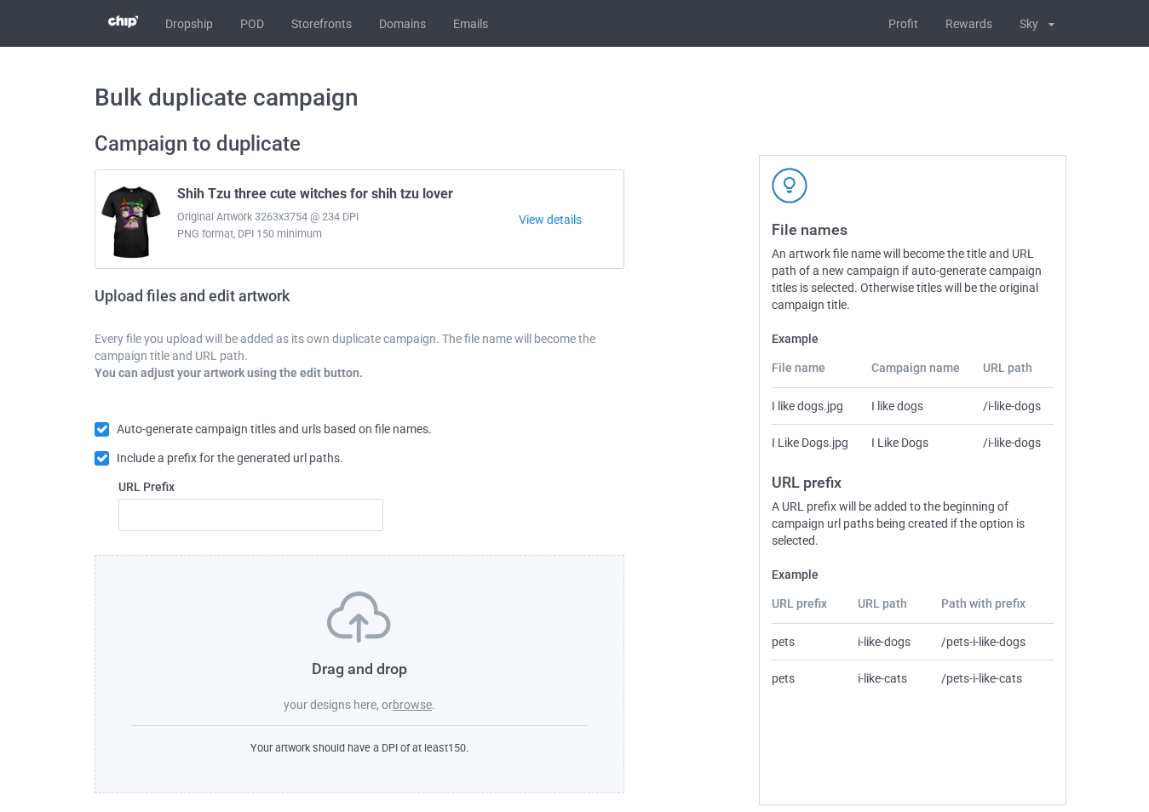
click at [421, 700] on label "browse" at bounding box center [412, 705] width 39 height 14
click at [0, 0] on input "browse" at bounding box center [0, 0] width 0 height 0
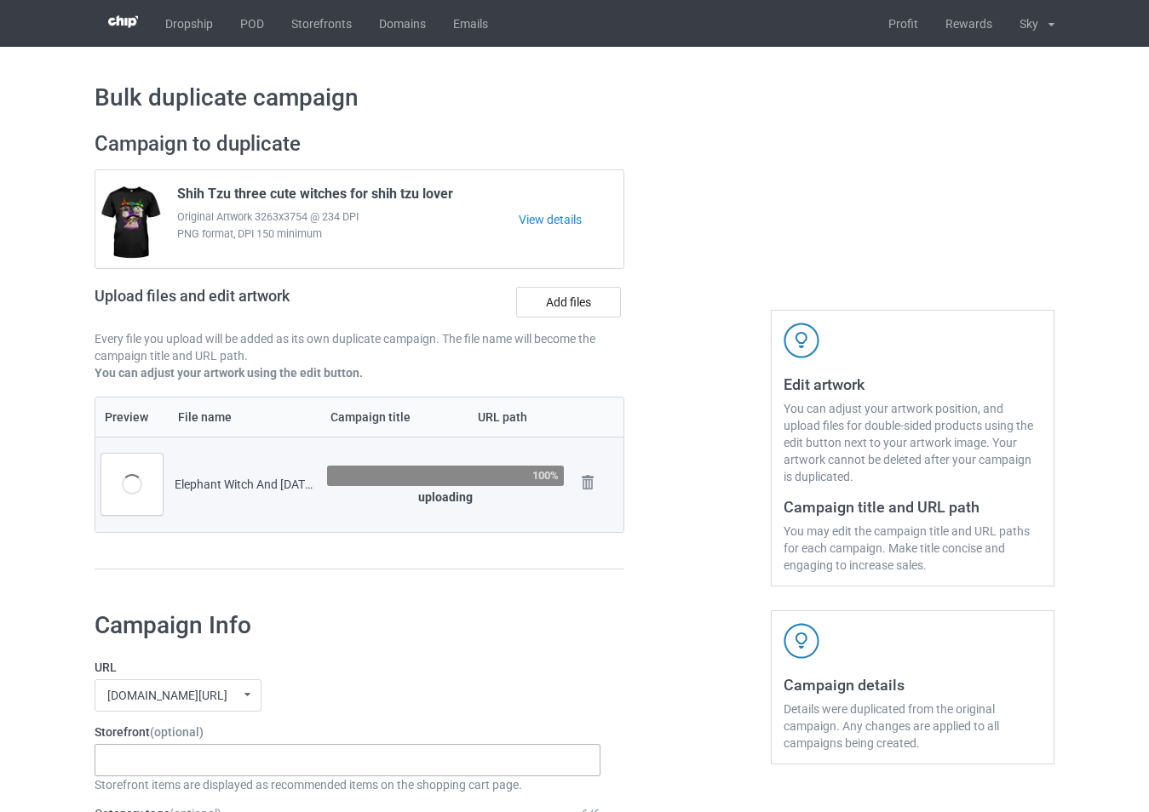
click at [409, 769] on div "-------------------------------------------------- Gifts For Christmas Teacher …" at bounding box center [348, 760] width 506 height 32
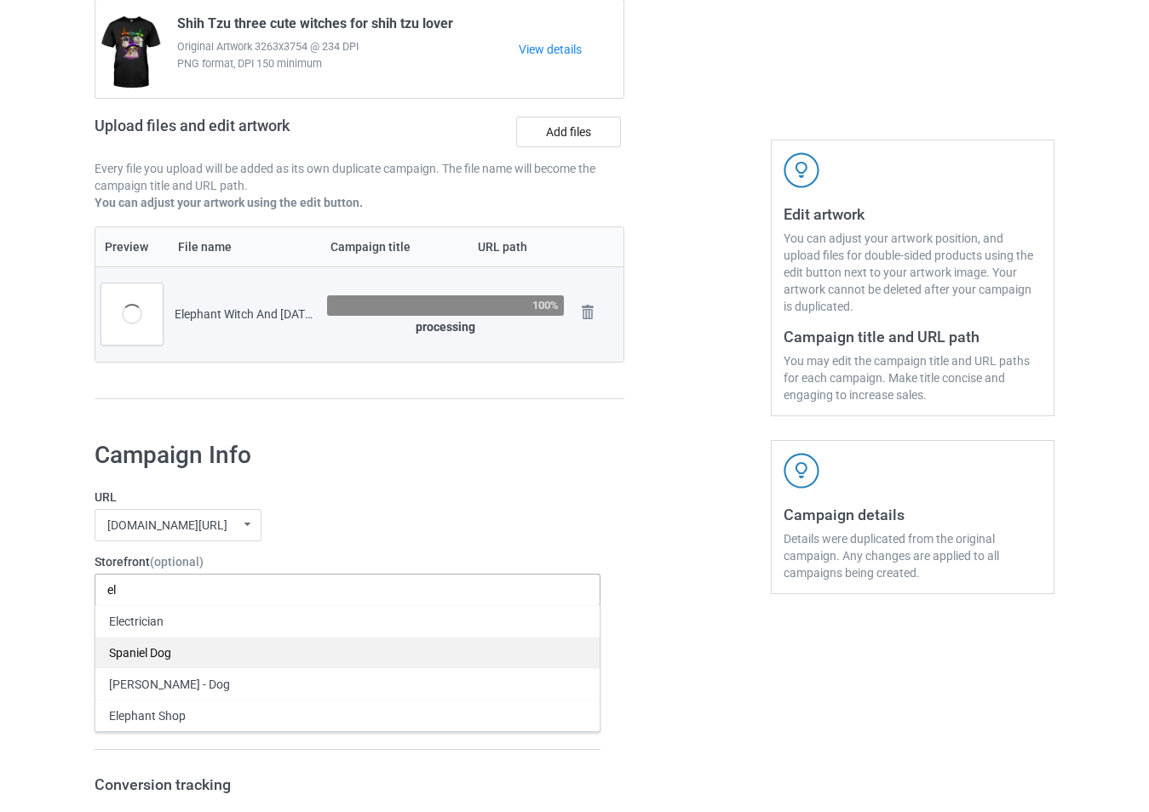
scroll to position [426, 0]
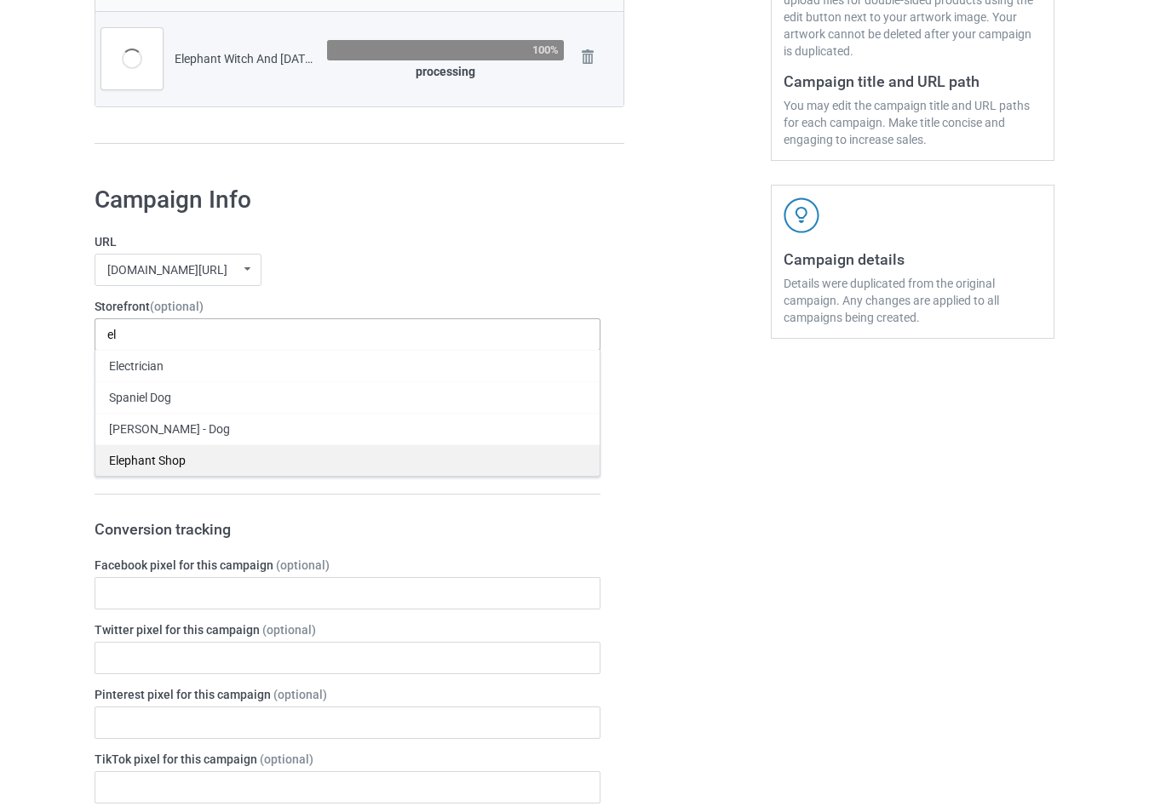
type input "el"
click at [223, 455] on div "Elephant Shop" at bounding box center [347, 461] width 504 height 32
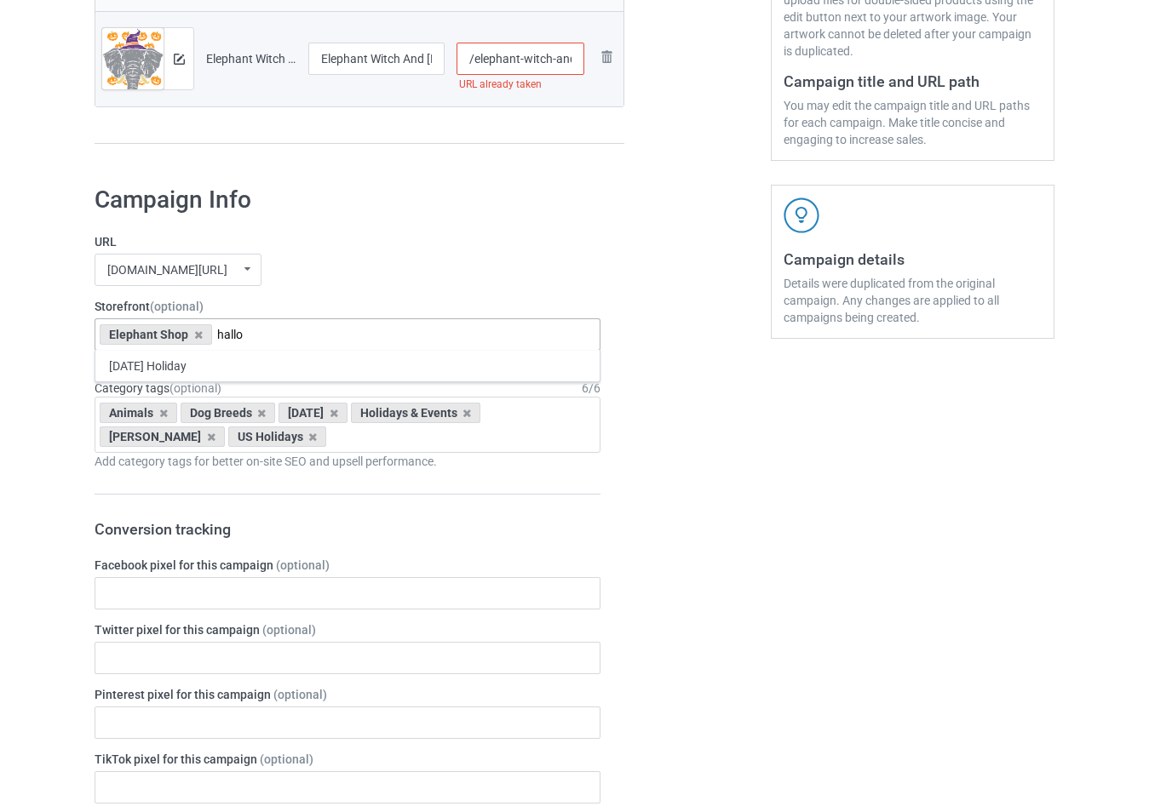
type input "hallo"
click at [270, 369] on div "[DATE] Holiday" at bounding box center [347, 366] width 504 height 32
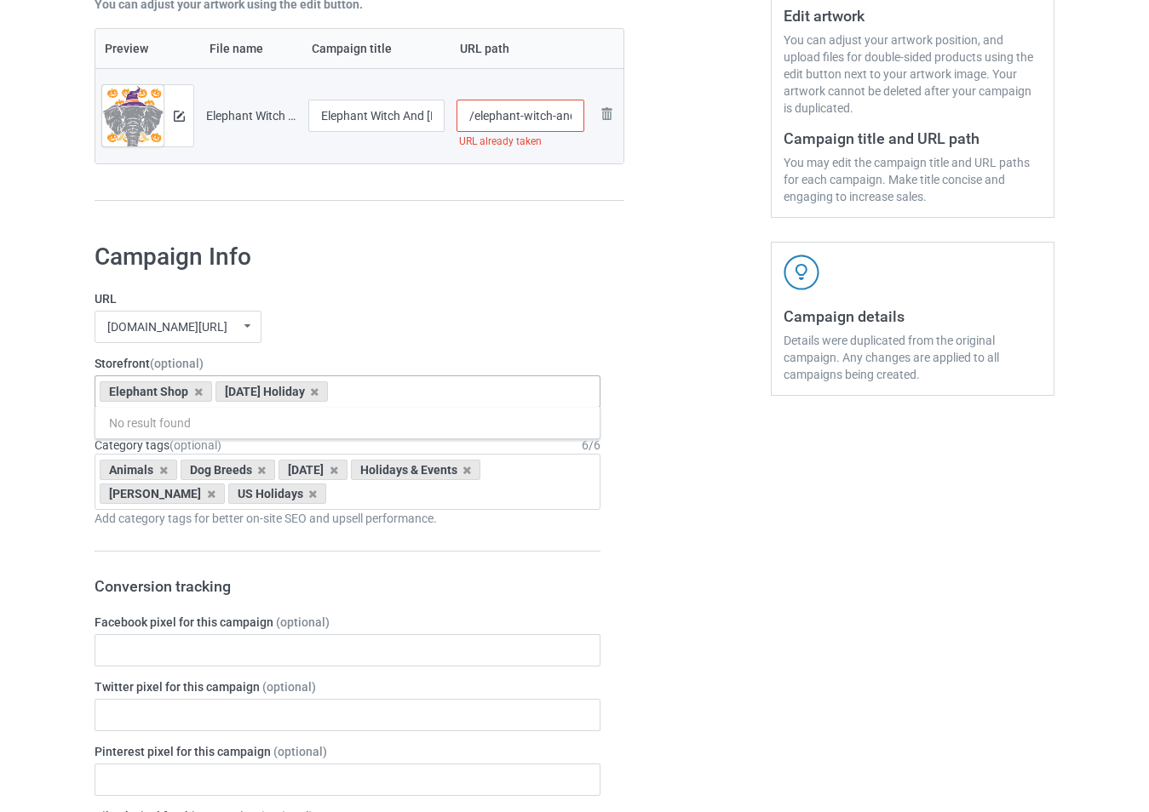
scroll to position [341, 0]
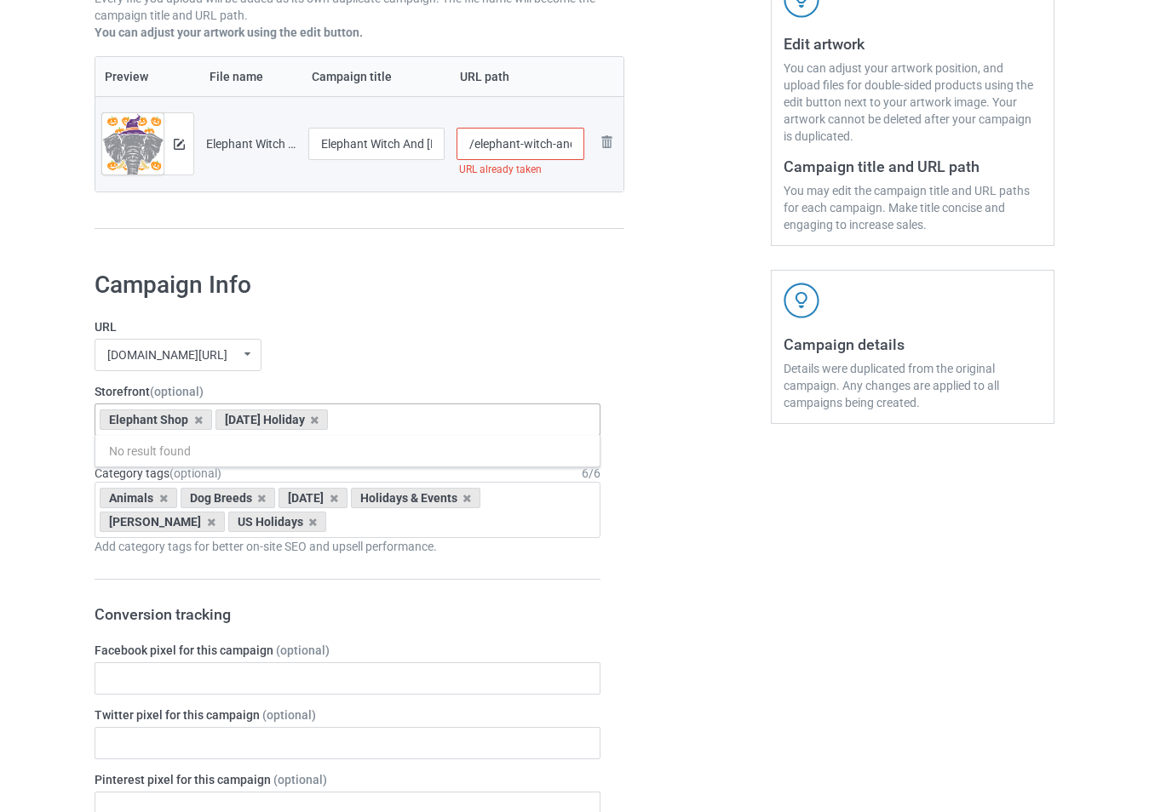
click at [566, 143] on input "/elephant-witch-and-halloween-pumpkins" at bounding box center [520, 144] width 129 height 32
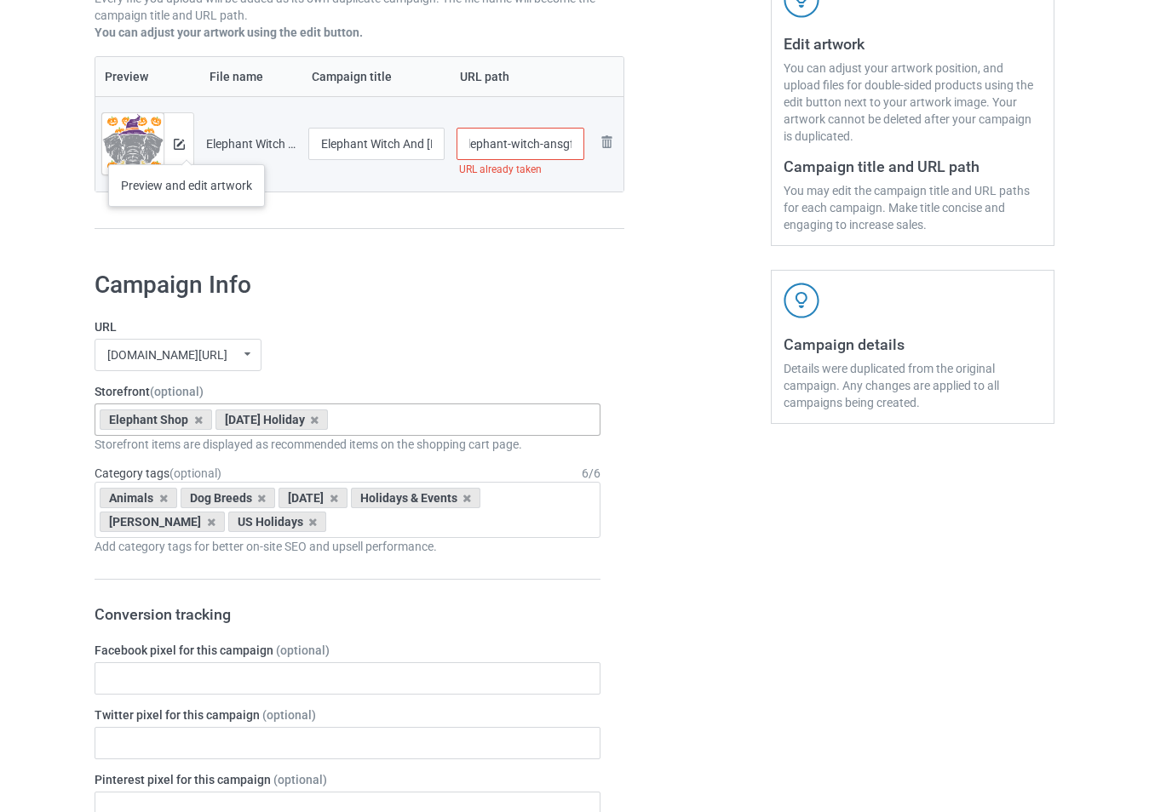
type input "/elephant-witch-ansgfd-halloween-pumpkins"
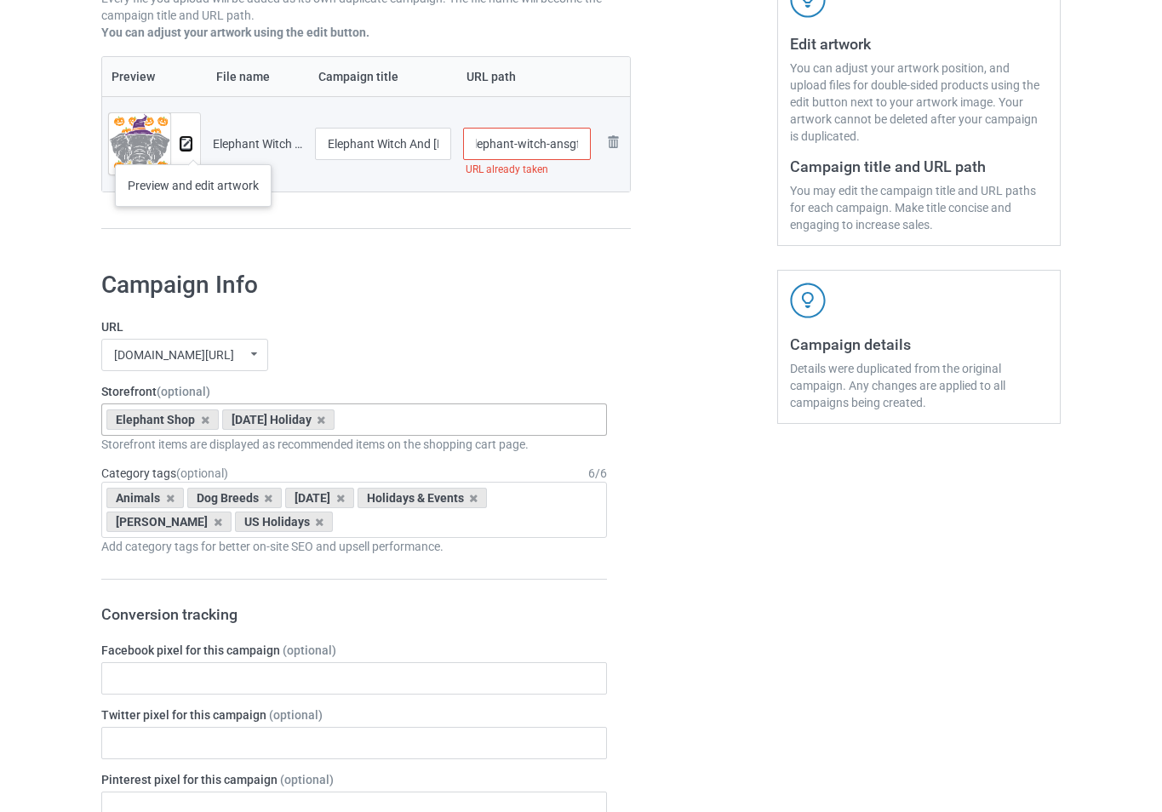
scroll to position [0, 0]
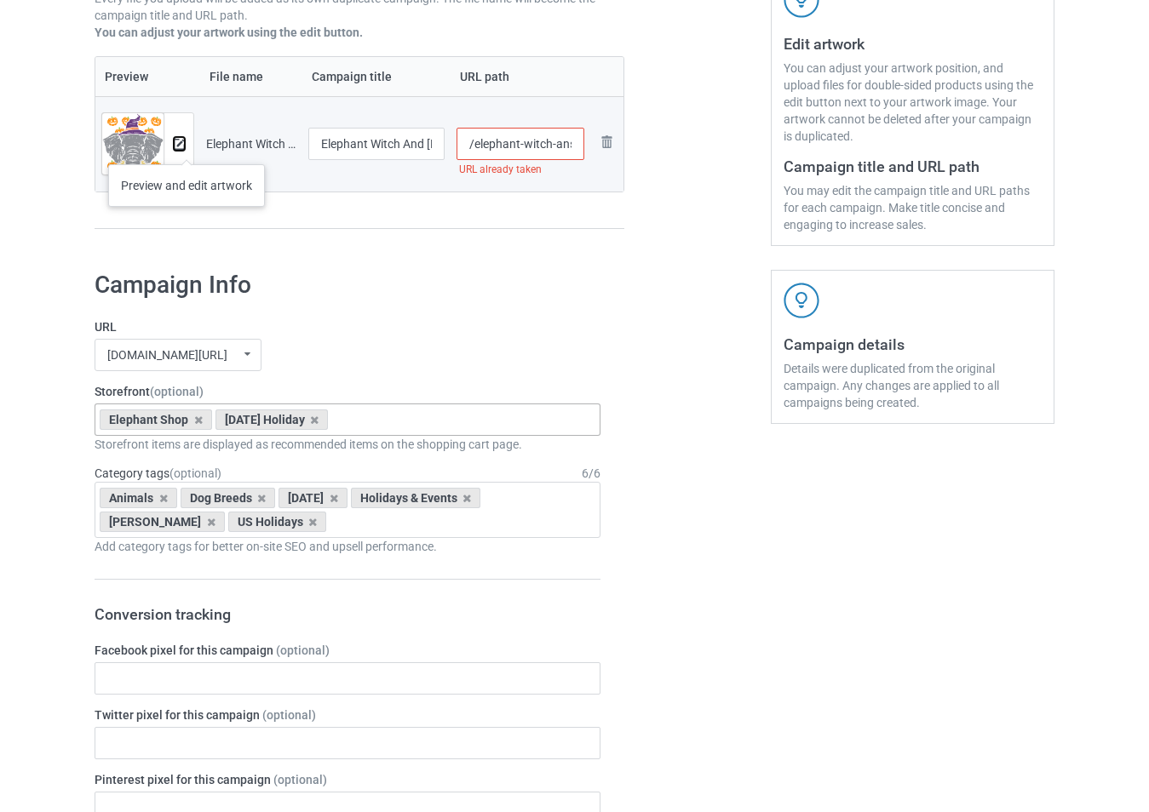
click at [183, 146] on img at bounding box center [179, 144] width 11 height 11
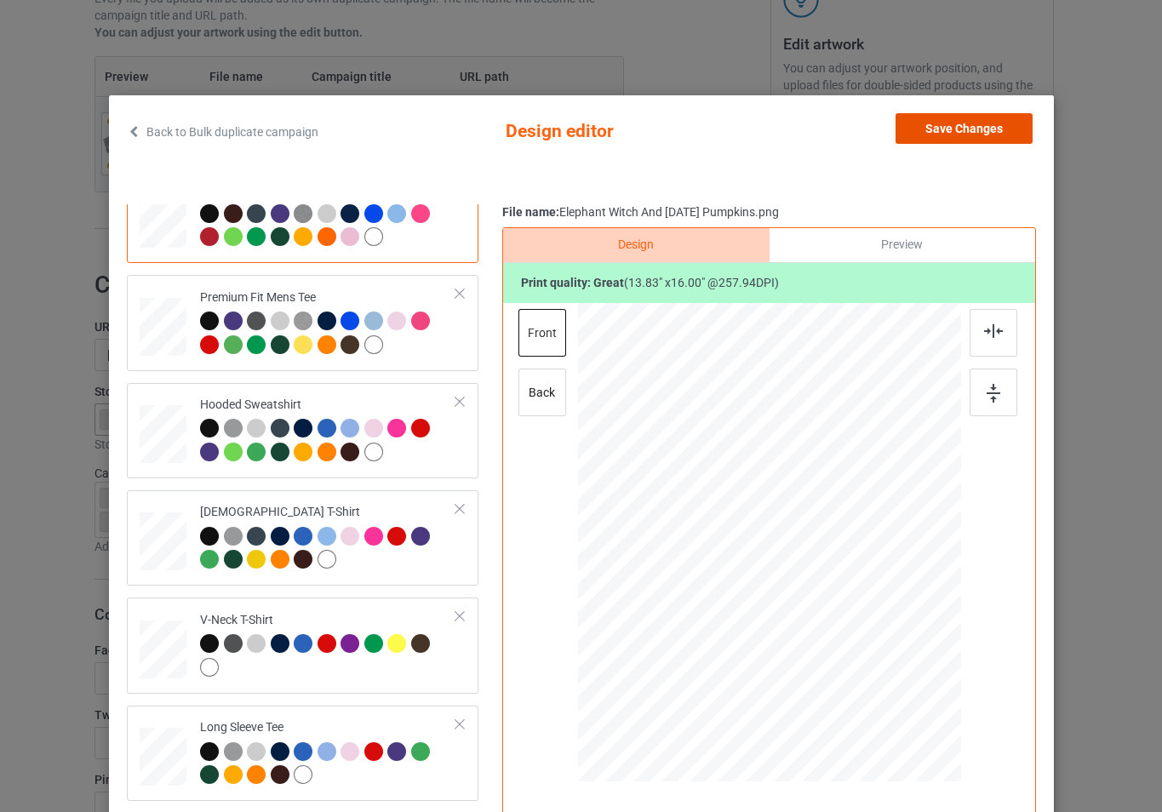
click at [993, 124] on button "Save Changes" at bounding box center [964, 128] width 137 height 31
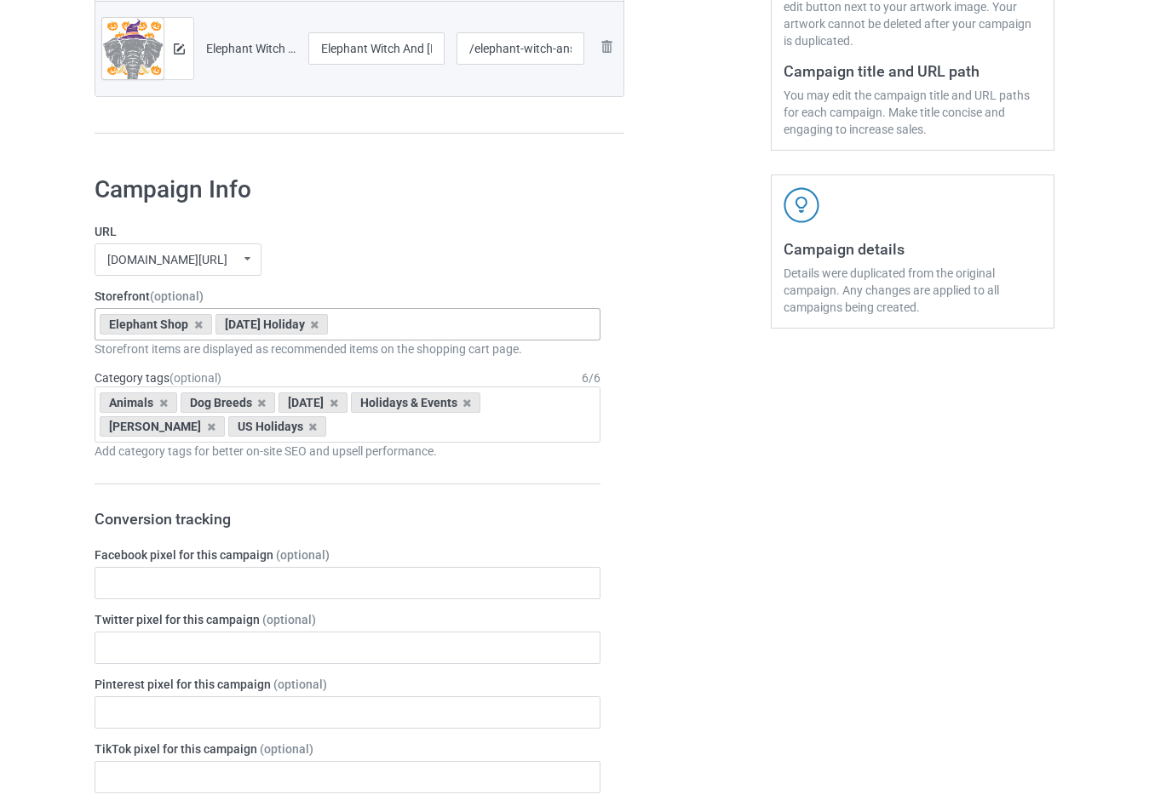
scroll to position [681, 0]
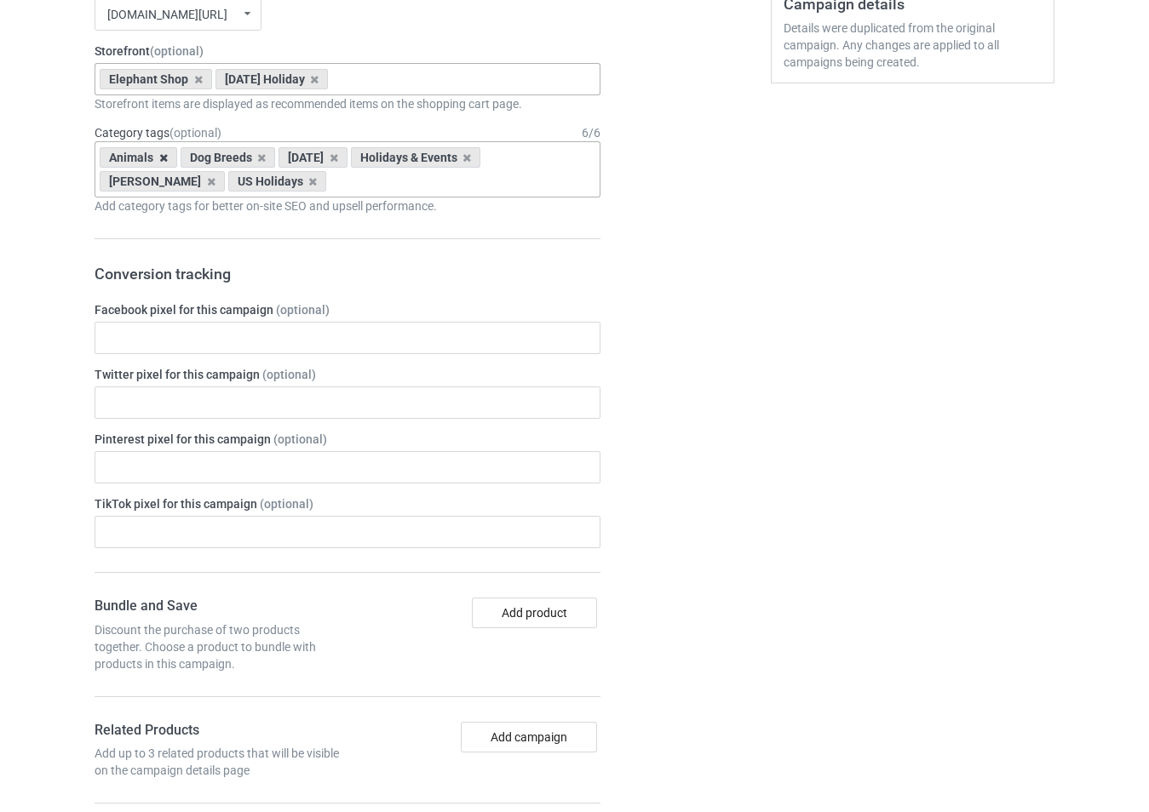
click at [161, 159] on icon at bounding box center [163, 157] width 9 height 11
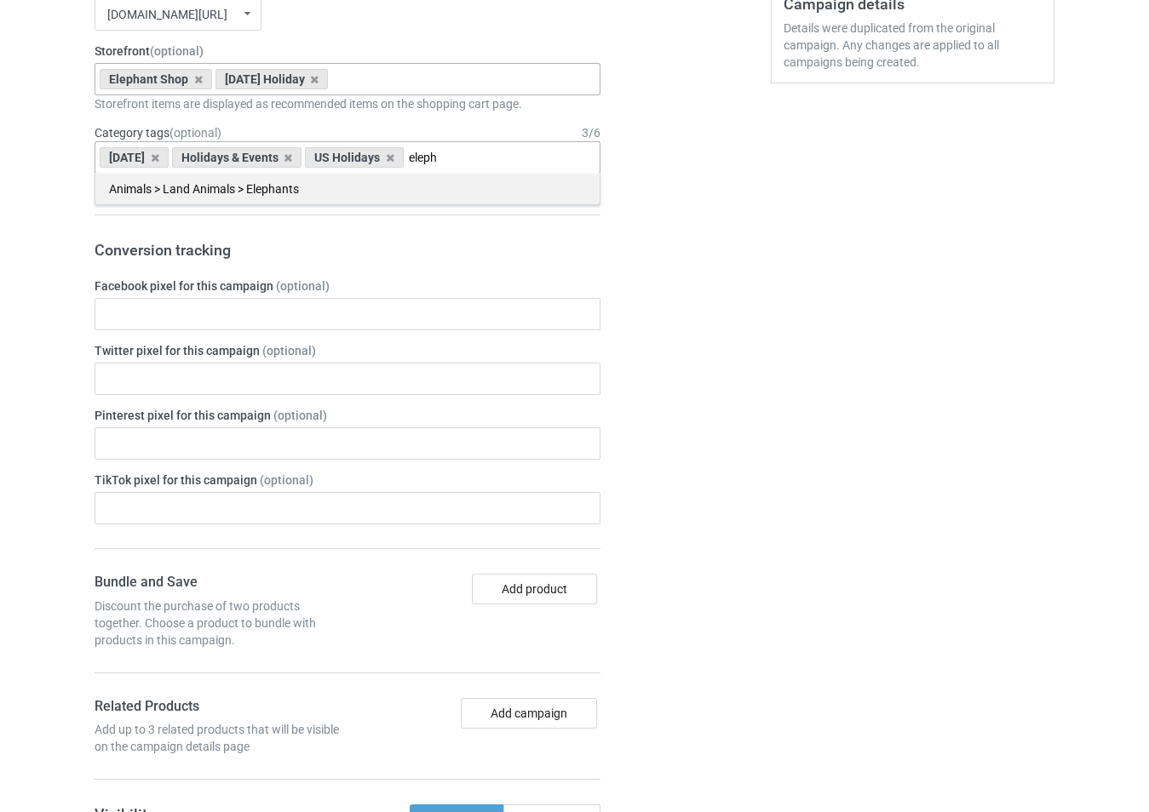
type input "eleph"
click at [378, 189] on div "Animals > Land Animals > Elephants" at bounding box center [347, 189] width 504 height 32
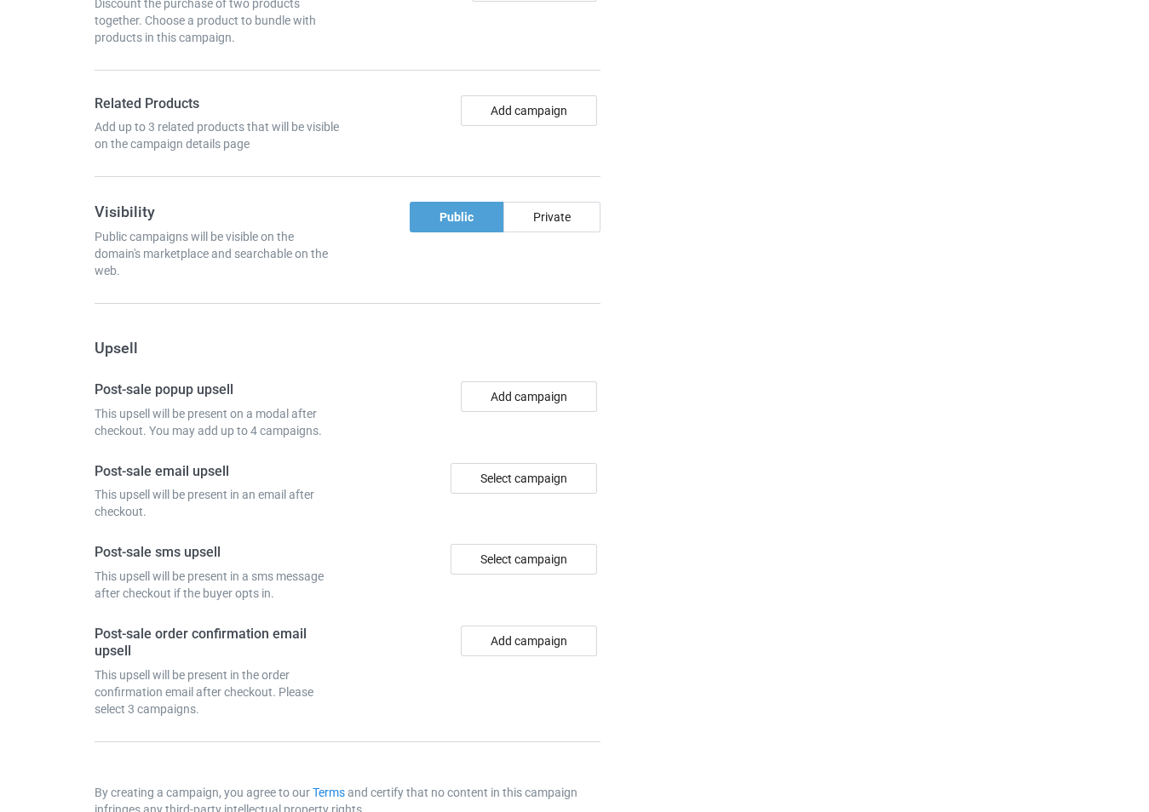
scroll to position [1398, 0]
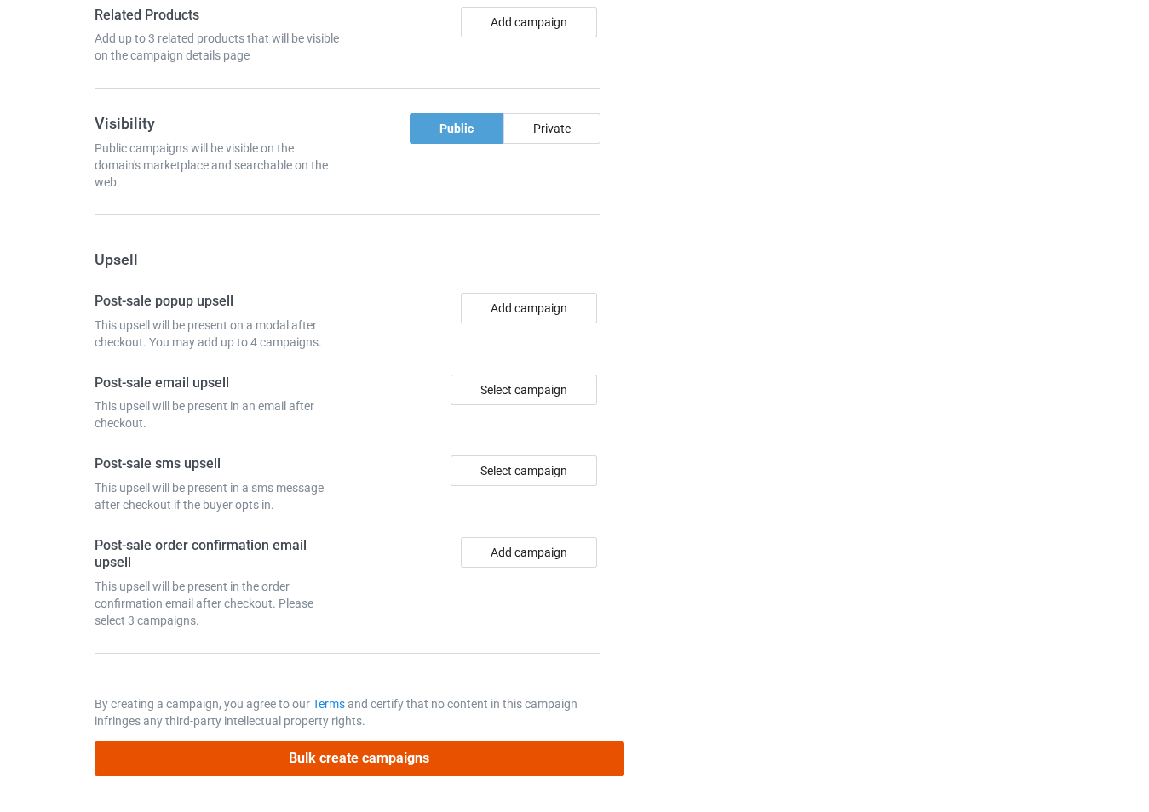
click at [446, 747] on button "Bulk create campaigns" at bounding box center [360, 759] width 530 height 35
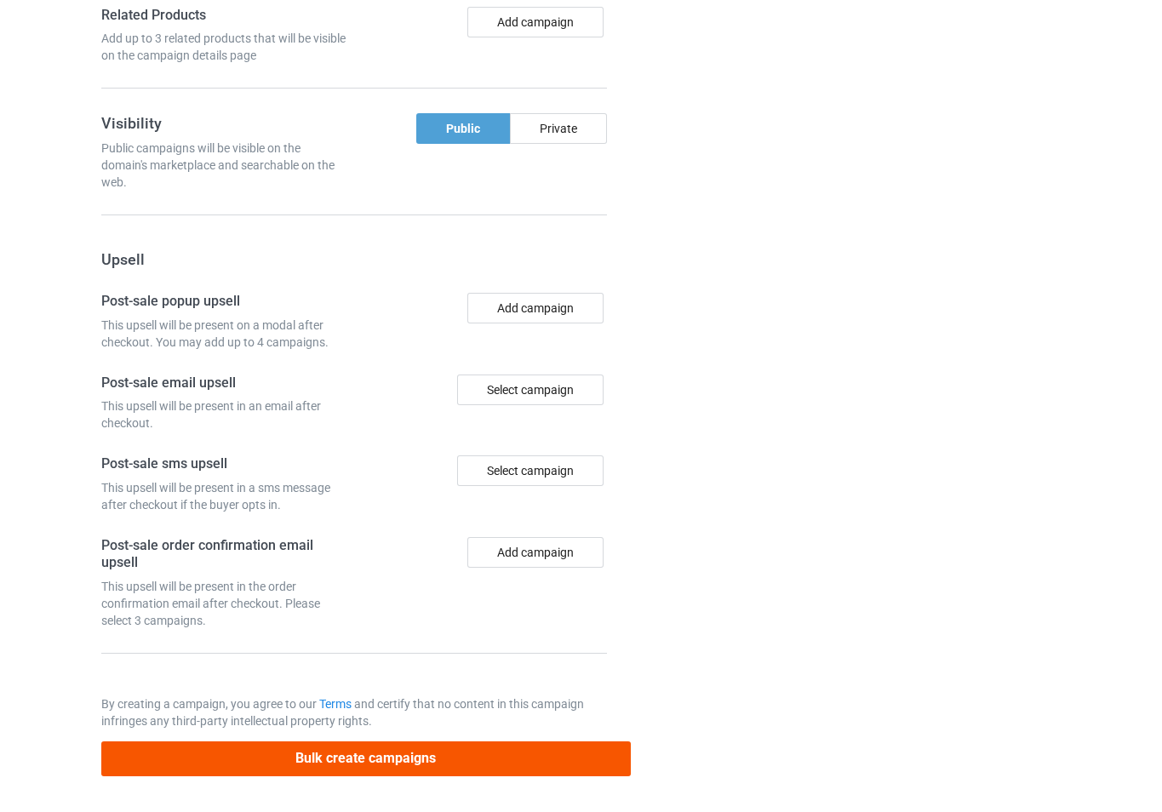
scroll to position [0, 0]
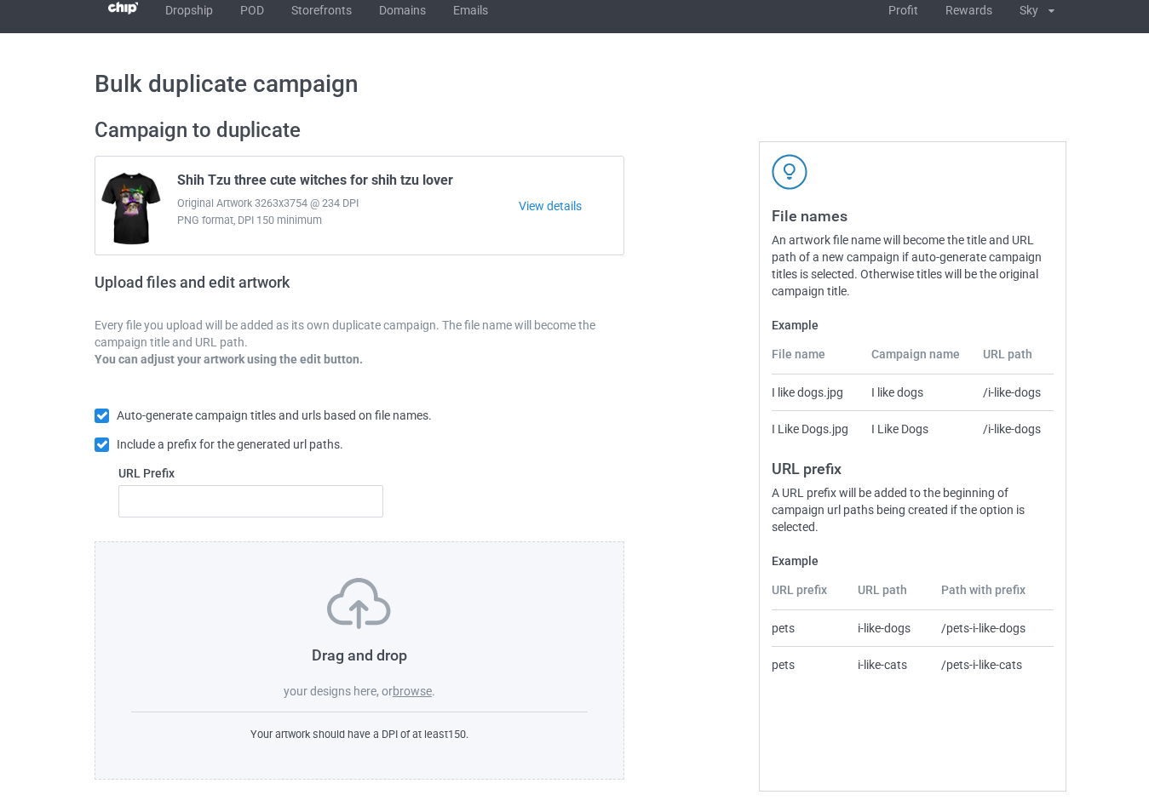
scroll to position [18, 0]
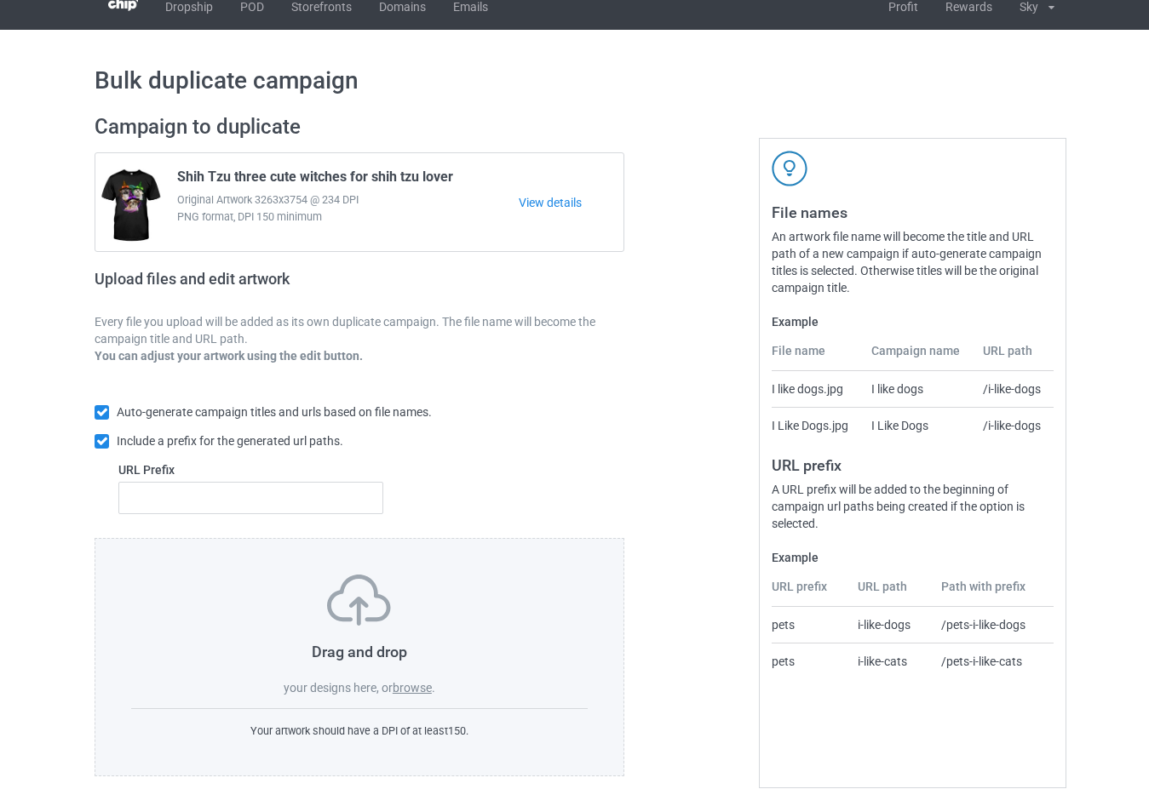
click at [422, 683] on label "browse" at bounding box center [412, 688] width 39 height 14
click at [0, 0] on input "browse" at bounding box center [0, 0] width 0 height 0
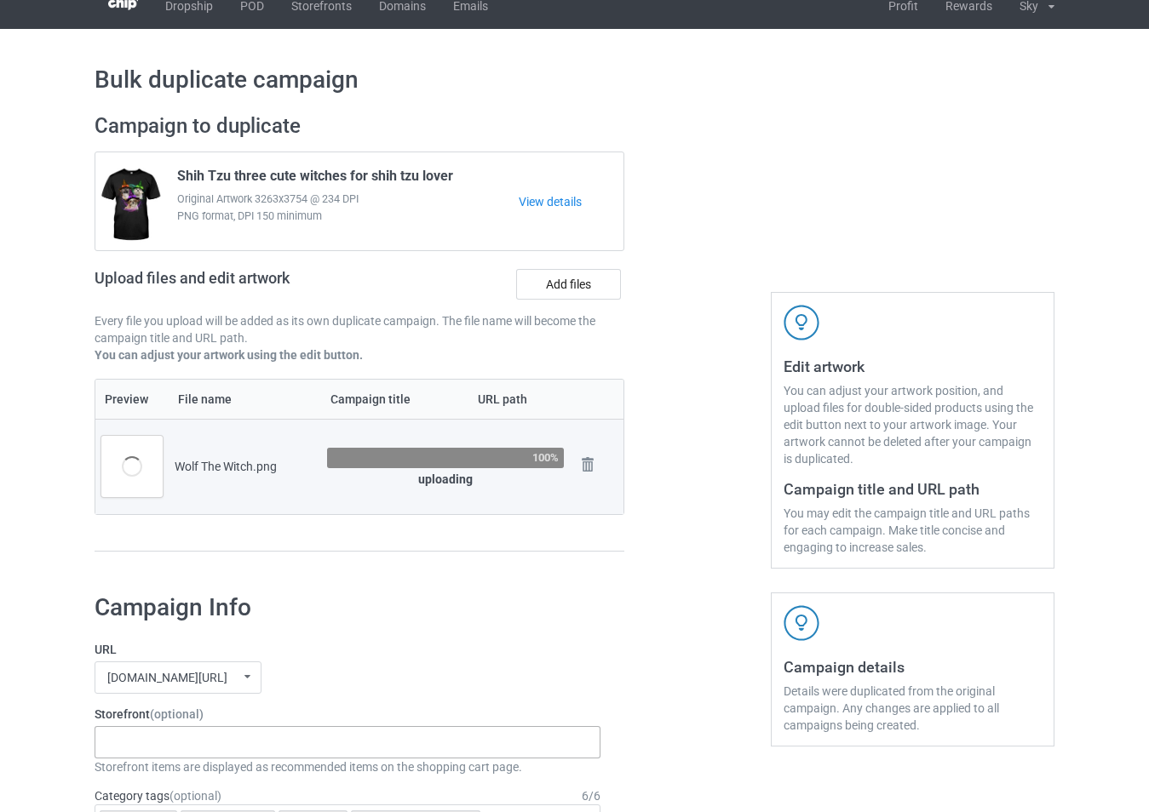
click at [242, 749] on div "-------------------------------------------------- Gifts For Christmas Teacher …" at bounding box center [348, 742] width 506 height 32
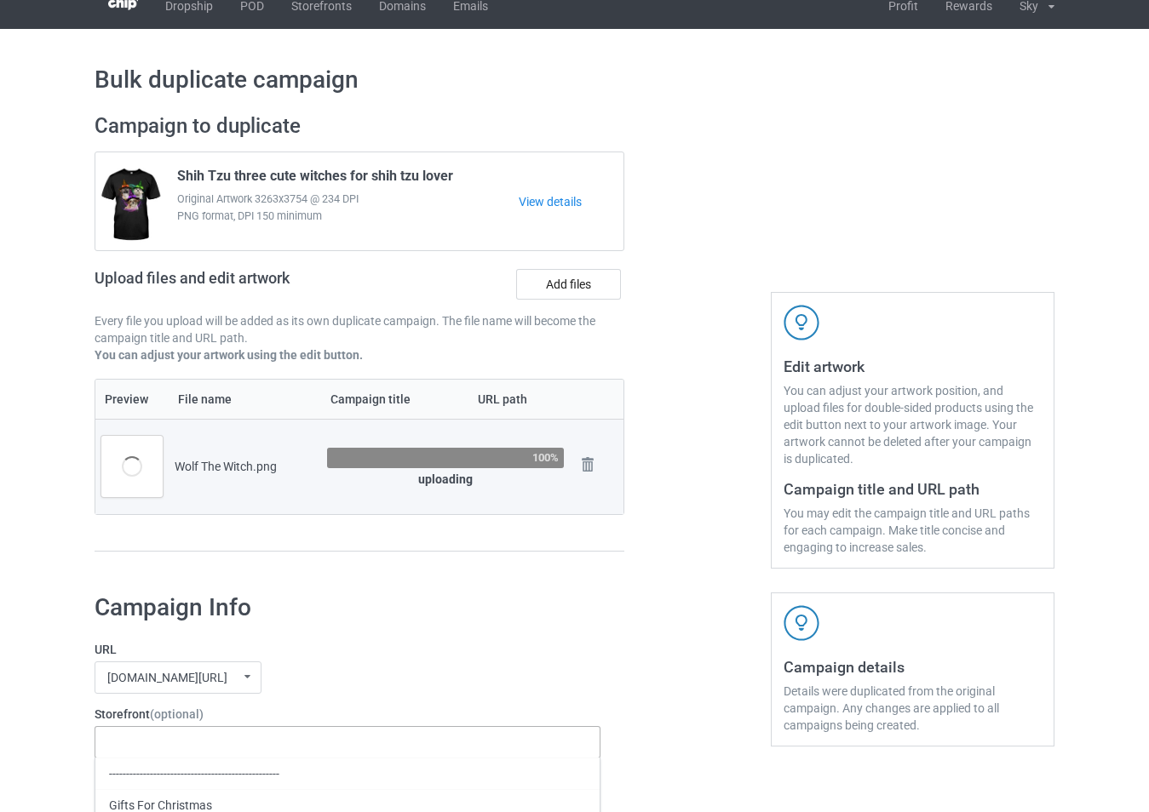
type input "ư"
type input "wolf"
click at [233, 773] on div "Wolf Shop" at bounding box center [347, 774] width 504 height 32
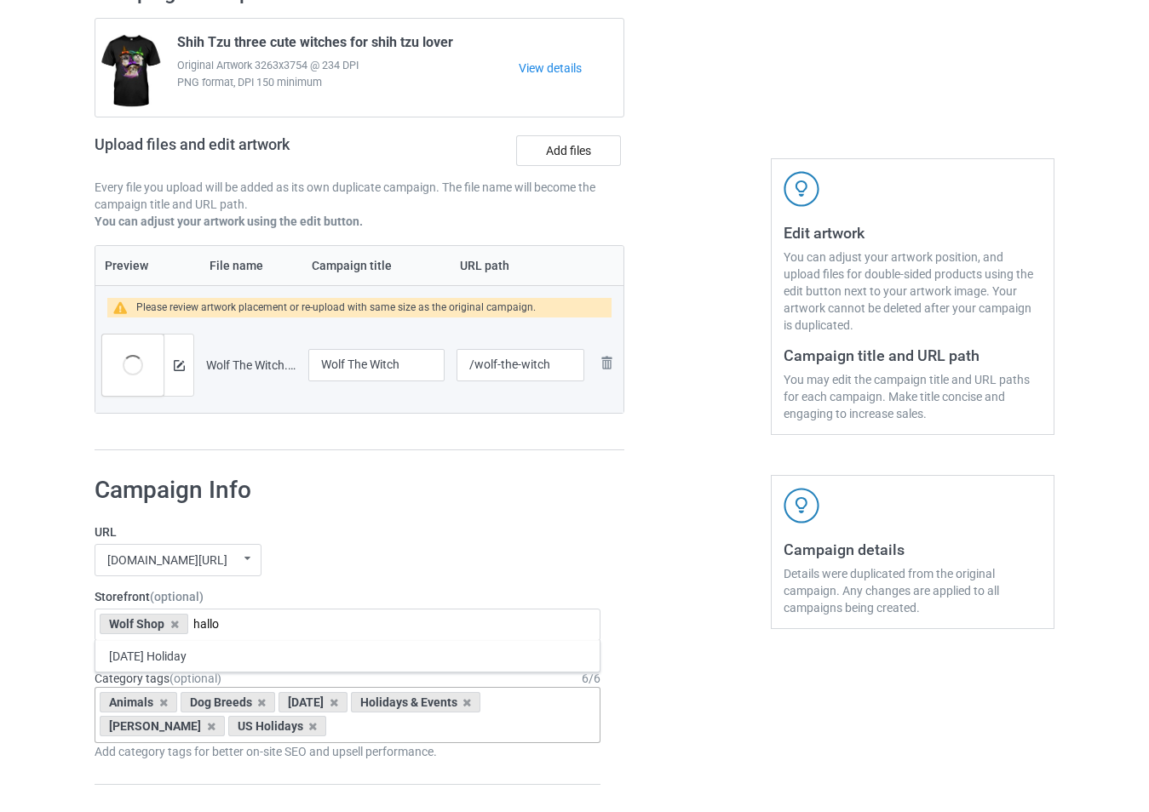
scroll to position [273, 0]
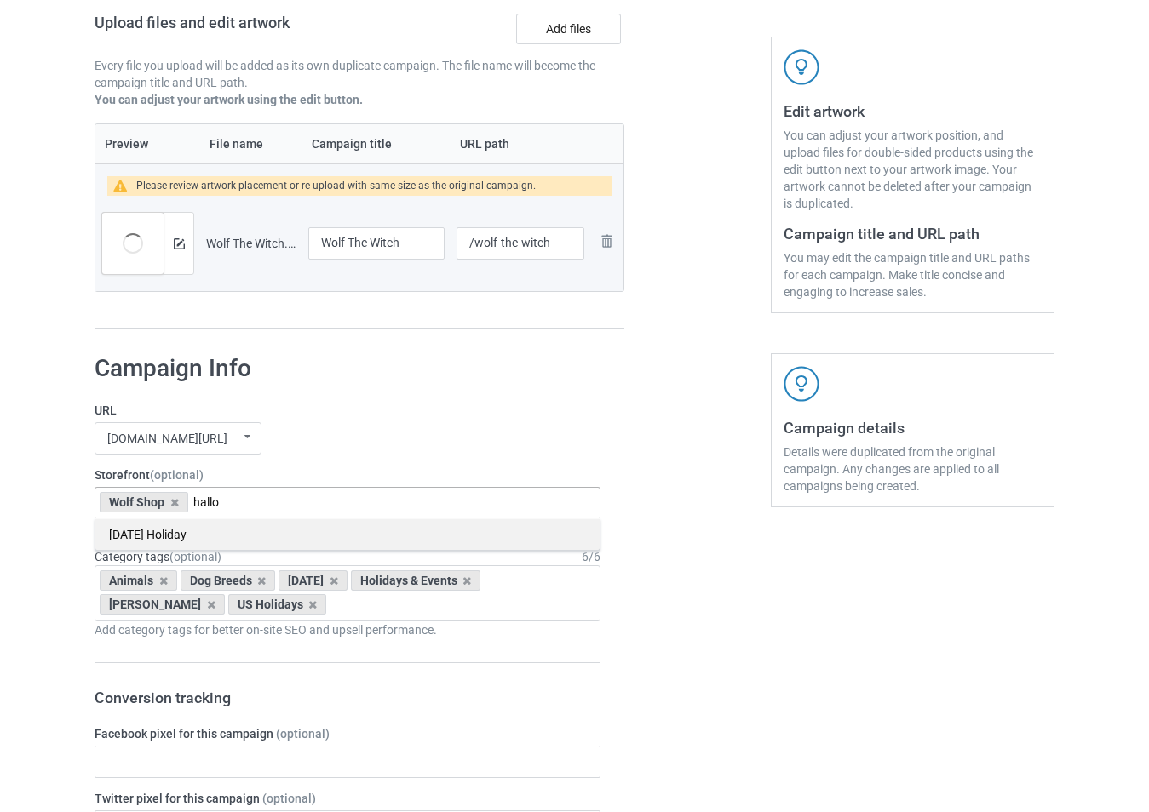
type input "hallo"
click at [267, 526] on div "[DATE] Holiday" at bounding box center [347, 535] width 504 height 32
click at [159, 582] on icon at bounding box center [163, 581] width 9 height 11
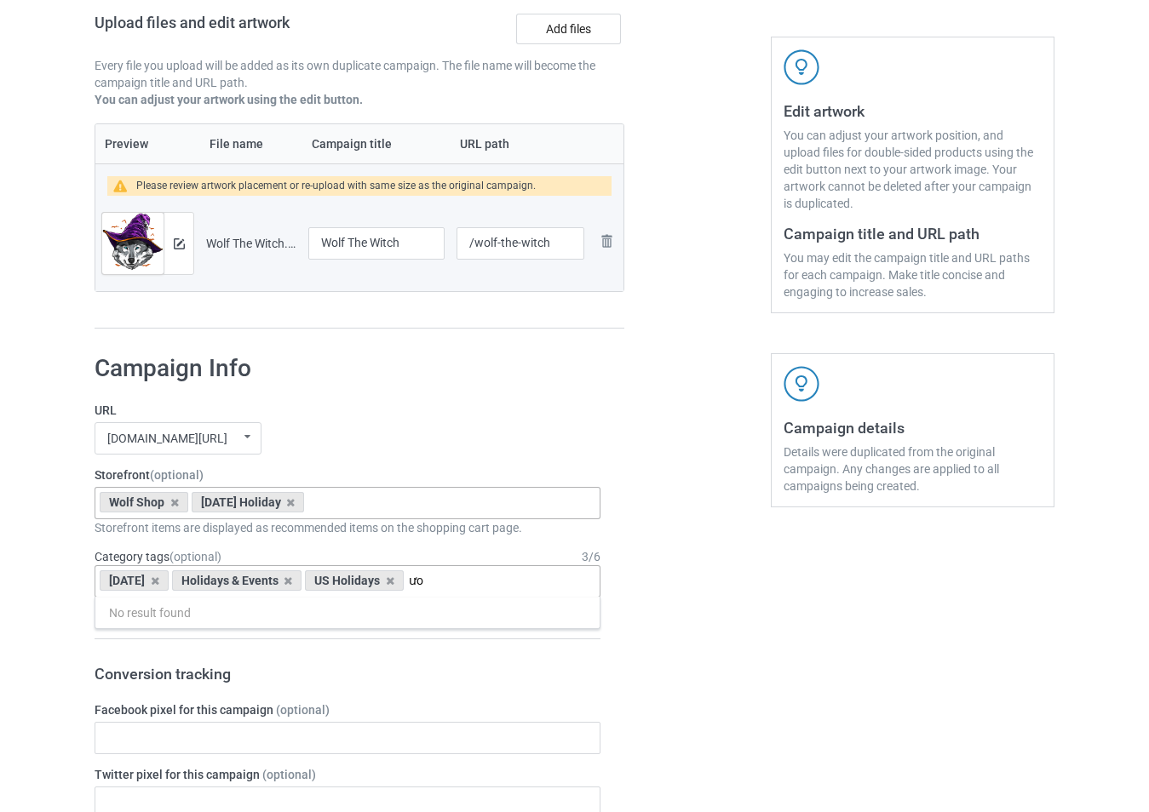
type input "ư"
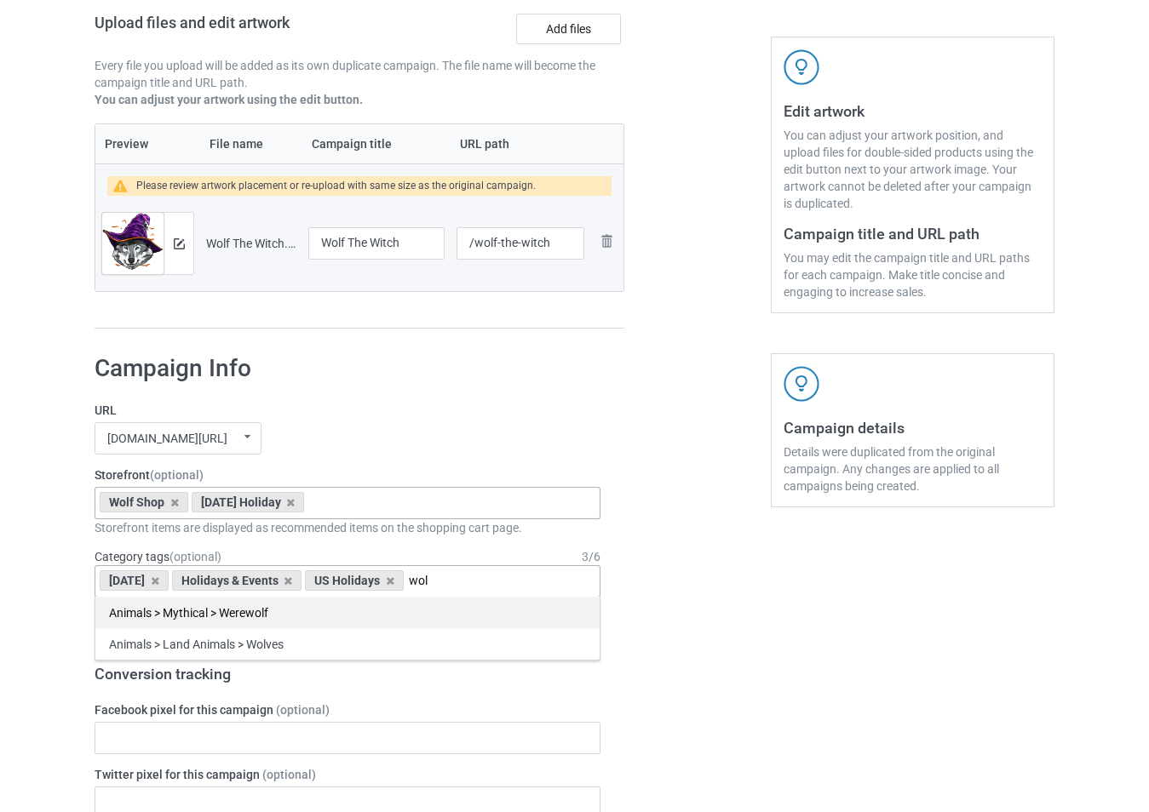
type input "wol"
click at [404, 617] on div "Animals > Mythical > Werewolf" at bounding box center [347, 613] width 504 height 32
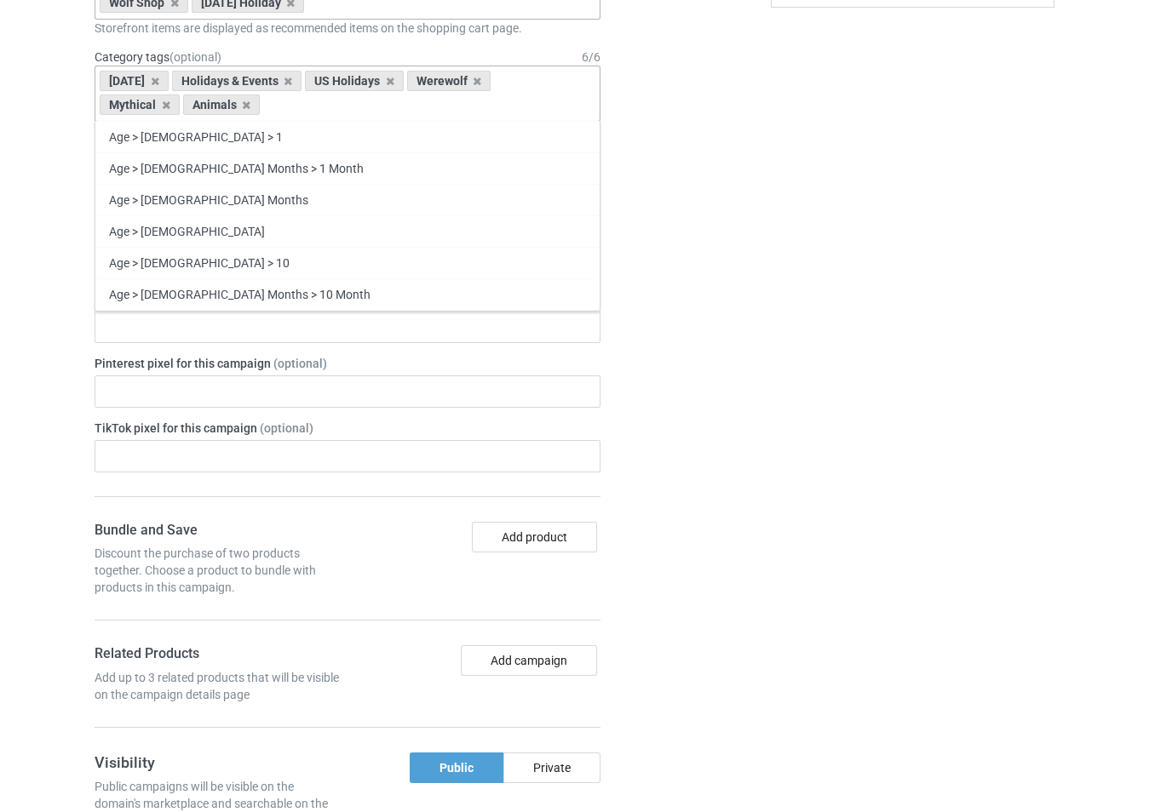
scroll to position [614, 0]
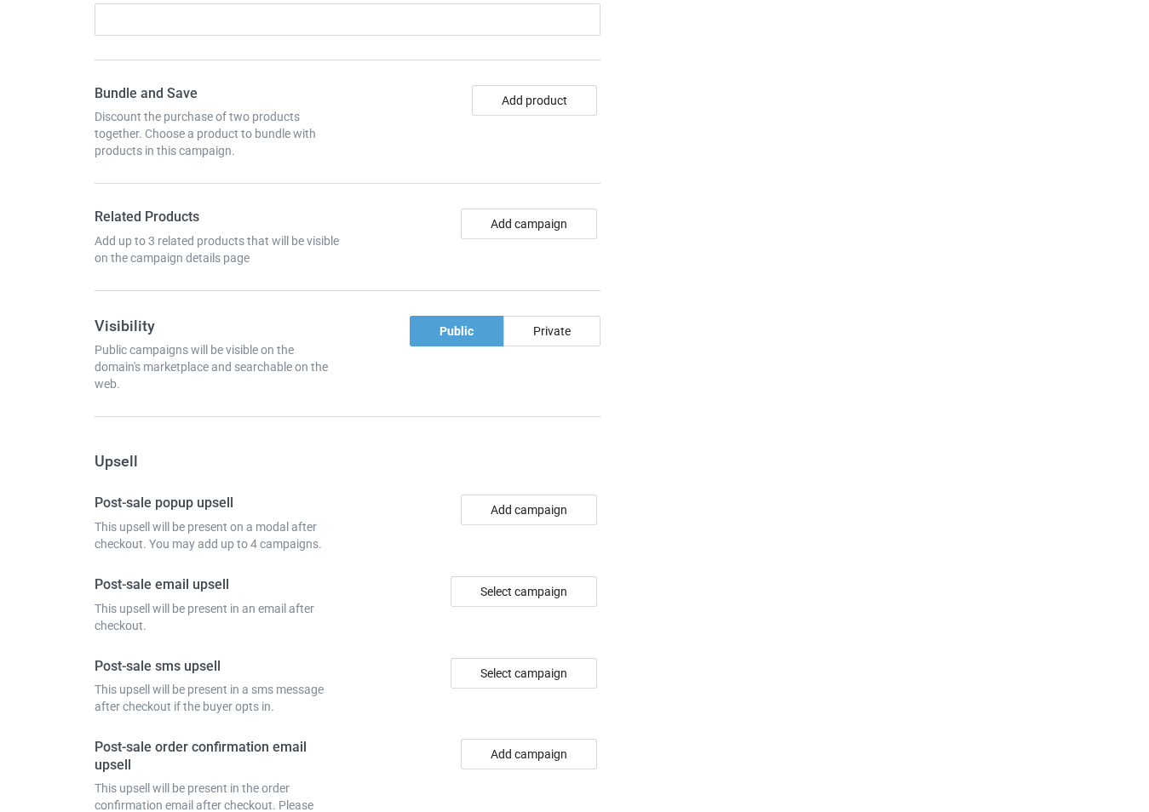
scroll to position [1413, 0]
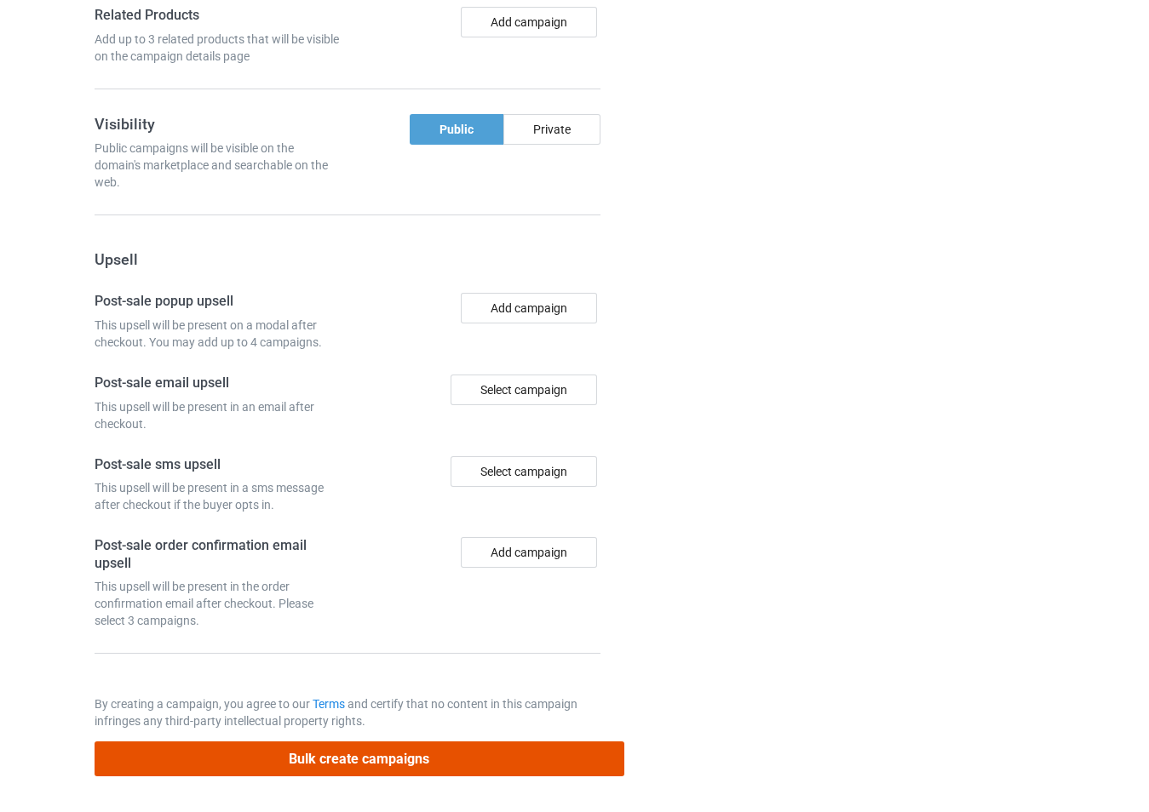
click at [387, 759] on button "Bulk create campaigns" at bounding box center [360, 759] width 530 height 35
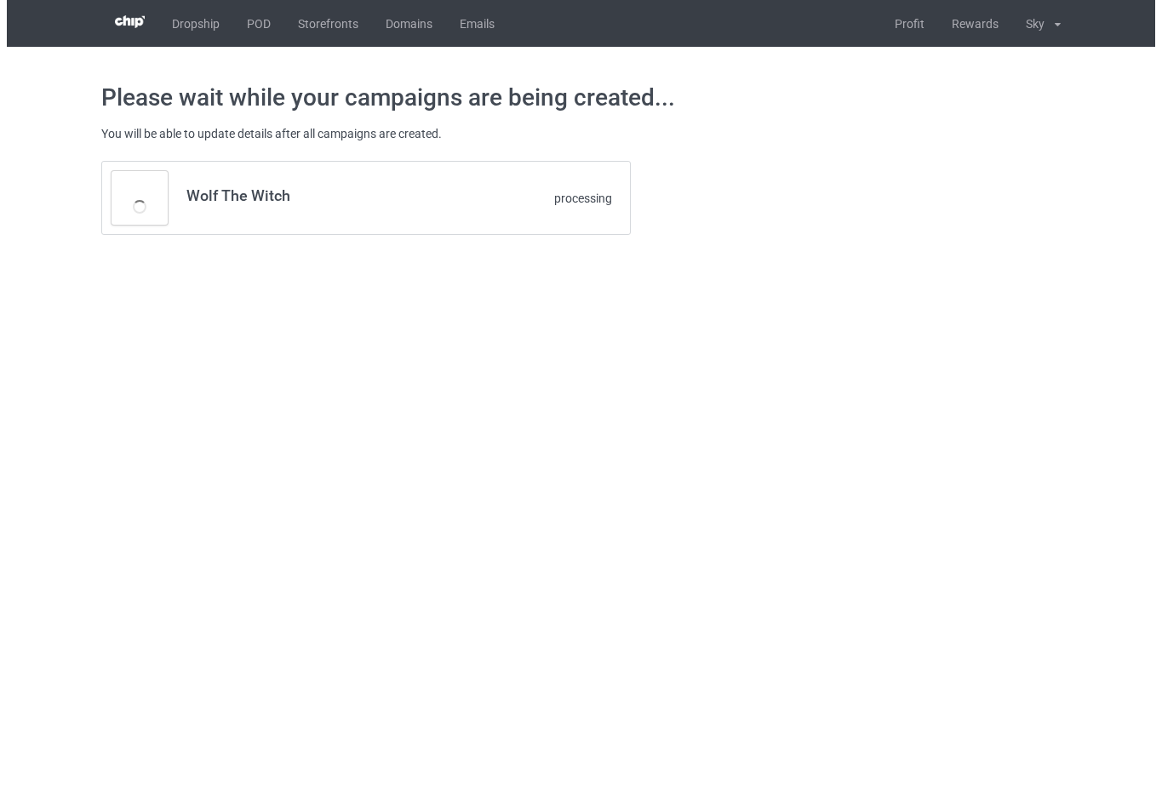
scroll to position [0, 0]
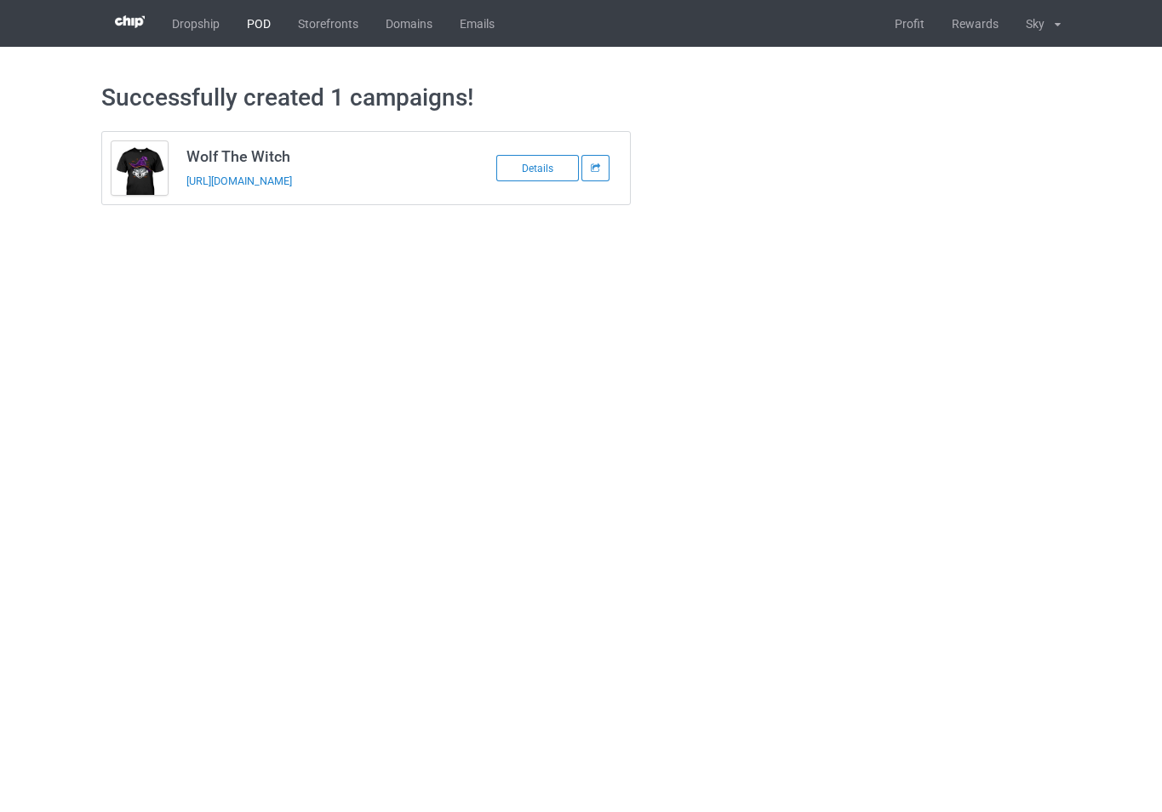
click at [267, 16] on link "POD" at bounding box center [258, 23] width 51 height 47
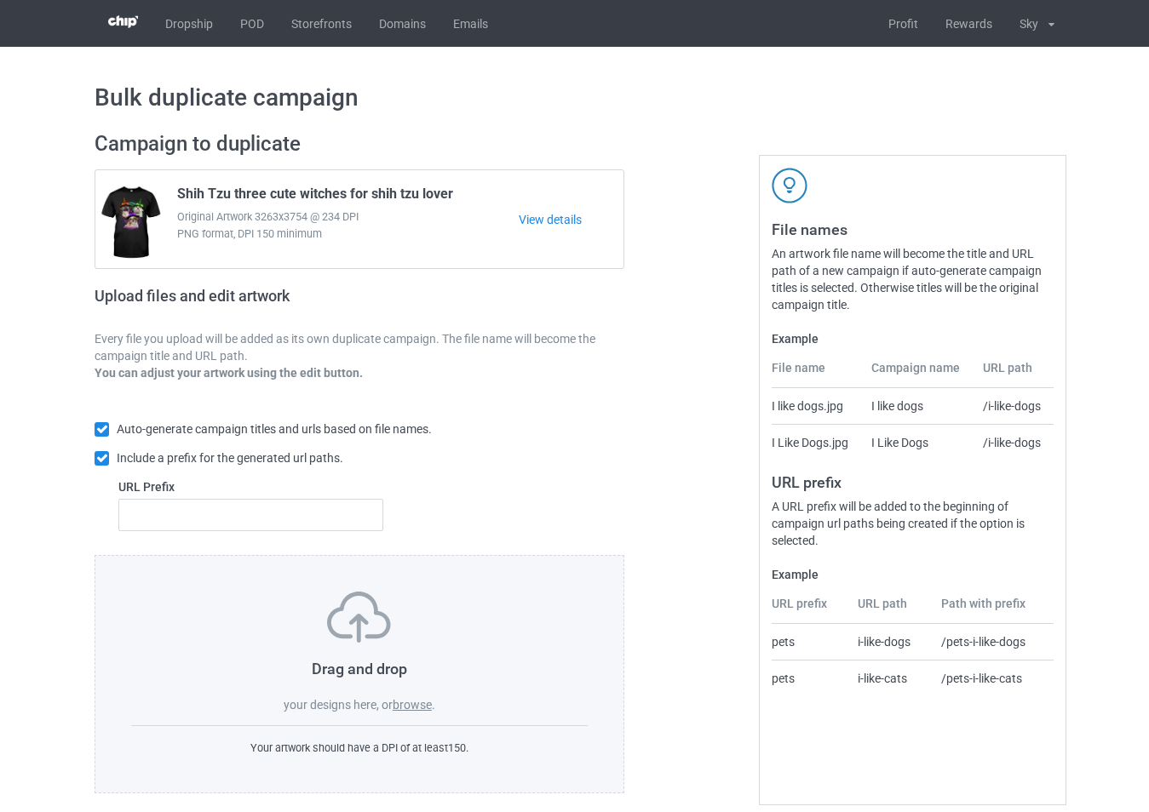
click at [410, 710] on label "browse" at bounding box center [412, 705] width 39 height 14
click at [0, 0] on input "browse" at bounding box center [0, 0] width 0 height 0
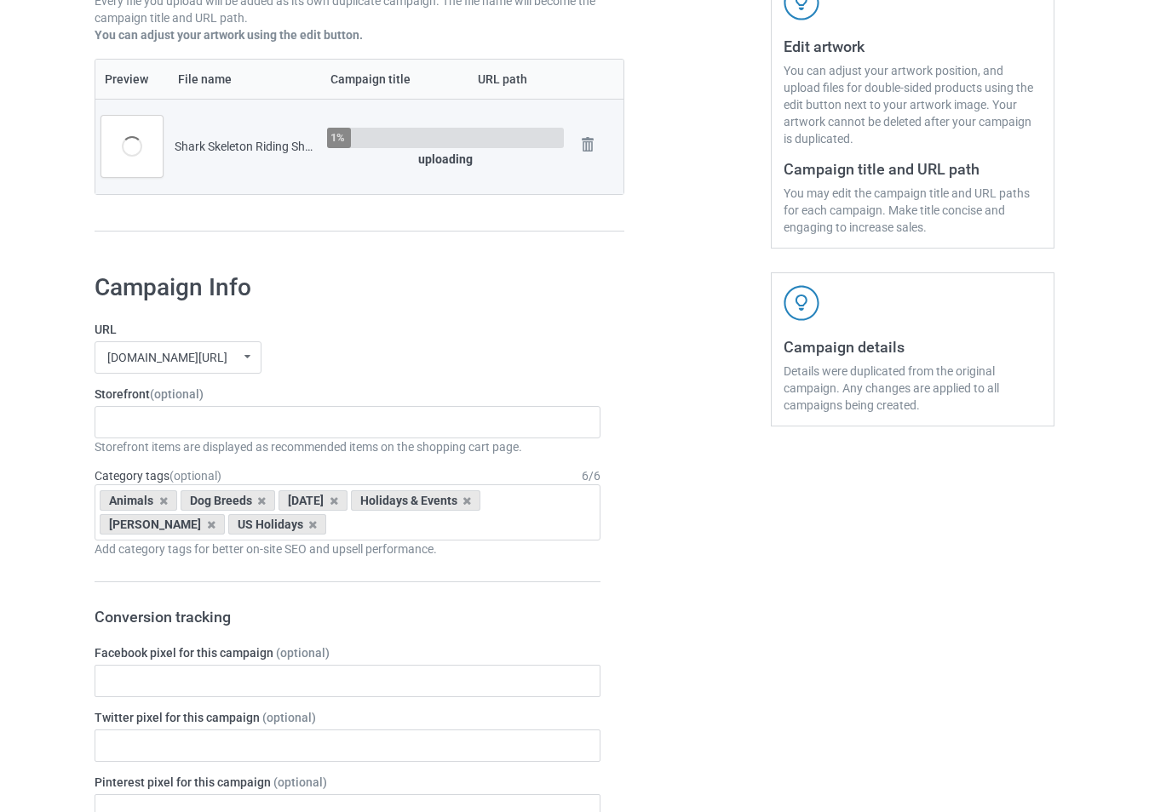
scroll to position [341, 0]
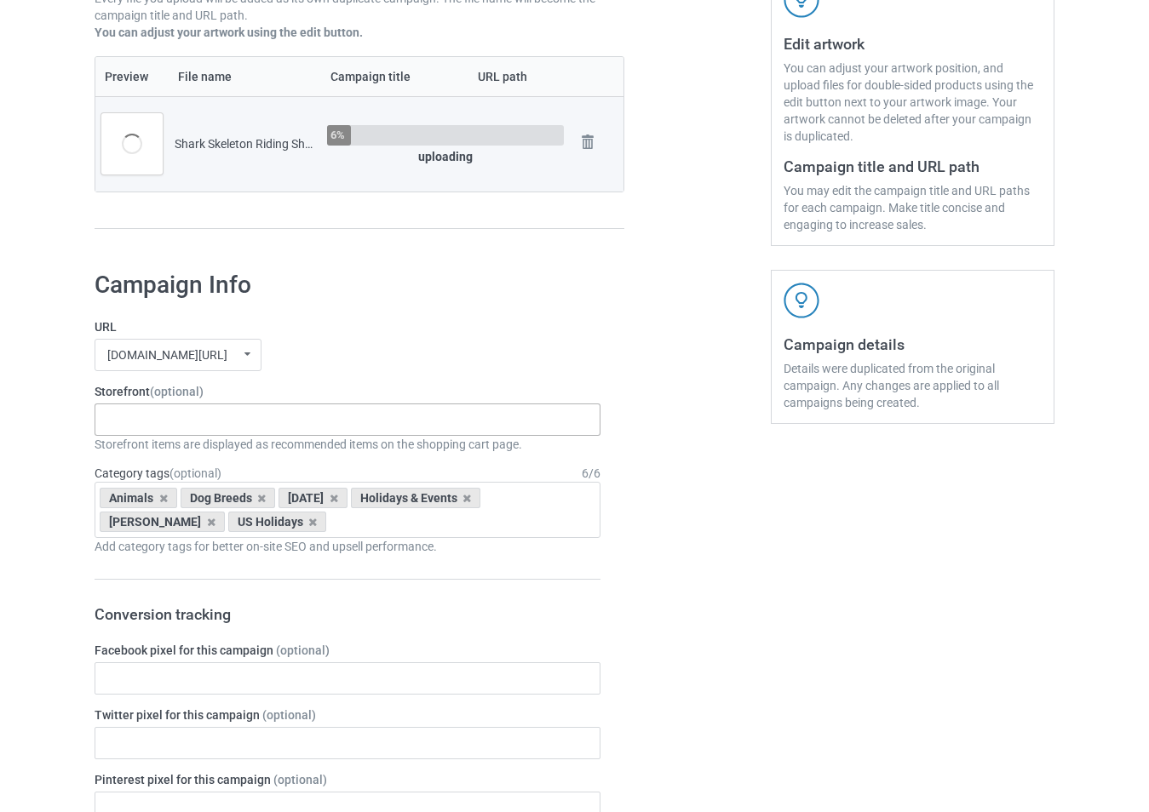
click at [260, 422] on div "-------------------------------------------------- Gifts For Christmas Teacher …" at bounding box center [348, 420] width 506 height 32
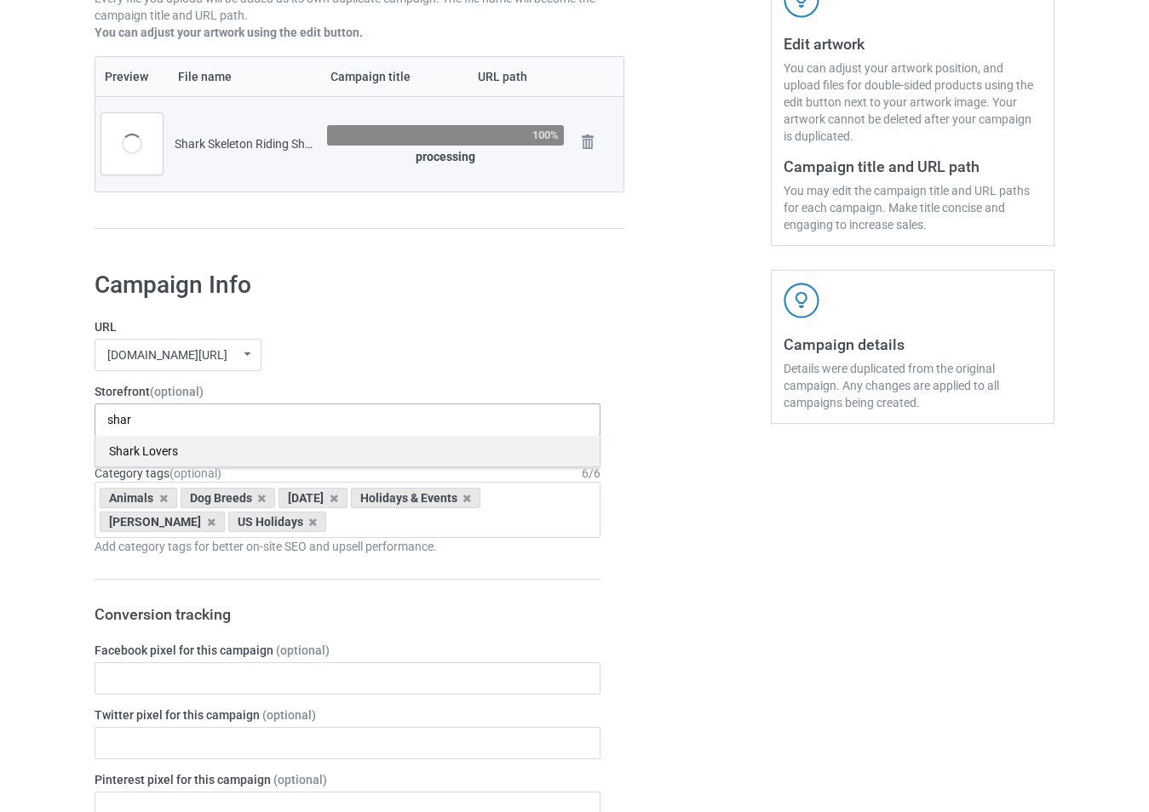
type input "shar"
click at [266, 445] on div "Shark Lovers" at bounding box center [347, 451] width 504 height 32
type input "hallo"
click at [269, 449] on div "Halloween Holiday" at bounding box center [347, 451] width 504 height 32
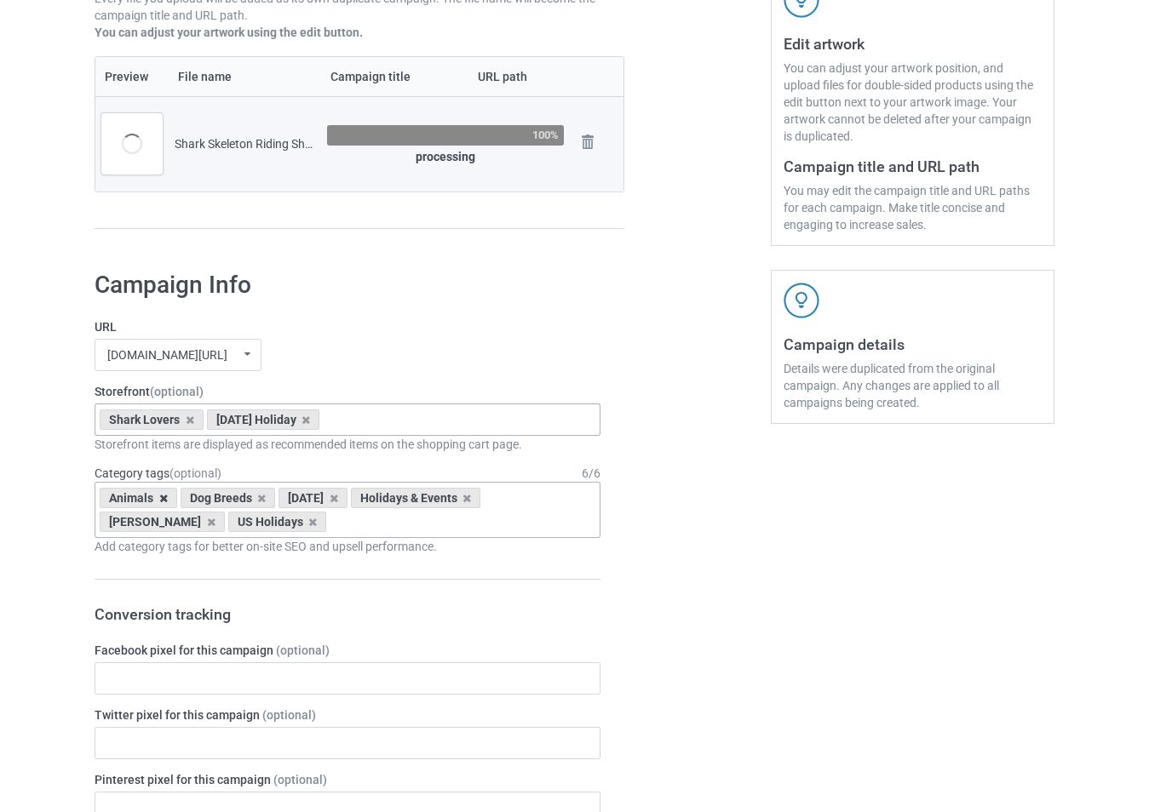
click at [162, 502] on icon at bounding box center [163, 498] width 9 height 11
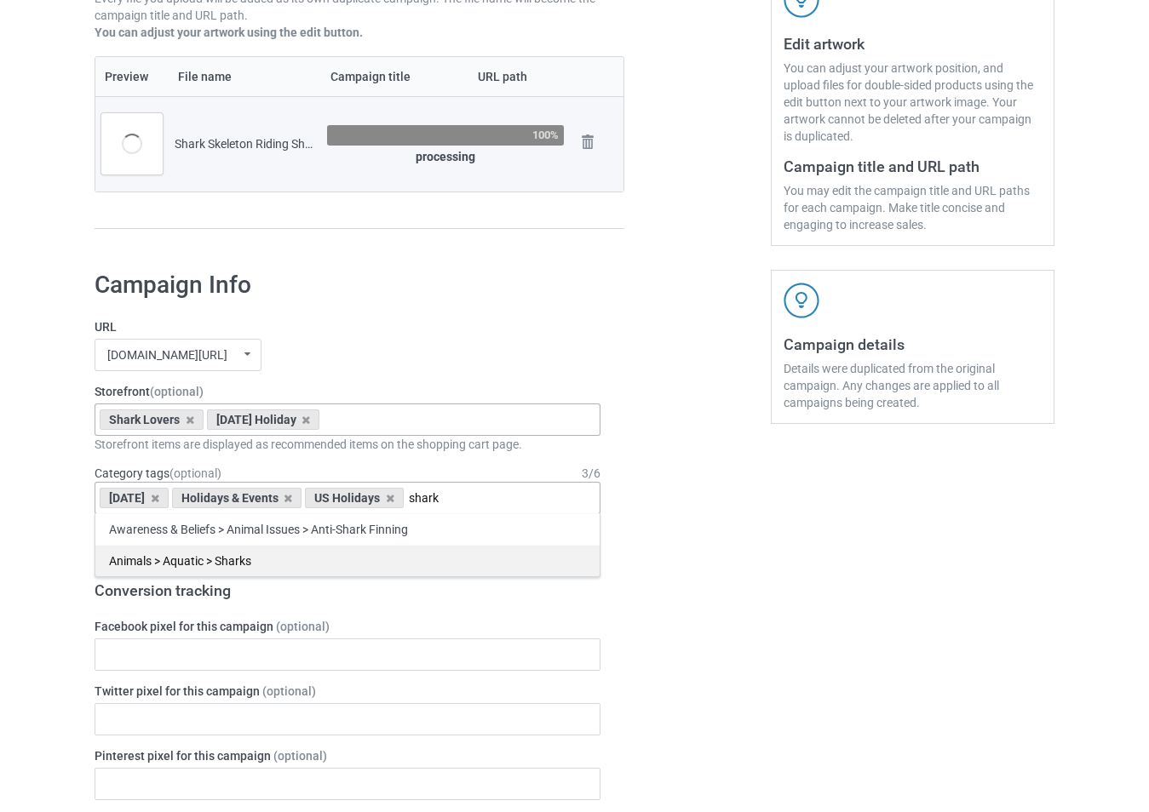
type input "shark"
click at [359, 560] on div "Animals > Aquatic > Sharks" at bounding box center [347, 561] width 504 height 32
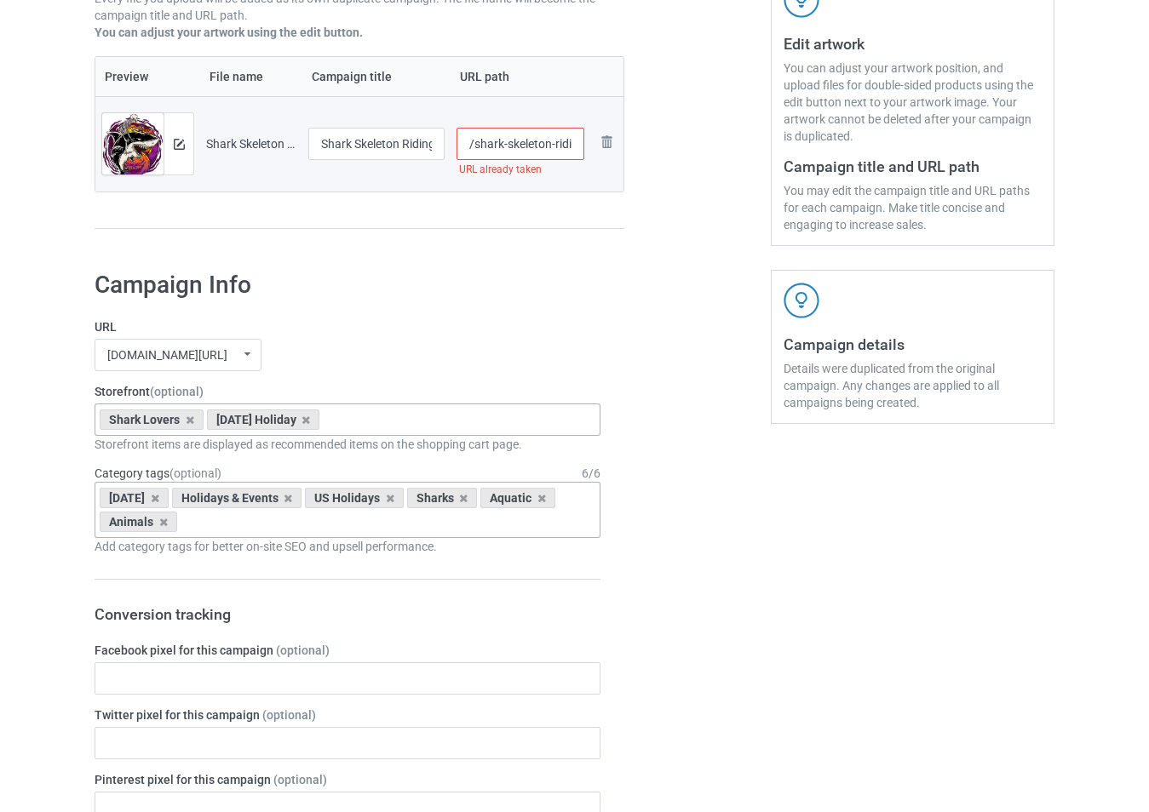
click at [321, 357] on div "teetrend21.com/ skysocial69.com/ t-shirtslove.com/ undefined/ undefined/ undefi…" at bounding box center [348, 355] width 506 height 32
click at [563, 148] on input "/shark-skeleton-riding-shark" at bounding box center [520, 144] width 129 height 32
type input "/shark-skeleton-ri636ding-shark"
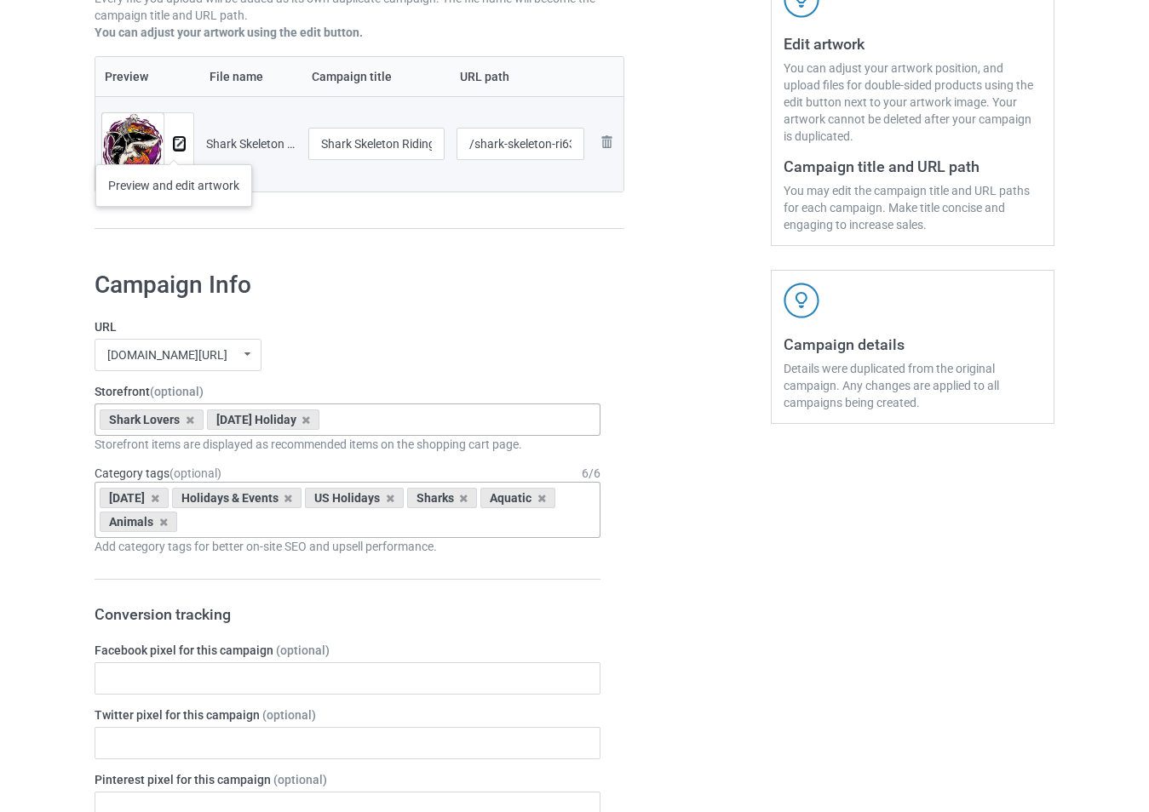
click at [174, 147] on img at bounding box center [179, 144] width 11 height 11
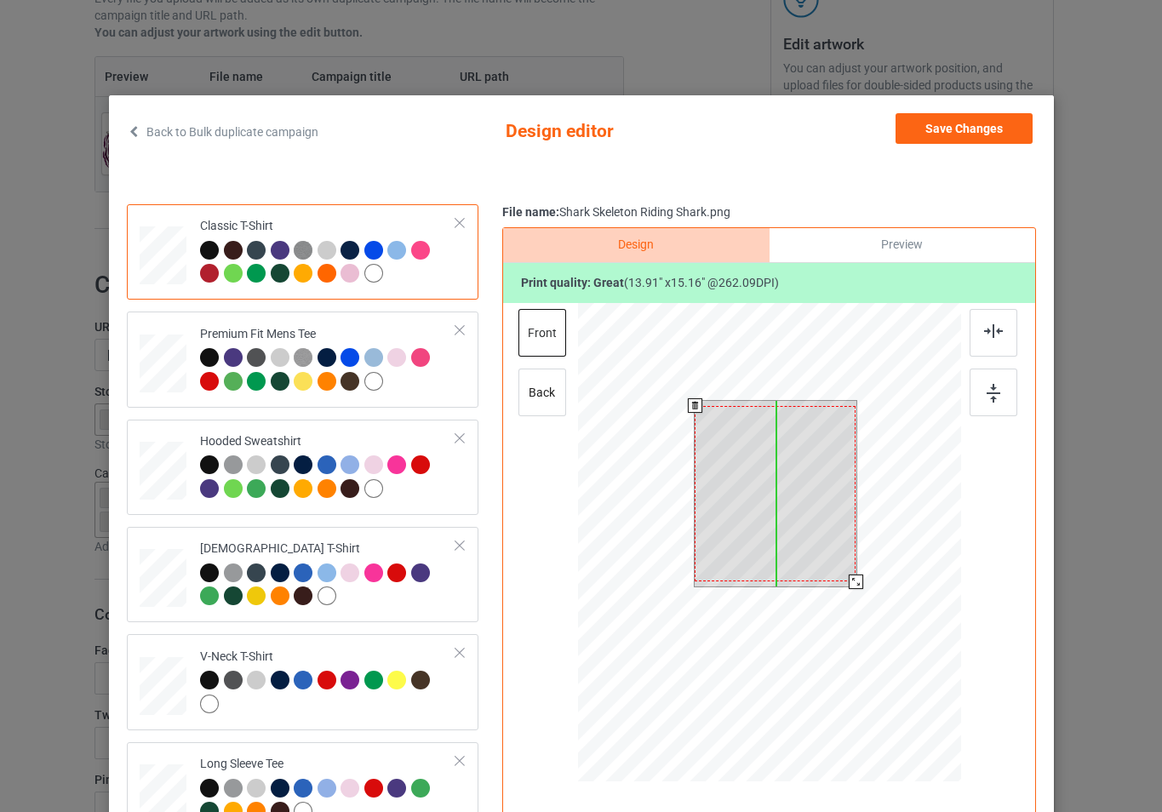
click at [824, 545] on div at bounding box center [775, 493] width 161 height 175
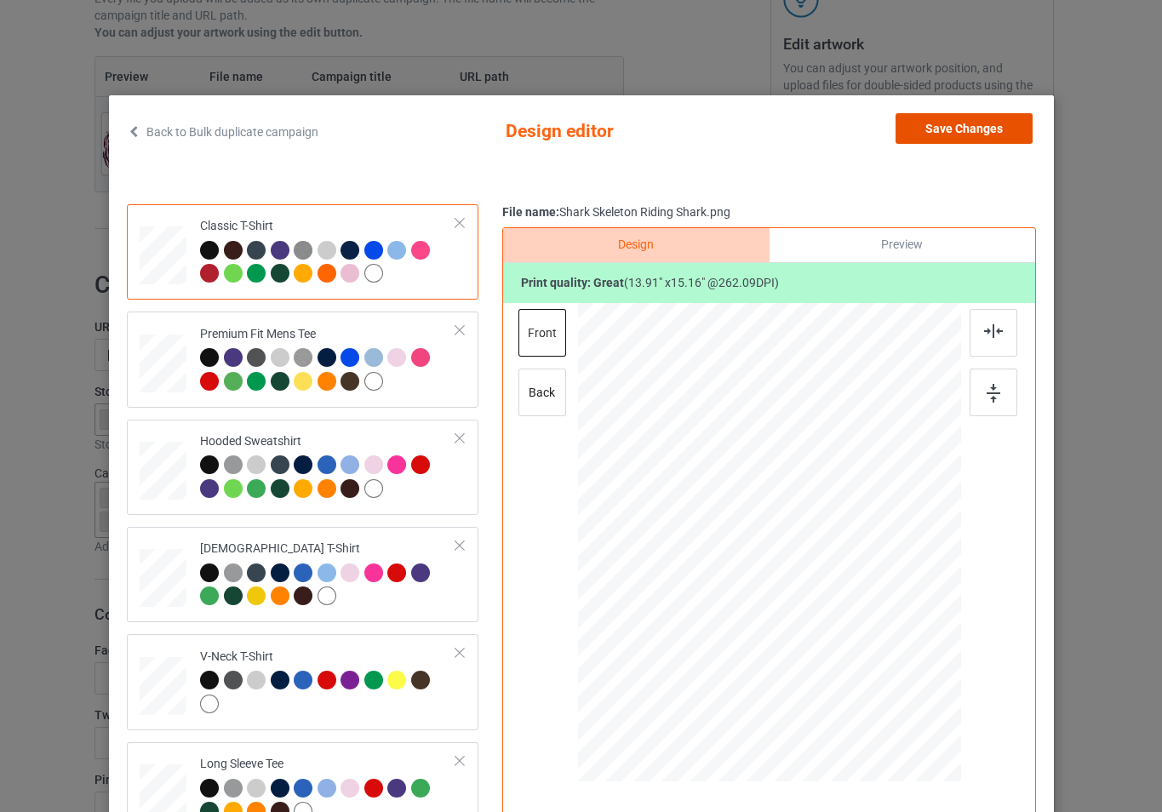
click at [975, 137] on button "Save Changes" at bounding box center [964, 128] width 137 height 31
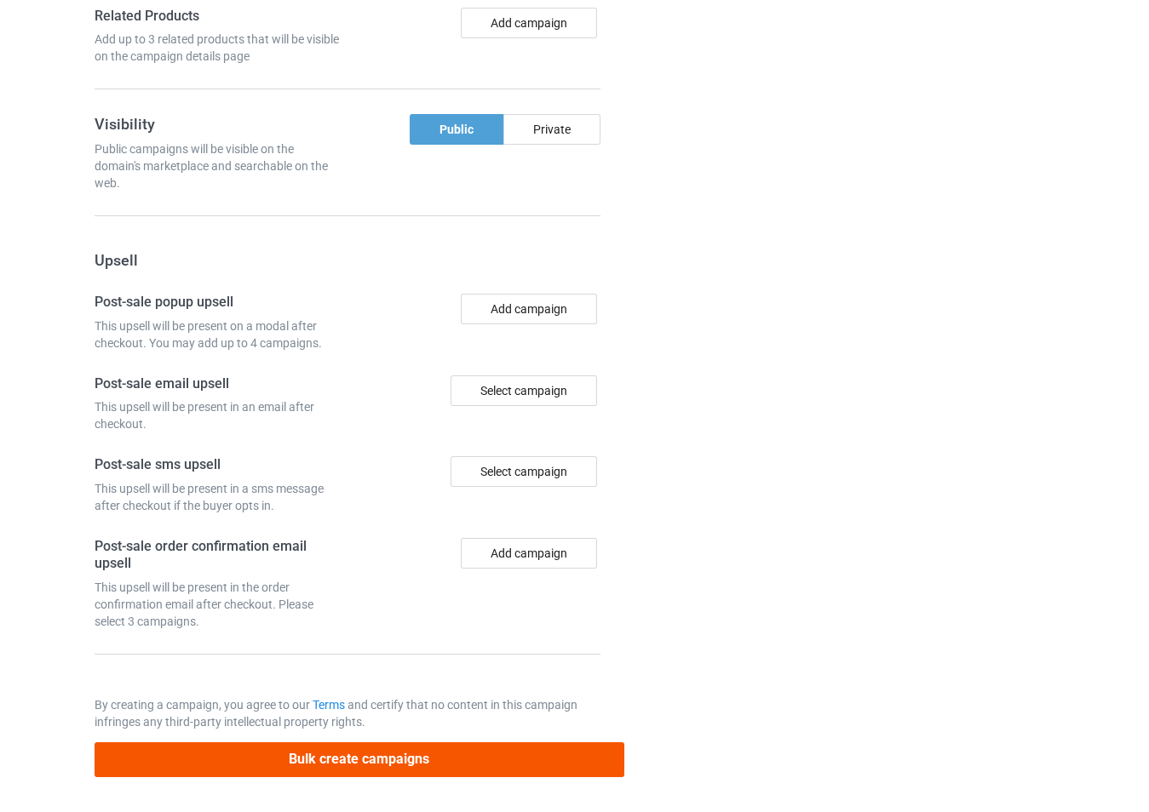
scroll to position [1398, 0]
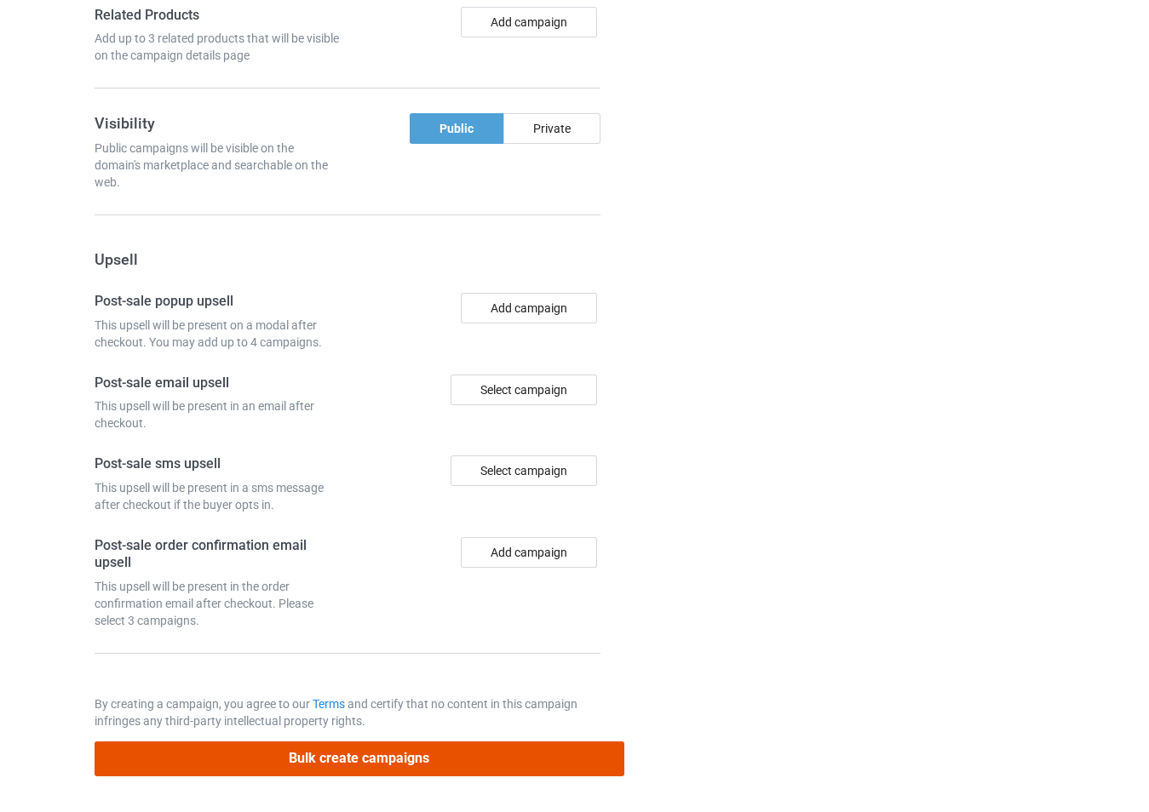
click at [467, 766] on button "Bulk create campaigns" at bounding box center [360, 759] width 530 height 35
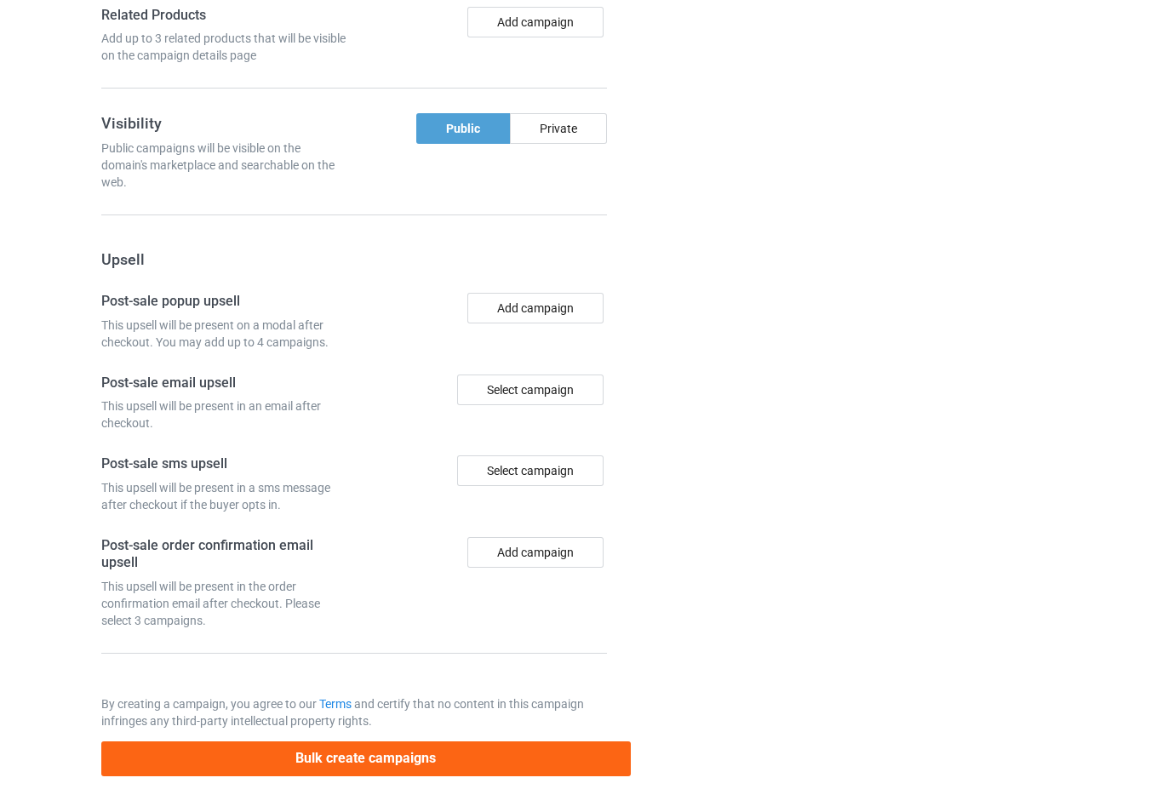
scroll to position [0, 0]
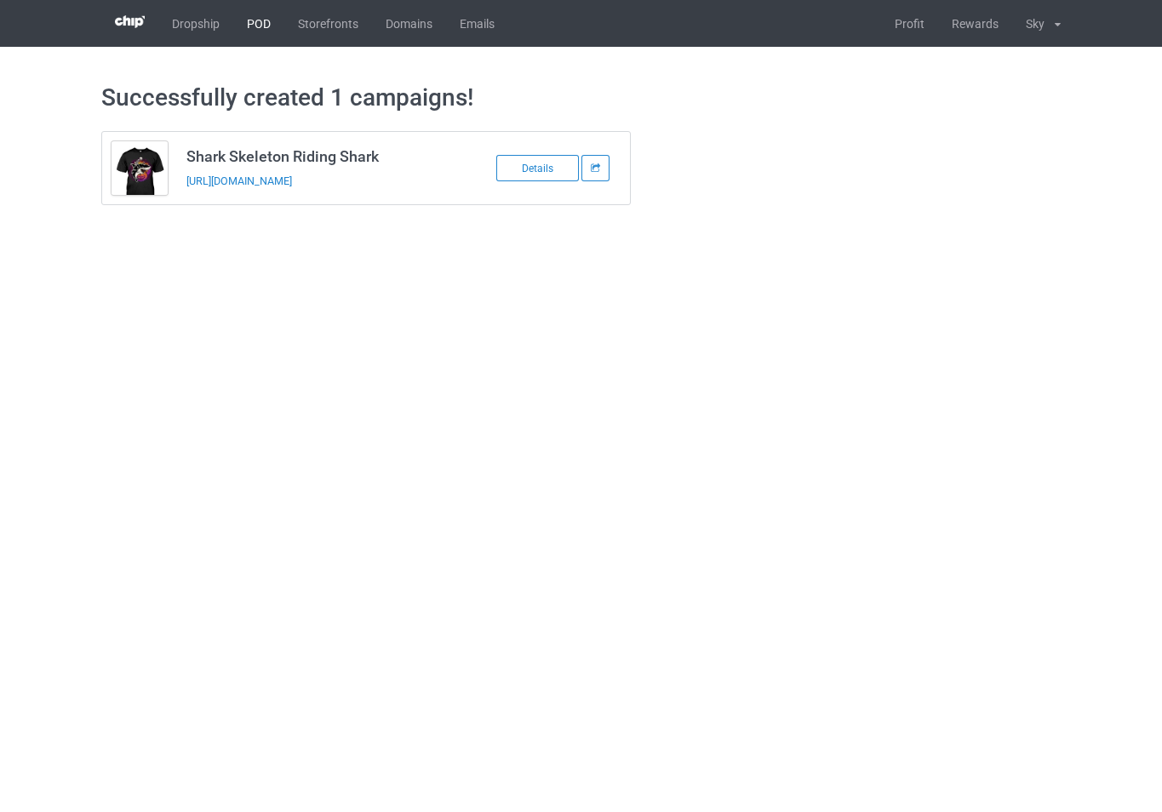
click at [253, 21] on link "POD" at bounding box center [258, 23] width 51 height 47
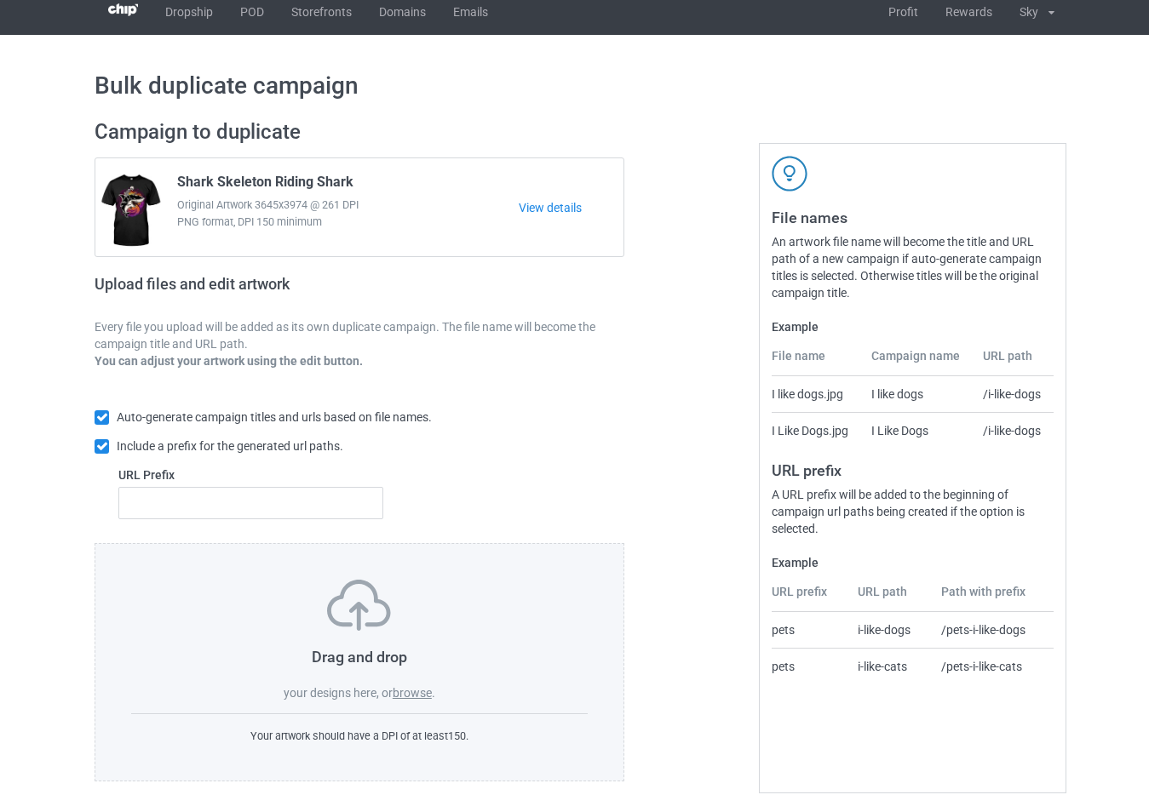
scroll to position [18, 0]
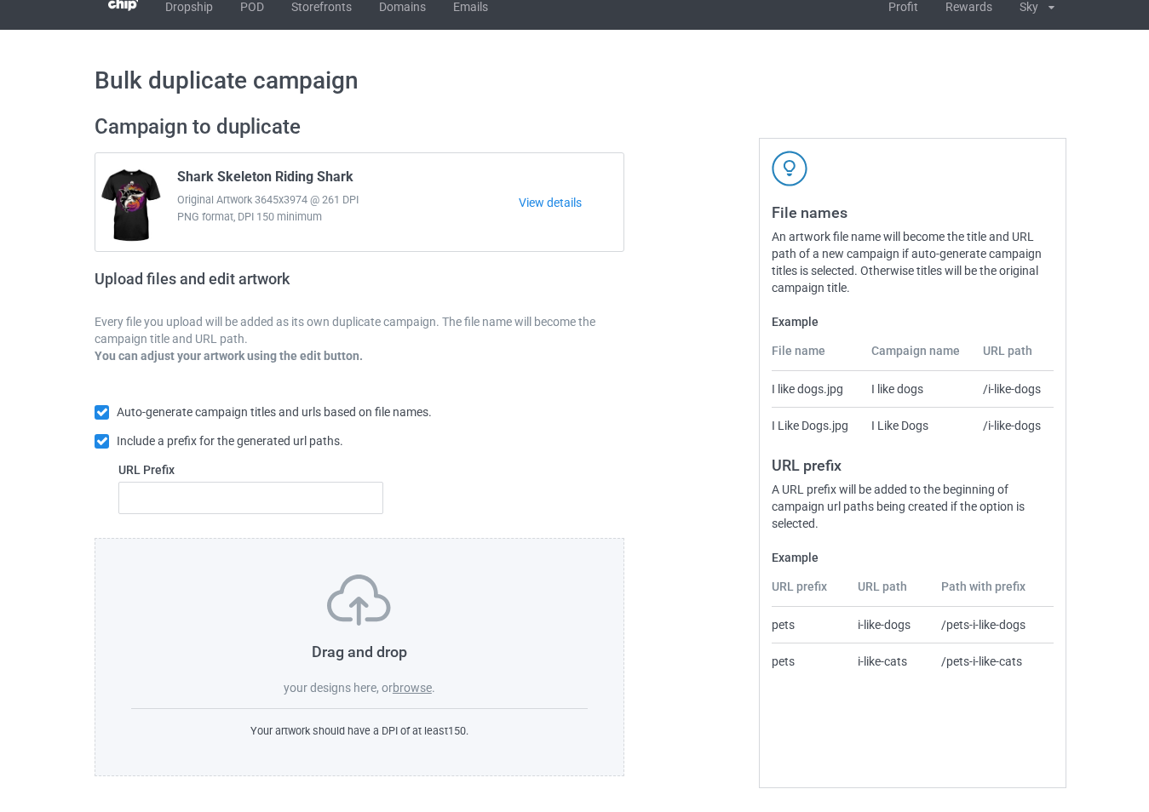
click at [414, 691] on label "browse" at bounding box center [412, 688] width 39 height 14
click at [0, 0] on input "browse" at bounding box center [0, 0] width 0 height 0
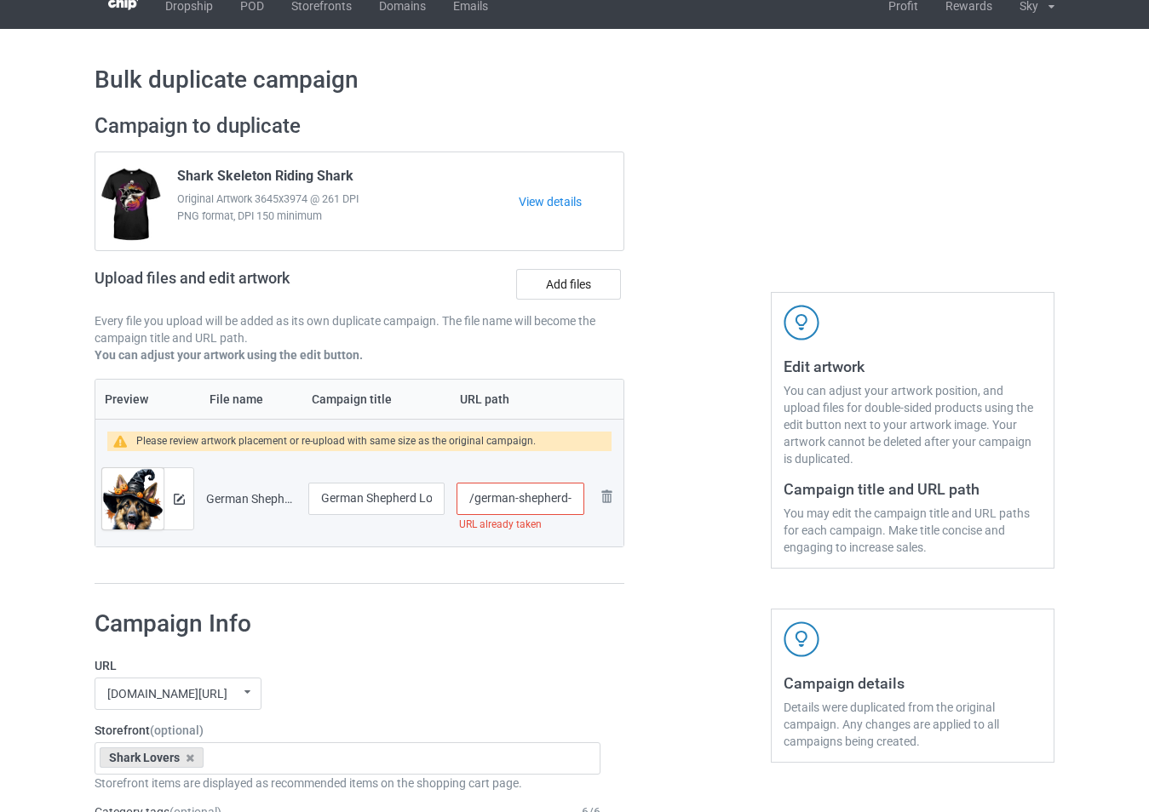
click at [556, 499] on input "/german-shepherd-lovely-witch" at bounding box center [520, 499] width 128 height 32
type input "/german-shephedsdfsfrd-lovely-witch"
click at [176, 497] on img at bounding box center [179, 499] width 11 height 11
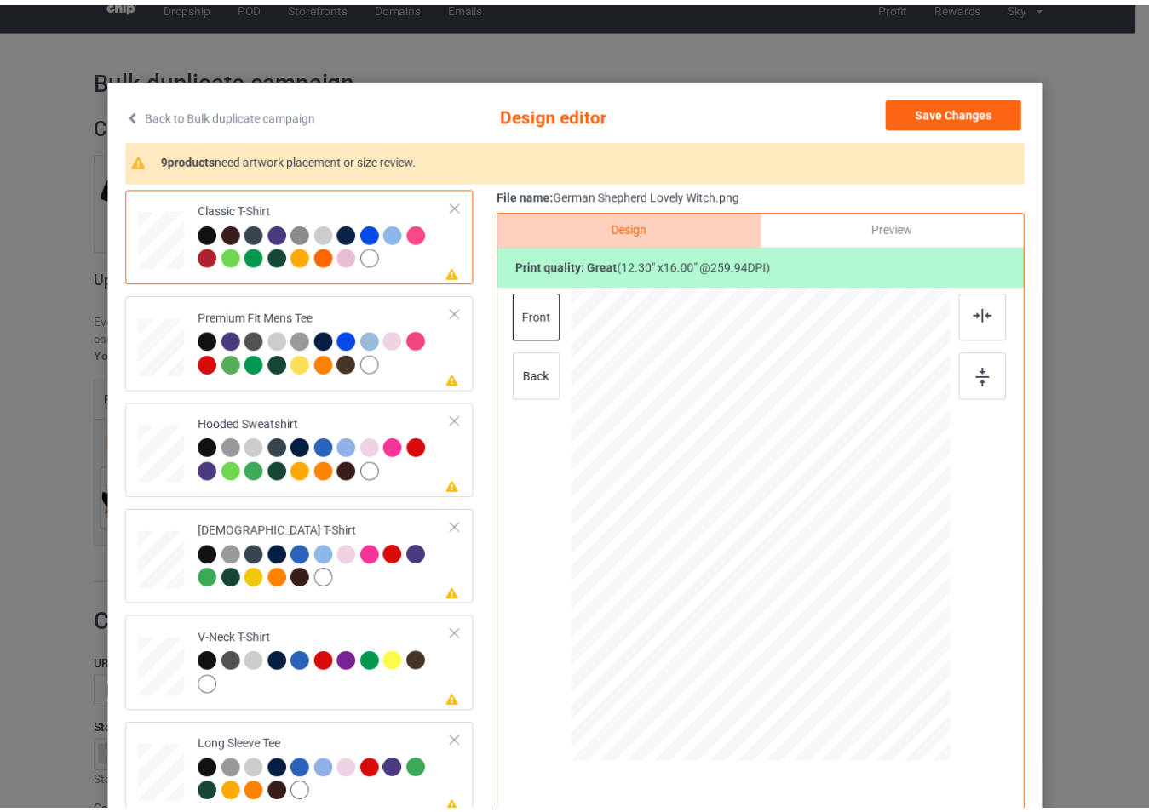
scroll to position [0, 0]
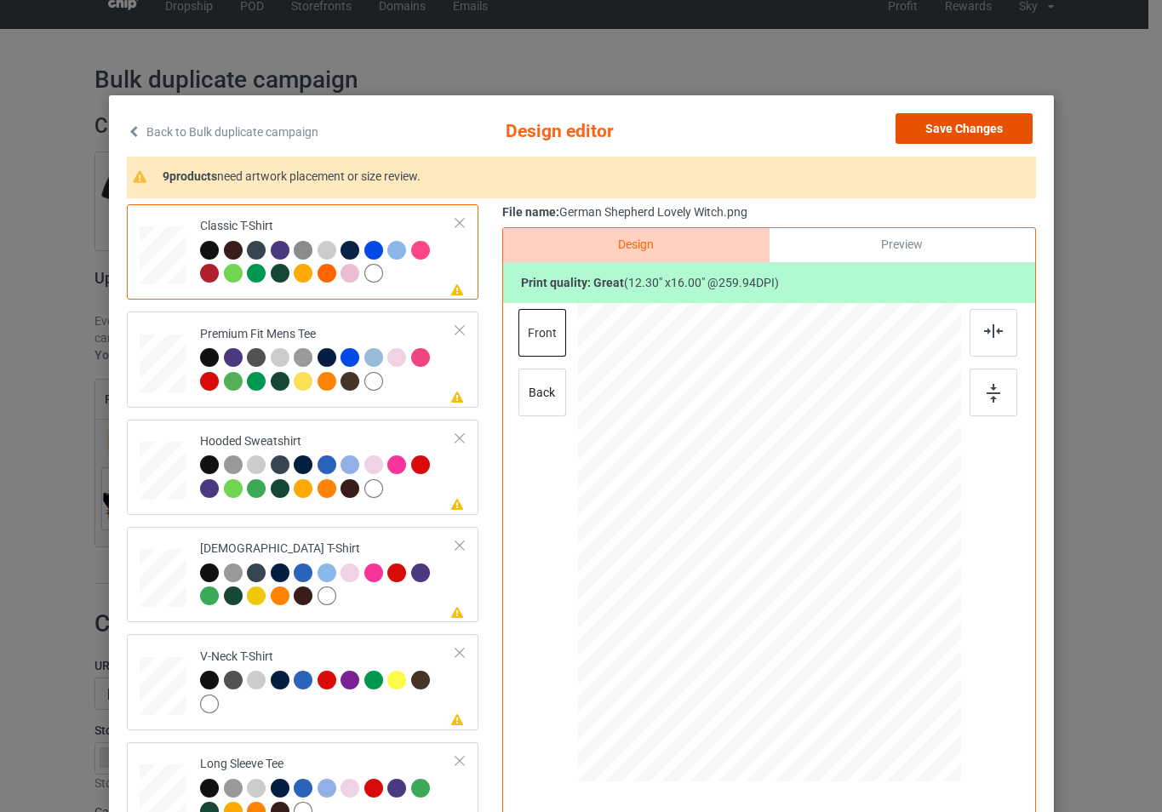
click at [962, 124] on button "Save Changes" at bounding box center [964, 128] width 137 height 31
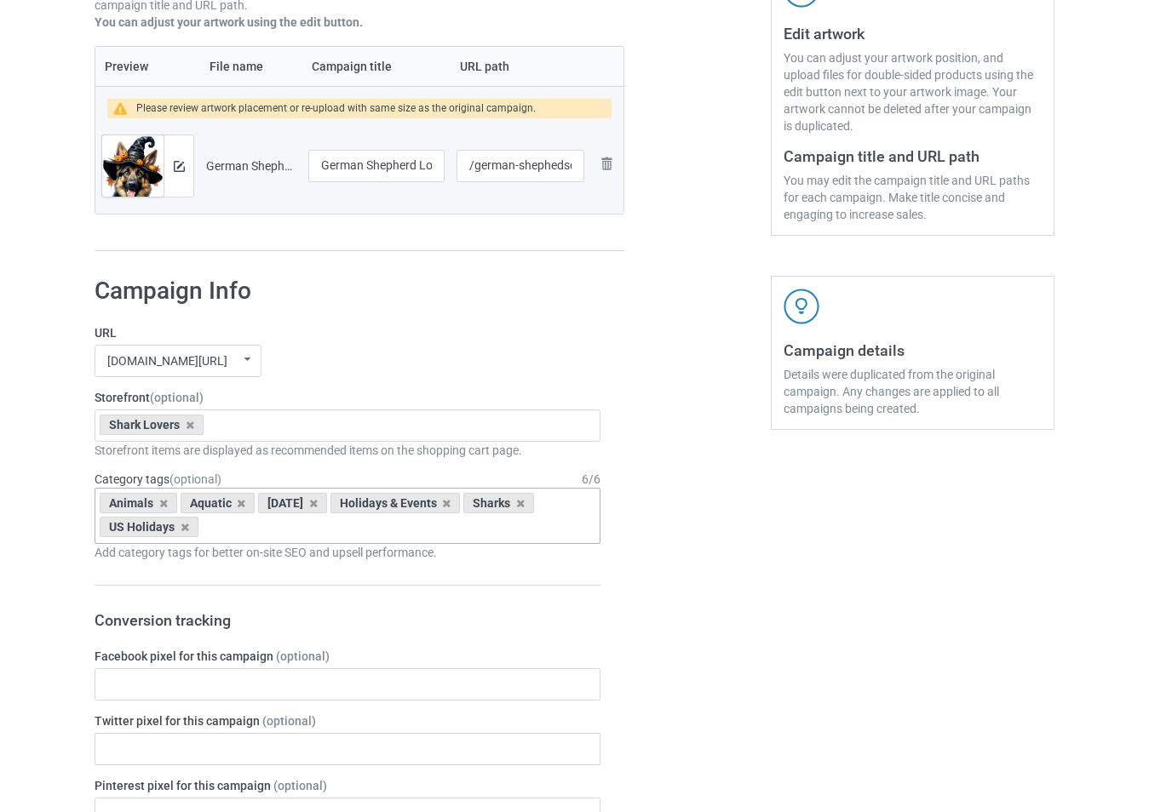
scroll to position [359, 0]
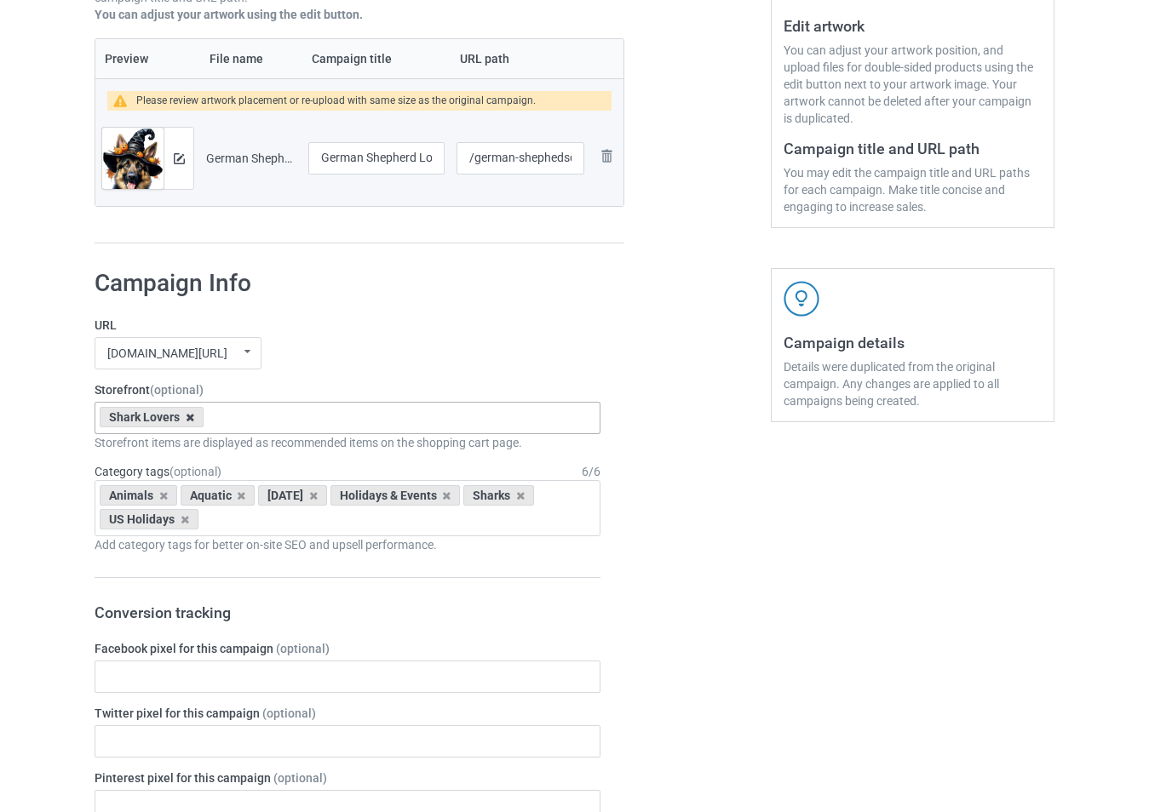
click at [186, 419] on icon at bounding box center [190, 417] width 9 height 11
type input "germa"
click at [190, 453] on div "German Shepherd - Dog" at bounding box center [347, 449] width 504 height 32
click at [162, 497] on icon at bounding box center [163, 496] width 9 height 11
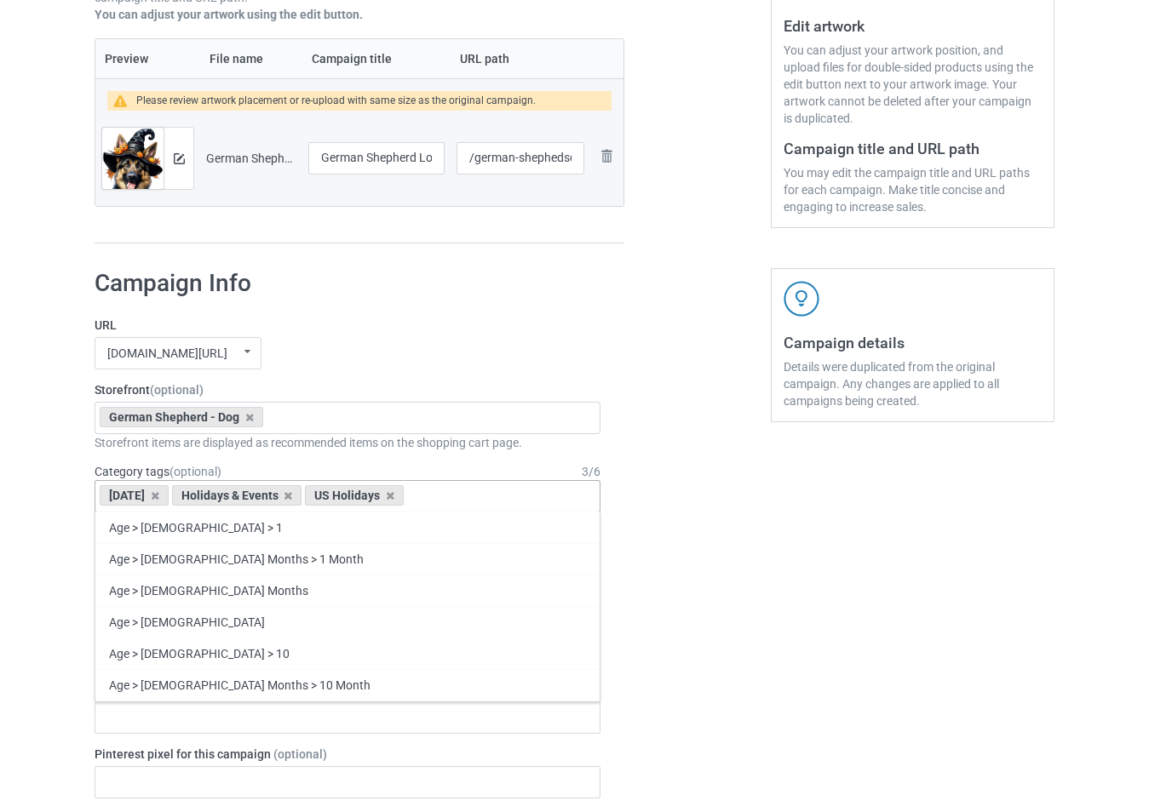
click at [502, 497] on div "Halloween Holidays & Events US Holidays Age > 1-19 > 1 Age > 1-12 Months > 1 Mo…" at bounding box center [348, 496] width 506 height 32
type input "german"
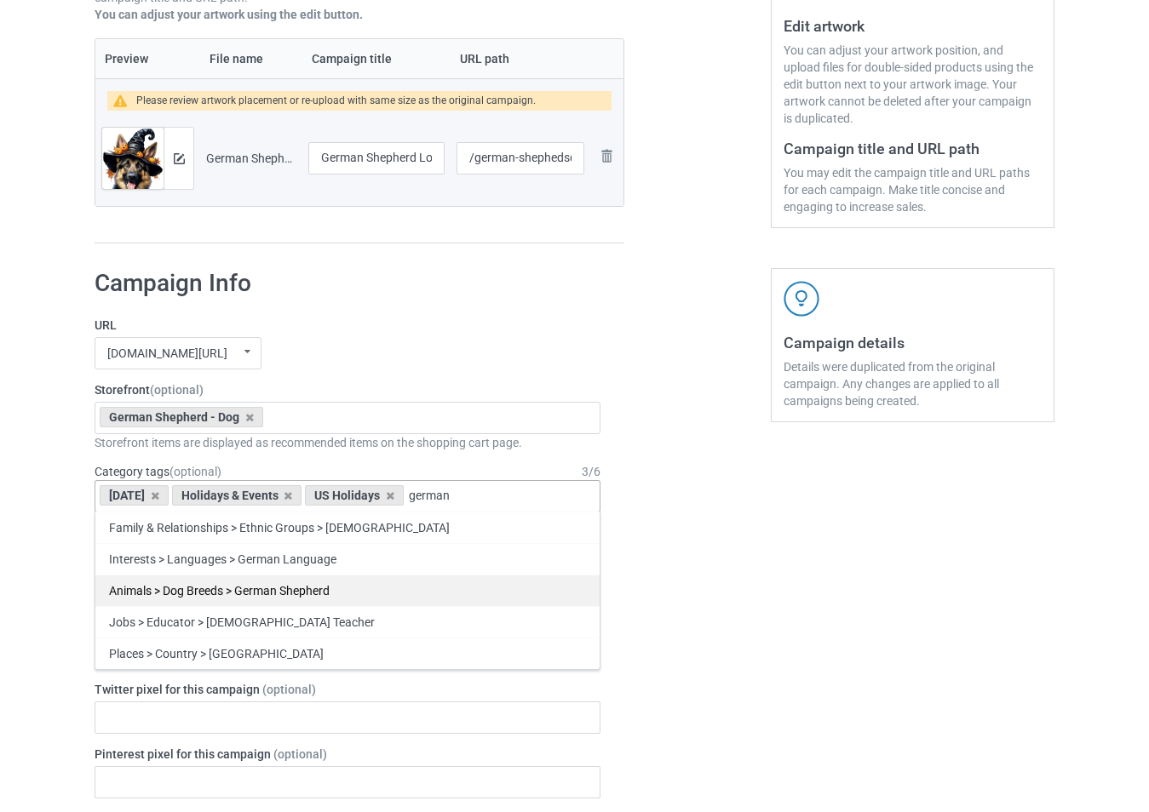
click at [373, 594] on div "Animals > Dog Breeds > German Shepherd" at bounding box center [347, 591] width 504 height 32
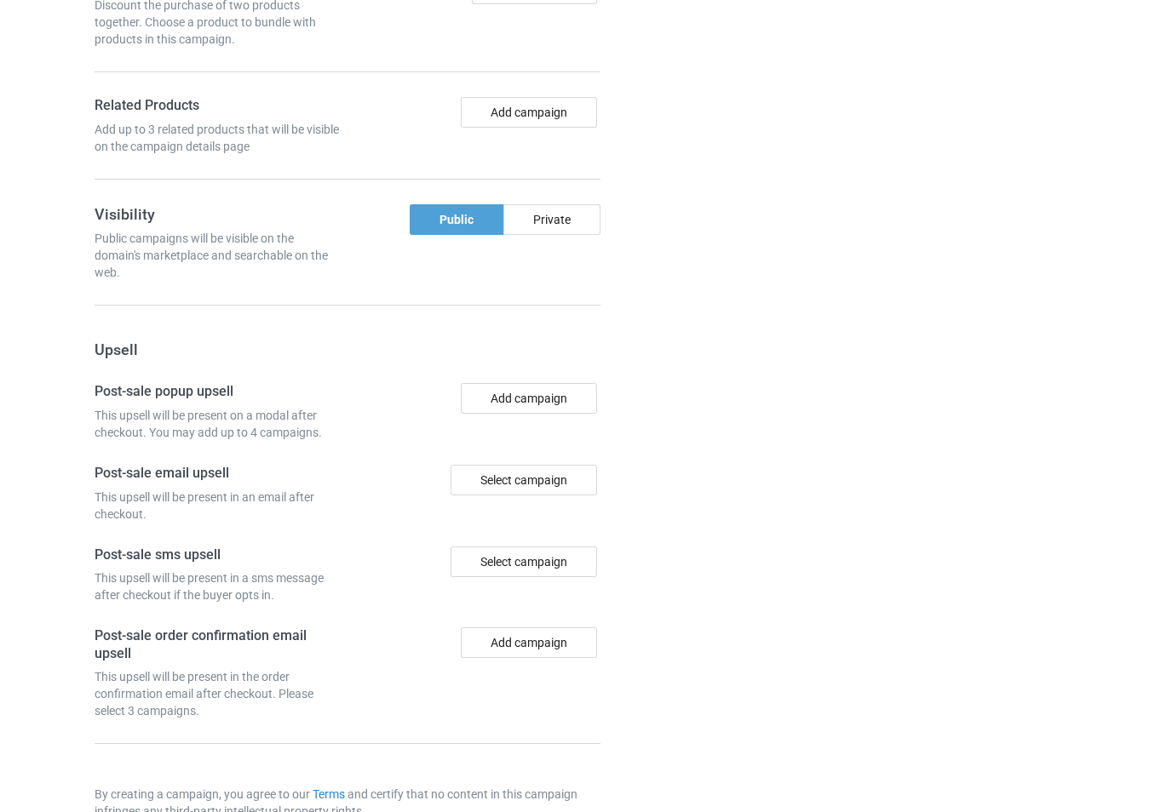
scroll to position [1413, 0]
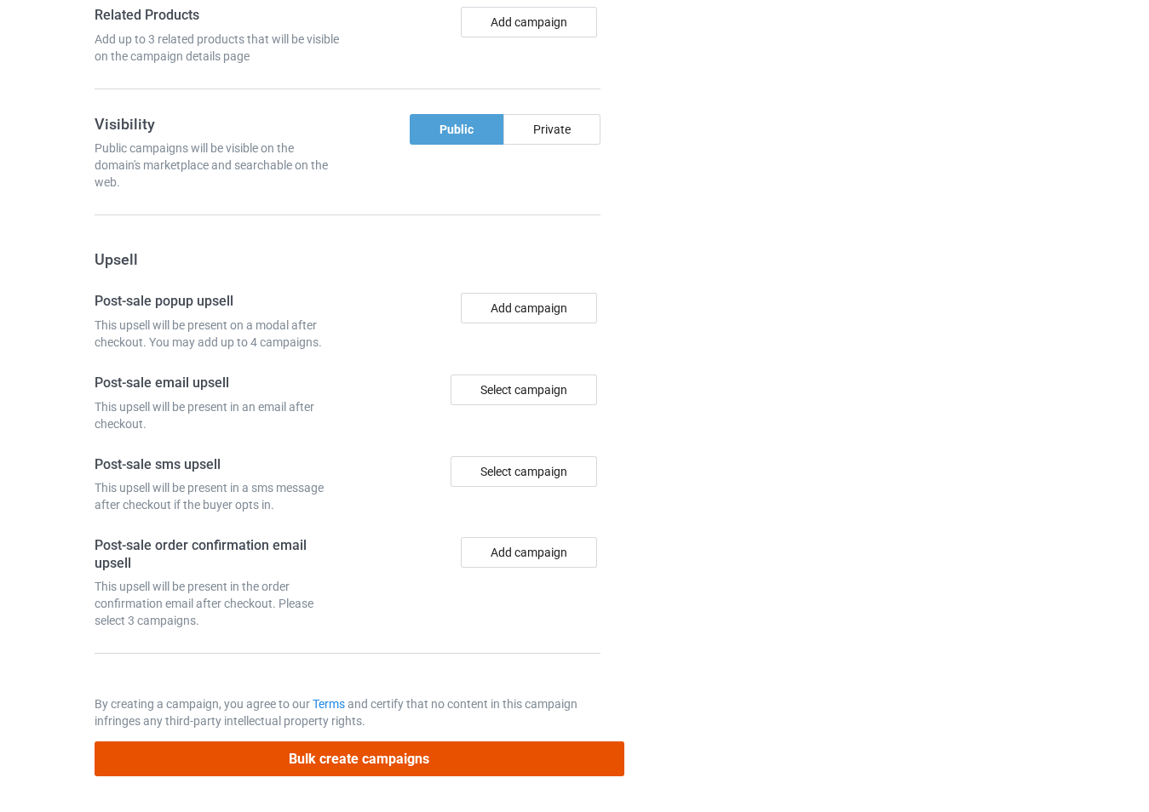
click at [460, 758] on button "Bulk create campaigns" at bounding box center [360, 759] width 530 height 35
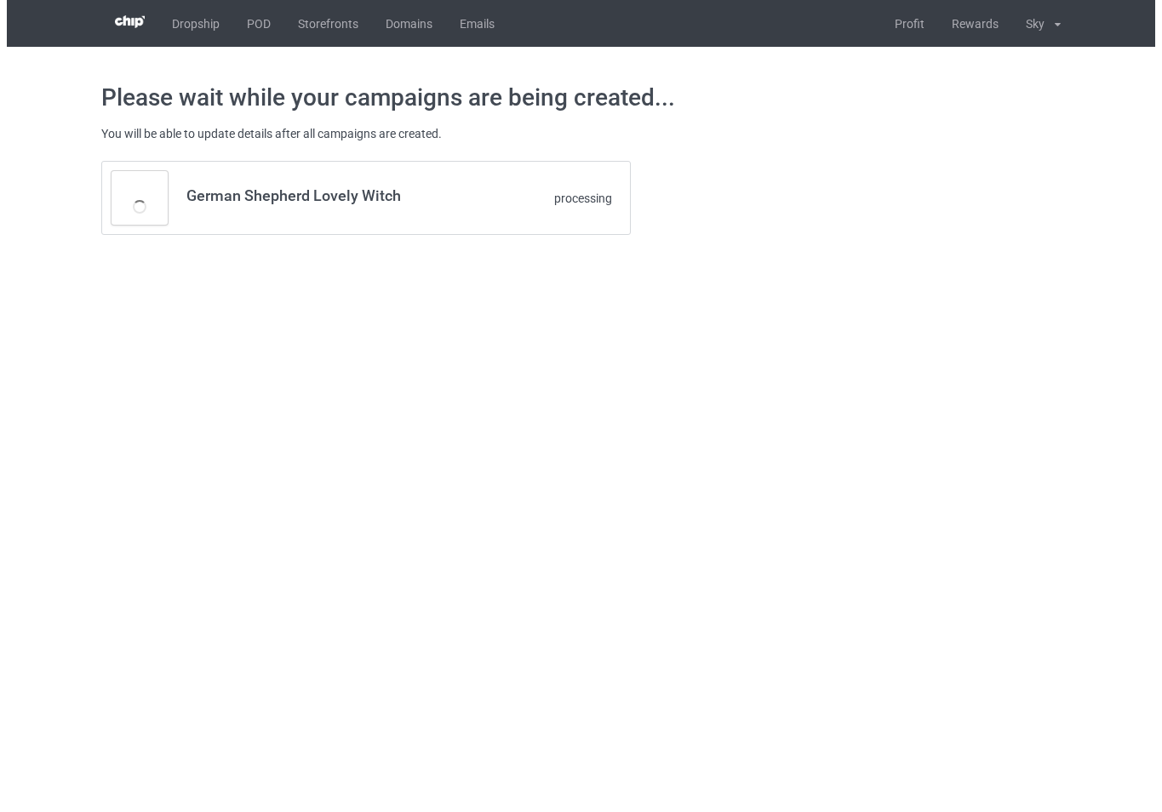
scroll to position [0, 0]
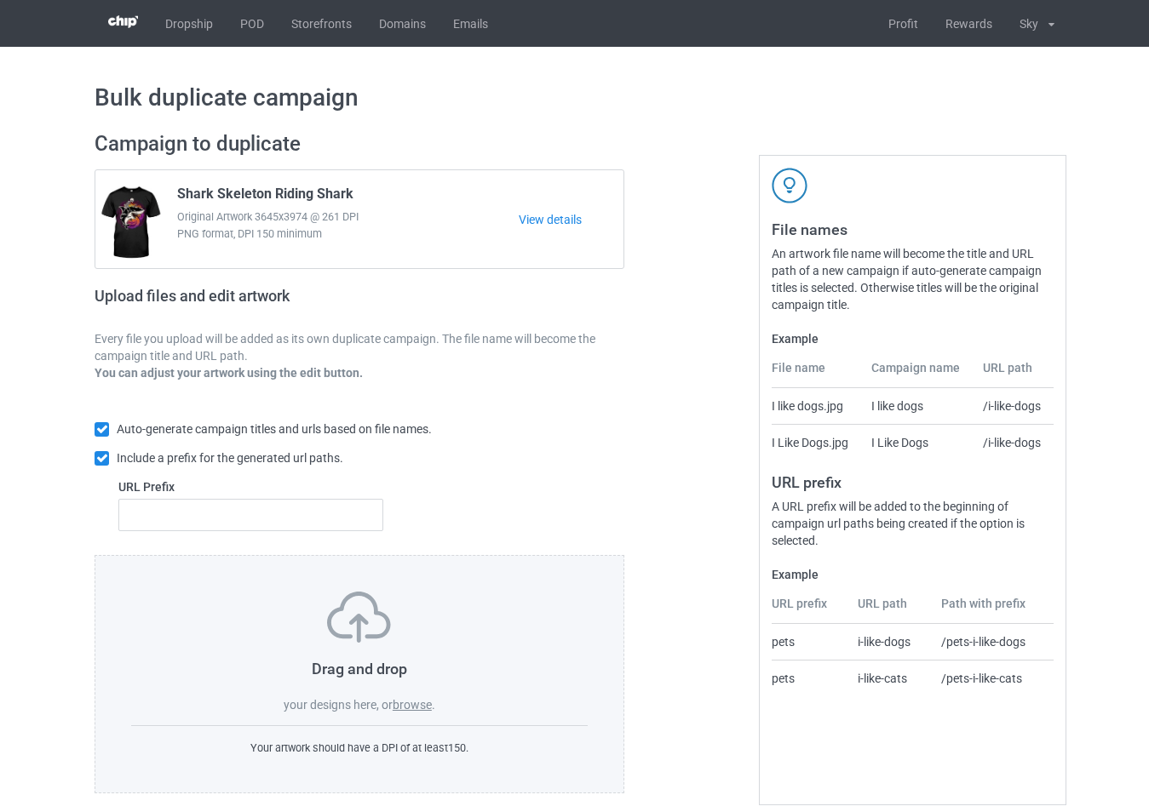
scroll to position [18, 0]
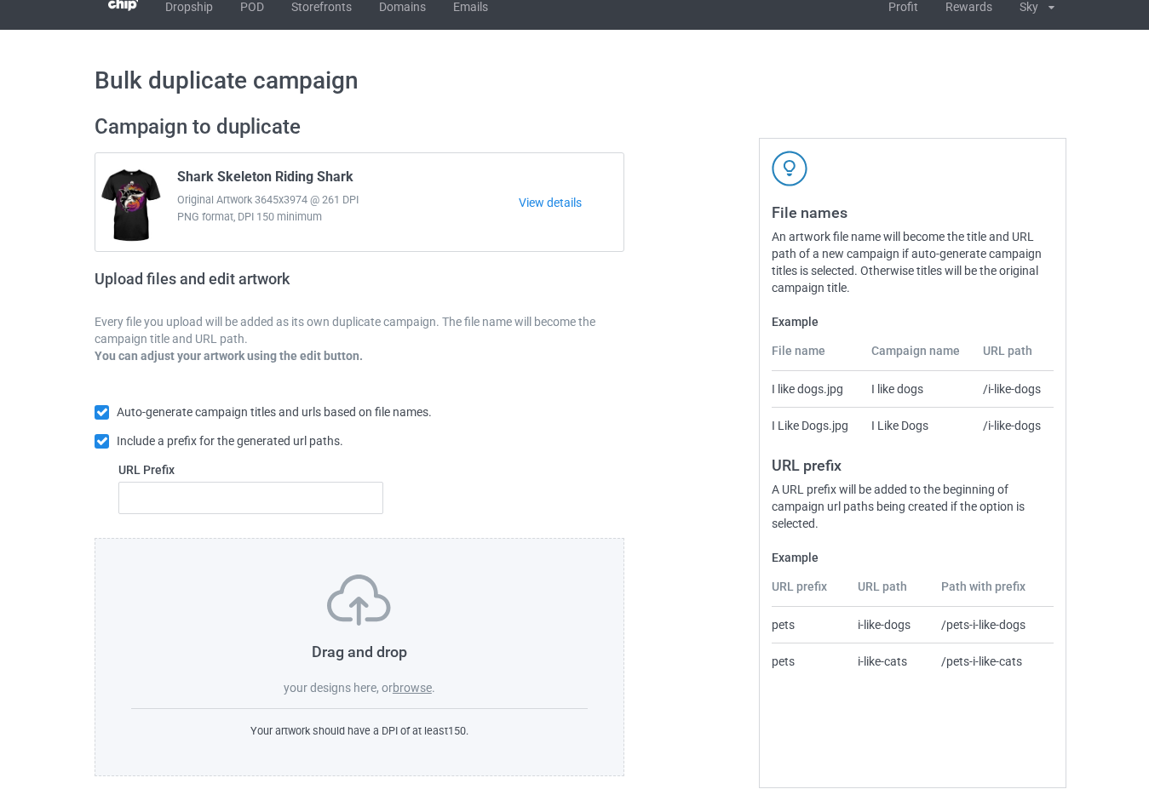
click at [422, 691] on label "browse" at bounding box center [412, 688] width 39 height 14
click at [0, 0] on input "browse" at bounding box center [0, 0] width 0 height 0
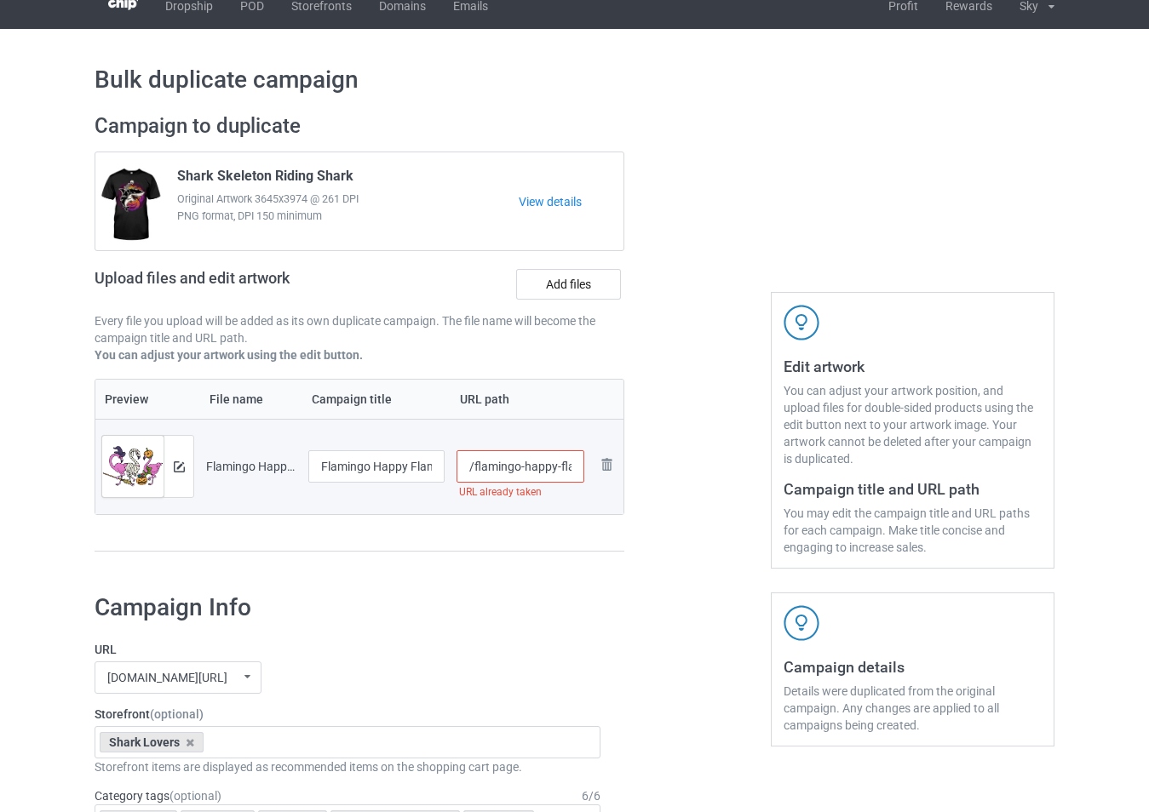
click at [527, 471] on input "/flamingo-happy-flamingoween-funny" at bounding box center [520, 467] width 129 height 32
type input "/flamingo-hádfdappy-flamingoween-funny"
click at [181, 467] on img at bounding box center [179, 467] width 11 height 11
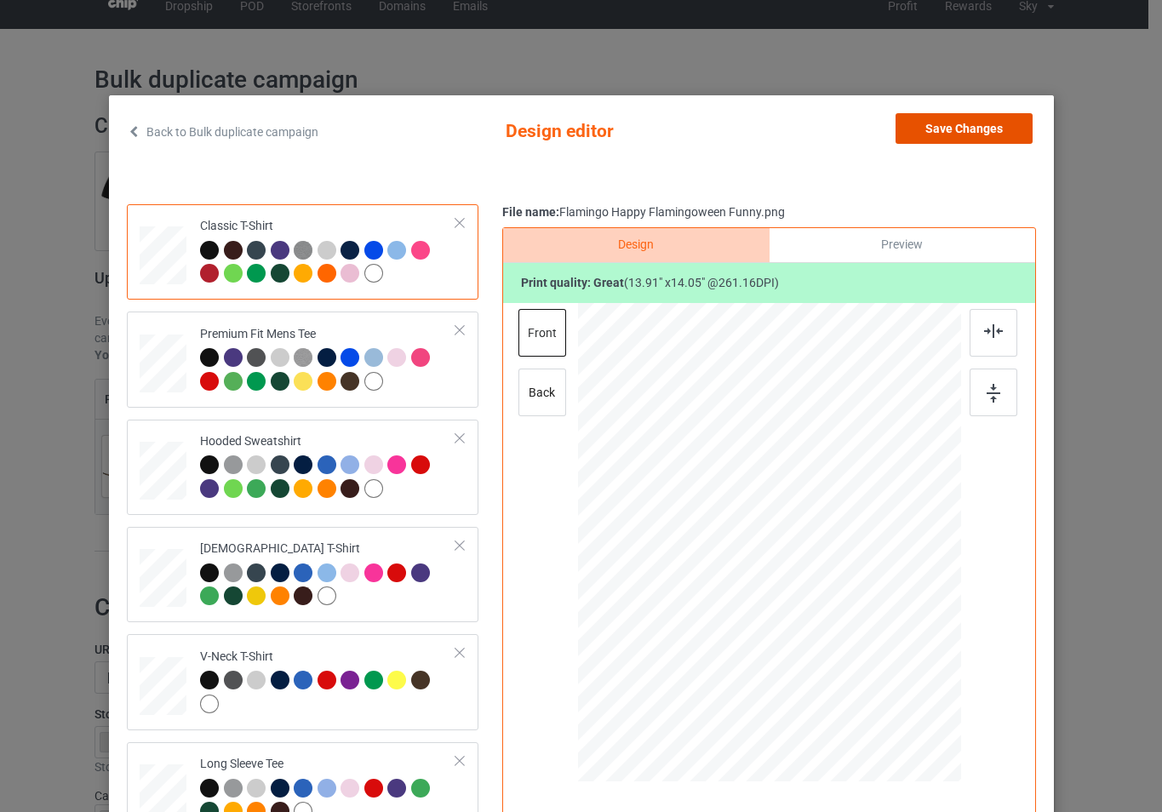
click at [996, 130] on button "Save Changes" at bounding box center [964, 128] width 137 height 31
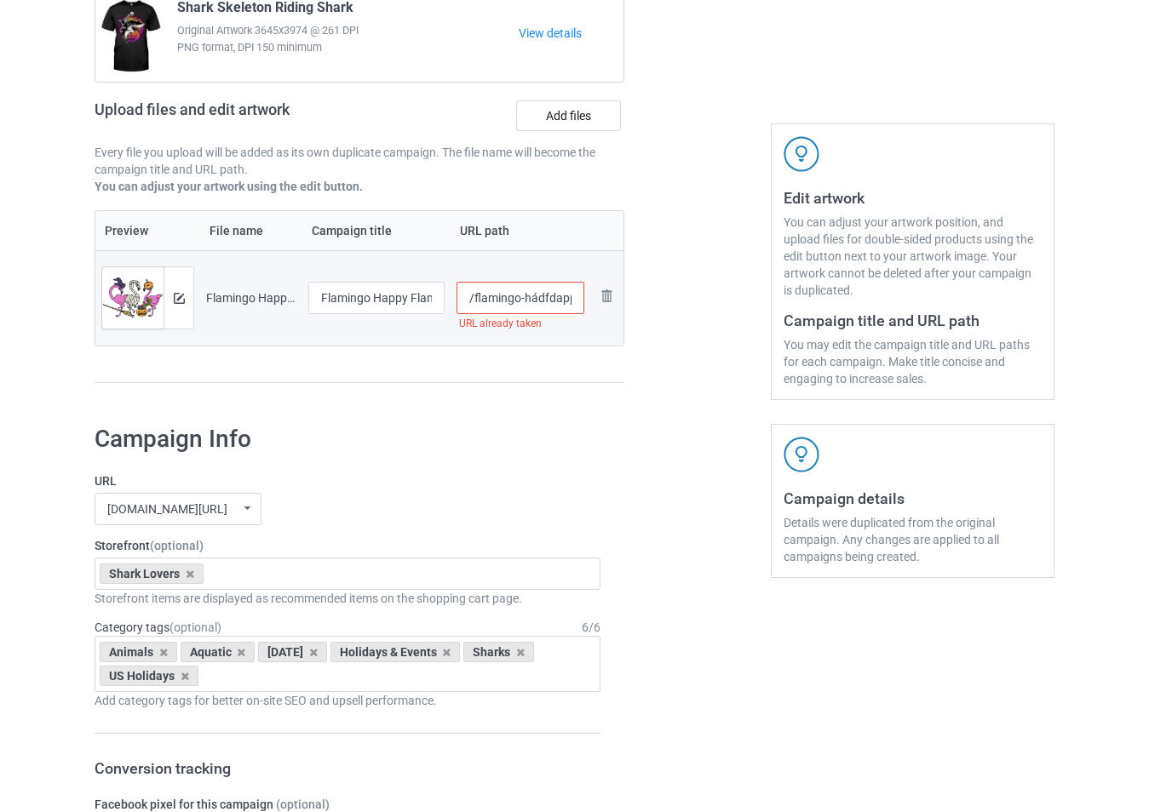
scroll to position [359, 0]
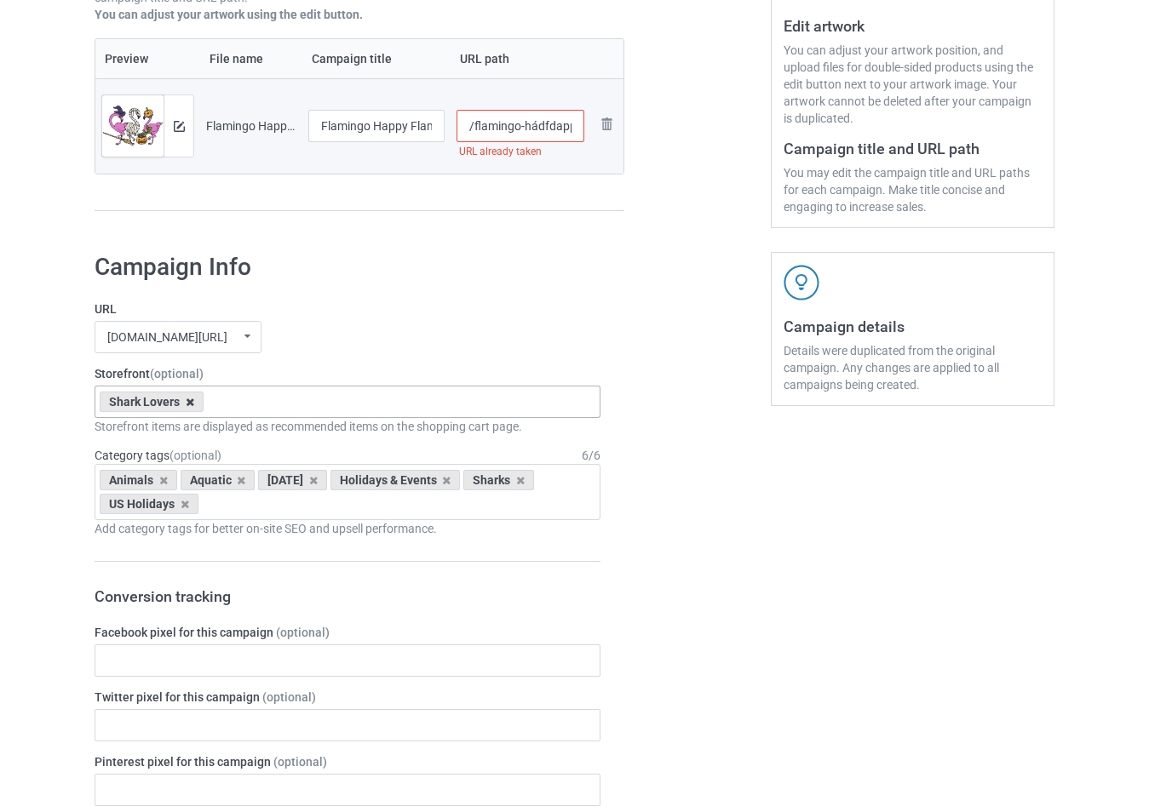
click at [190, 407] on icon at bounding box center [190, 402] width 9 height 11
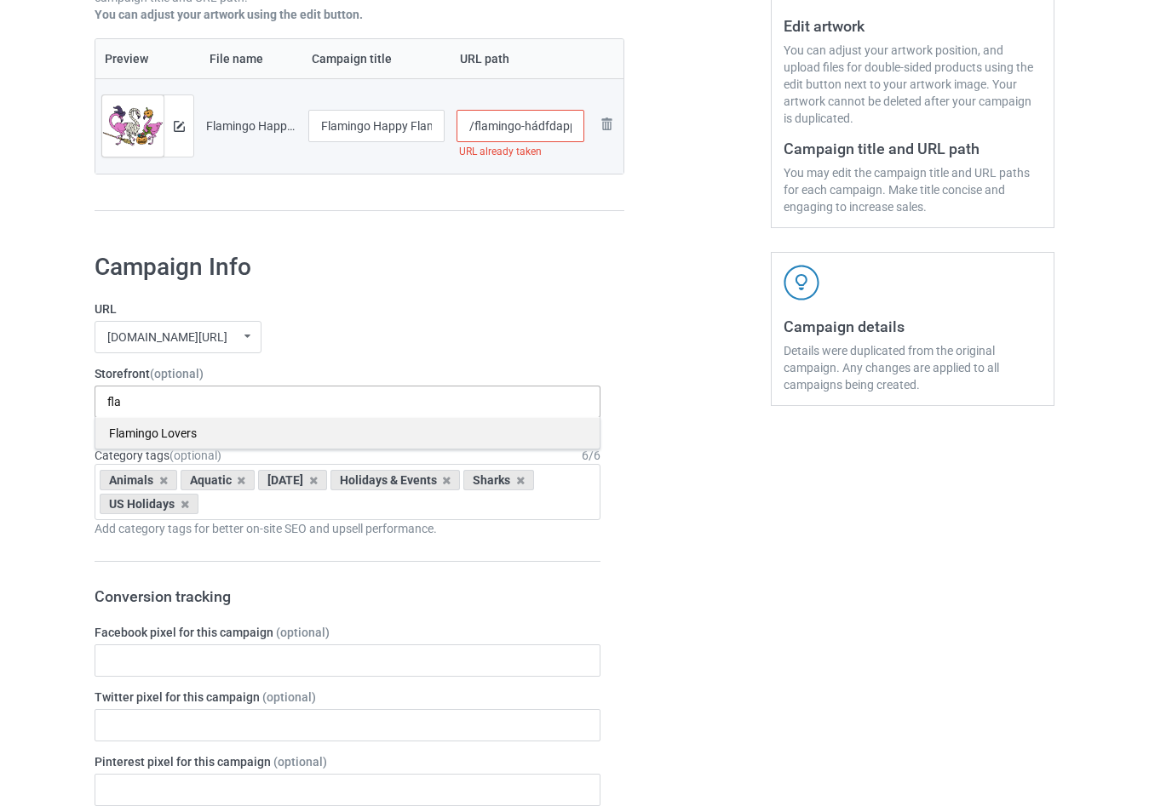
type input "fla"
click at [204, 437] on div "Flamingo Lovers" at bounding box center [347, 433] width 504 height 32
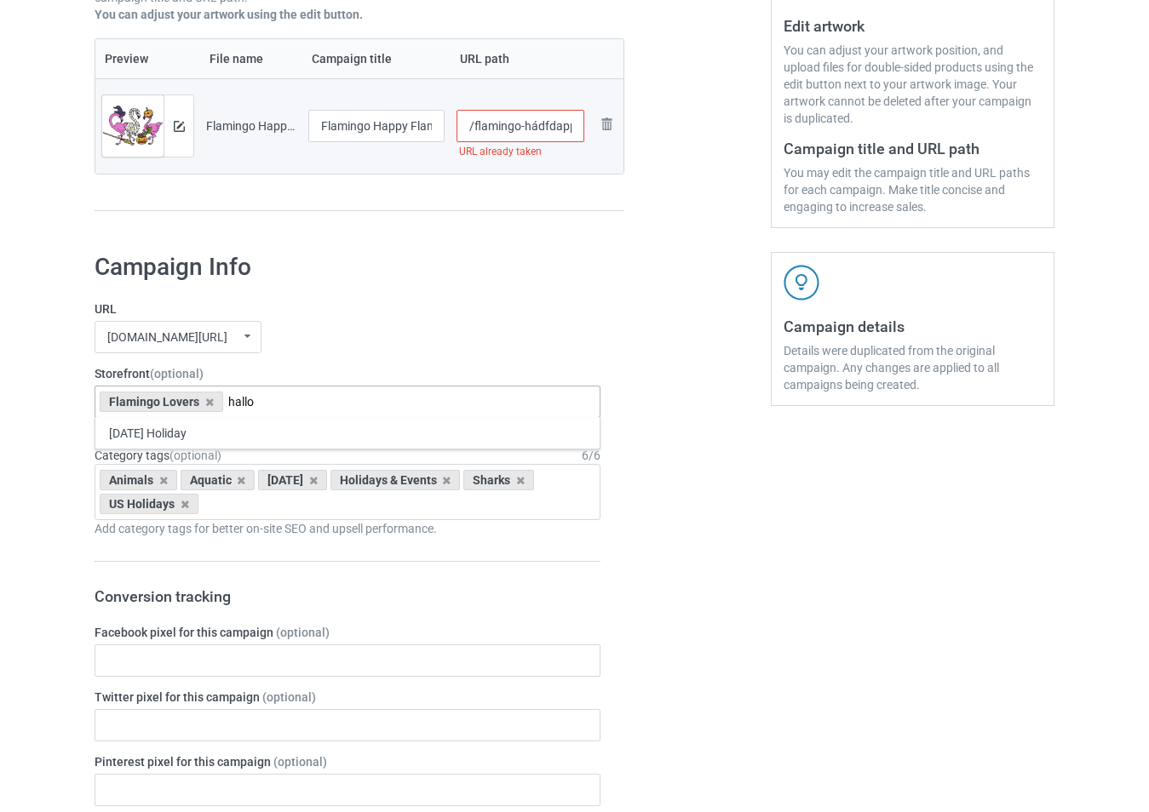
type input "hallo"
click at [152, 433] on div "[DATE] Holiday" at bounding box center [347, 433] width 504 height 32
click at [164, 485] on icon at bounding box center [163, 480] width 9 height 11
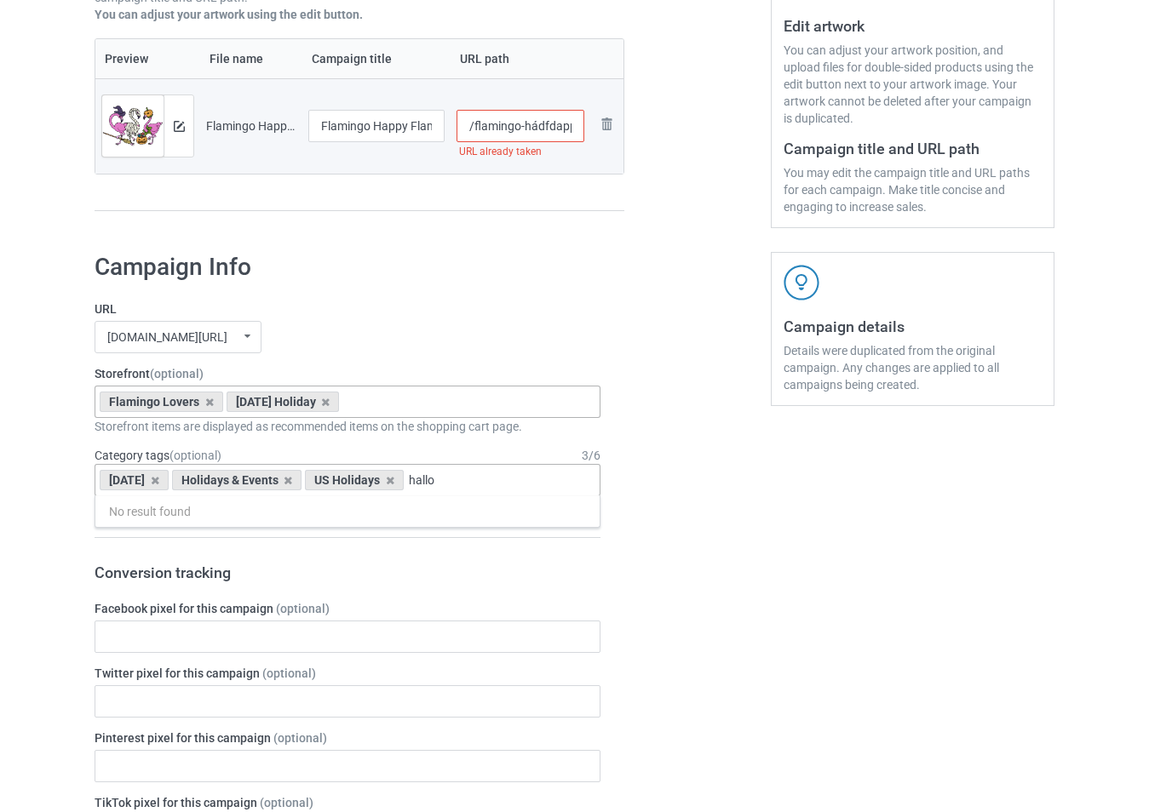
drag, startPoint x: 497, startPoint y: 482, endPoint x: 428, endPoint y: 480, distance: 69.0
click at [428, 480] on div "[DATE] Holidays & Events US Holidays hallo No result found 1 1 Month 1-12 Month…" at bounding box center [348, 480] width 506 height 32
drag, startPoint x: 511, startPoint y: 488, endPoint x: 423, endPoint y: 482, distance: 87.9
click at [423, 482] on div "[DATE] Holidays & Events US Holidays halloFla No result found 1 1 Month 1-12 Mo…" at bounding box center [348, 480] width 506 height 32
type input "h"
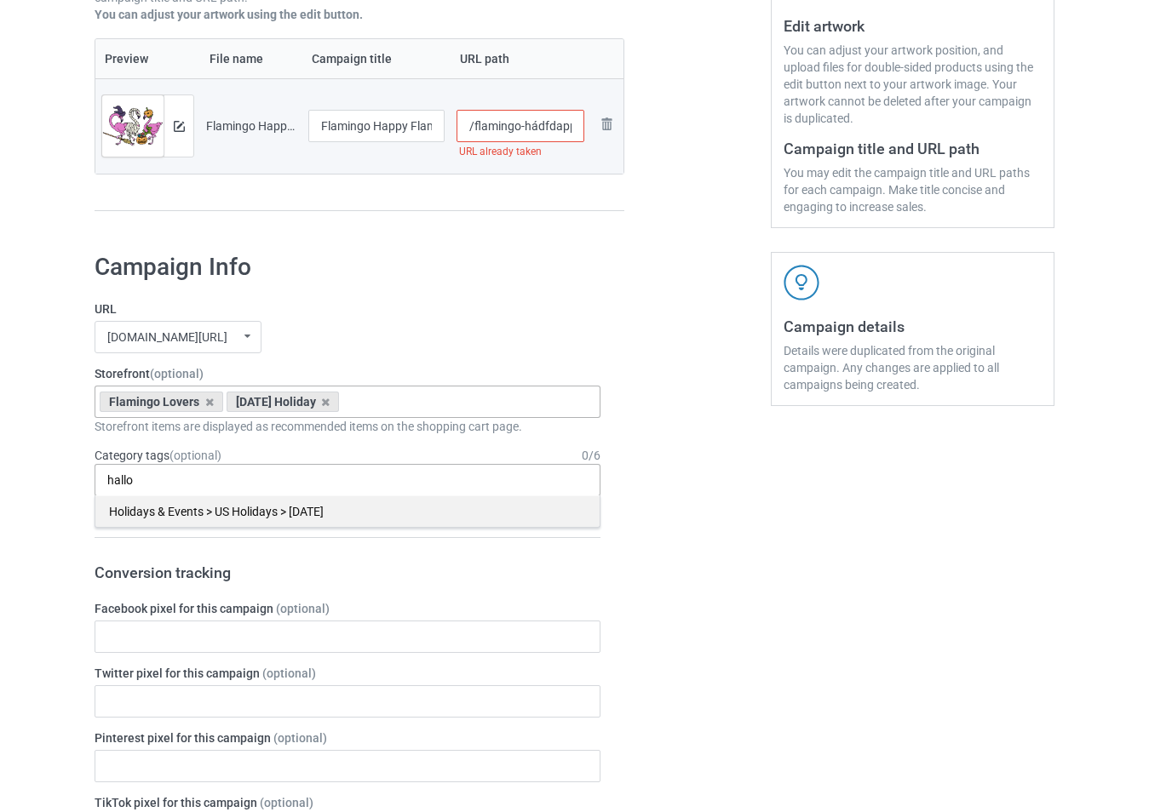
type input "hallo"
click at [429, 518] on div "Holidays & Events > US Holidays > [DATE]" at bounding box center [347, 512] width 504 height 32
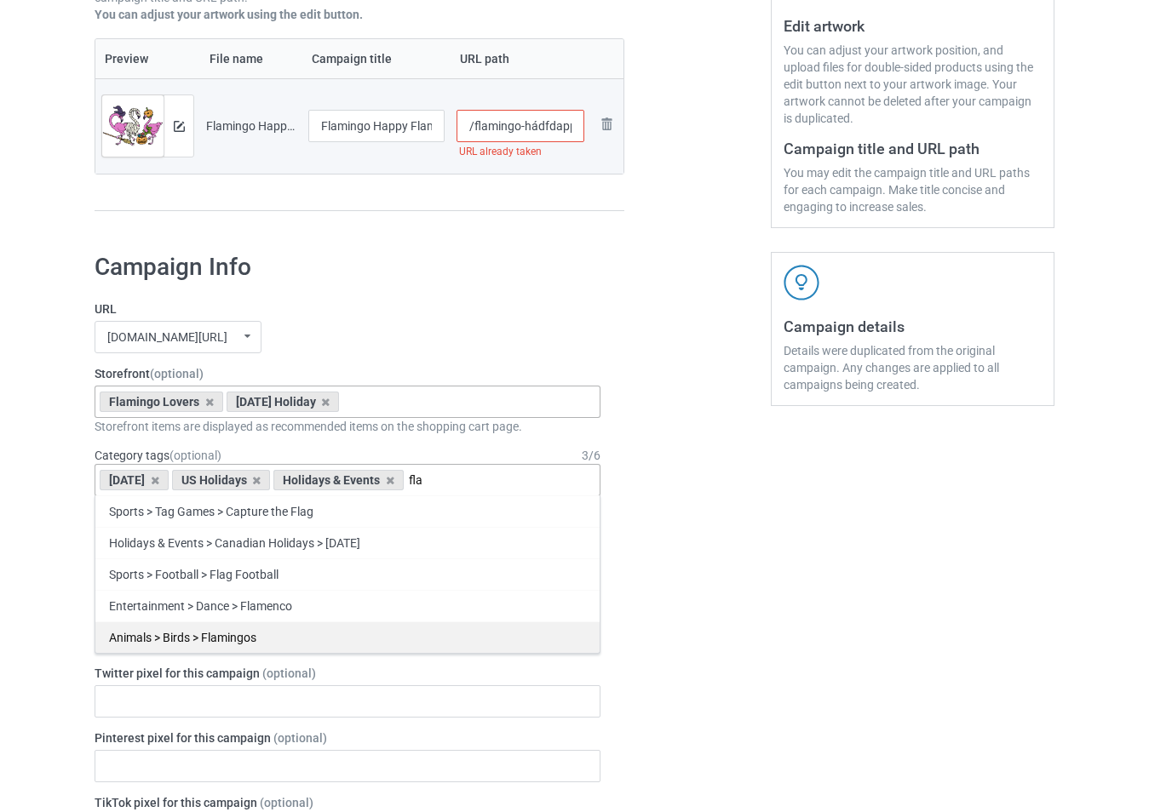
type input "fla"
click at [370, 631] on div "Animals > Birds > Flamingos" at bounding box center [347, 638] width 504 height 32
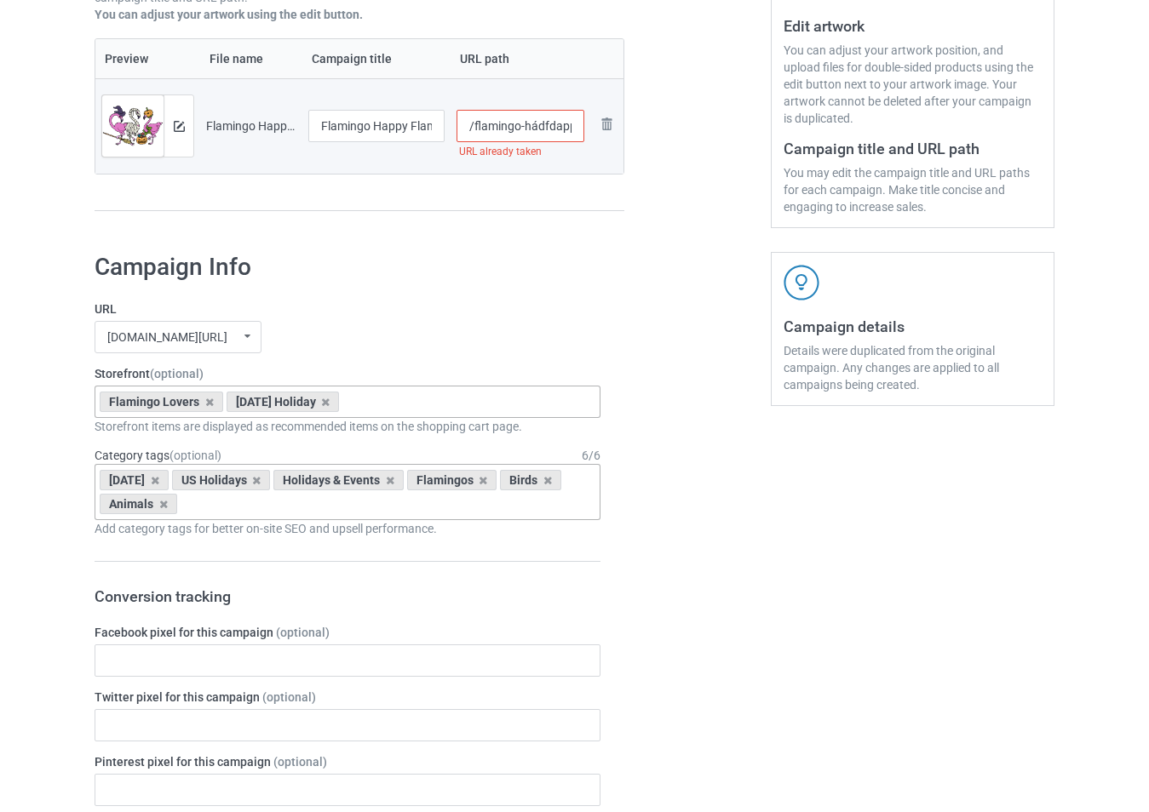
drag, startPoint x: 528, startPoint y: 123, endPoint x: 540, endPoint y: 124, distance: 12.0
click at [540, 124] on input "/flamingo-hádfdappy-flamingoween-funny" at bounding box center [520, 126] width 129 height 32
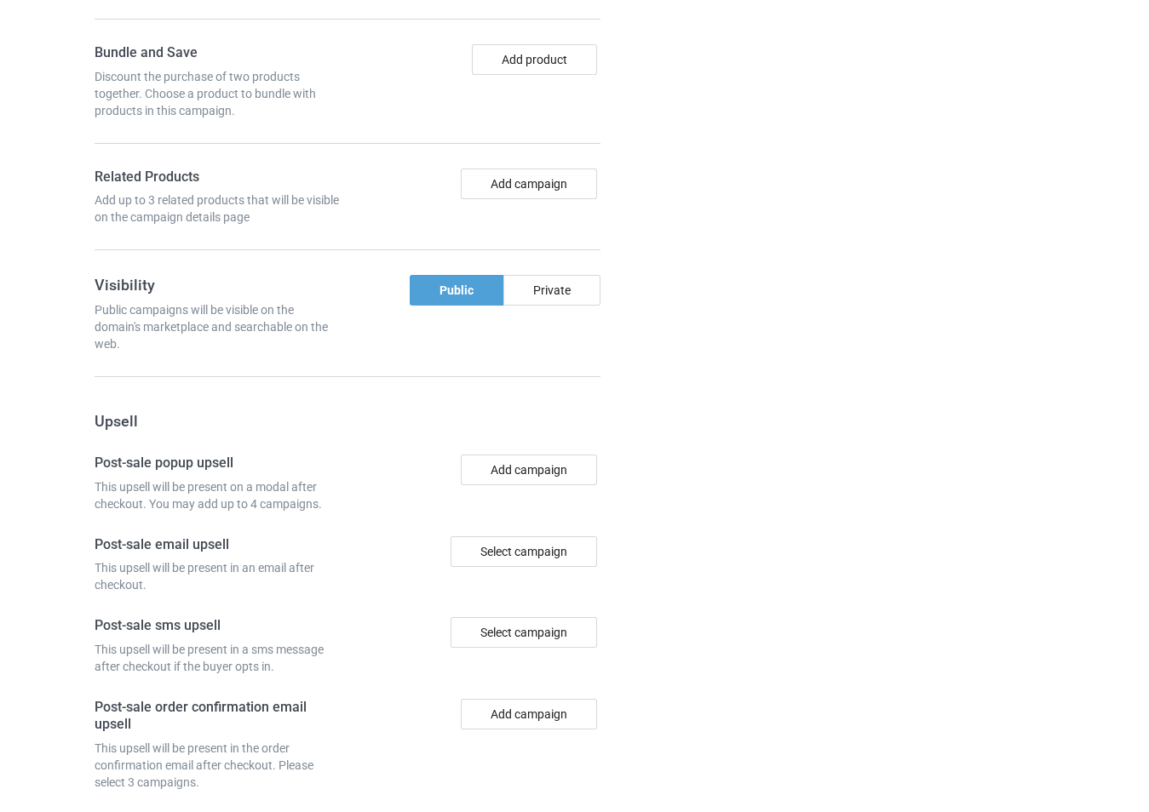
scroll to position [1398, 0]
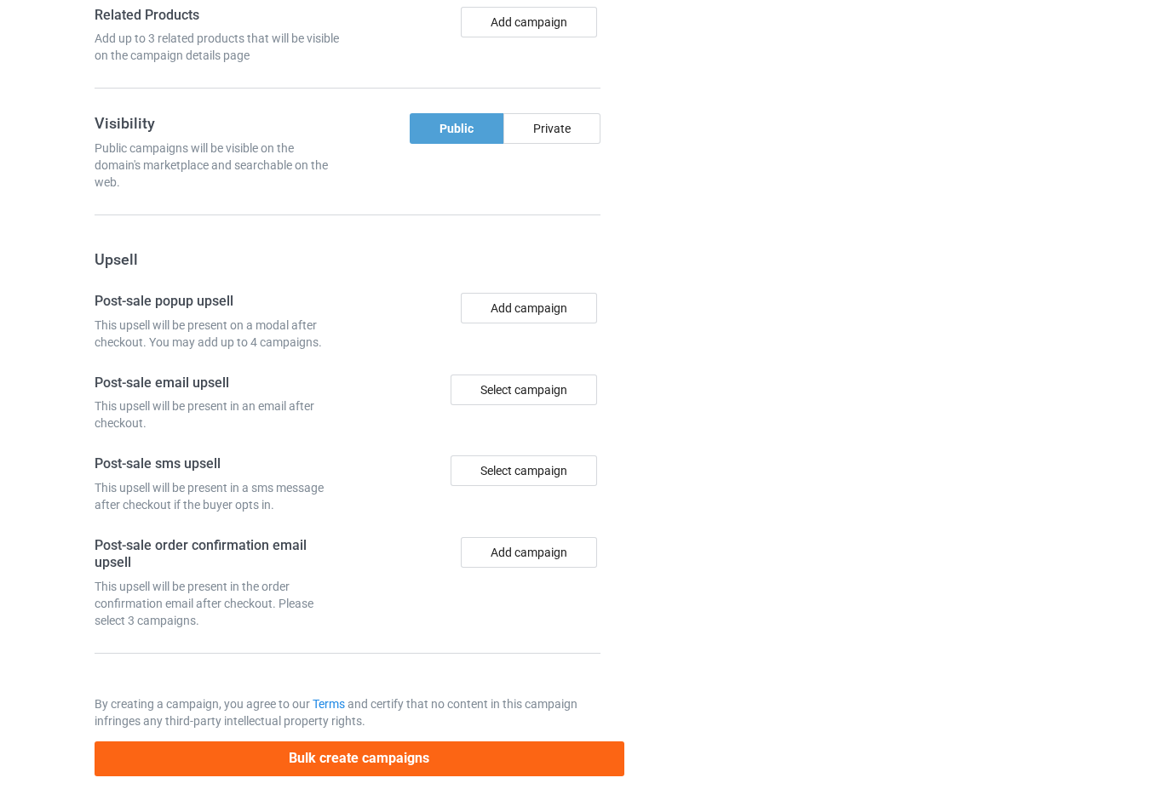
type input "/flamingo-hdsfdappy-flamingoween-funny"
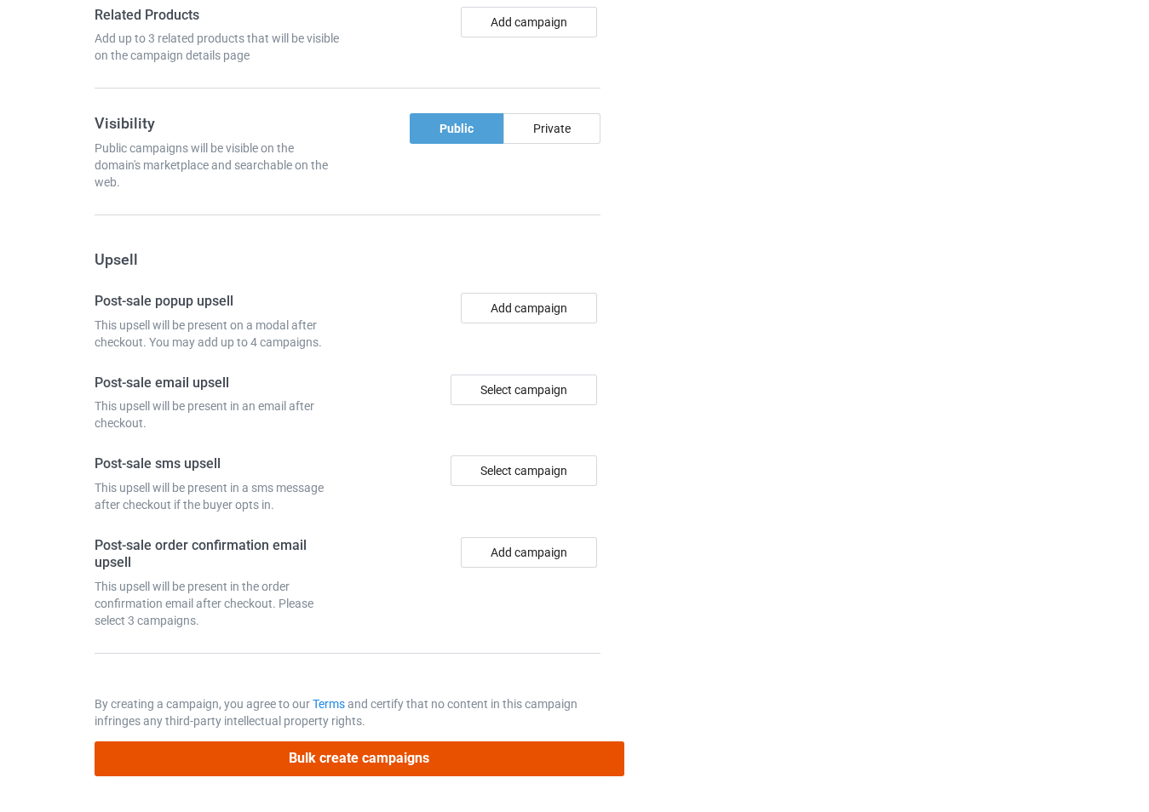
click at [426, 753] on button "Bulk create campaigns" at bounding box center [360, 759] width 530 height 35
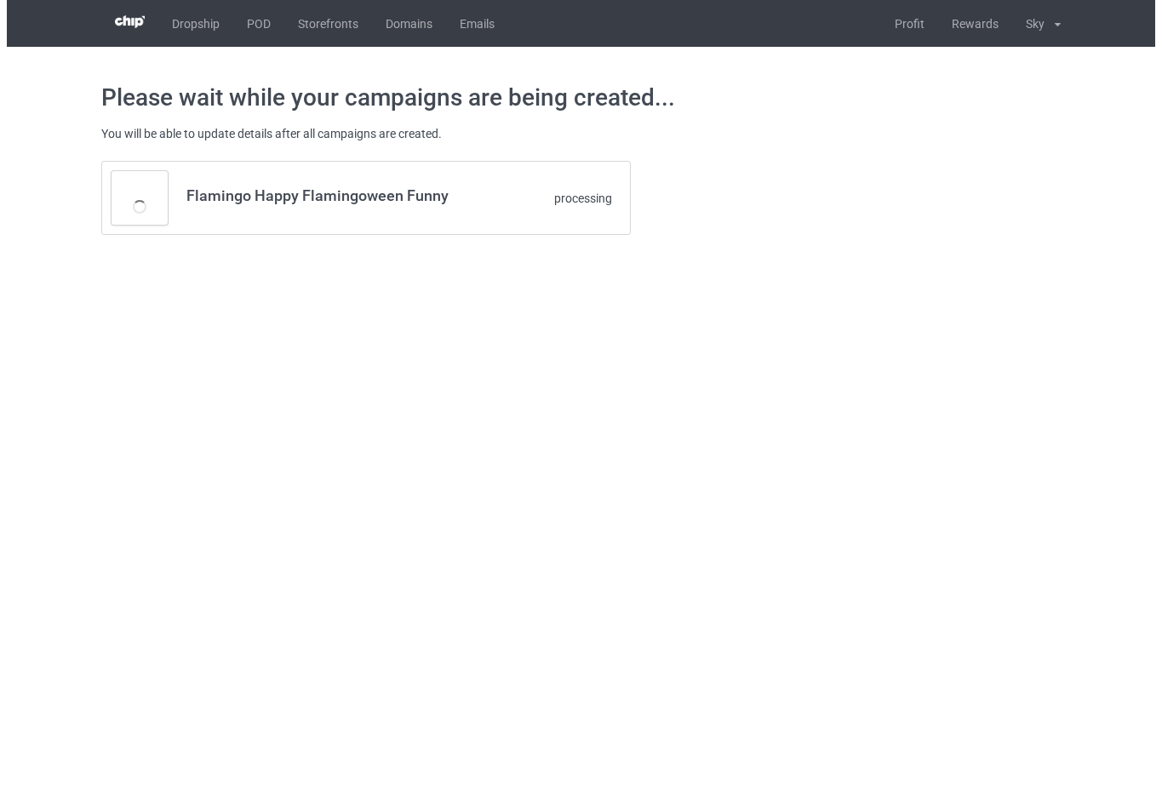
scroll to position [0, 0]
